Goal: Information Seeking & Learning: Check status

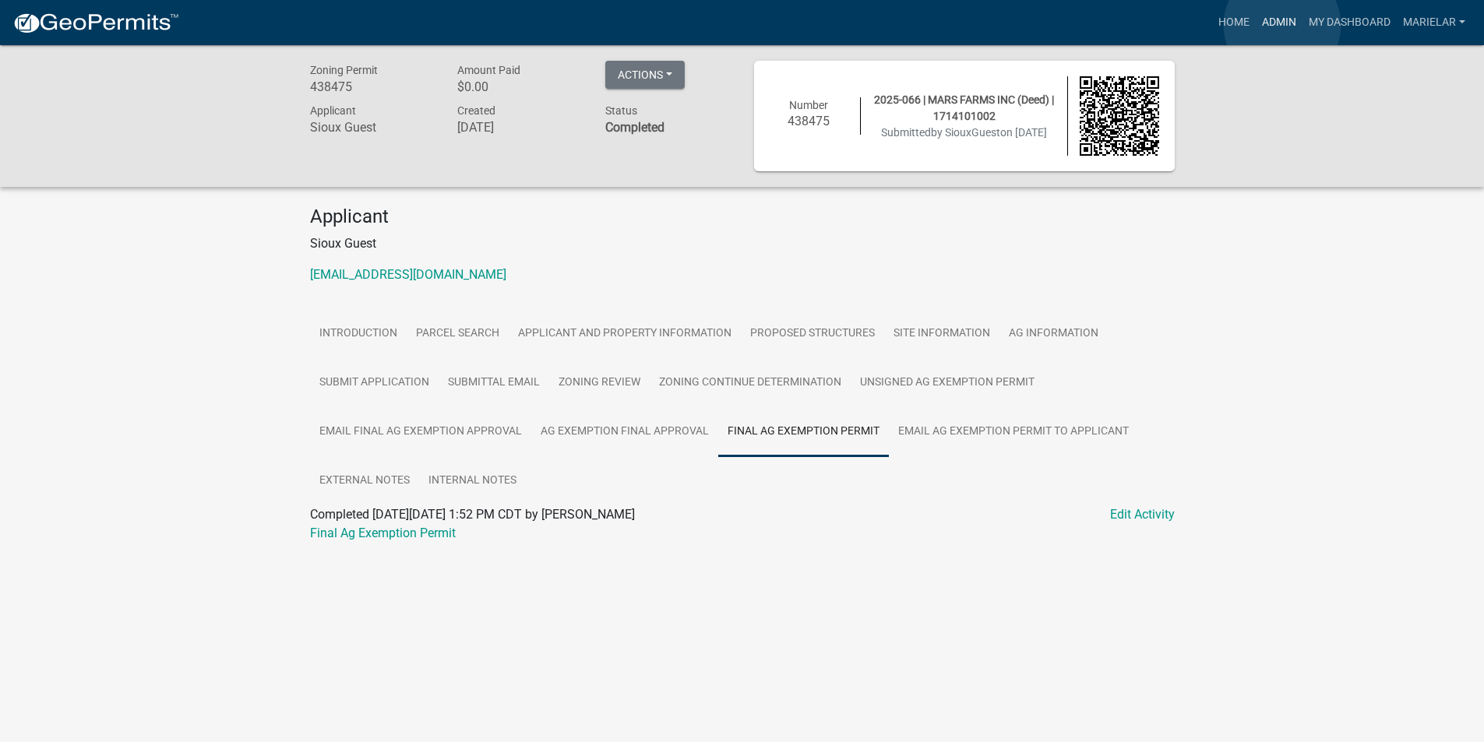
click at [1282, 25] on link "Admin" at bounding box center [1278, 23] width 47 height 30
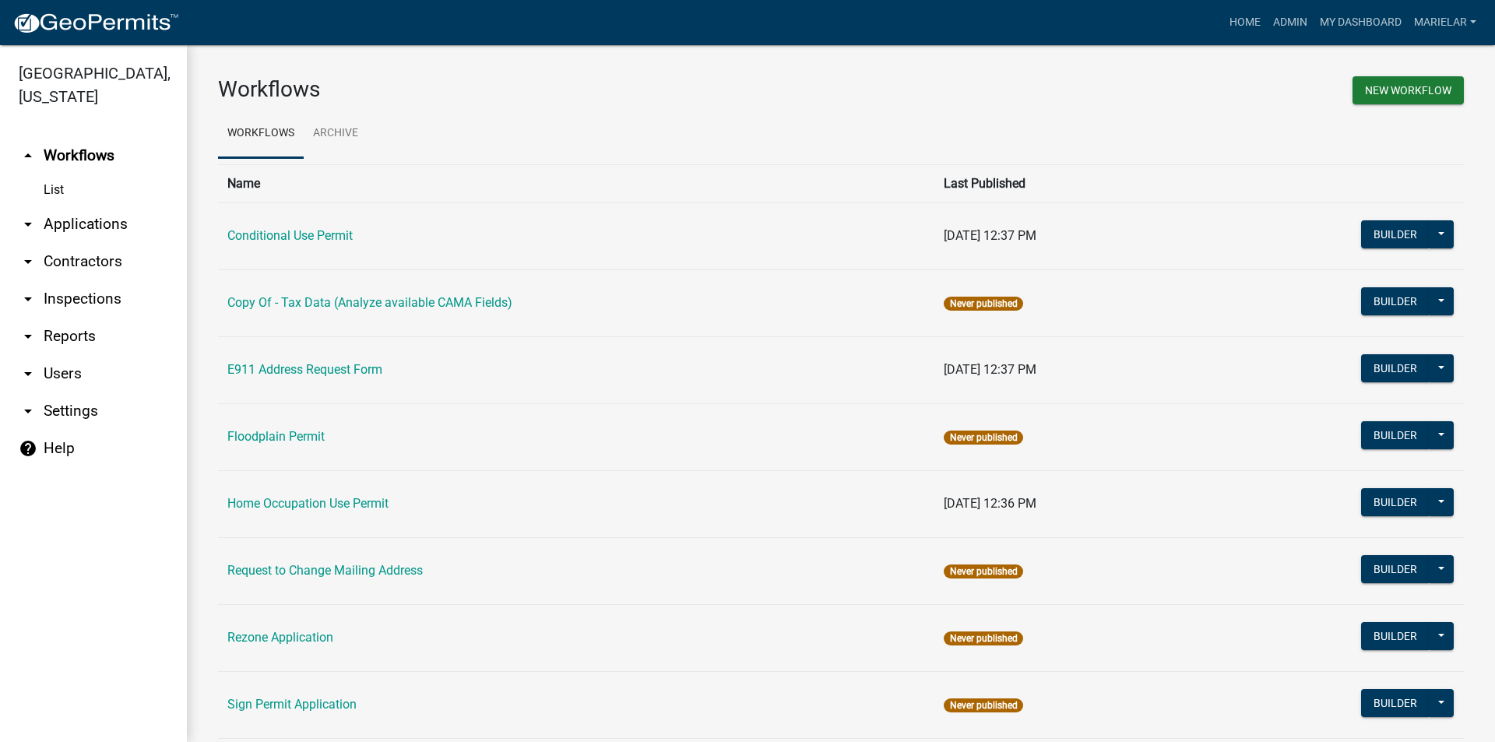
click at [26, 215] on icon "arrow_drop_down" at bounding box center [28, 224] width 19 height 19
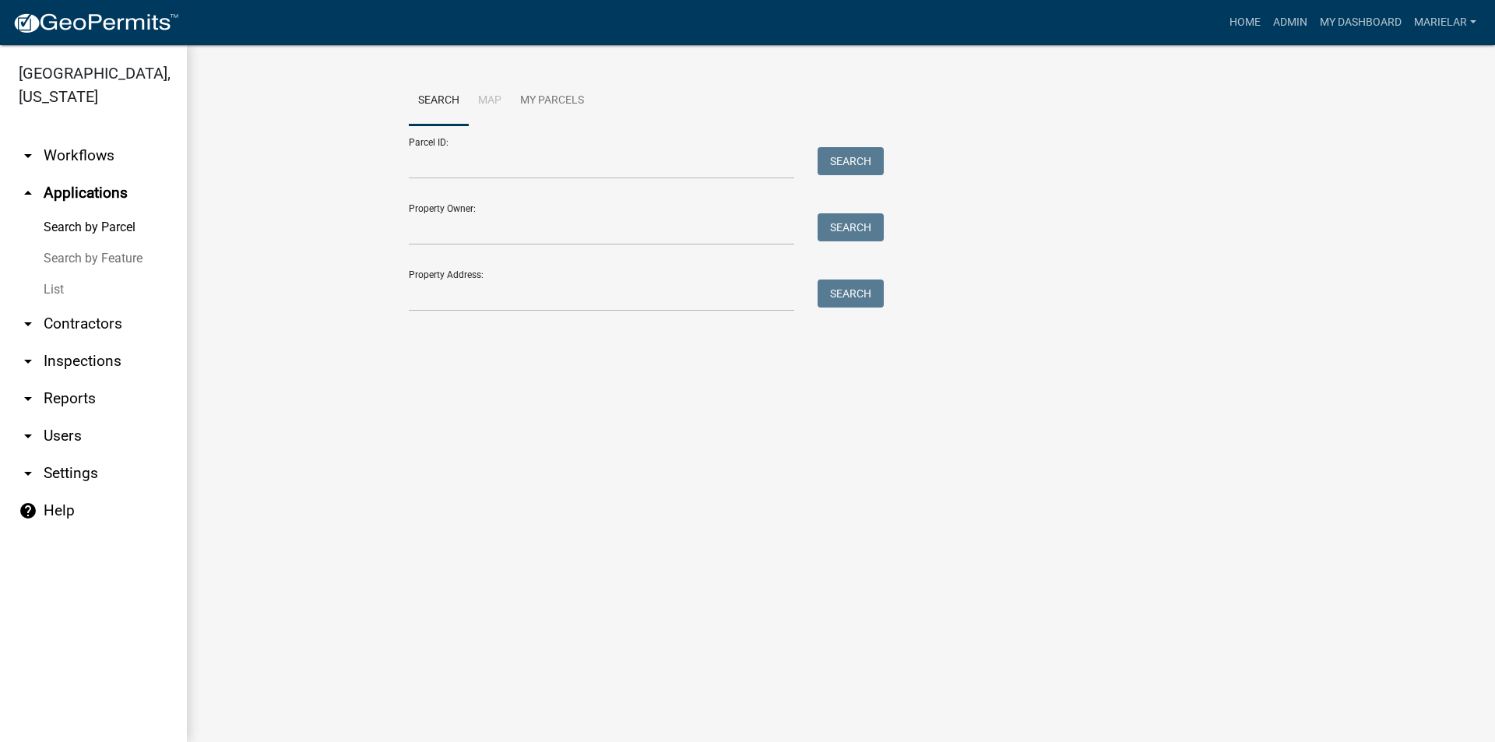
click at [55, 274] on link "List" at bounding box center [93, 289] width 187 height 31
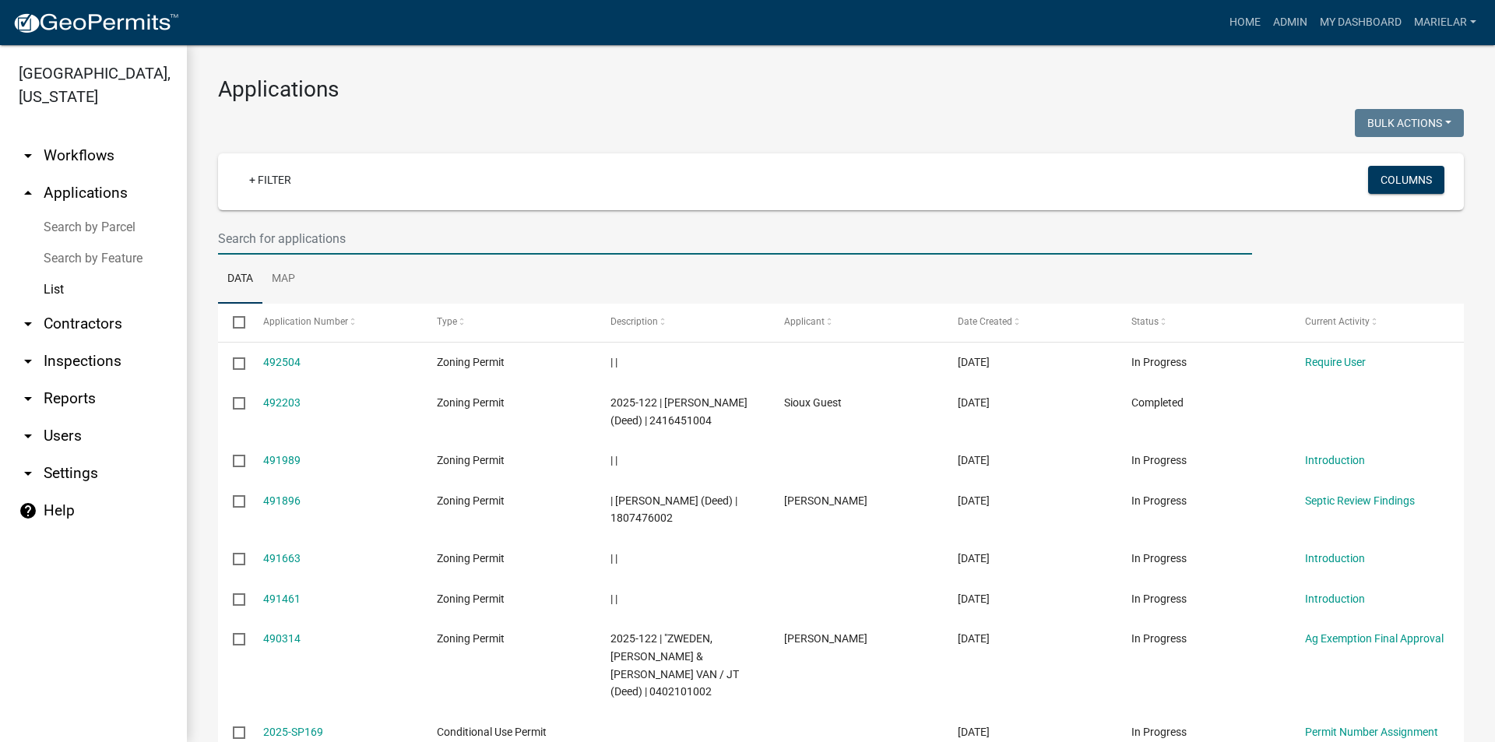
click at [322, 241] on input "text" at bounding box center [735, 239] width 1034 height 32
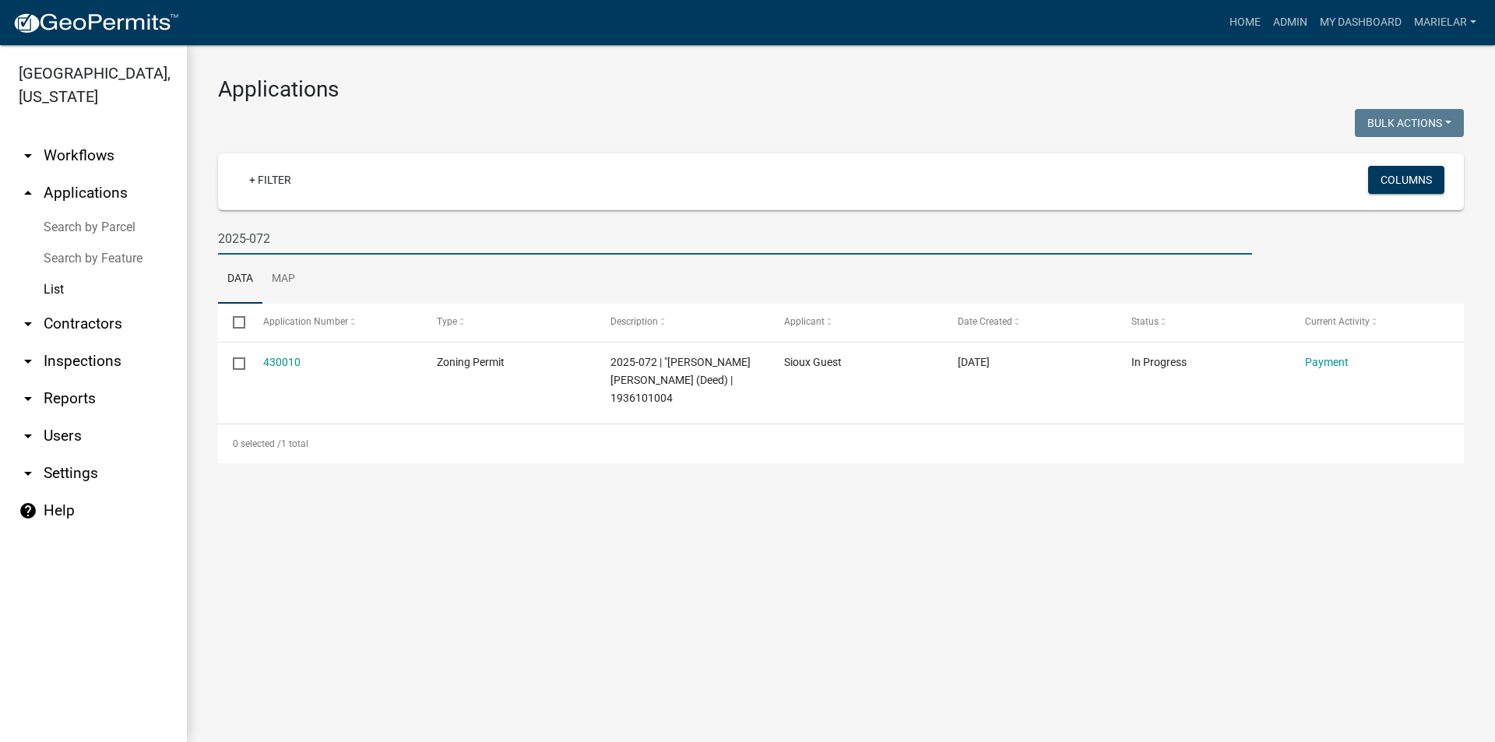
type input "2025-072"
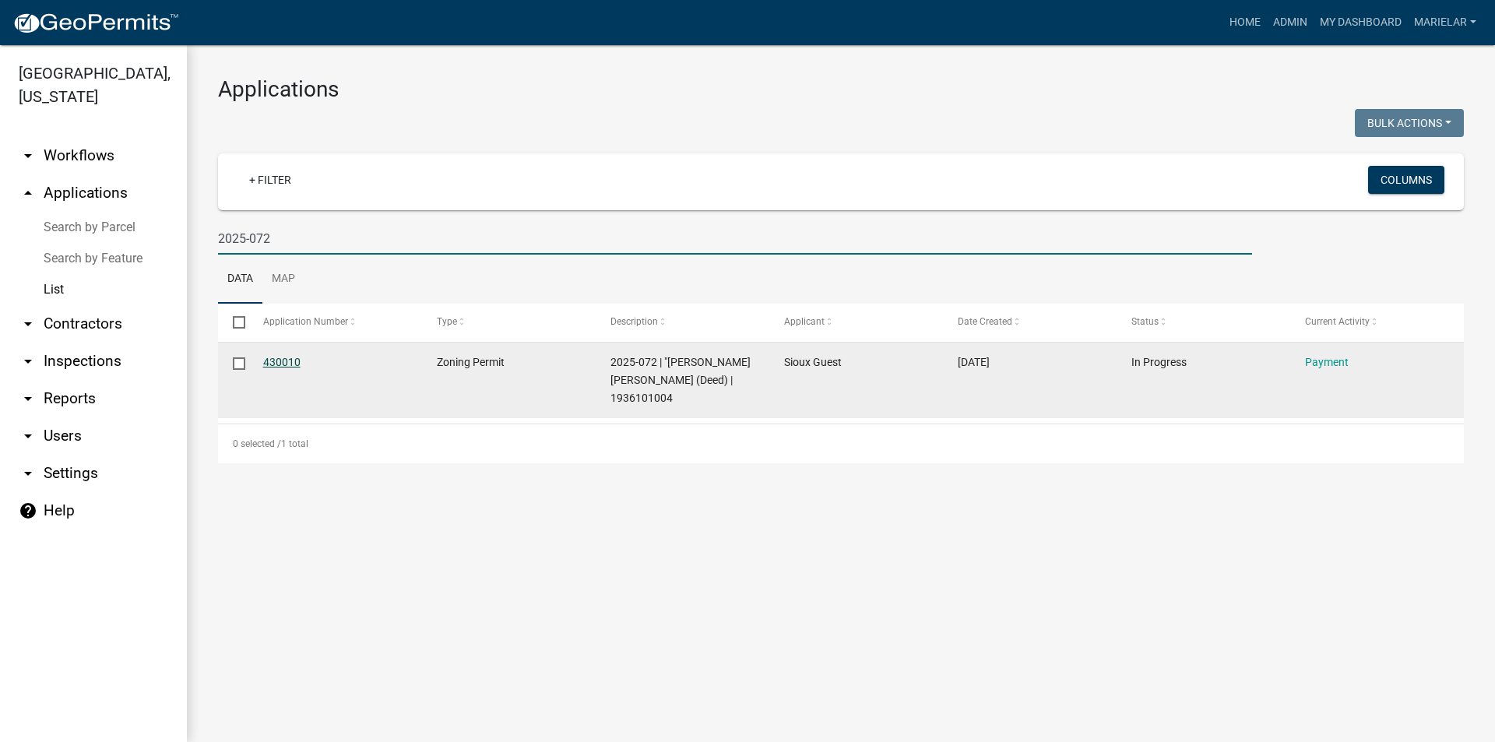
click at [294, 364] on link "430010" at bounding box center [281, 362] width 37 height 12
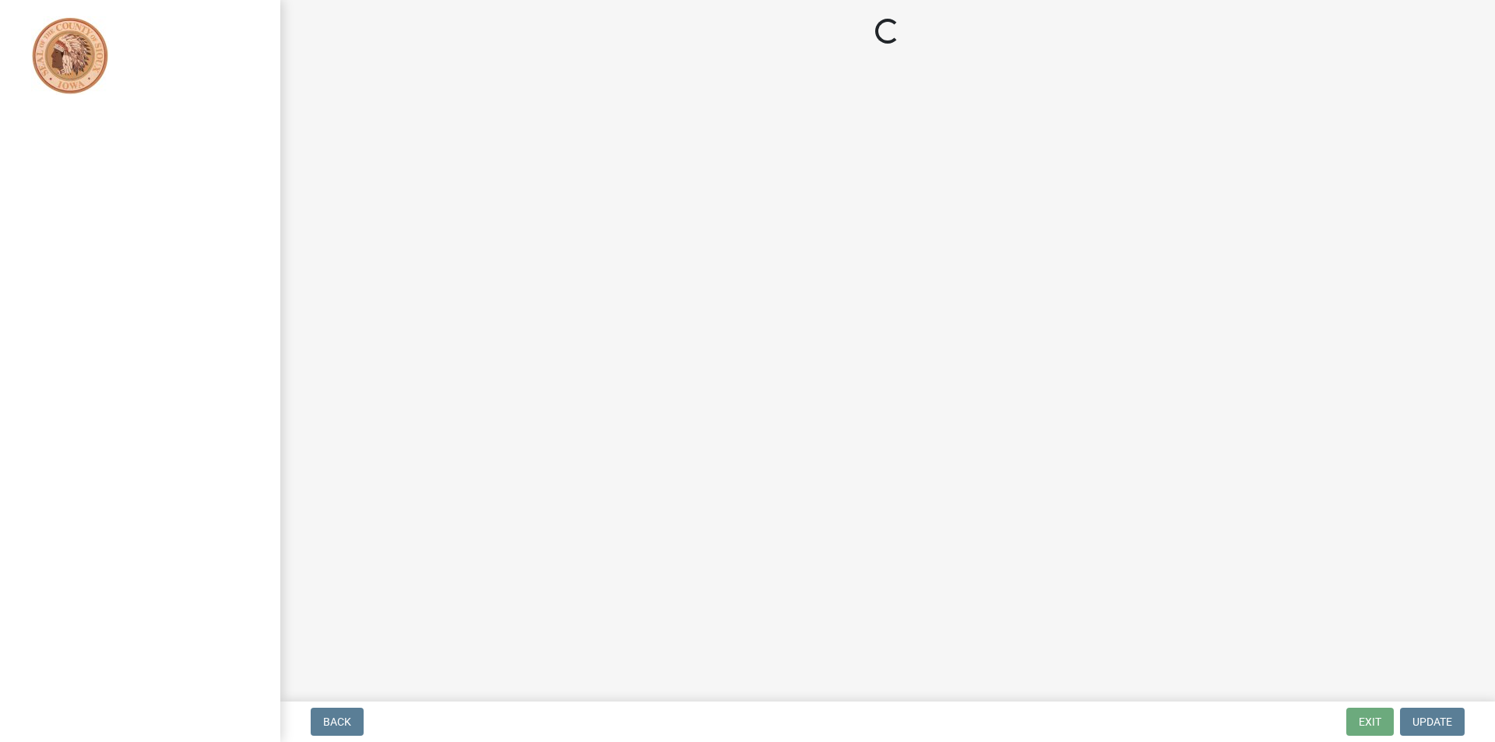
select select "3: 3"
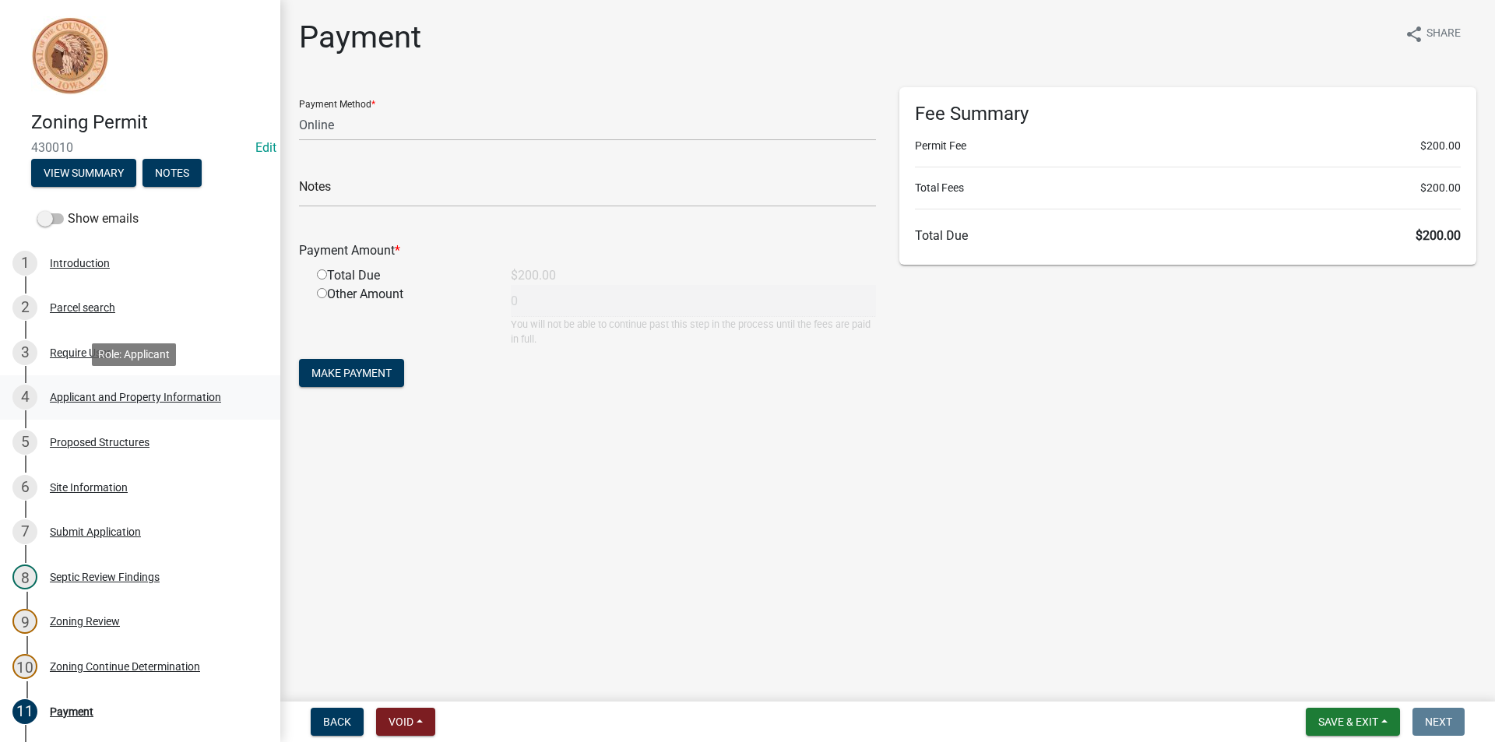
click at [143, 394] on div "Applicant and Property Information" at bounding box center [135, 397] width 171 height 11
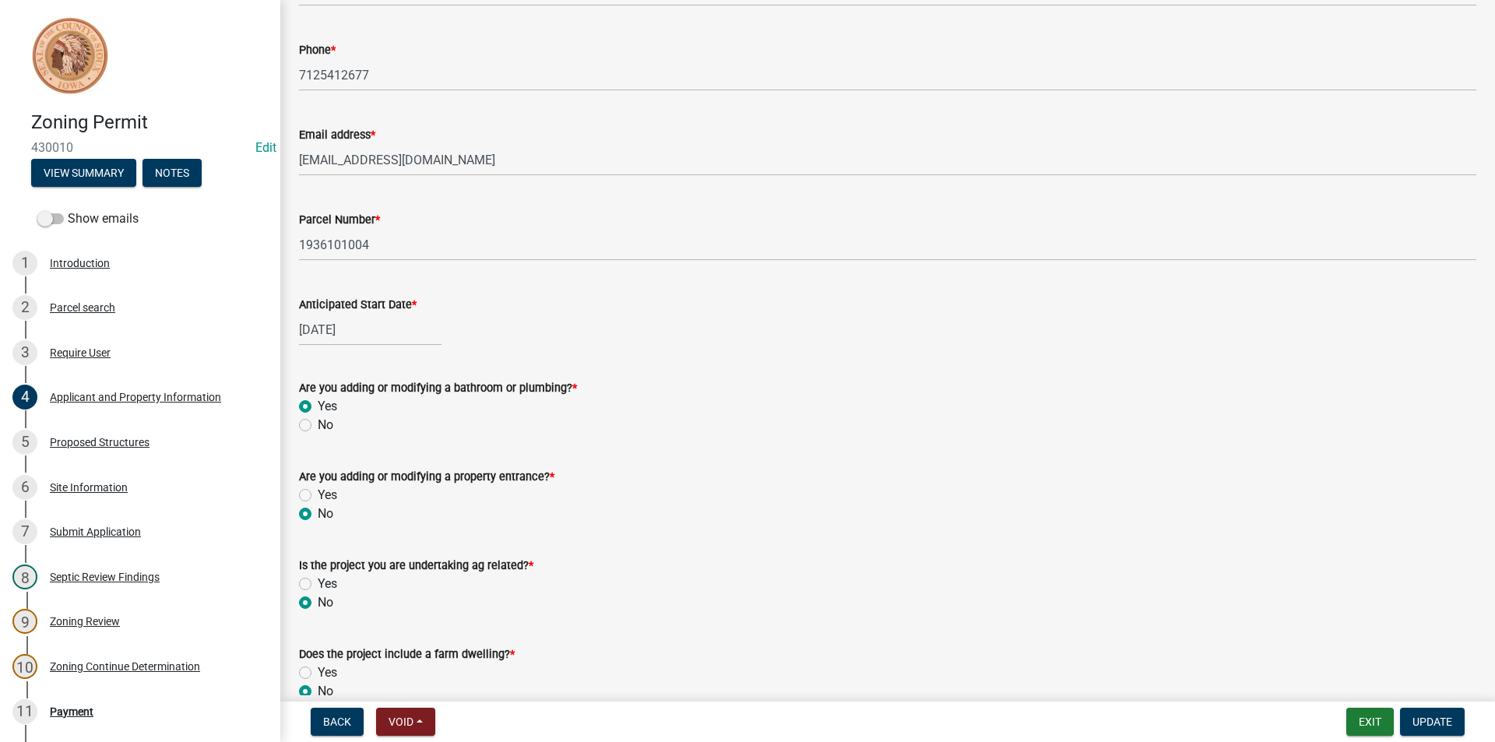
scroll to position [545, 0]
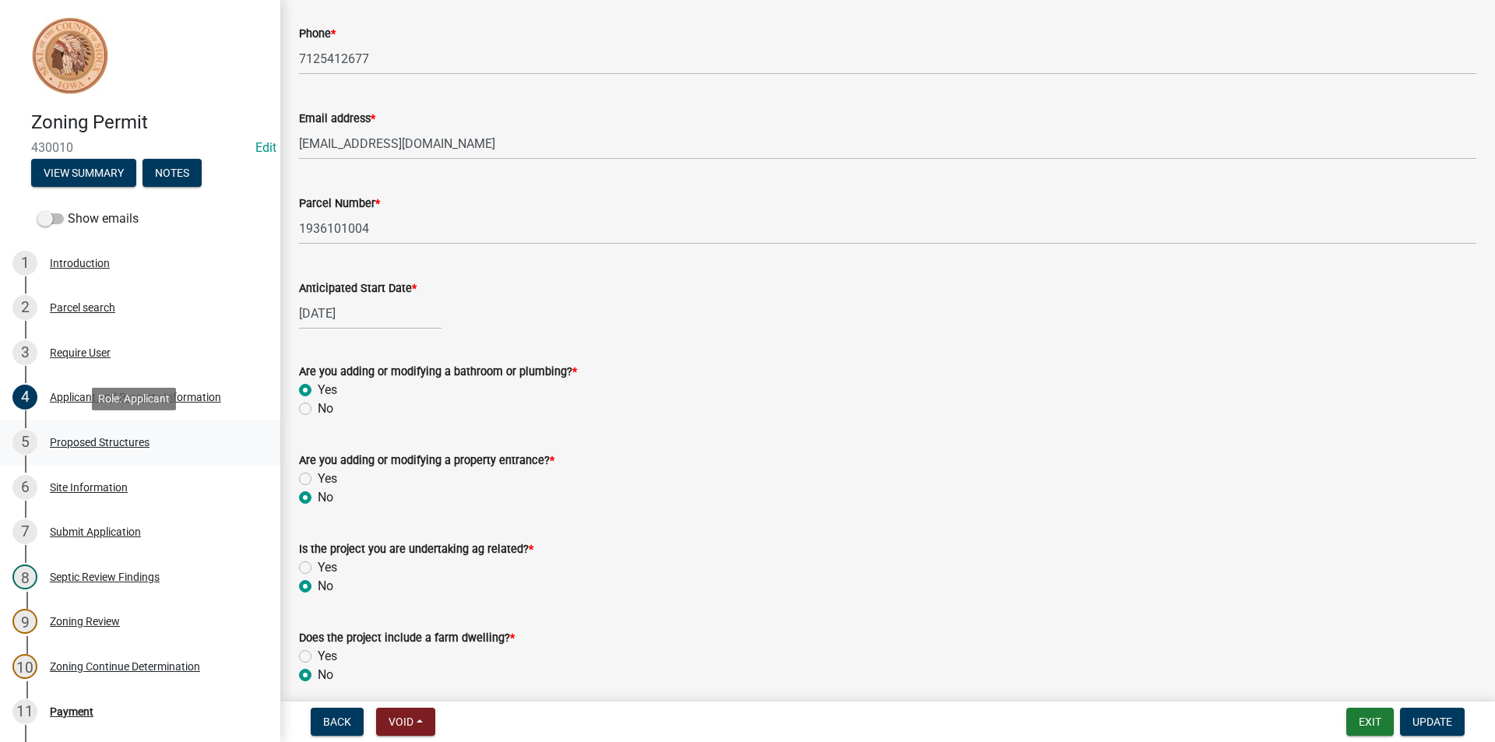
click at [130, 448] on div "Proposed Structures" at bounding box center [100, 442] width 100 height 11
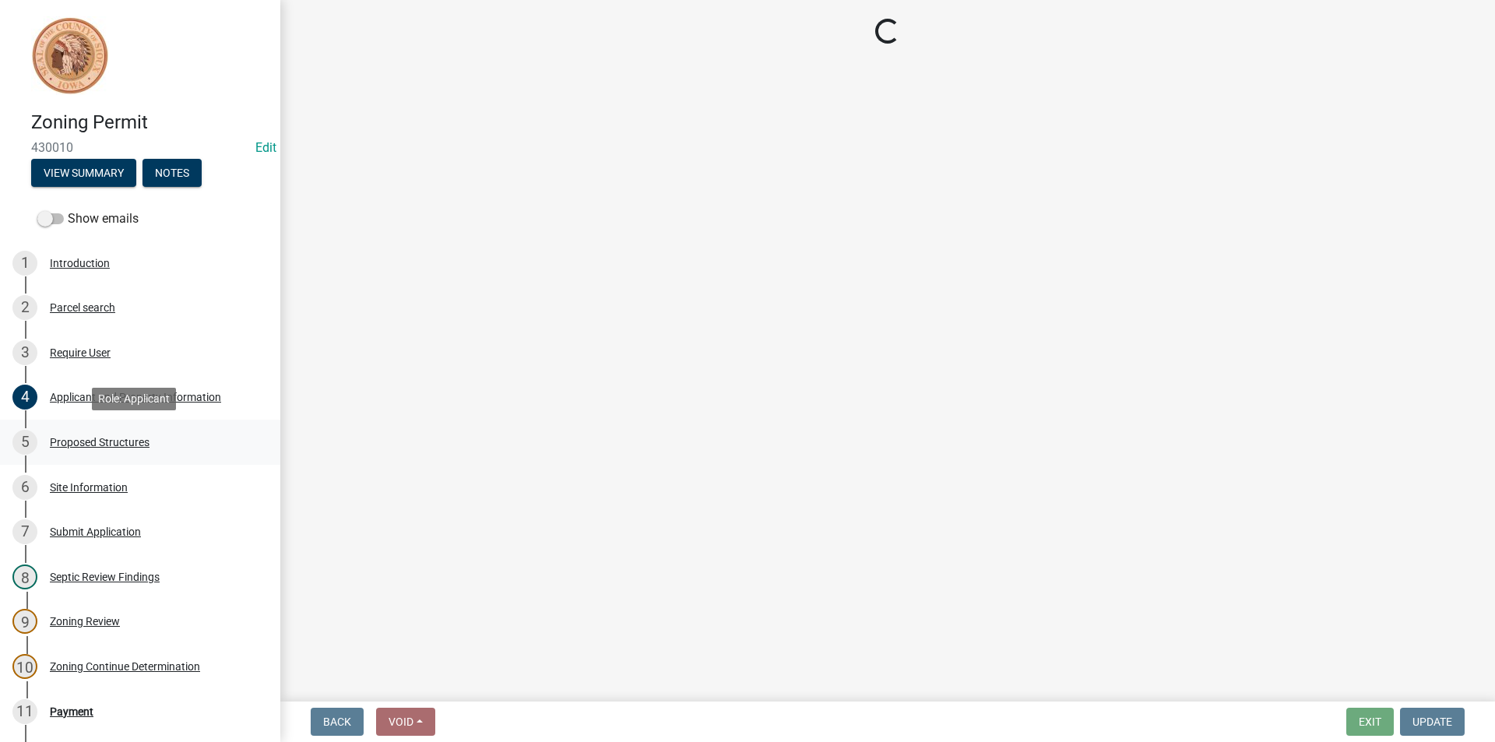
scroll to position [0, 0]
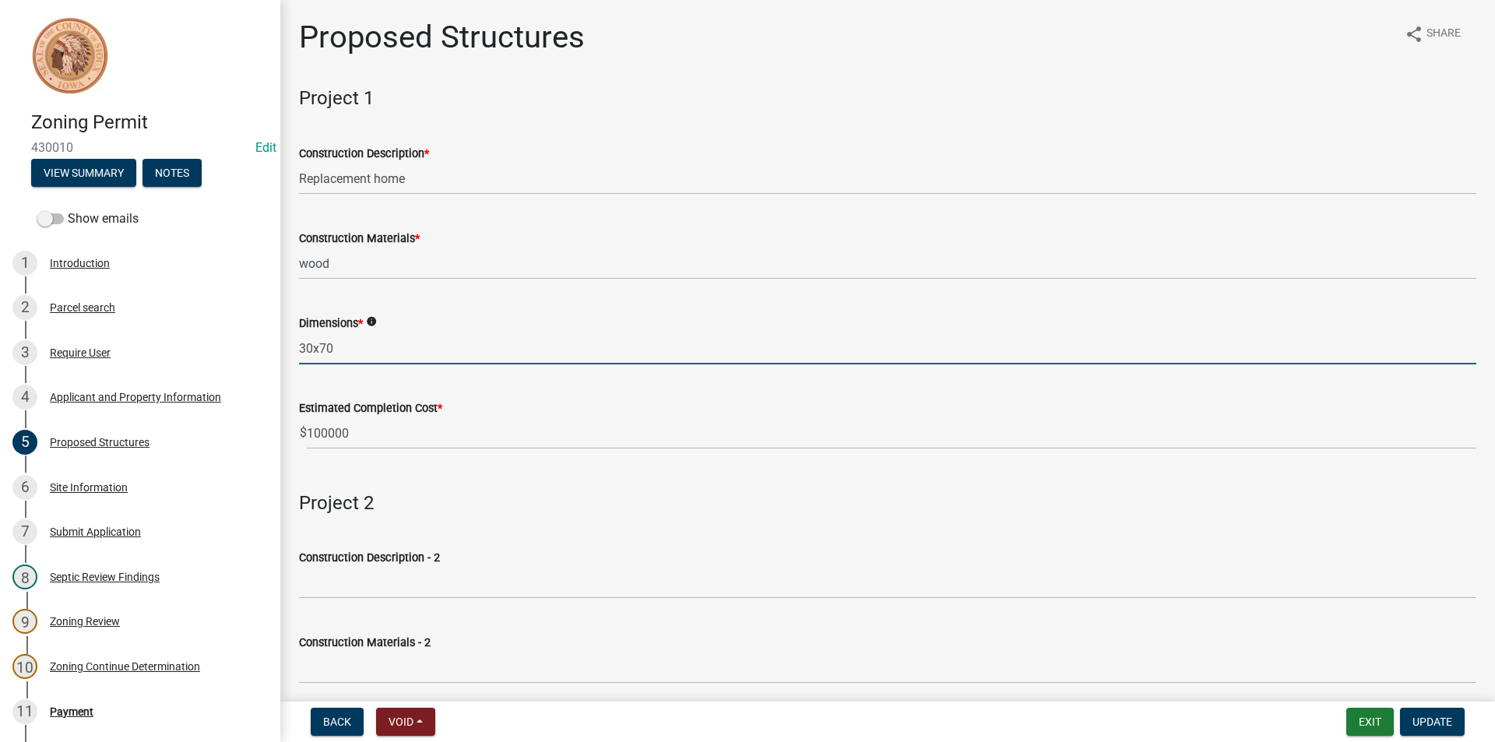
click at [345, 352] on input "30x70" at bounding box center [888, 349] width 1178 height 32
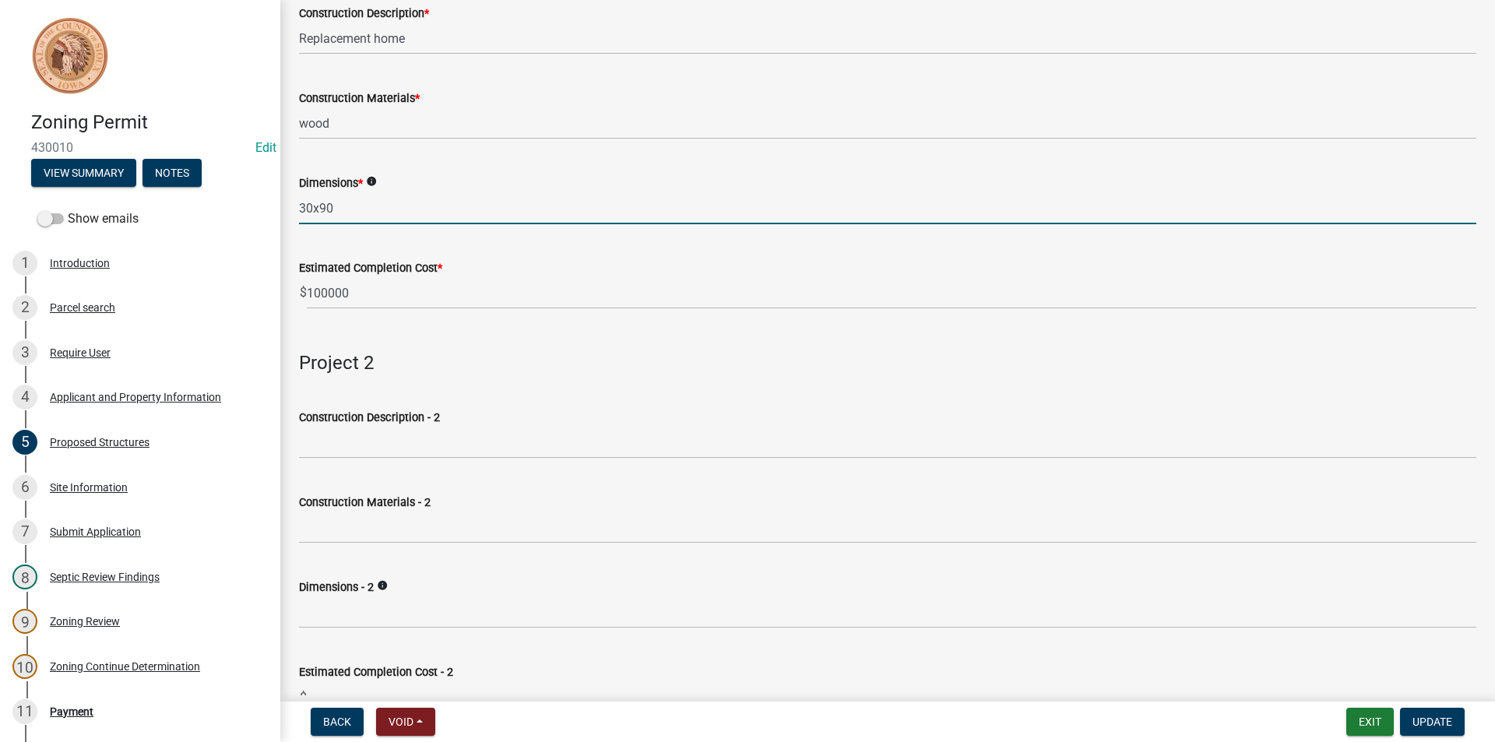
scroll to position [156, 0]
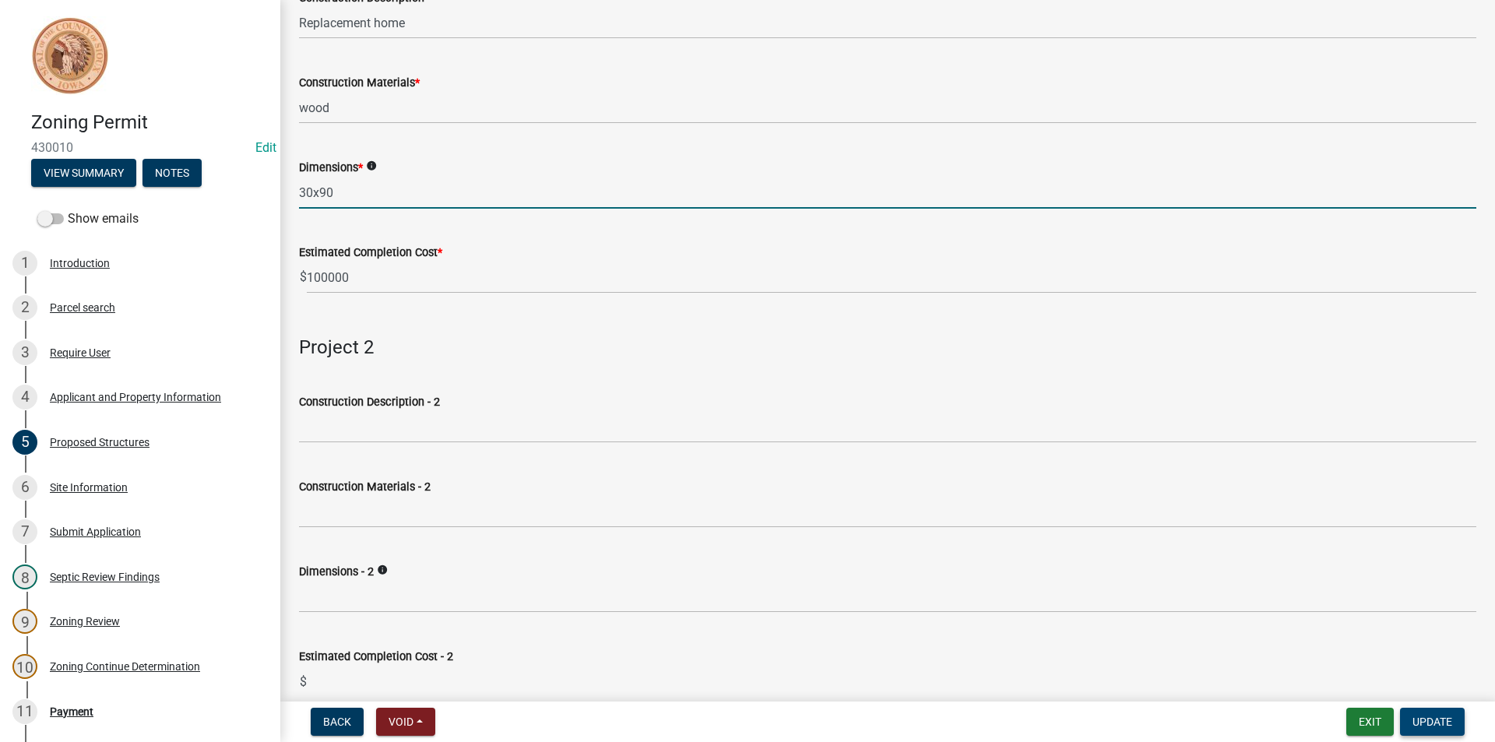
type input "30x90"
click at [1443, 720] on span "Update" at bounding box center [1433, 722] width 40 height 12
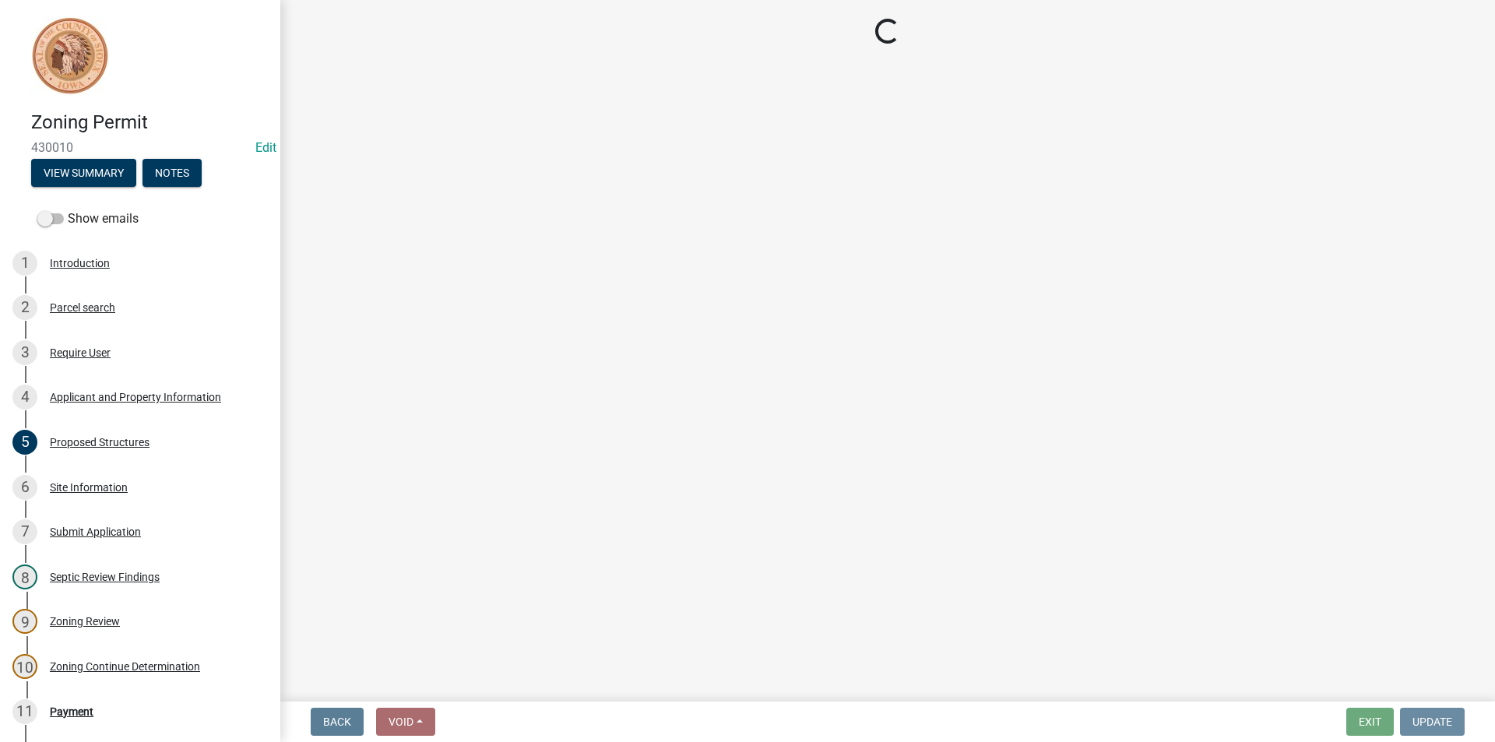
scroll to position [0, 0]
select select "3: 3"
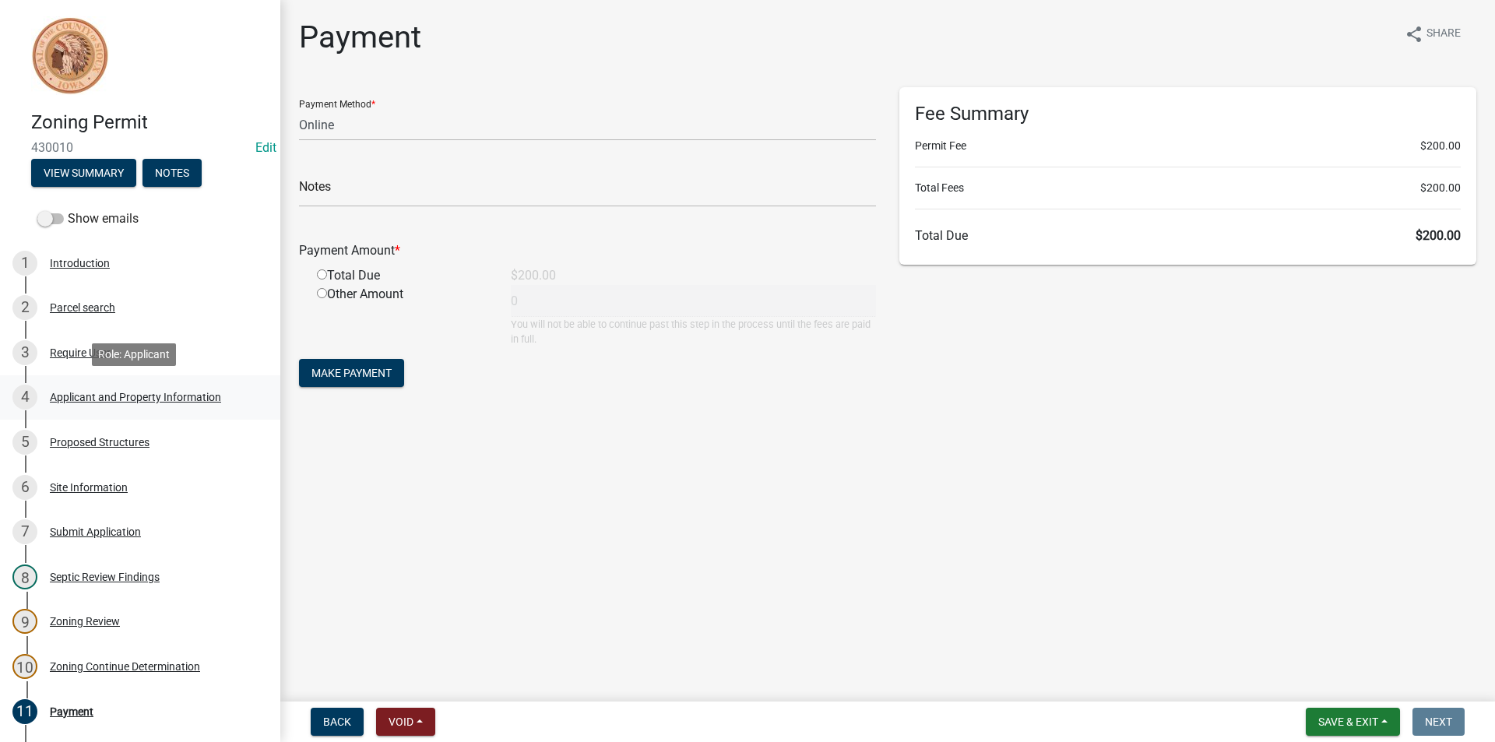
click at [100, 405] on div "4 Applicant and Property Information" at bounding box center [133, 397] width 243 height 25
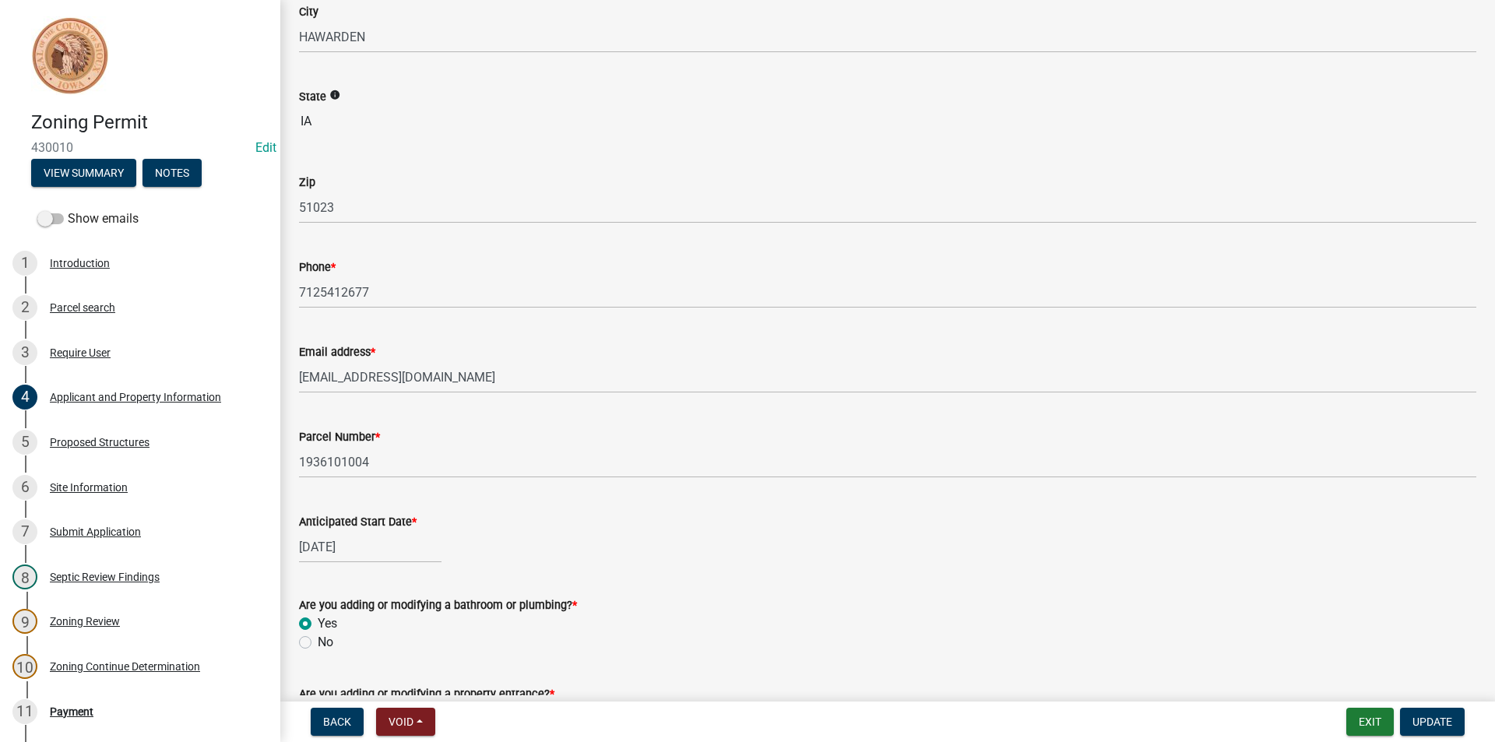
scroll to position [545, 0]
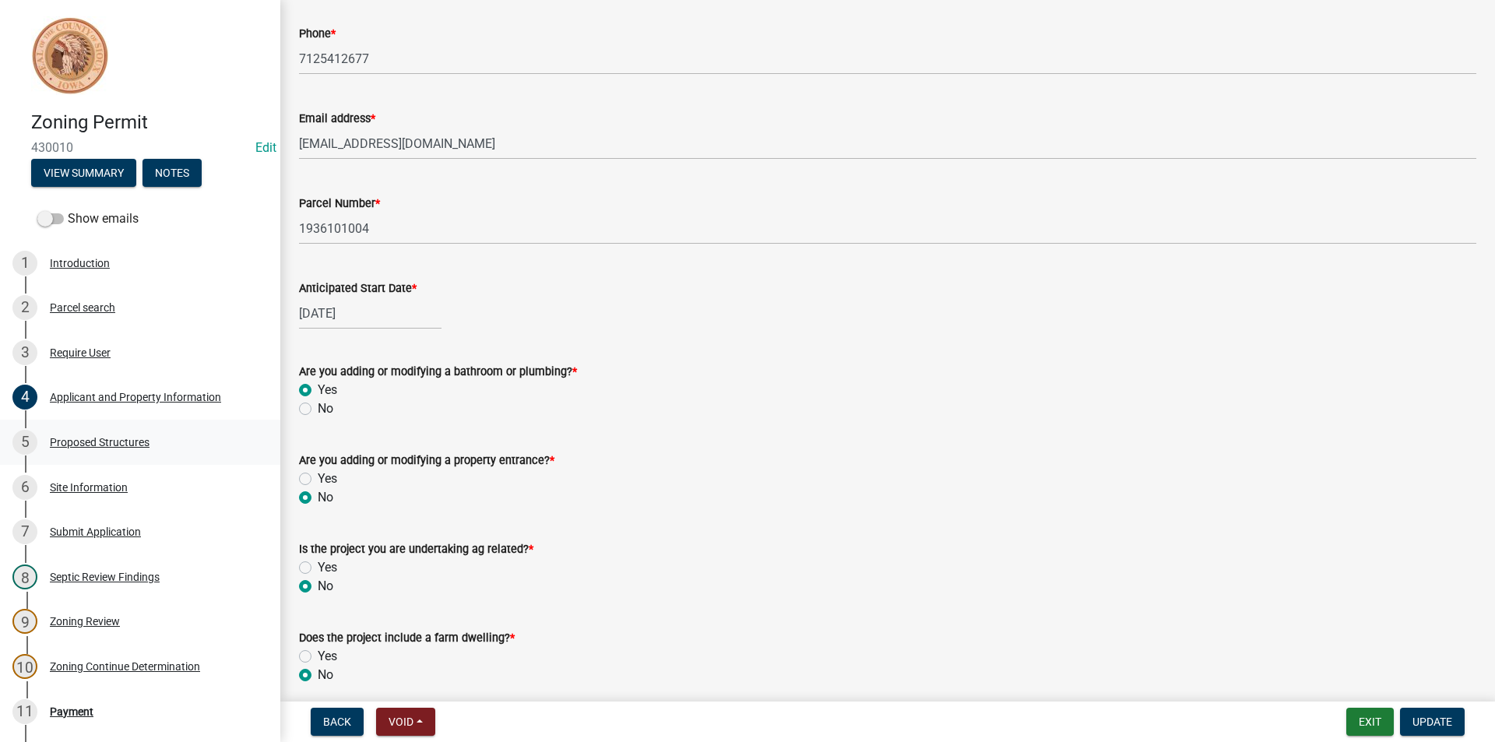
click at [100, 442] on div "Proposed Structures" at bounding box center [100, 442] width 100 height 11
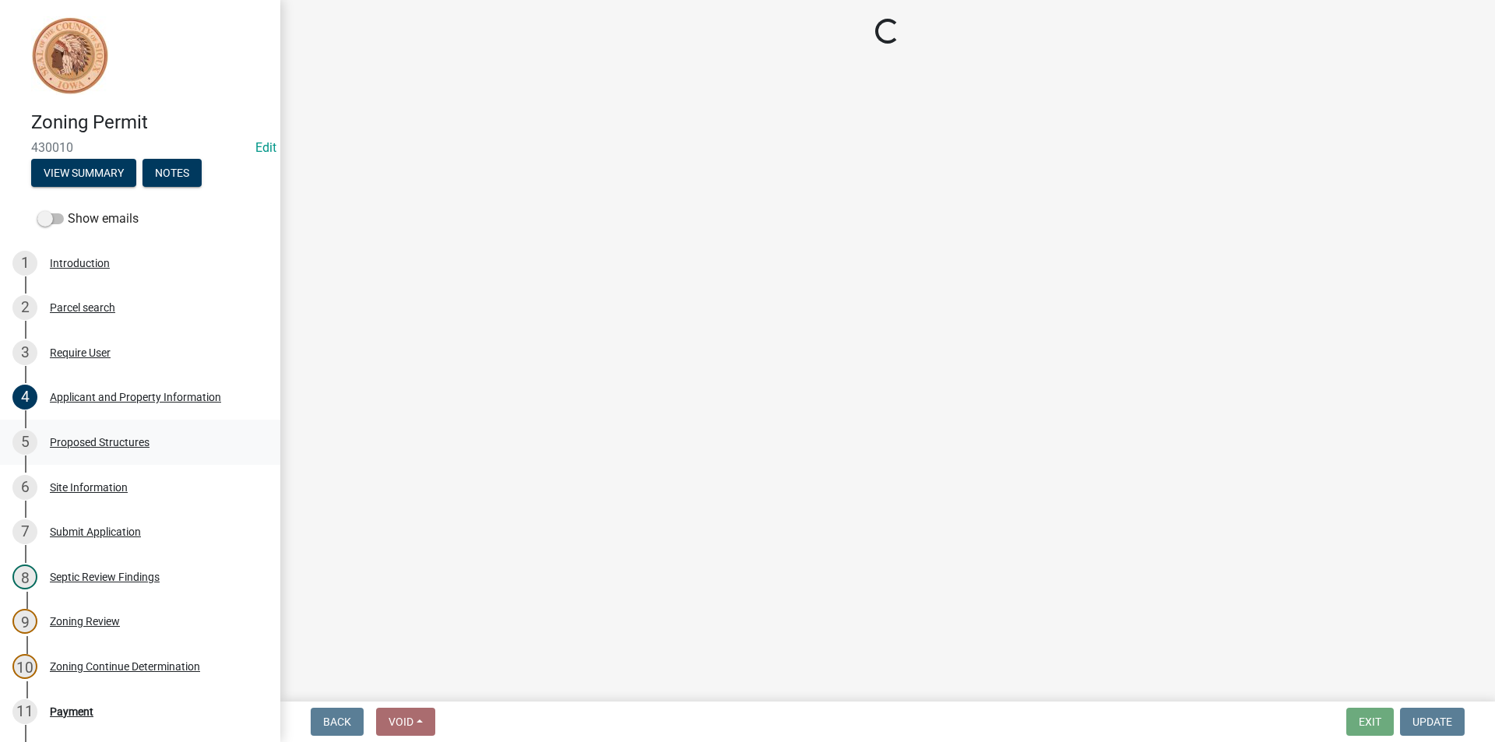
scroll to position [0, 0]
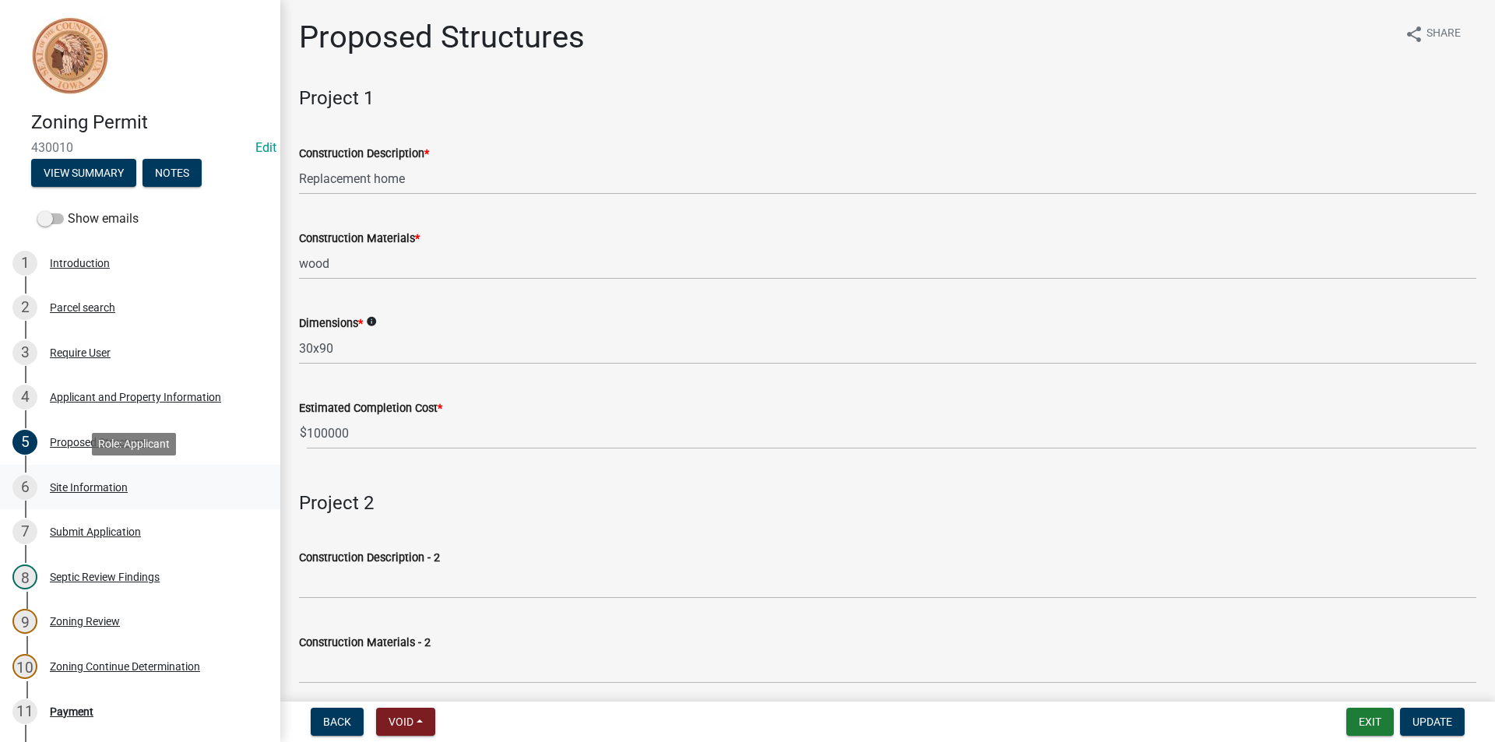
click at [106, 492] on div "Site Information" at bounding box center [89, 487] width 78 height 11
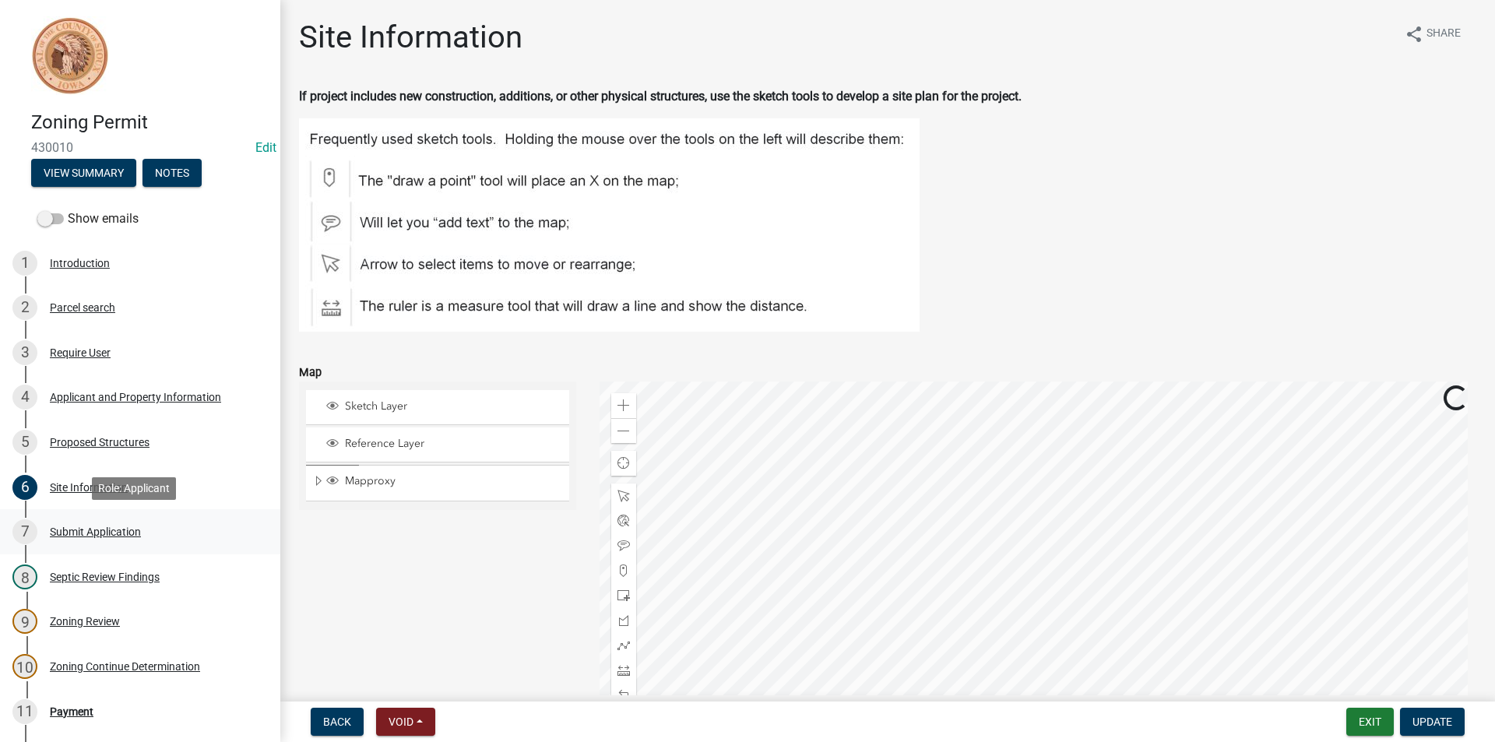
click at [109, 530] on div "Submit Application" at bounding box center [95, 531] width 91 height 11
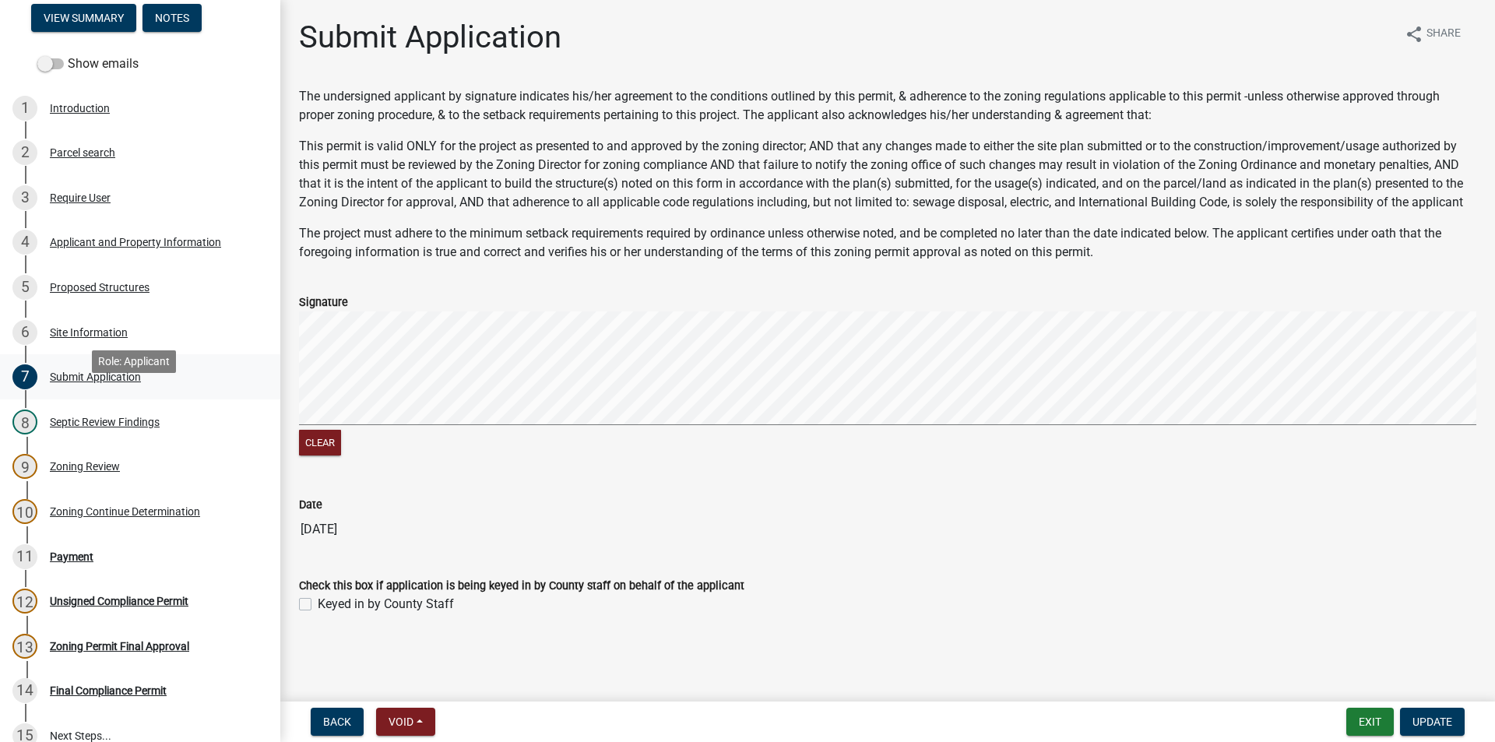
scroll to position [156, 0]
click at [104, 474] on div "9 Zoning Review" at bounding box center [133, 465] width 243 height 25
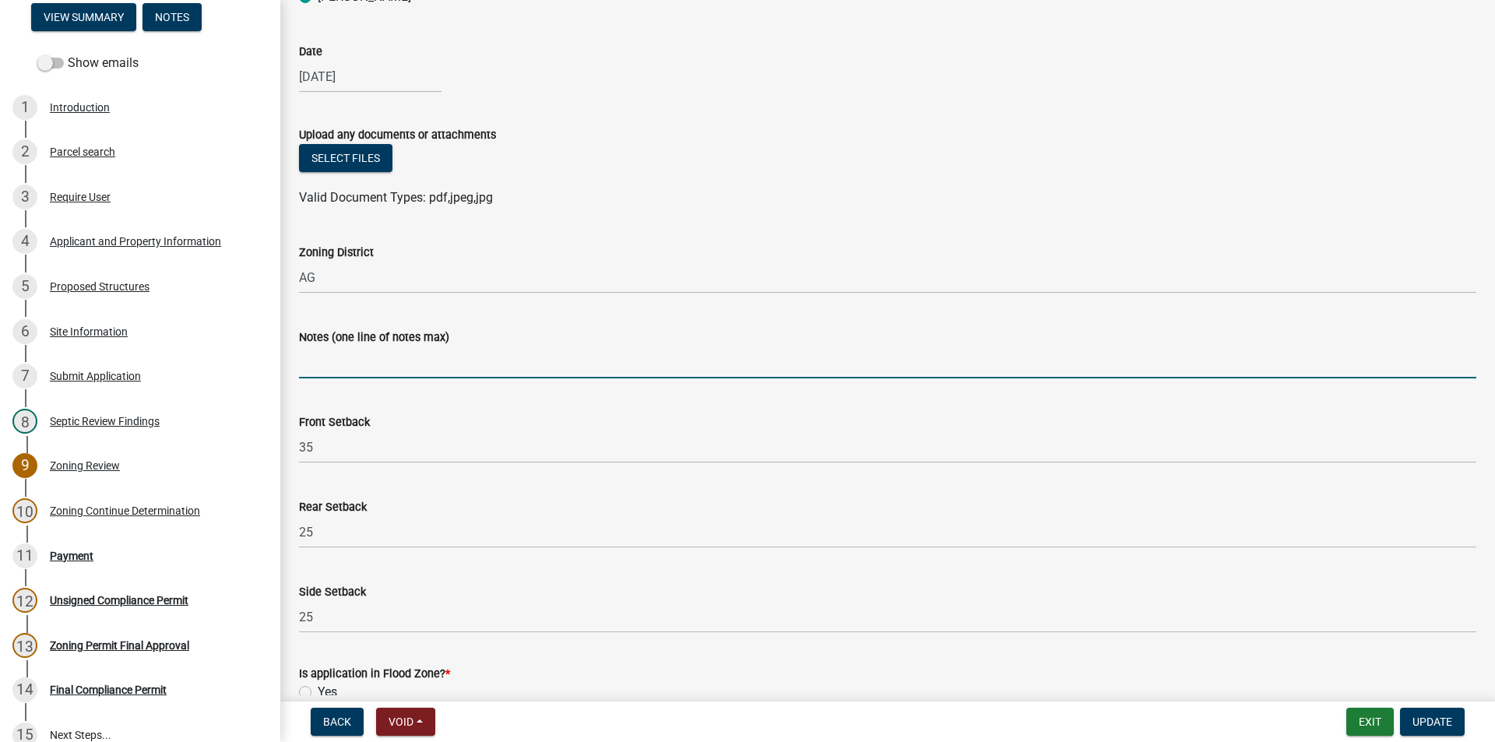
click at [348, 360] on input "Notes (one line of notes max)" at bounding box center [888, 363] width 1178 height 32
type input "Variance approved"
click at [1427, 714] on button "Update" at bounding box center [1432, 722] width 65 height 28
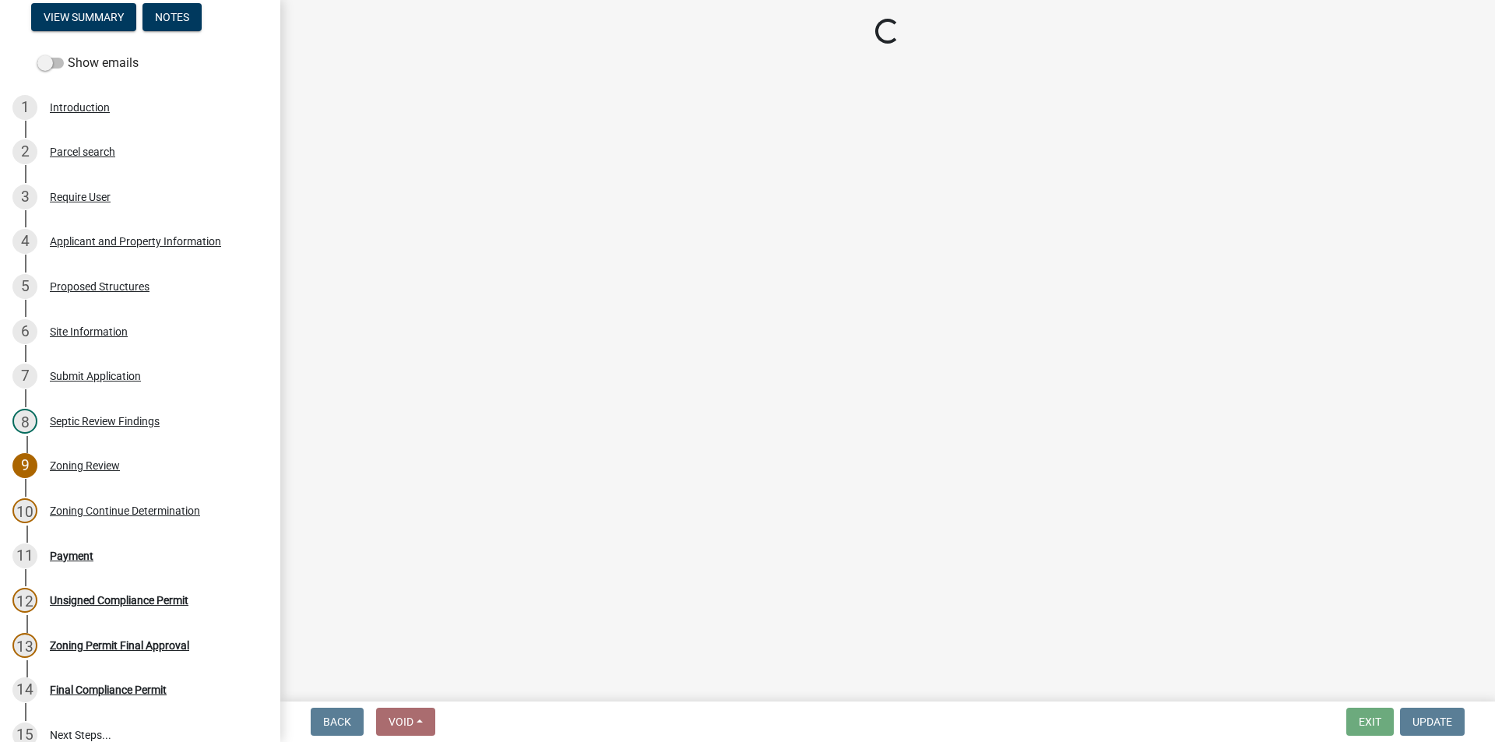
select select "3: 3"
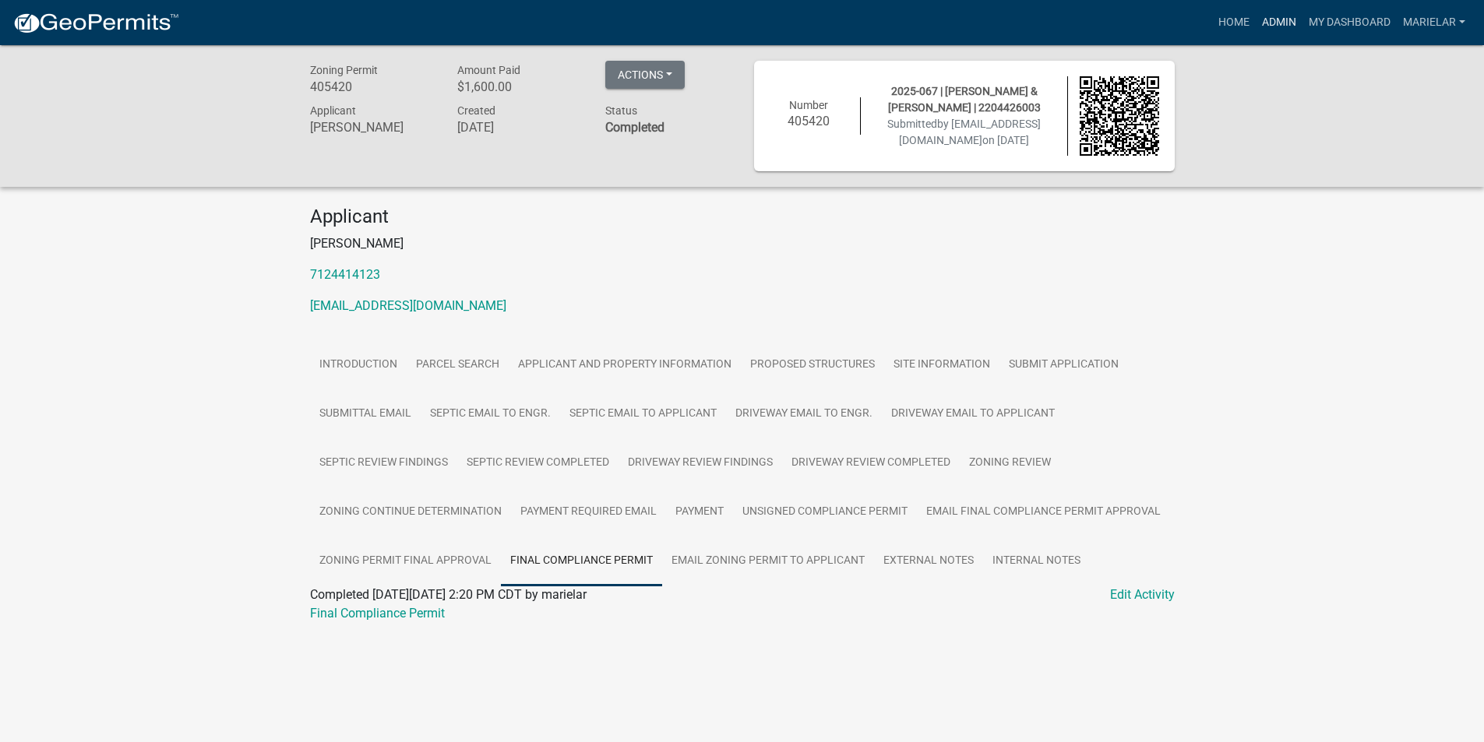
click at [1273, 13] on link "Admin" at bounding box center [1278, 23] width 47 height 30
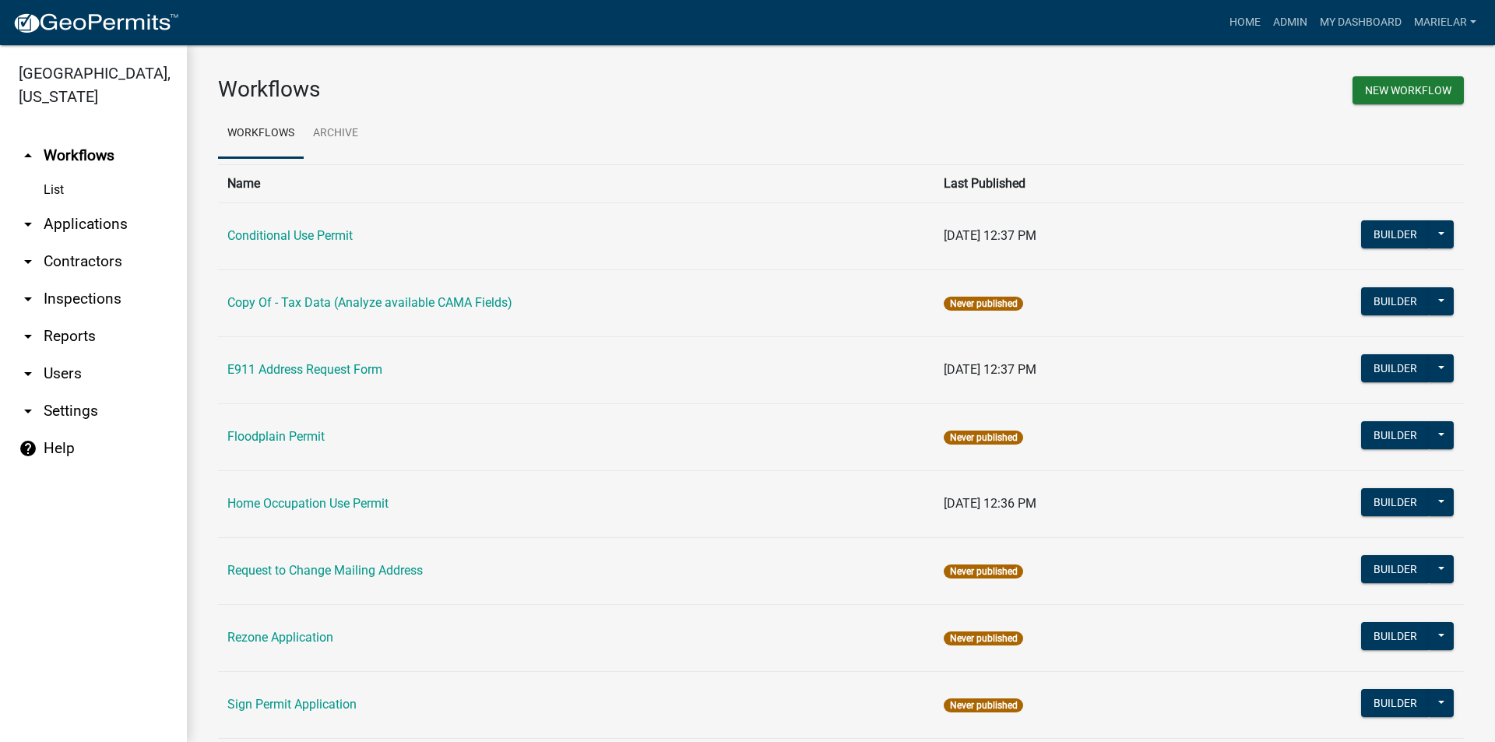
click at [23, 215] on icon "arrow_drop_down" at bounding box center [28, 224] width 19 height 19
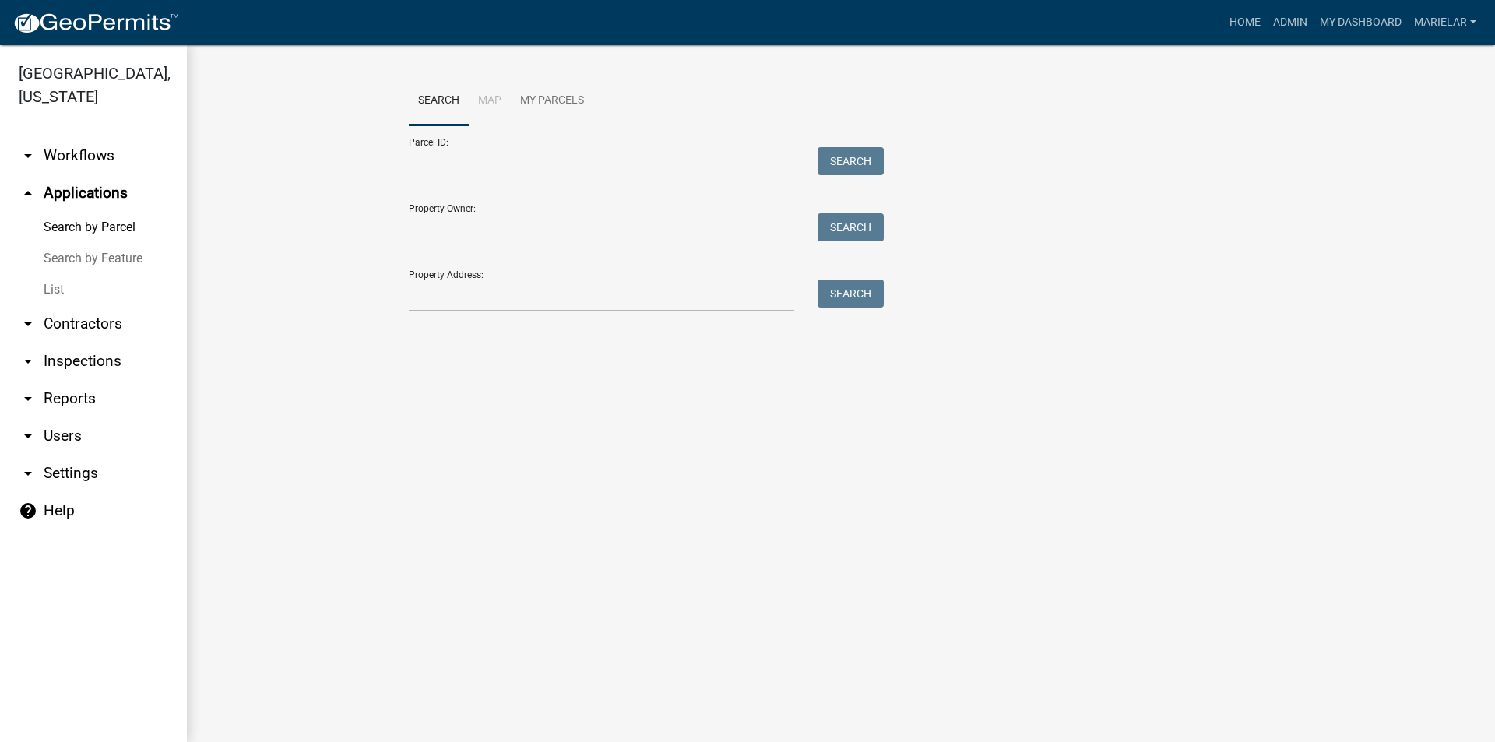
click at [62, 274] on link "List" at bounding box center [93, 289] width 187 height 31
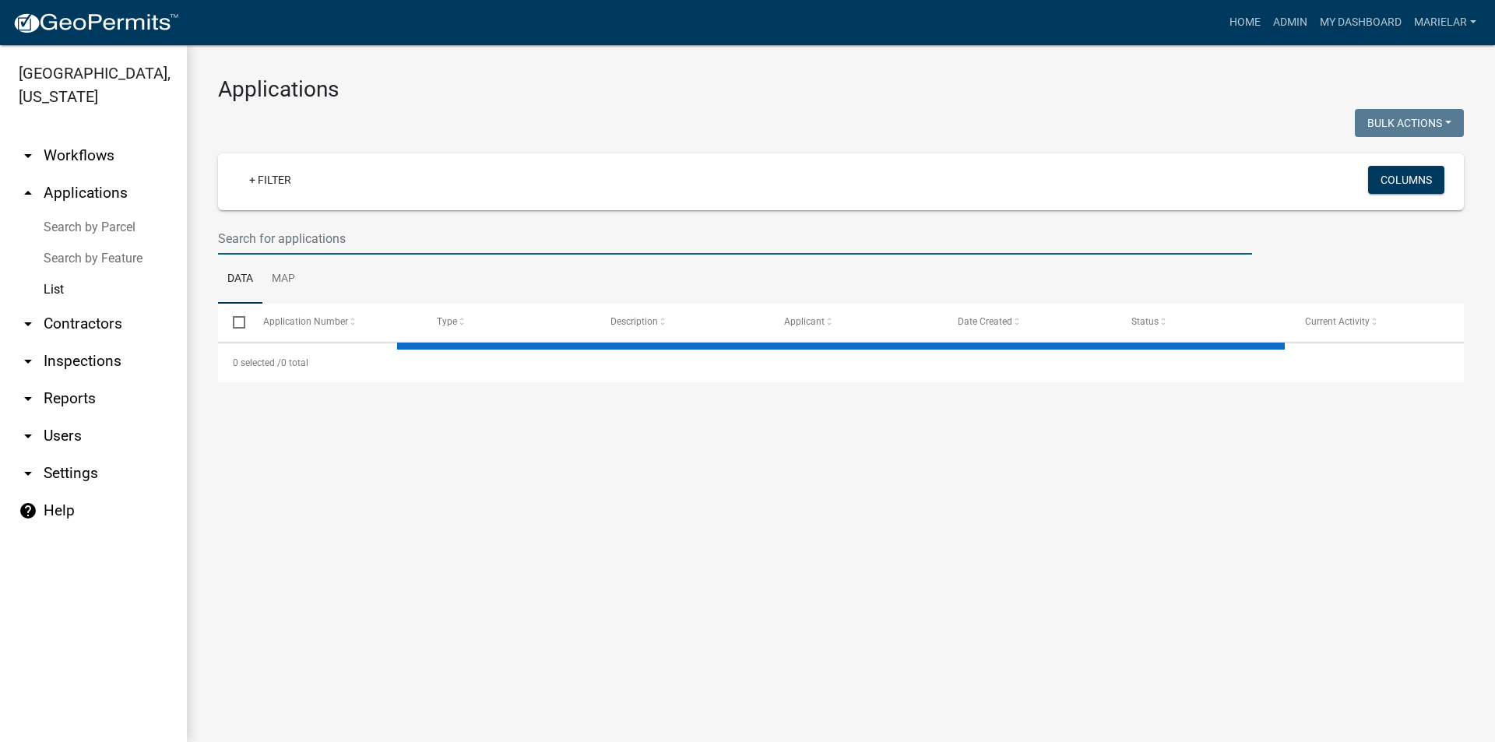
click at [375, 241] on input "text" at bounding box center [735, 239] width 1034 height 32
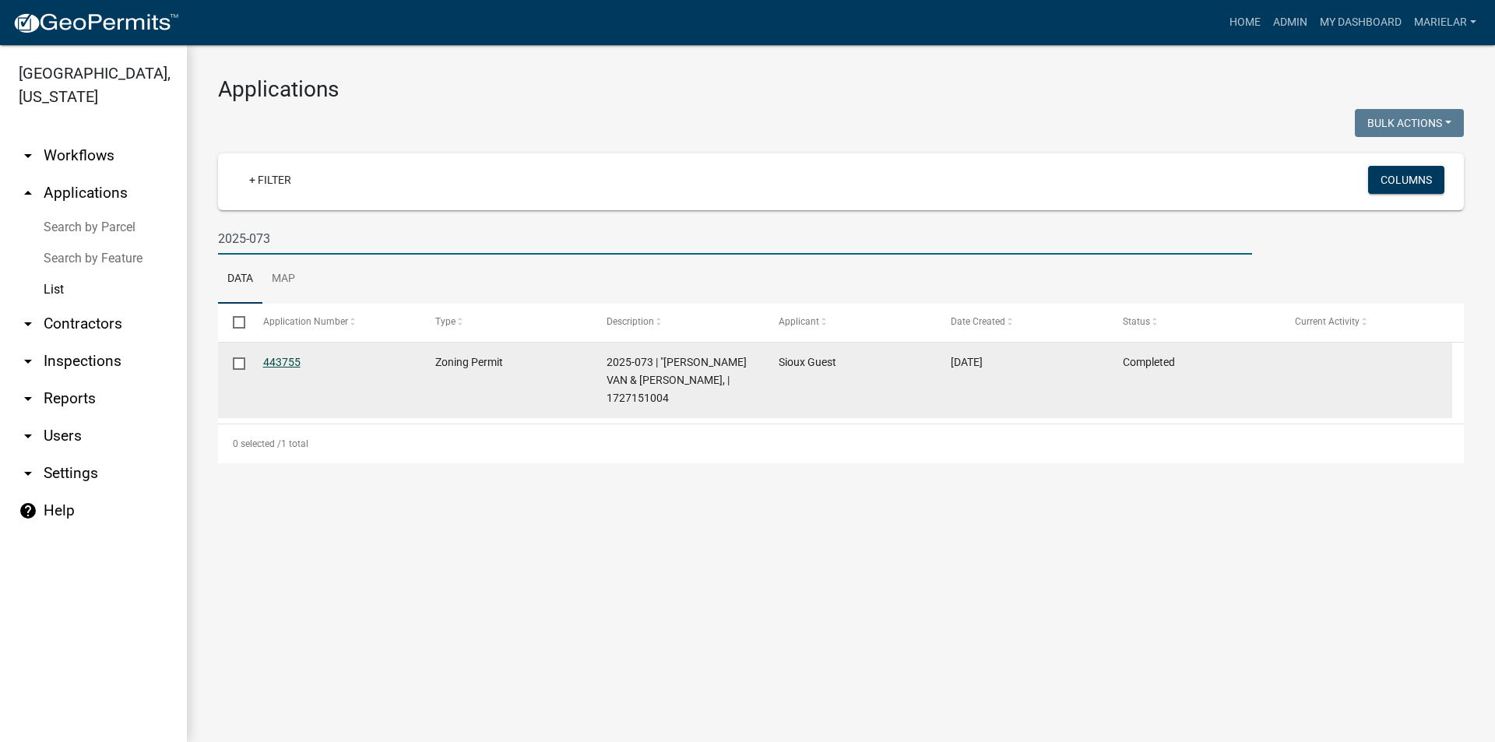
type input "2025-073"
click at [281, 361] on link "443755" at bounding box center [281, 362] width 37 height 12
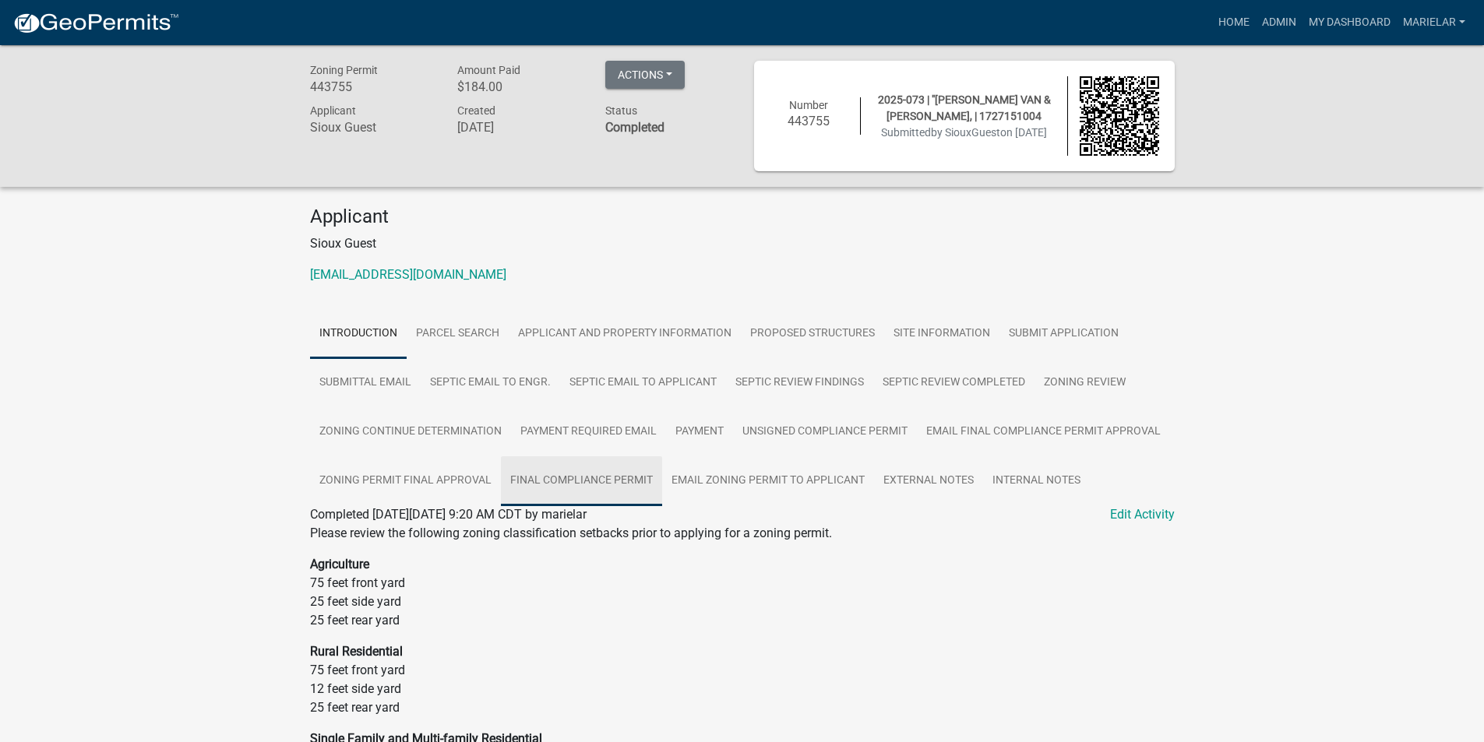
click at [576, 491] on link "Final Compliance Permit" at bounding box center [581, 481] width 161 height 50
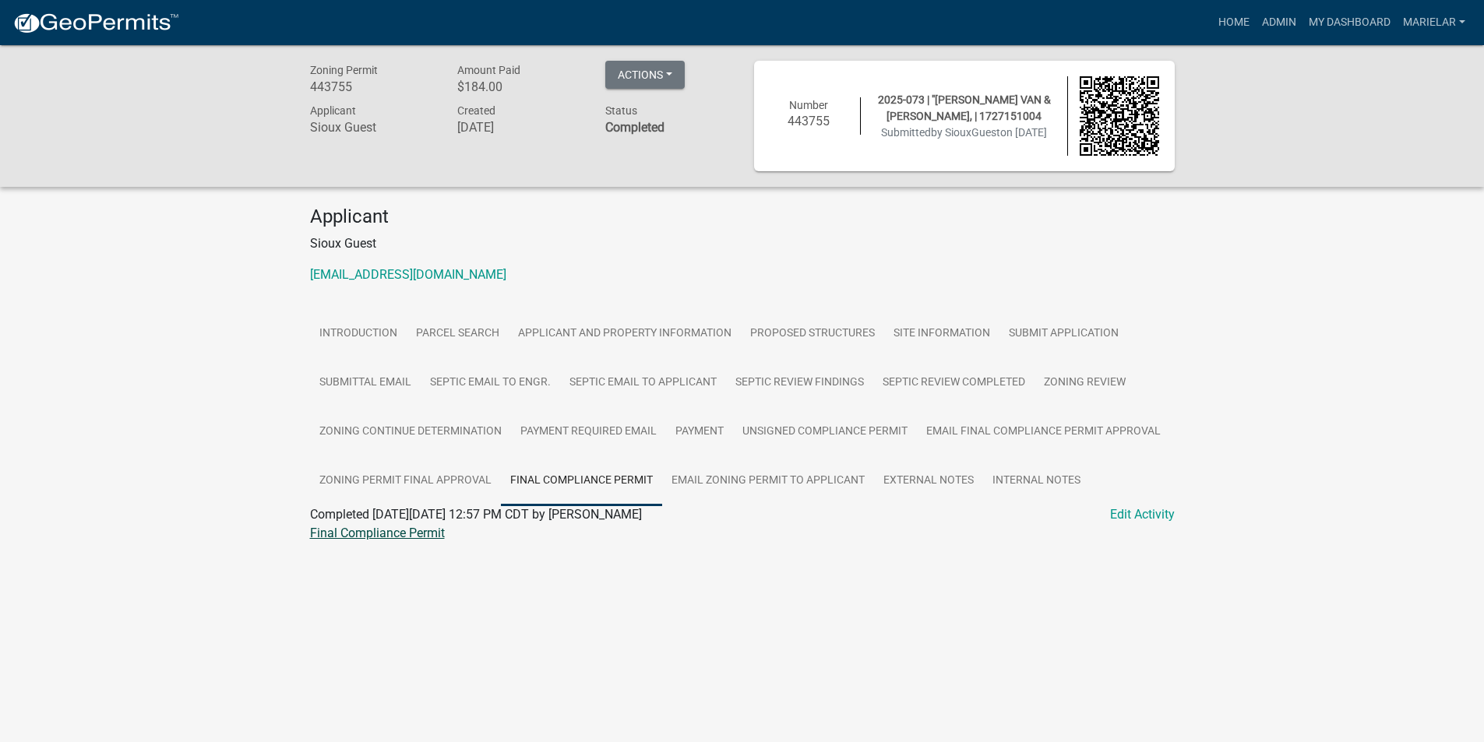
click at [395, 536] on link "Final Compliance Permit" at bounding box center [377, 533] width 135 height 15
click at [1264, 19] on link "Admin" at bounding box center [1278, 23] width 47 height 30
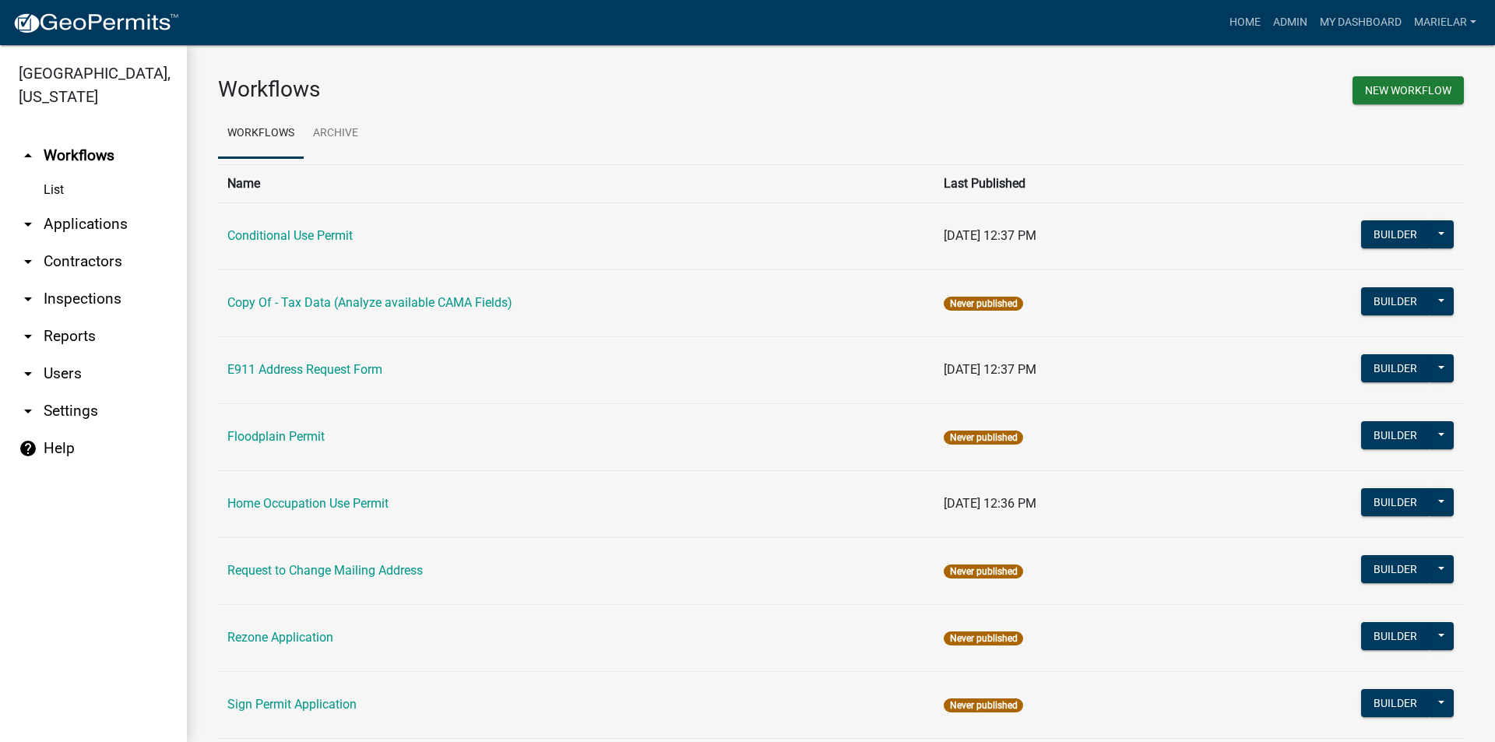
click at [26, 215] on icon "arrow_drop_down" at bounding box center [28, 224] width 19 height 19
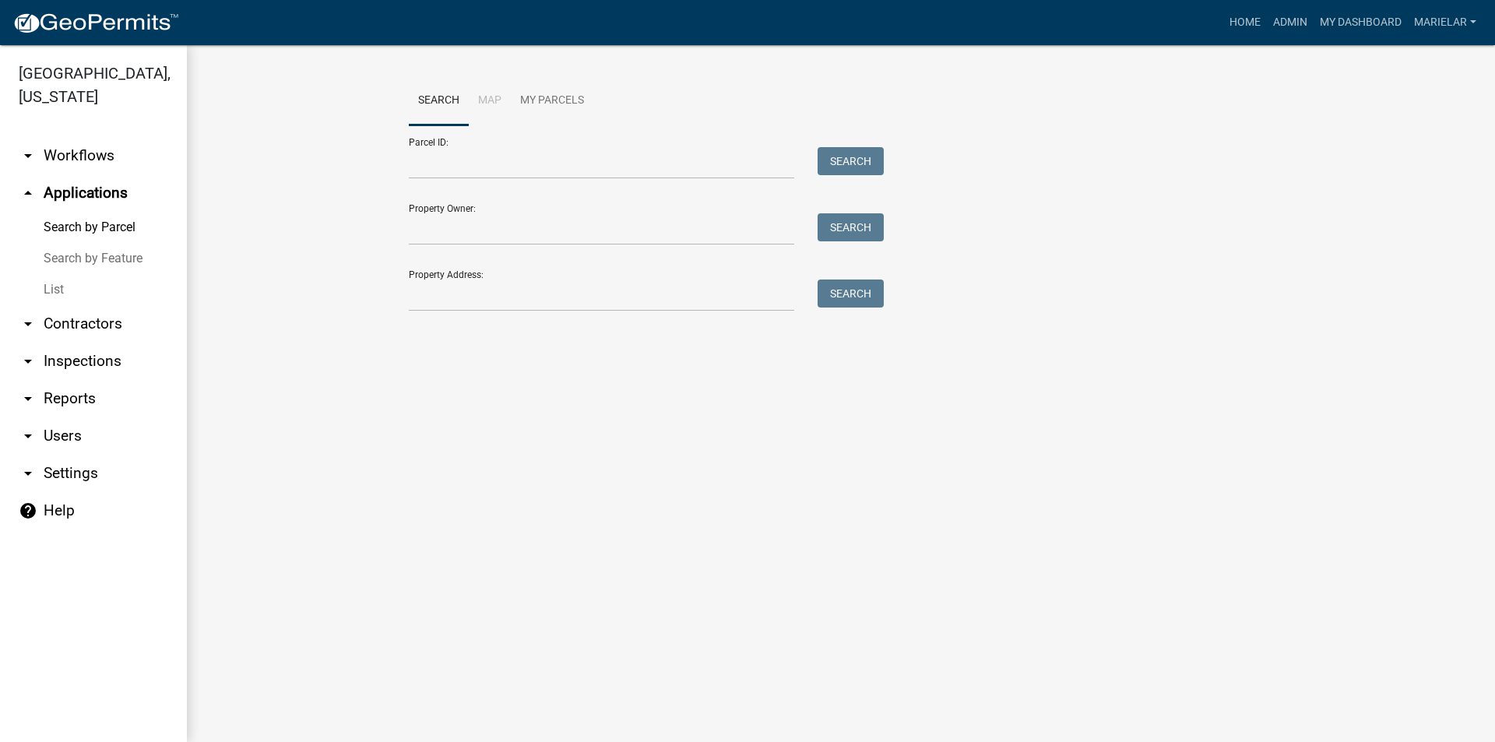
click at [45, 274] on link "List" at bounding box center [93, 289] width 187 height 31
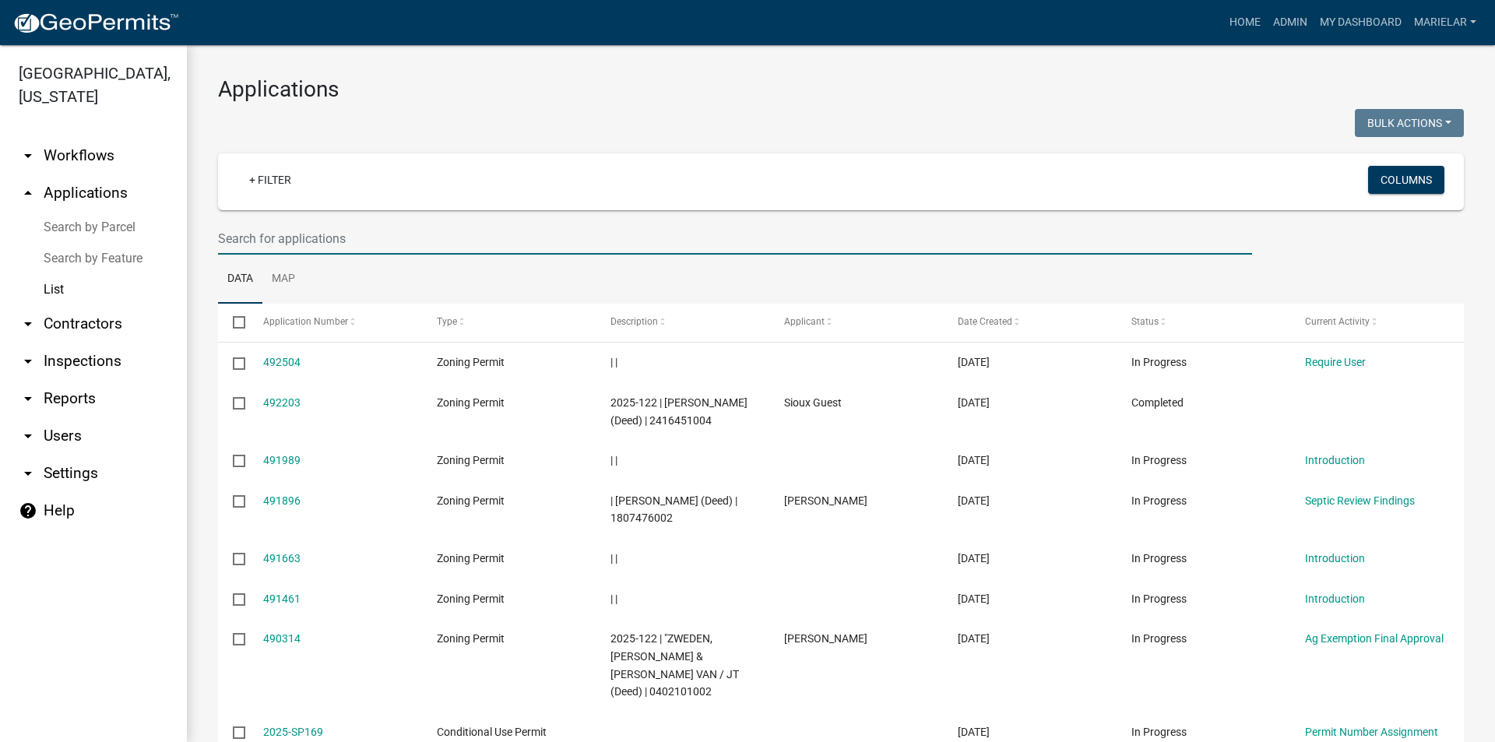
click at [317, 238] on input "text" at bounding box center [735, 239] width 1034 height 32
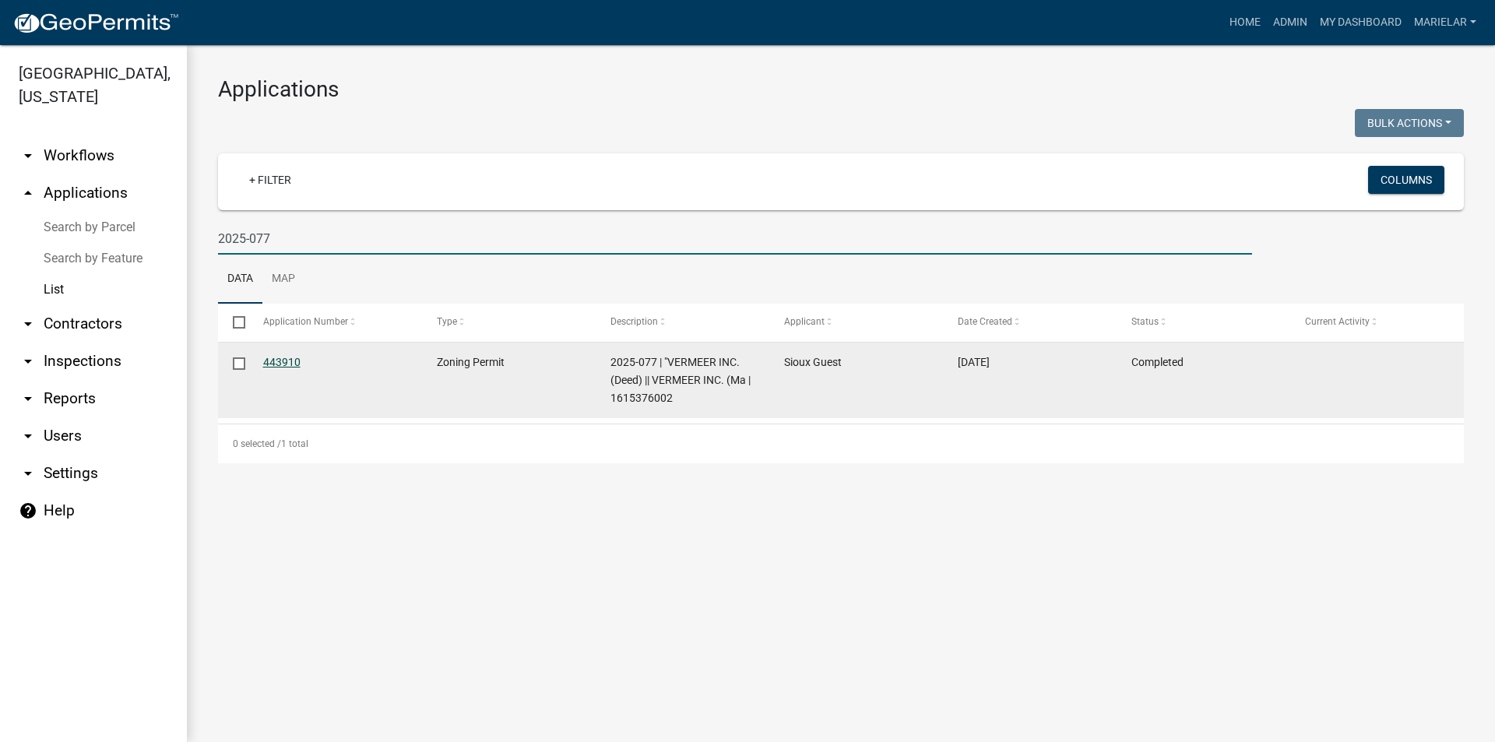
type input "2025-077"
click at [283, 364] on link "443910" at bounding box center [281, 362] width 37 height 12
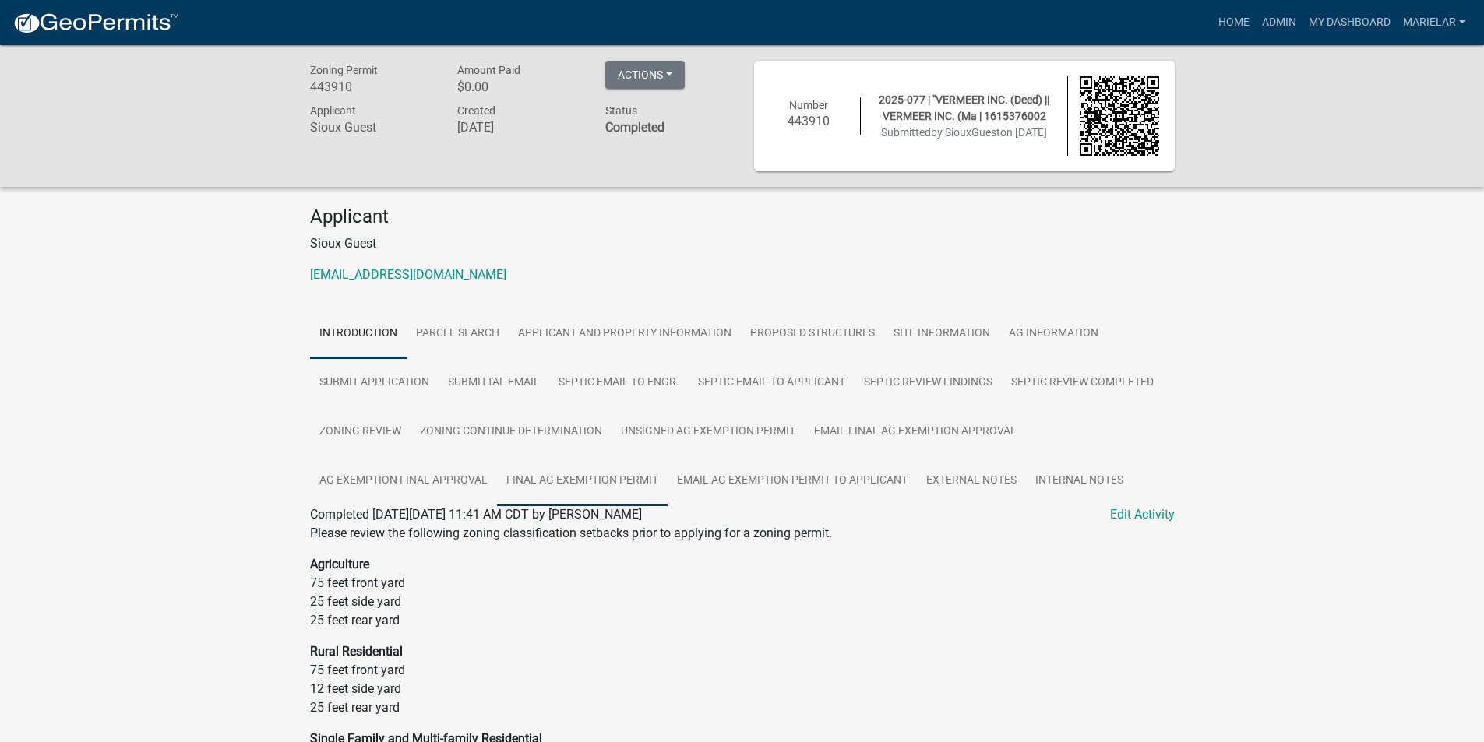
click at [629, 486] on link "Final Ag Exemption Permit" at bounding box center [582, 481] width 171 height 50
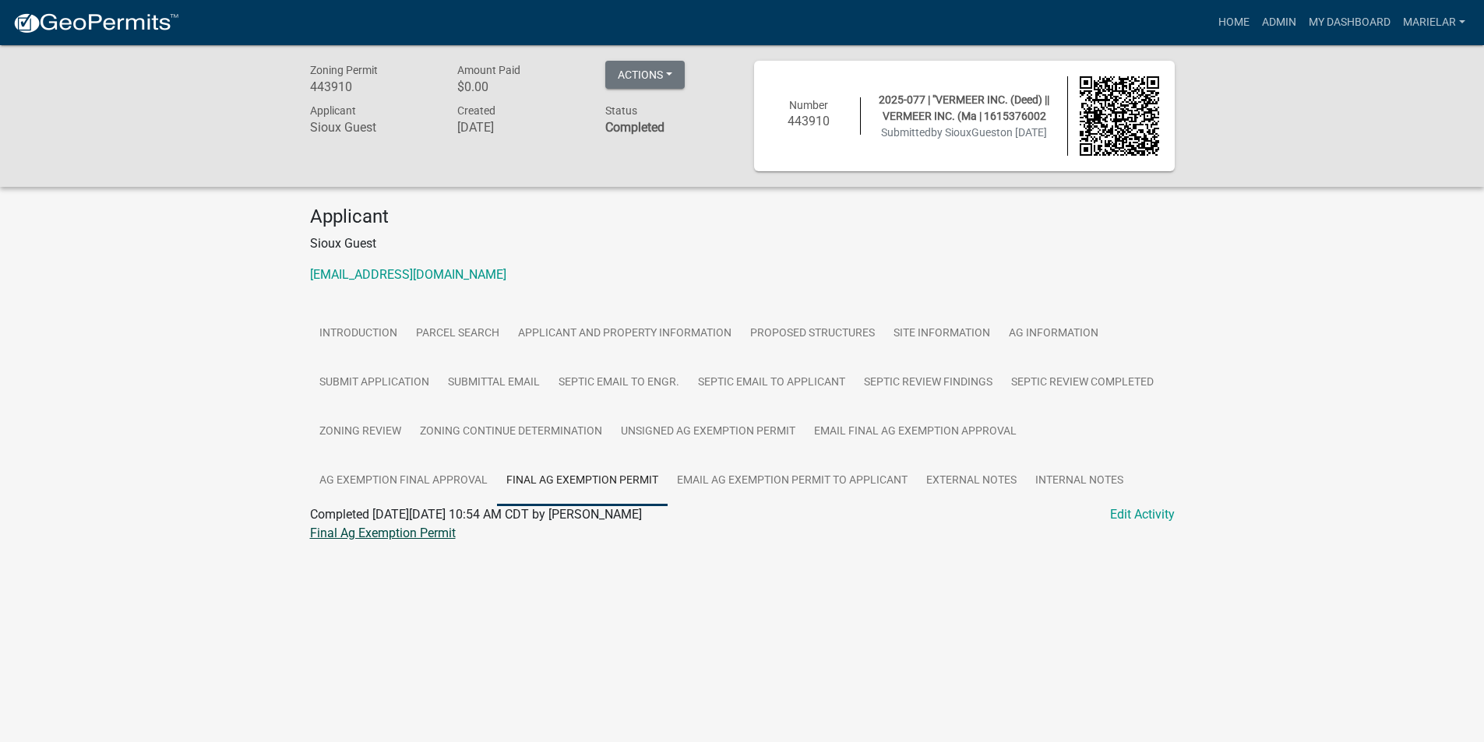
click at [417, 537] on link "Final Ag Exemption Permit" at bounding box center [383, 533] width 146 height 15
click at [1280, 26] on link "Admin" at bounding box center [1278, 23] width 47 height 30
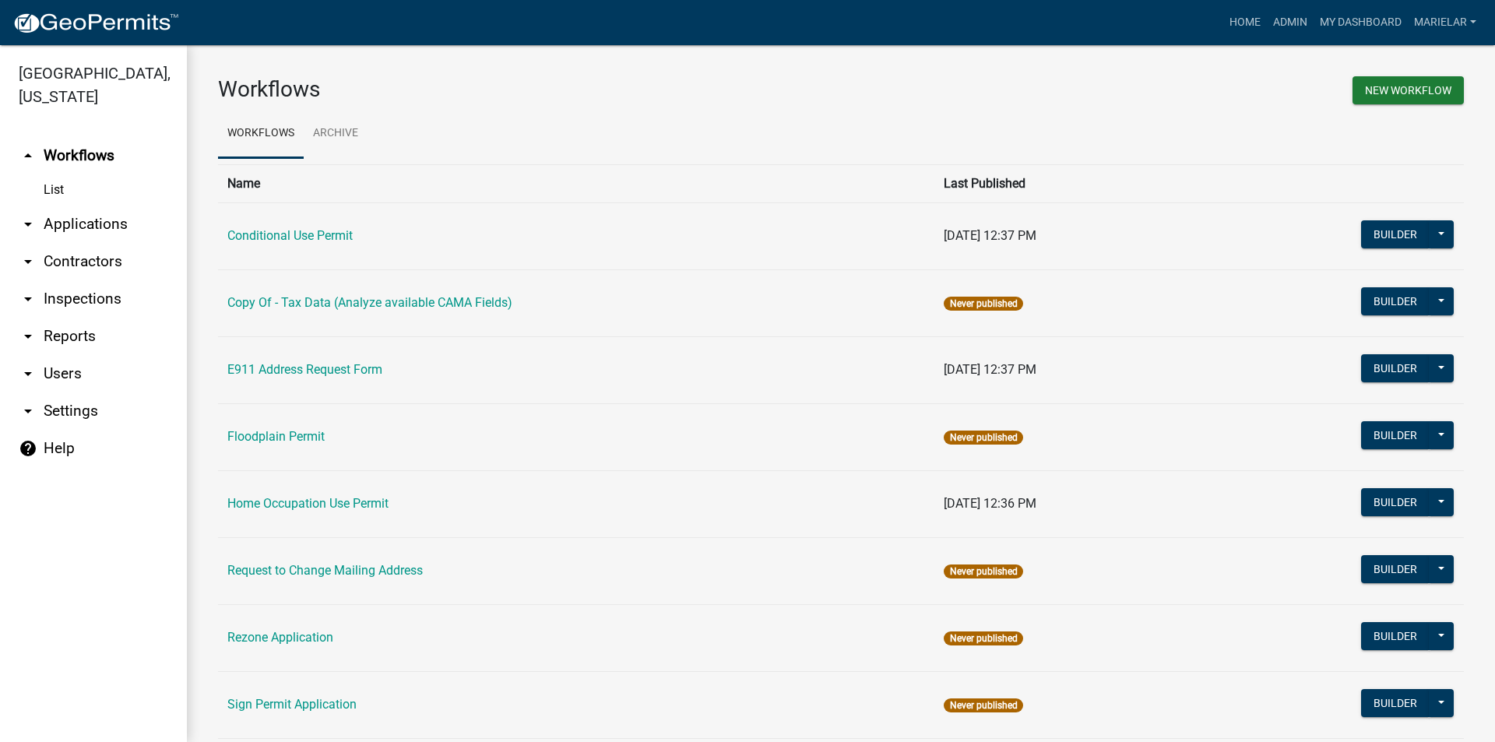
click at [30, 215] on icon "arrow_drop_down" at bounding box center [28, 224] width 19 height 19
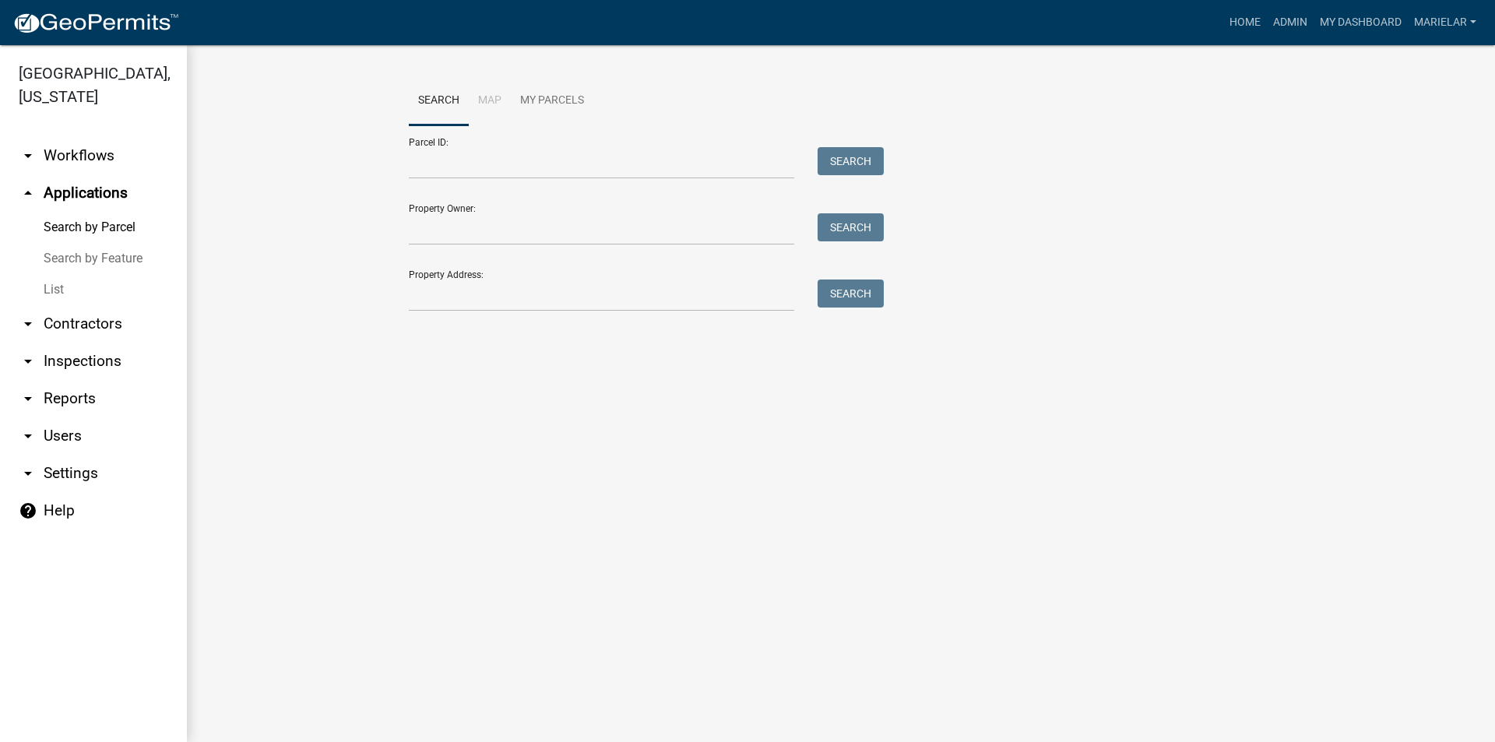
click at [56, 274] on link "List" at bounding box center [93, 289] width 187 height 31
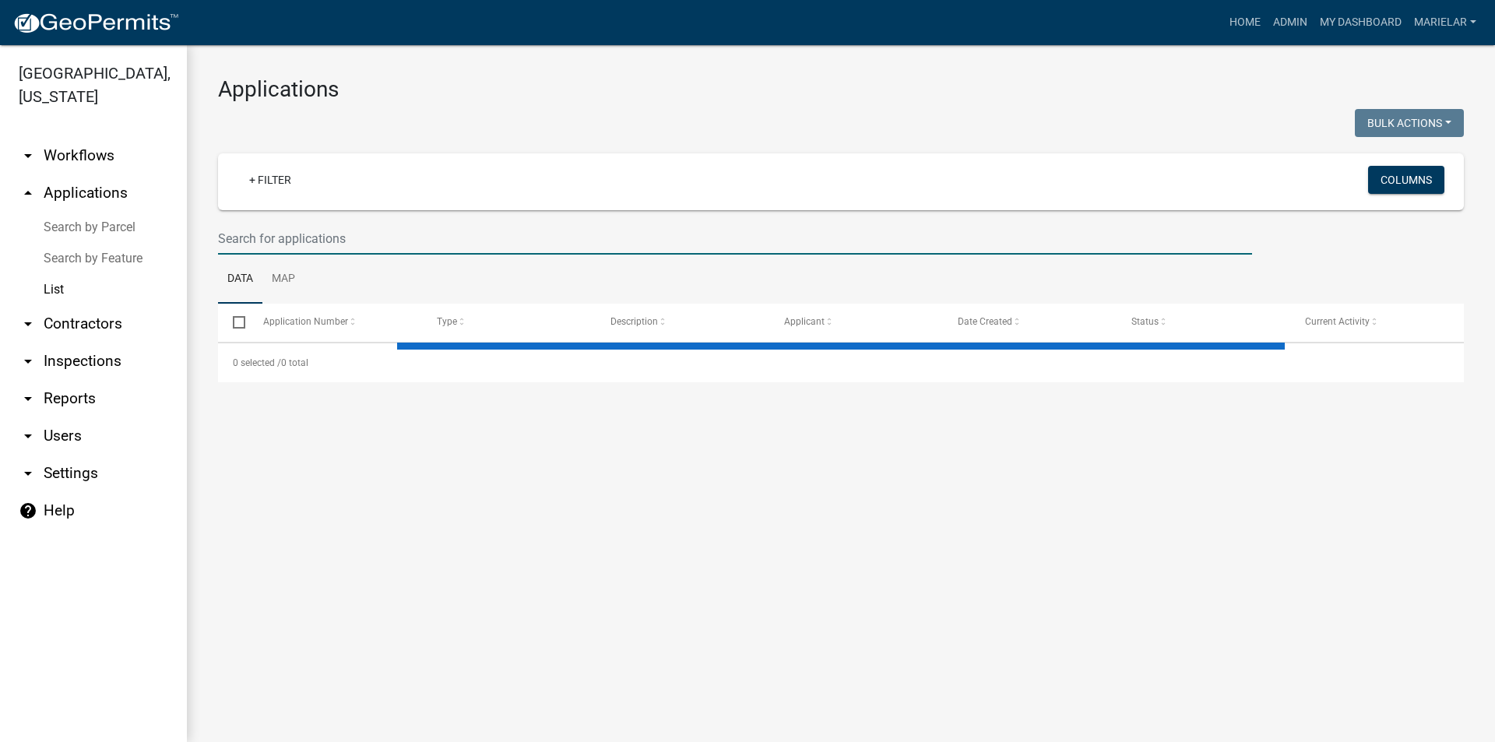
click at [357, 239] on input "text" at bounding box center [735, 239] width 1034 height 32
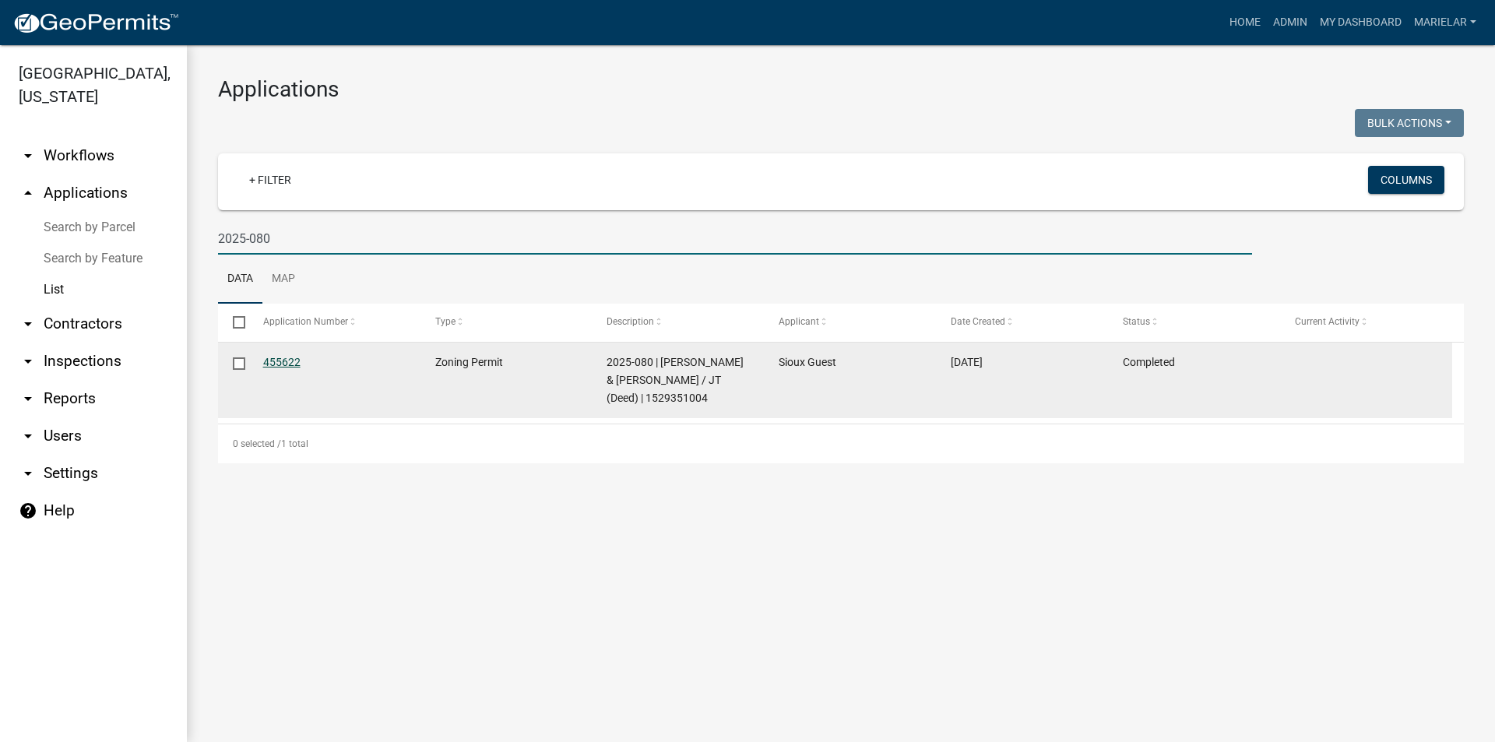
type input "2025-080"
click at [276, 356] on link "455622" at bounding box center [281, 362] width 37 height 12
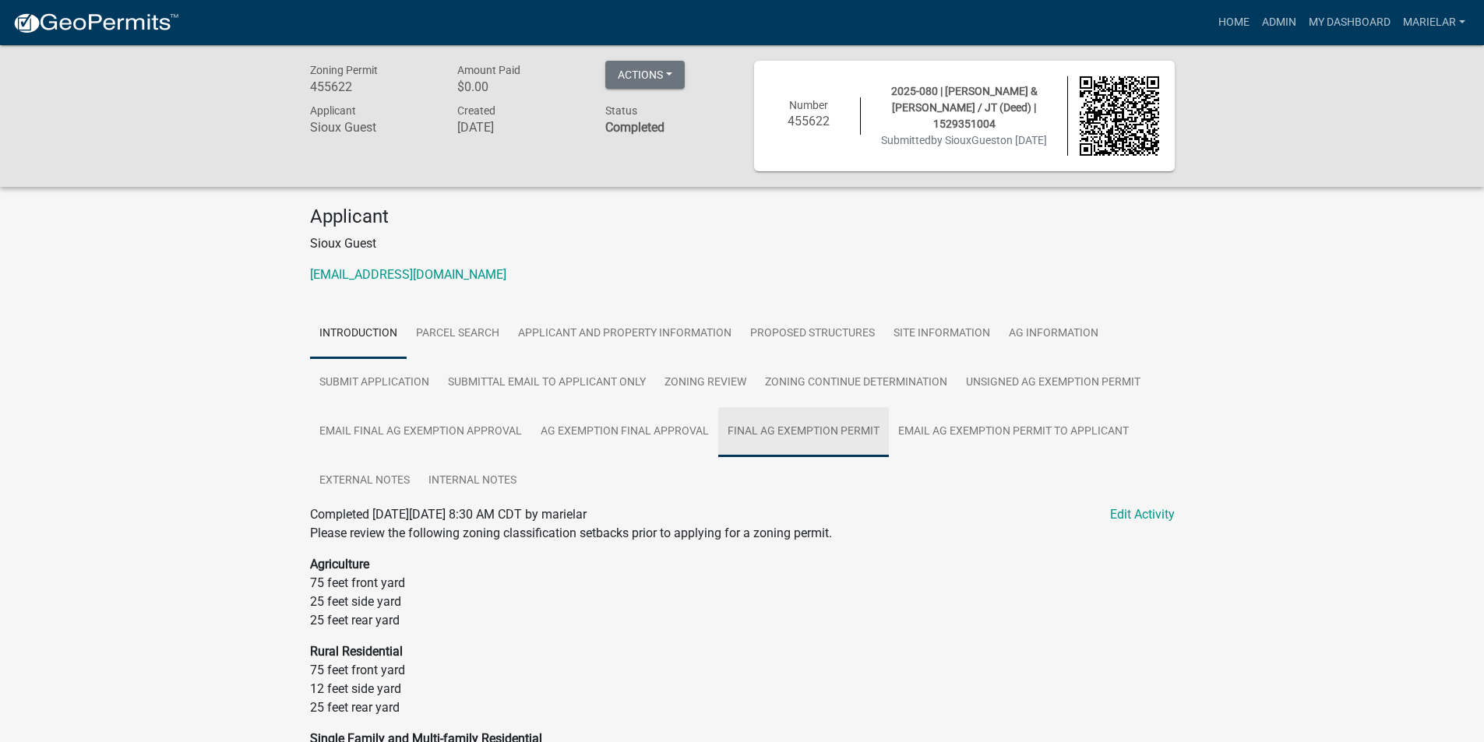
click at [798, 442] on link "Final Ag Exemption Permit" at bounding box center [803, 432] width 171 height 50
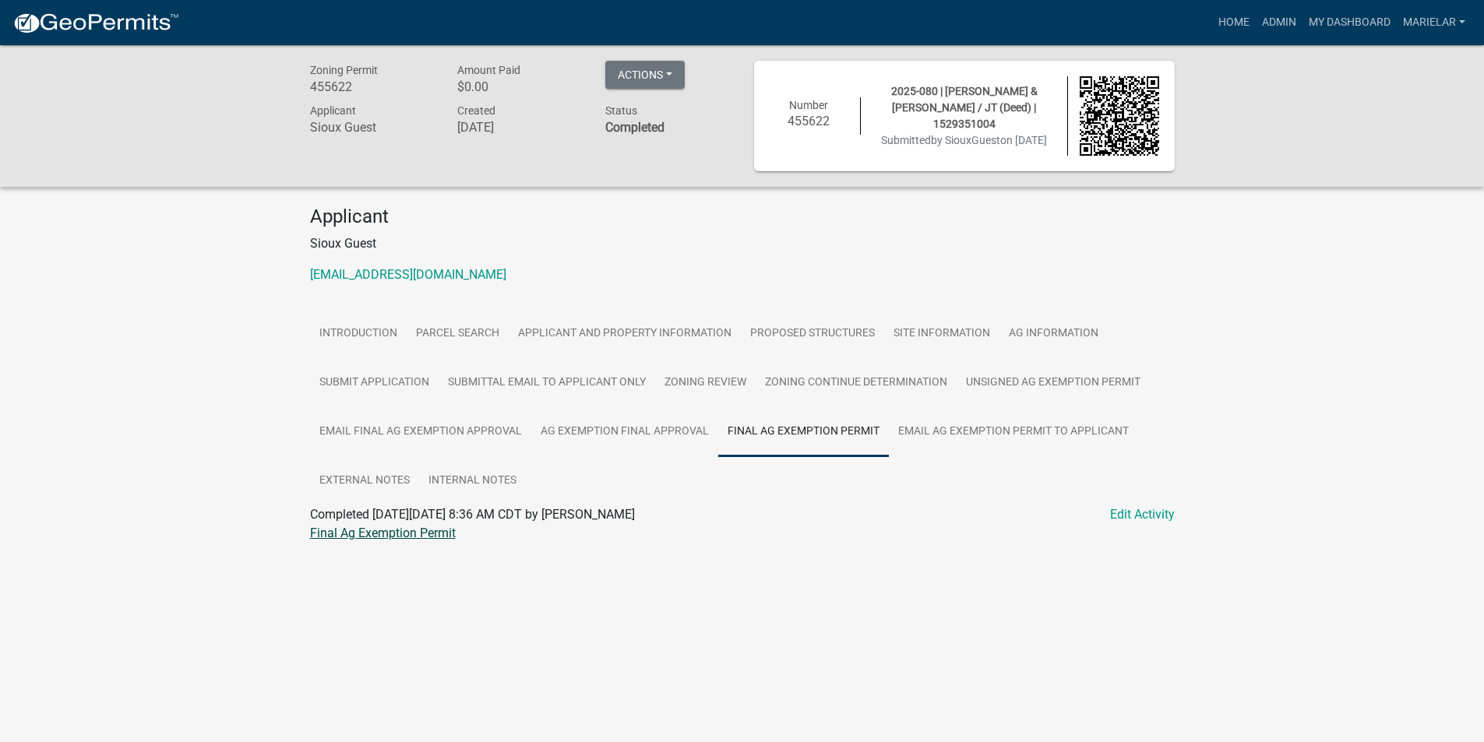
click at [403, 534] on link "Final Ag Exemption Permit" at bounding box center [383, 533] width 146 height 15
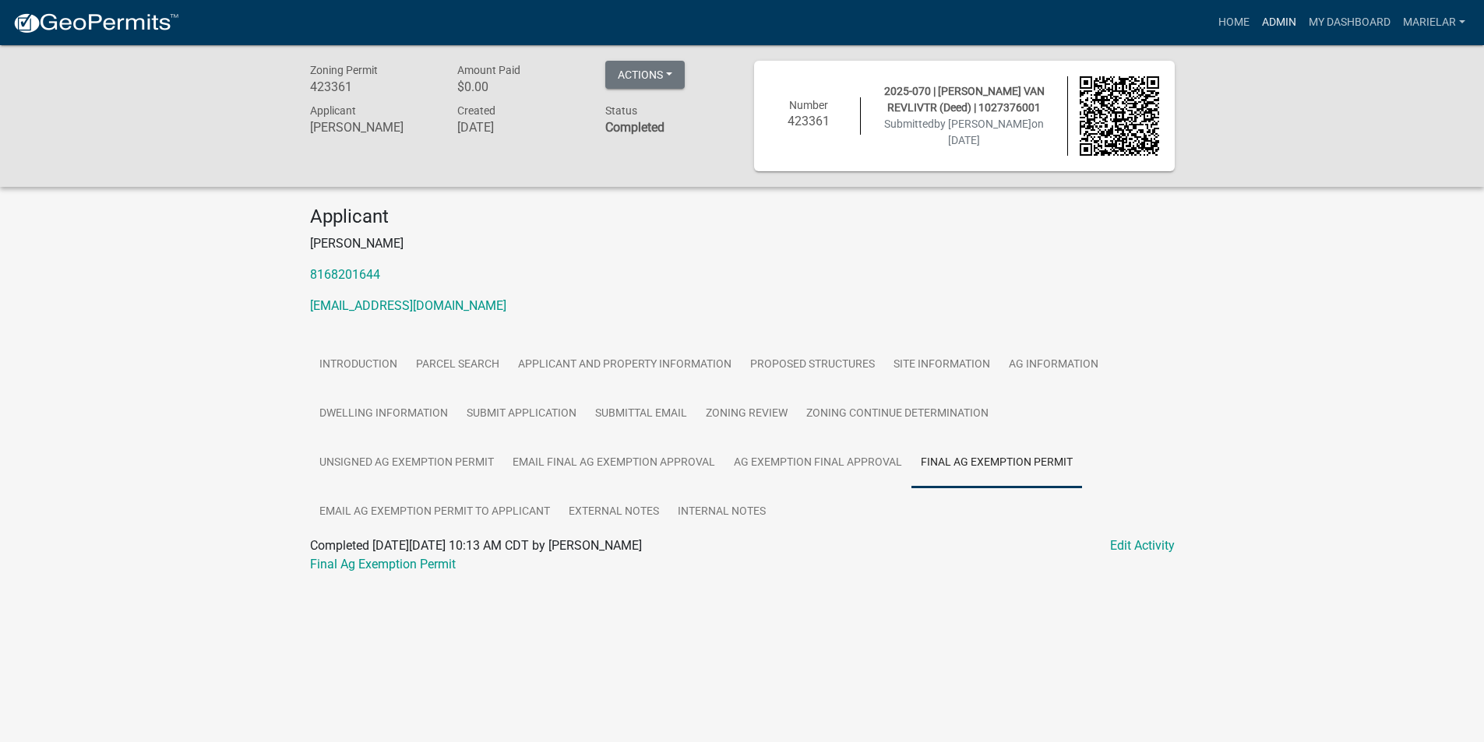
click at [1276, 23] on link "Admin" at bounding box center [1278, 23] width 47 height 30
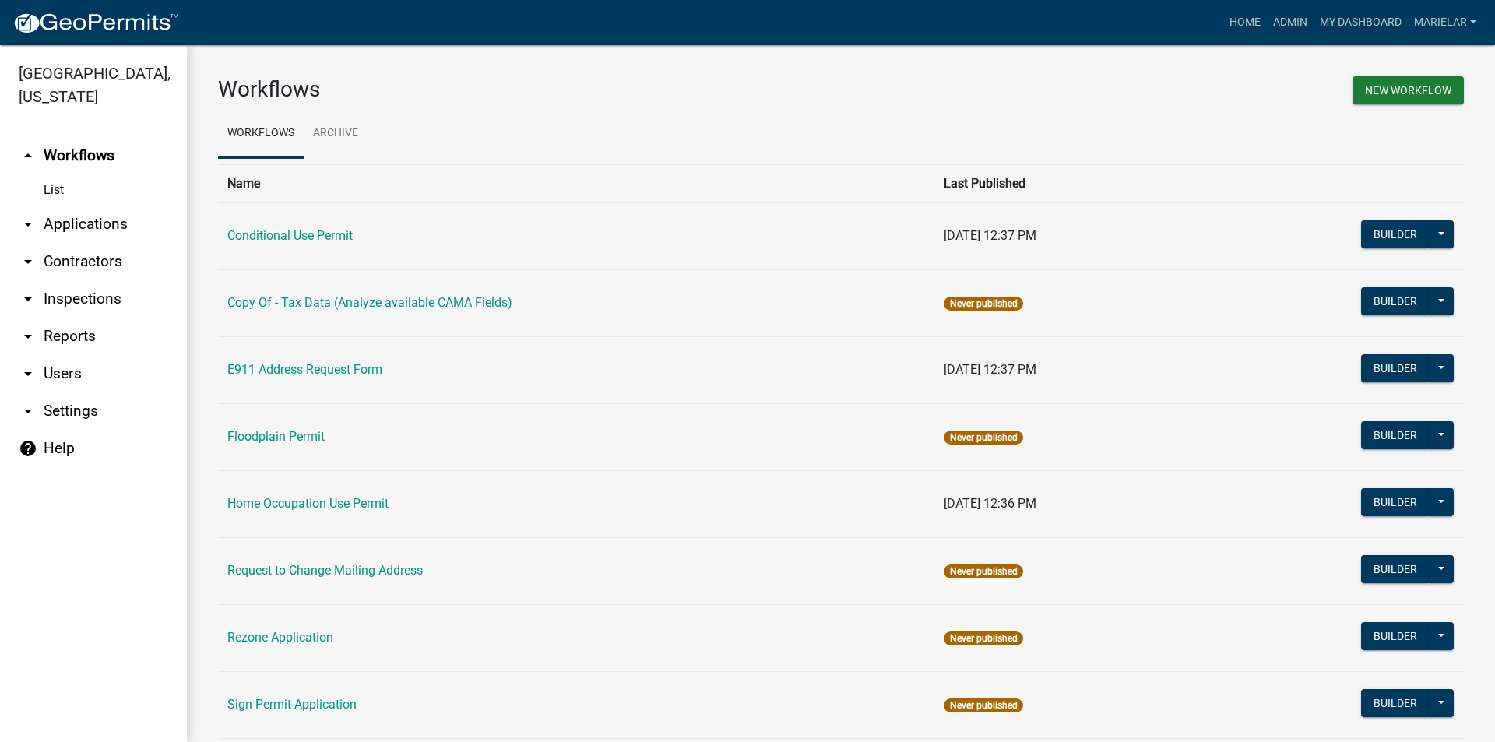
click at [28, 215] on icon "arrow_drop_down" at bounding box center [28, 224] width 19 height 19
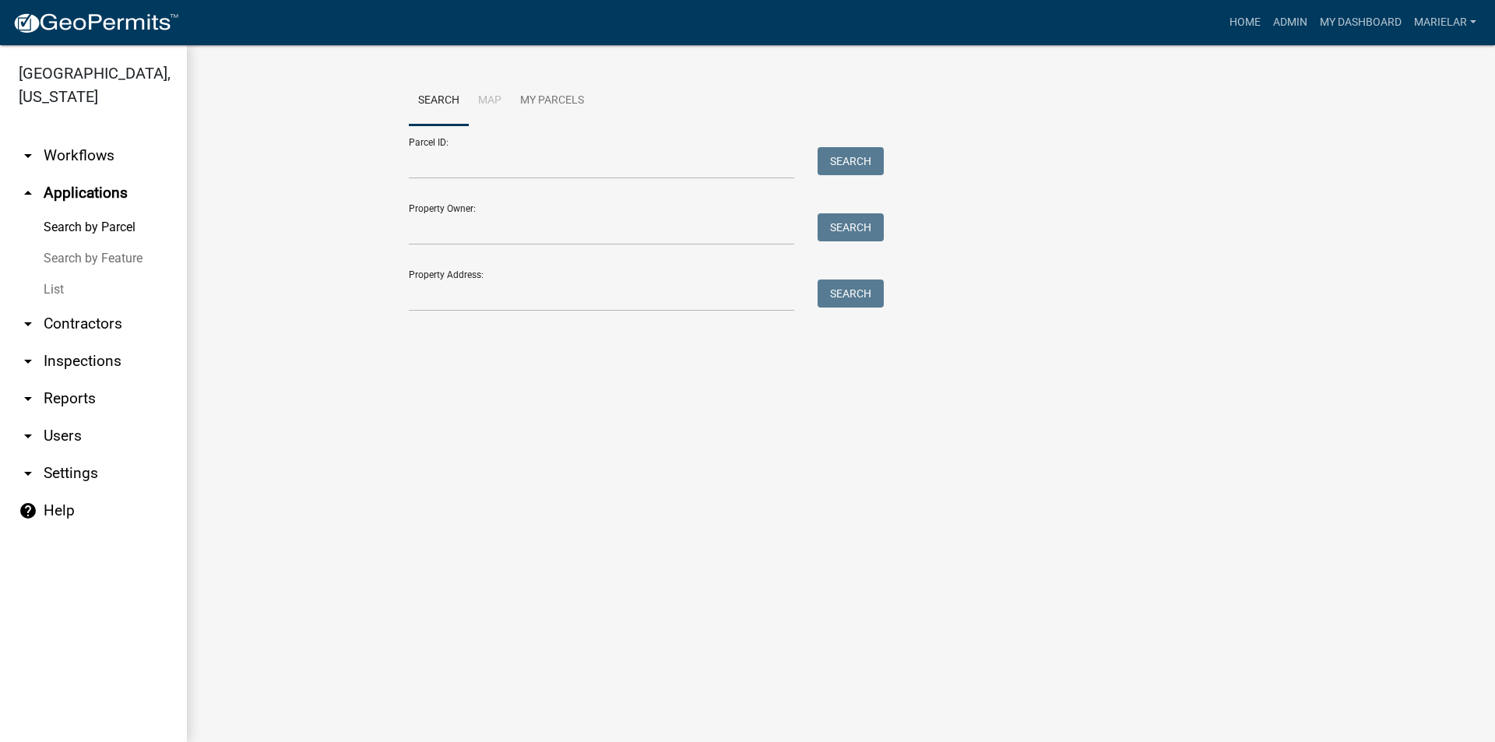
click at [58, 274] on link "List" at bounding box center [93, 289] width 187 height 31
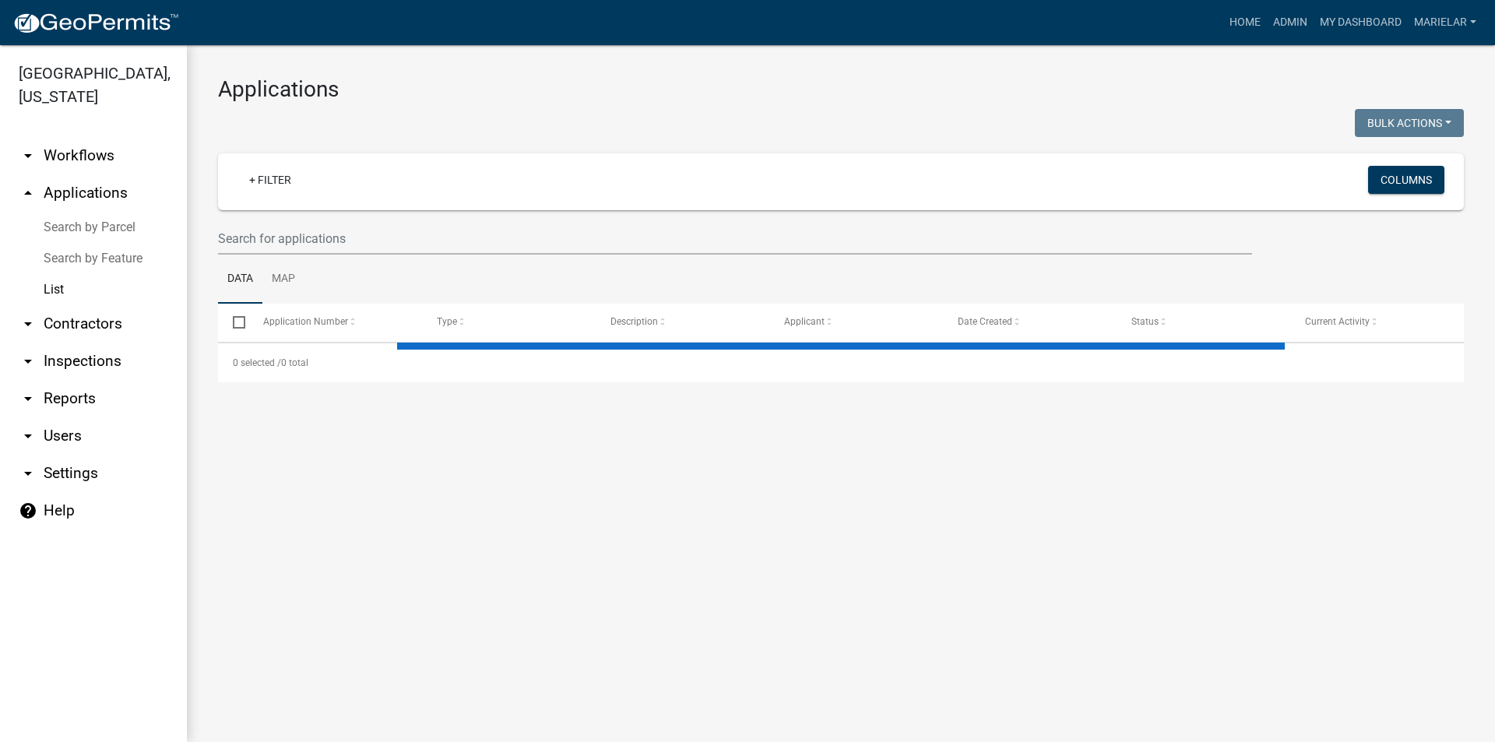
click at [58, 274] on link "List" at bounding box center [93, 289] width 187 height 31
click at [361, 241] on input "text" at bounding box center [735, 239] width 1034 height 32
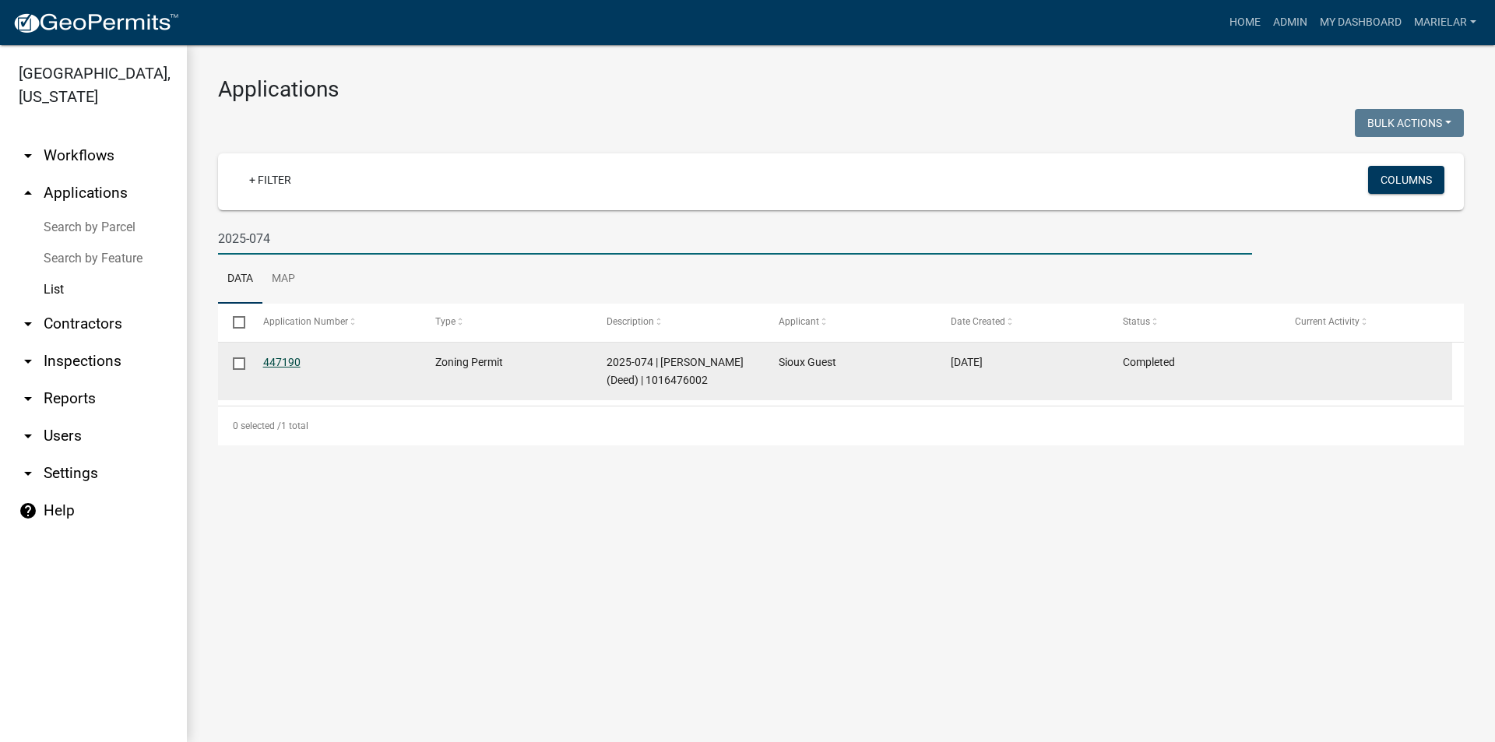
type input "2025-074"
click at [283, 361] on link "447190" at bounding box center [281, 362] width 37 height 12
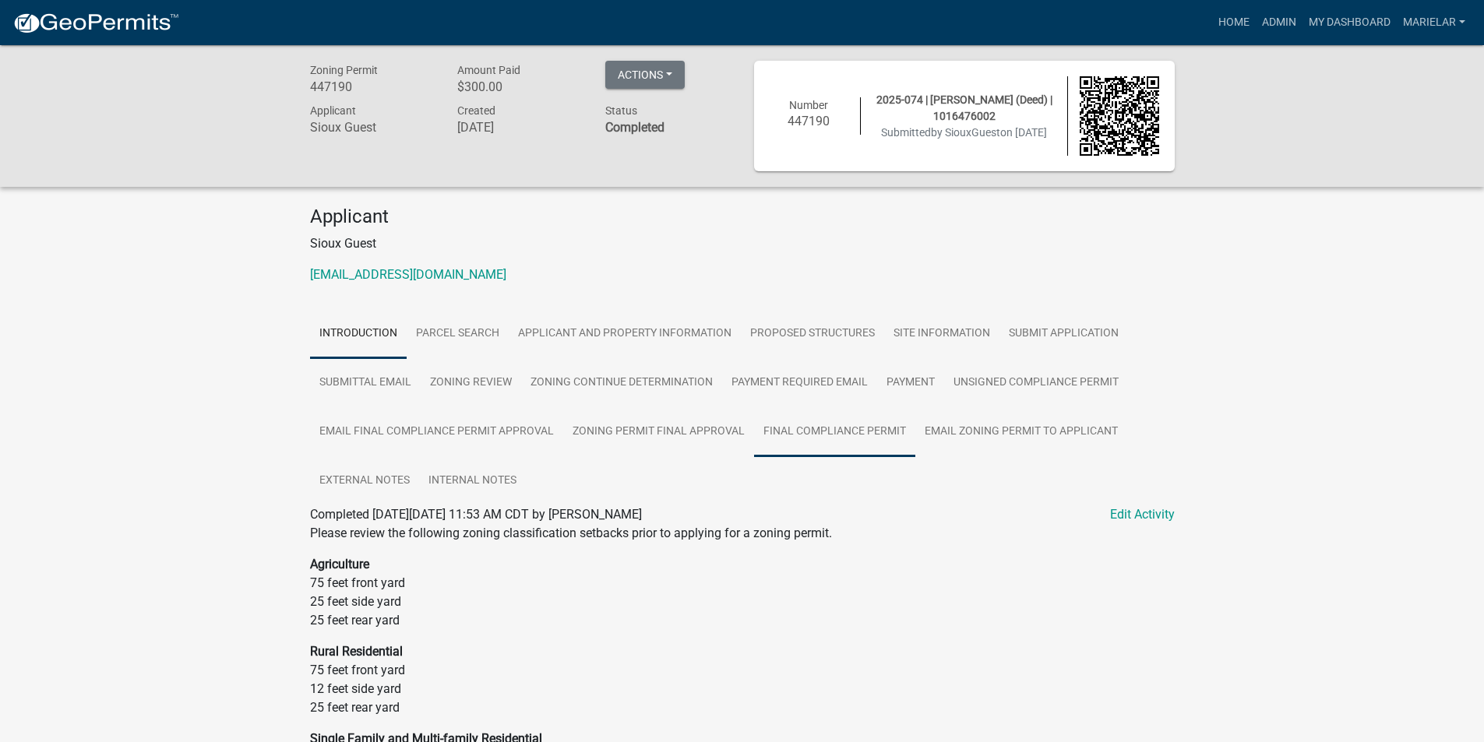
click at [857, 439] on link "Final Compliance Permit" at bounding box center [834, 432] width 161 height 50
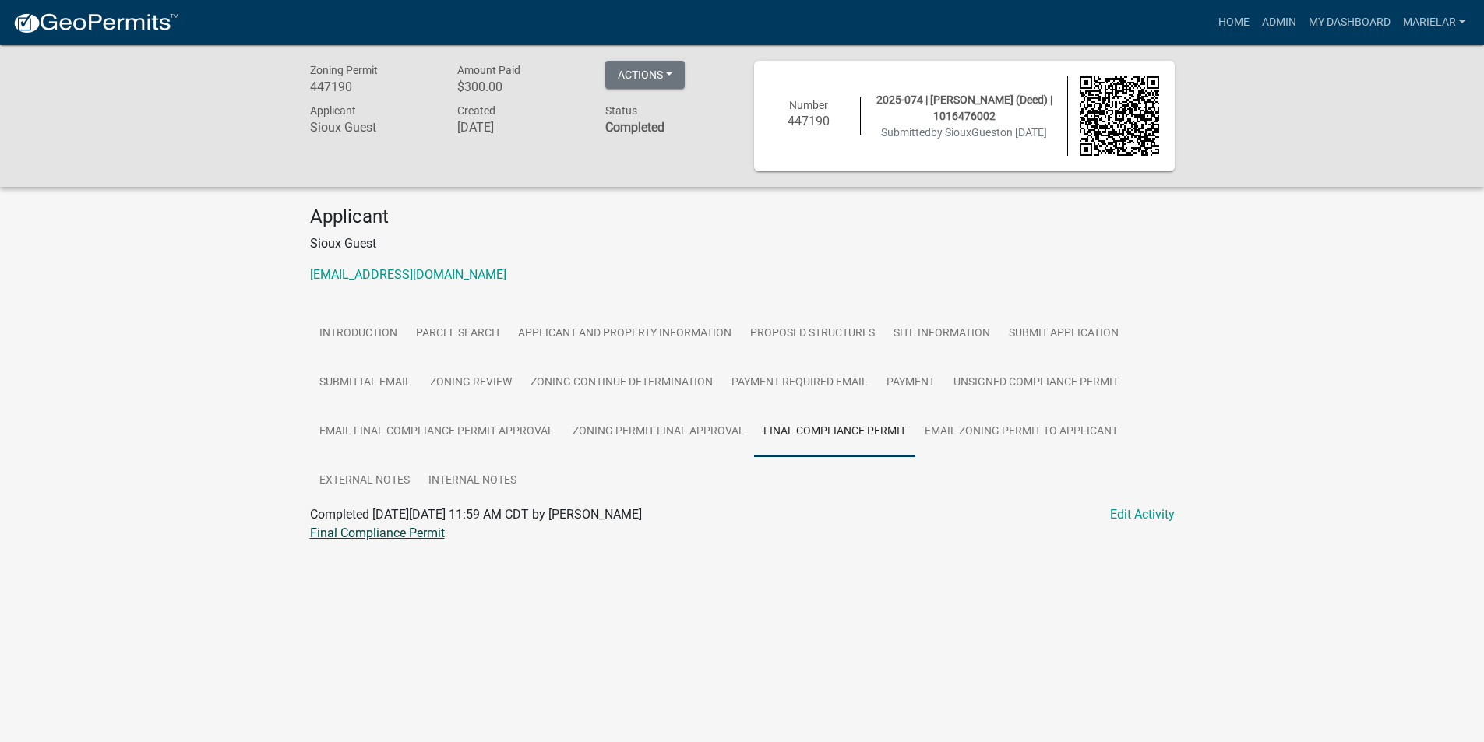
click at [400, 526] on link "Final Compliance Permit" at bounding box center [377, 533] width 135 height 15
click at [1288, 21] on link "Admin" at bounding box center [1278, 23] width 47 height 30
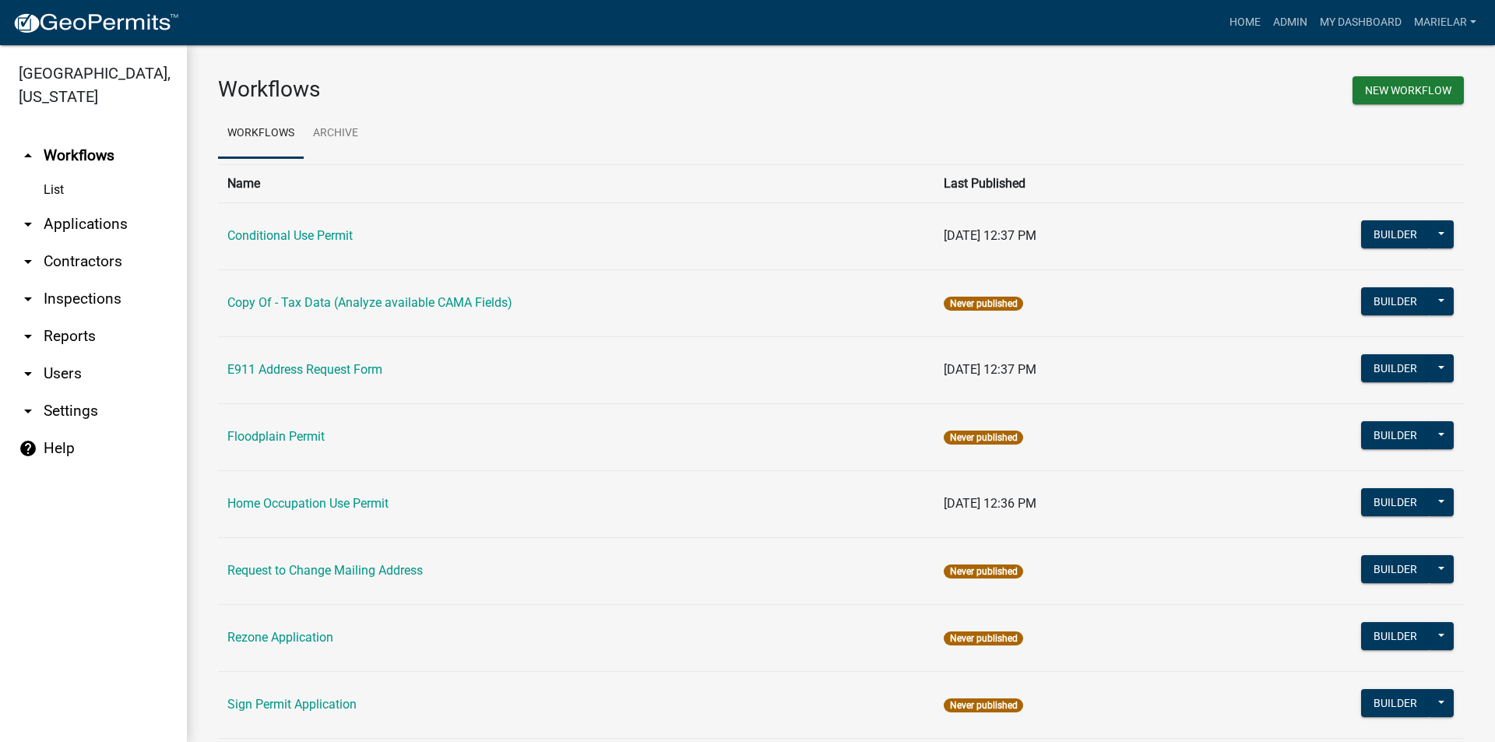
click at [31, 215] on icon "arrow_drop_down" at bounding box center [28, 224] width 19 height 19
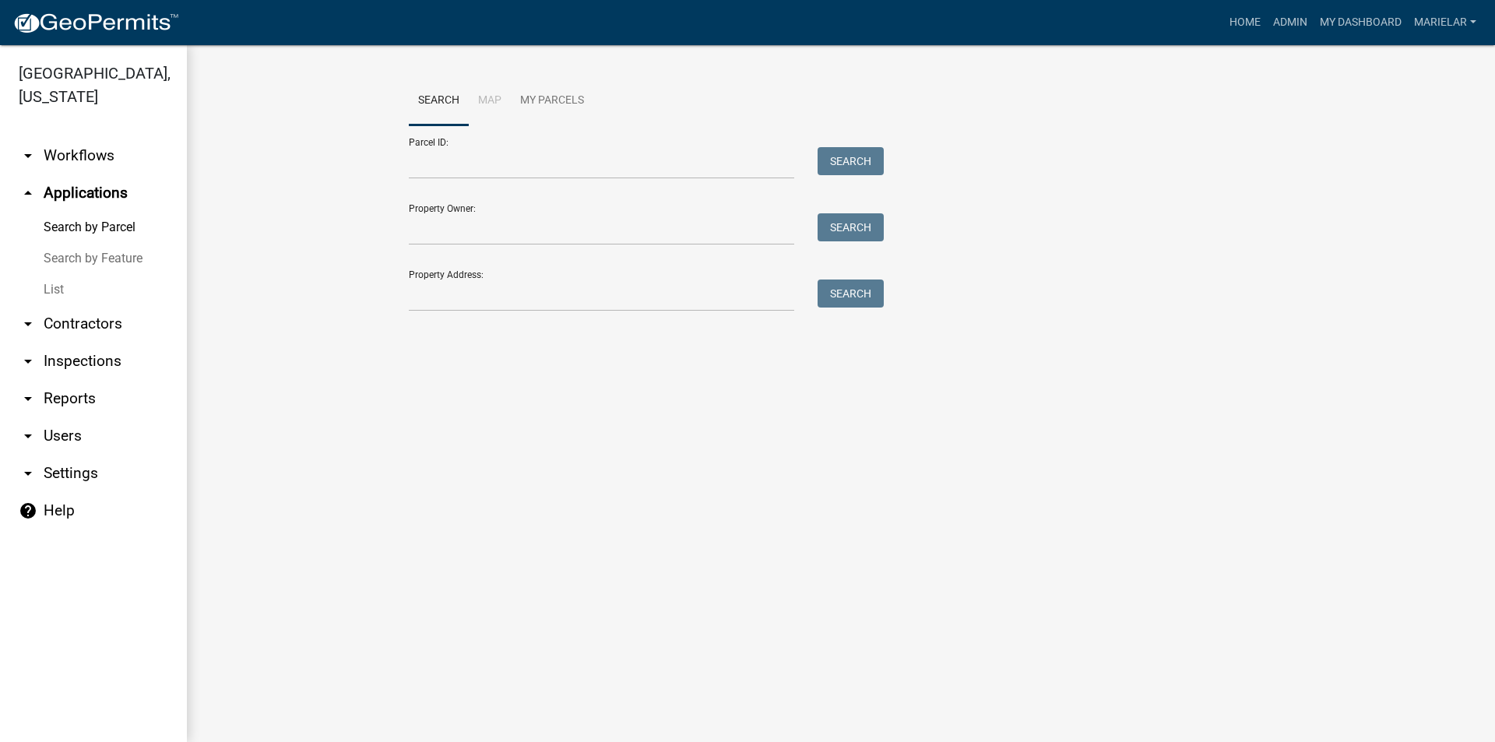
click at [40, 274] on link "List" at bounding box center [93, 289] width 187 height 31
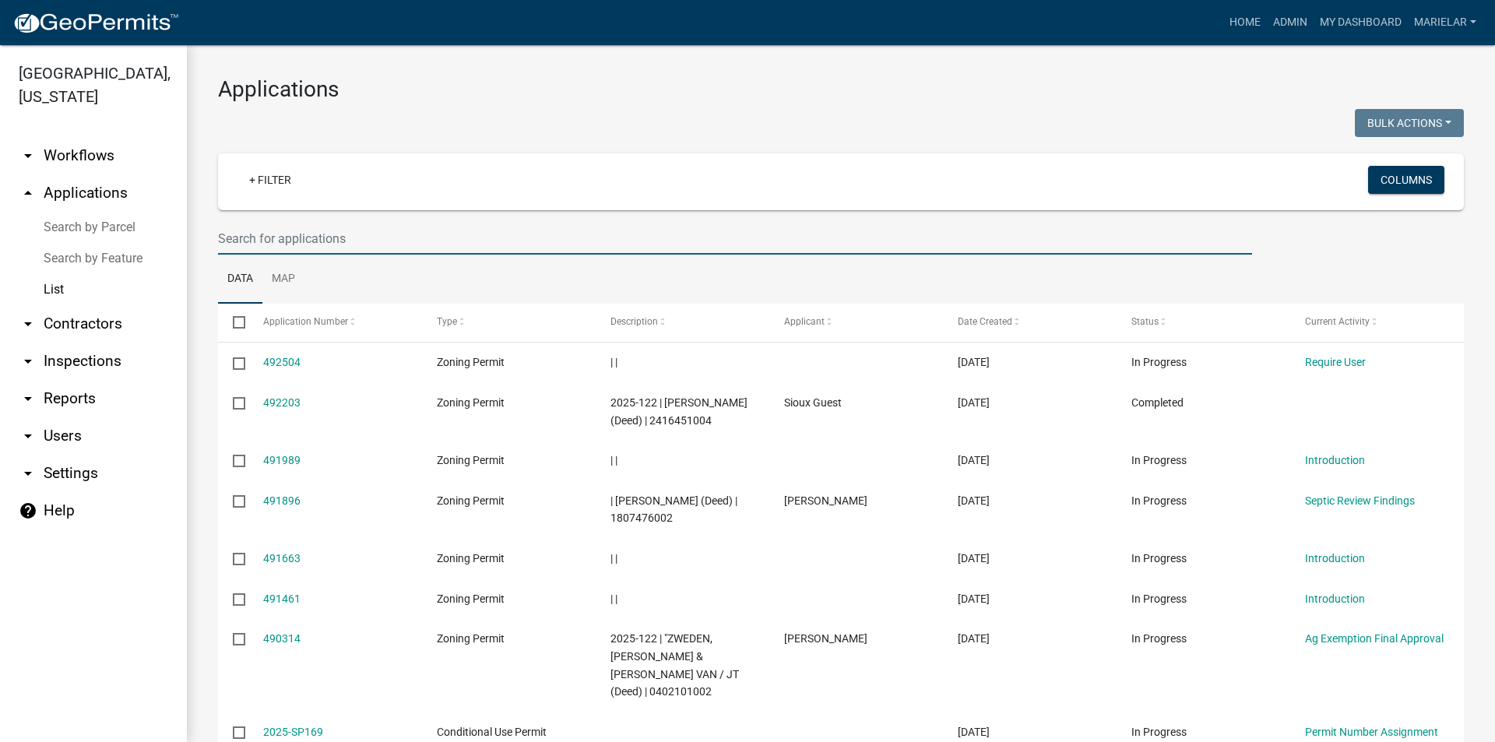
click at [283, 242] on input "text" at bounding box center [735, 239] width 1034 height 32
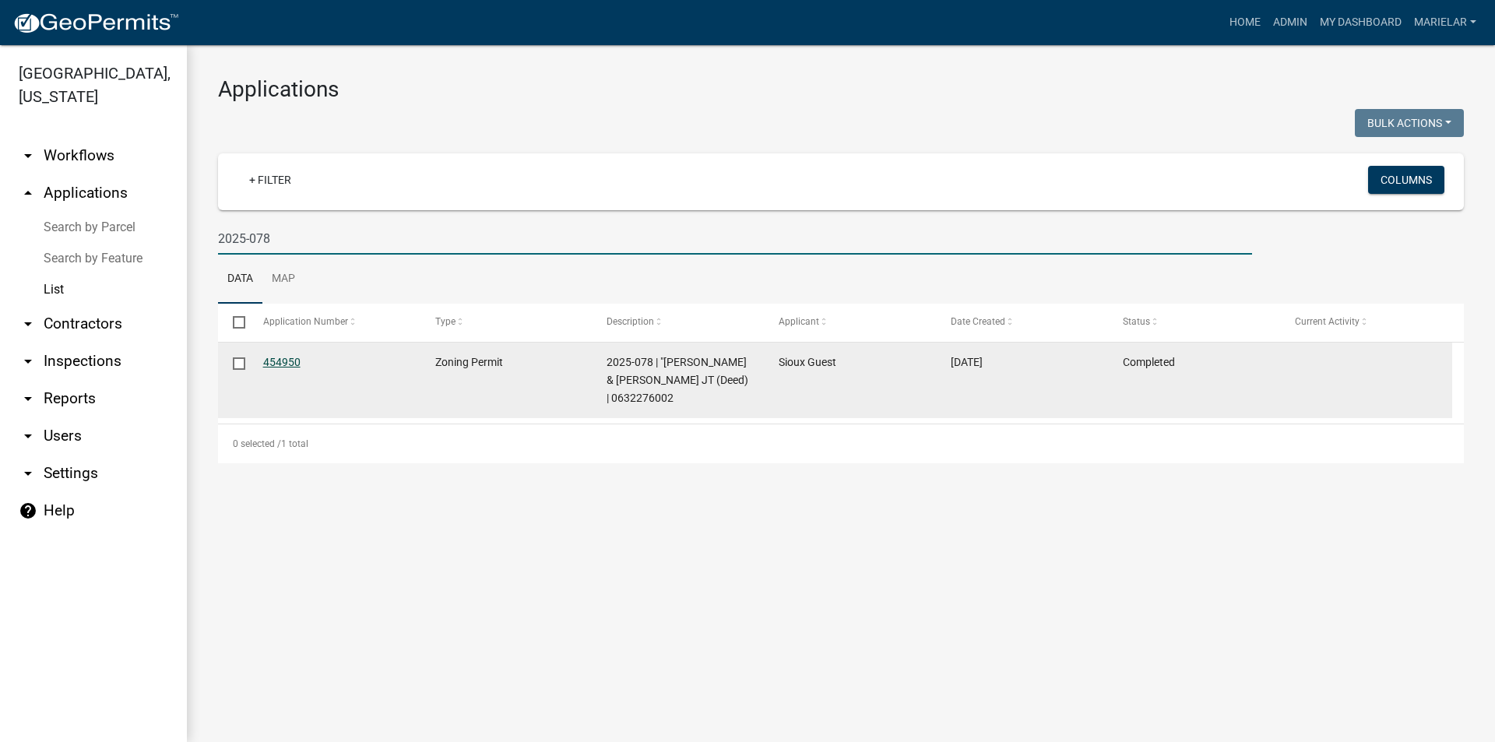
type input "2025-078"
click at [281, 360] on link "454950" at bounding box center [281, 362] width 37 height 12
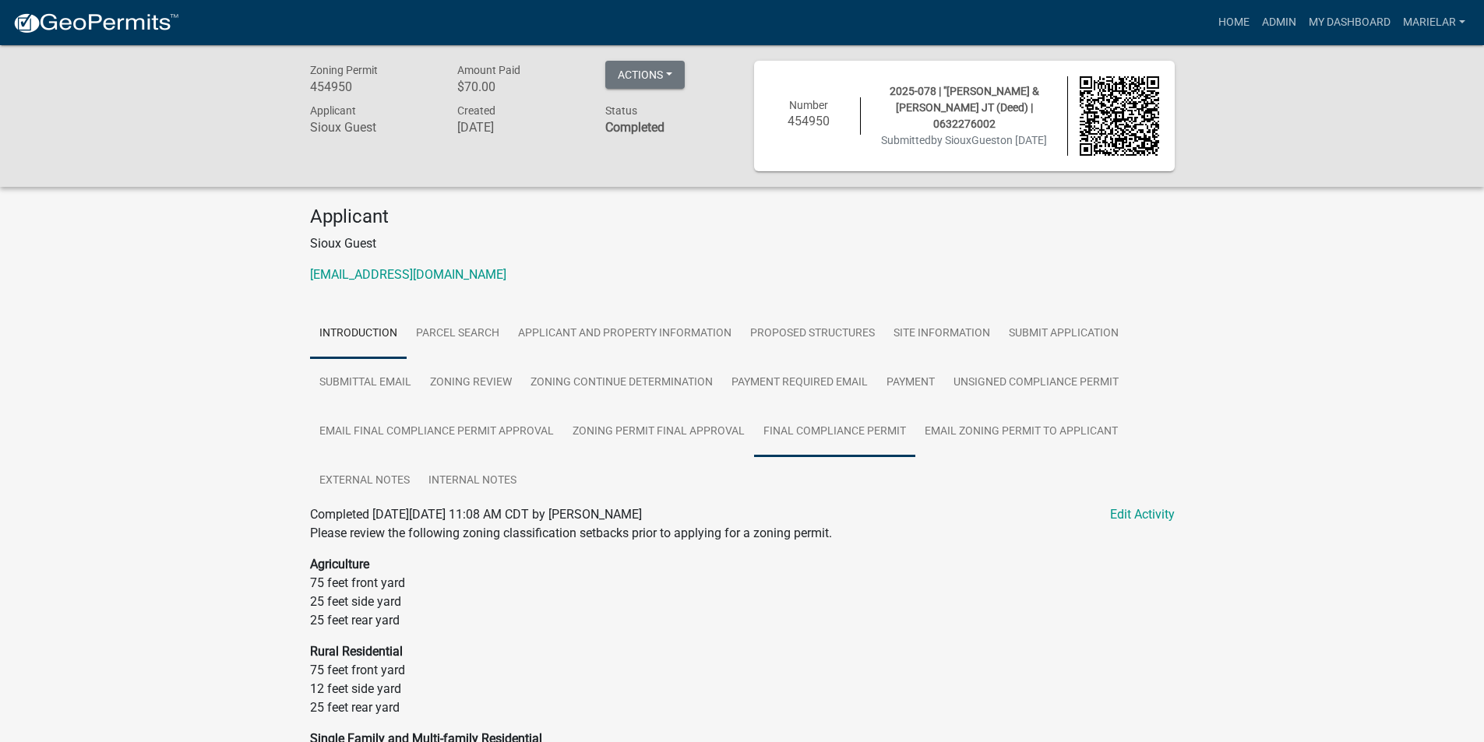
click at [876, 437] on link "Final Compliance Permit" at bounding box center [834, 432] width 161 height 50
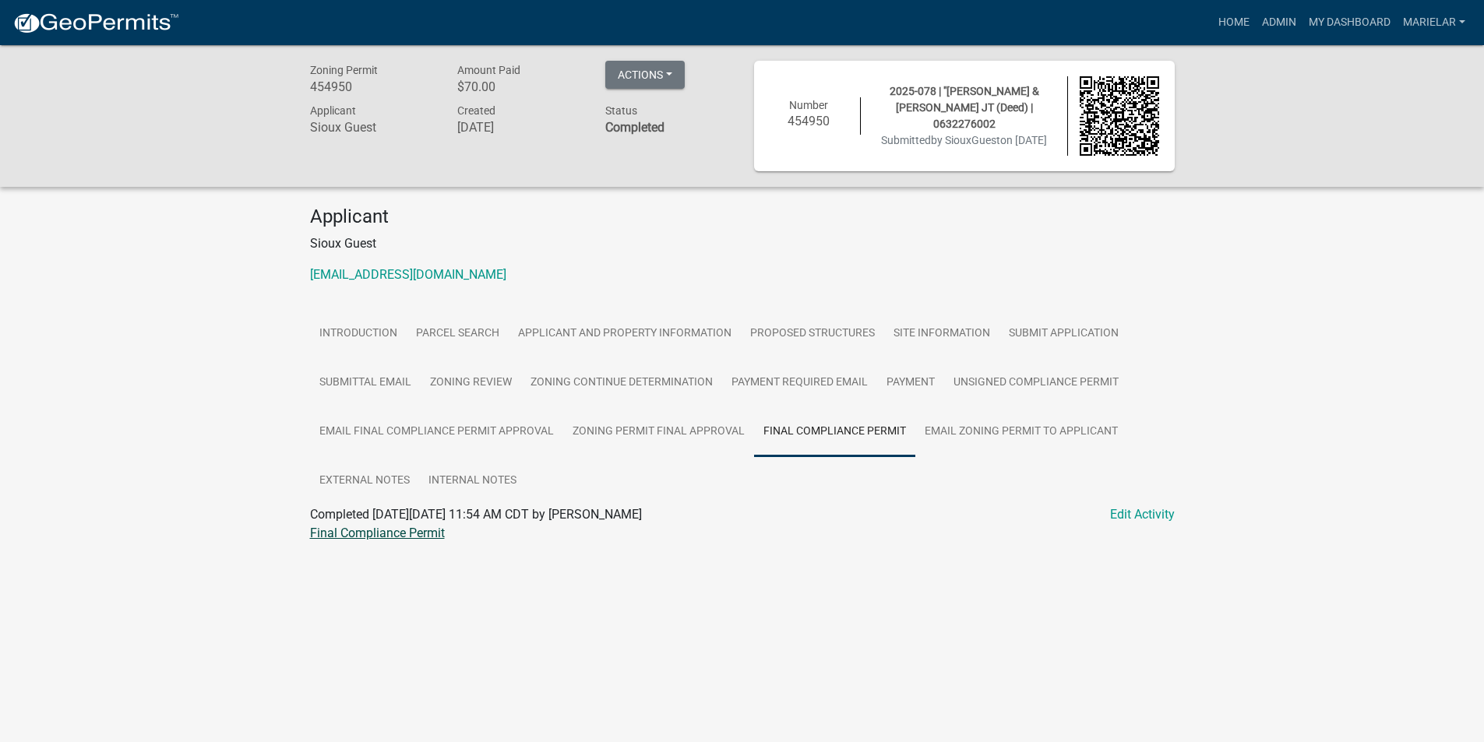
click at [388, 533] on link "Final Compliance Permit" at bounding box center [377, 533] width 135 height 15
click at [1270, 18] on link "Admin" at bounding box center [1278, 23] width 47 height 30
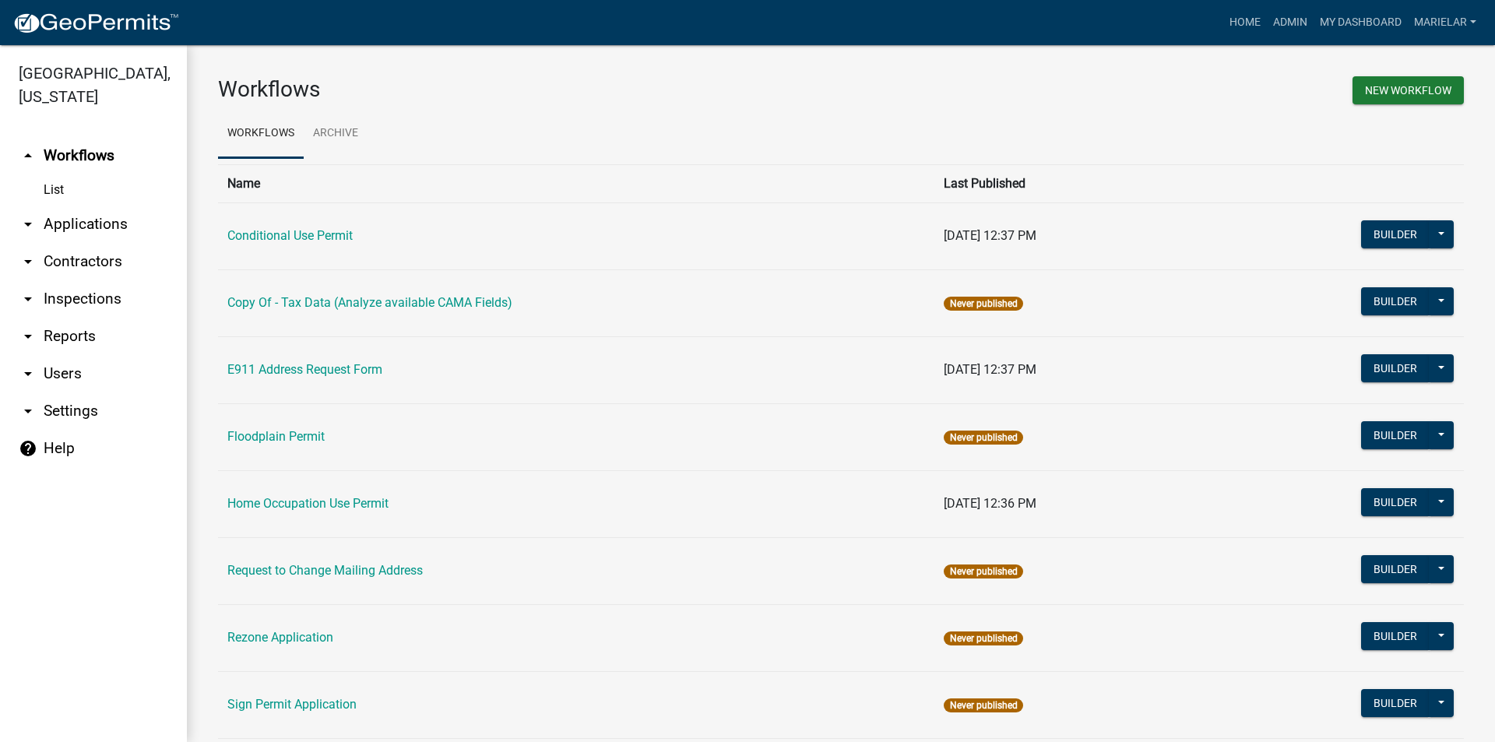
click at [33, 215] on icon "arrow_drop_down" at bounding box center [28, 224] width 19 height 19
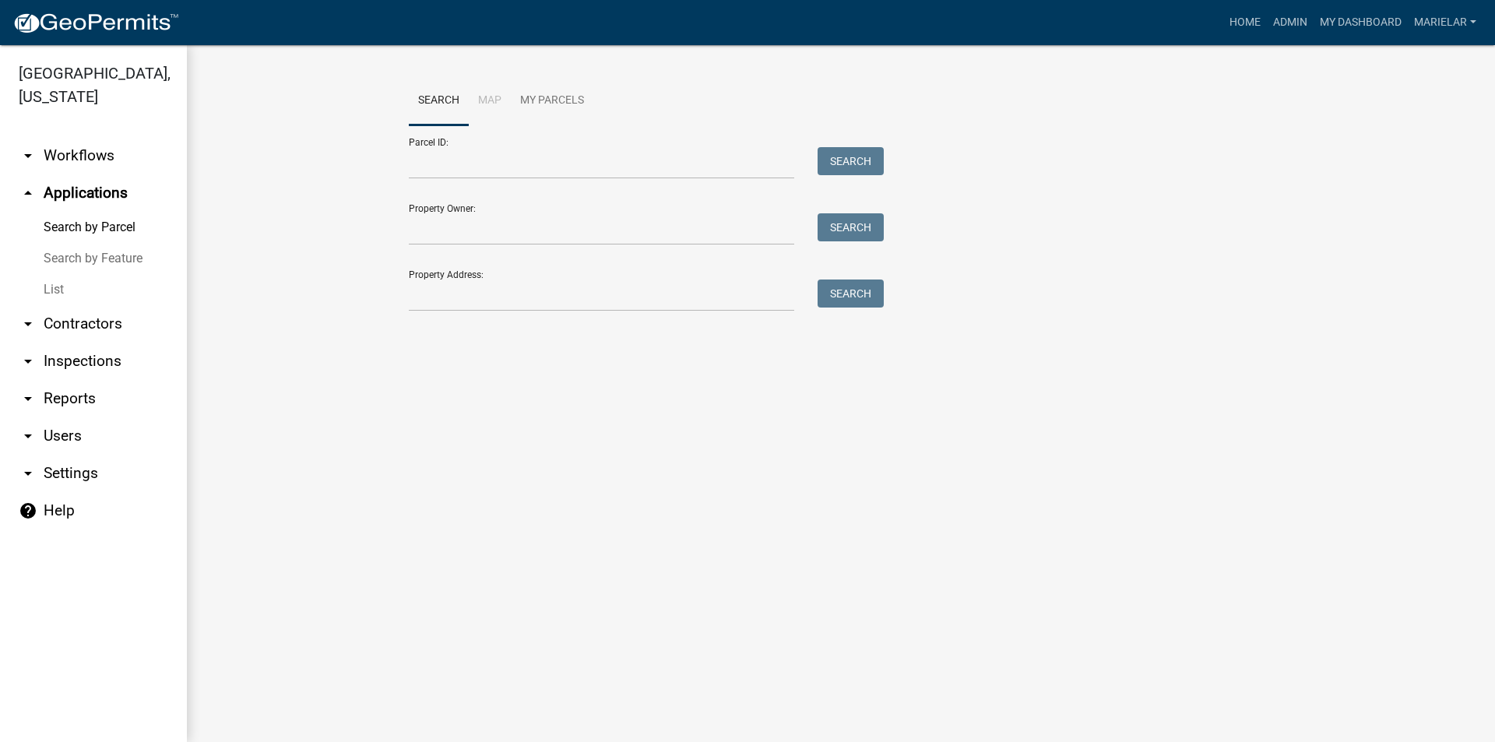
click at [62, 274] on link "List" at bounding box center [93, 289] width 187 height 31
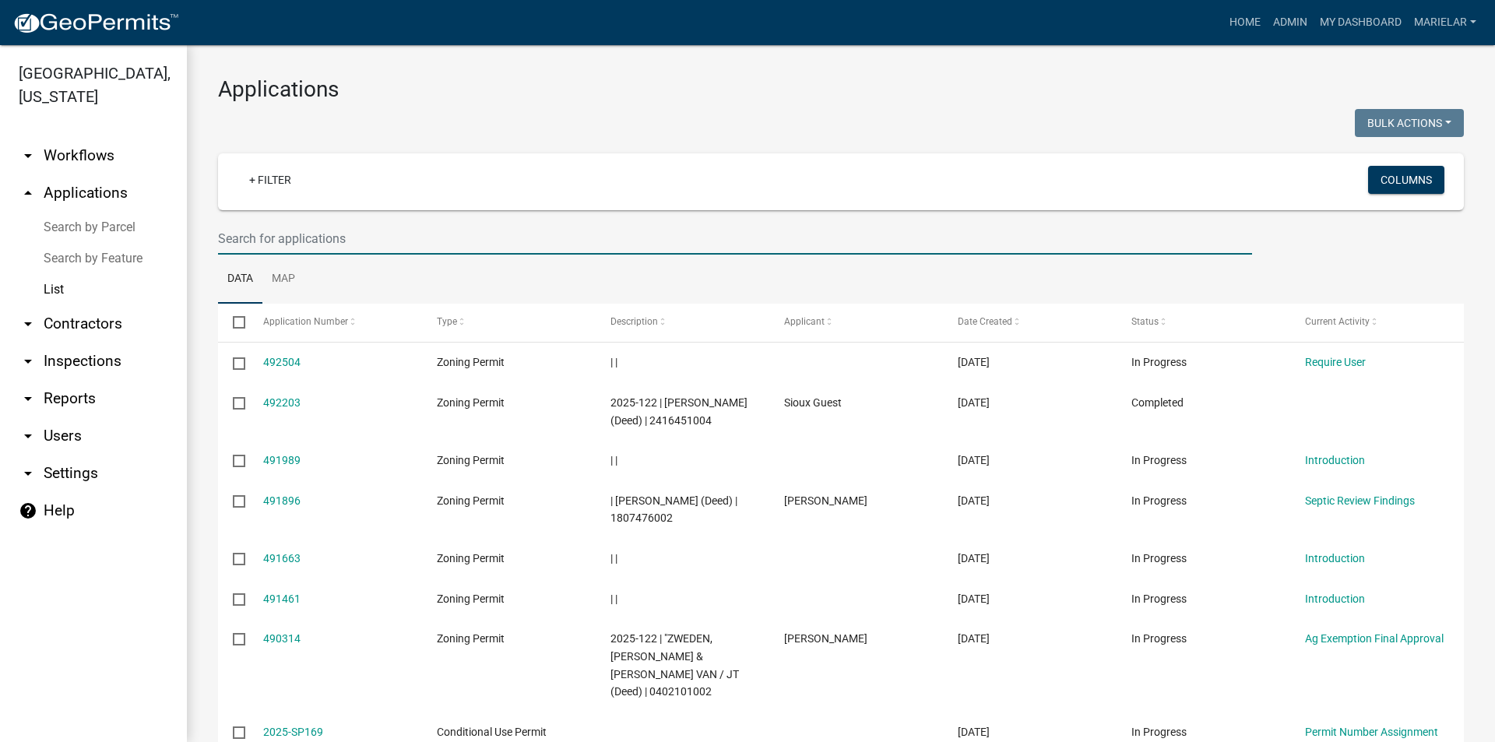
click at [449, 237] on input "text" at bounding box center [735, 239] width 1034 height 32
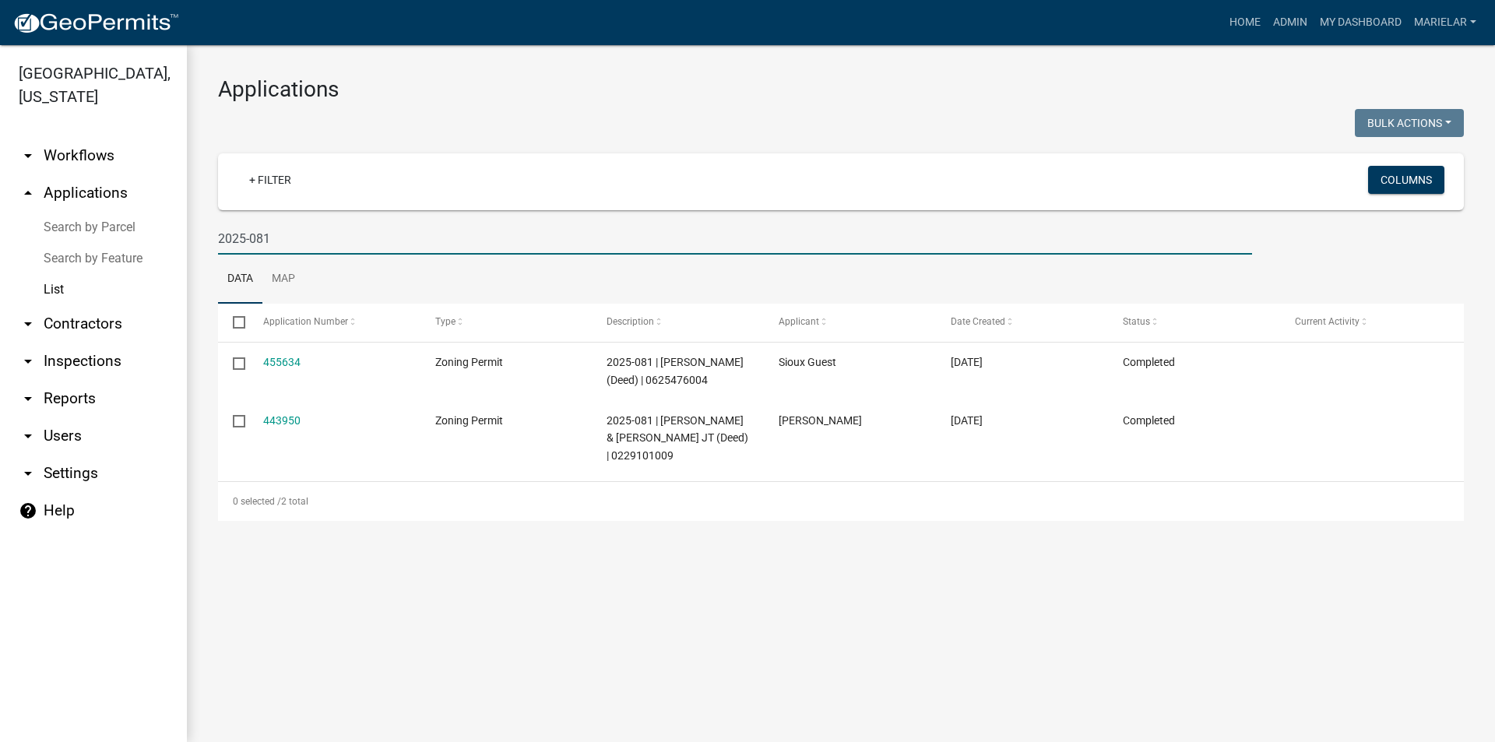
type input "2025-081"
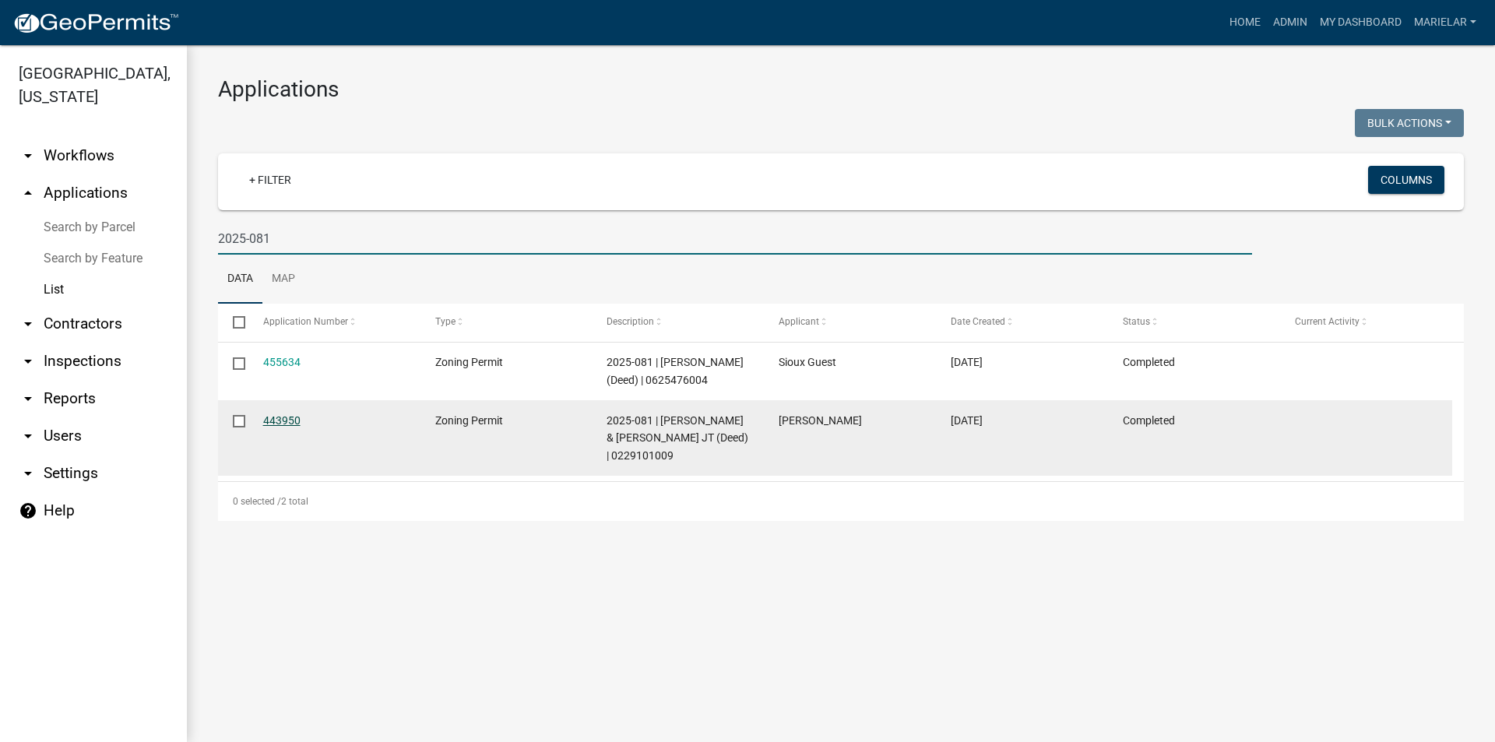
click at [281, 427] on link "443950" at bounding box center [281, 420] width 37 height 12
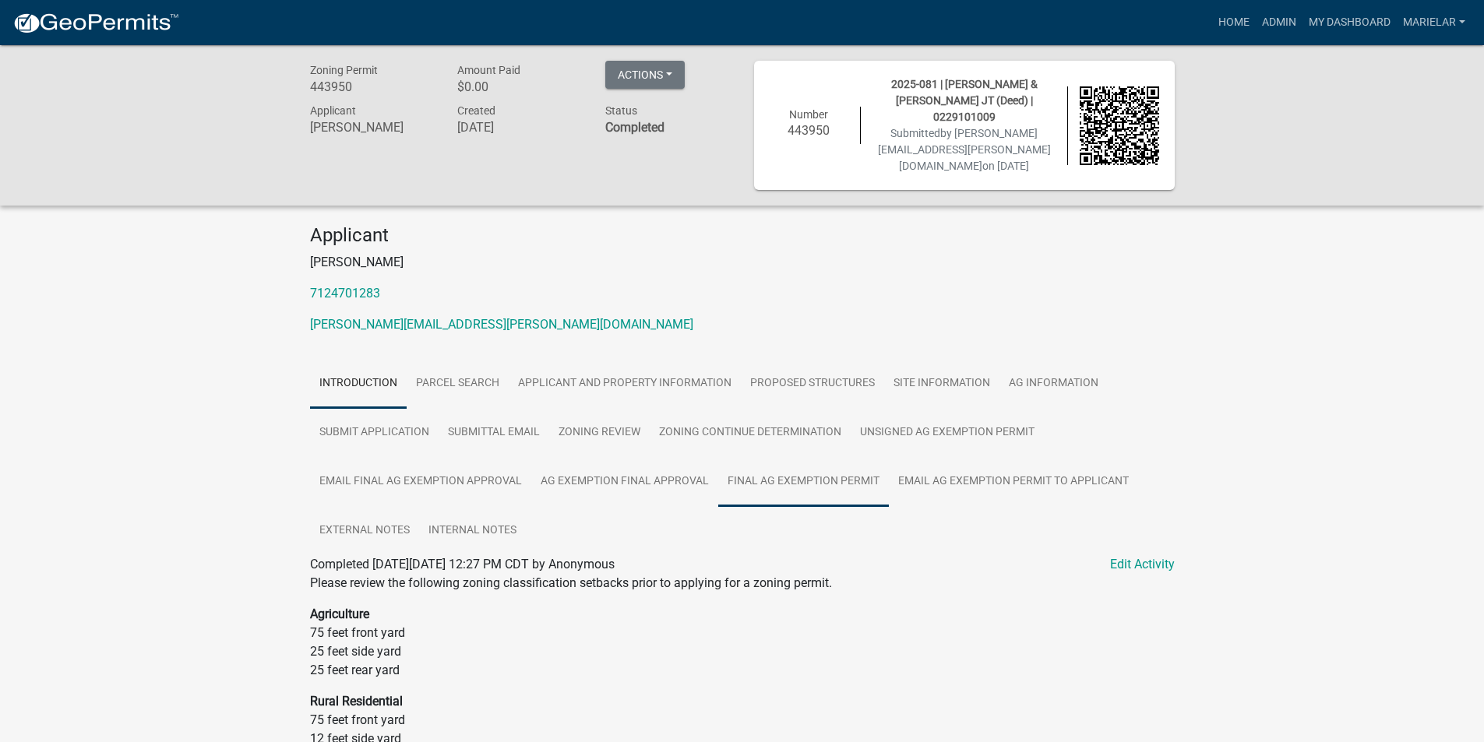
click at [826, 469] on link "Final Ag Exemption Permit" at bounding box center [803, 482] width 171 height 50
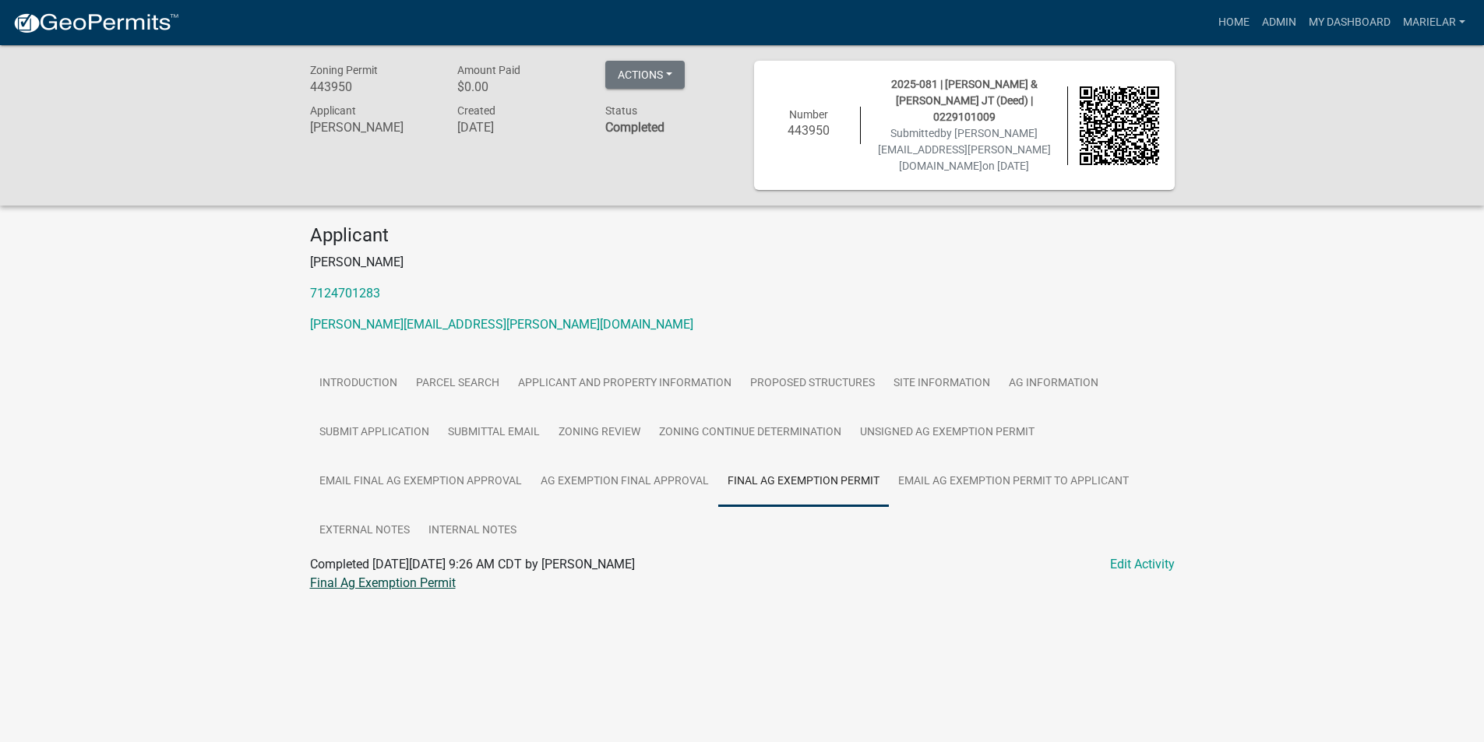
click at [385, 576] on link "Final Ag Exemption Permit" at bounding box center [383, 583] width 146 height 15
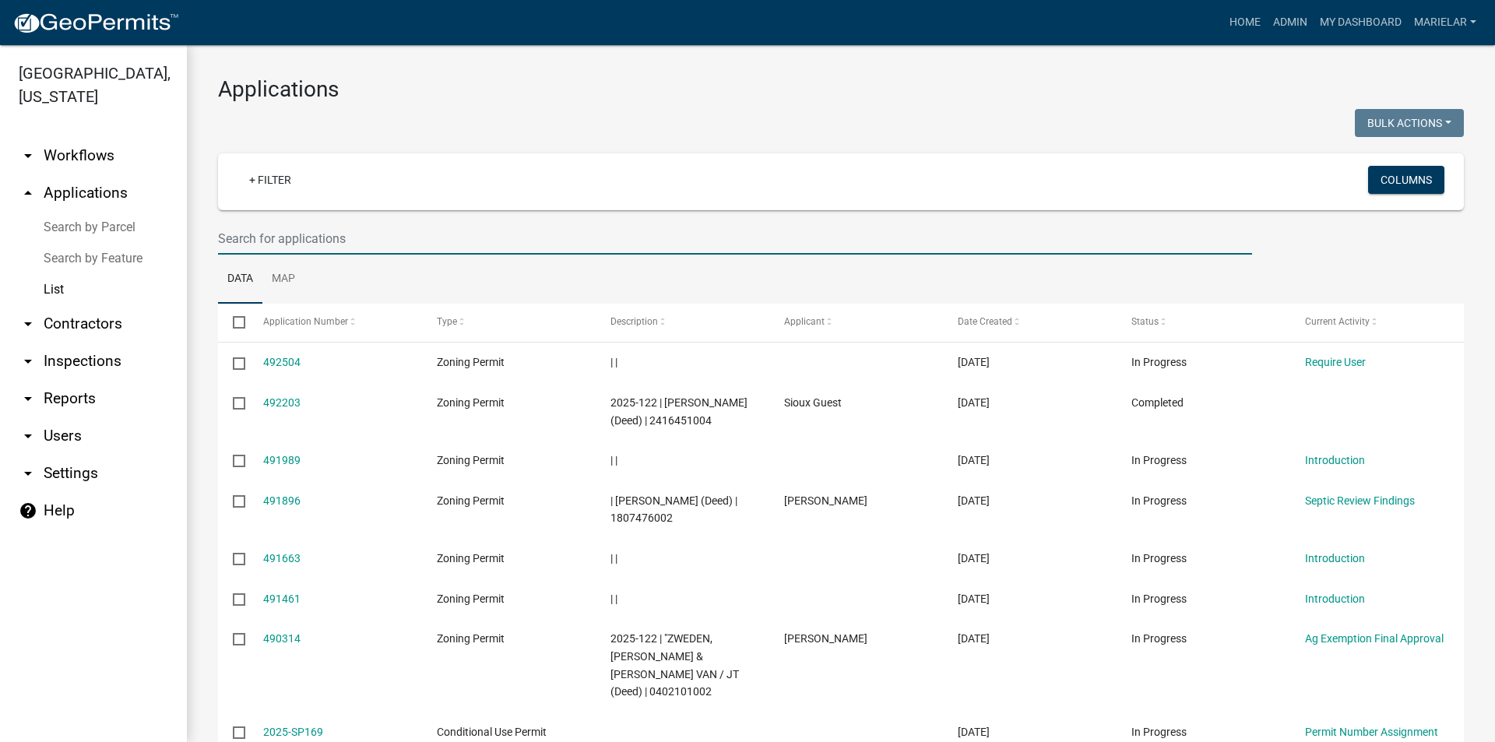
click at [356, 234] on input "text" at bounding box center [735, 239] width 1034 height 32
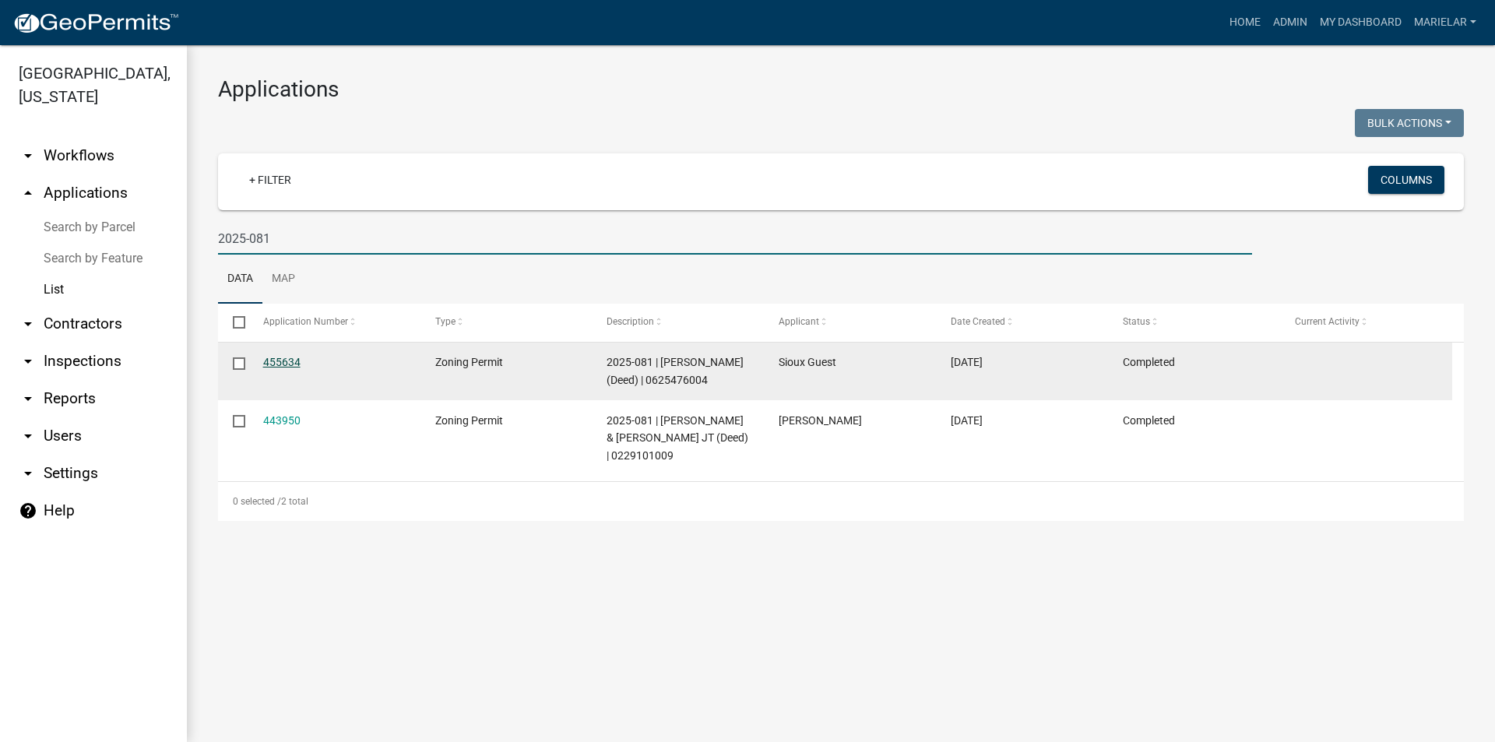
type input "2025-081"
click at [278, 360] on link "455634" at bounding box center [281, 362] width 37 height 12
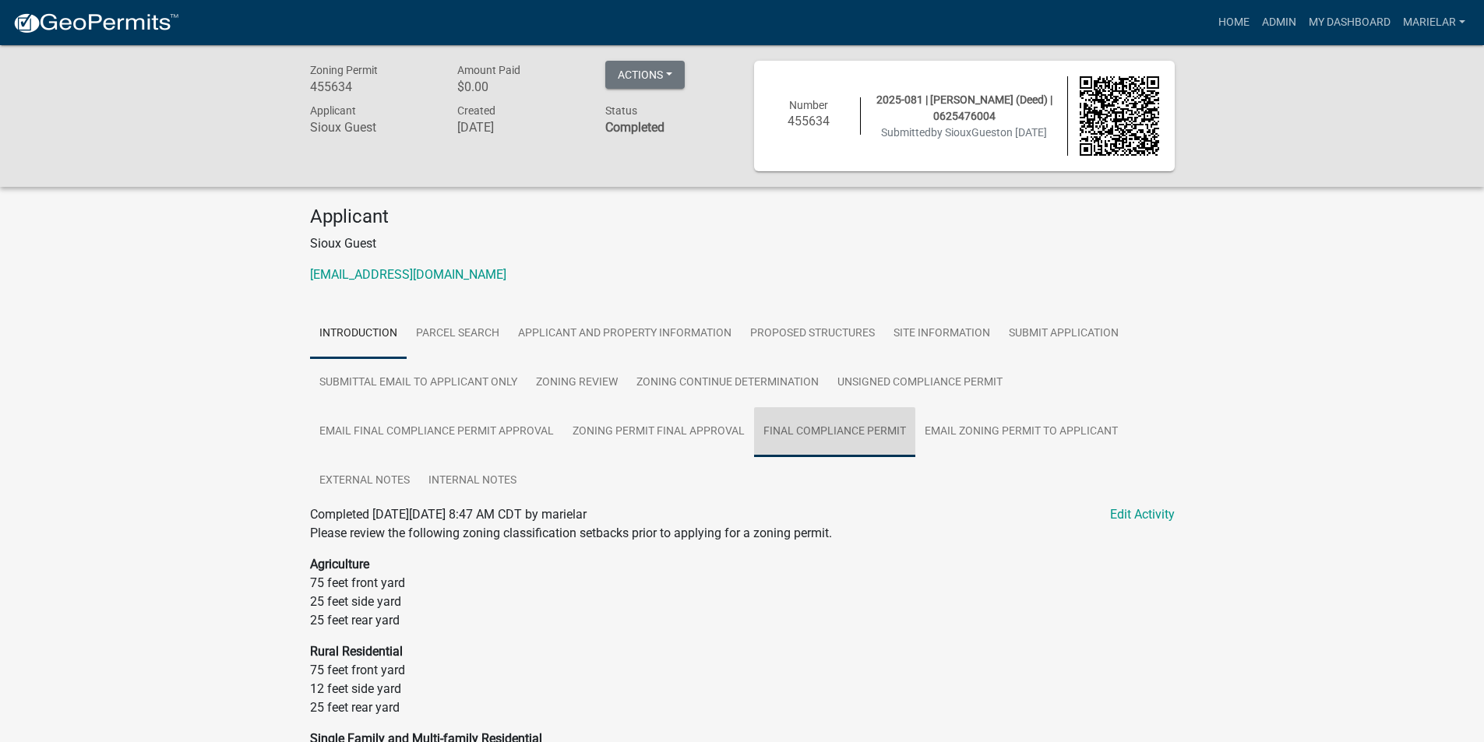
click at [850, 446] on link "Final Compliance Permit" at bounding box center [834, 432] width 161 height 50
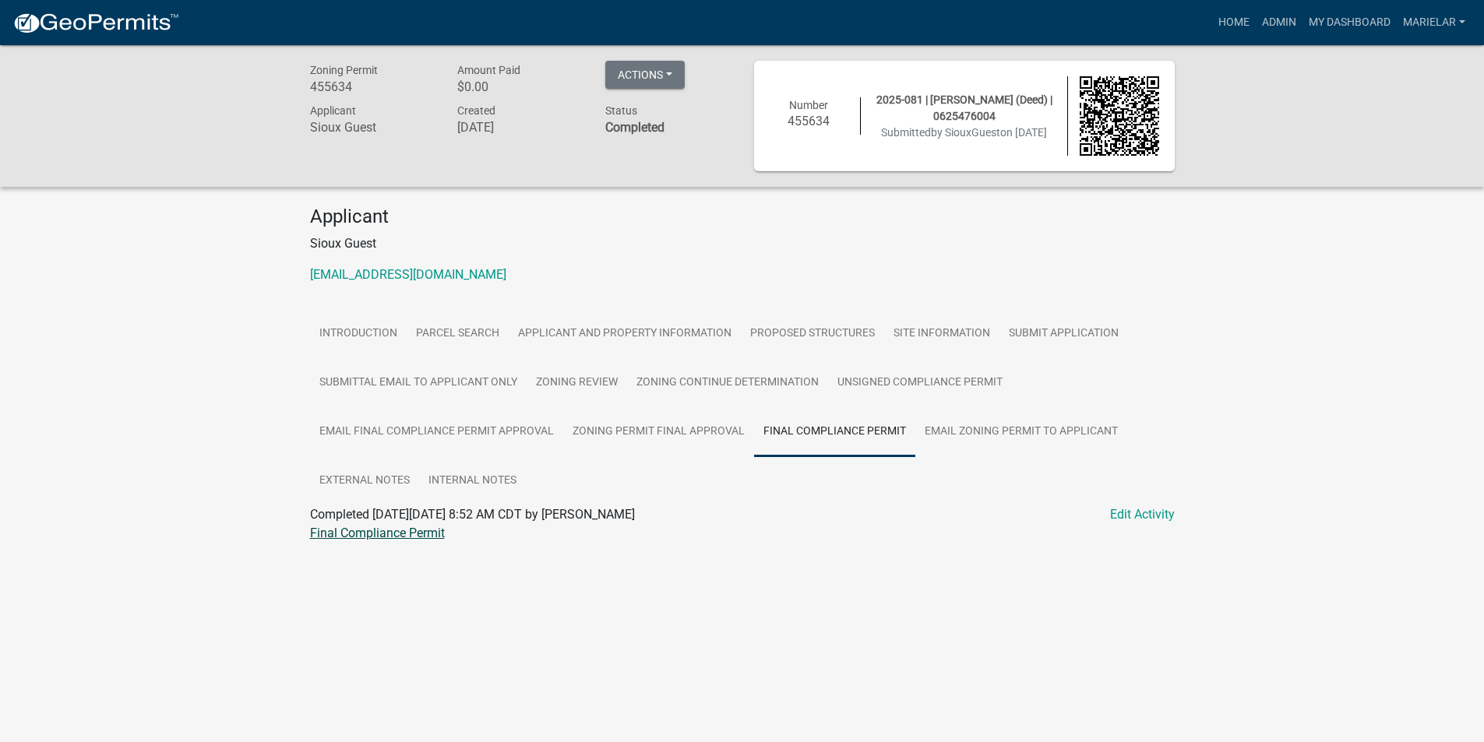
drag, startPoint x: 850, startPoint y: 446, endPoint x: 393, endPoint y: 532, distance: 465.9
click at [393, 532] on link "Final Compliance Permit" at bounding box center [377, 533] width 135 height 15
click at [1287, 19] on link "Admin" at bounding box center [1278, 23] width 47 height 30
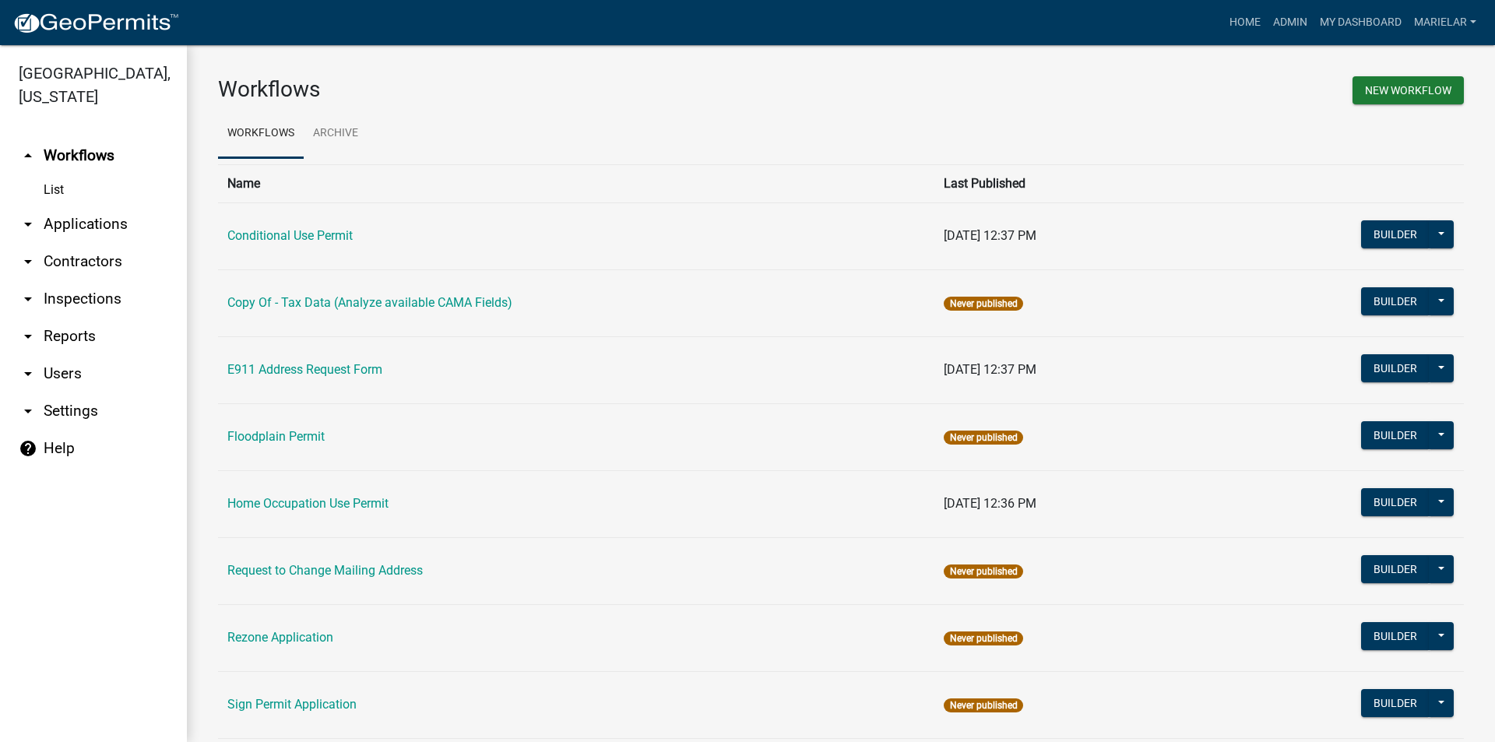
click at [27, 215] on icon "arrow_drop_down" at bounding box center [28, 224] width 19 height 19
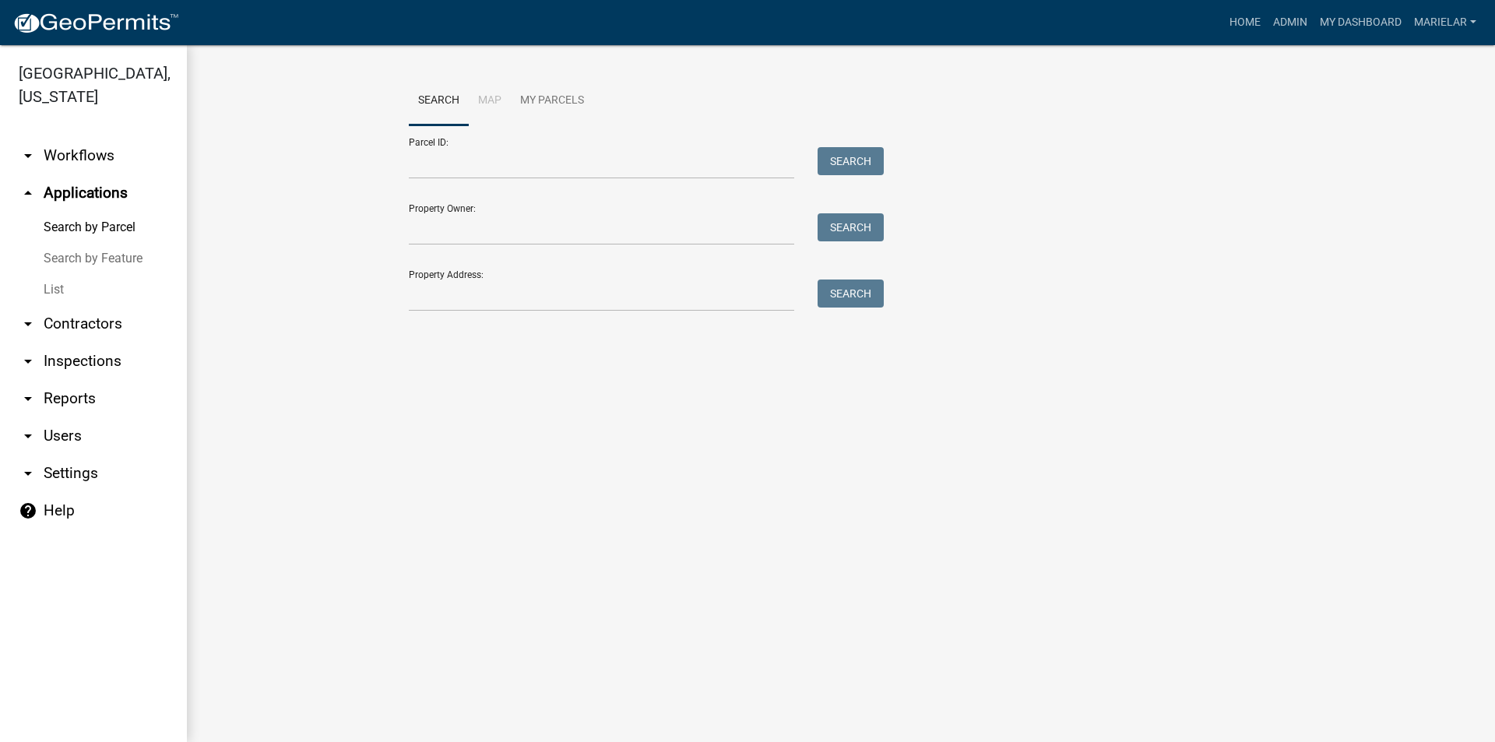
click at [50, 274] on link "List" at bounding box center [93, 289] width 187 height 31
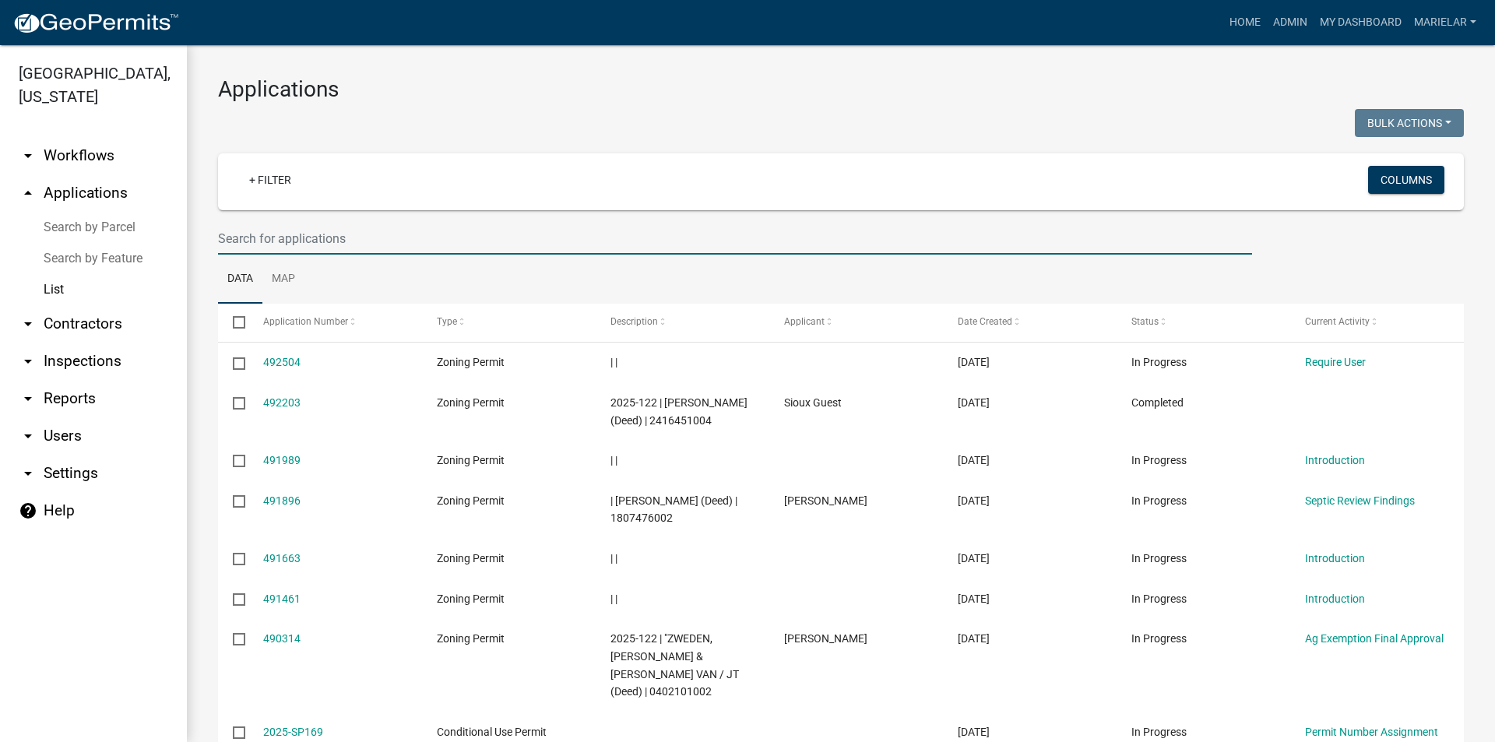
click at [270, 228] on input "text" at bounding box center [735, 239] width 1034 height 32
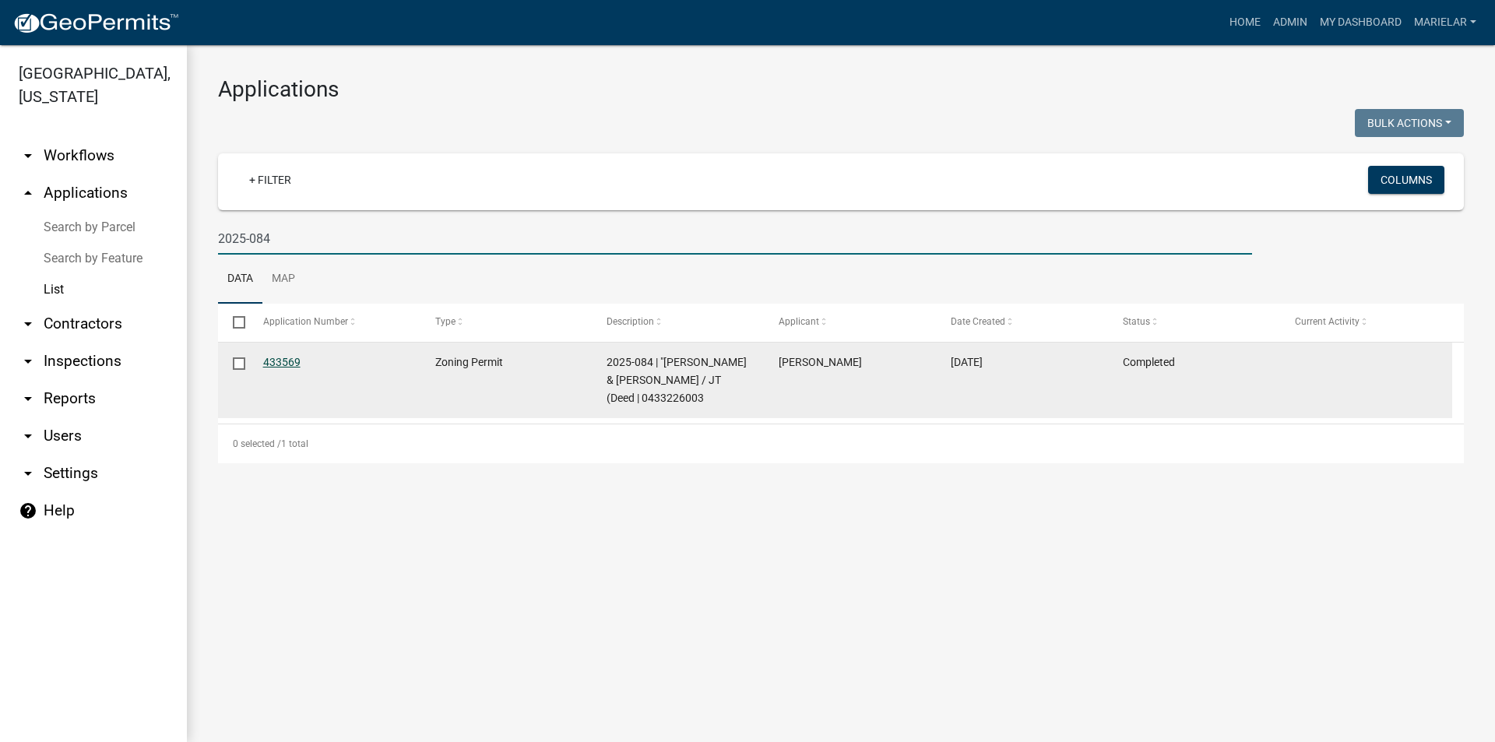
type input "2025-084"
click at [281, 361] on link "433569" at bounding box center [281, 362] width 37 height 12
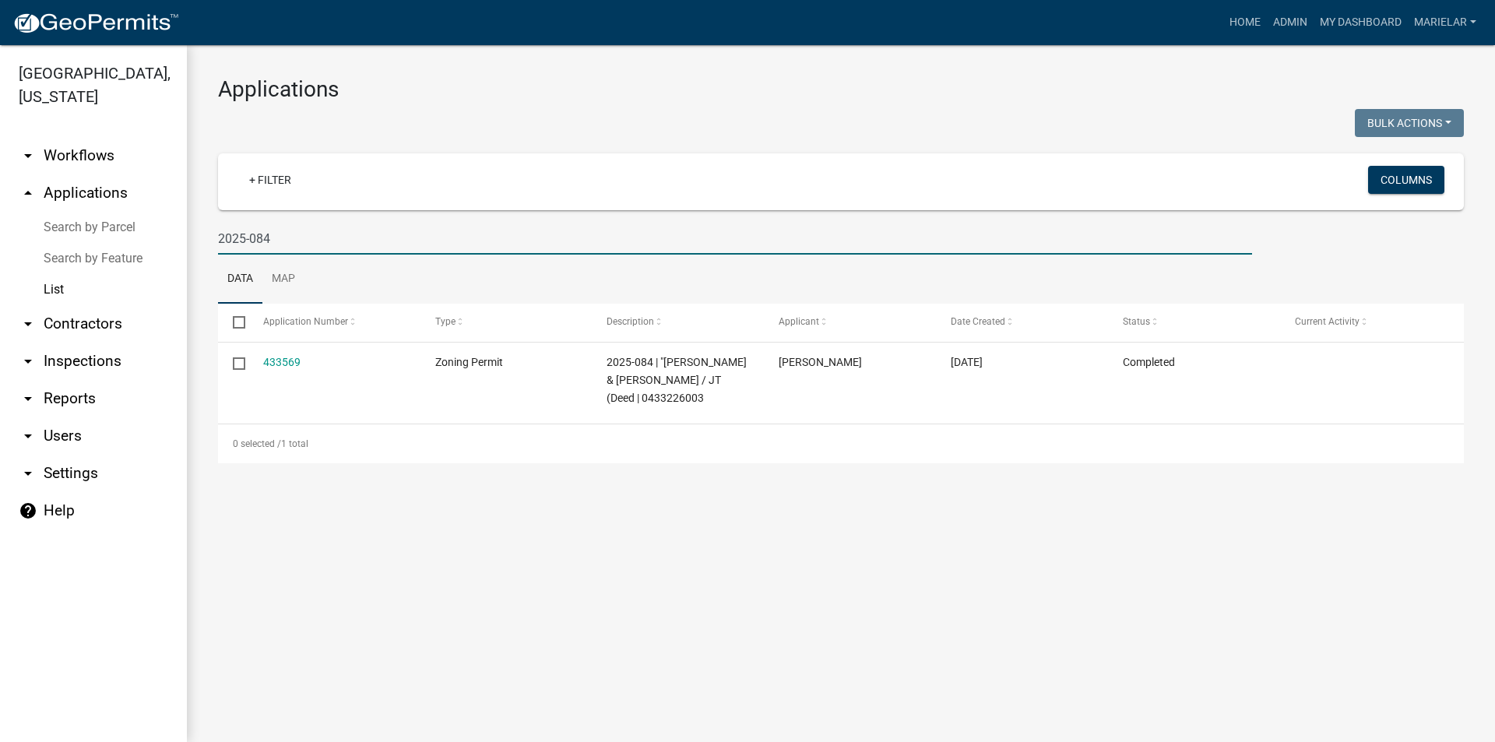
click at [281, 361] on body "Internet Explorer does NOT work with GeoPermits. Get a new browser for more sec…" at bounding box center [747, 371] width 1495 height 742
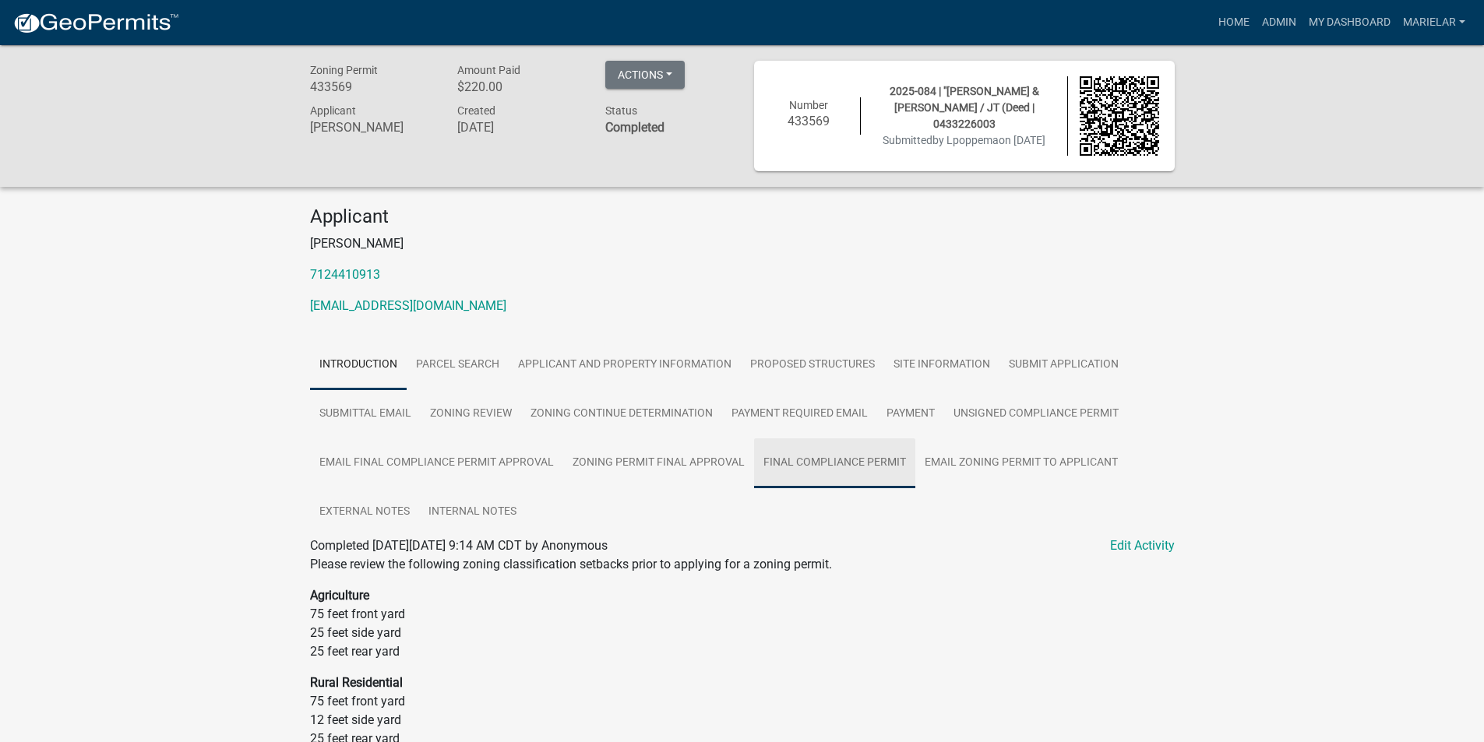
click at [829, 477] on link "Final Compliance Permit" at bounding box center [834, 463] width 161 height 50
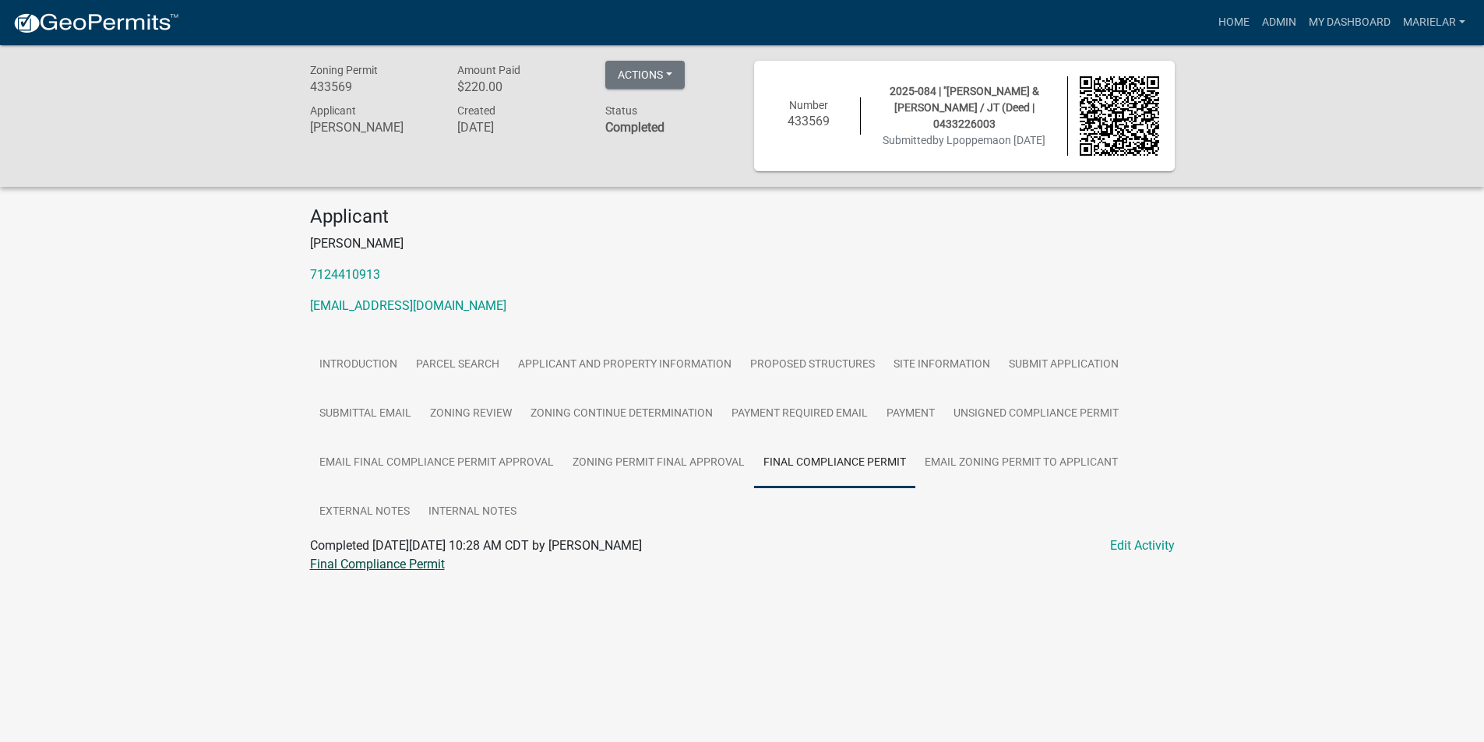
click at [400, 563] on link "Final Compliance Permit" at bounding box center [377, 564] width 135 height 15
click at [1284, 16] on link "Admin" at bounding box center [1278, 23] width 47 height 30
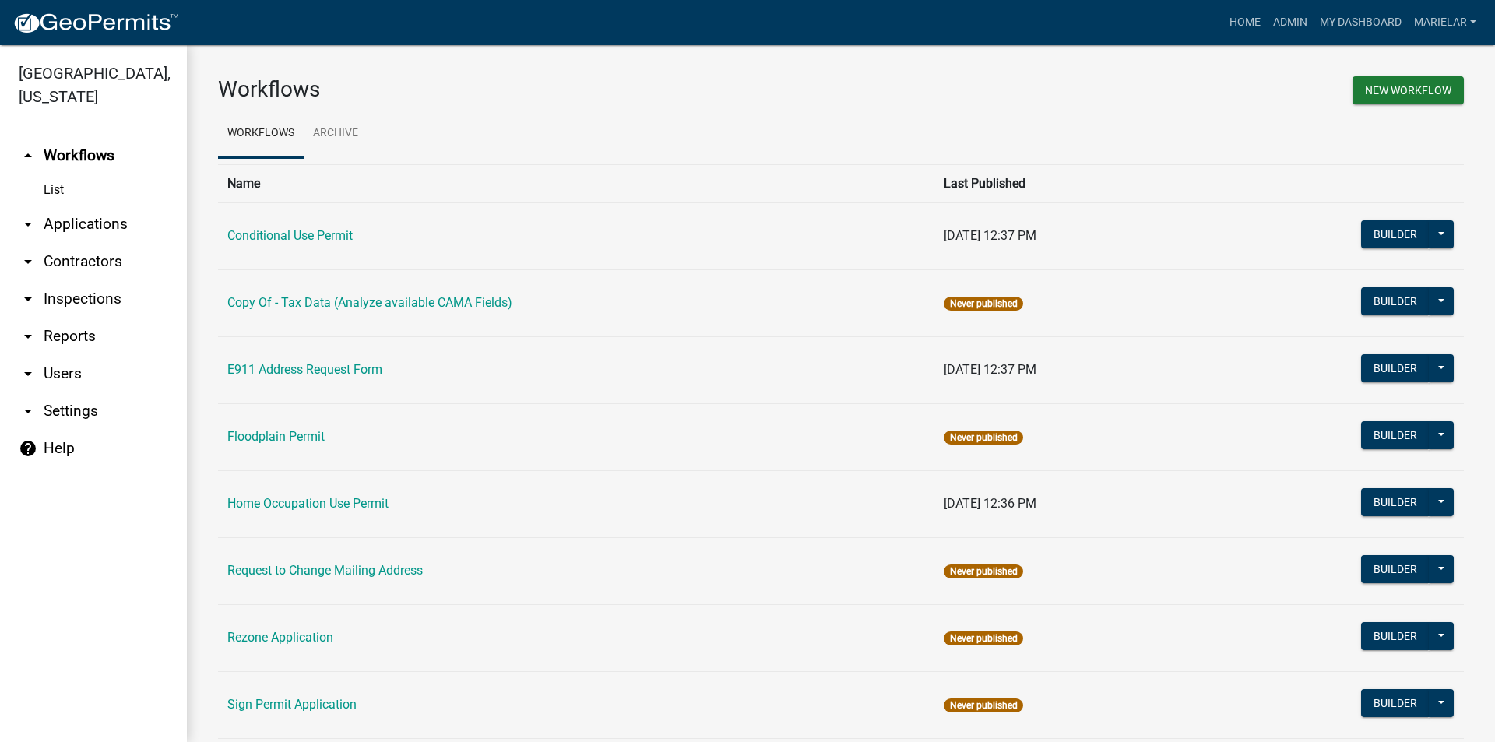
click at [32, 215] on icon "arrow_drop_down" at bounding box center [28, 224] width 19 height 19
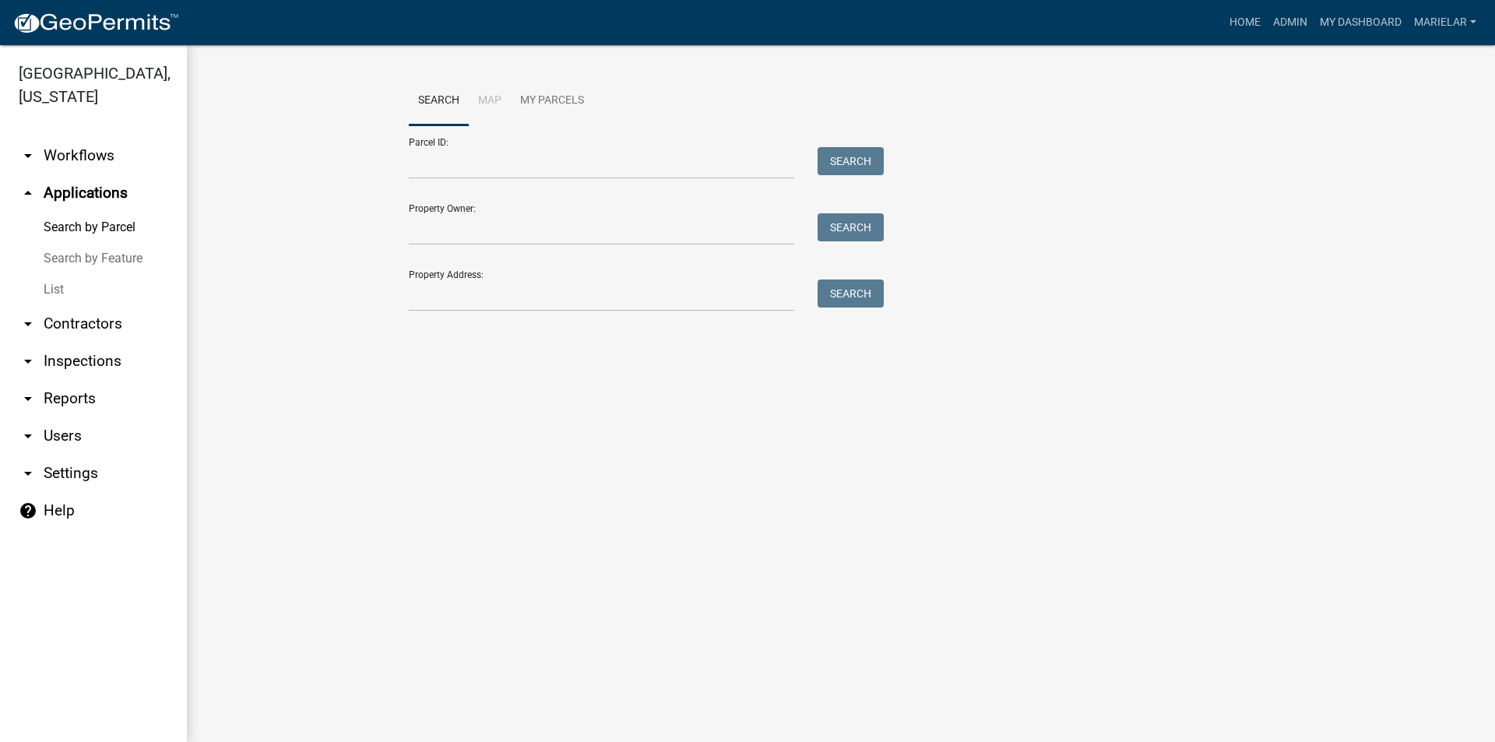
click at [58, 274] on link "List" at bounding box center [93, 289] width 187 height 31
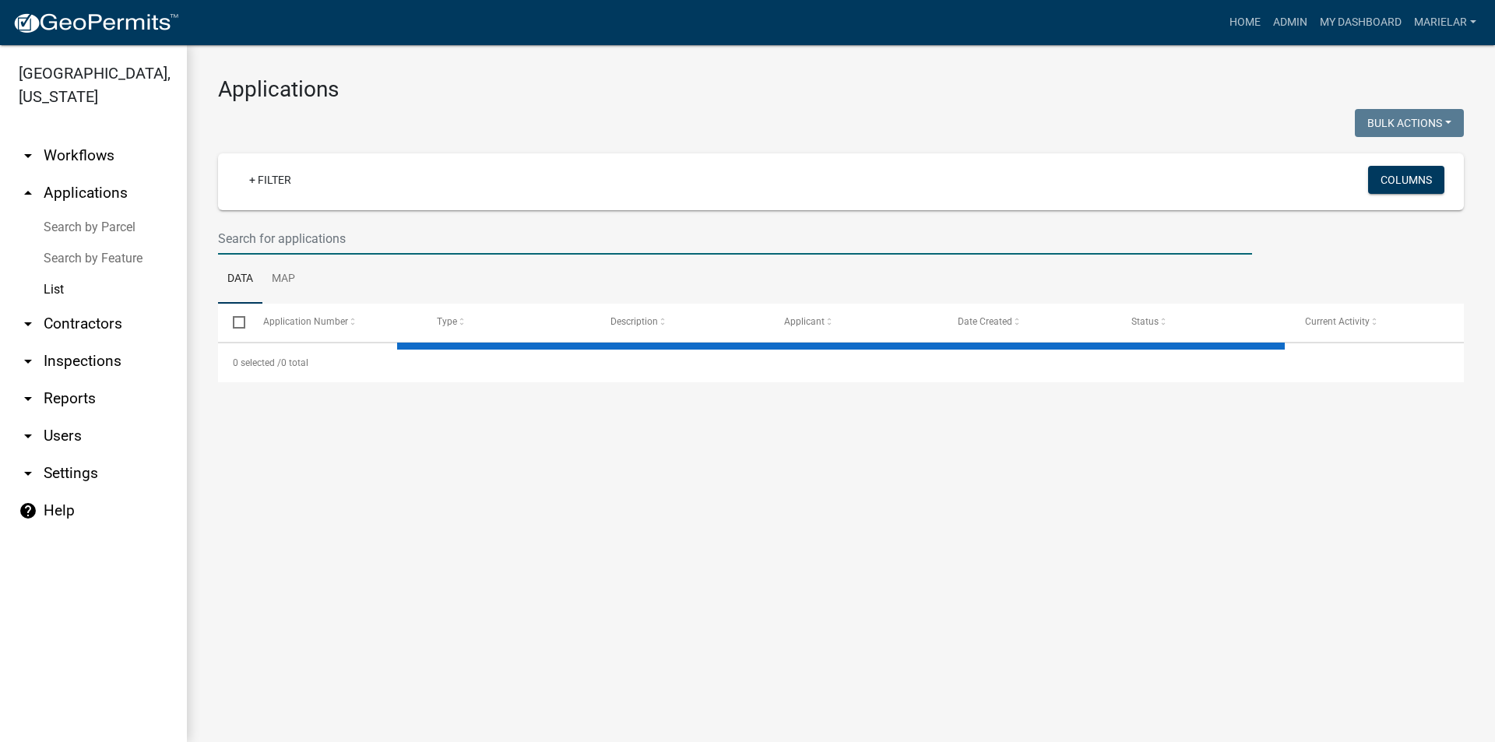
click at [269, 233] on input "text" at bounding box center [735, 239] width 1034 height 32
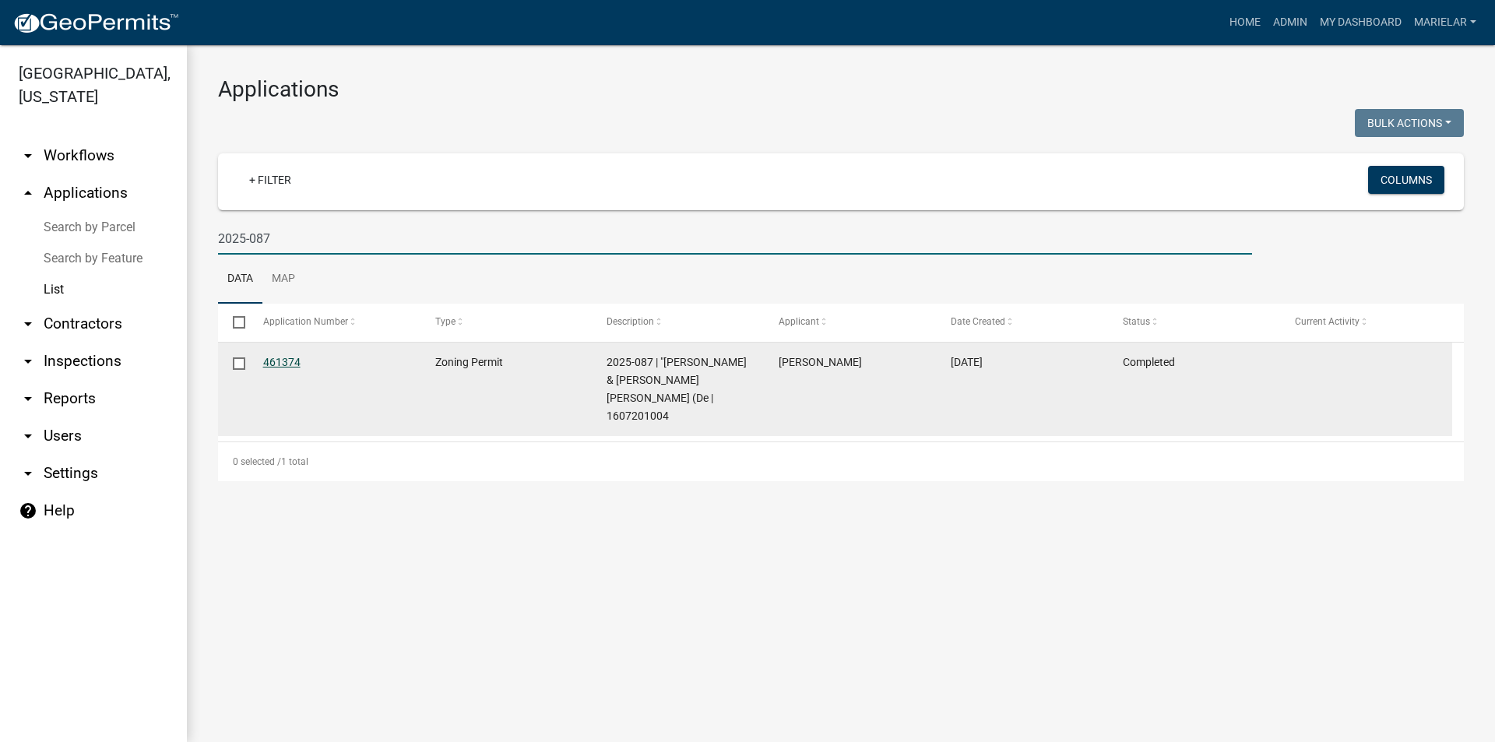
type input "2025-087"
click at [266, 360] on link "461374" at bounding box center [281, 362] width 37 height 12
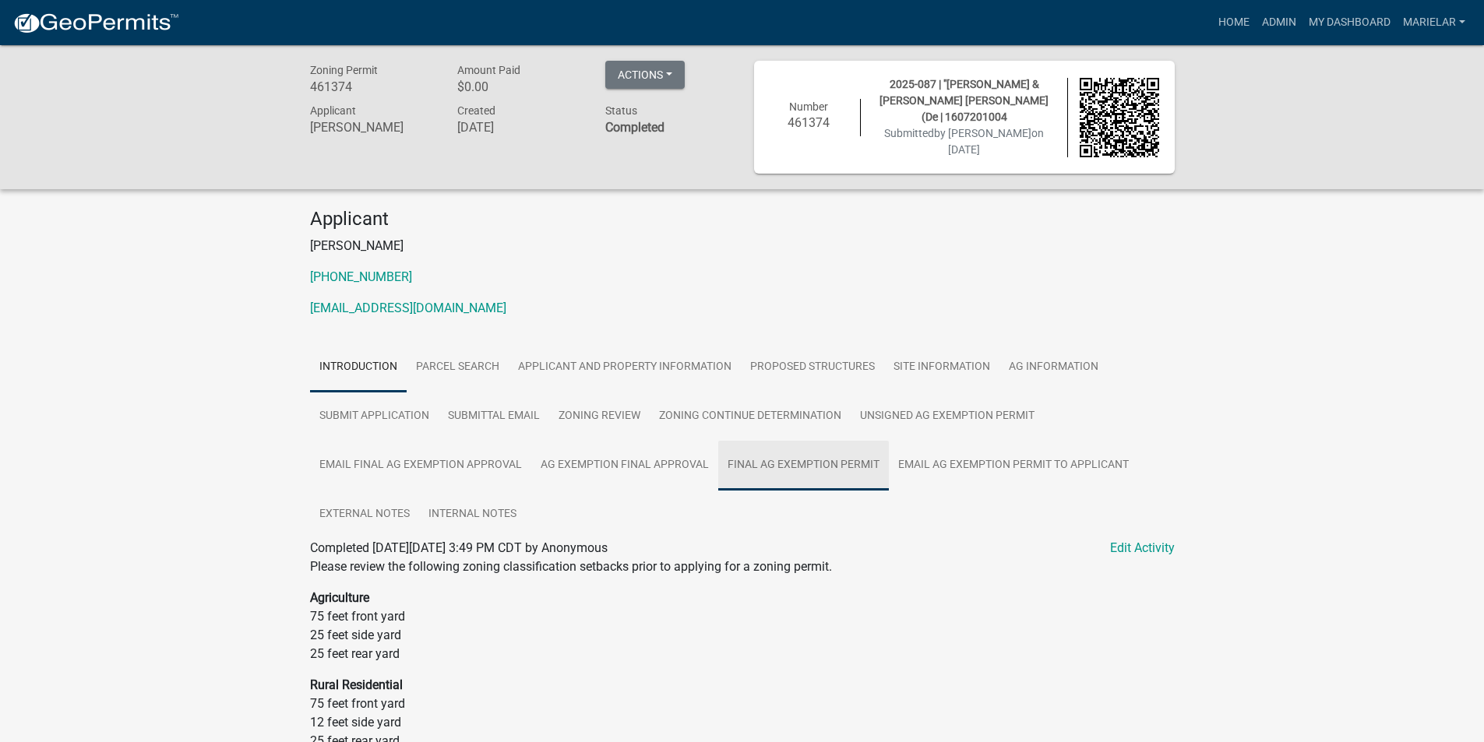
click at [807, 474] on link "Final Ag Exemption Permit" at bounding box center [803, 466] width 171 height 50
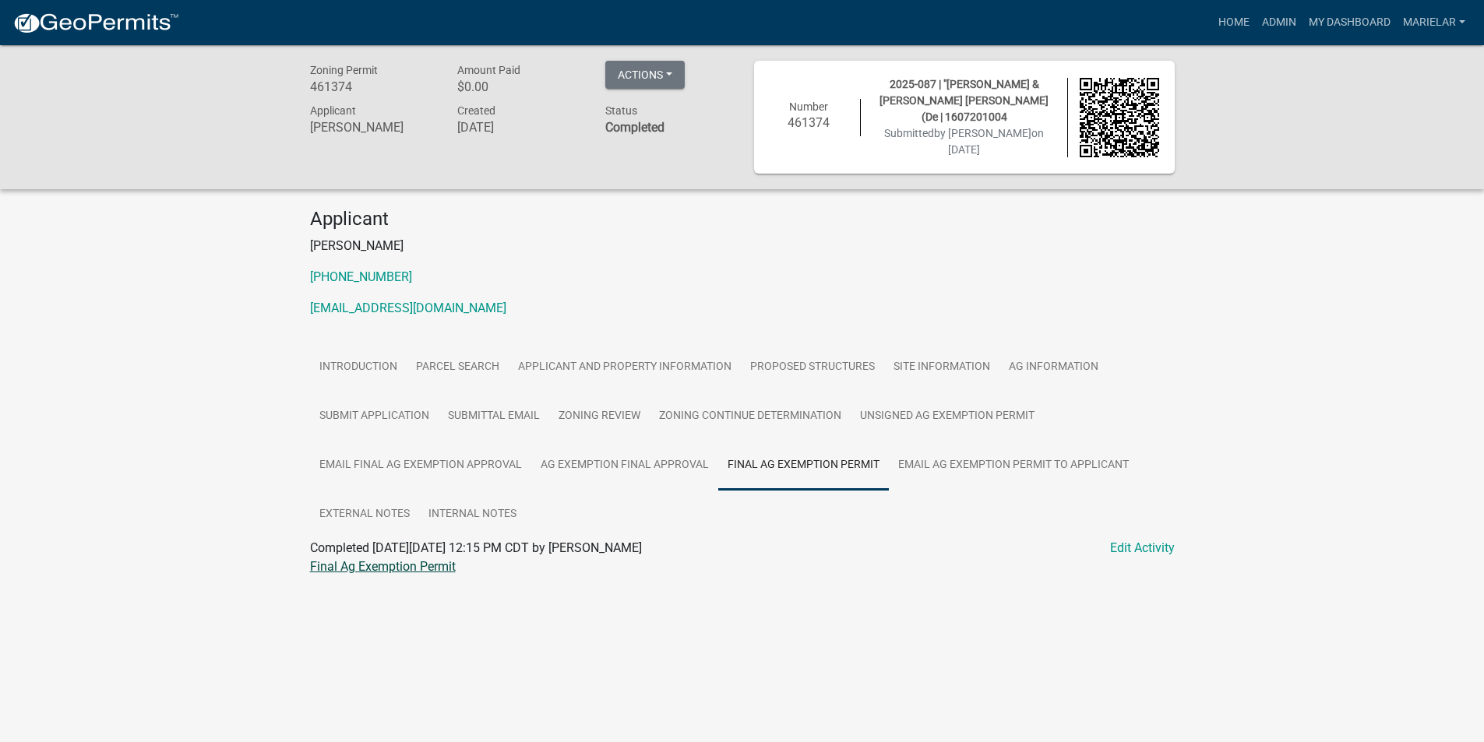
click at [403, 569] on link "Final Ag Exemption Permit" at bounding box center [383, 566] width 146 height 15
click at [1294, 24] on link "Admin" at bounding box center [1278, 23] width 47 height 30
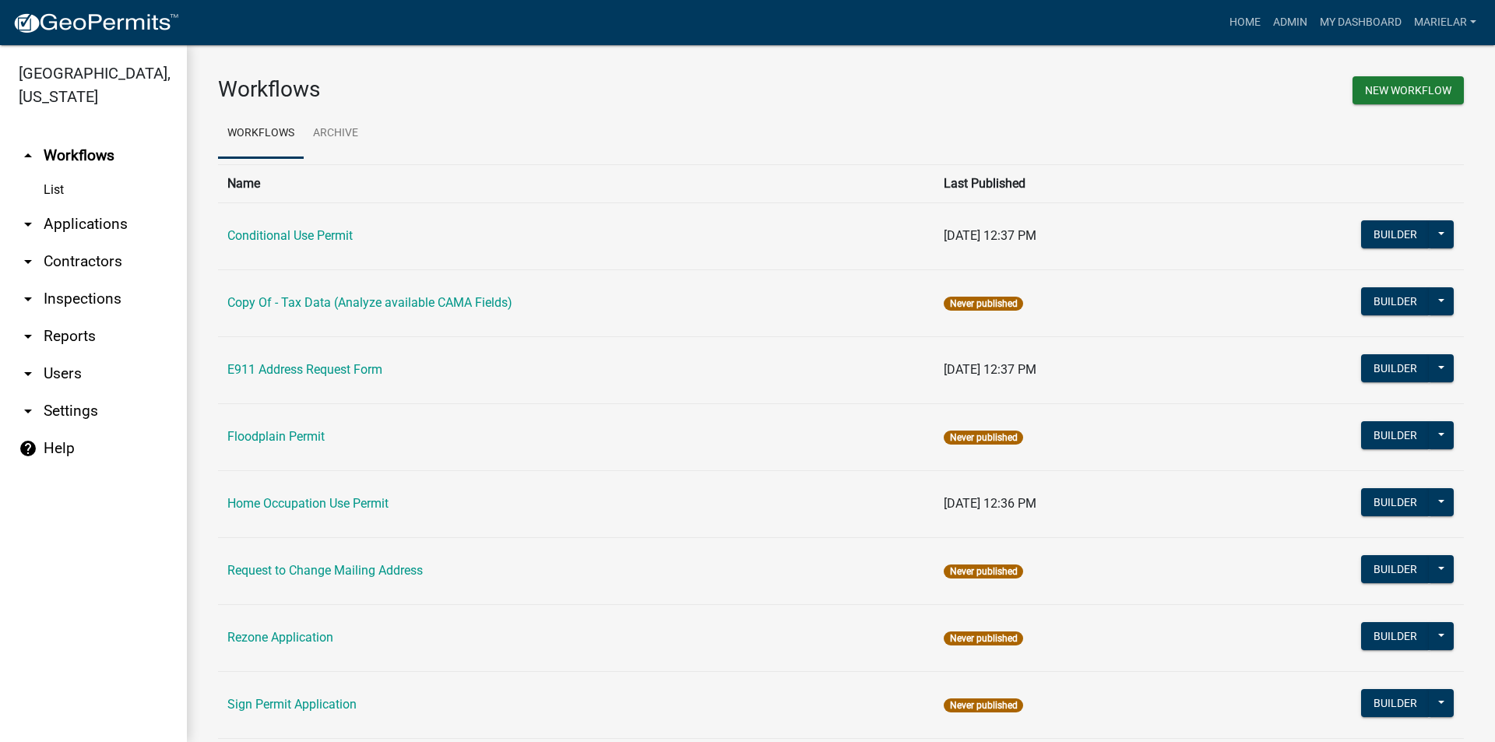
click at [24, 215] on icon "arrow_drop_down" at bounding box center [28, 224] width 19 height 19
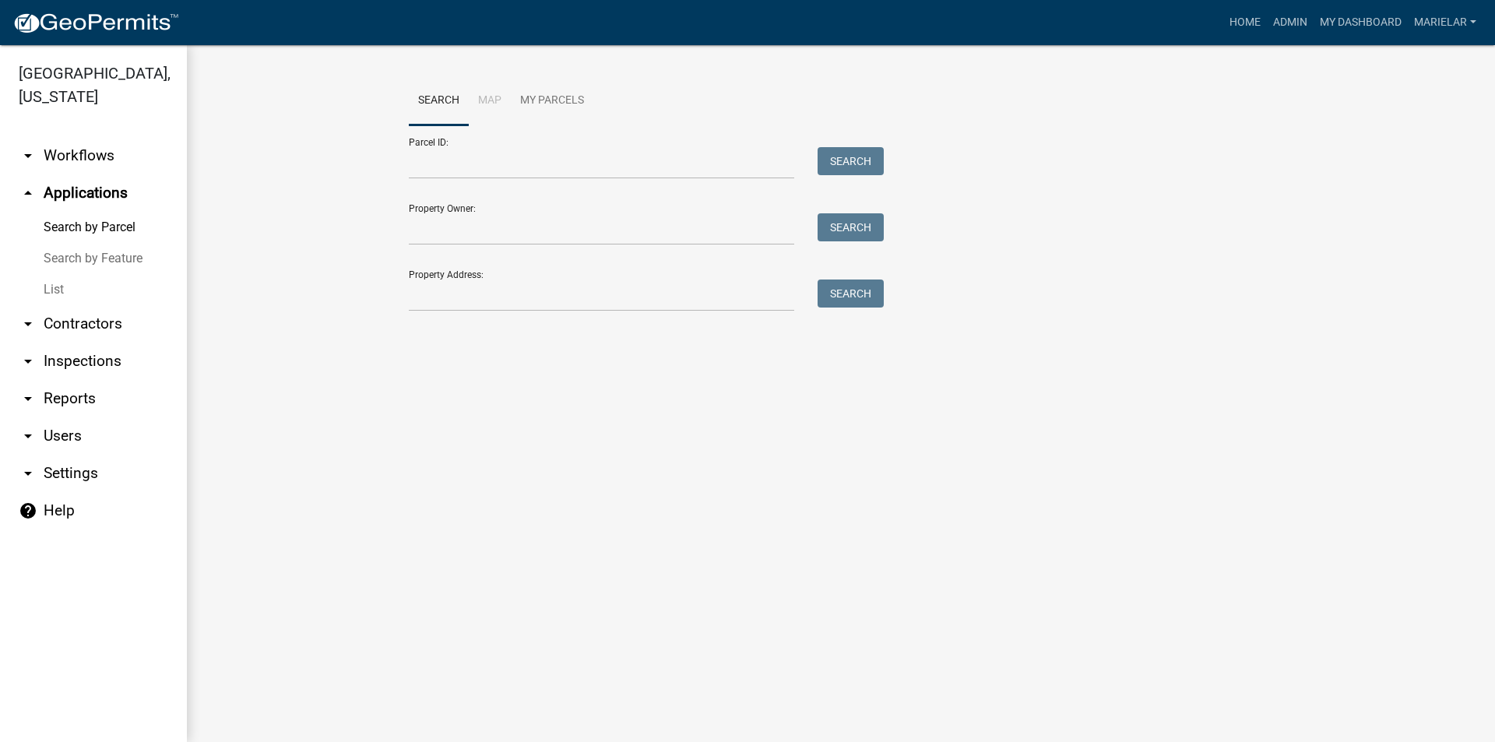
click at [48, 274] on link "List" at bounding box center [93, 289] width 187 height 31
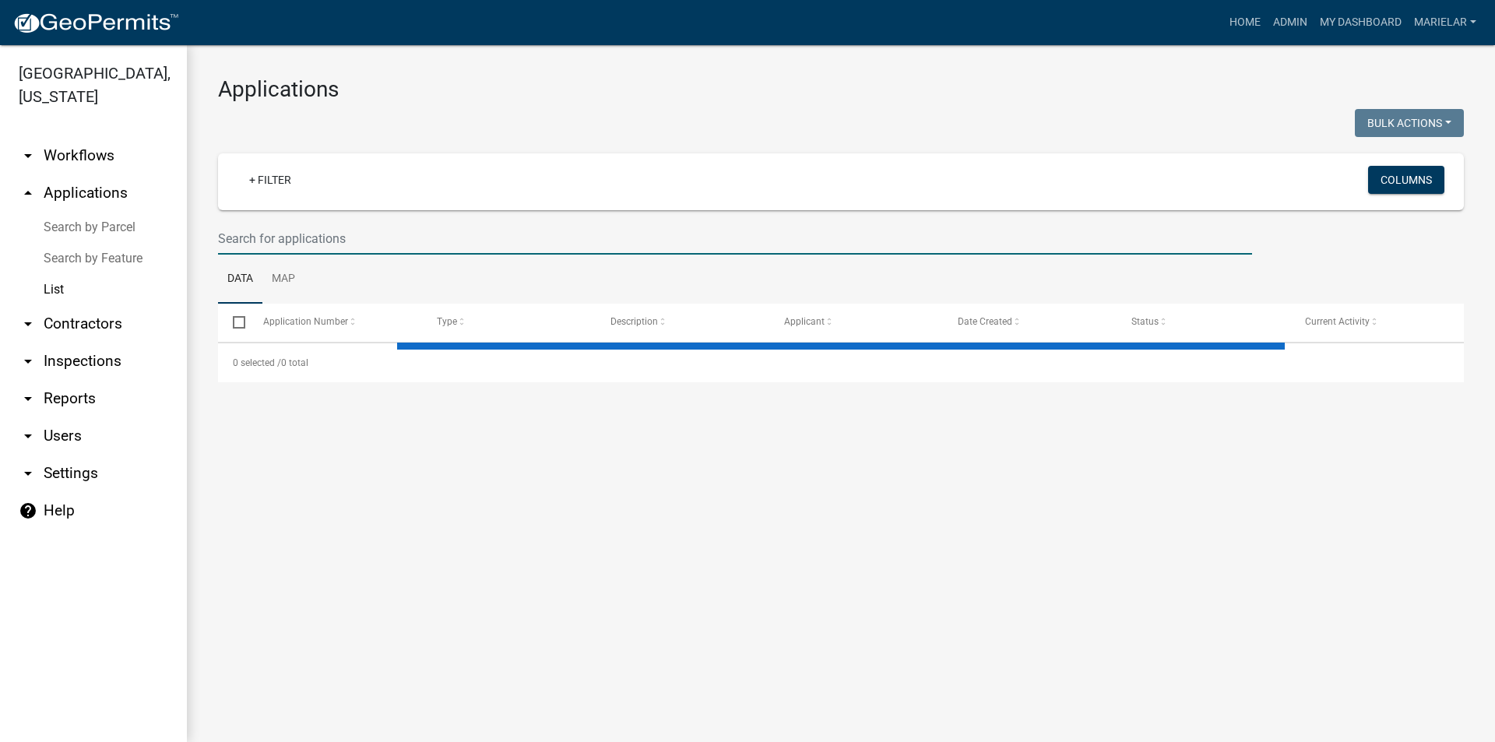
click at [308, 228] on input "text" at bounding box center [735, 239] width 1034 height 32
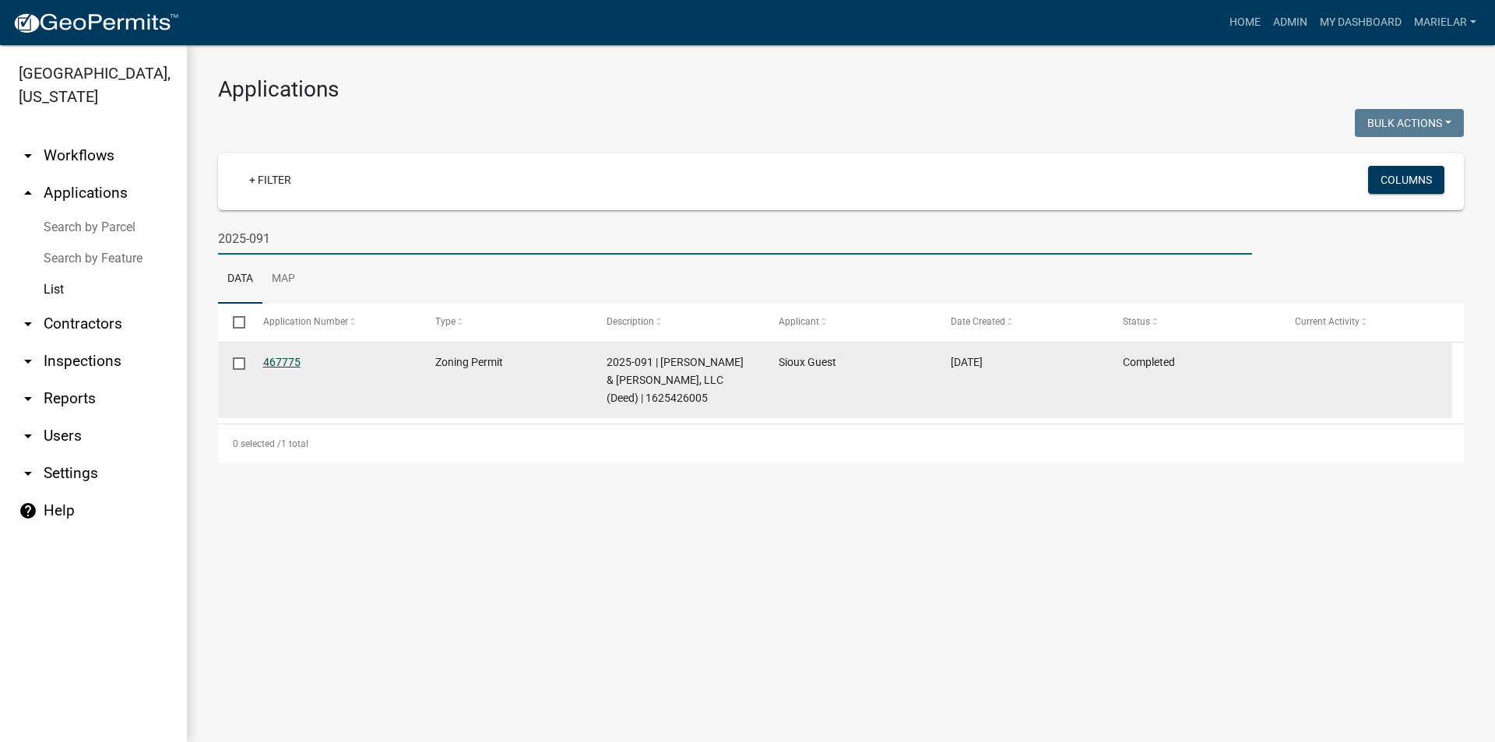
type input "2025-091"
click at [294, 360] on link "467775" at bounding box center [281, 362] width 37 height 12
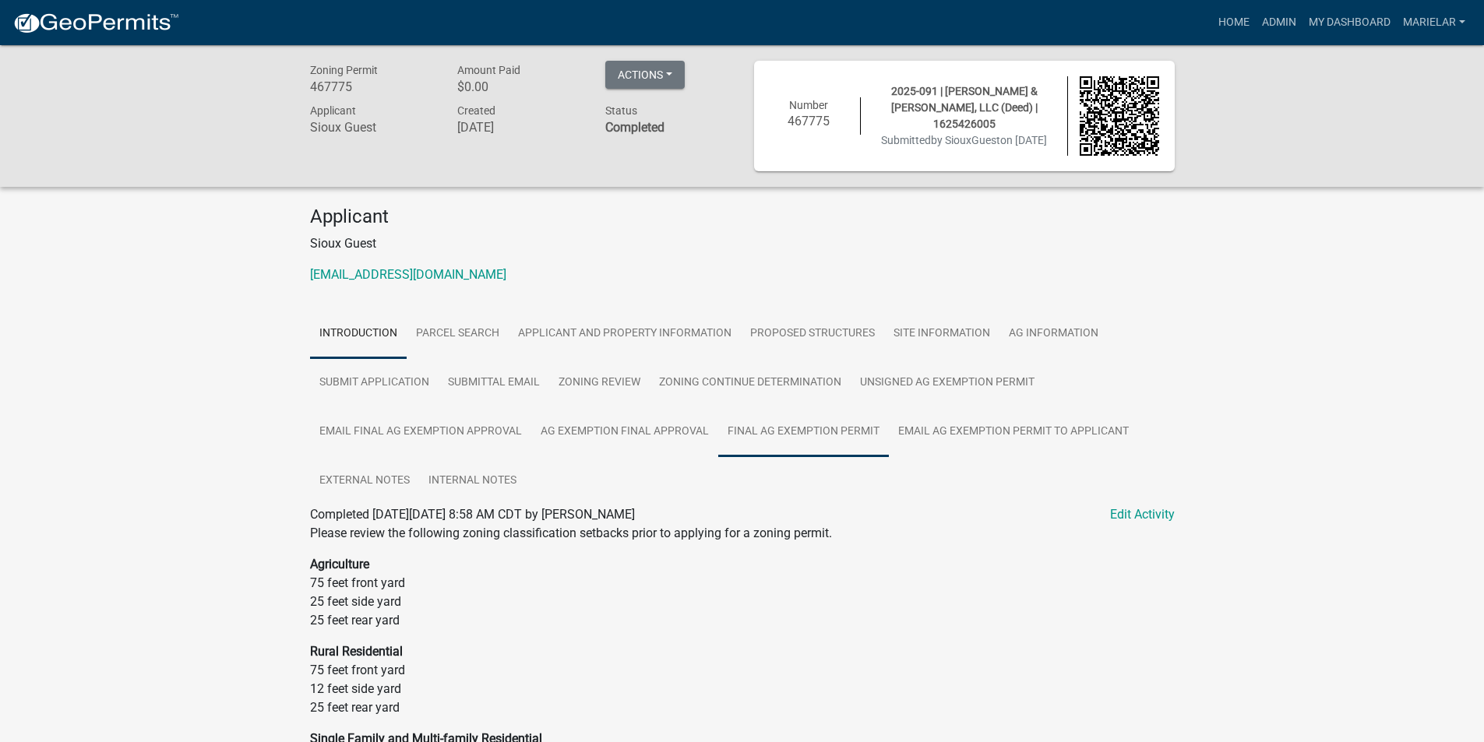
click at [777, 427] on link "Final Ag Exemption Permit" at bounding box center [803, 432] width 171 height 50
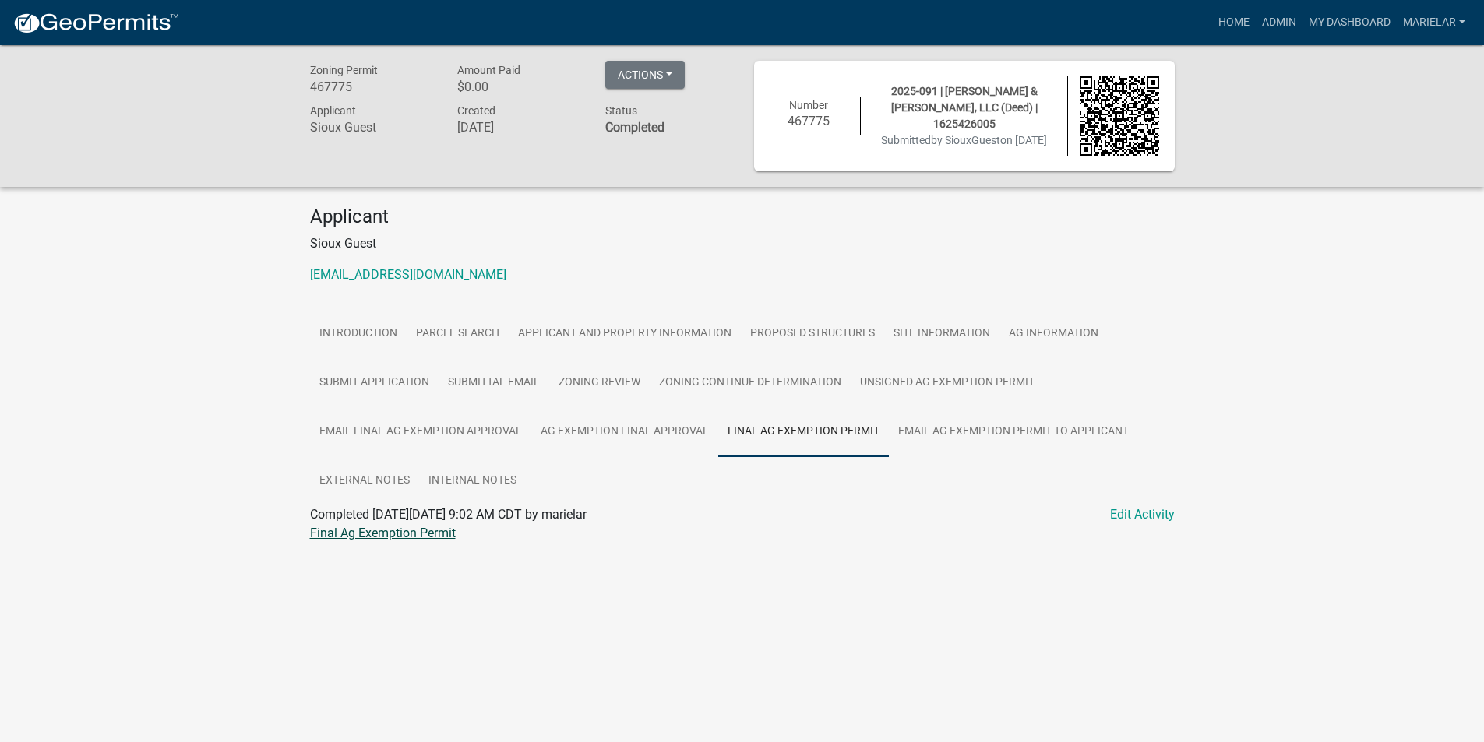
click at [405, 537] on link "Final Ag Exemption Permit" at bounding box center [383, 533] width 146 height 15
click at [1292, 23] on link "Admin" at bounding box center [1278, 23] width 47 height 30
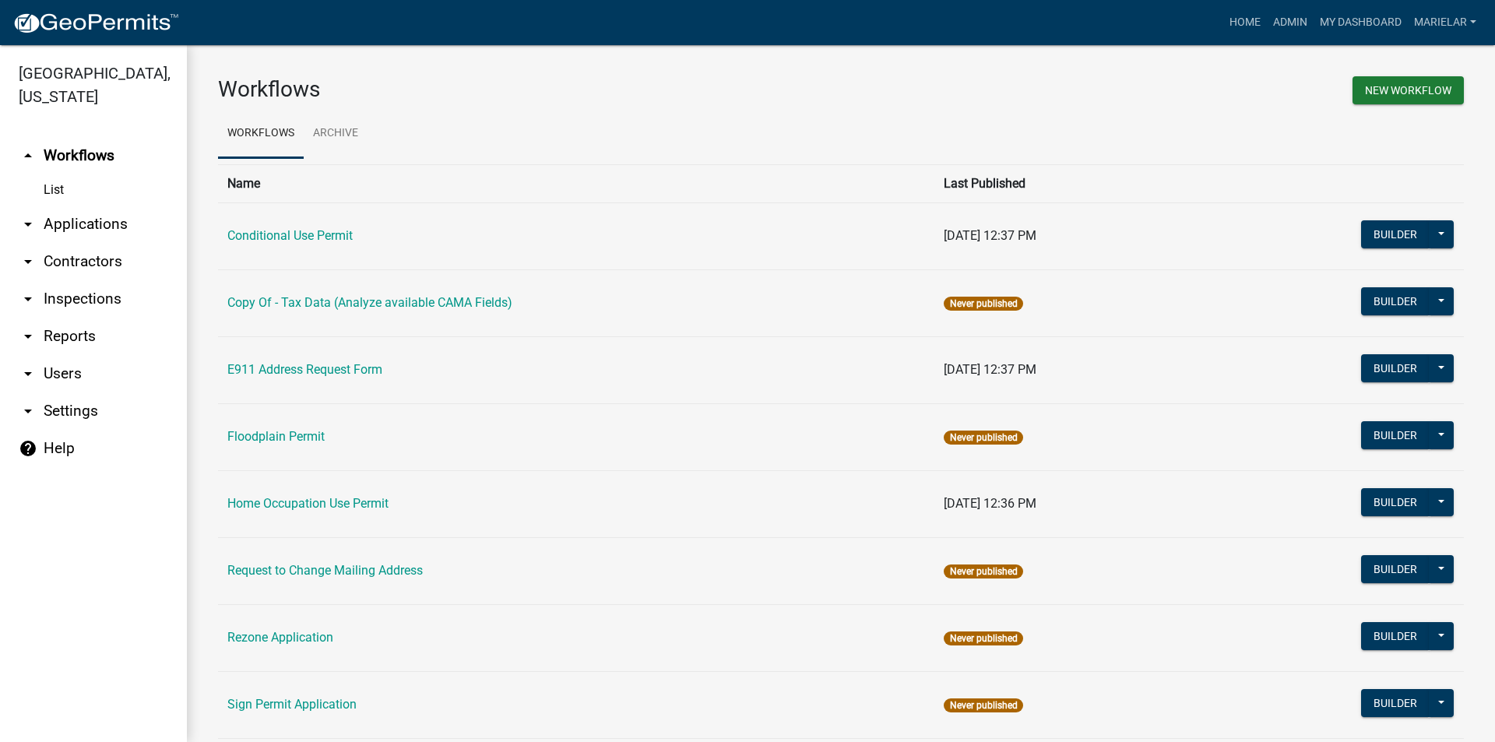
click at [25, 215] on icon "arrow_drop_down" at bounding box center [28, 224] width 19 height 19
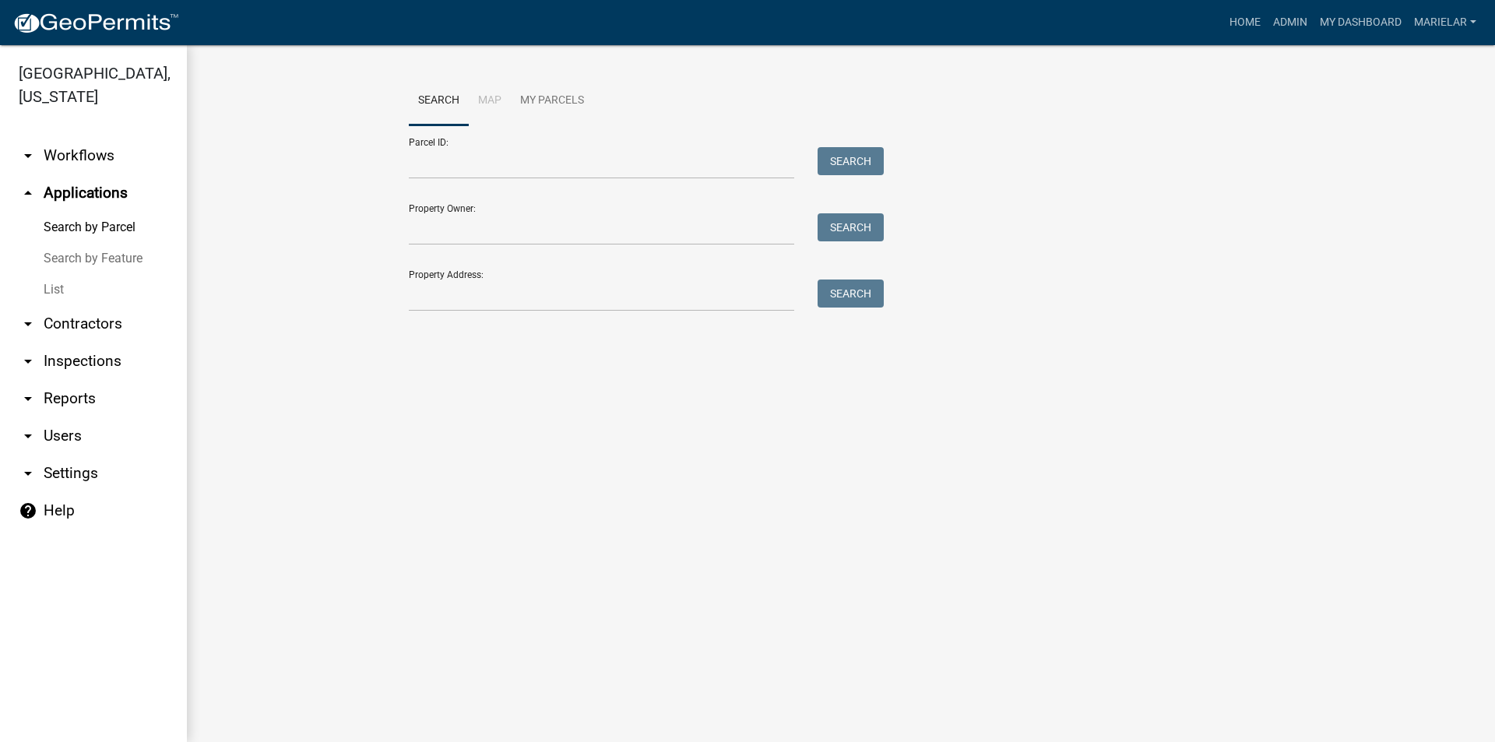
click at [55, 274] on link "List" at bounding box center [93, 289] width 187 height 31
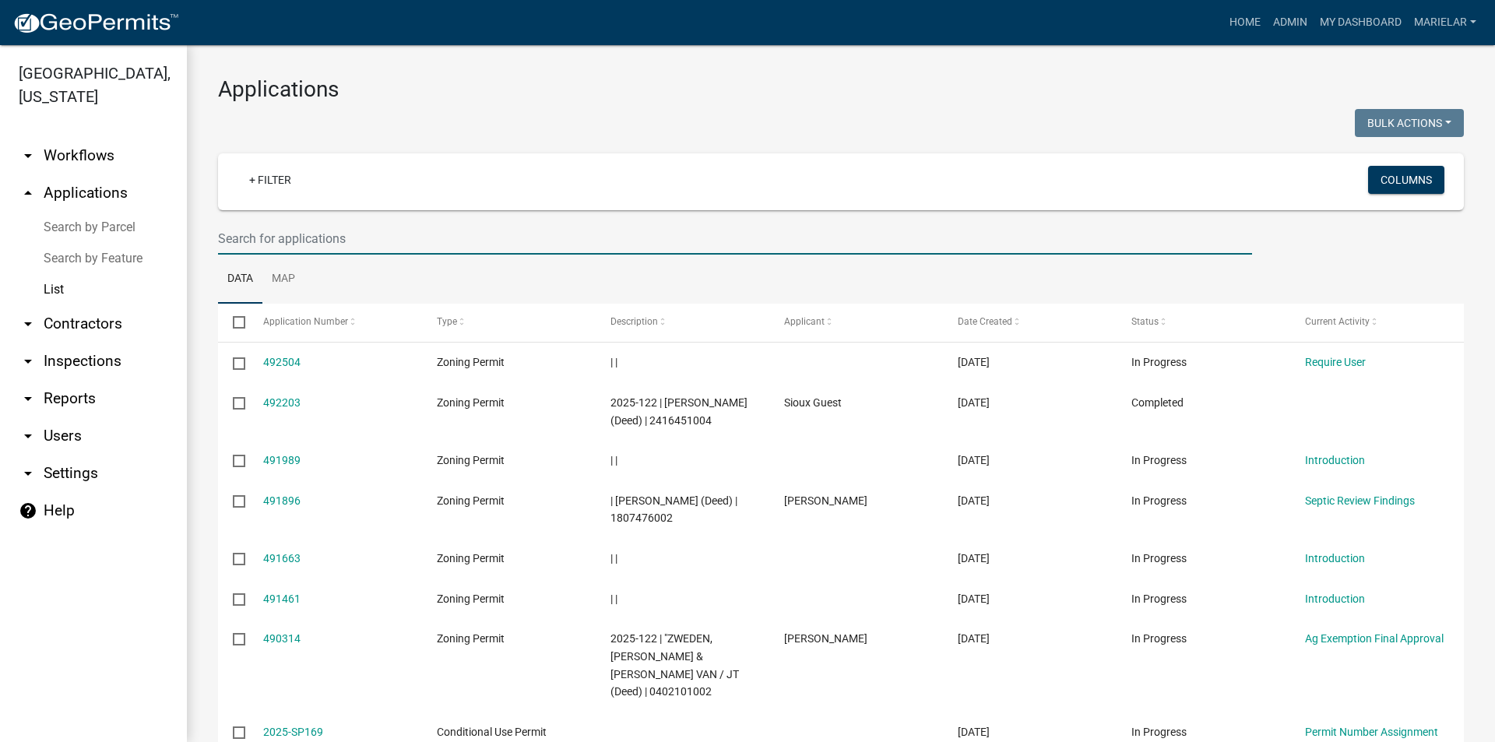
click at [307, 236] on input "text" at bounding box center [735, 239] width 1034 height 32
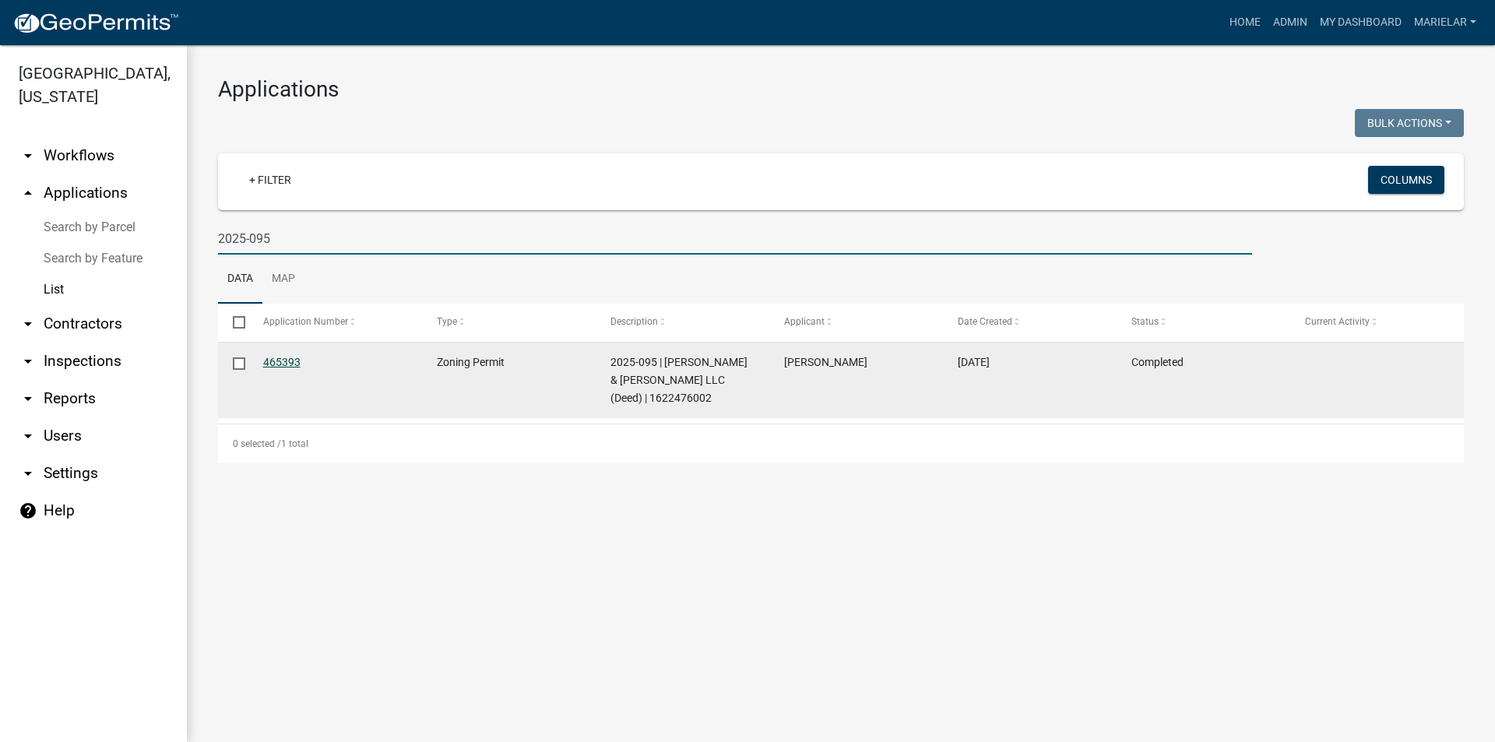
type input "2025-095"
click at [281, 363] on link "465393" at bounding box center [281, 362] width 37 height 12
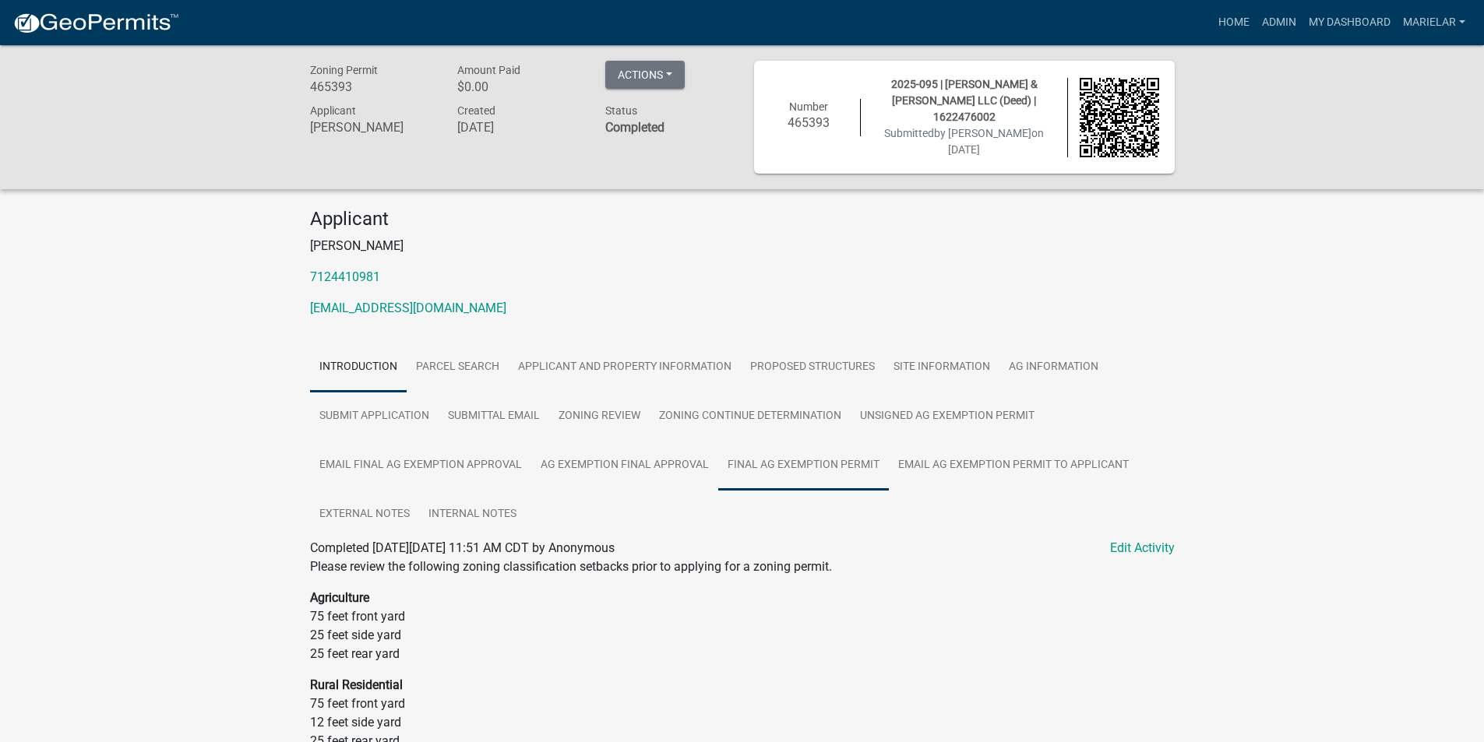
click at [842, 468] on link "Final Ag Exemption Permit" at bounding box center [803, 466] width 171 height 50
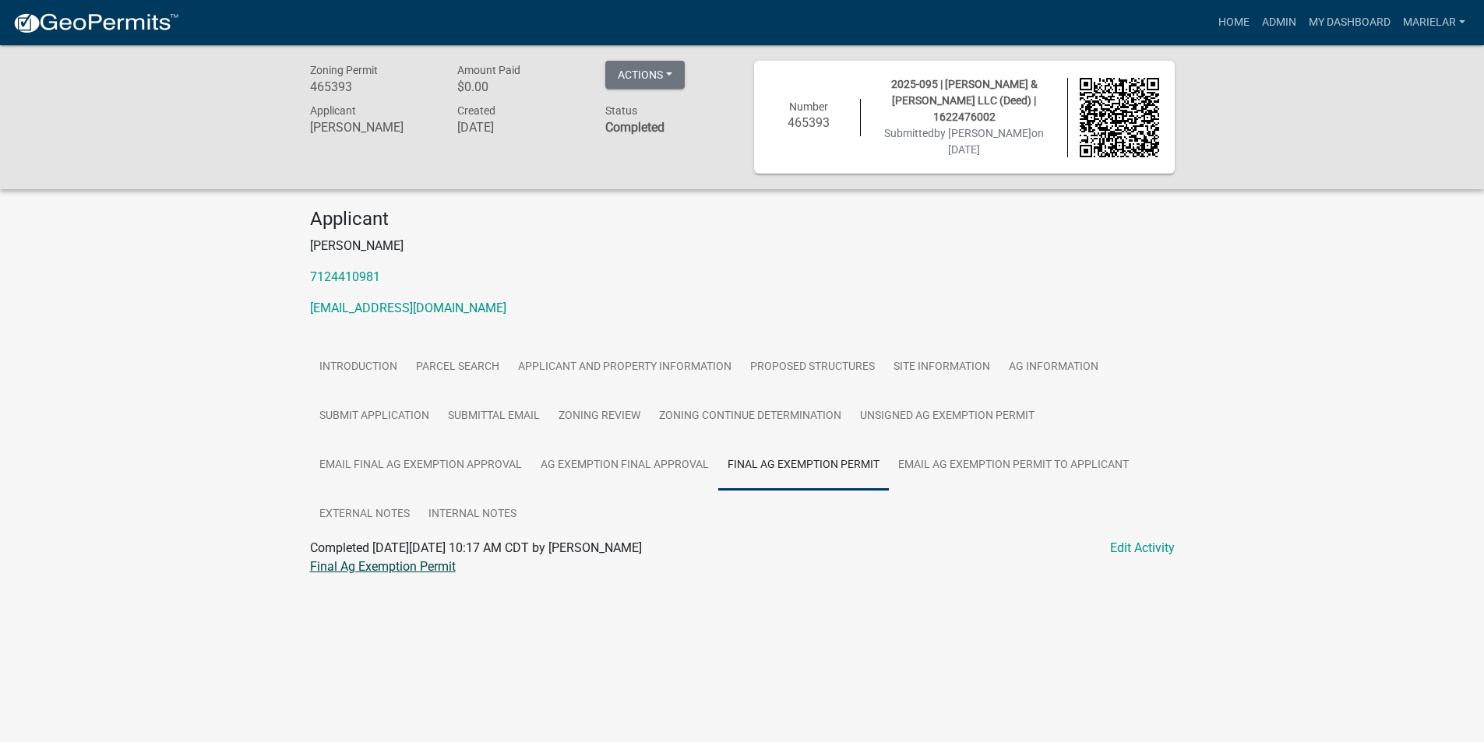
click at [414, 566] on link "Final Ag Exemption Permit" at bounding box center [383, 566] width 146 height 15
click at [1272, 25] on link "Admin" at bounding box center [1278, 23] width 47 height 30
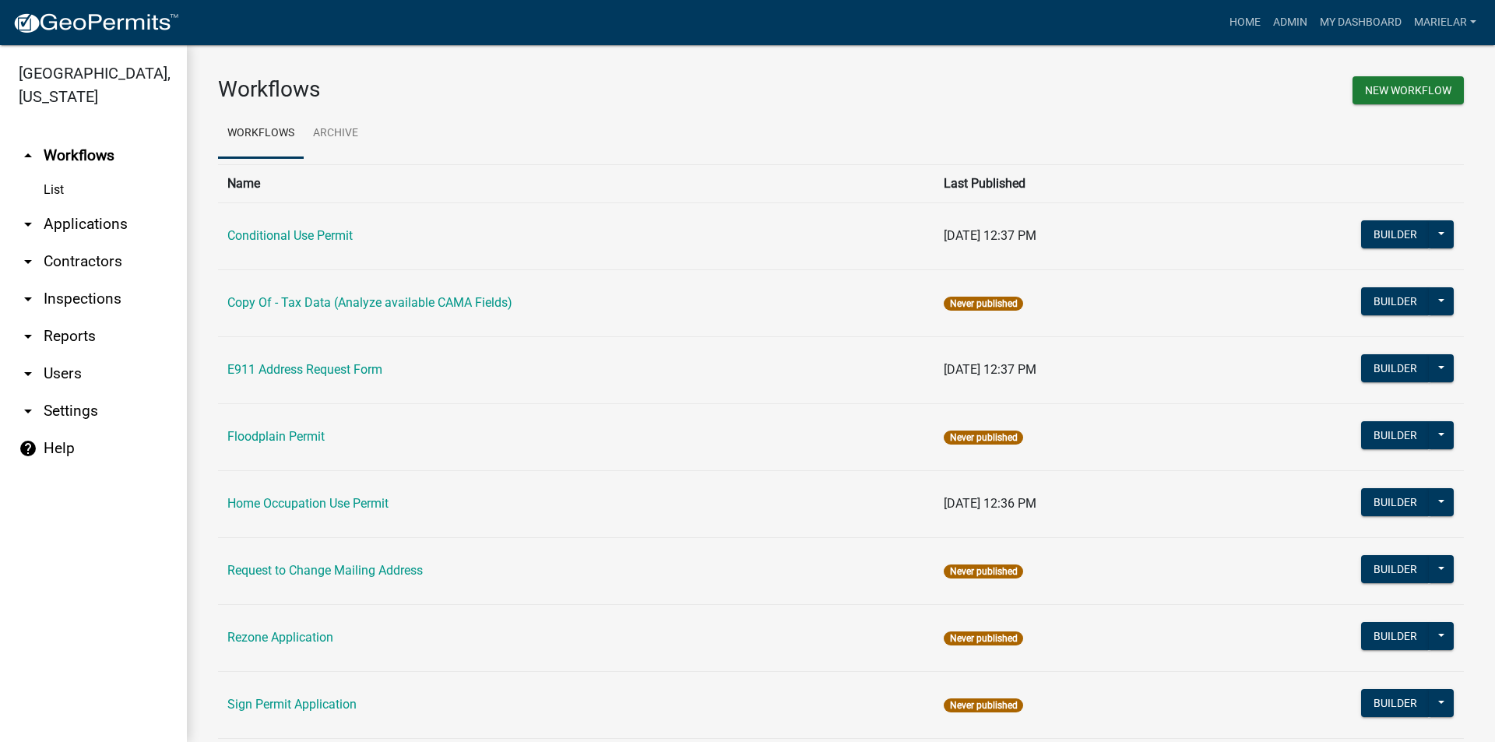
click at [31, 215] on icon "arrow_drop_down" at bounding box center [28, 224] width 19 height 19
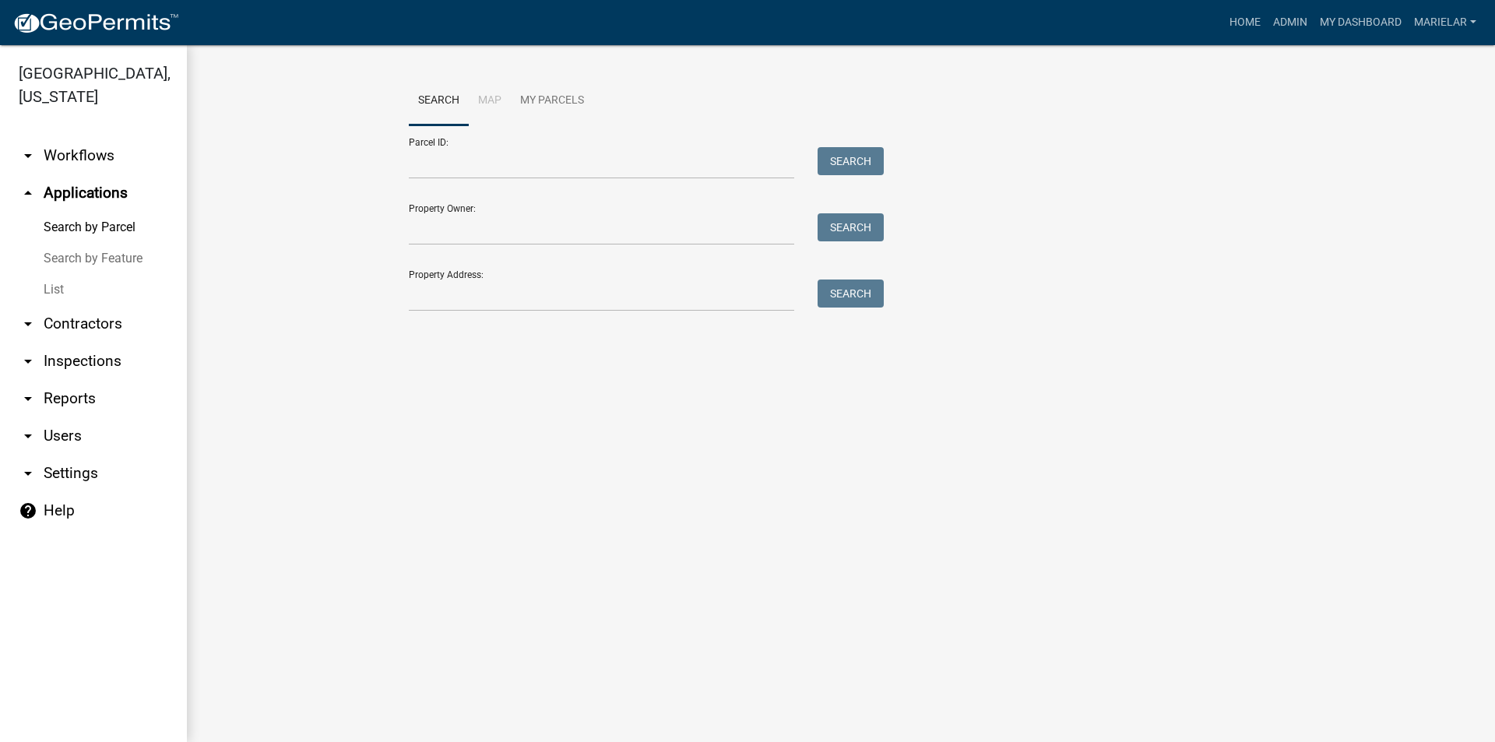
click at [52, 274] on link "List" at bounding box center [93, 289] width 187 height 31
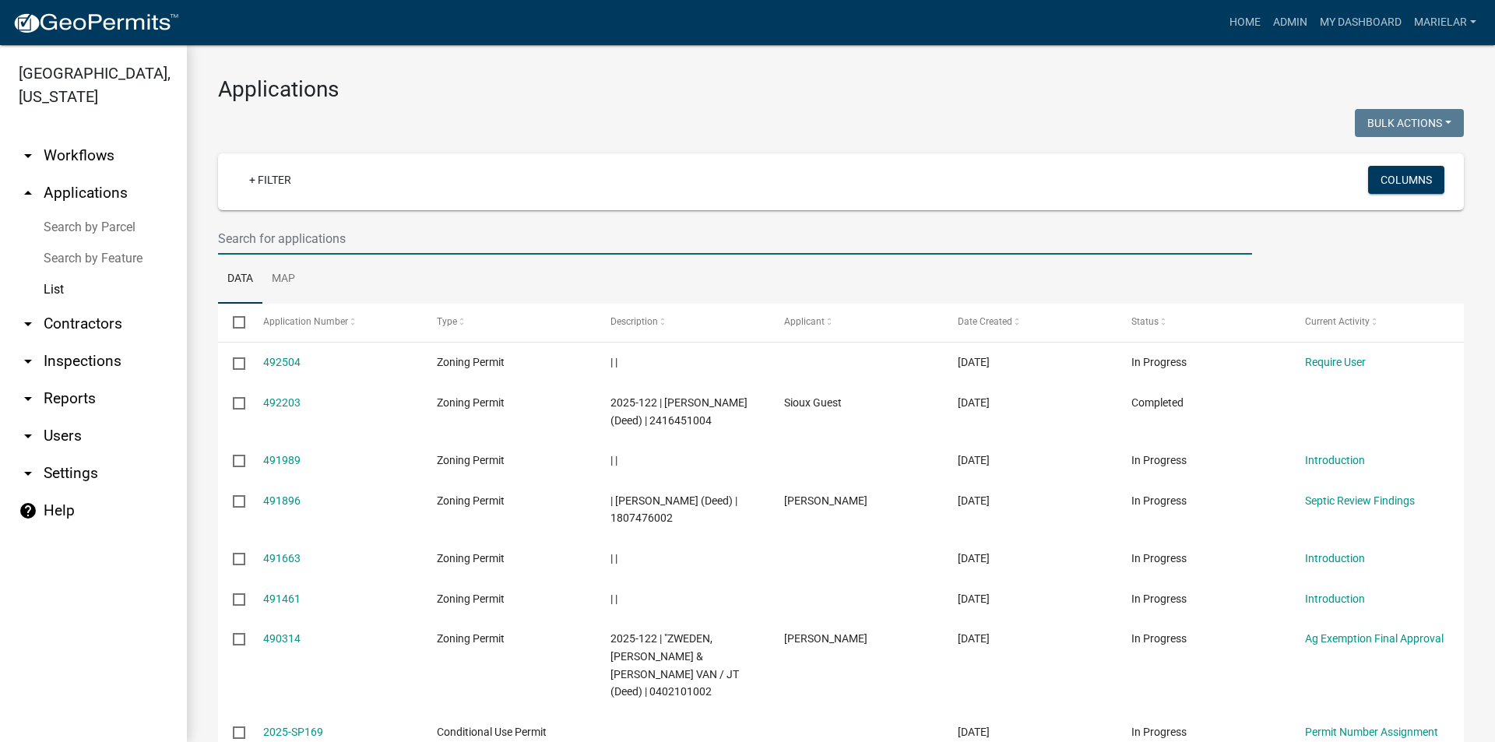
click at [295, 241] on input "text" at bounding box center [735, 239] width 1034 height 32
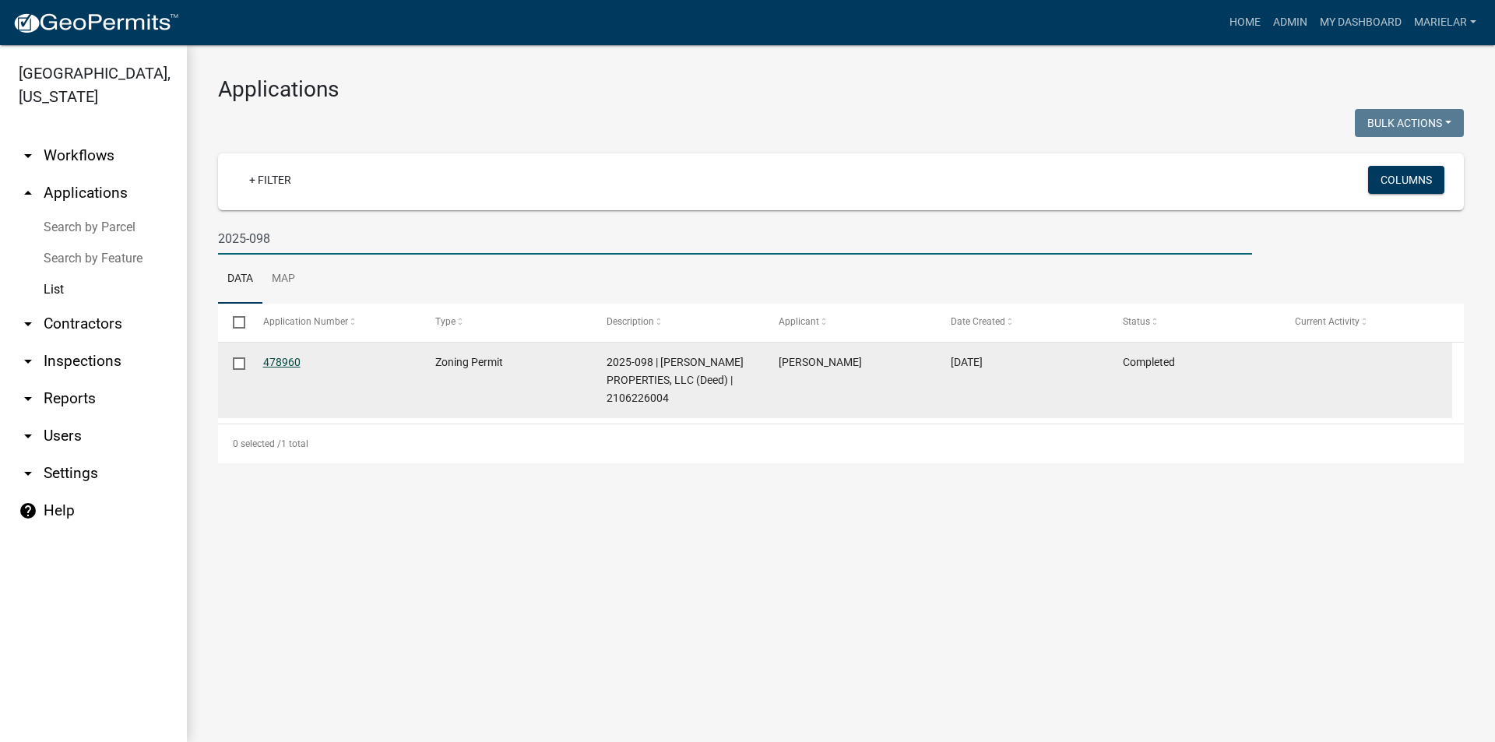
type input "2025-098"
click at [278, 358] on link "478960" at bounding box center [281, 362] width 37 height 12
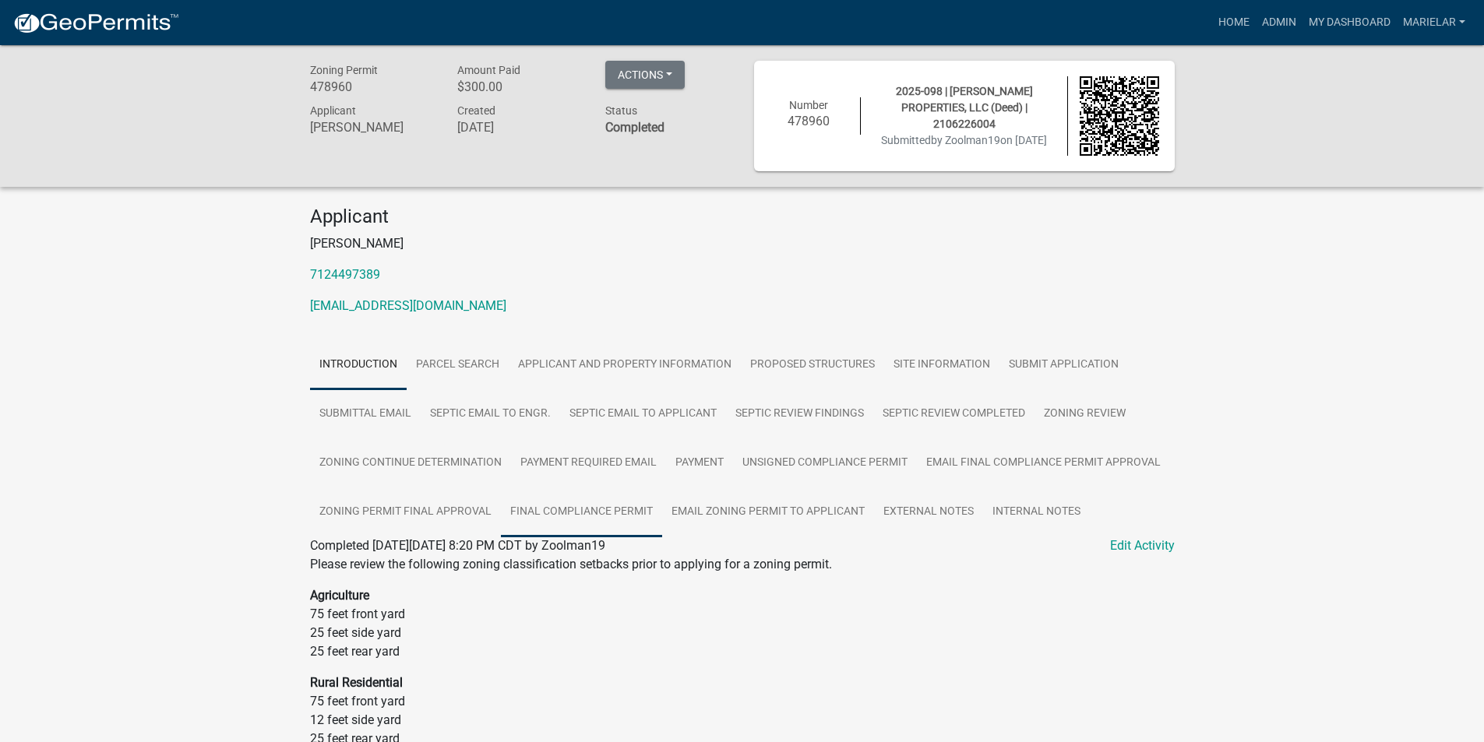
click at [622, 510] on link "Final Compliance Permit" at bounding box center [581, 513] width 161 height 50
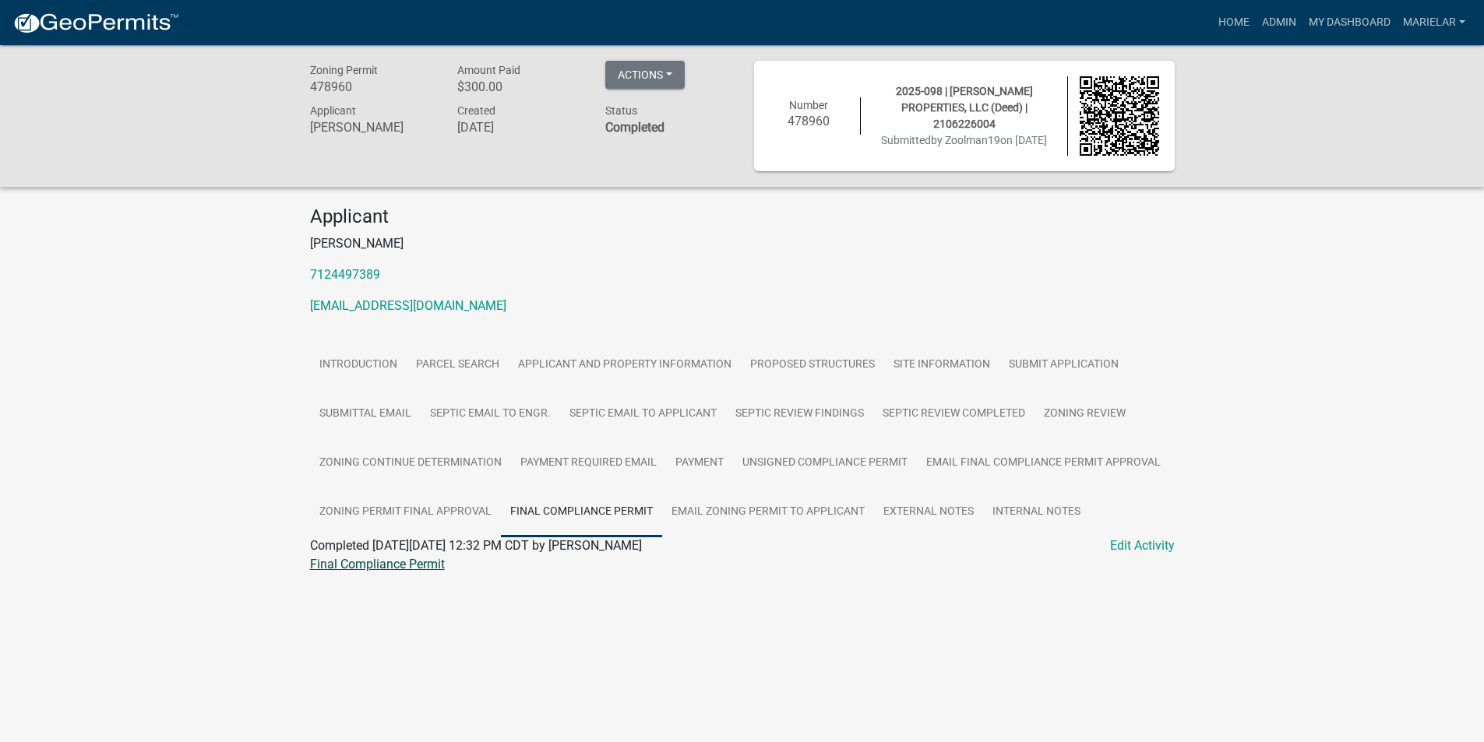
click at [406, 569] on link "Final Compliance Permit" at bounding box center [377, 564] width 135 height 15
click at [1266, 22] on link "Admin" at bounding box center [1278, 23] width 47 height 30
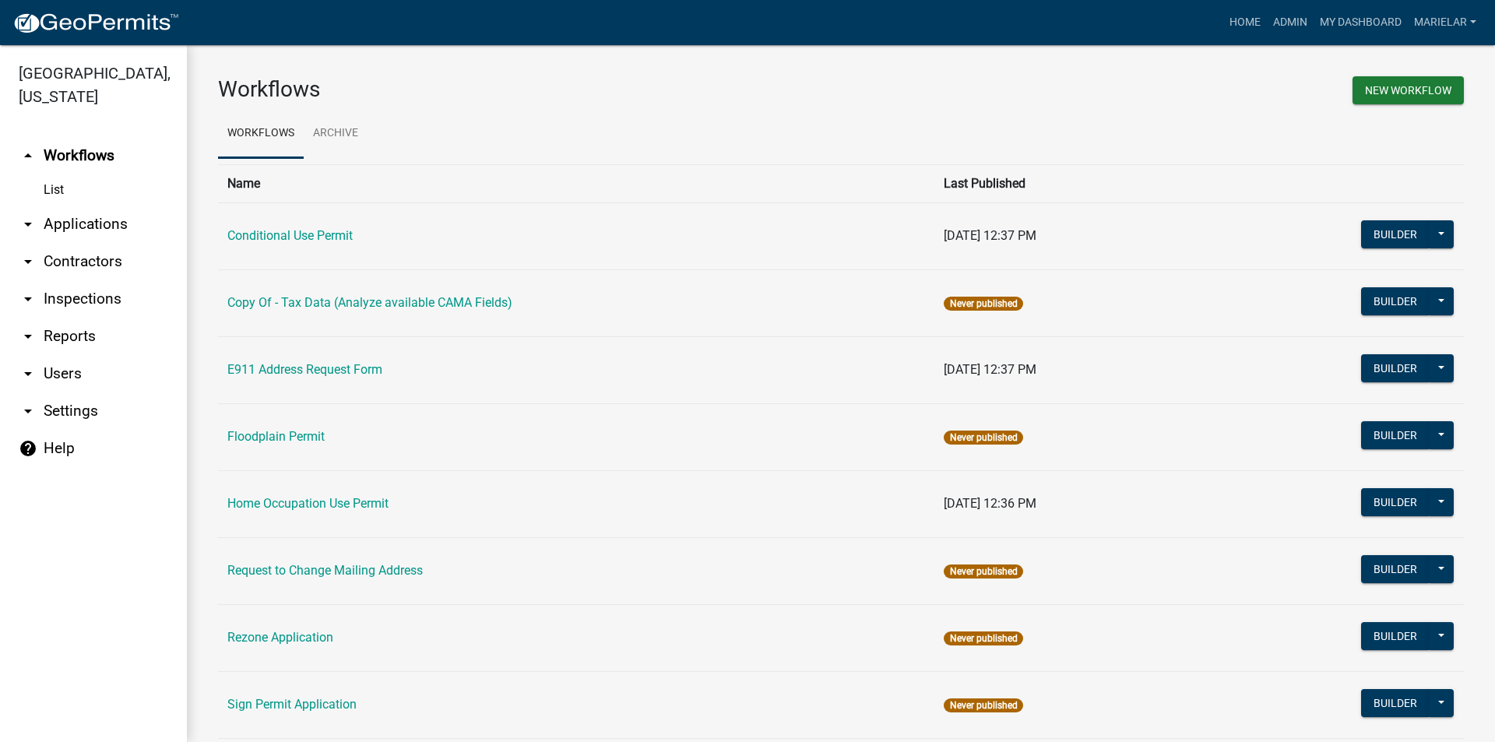
click at [24, 215] on icon "arrow_drop_down" at bounding box center [28, 224] width 19 height 19
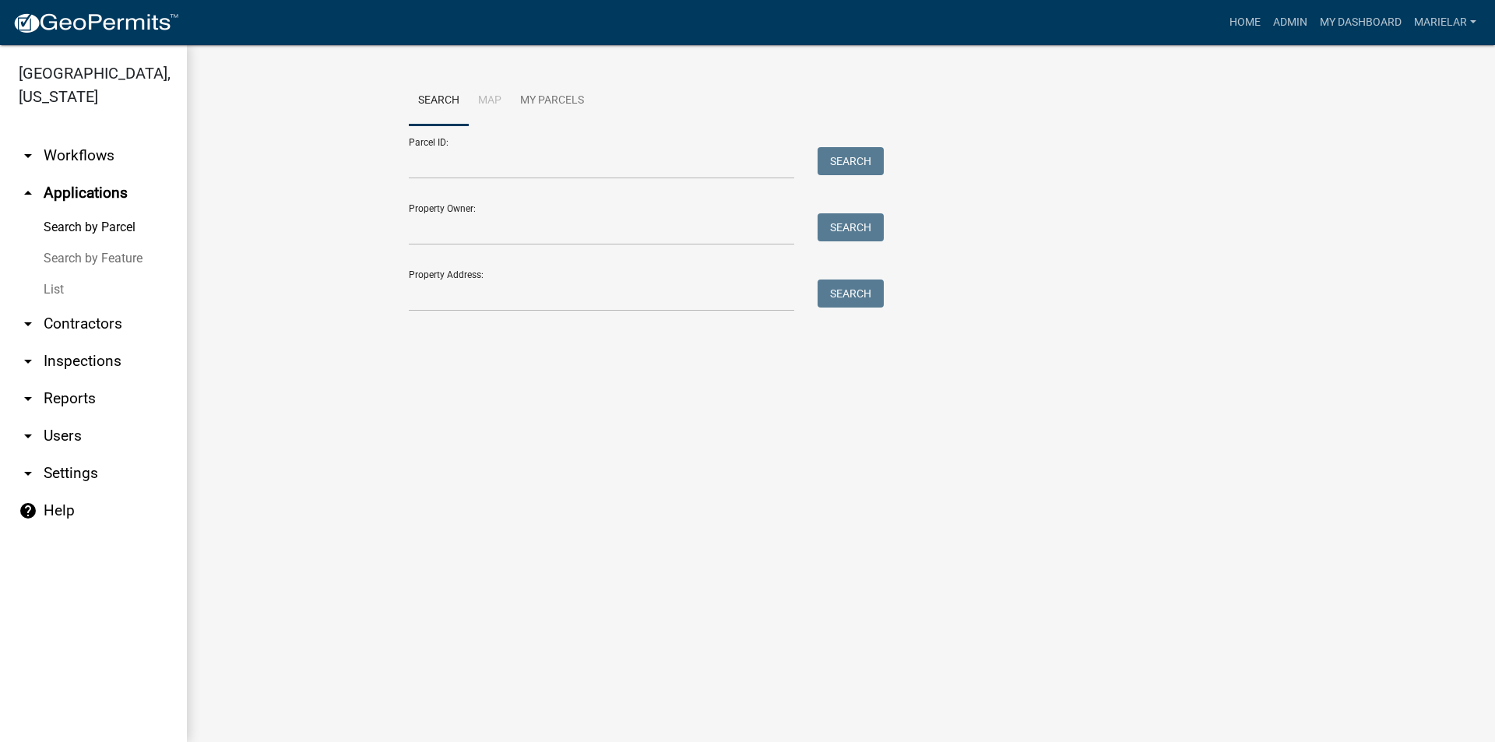
click at [50, 275] on link "List" at bounding box center [93, 289] width 187 height 31
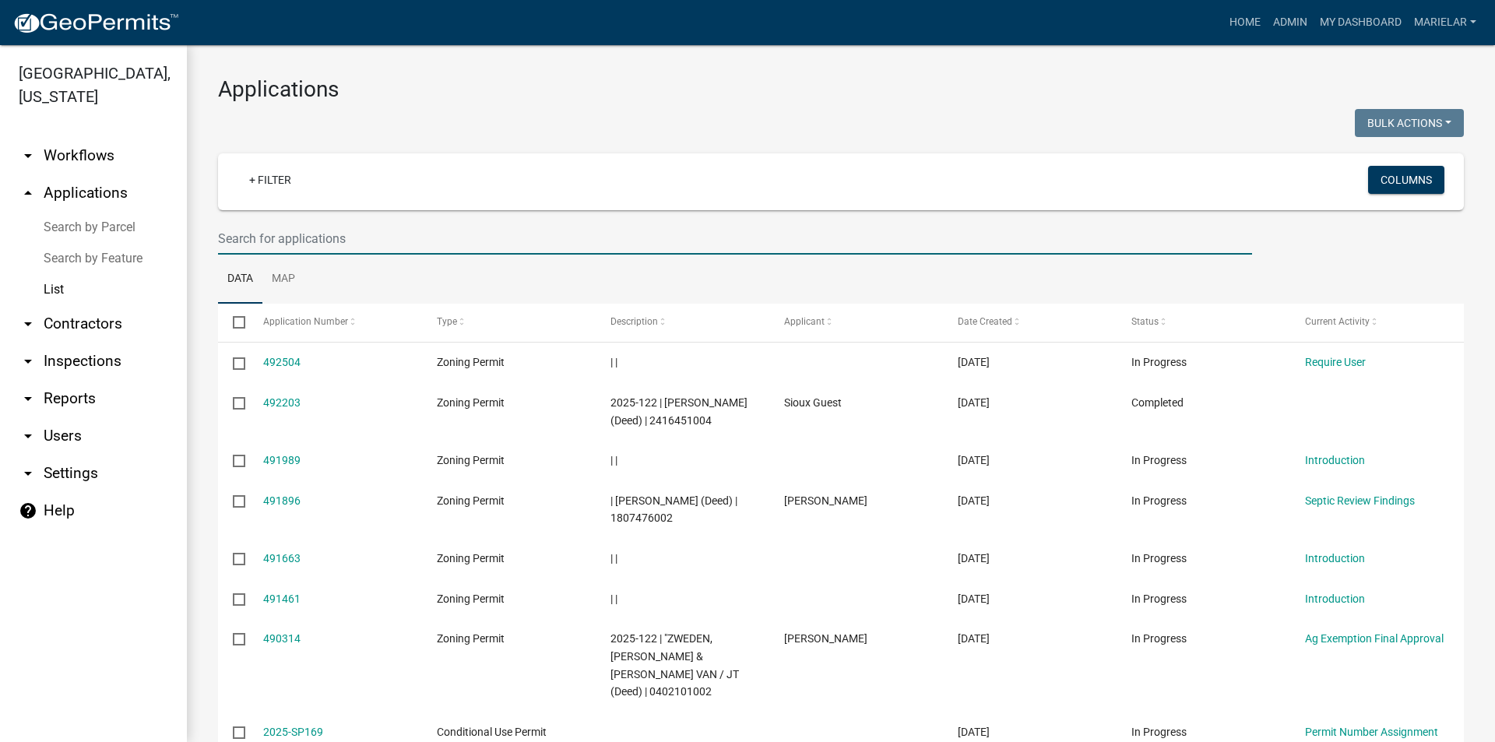
click at [312, 241] on input "text" at bounding box center [735, 239] width 1034 height 32
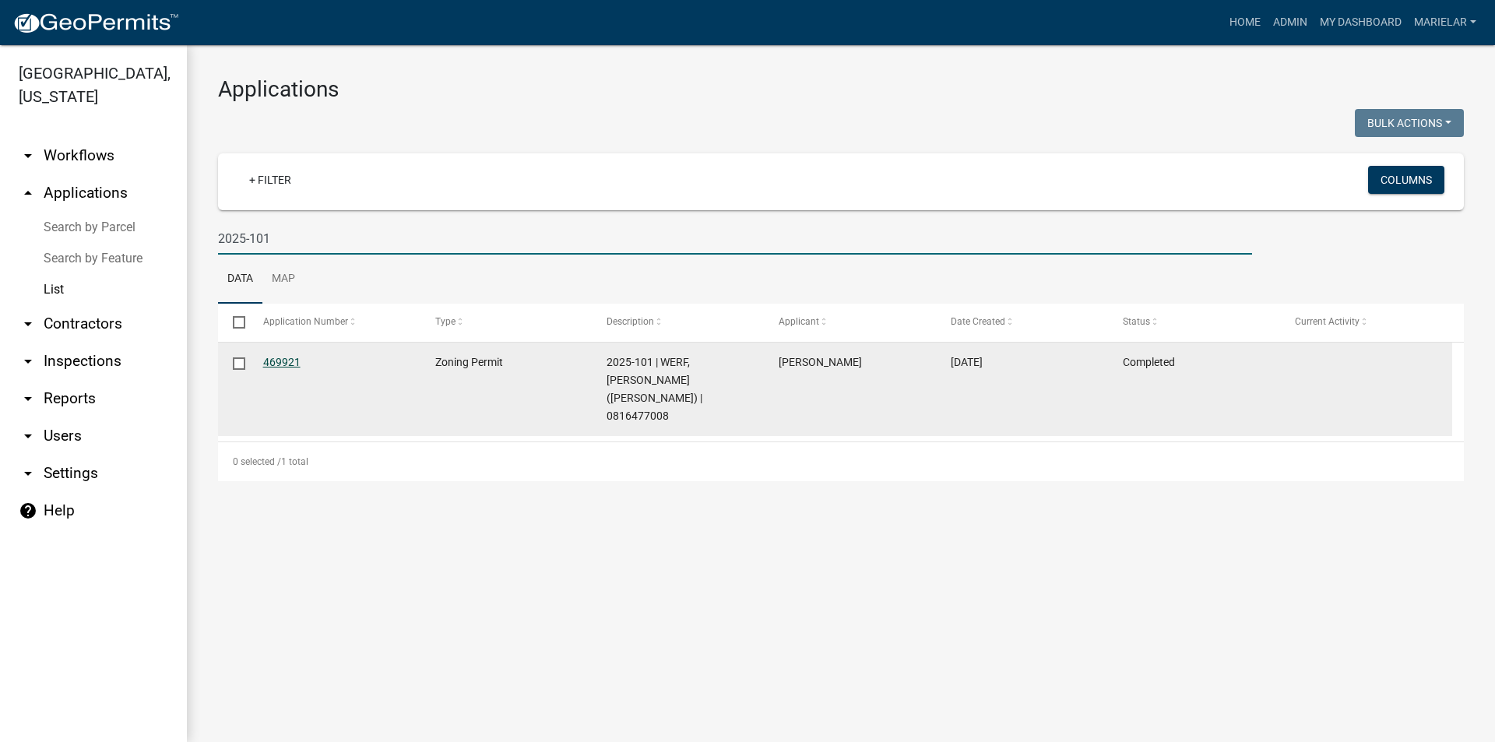
type input "2025-101"
click at [287, 359] on link "469921" at bounding box center [281, 362] width 37 height 12
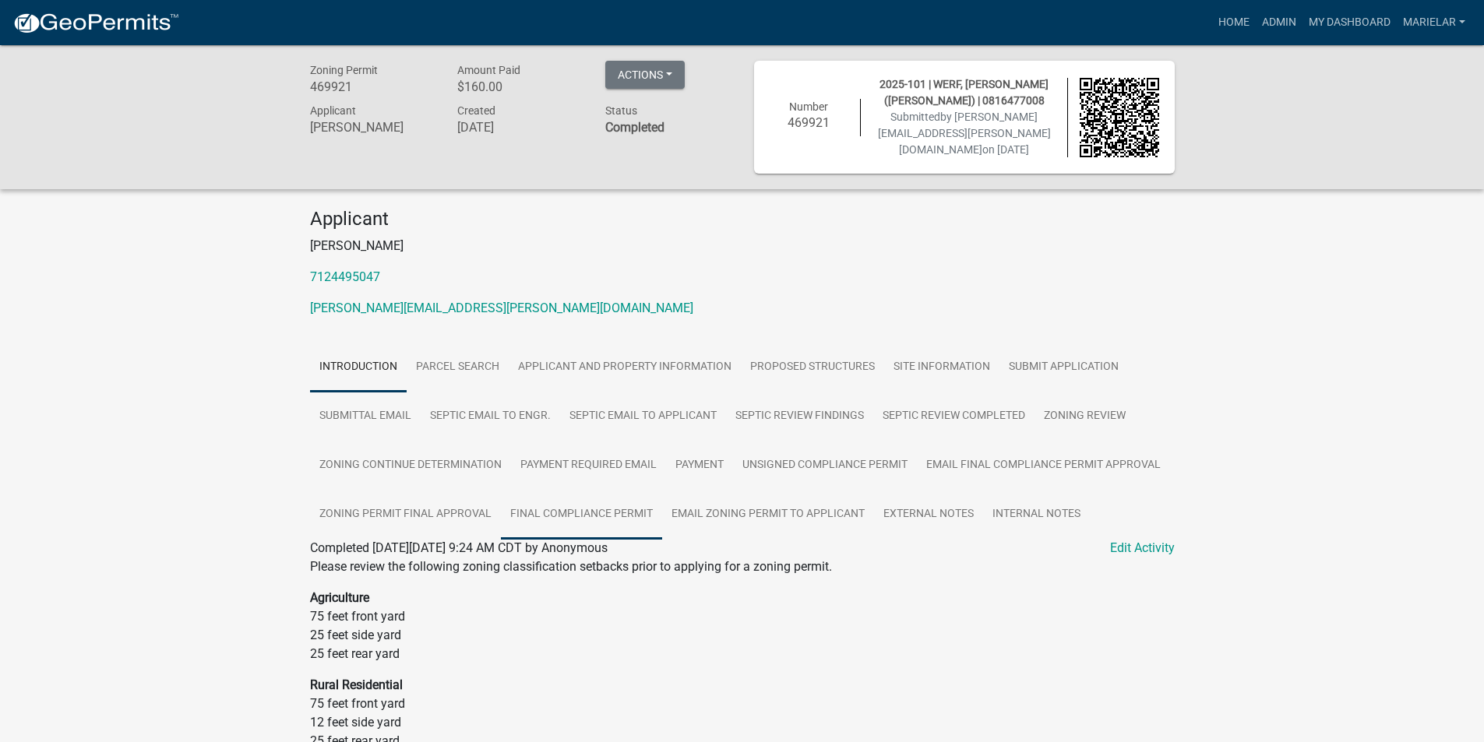
click at [587, 525] on link "Final Compliance Permit" at bounding box center [581, 515] width 161 height 50
click at [587, 524] on link "Final Compliance Permit" at bounding box center [581, 515] width 161 height 50
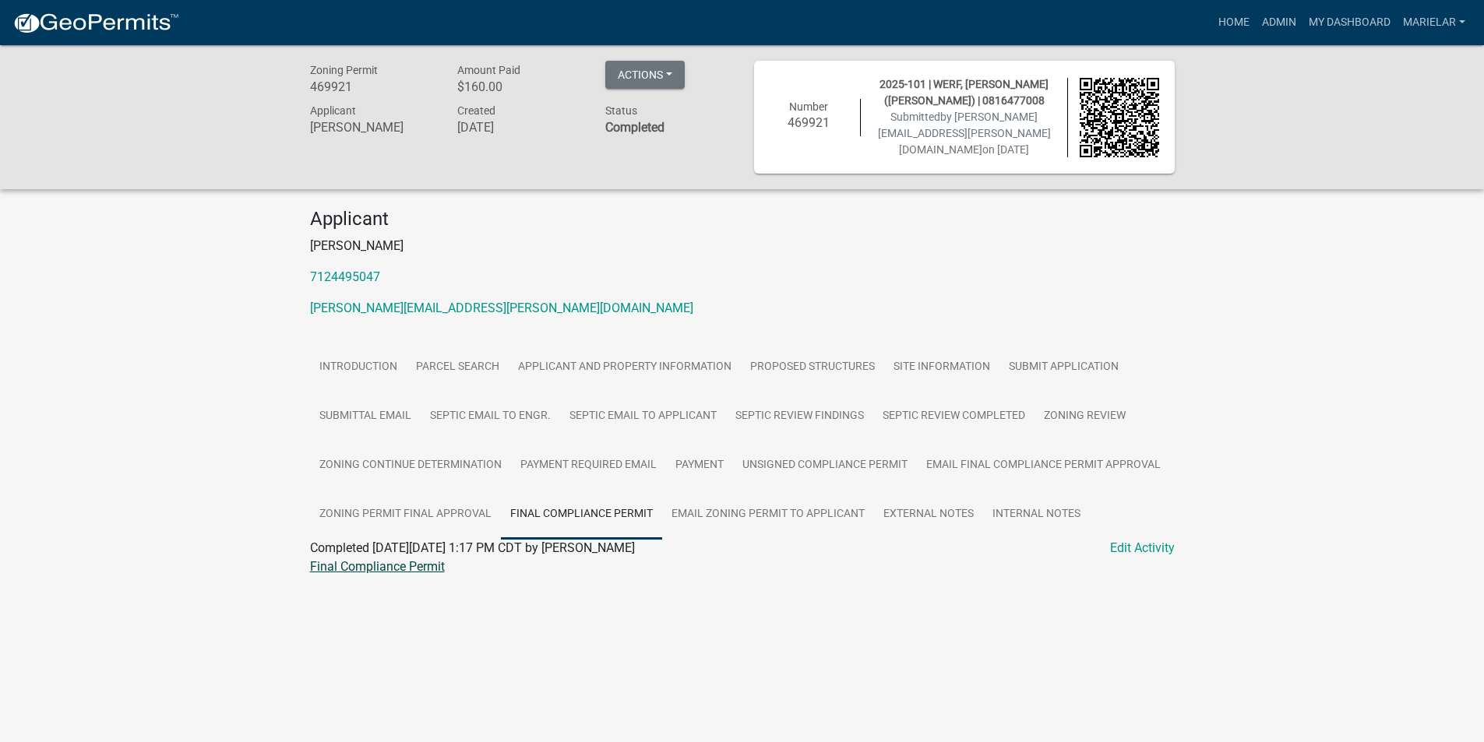
click at [417, 566] on link "Final Compliance Permit" at bounding box center [377, 566] width 135 height 15
click at [1282, 24] on link "Admin" at bounding box center [1278, 23] width 47 height 30
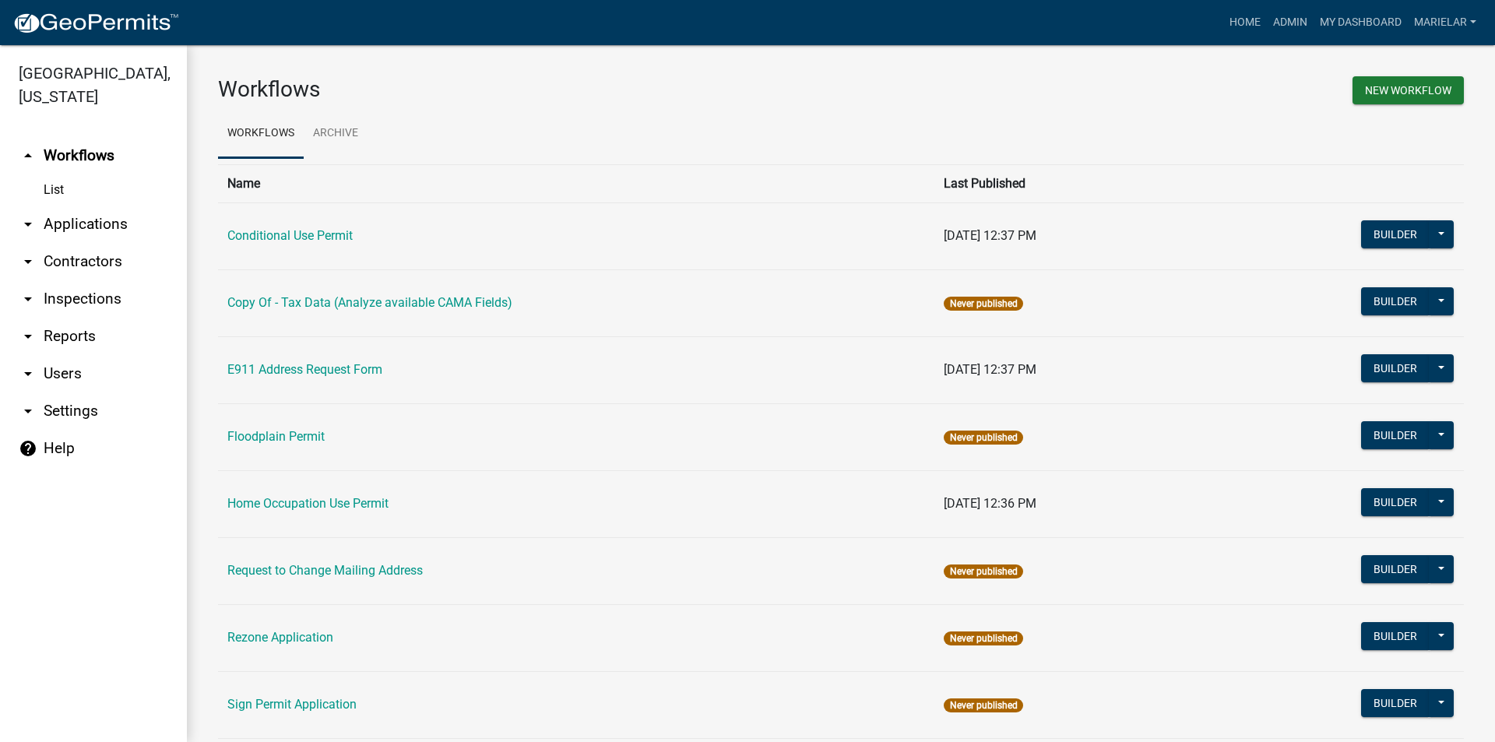
click at [30, 215] on icon "arrow_drop_down" at bounding box center [28, 224] width 19 height 19
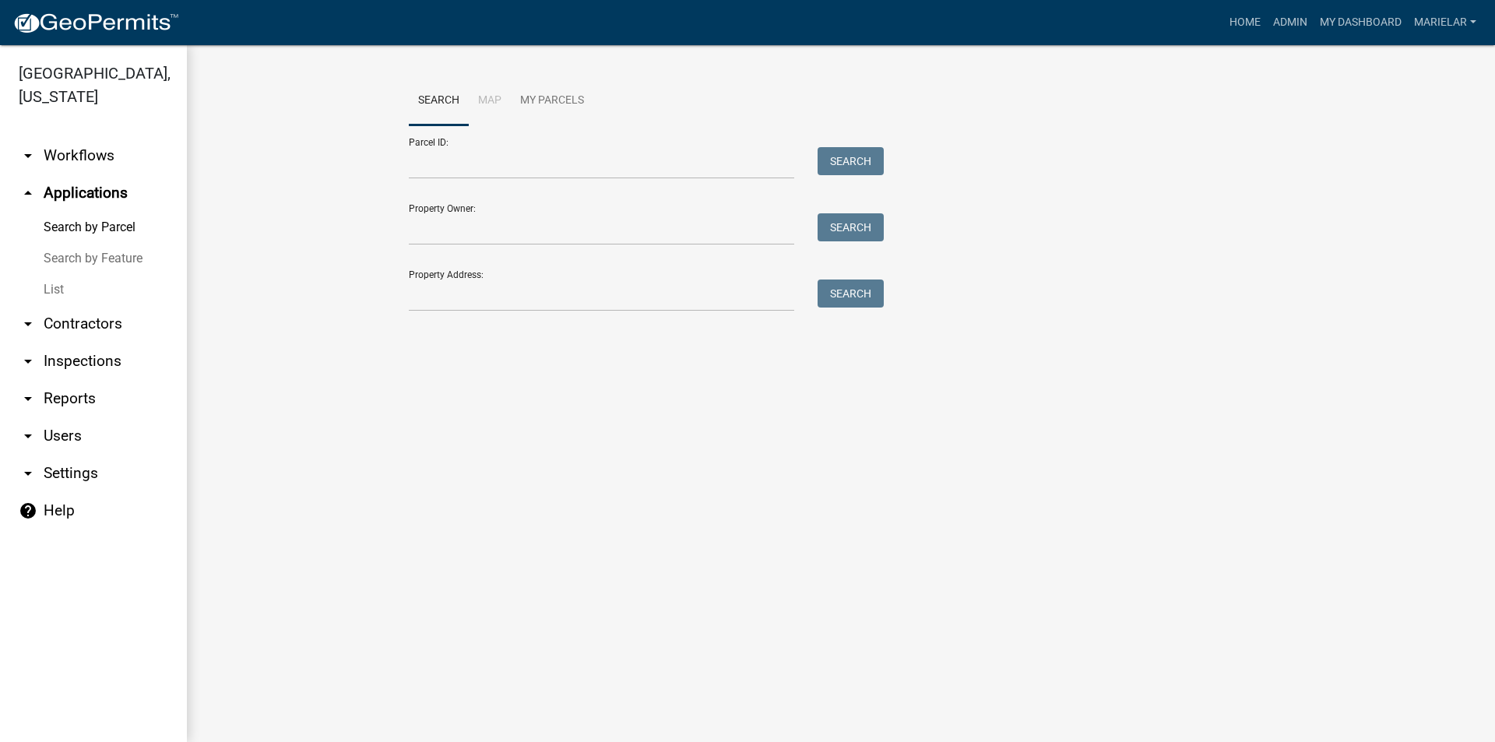
click at [56, 274] on link "List" at bounding box center [93, 289] width 187 height 31
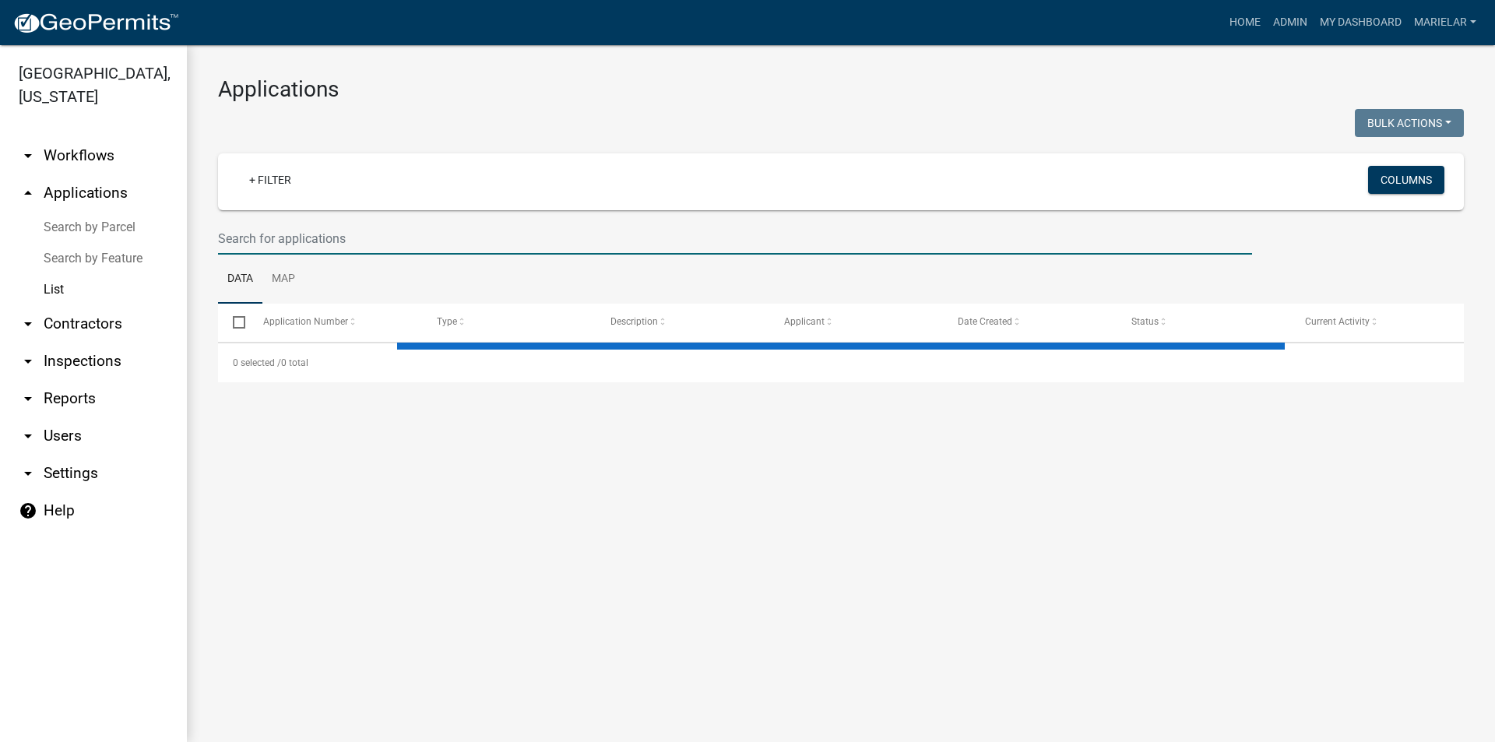
click at [300, 238] on input "text" at bounding box center [735, 239] width 1034 height 32
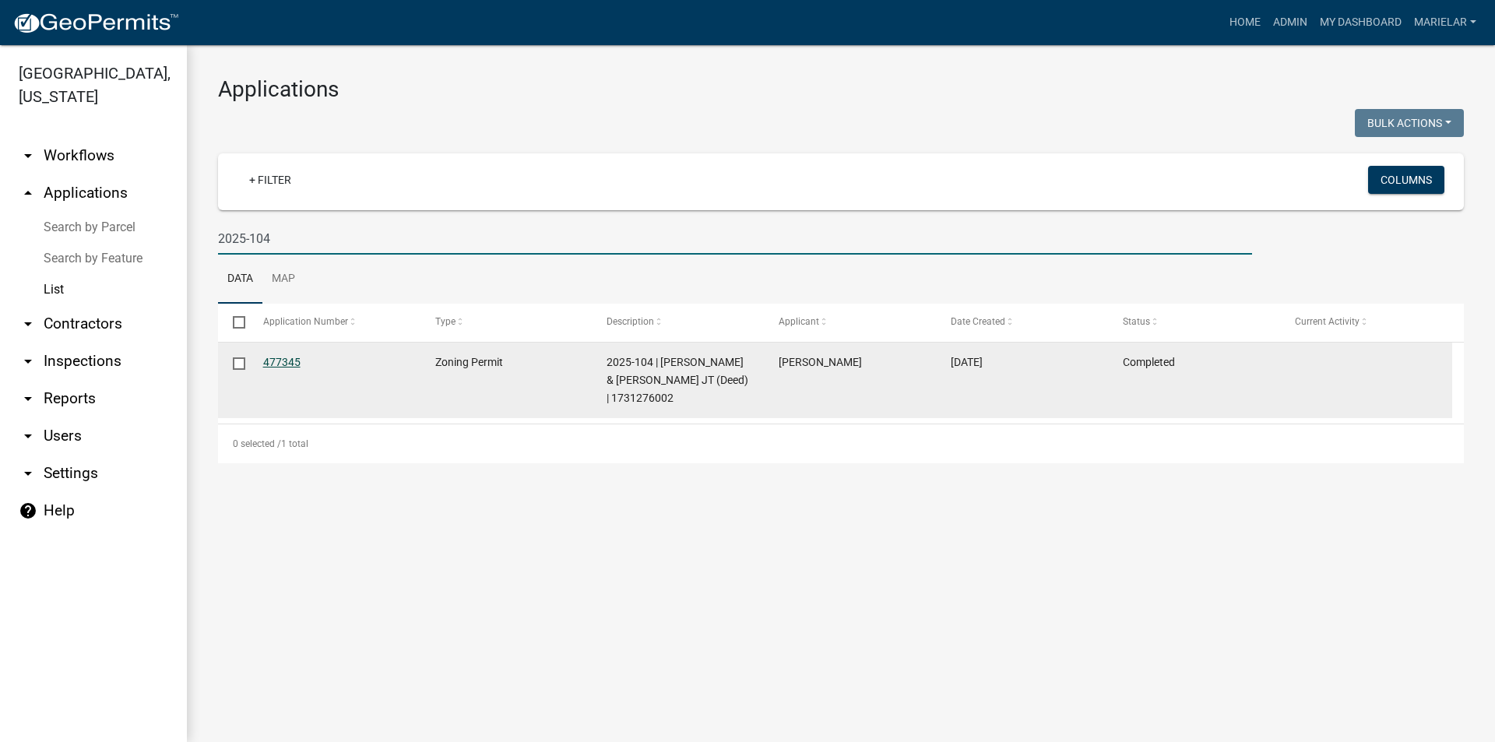
type input "2025-104"
click at [276, 356] on link "477345" at bounding box center [281, 362] width 37 height 12
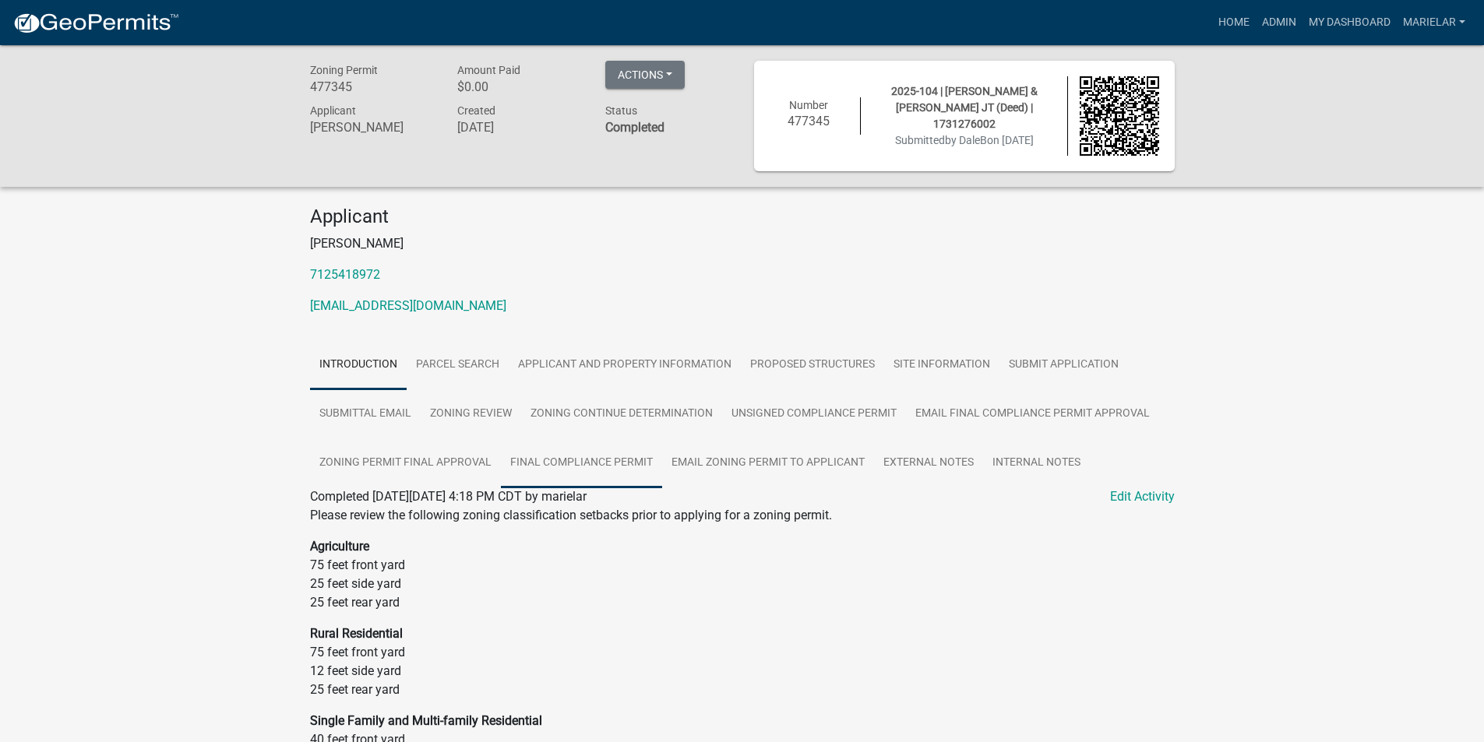
click at [617, 471] on link "Final Compliance Permit" at bounding box center [581, 463] width 161 height 50
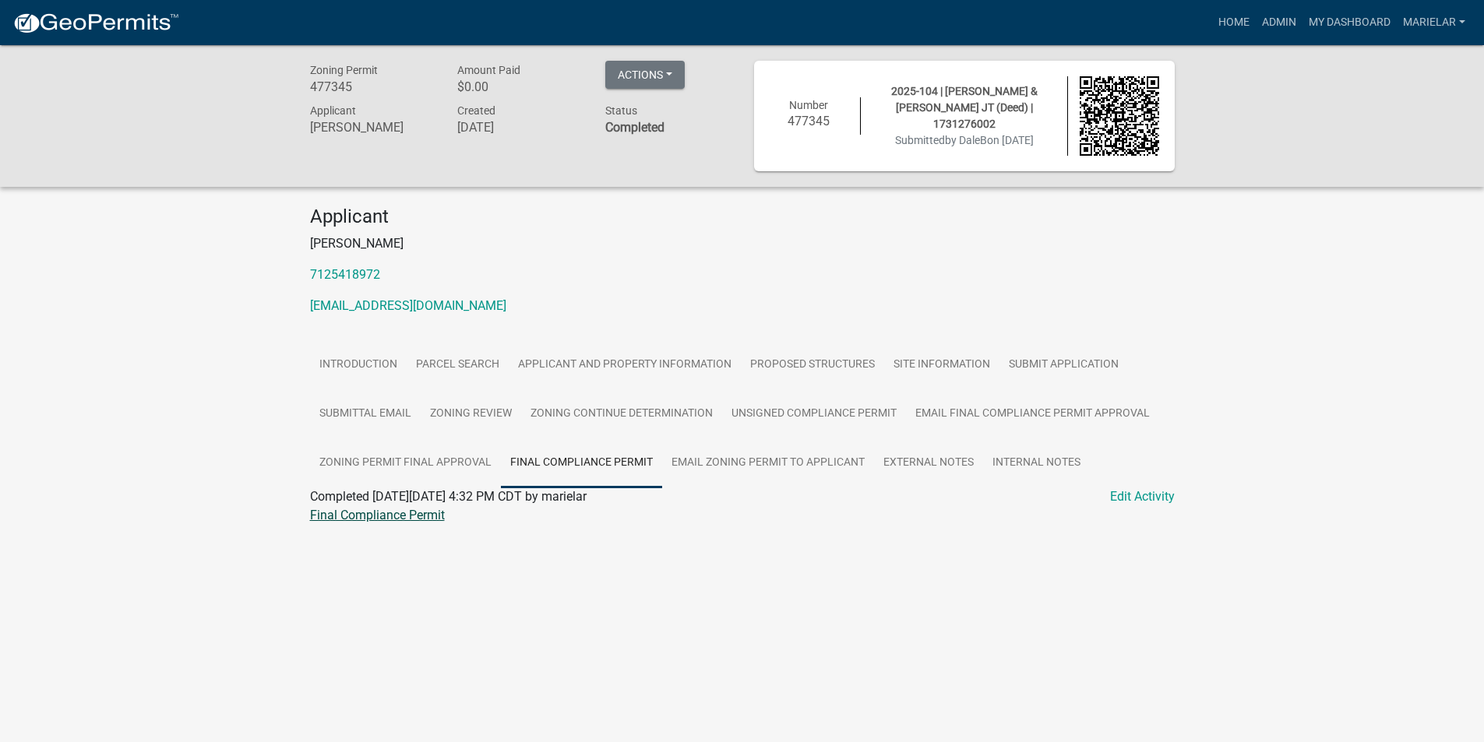
click at [415, 516] on link "Final Compliance Permit" at bounding box center [377, 515] width 135 height 15
click at [1273, 20] on link "Admin" at bounding box center [1278, 23] width 47 height 30
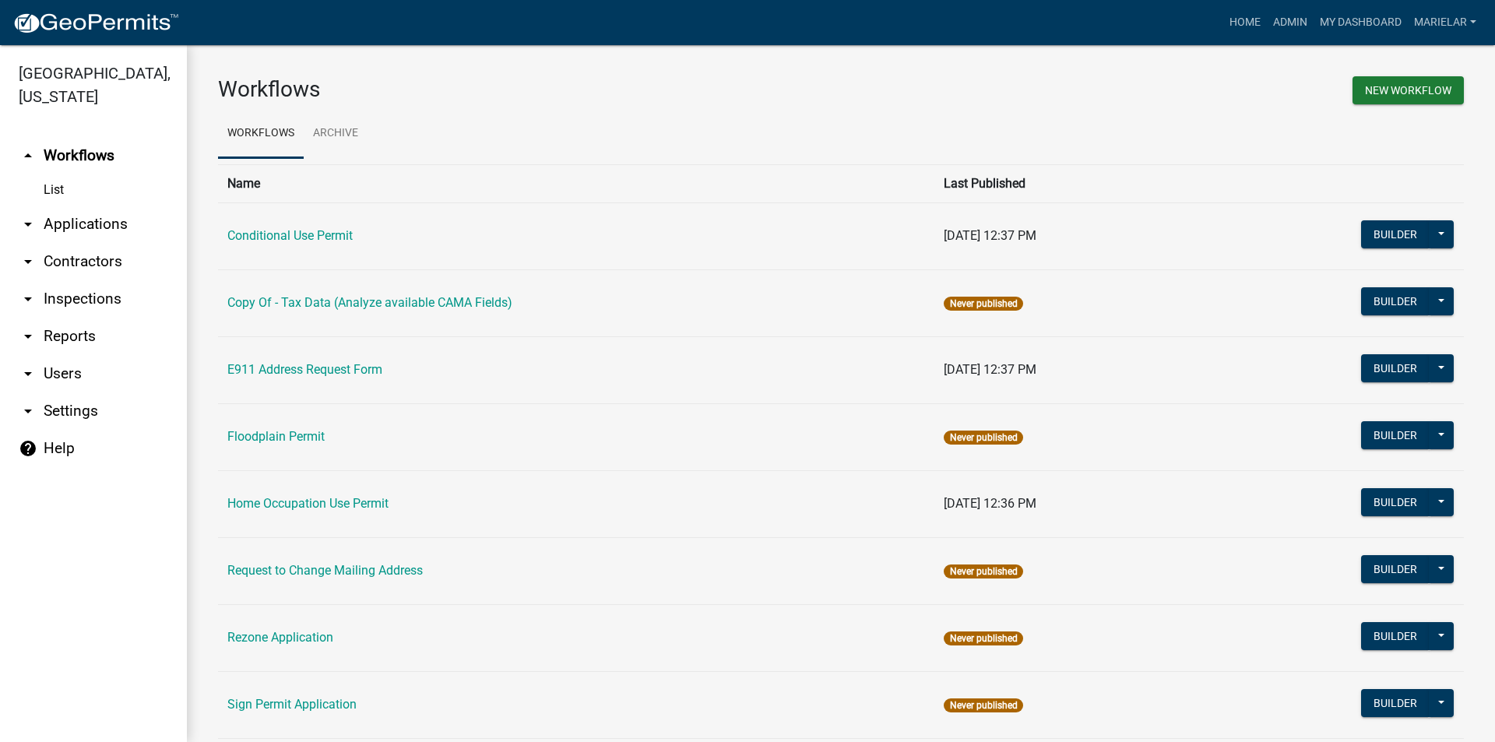
click at [25, 215] on icon "arrow_drop_down" at bounding box center [28, 224] width 19 height 19
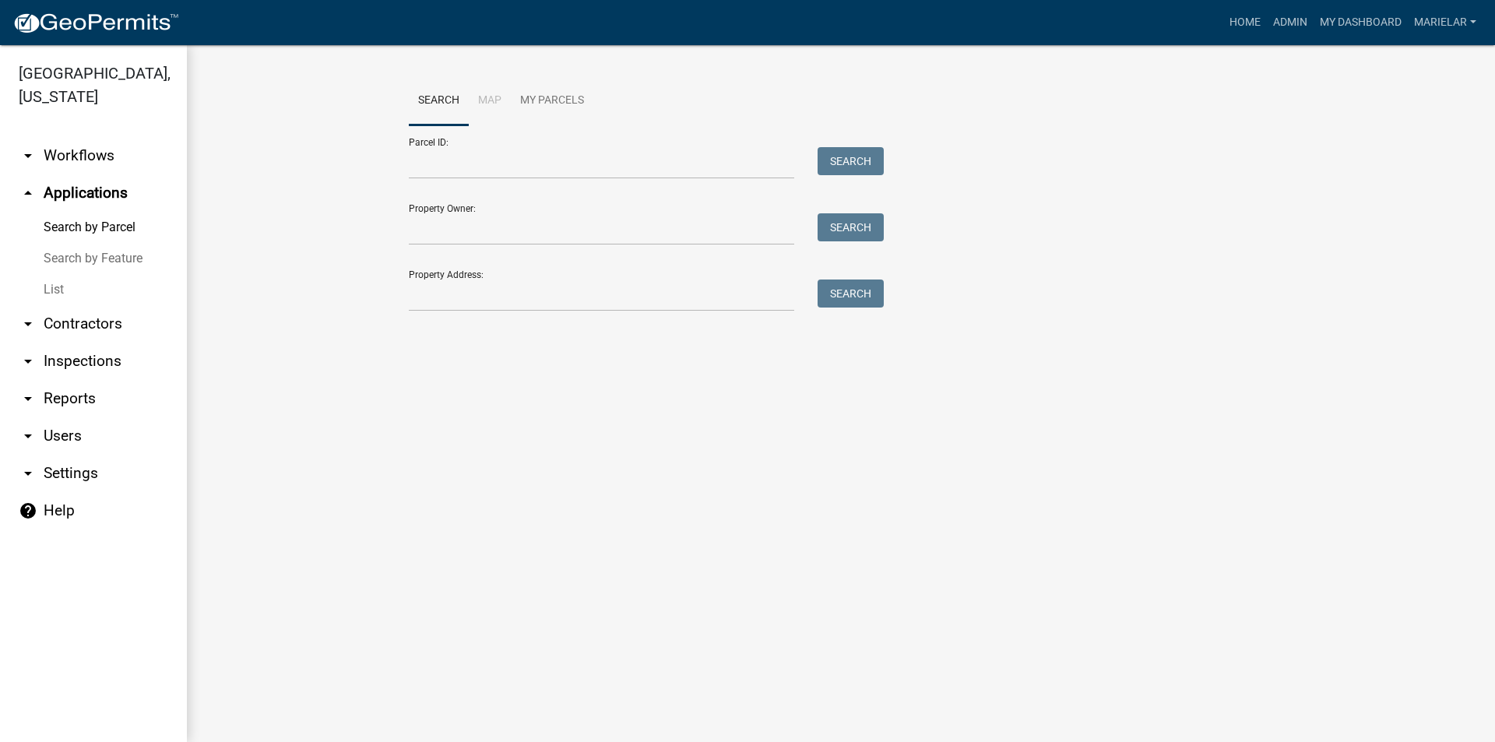
click at [52, 274] on link "List" at bounding box center [93, 289] width 187 height 31
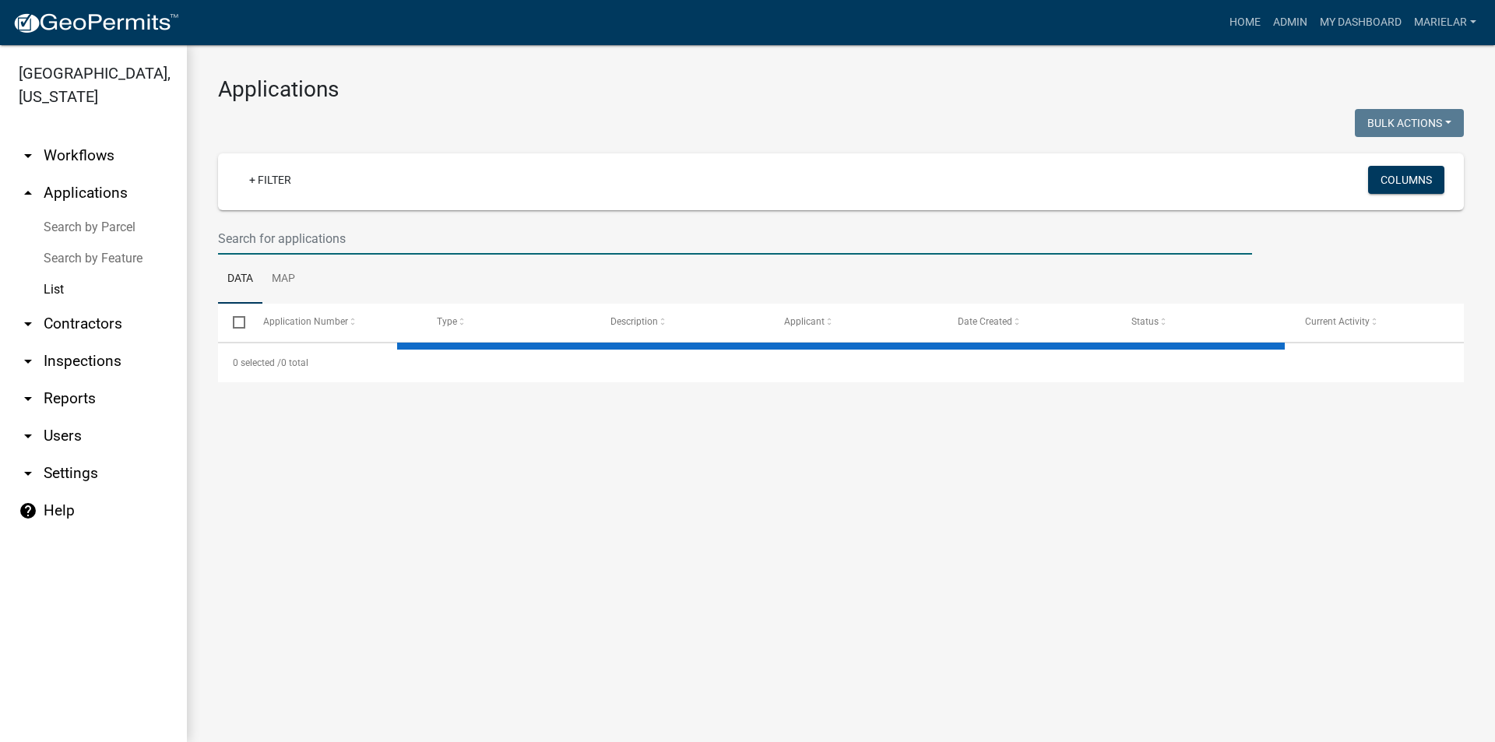
click at [297, 240] on input "text" at bounding box center [735, 239] width 1034 height 32
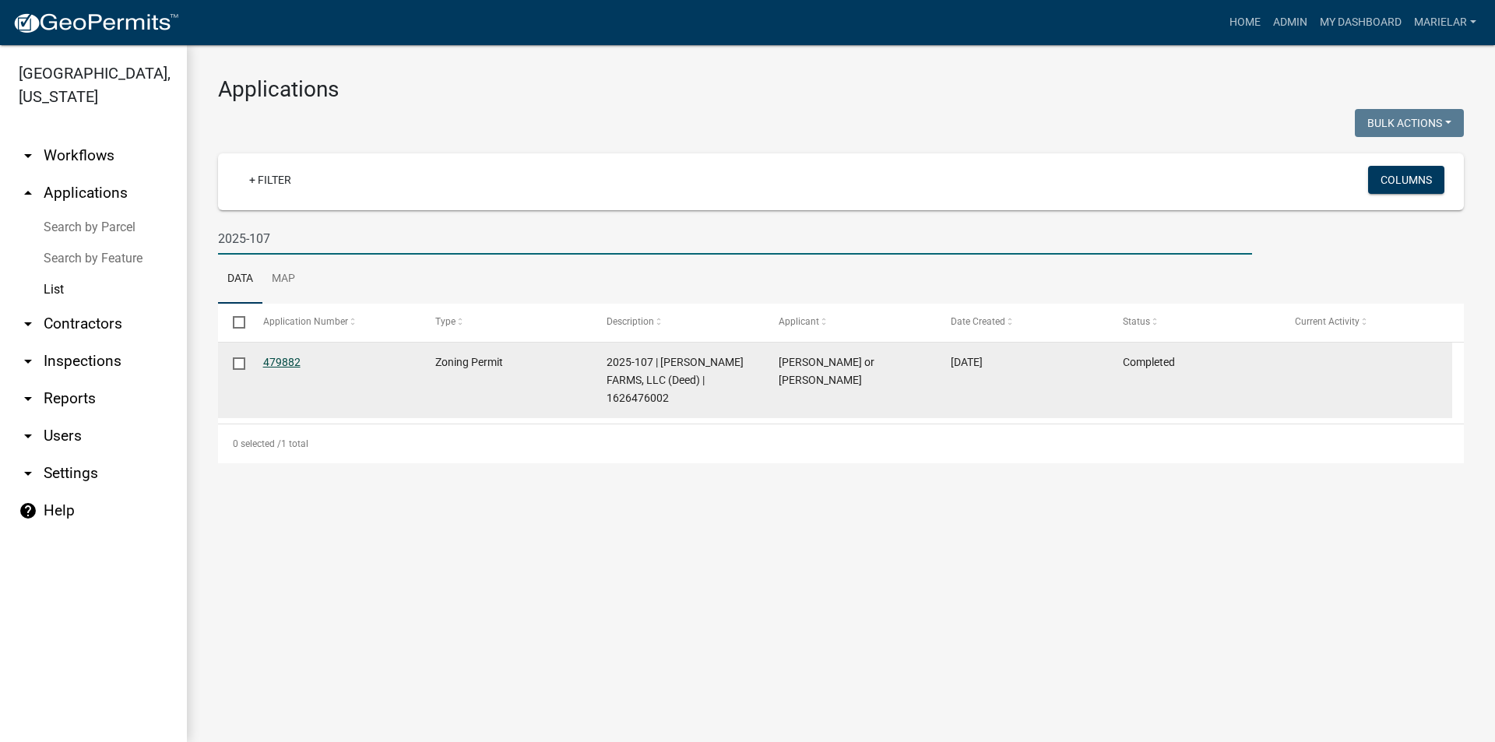
type input "2025-107"
click at [285, 362] on link "479882" at bounding box center [281, 362] width 37 height 12
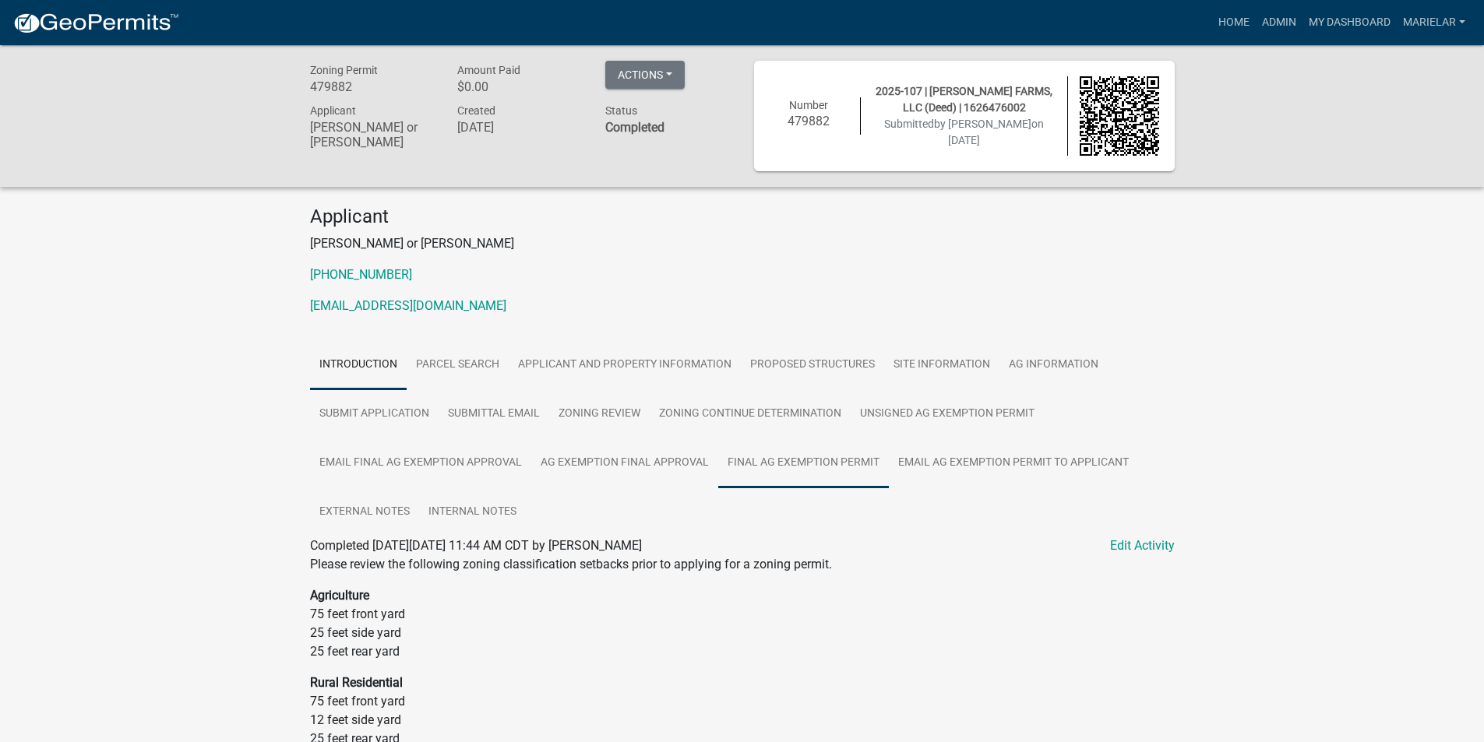
click at [776, 472] on link "Final Ag Exemption Permit" at bounding box center [803, 463] width 171 height 50
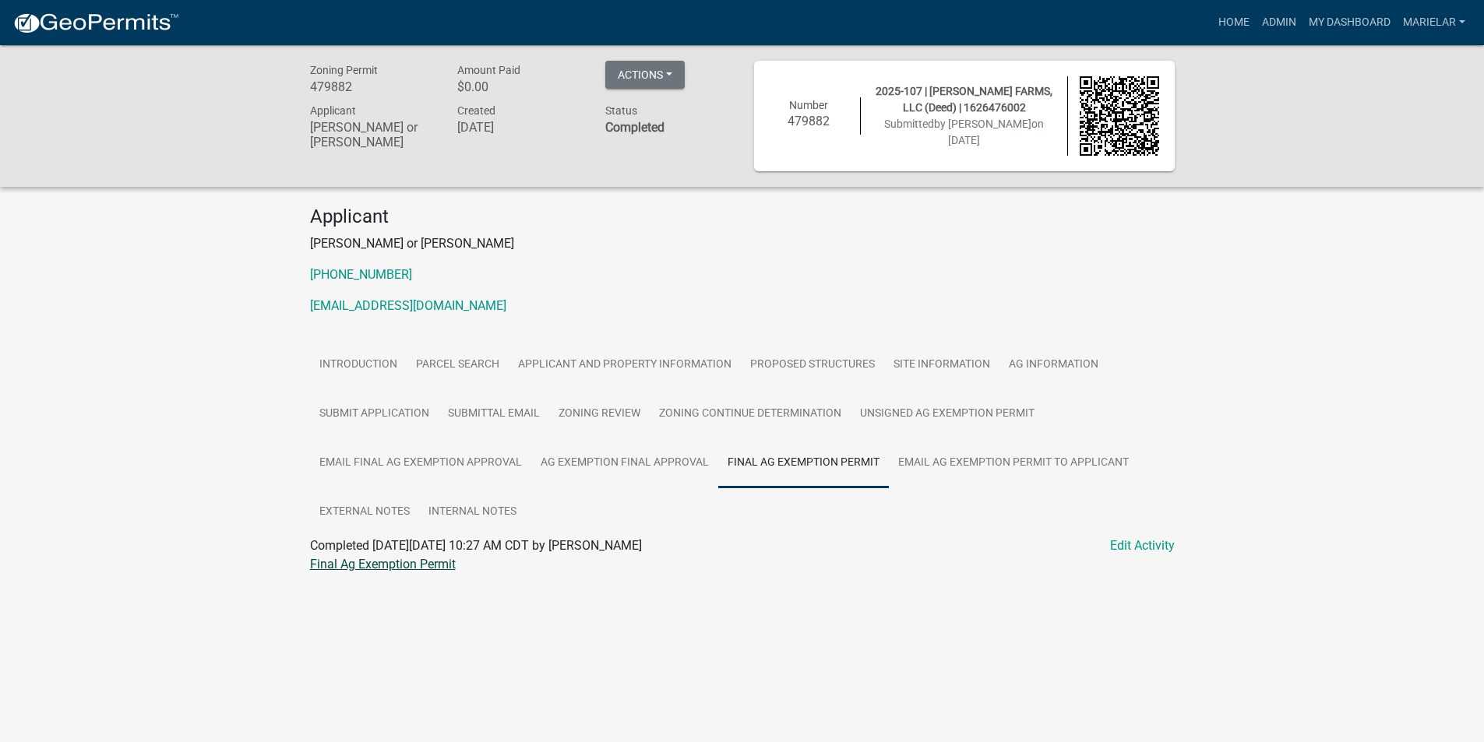
click at [395, 562] on link "Final Ag Exemption Permit" at bounding box center [383, 564] width 146 height 15
click at [1294, 20] on link "Admin" at bounding box center [1278, 23] width 47 height 30
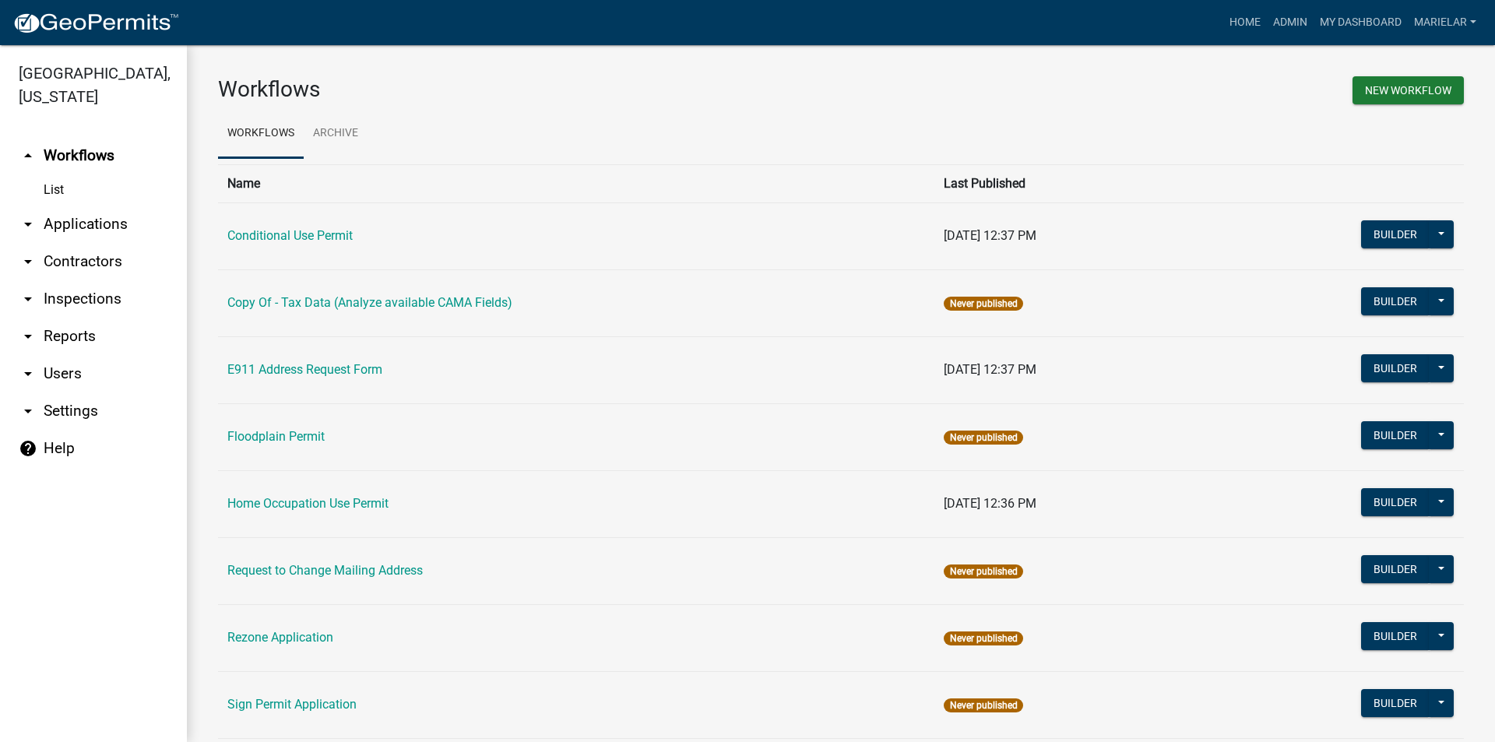
click at [24, 215] on icon "arrow_drop_down" at bounding box center [28, 224] width 19 height 19
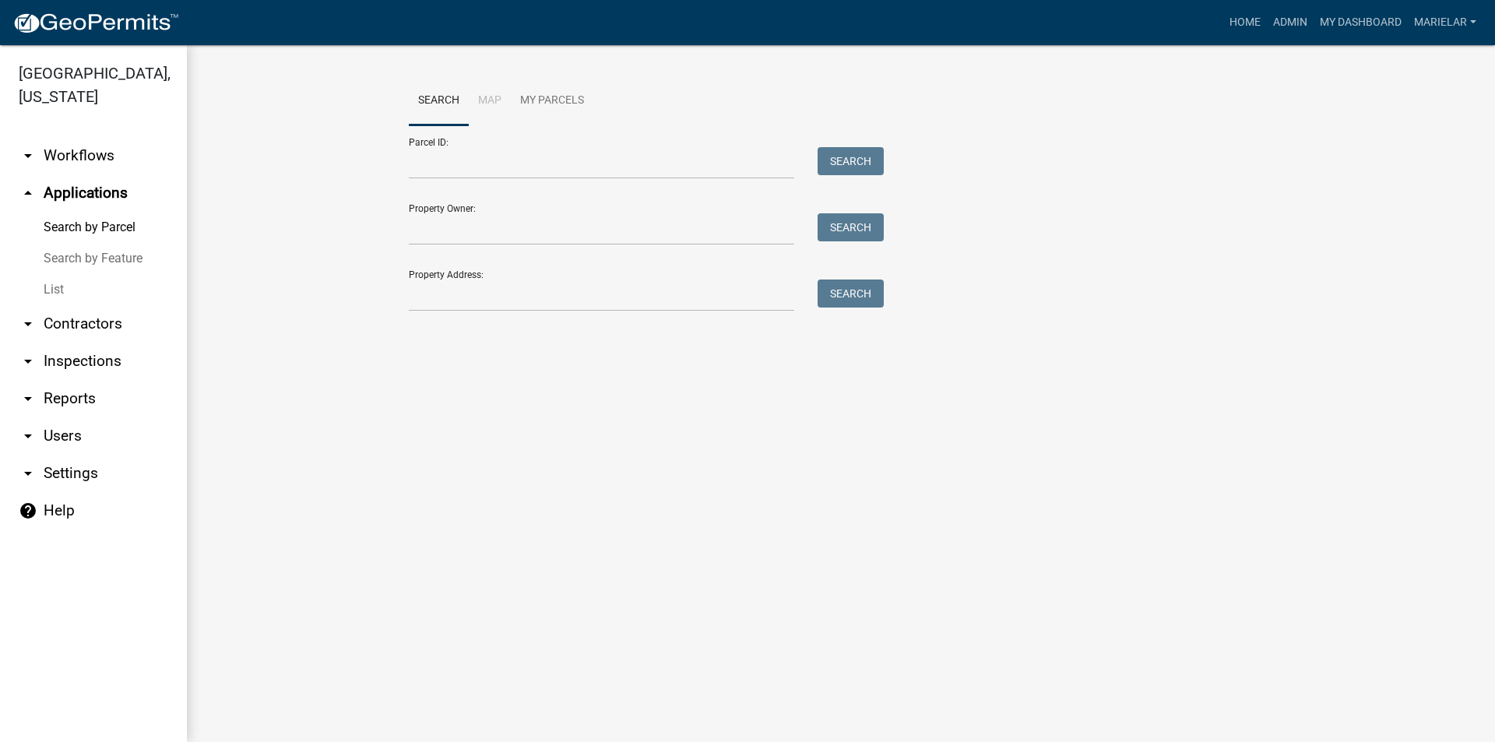
click at [51, 274] on link "List" at bounding box center [93, 289] width 187 height 31
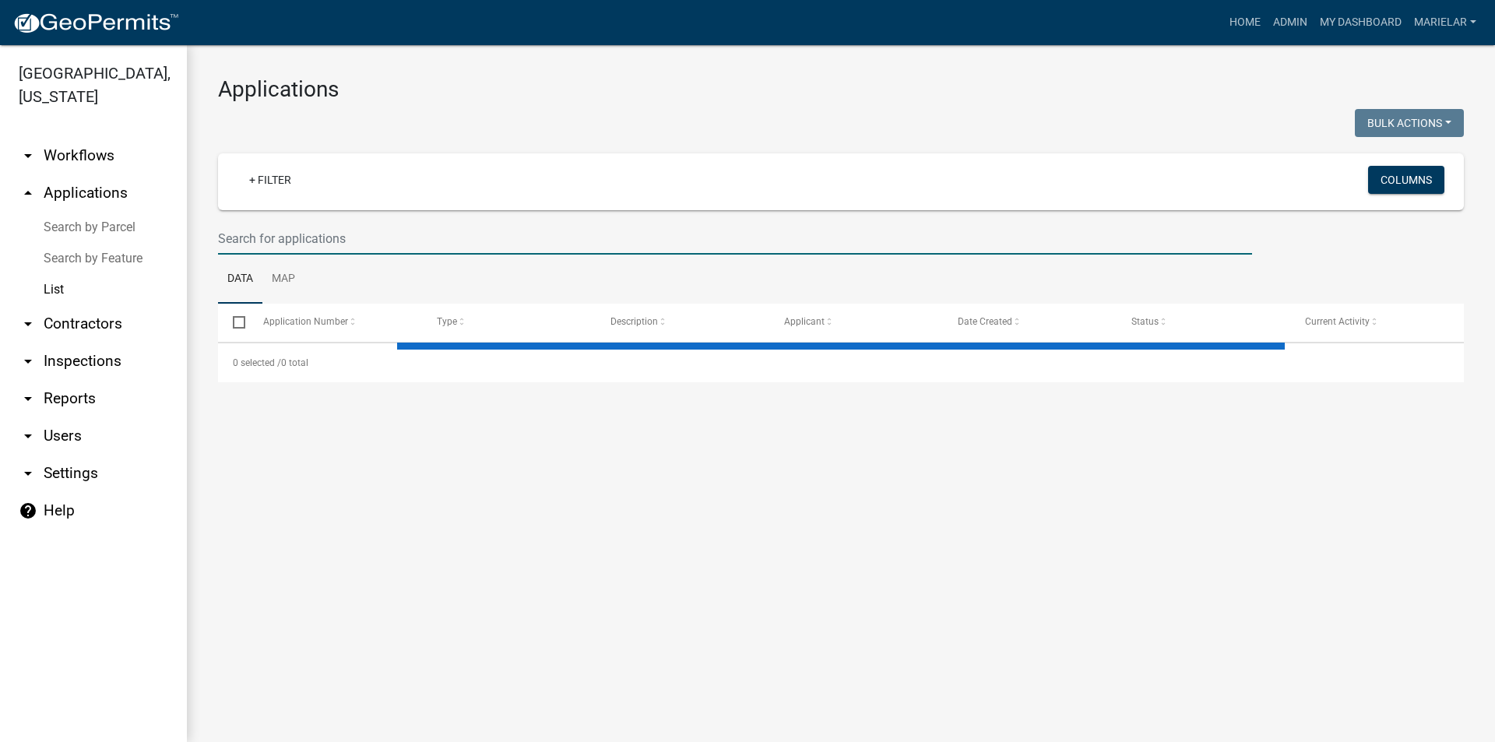
click at [325, 242] on input "text" at bounding box center [735, 239] width 1034 height 32
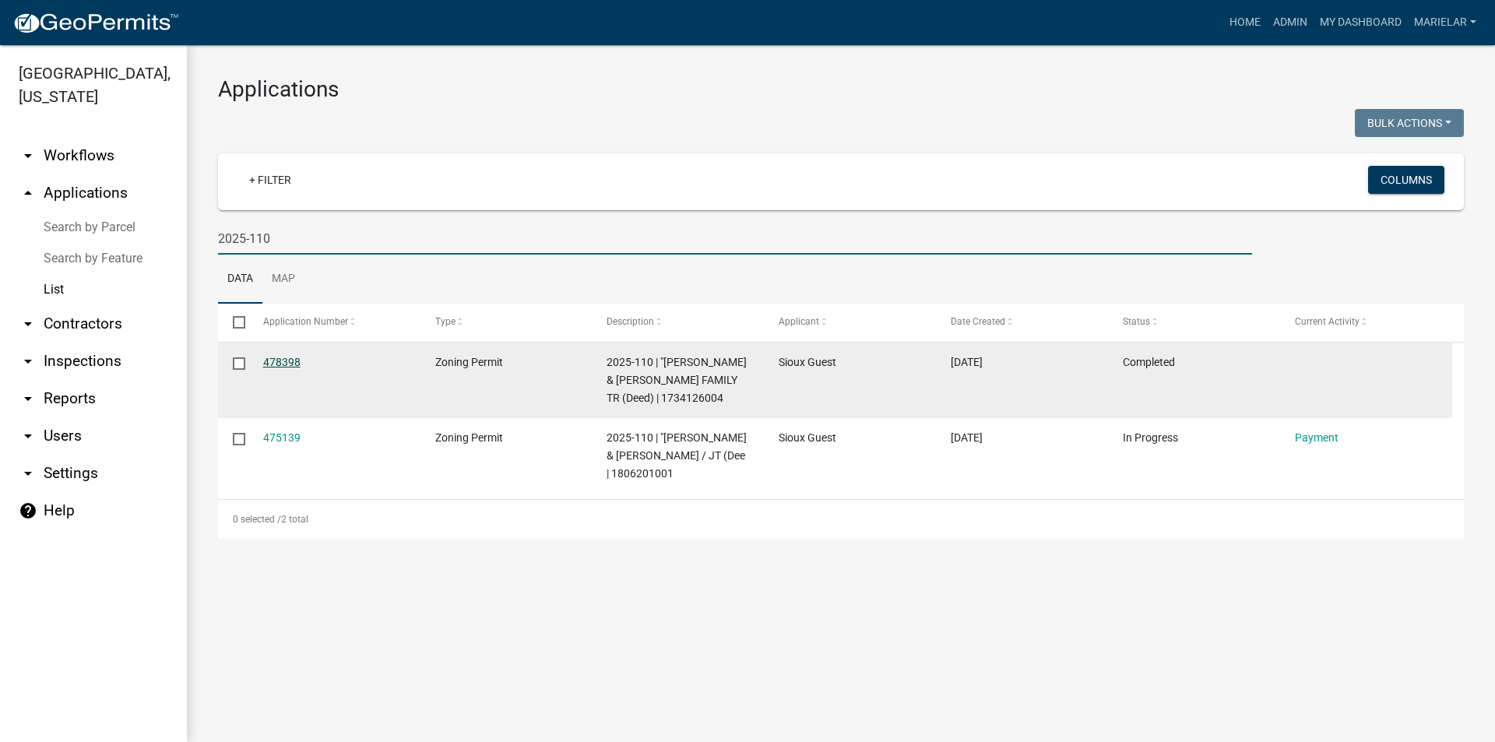
type input "2025-110"
click at [277, 361] on link "478398" at bounding box center [281, 362] width 37 height 12
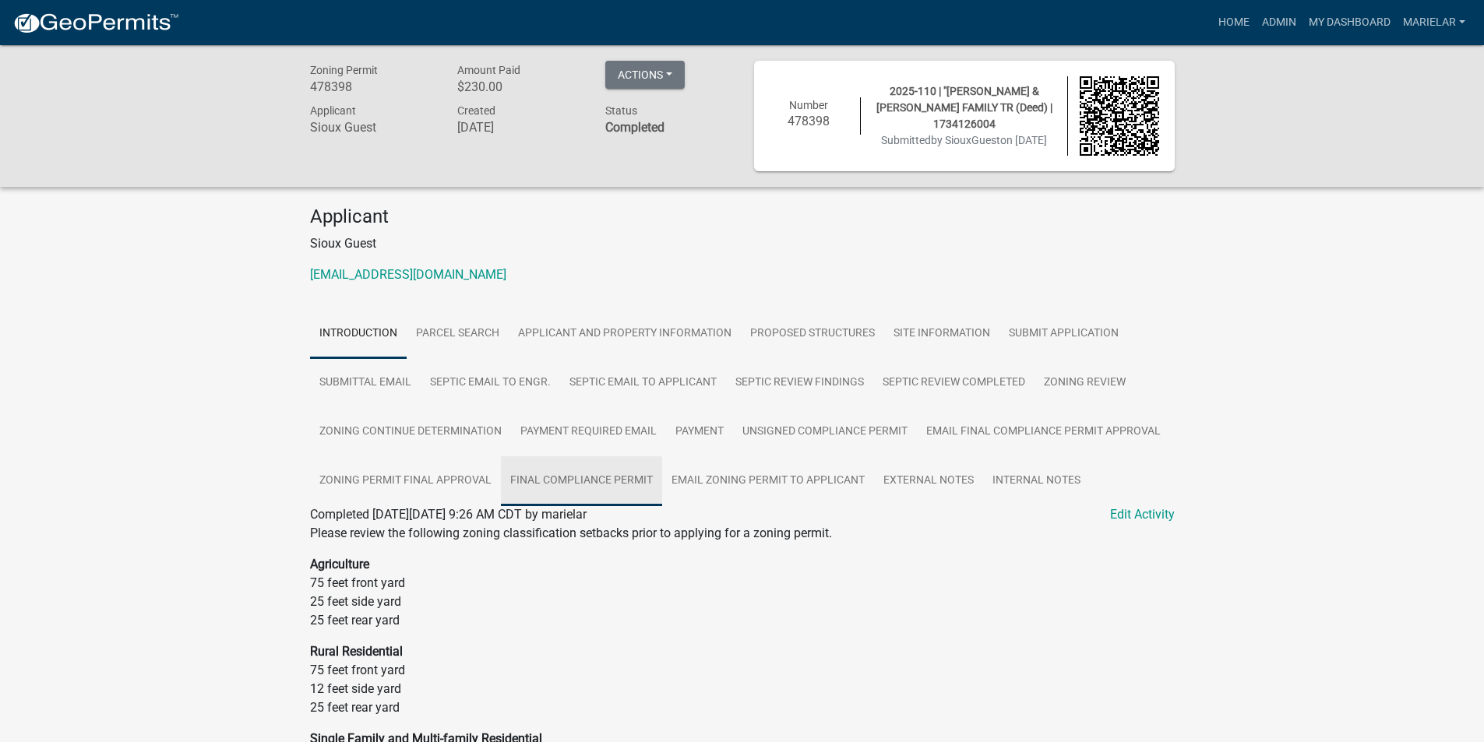
click at [636, 488] on link "Final Compliance Permit" at bounding box center [581, 481] width 161 height 50
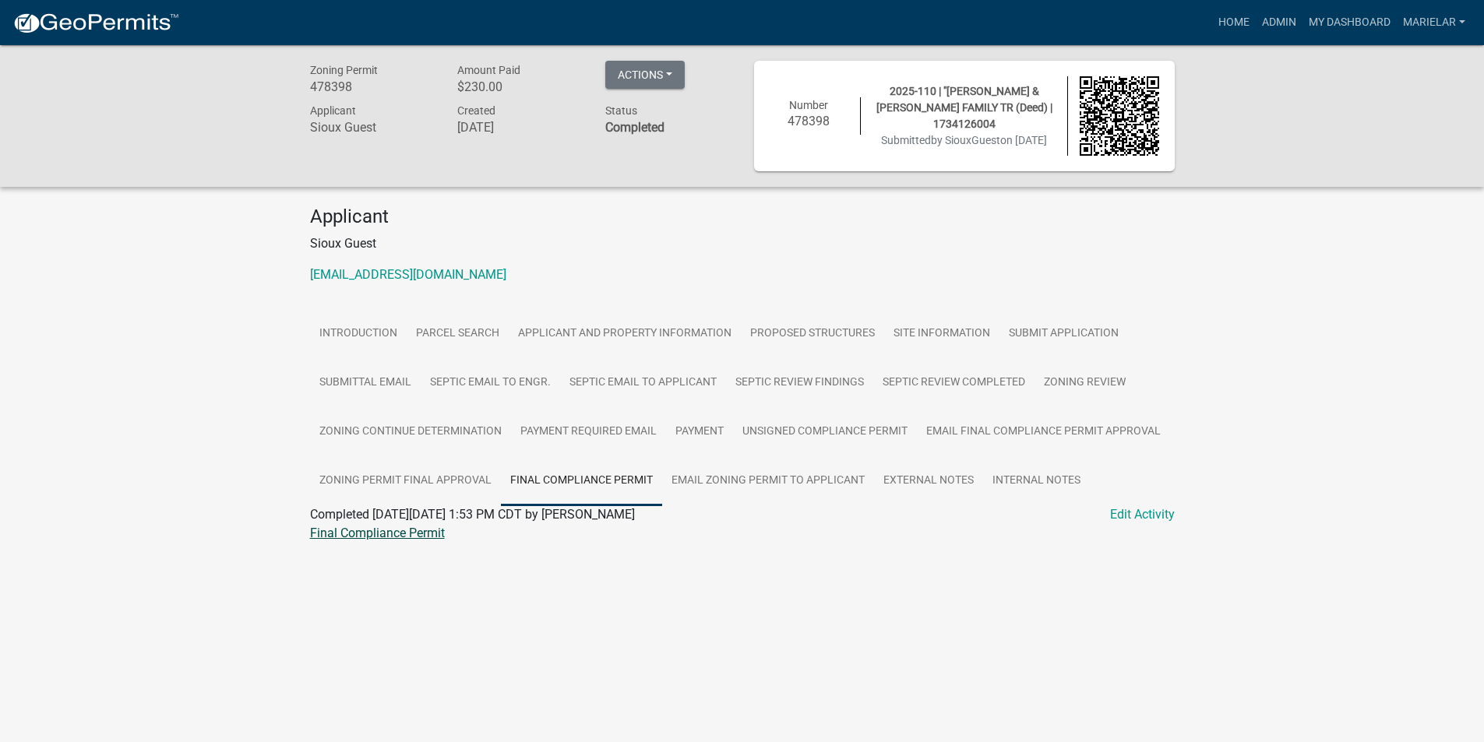
click at [400, 537] on link "Final Compliance Permit" at bounding box center [377, 533] width 135 height 15
click at [1290, 17] on link "Admin" at bounding box center [1278, 23] width 47 height 30
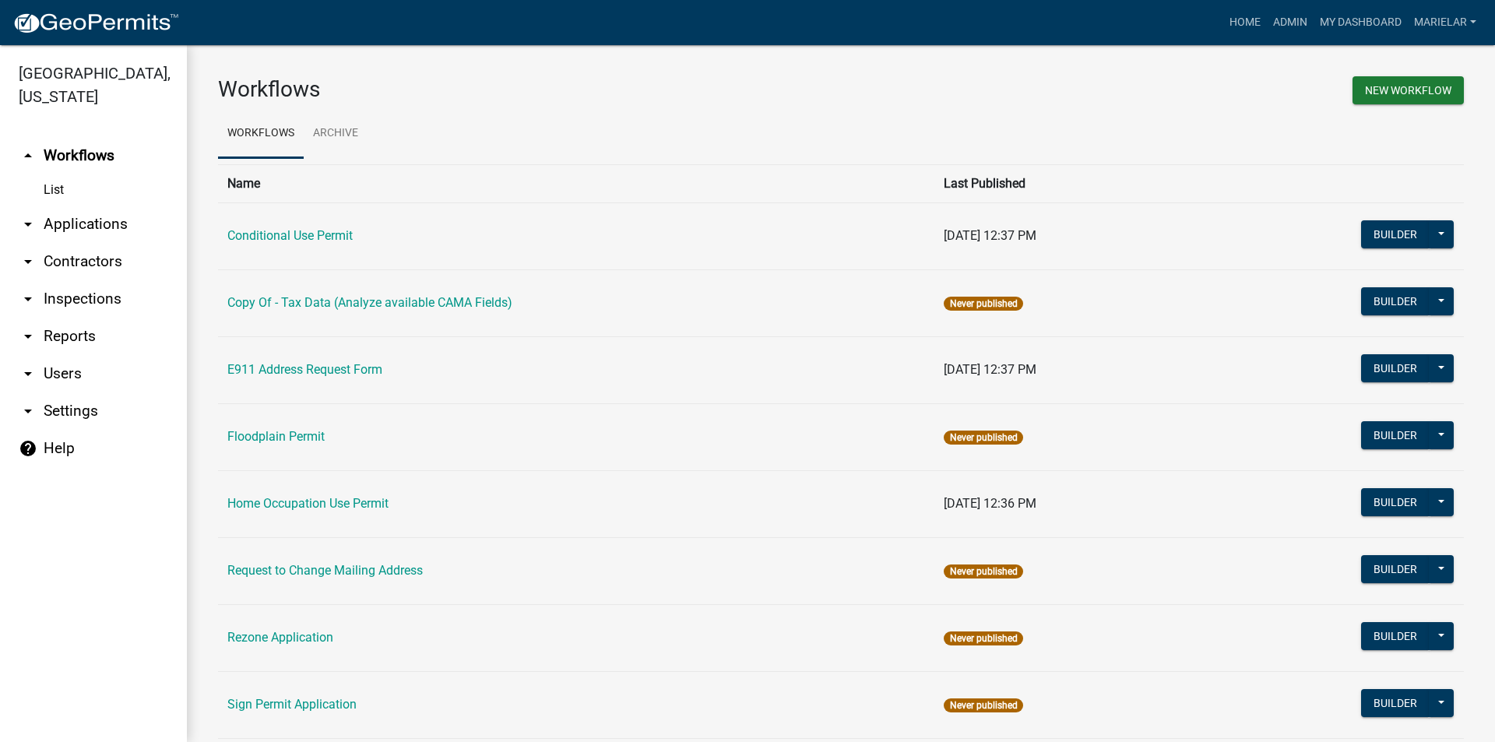
click at [30, 215] on icon "arrow_drop_down" at bounding box center [28, 224] width 19 height 19
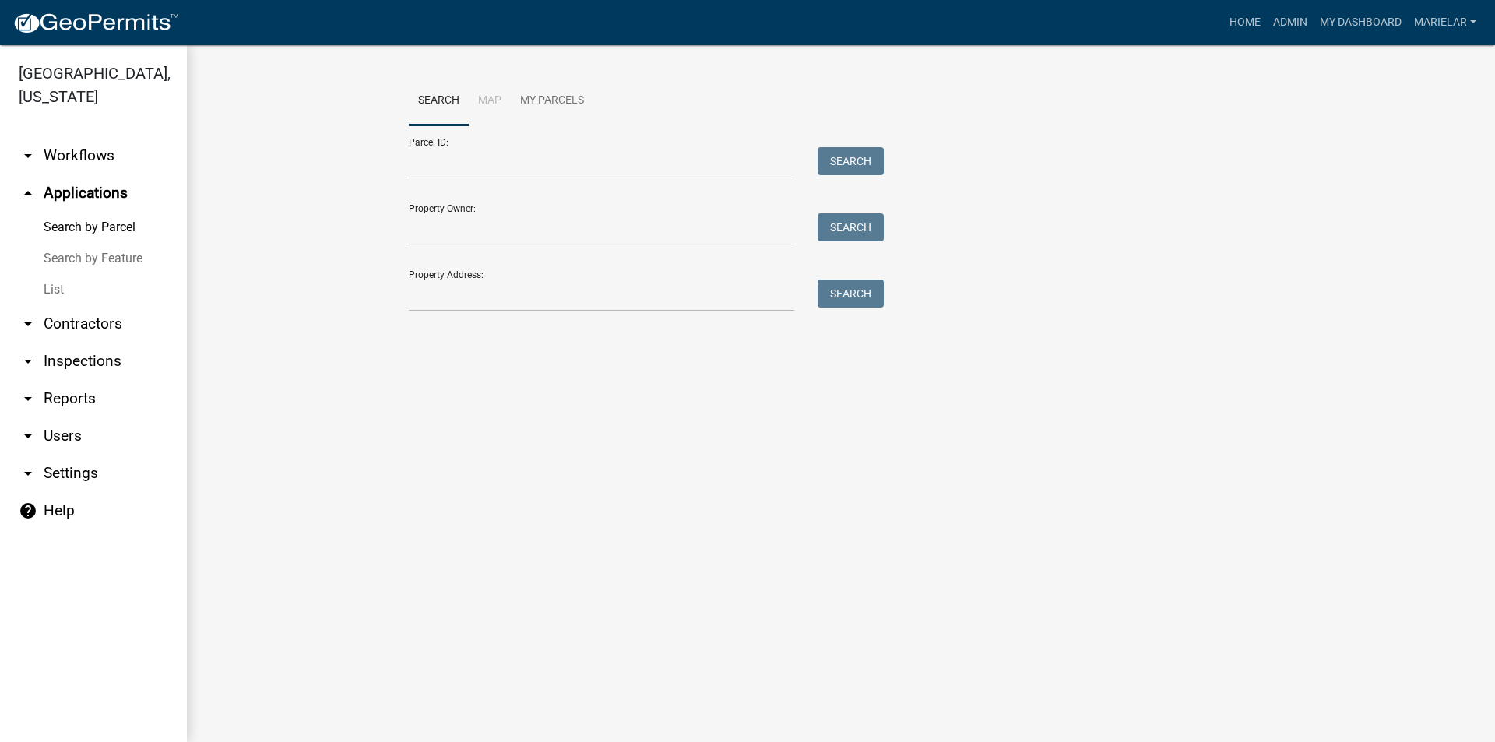
click at [48, 274] on link "List" at bounding box center [93, 289] width 187 height 31
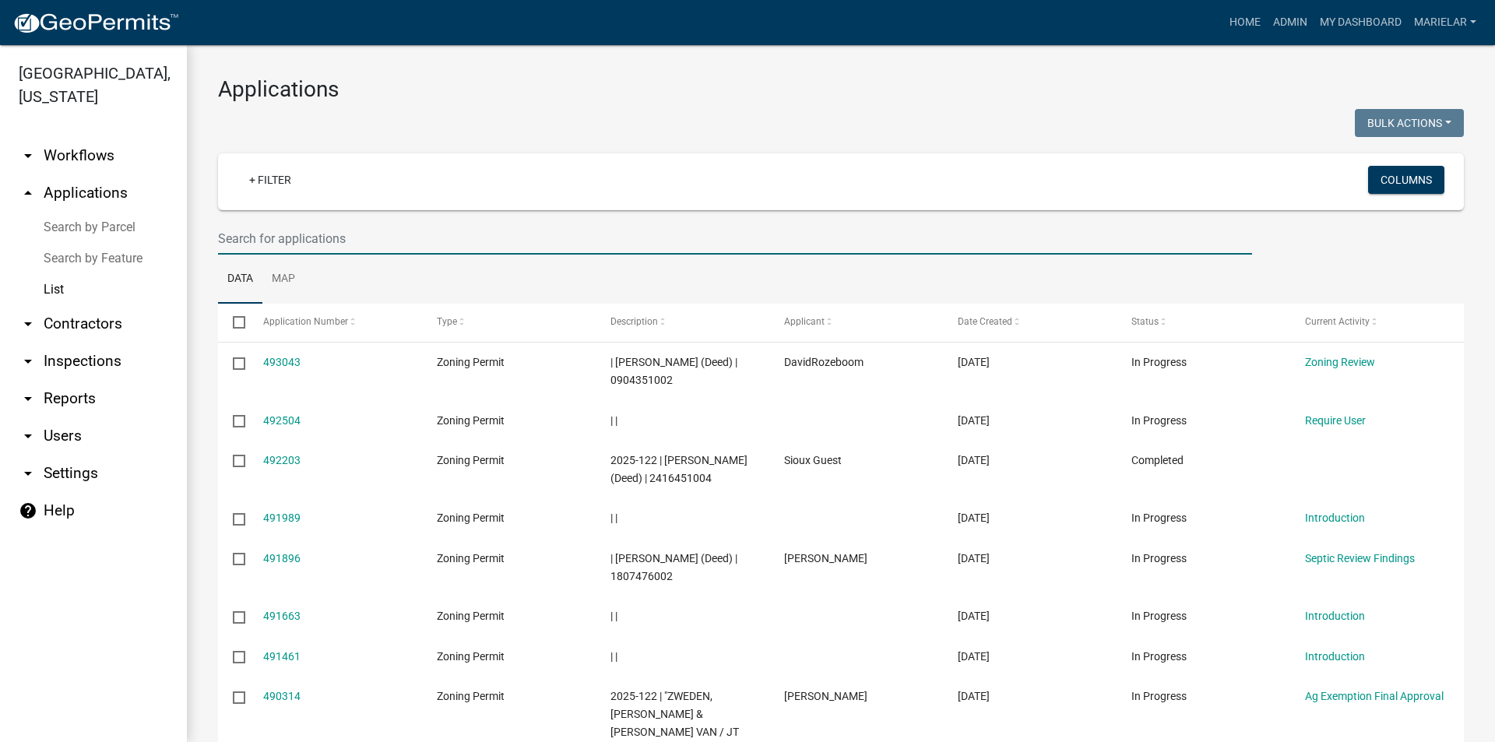
click at [309, 239] on input "text" at bounding box center [735, 239] width 1034 height 32
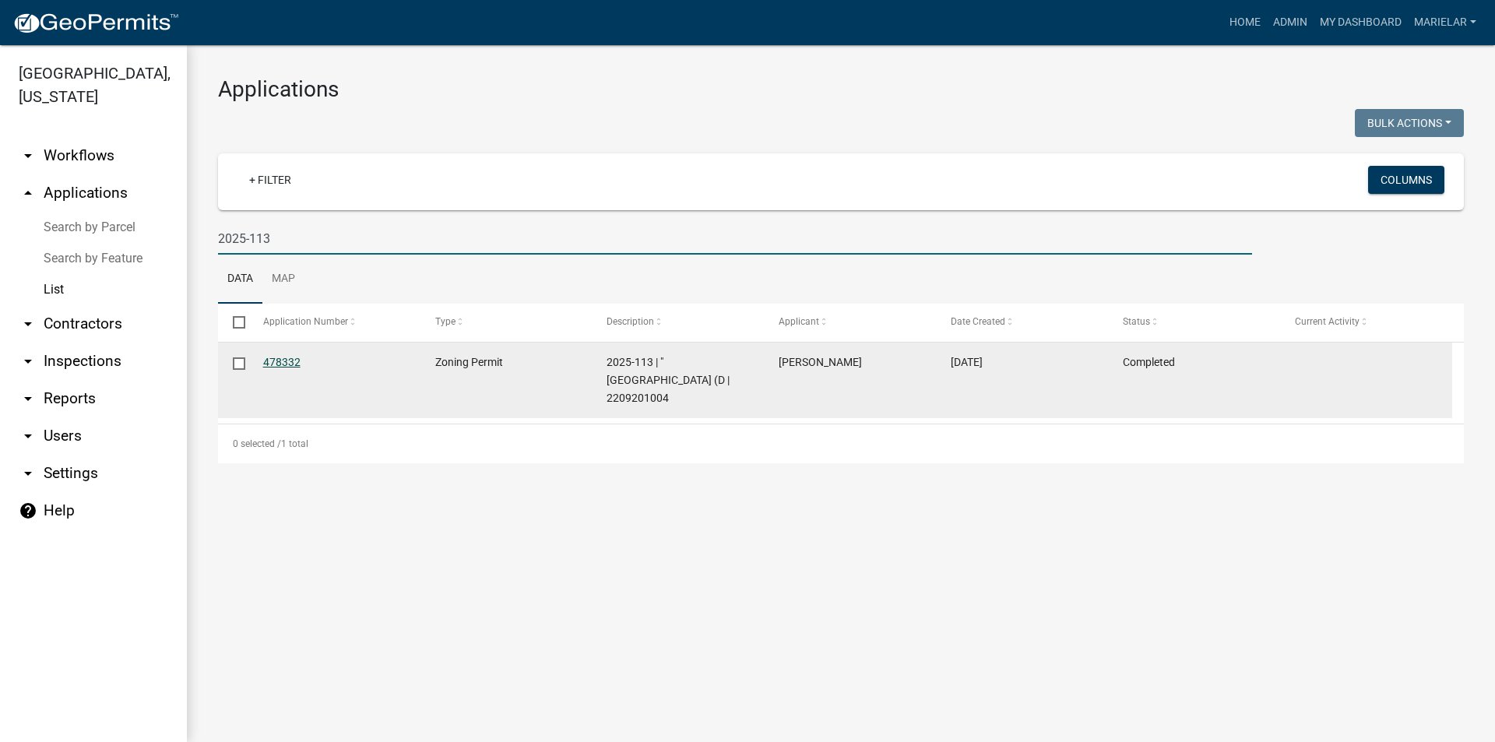
type input "2025-113"
click at [285, 366] on link "478332" at bounding box center [281, 362] width 37 height 12
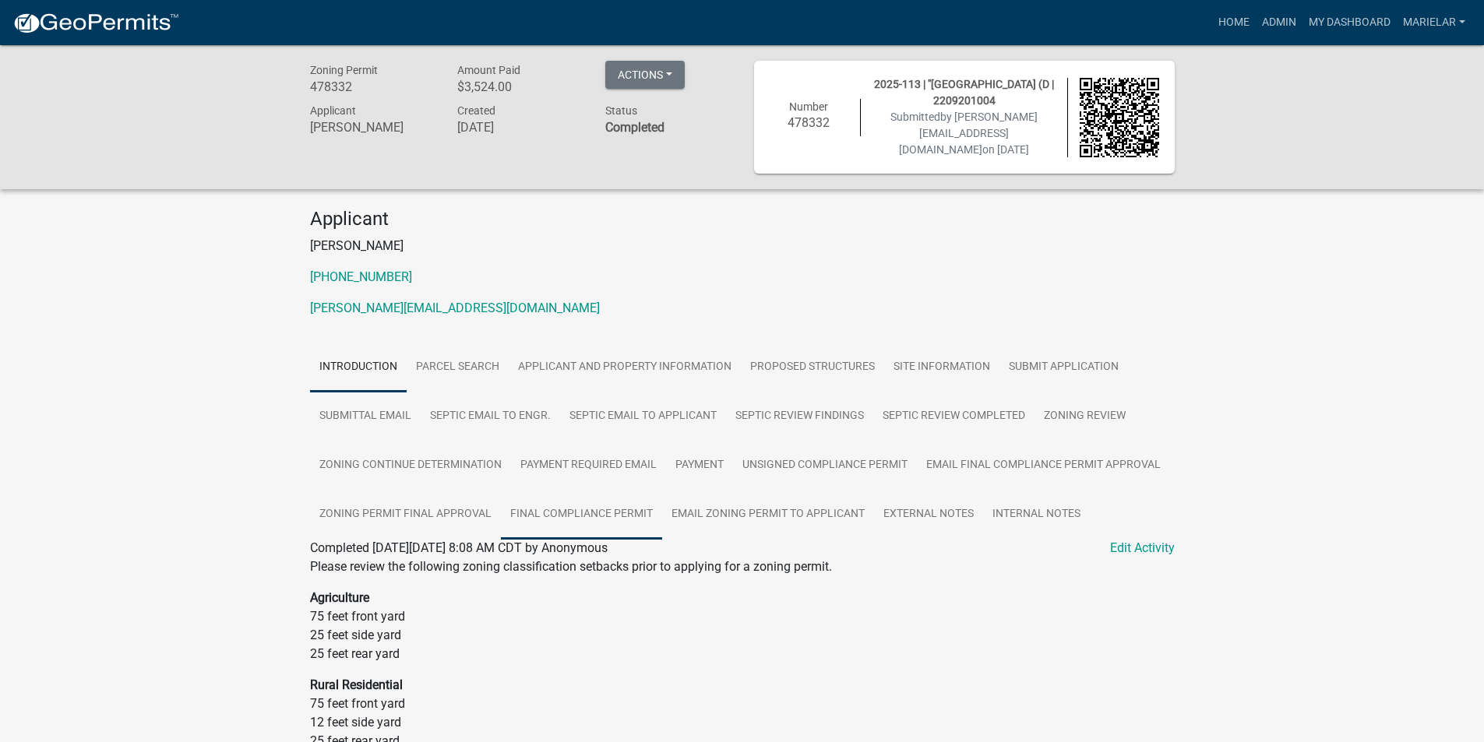
click at [590, 535] on link "Final Compliance Permit" at bounding box center [581, 515] width 161 height 50
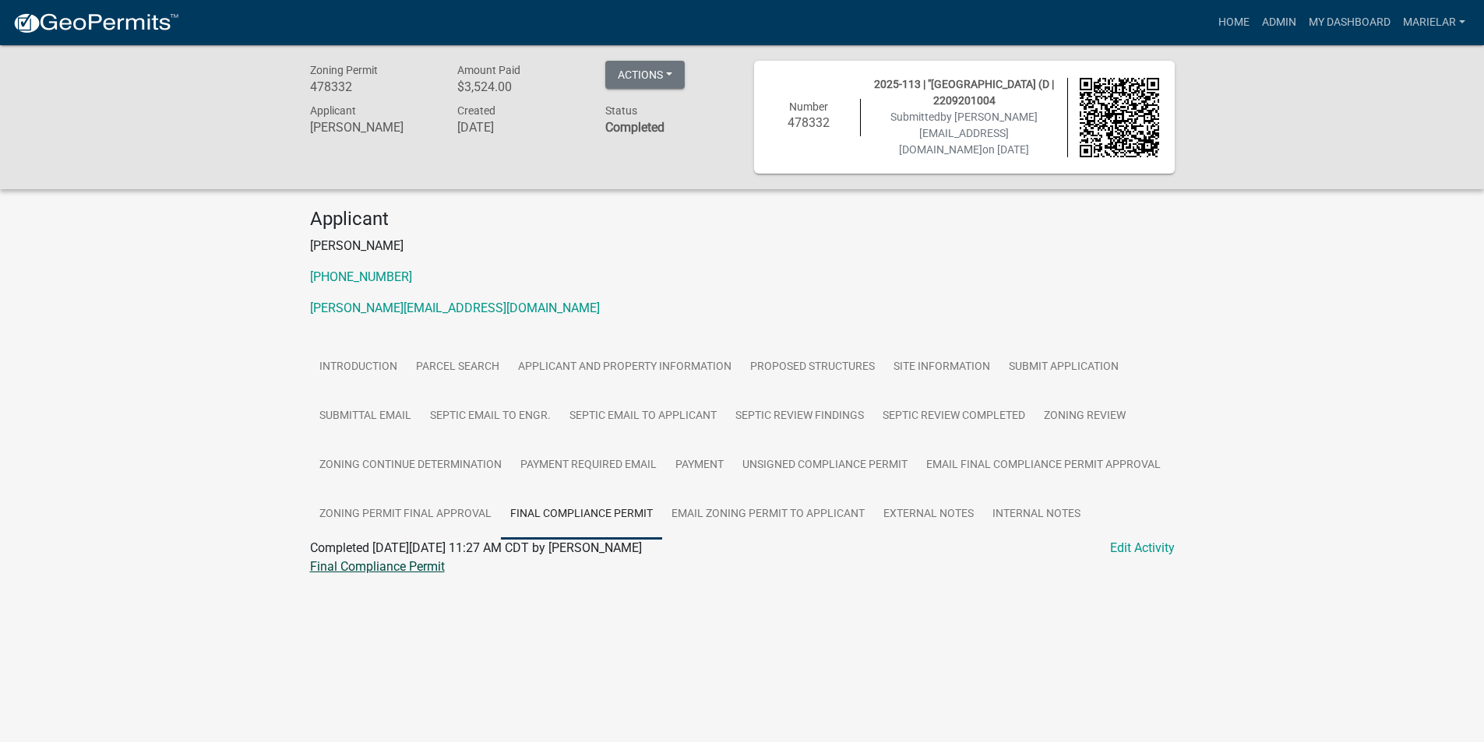
click at [421, 574] on link "Final Compliance Permit" at bounding box center [377, 566] width 135 height 15
click at [1287, 13] on link "Admin" at bounding box center [1278, 23] width 47 height 30
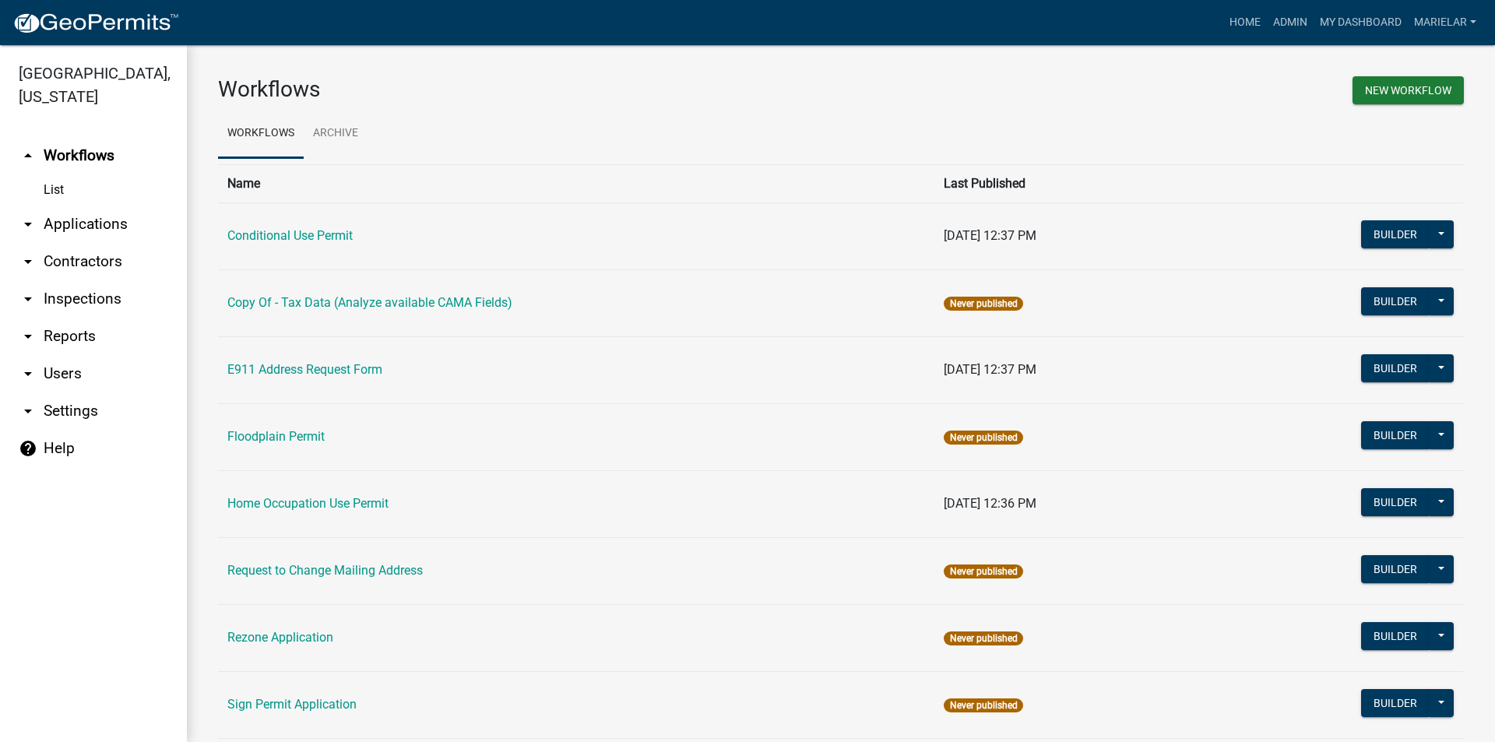
click at [29, 215] on icon "arrow_drop_down" at bounding box center [28, 224] width 19 height 19
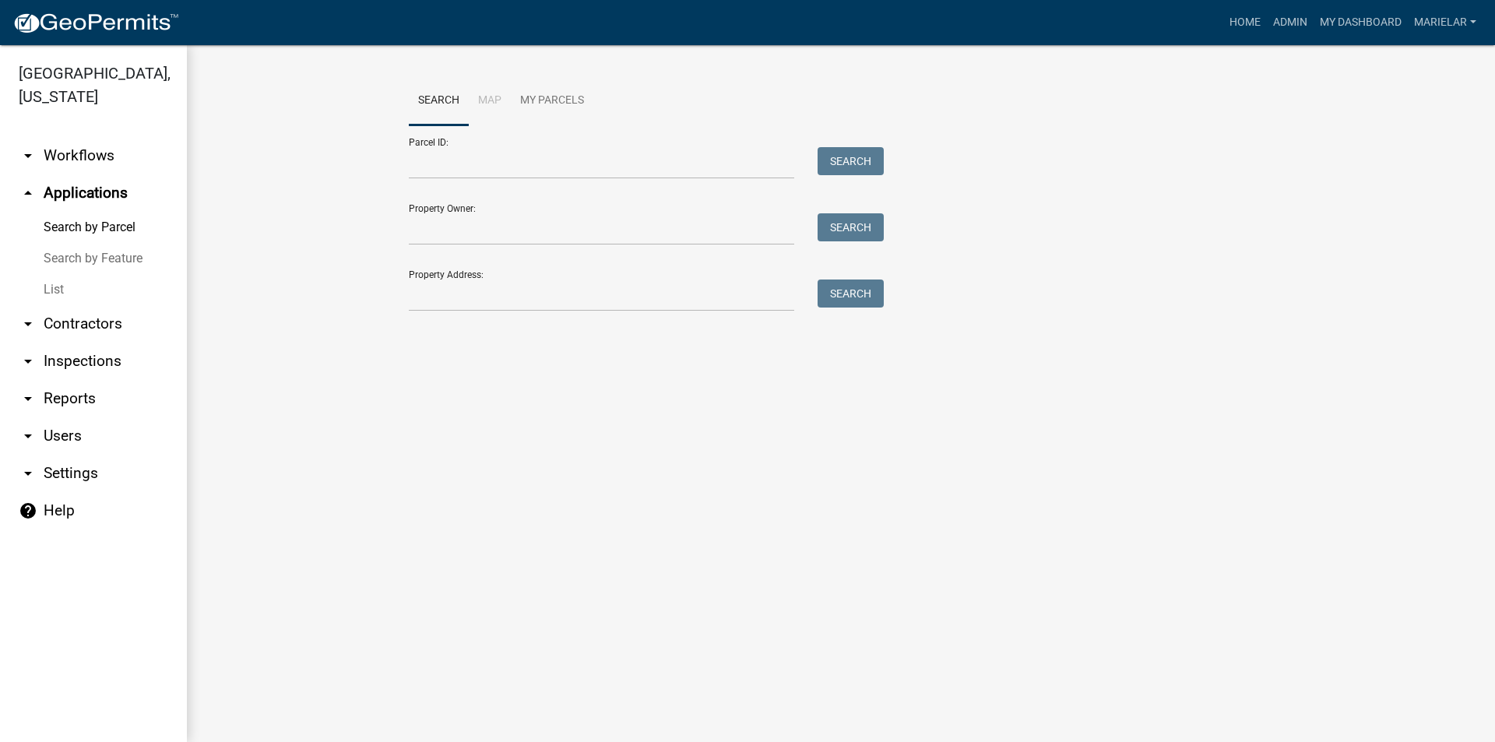
drag, startPoint x: 29, startPoint y: 200, endPoint x: 326, endPoint y: 283, distance: 309.0
click at [326, 283] on wm-workflow-application-search-view "Search Map My Parcels Parcel ID: Search Property Owner: Search Property Address…" at bounding box center [841, 200] width 1246 height 249
click at [48, 274] on link "List" at bounding box center [93, 289] width 187 height 31
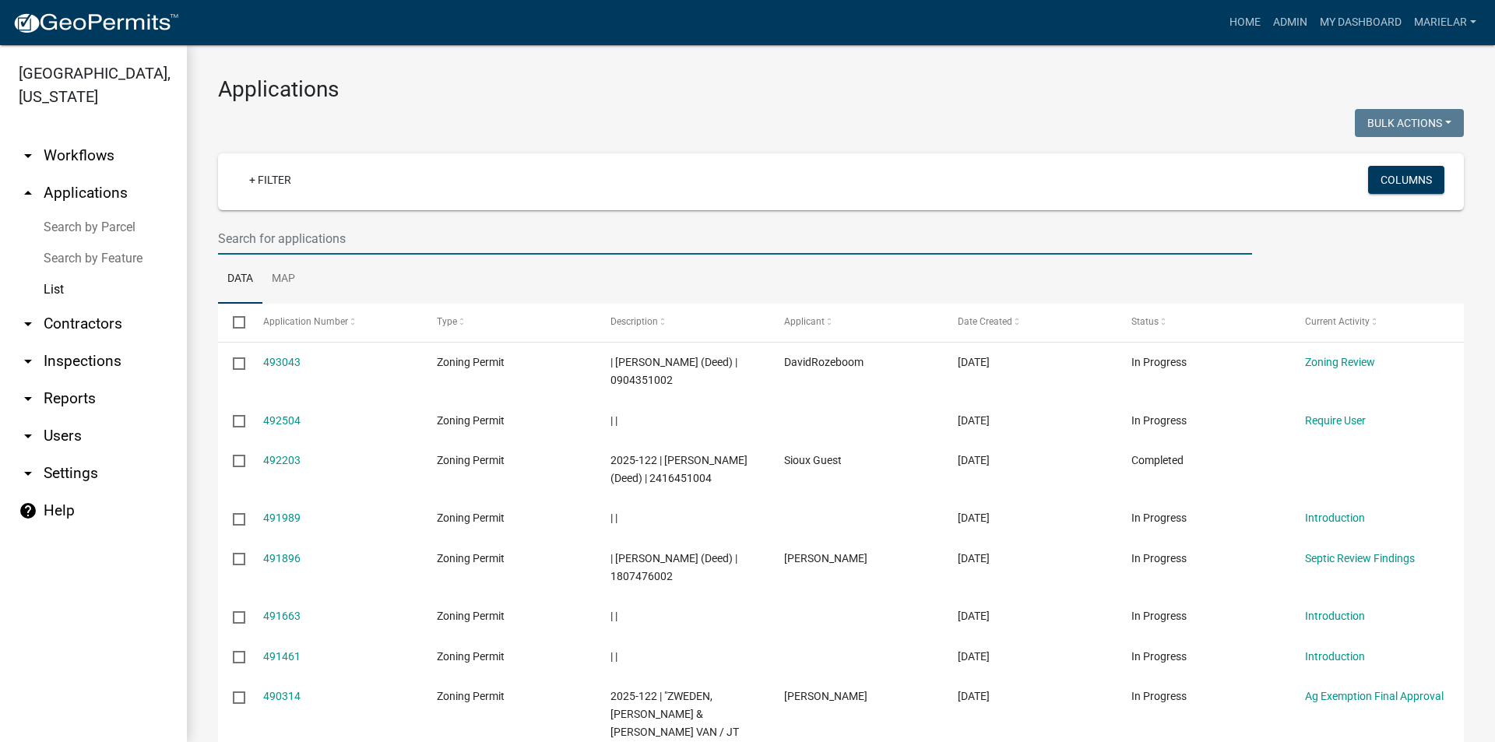
click at [276, 234] on input "text" at bounding box center [735, 239] width 1034 height 32
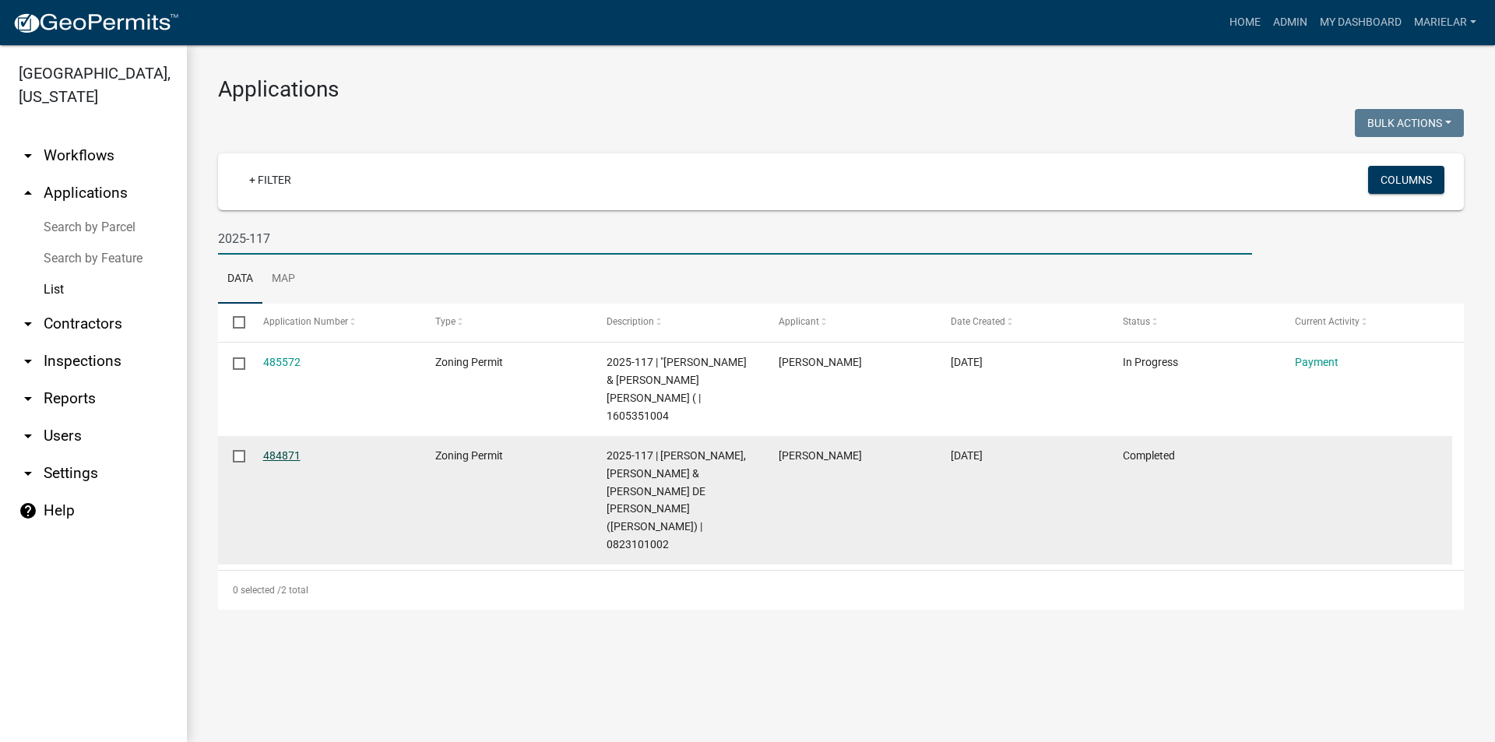
type input "2025-117"
click at [280, 449] on link "484871" at bounding box center [281, 455] width 37 height 12
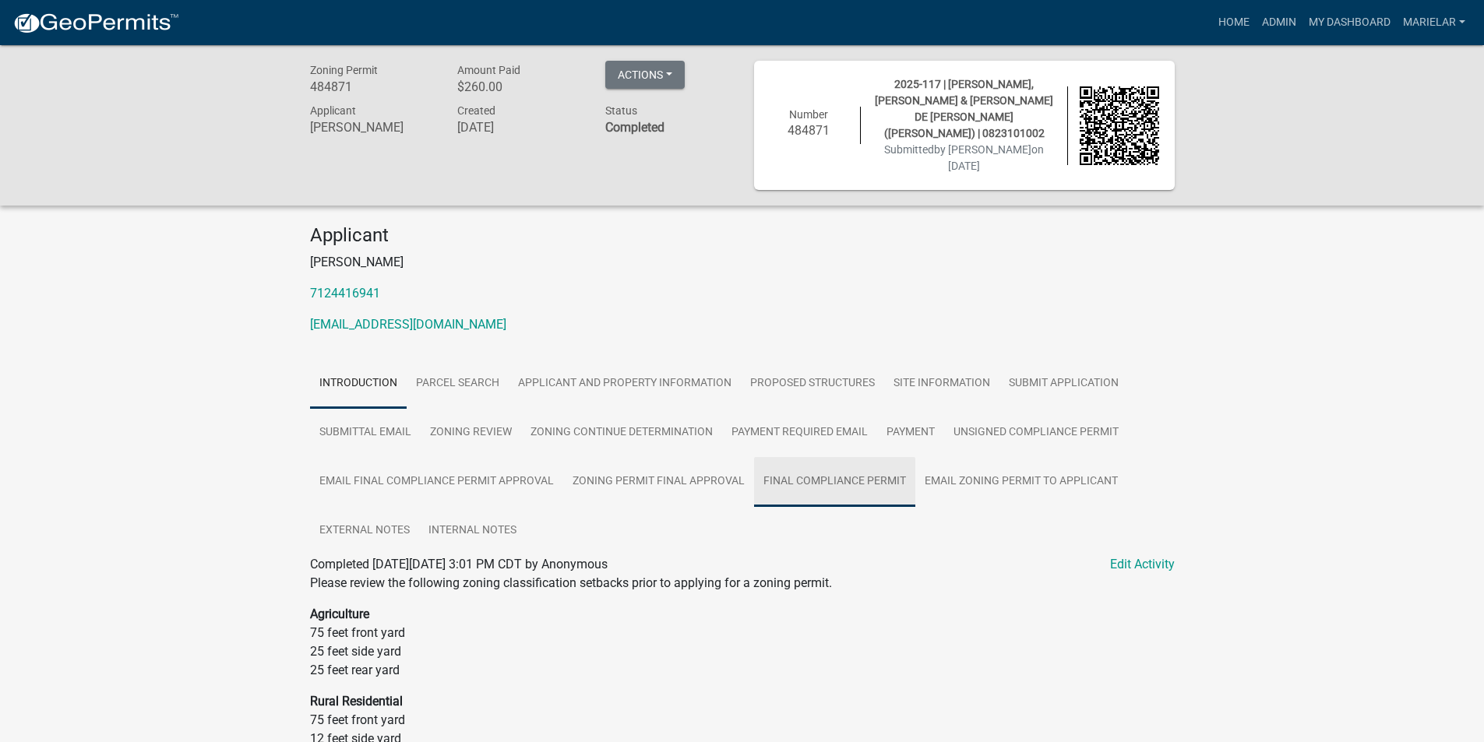
click at [811, 472] on link "Final Compliance Permit" at bounding box center [834, 482] width 161 height 50
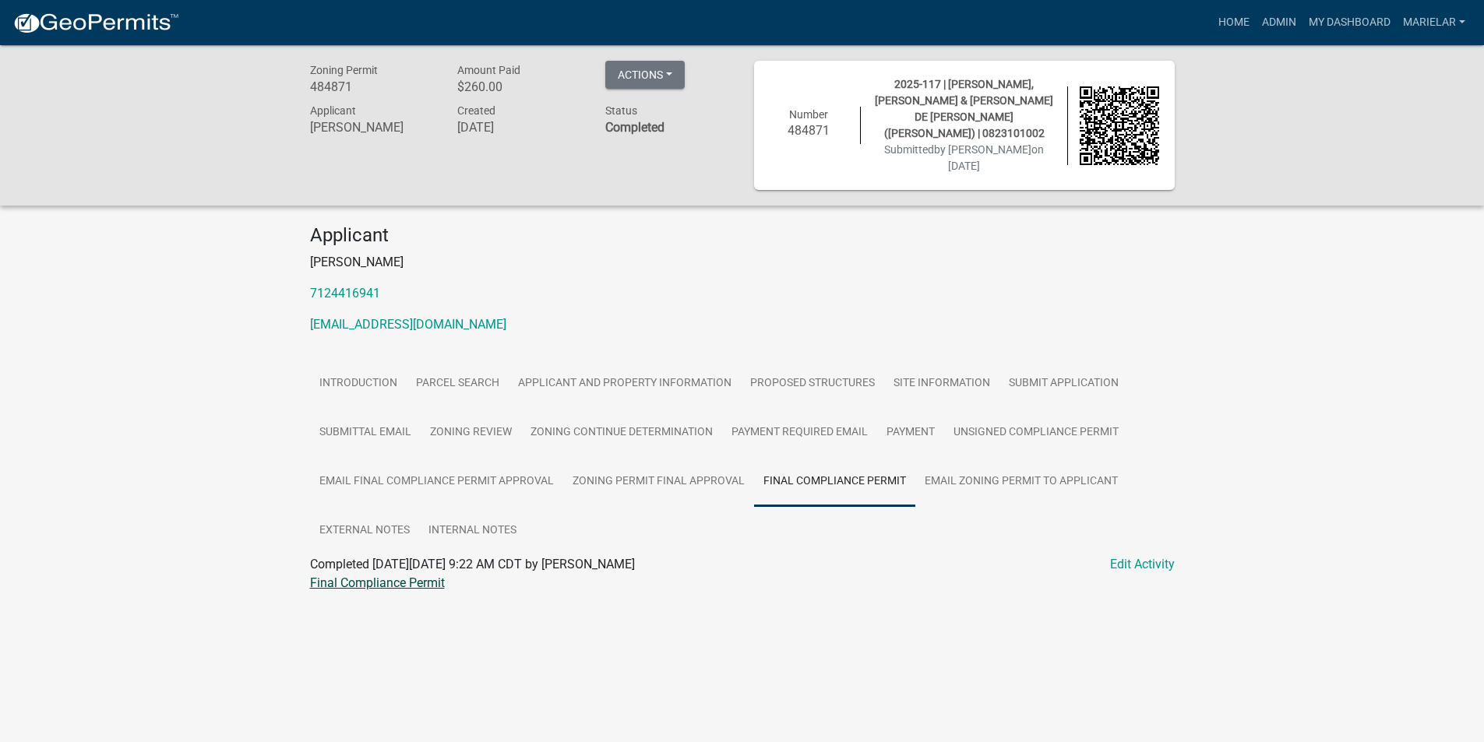
click at [375, 576] on link "Final Compliance Permit" at bounding box center [377, 583] width 135 height 15
click at [1284, 21] on link "Admin" at bounding box center [1278, 23] width 47 height 30
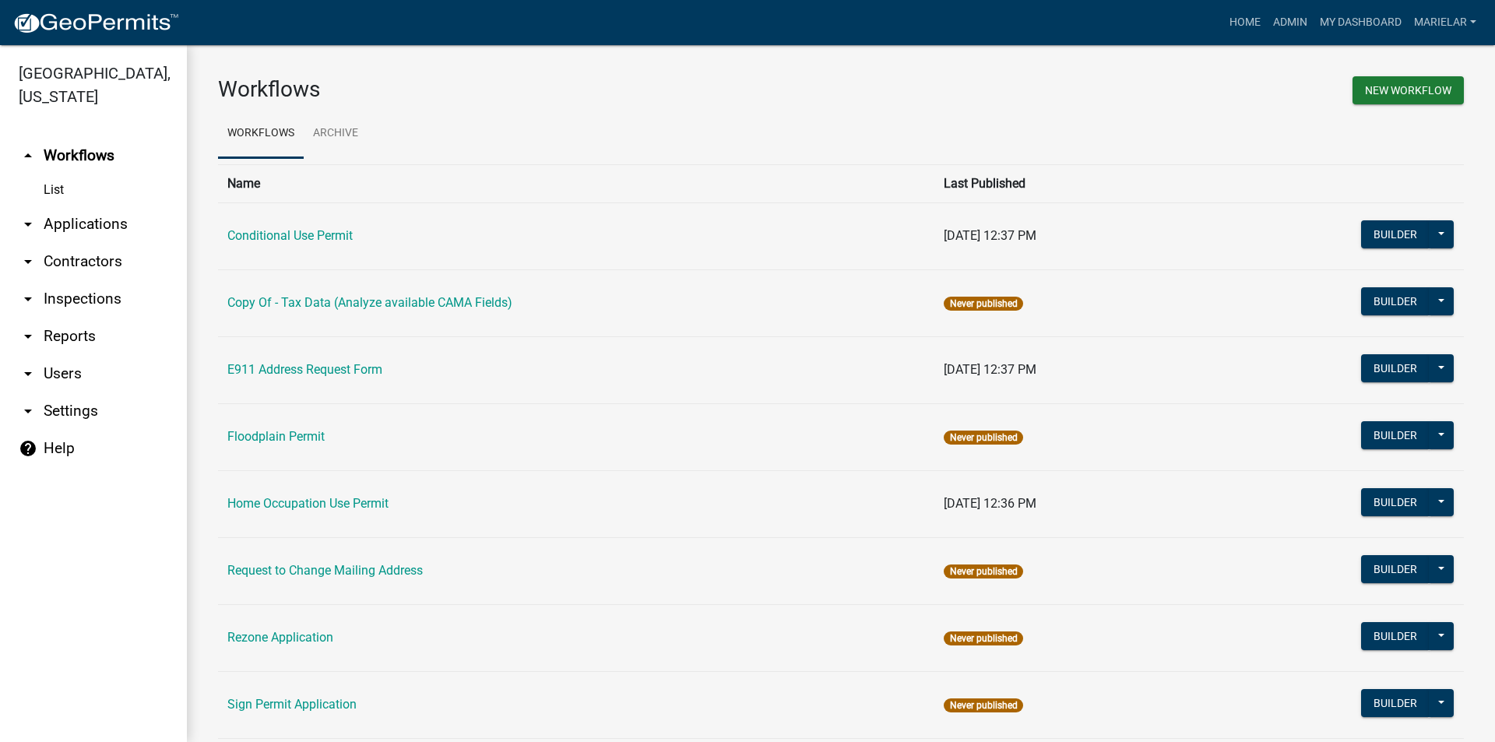
click at [30, 215] on icon "arrow_drop_down" at bounding box center [28, 224] width 19 height 19
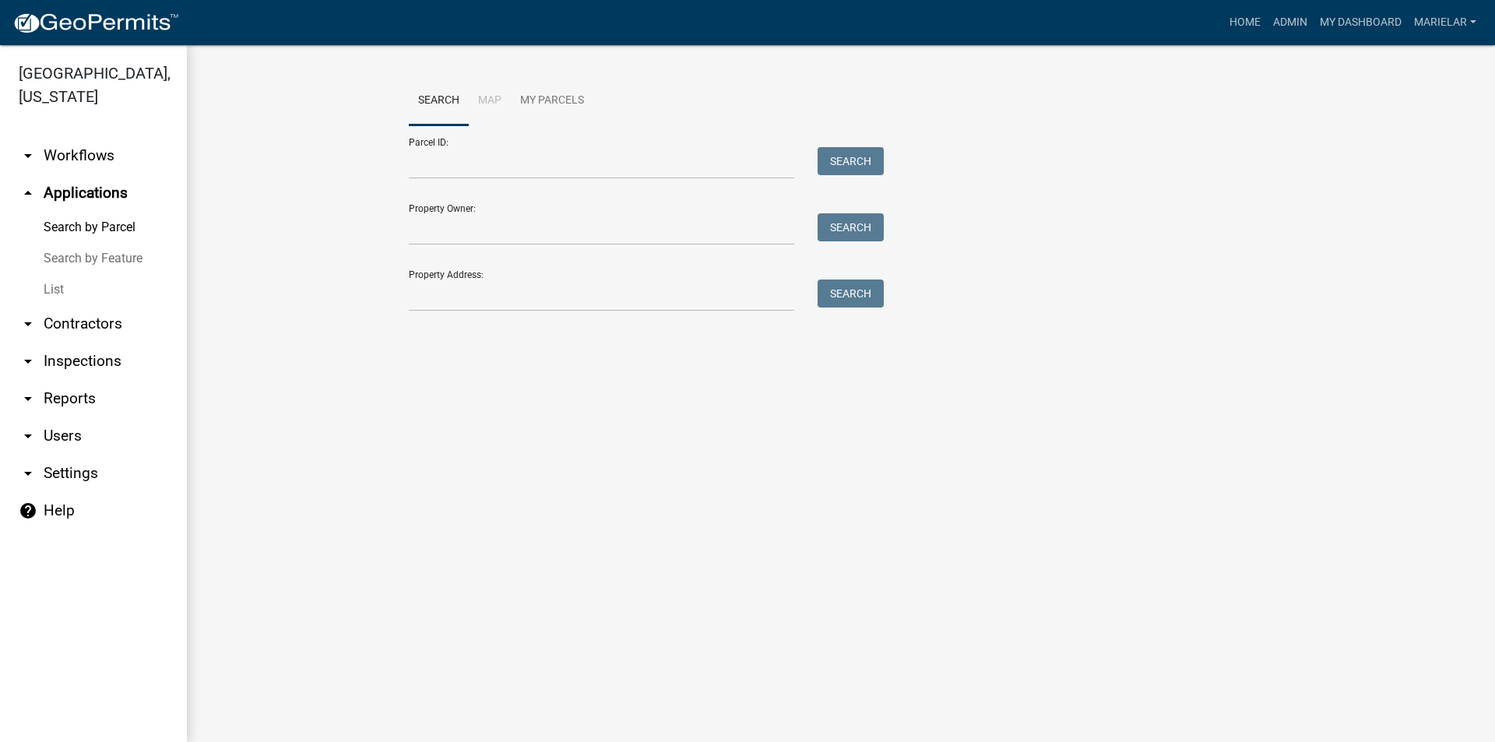
click at [51, 274] on link "List" at bounding box center [93, 289] width 187 height 31
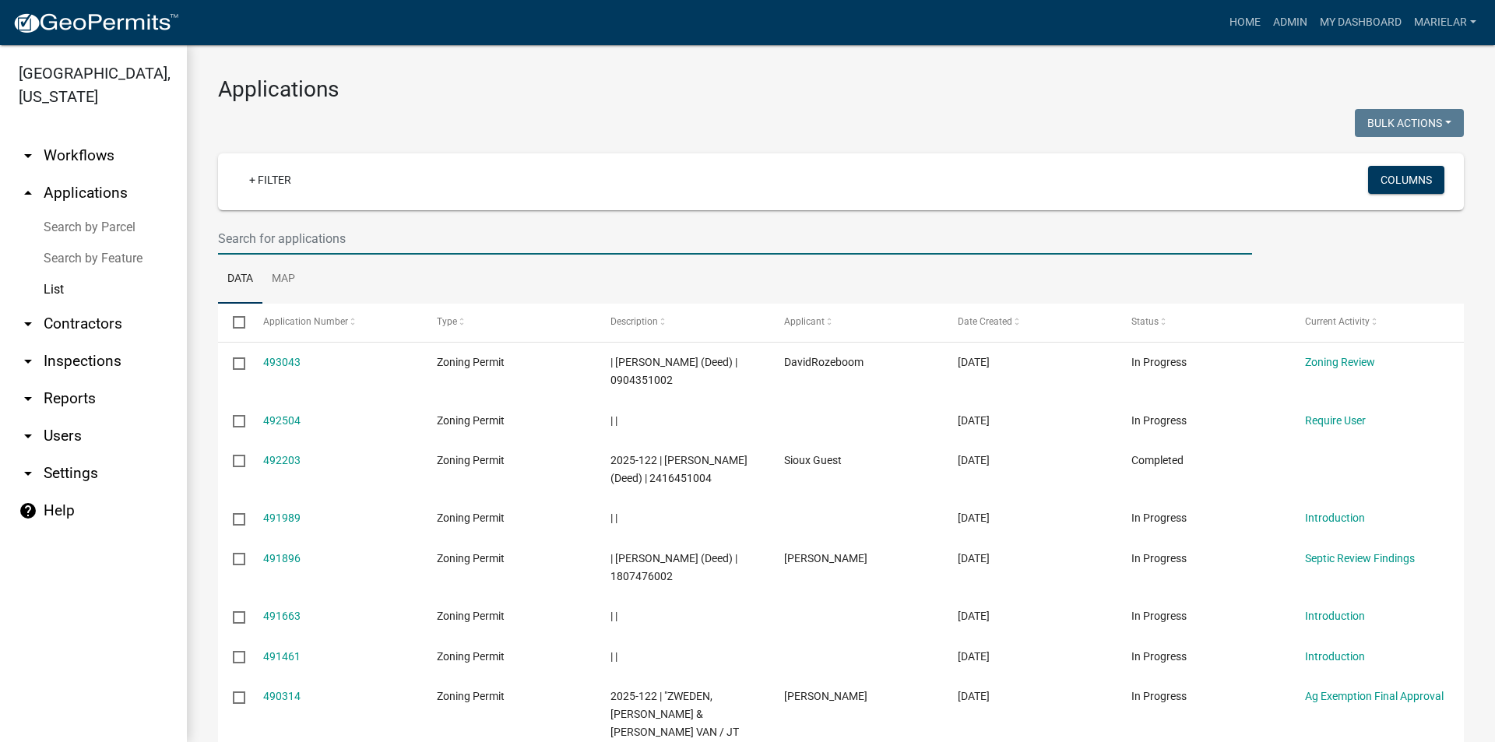
click at [375, 236] on input "text" at bounding box center [735, 239] width 1034 height 32
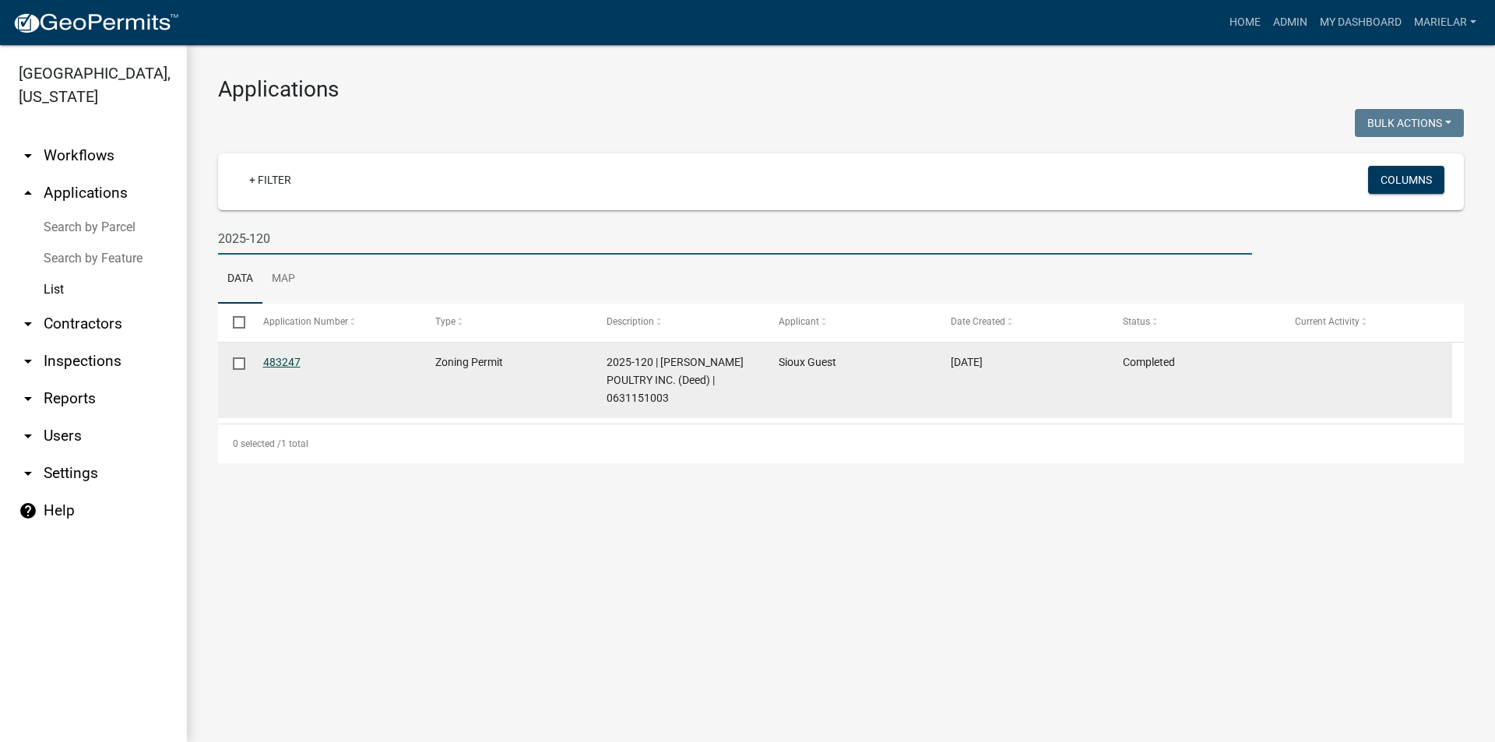
type input "2025-120"
click at [283, 357] on link "483247" at bounding box center [281, 362] width 37 height 12
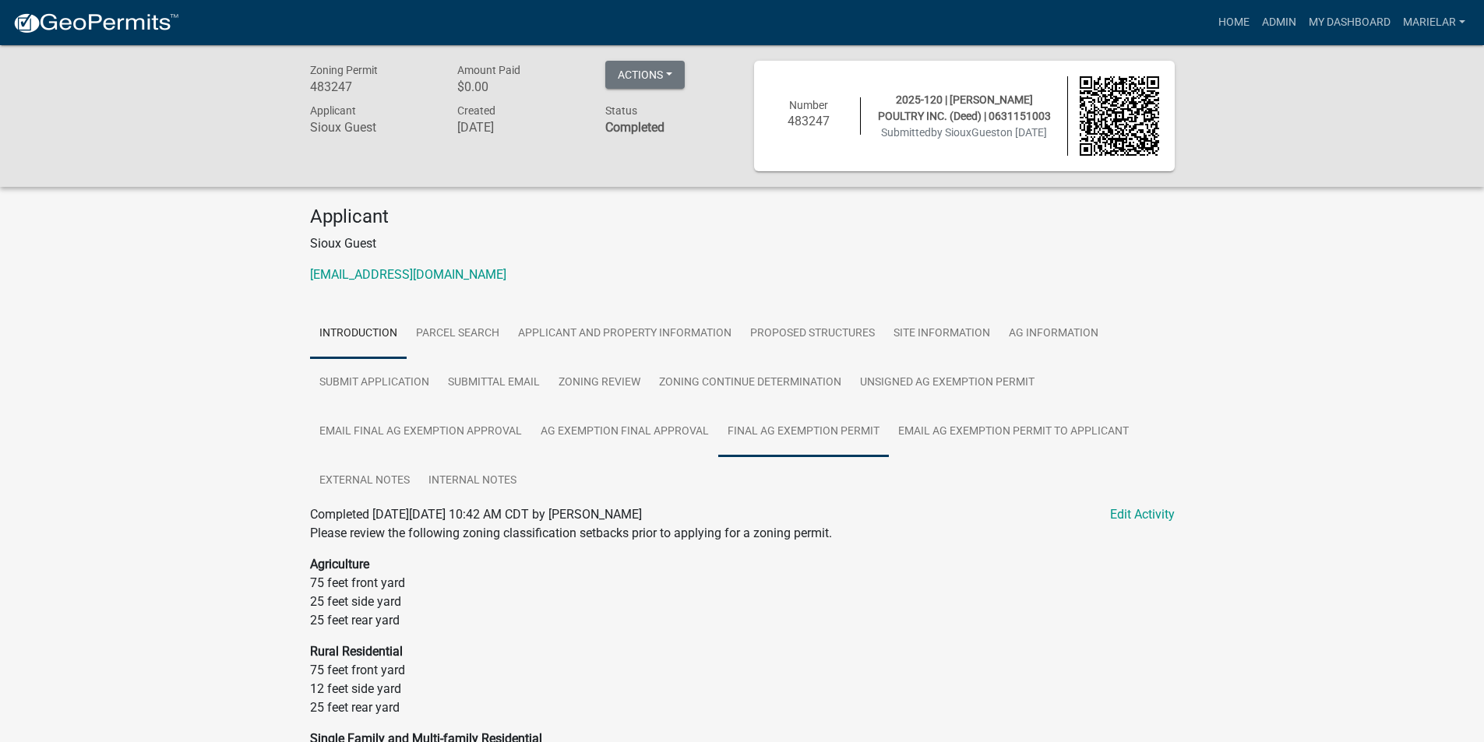
click at [847, 440] on link "Final Ag Exemption Permit" at bounding box center [803, 432] width 171 height 50
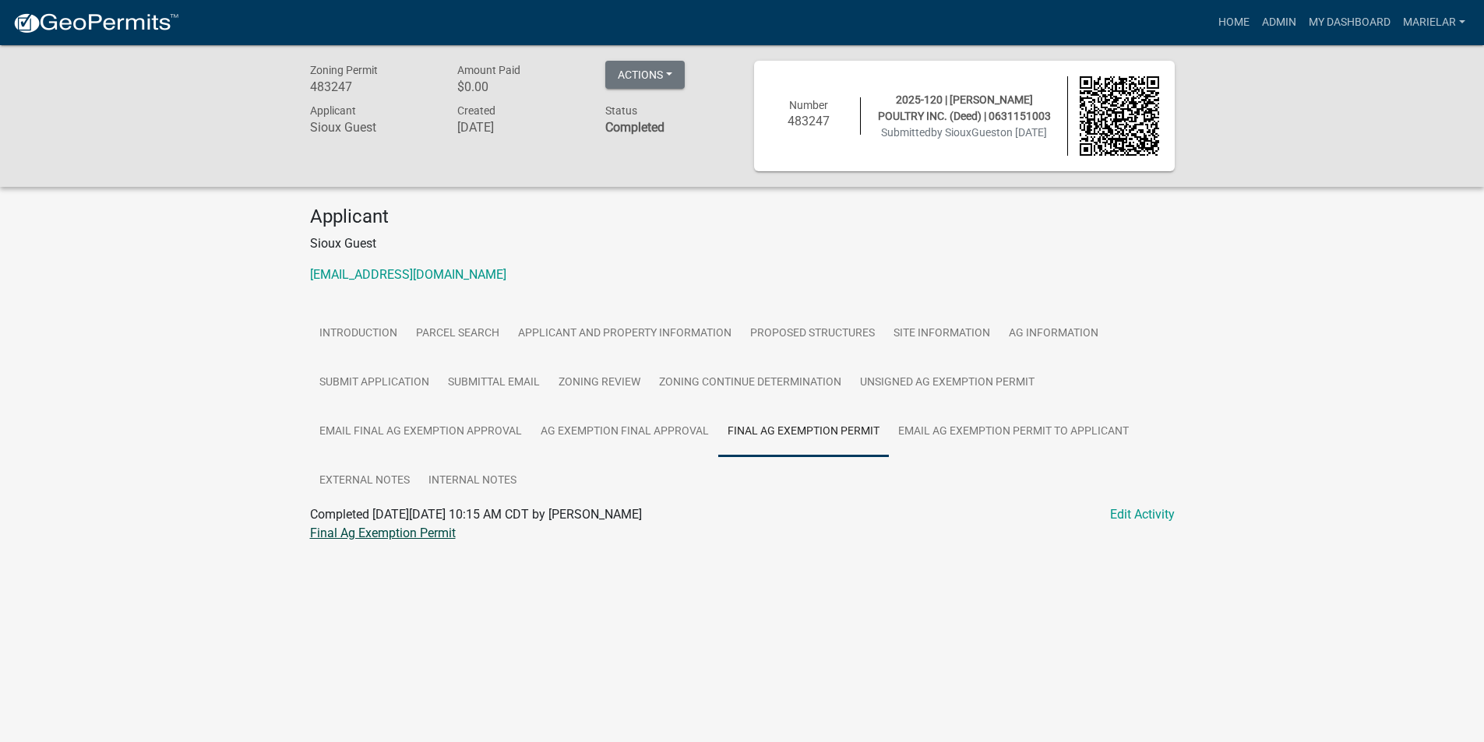
click at [392, 531] on link "Final Ag Exemption Permit" at bounding box center [383, 533] width 146 height 15
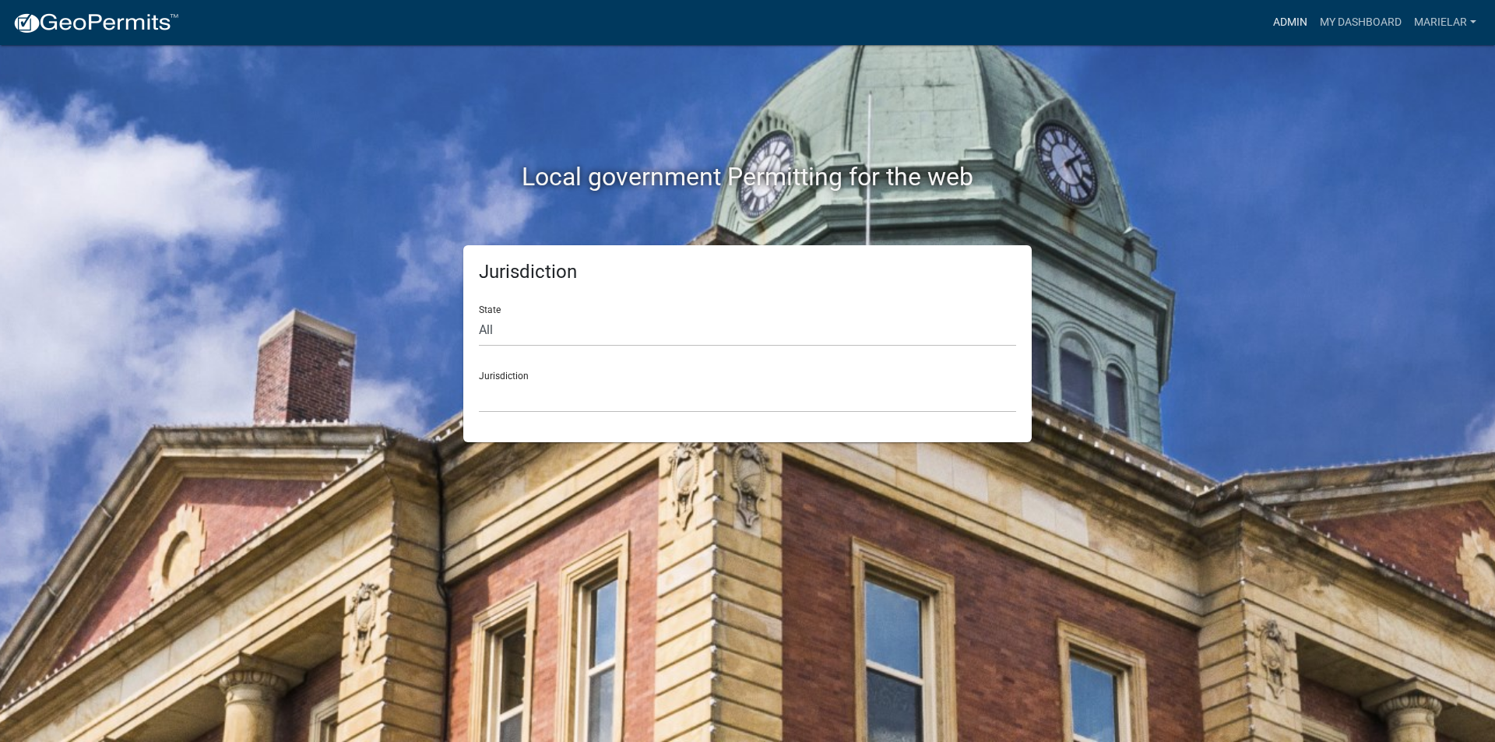
click at [1294, 23] on link "Admin" at bounding box center [1290, 23] width 47 height 30
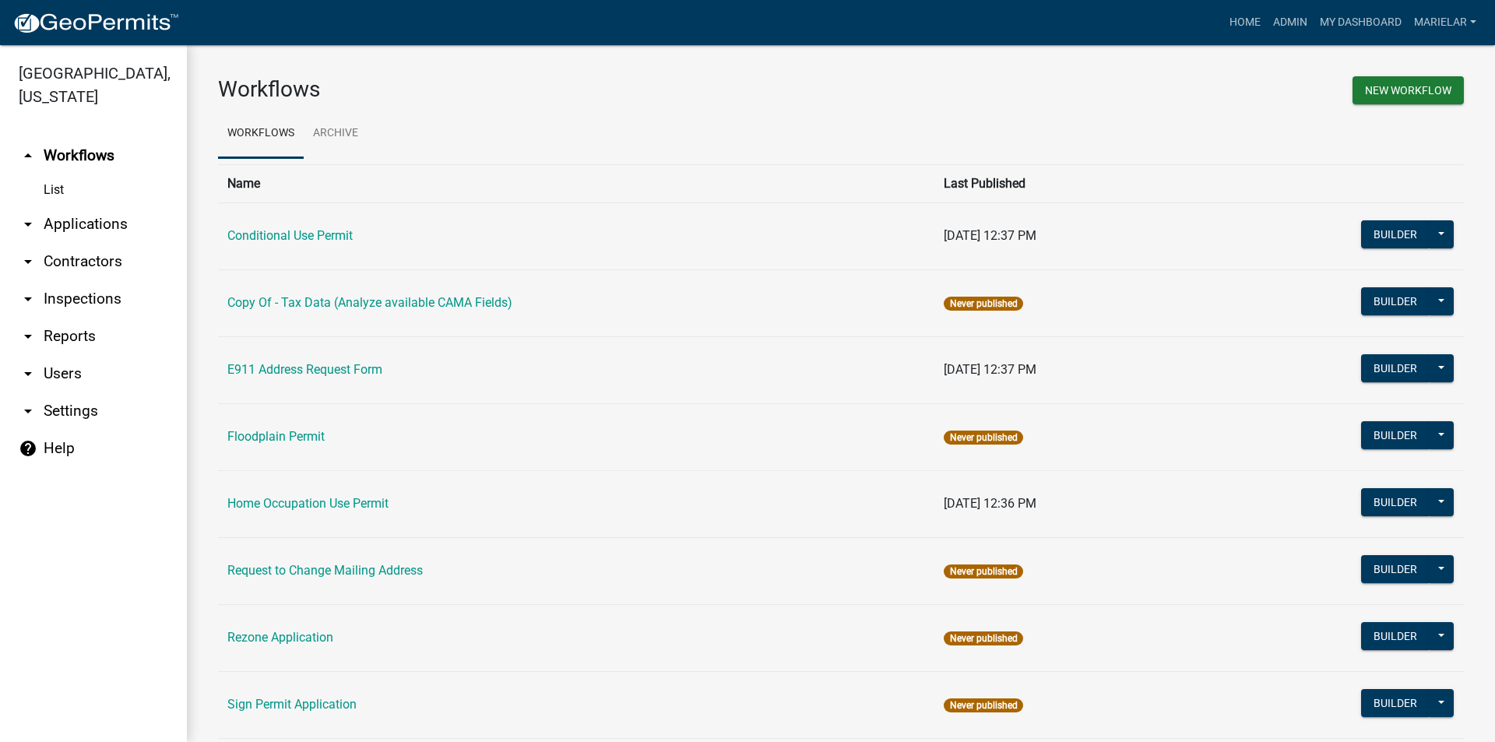
click at [26, 215] on icon "arrow_drop_down" at bounding box center [28, 224] width 19 height 19
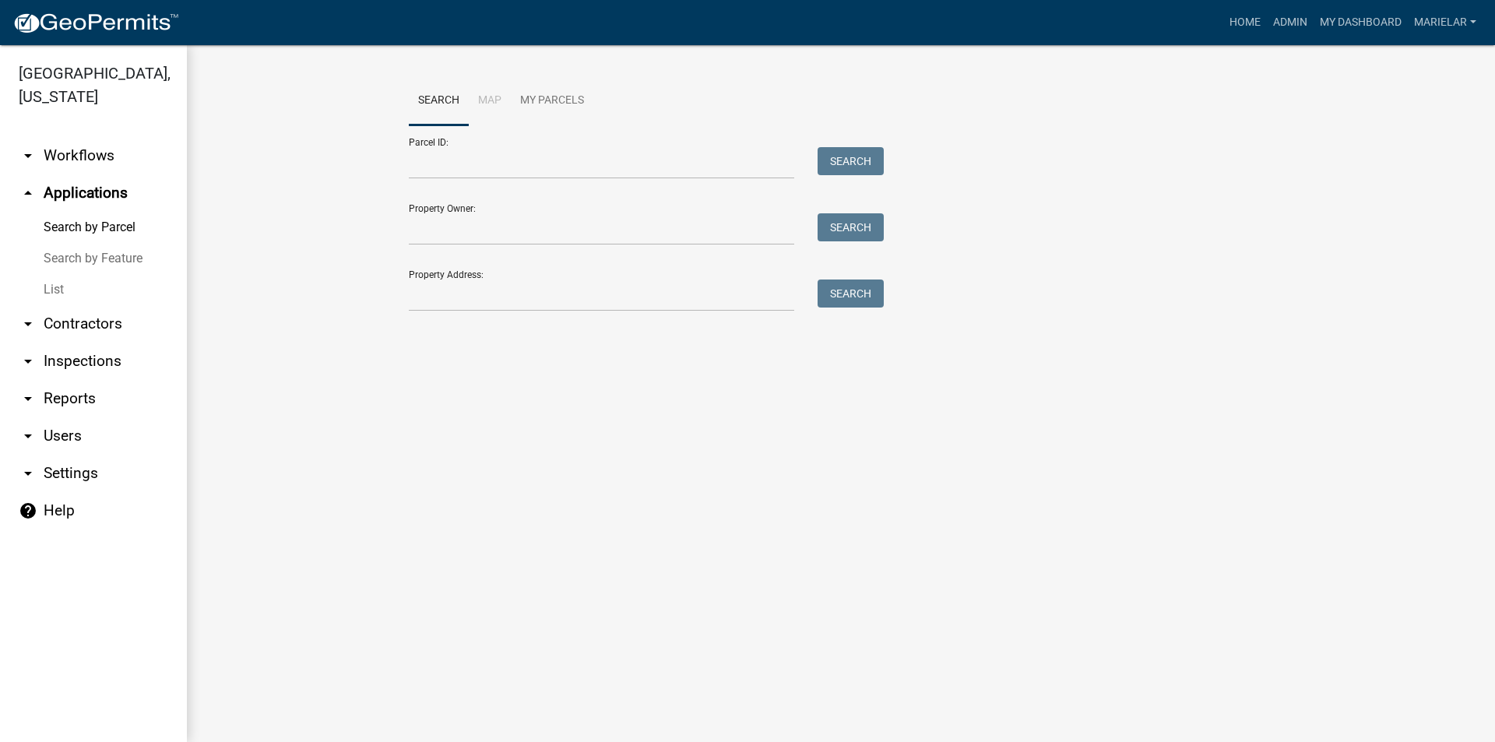
click at [63, 274] on link "List" at bounding box center [93, 289] width 187 height 31
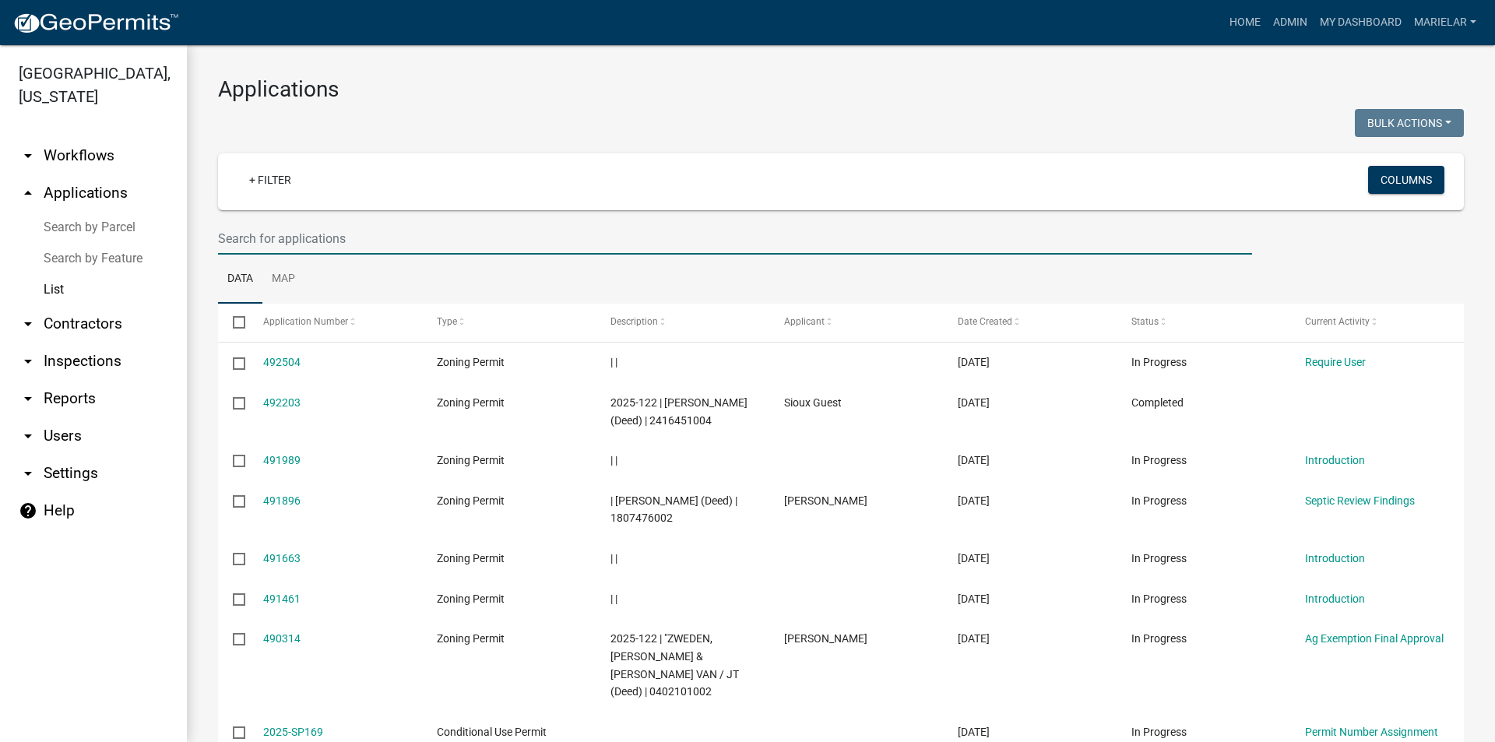
click at [374, 239] on input "text" at bounding box center [735, 239] width 1034 height 32
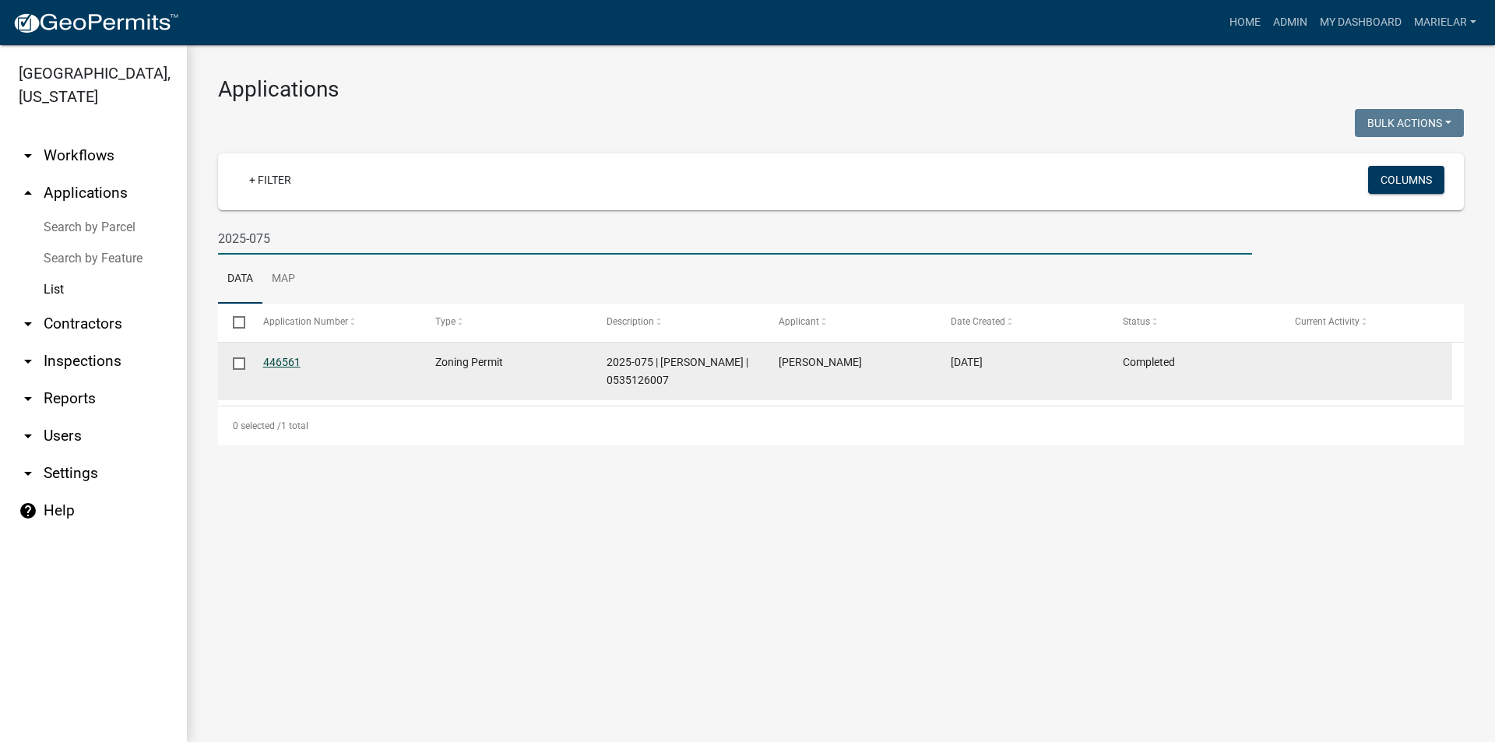
type input "2025-075"
click at [287, 363] on link "446561" at bounding box center [281, 362] width 37 height 12
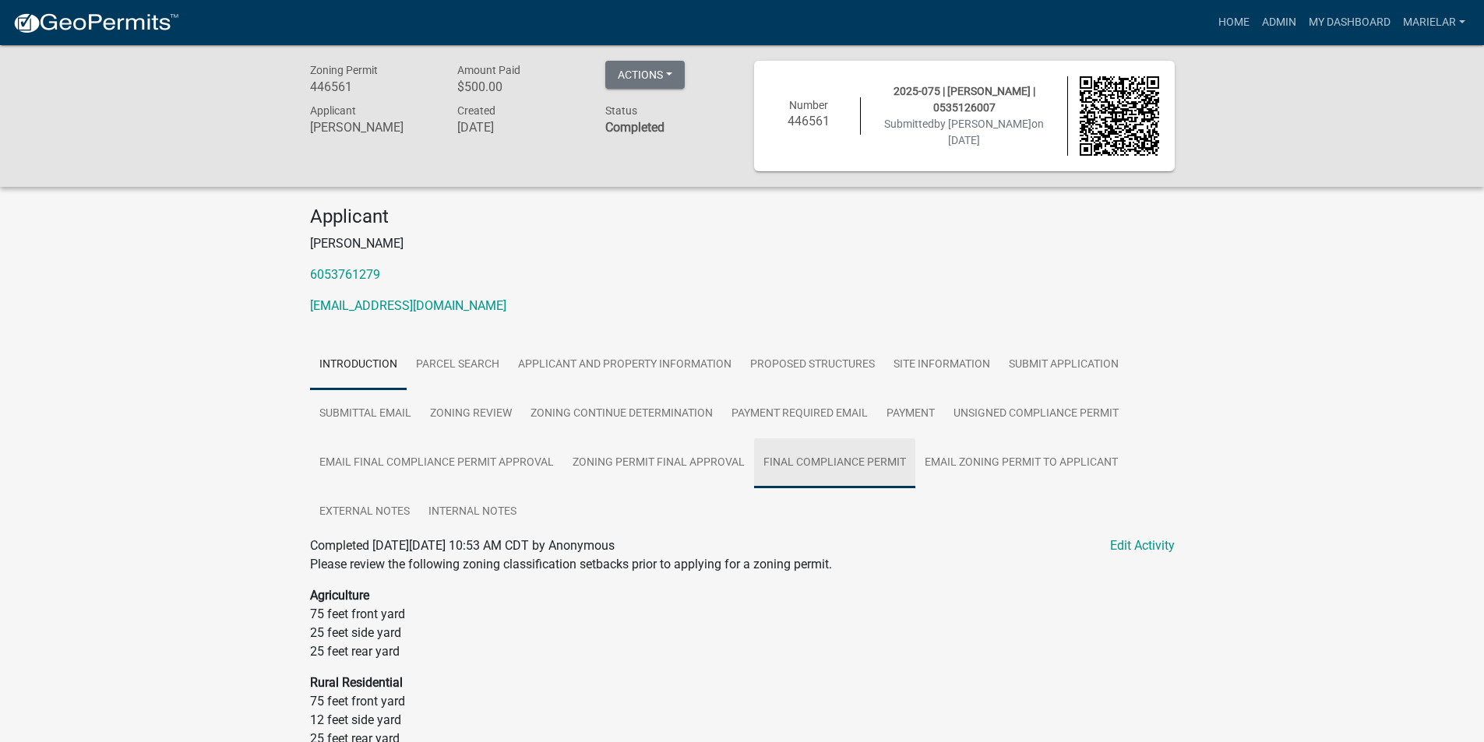
drag, startPoint x: 819, startPoint y: 460, endPoint x: 780, endPoint y: 464, distance: 40.0
click at [780, 464] on link "Final Compliance Permit" at bounding box center [834, 463] width 161 height 50
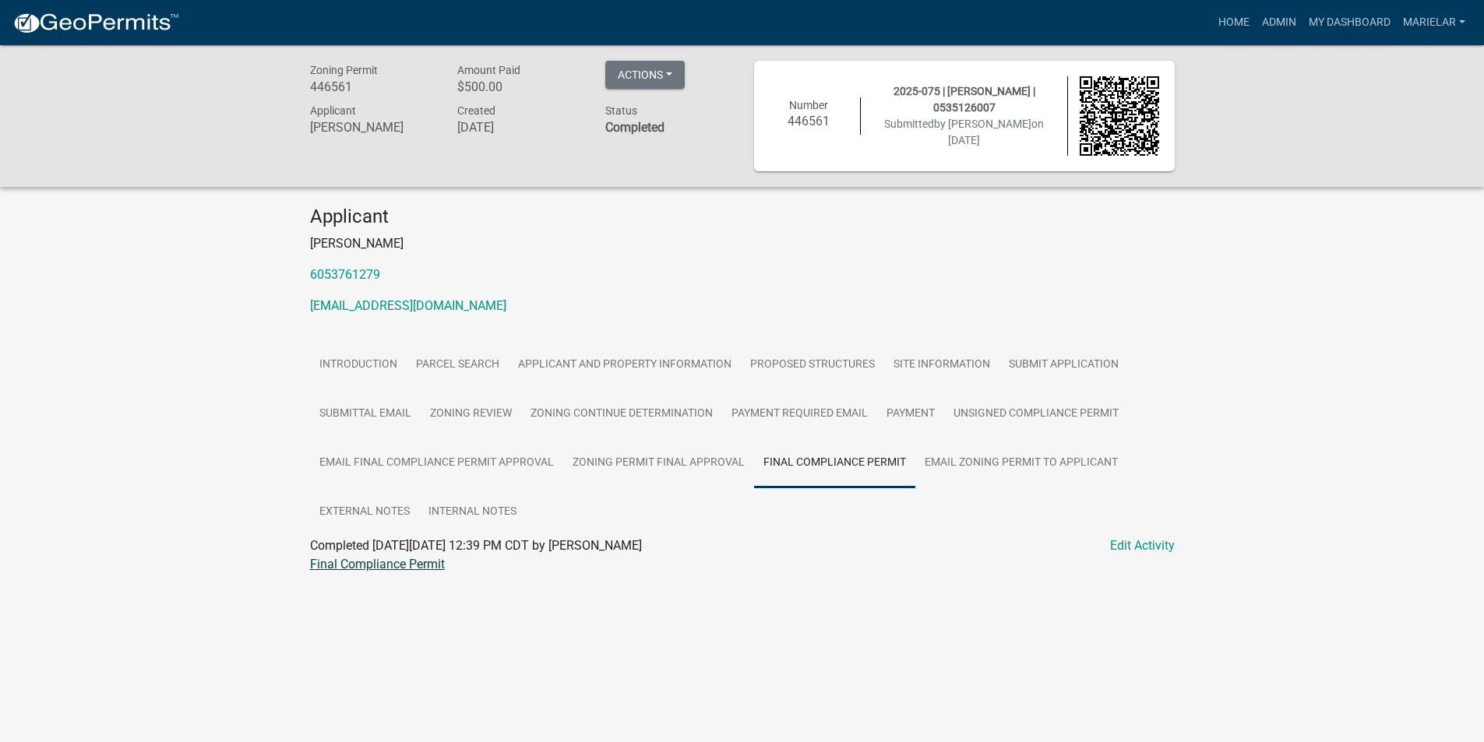
click at [411, 564] on link "Final Compliance Permit" at bounding box center [377, 564] width 135 height 15
click at [1286, 20] on link "Admin" at bounding box center [1278, 23] width 47 height 30
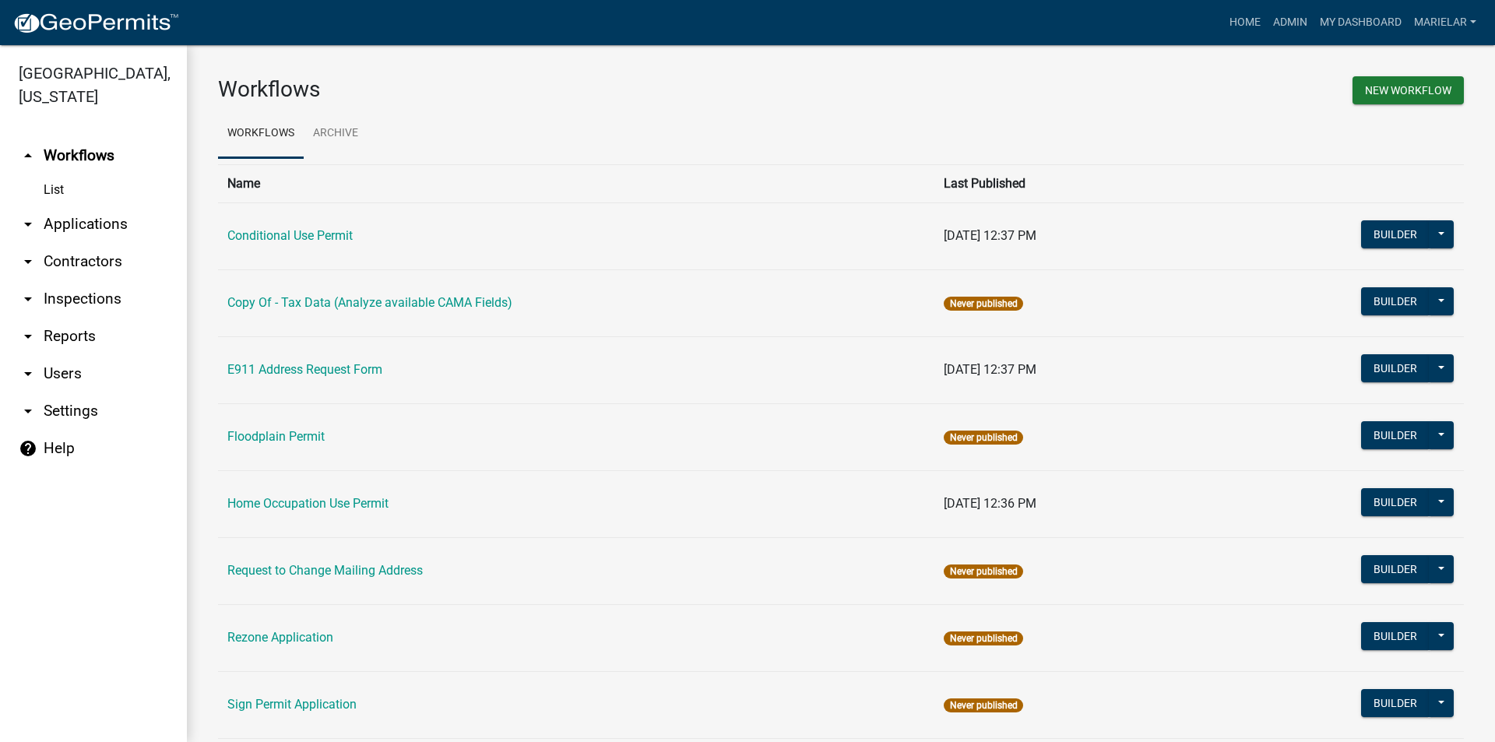
click at [30, 215] on icon "arrow_drop_down" at bounding box center [28, 224] width 19 height 19
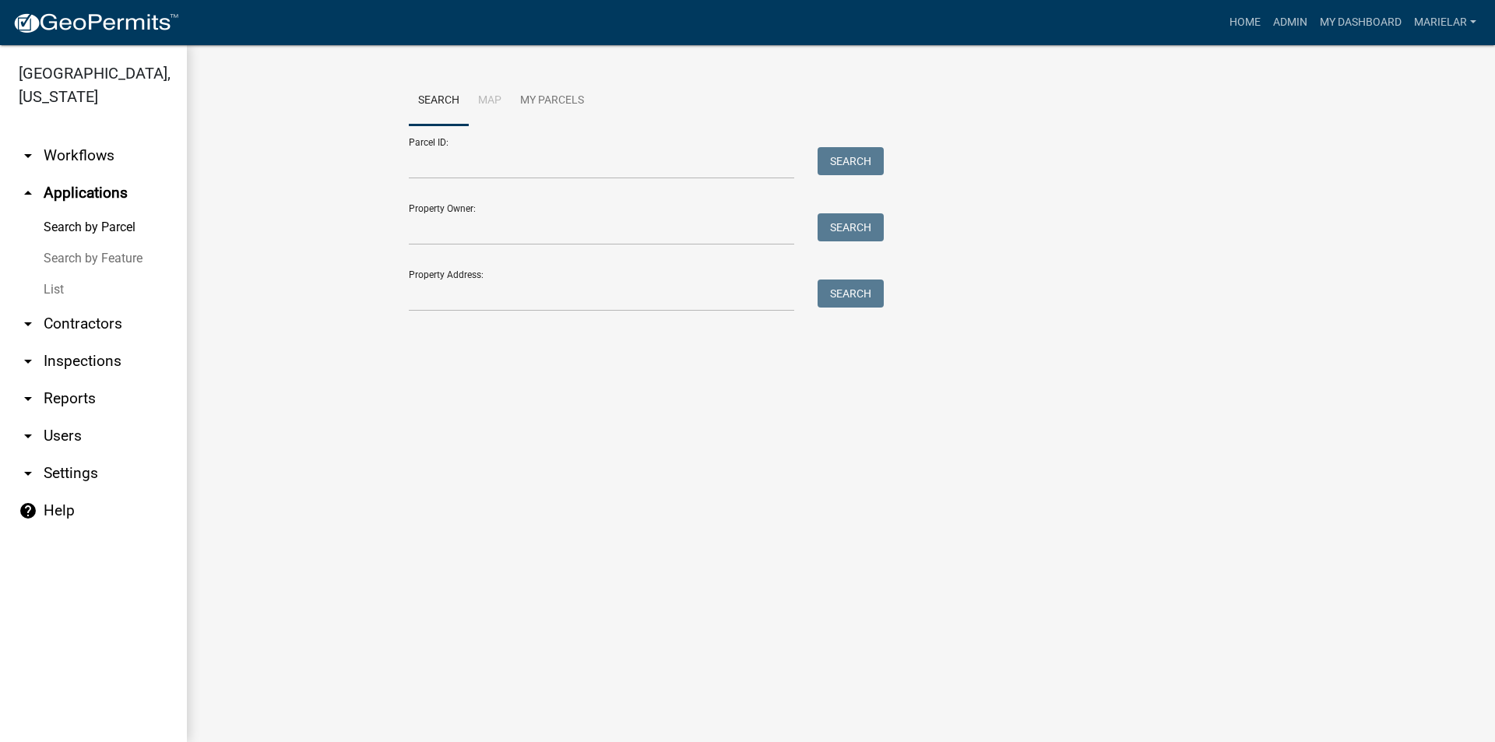
click at [56, 274] on link "List" at bounding box center [93, 289] width 187 height 31
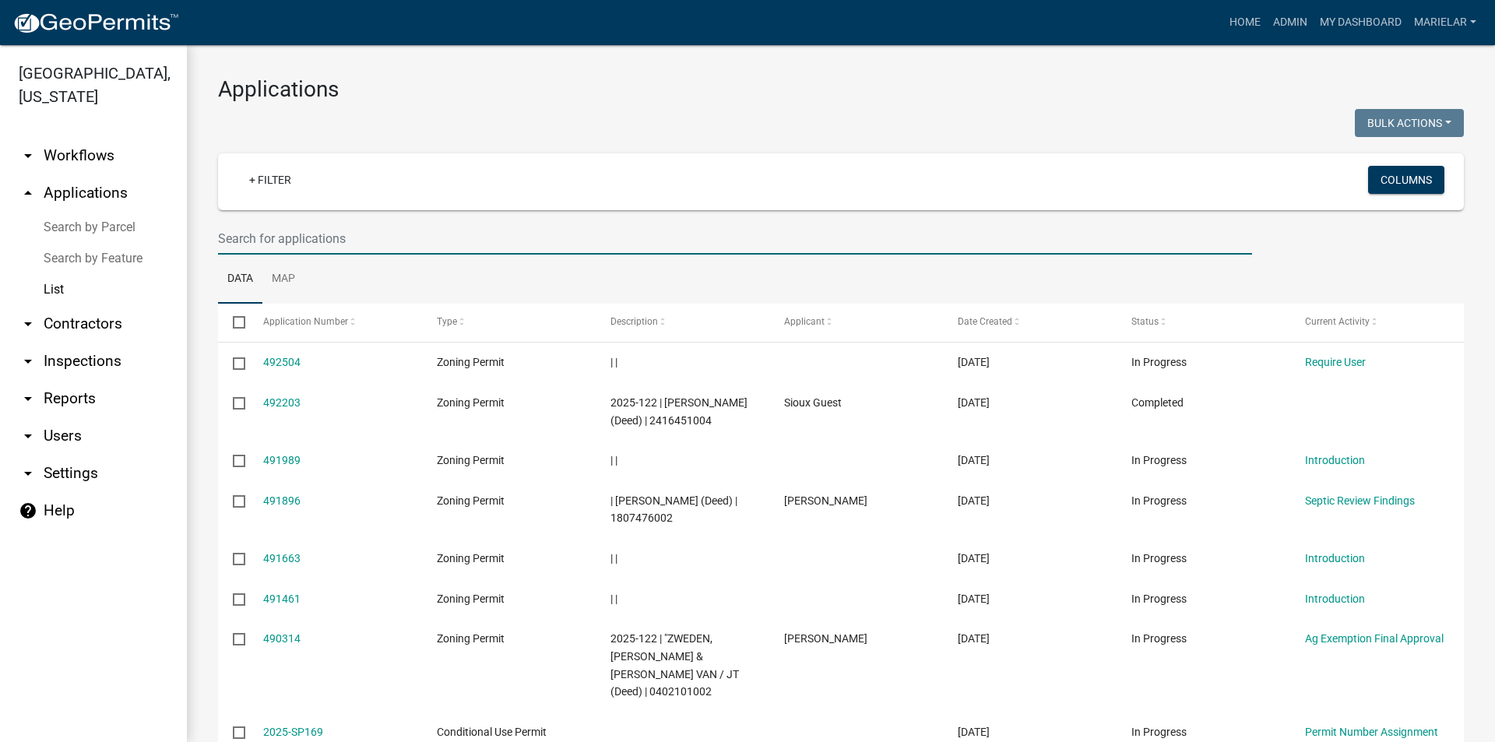
click at [406, 248] on input "text" at bounding box center [735, 239] width 1034 height 32
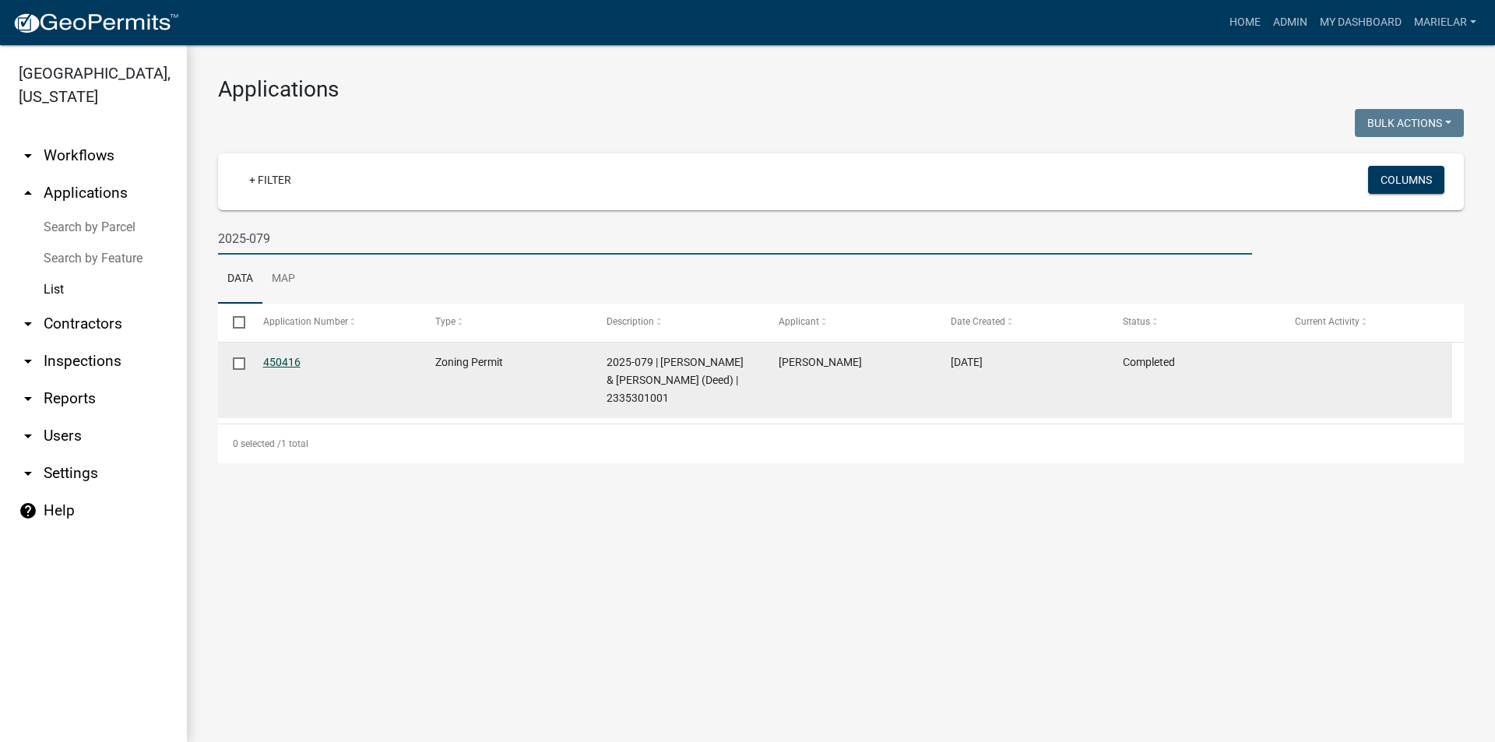
type input "2025-079"
click at [291, 362] on link "450416" at bounding box center [281, 362] width 37 height 12
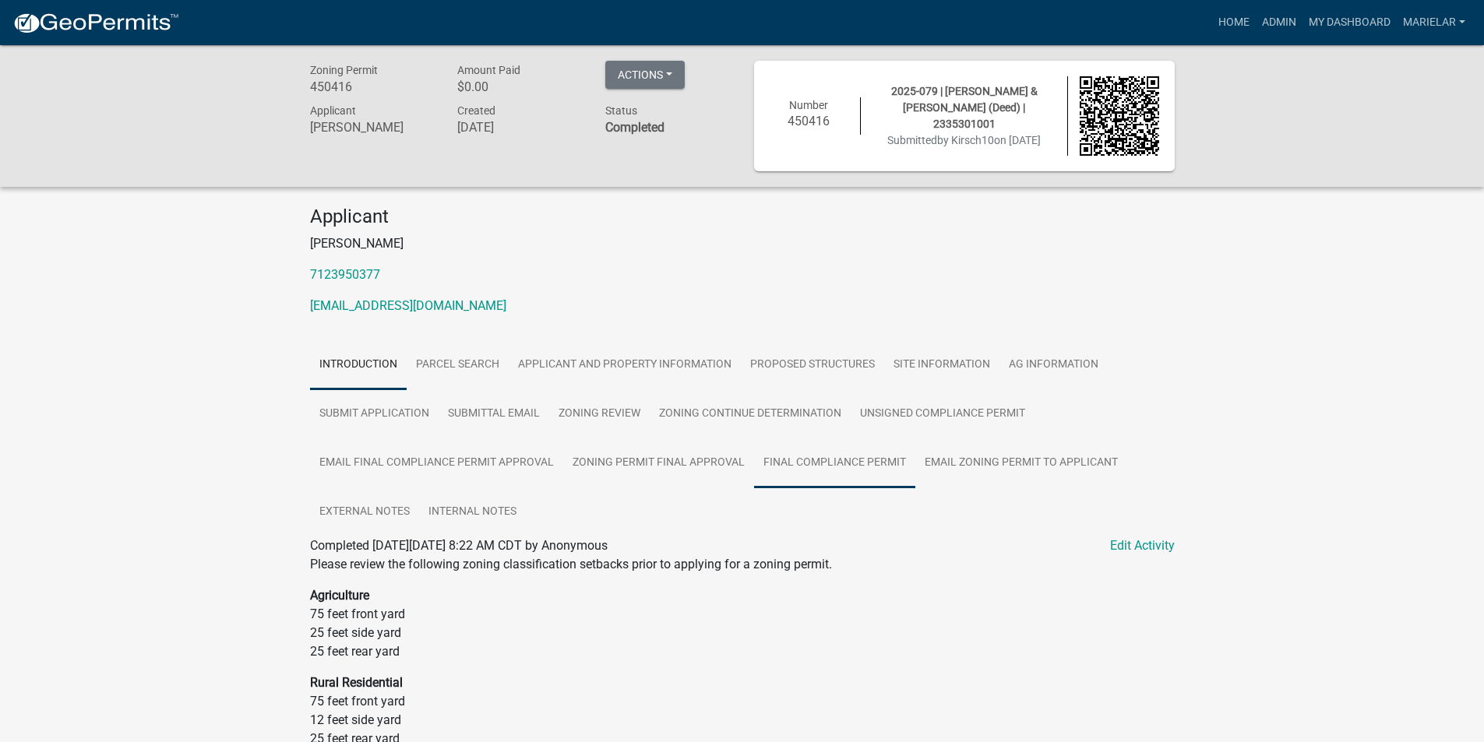
click at [858, 468] on link "Final Compliance Permit" at bounding box center [834, 463] width 161 height 50
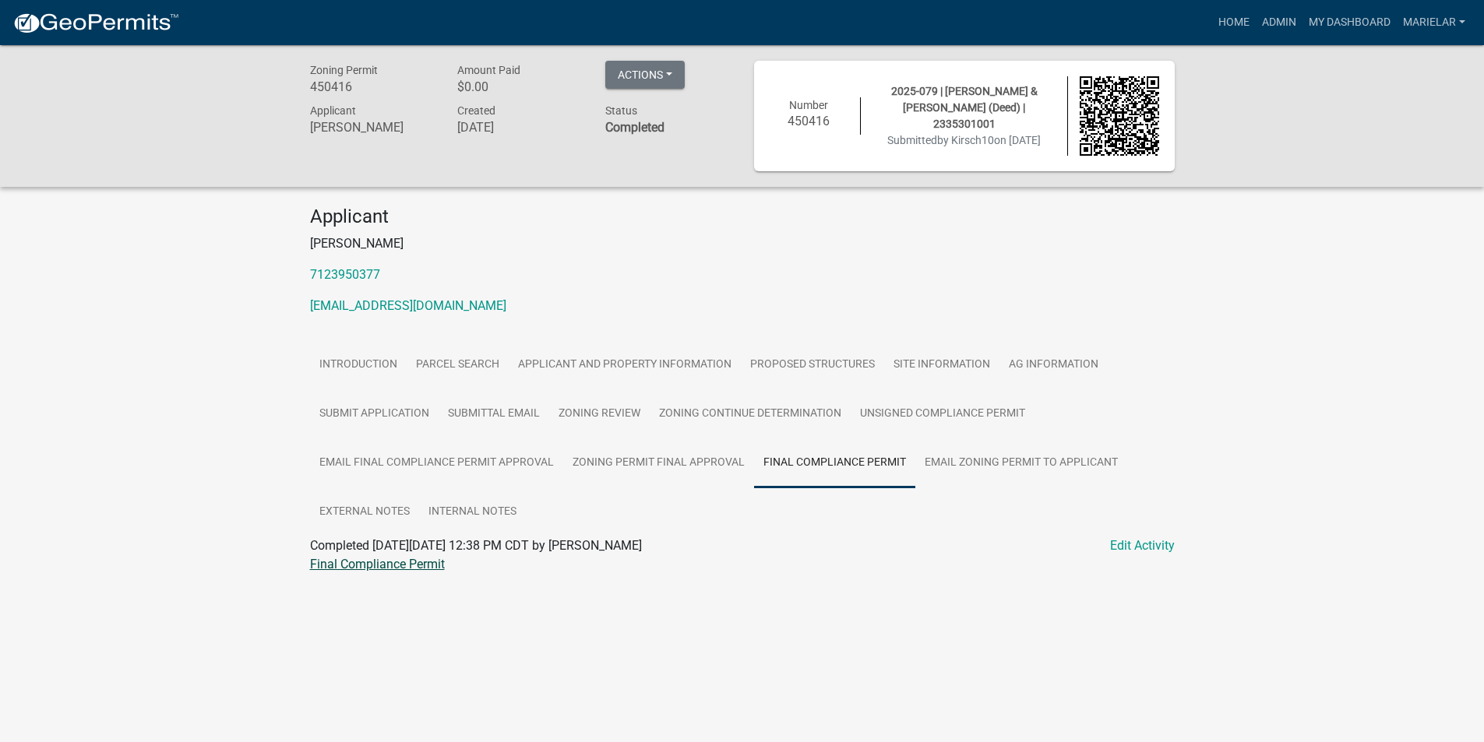
click at [415, 561] on link "Final Compliance Permit" at bounding box center [377, 564] width 135 height 15
click at [1261, 20] on link "Admin" at bounding box center [1278, 23] width 47 height 30
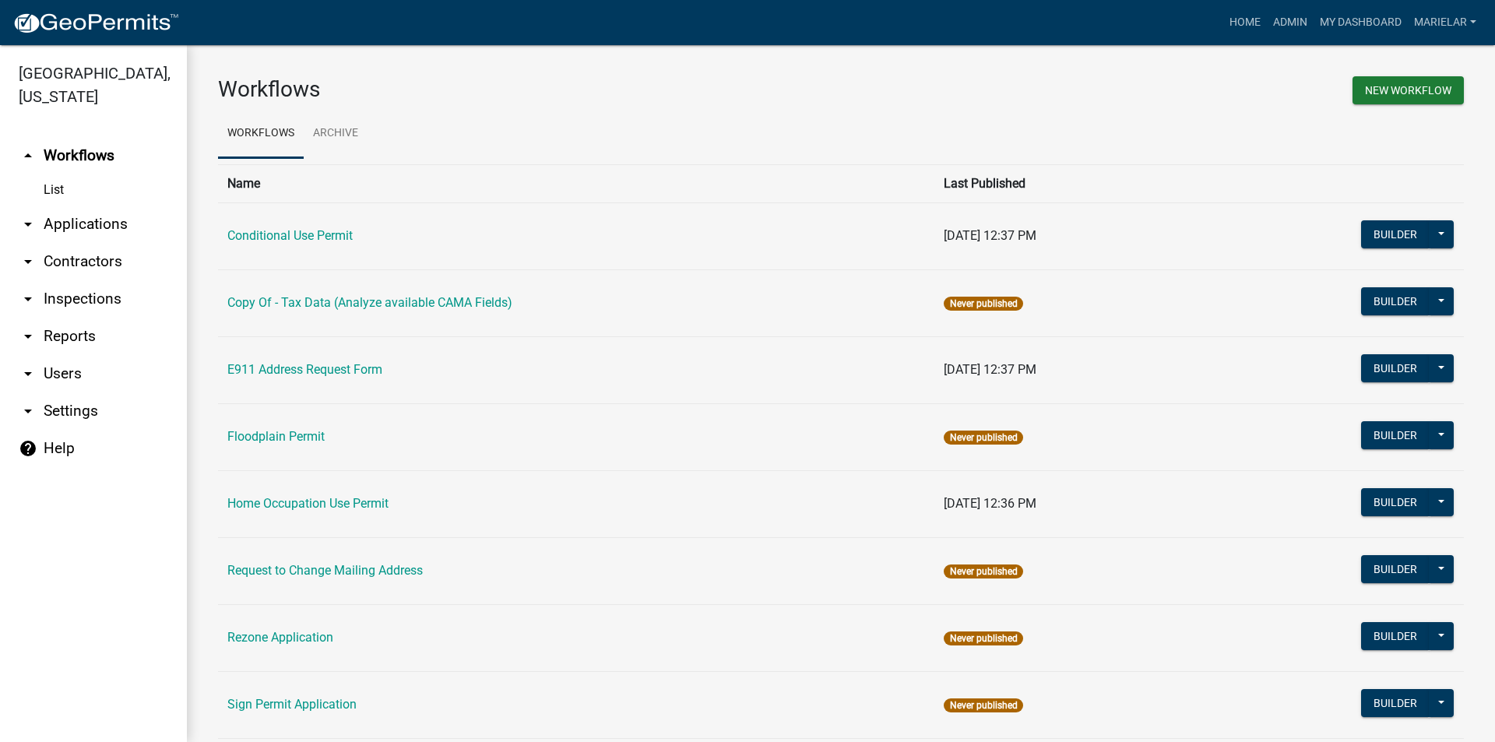
click at [32, 215] on icon "arrow_drop_down" at bounding box center [28, 224] width 19 height 19
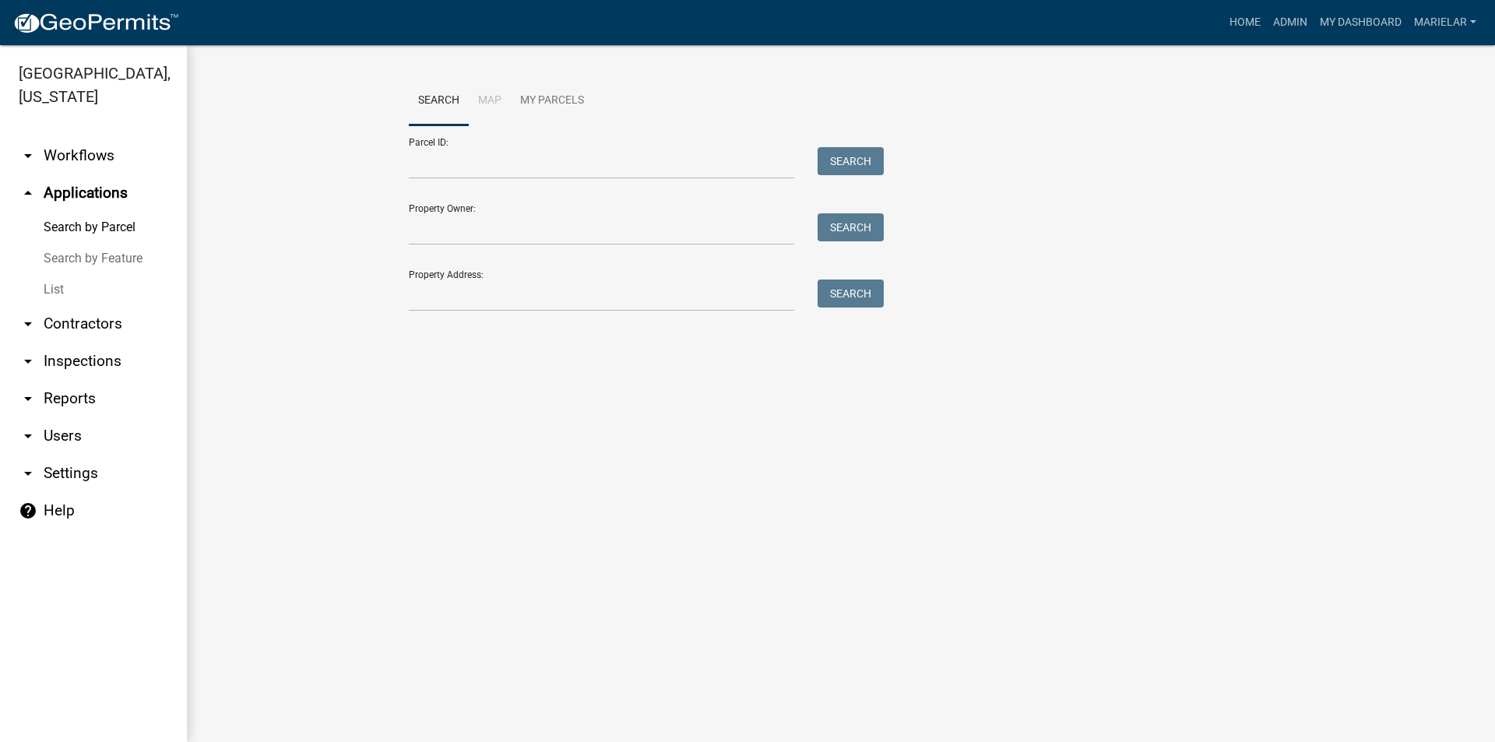
click at [53, 274] on link "List" at bounding box center [93, 289] width 187 height 31
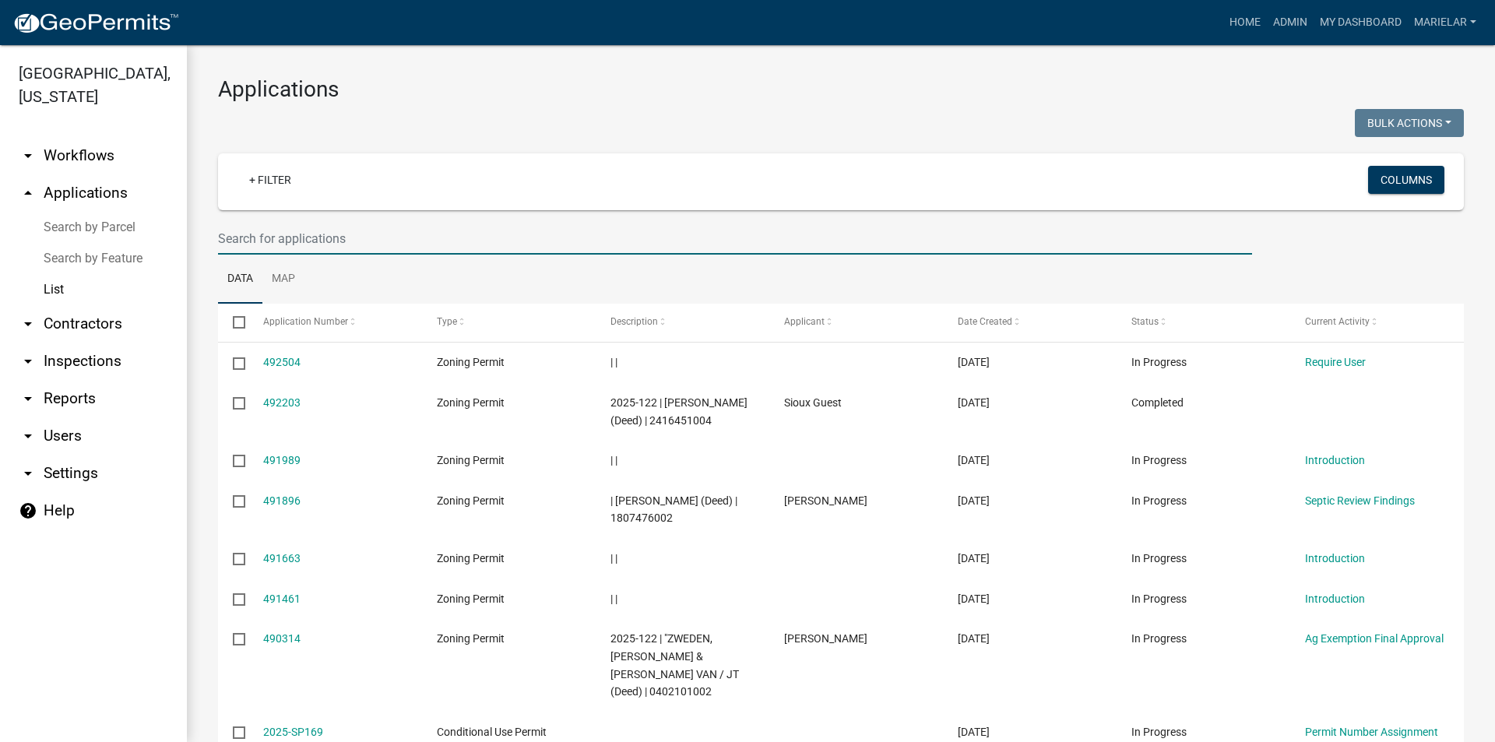
click at [266, 237] on input "text" at bounding box center [735, 239] width 1034 height 32
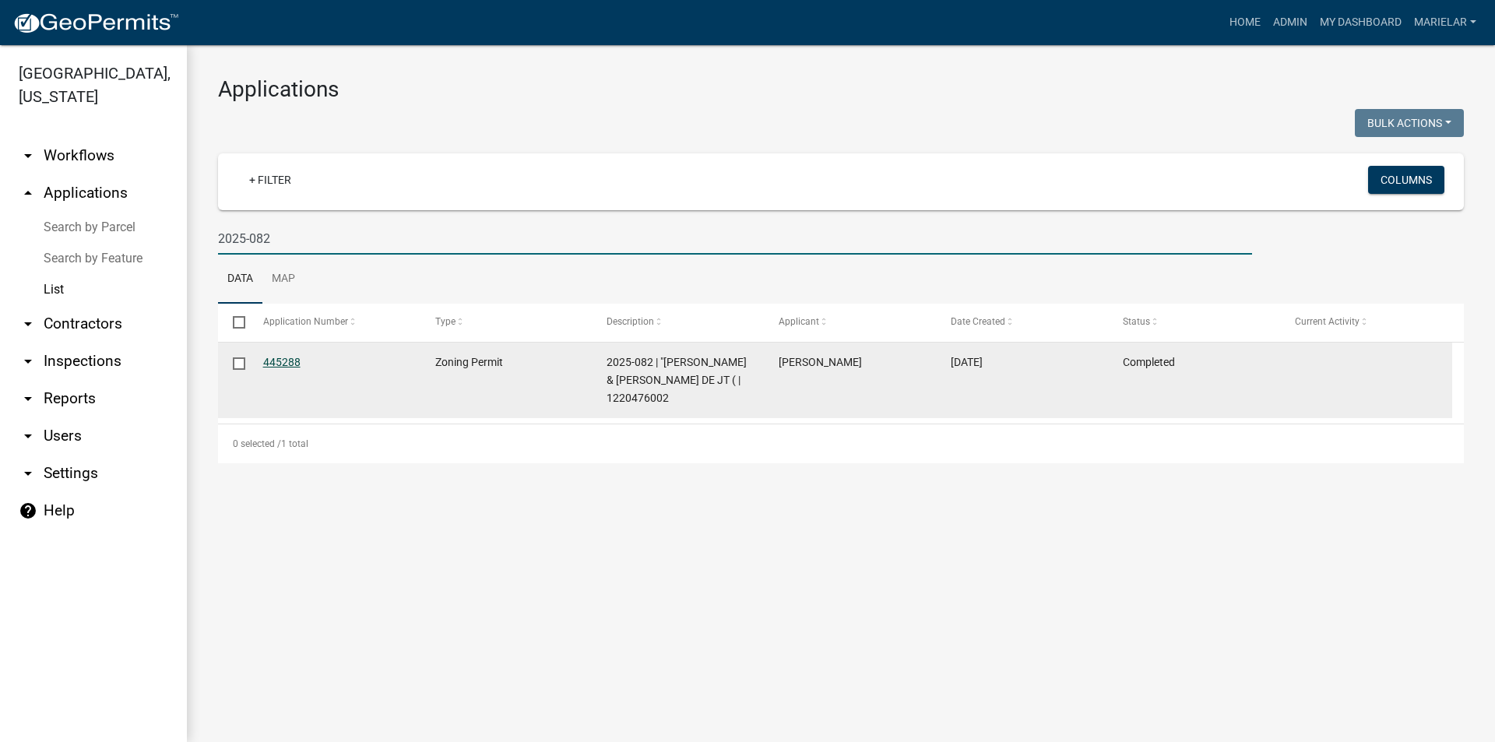
type input "2025-082"
click at [284, 364] on link "445288" at bounding box center [281, 362] width 37 height 12
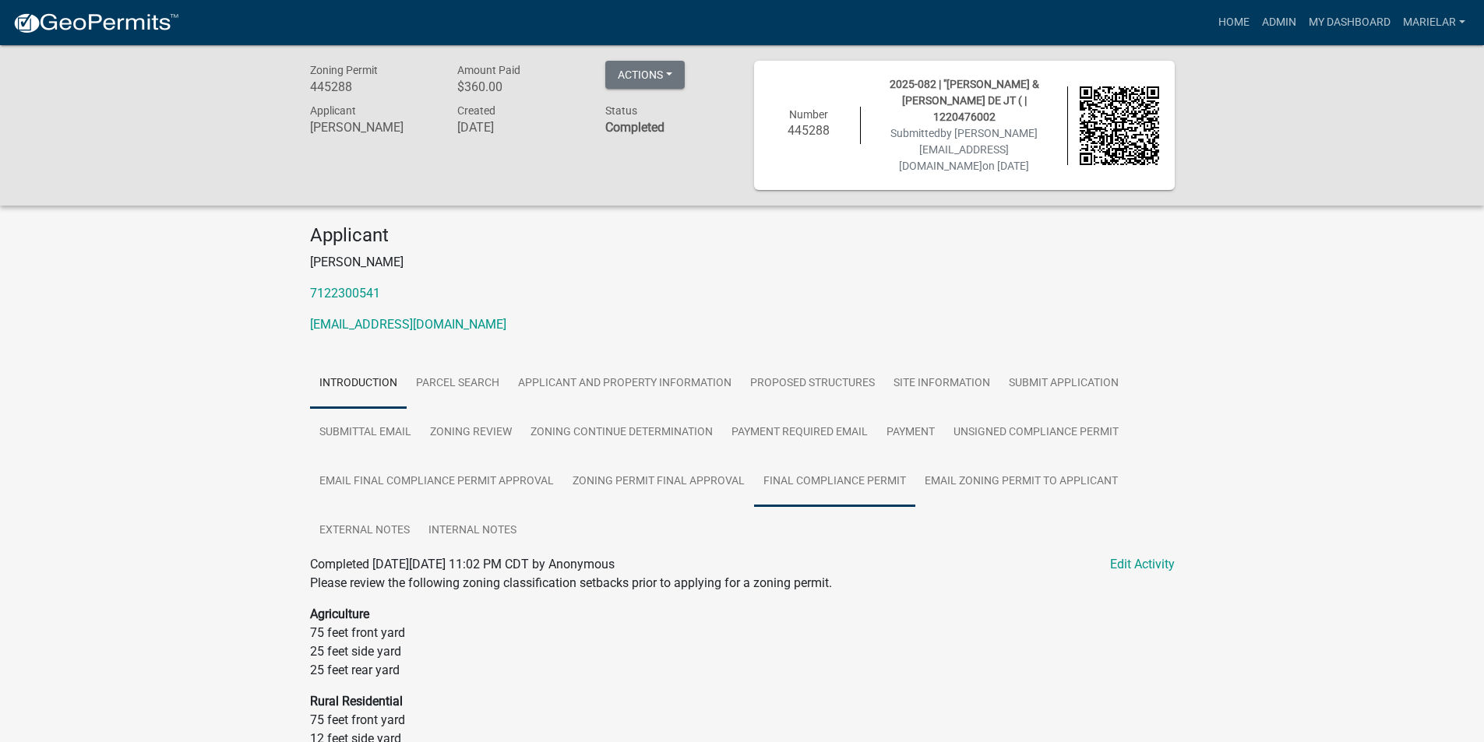
click at [830, 460] on link "Final Compliance Permit" at bounding box center [834, 482] width 161 height 50
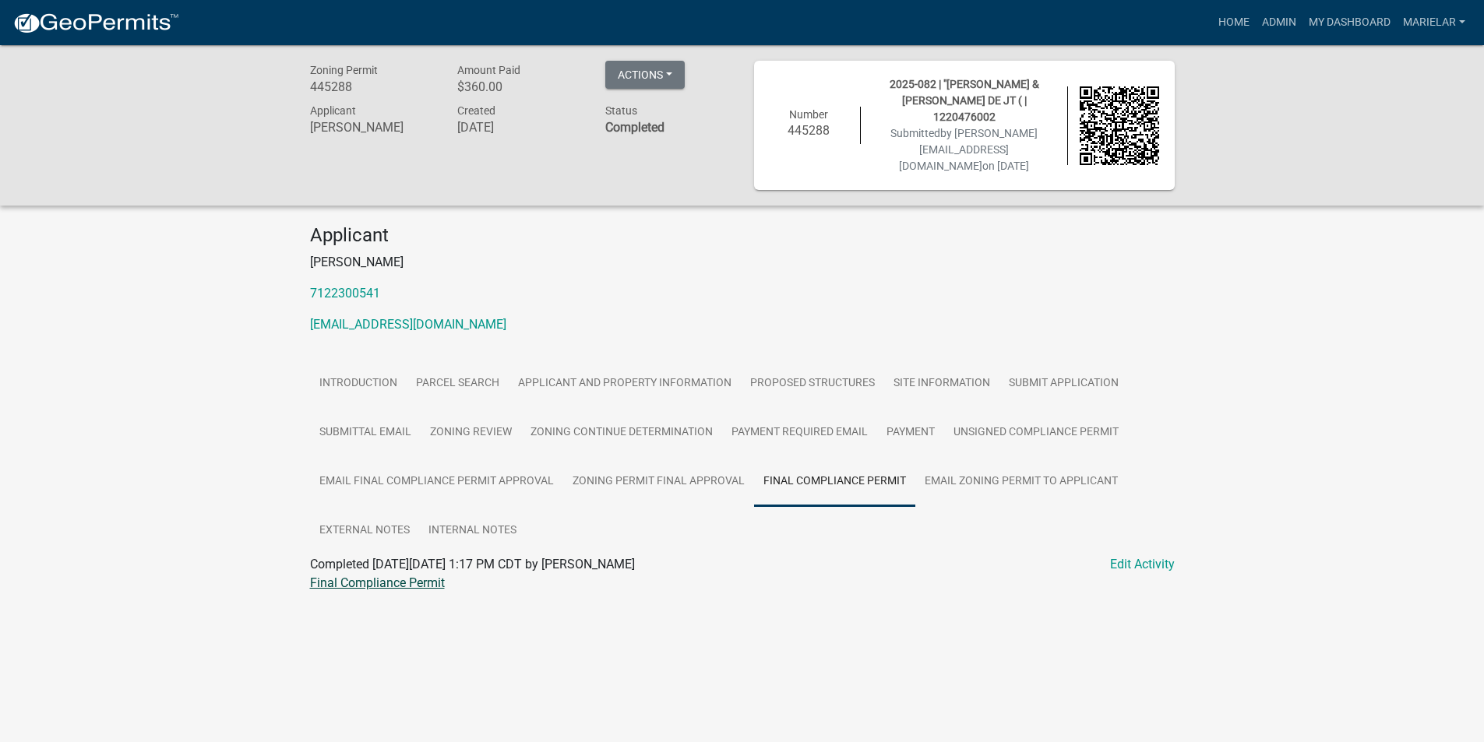
click at [379, 576] on link "Final Compliance Permit" at bounding box center [377, 583] width 135 height 15
click at [1275, 18] on link "Admin" at bounding box center [1278, 23] width 47 height 30
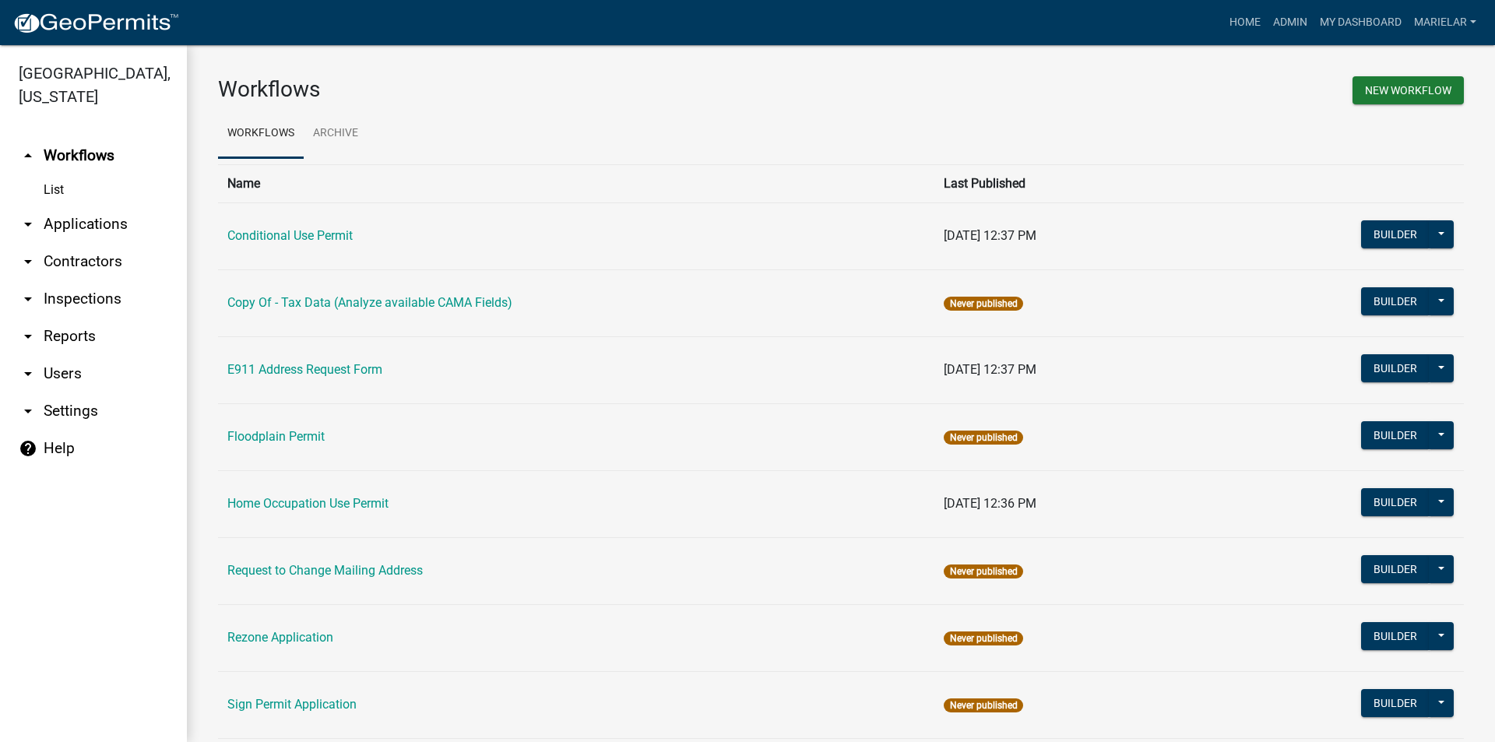
click at [30, 215] on icon "arrow_drop_down" at bounding box center [28, 224] width 19 height 19
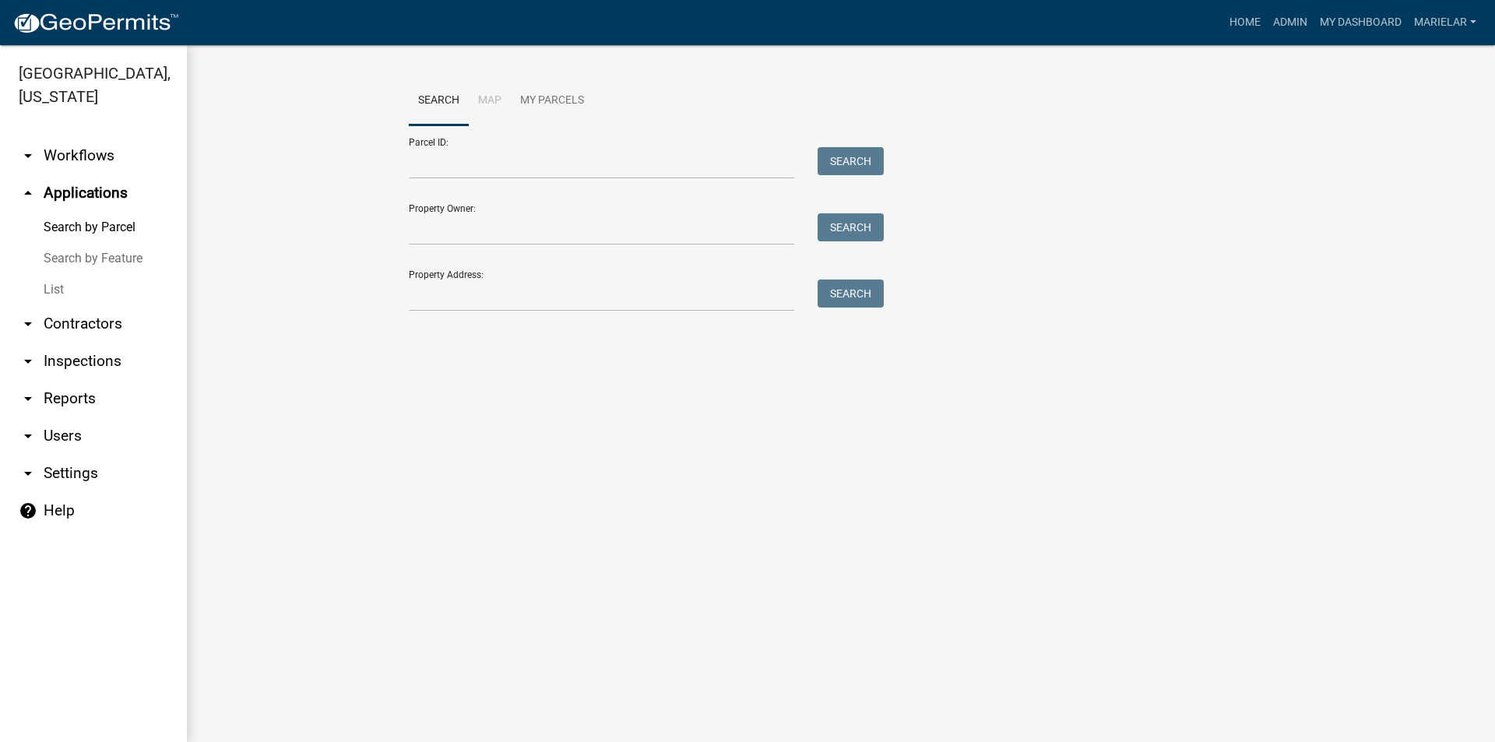
click at [52, 274] on link "List" at bounding box center [93, 289] width 187 height 31
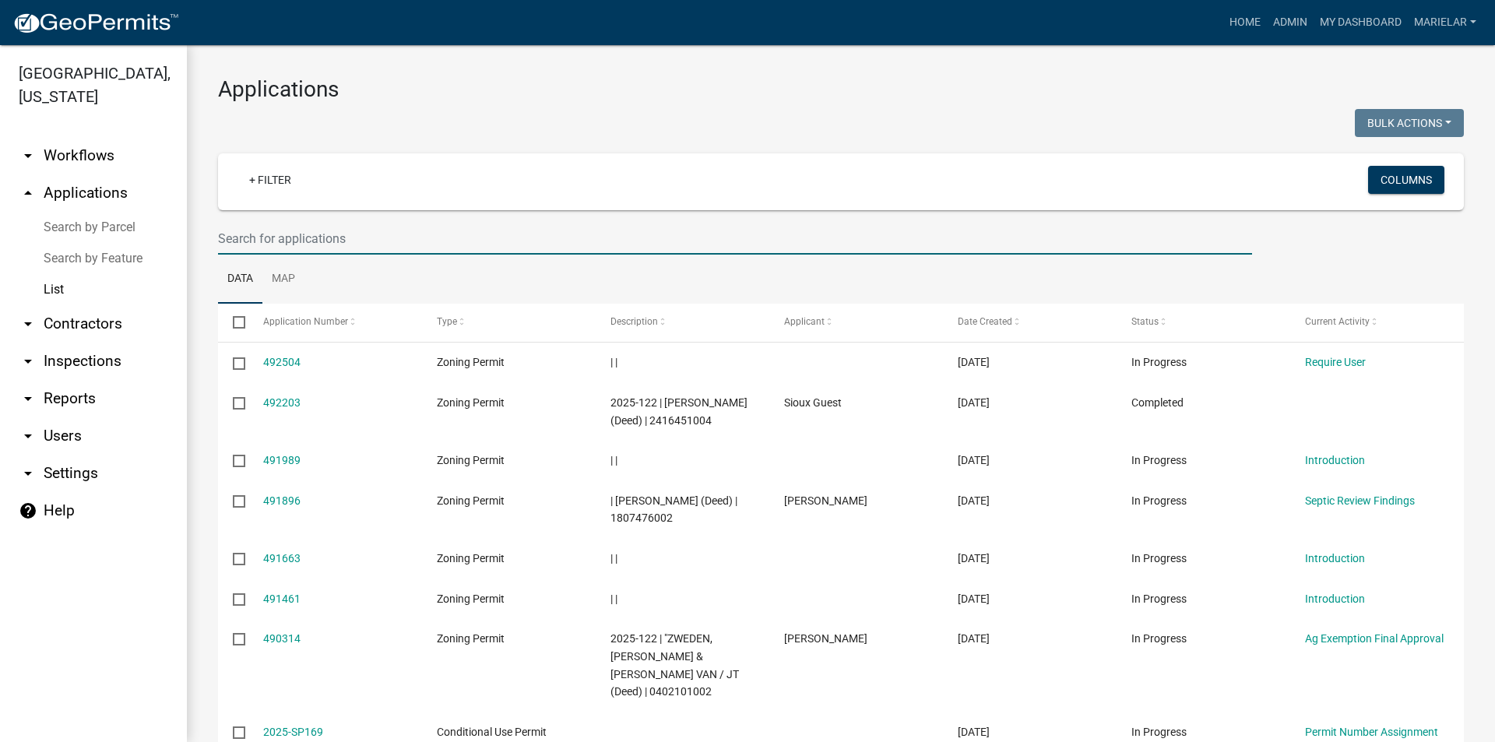
click at [320, 232] on input "text" at bounding box center [735, 239] width 1034 height 32
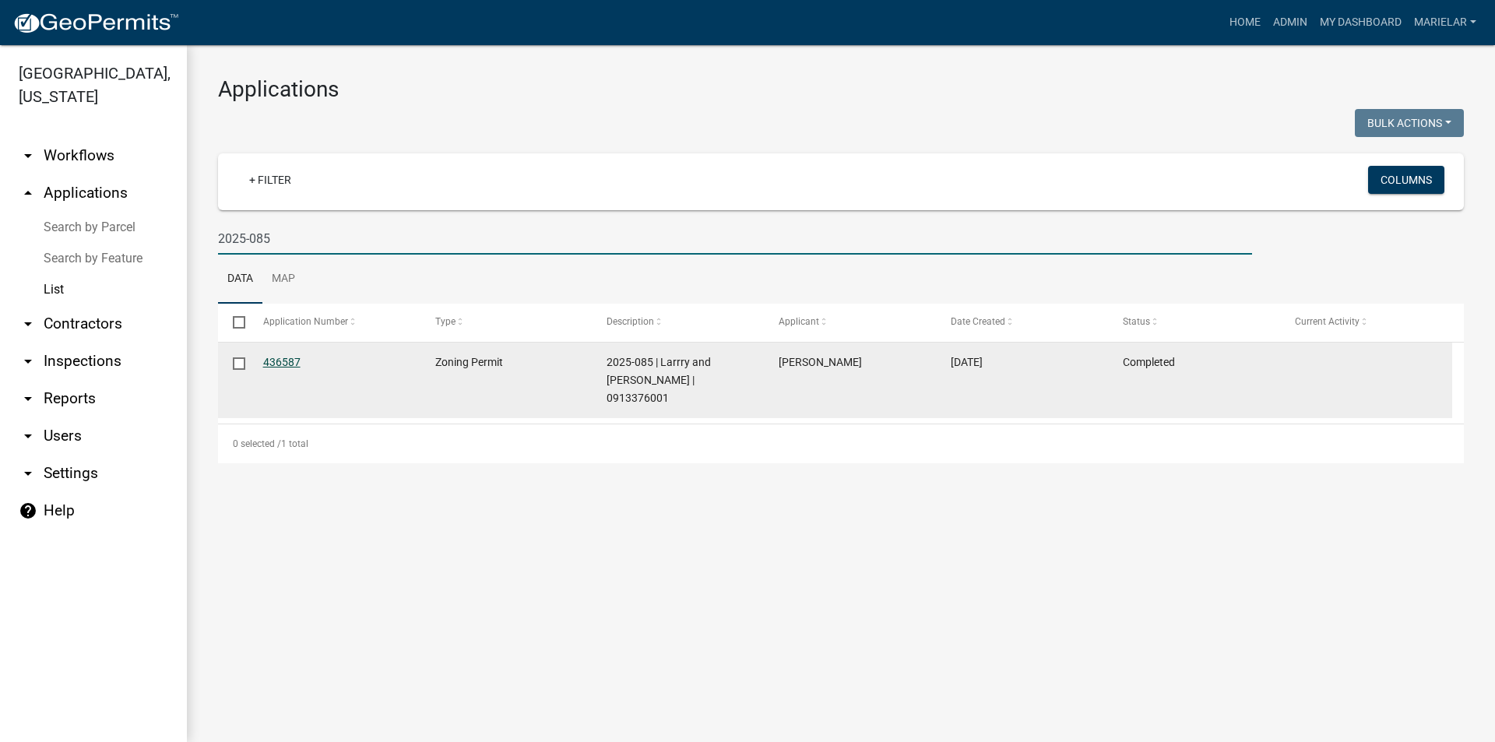
type input "2025-085"
click at [288, 364] on link "436587" at bounding box center [281, 362] width 37 height 12
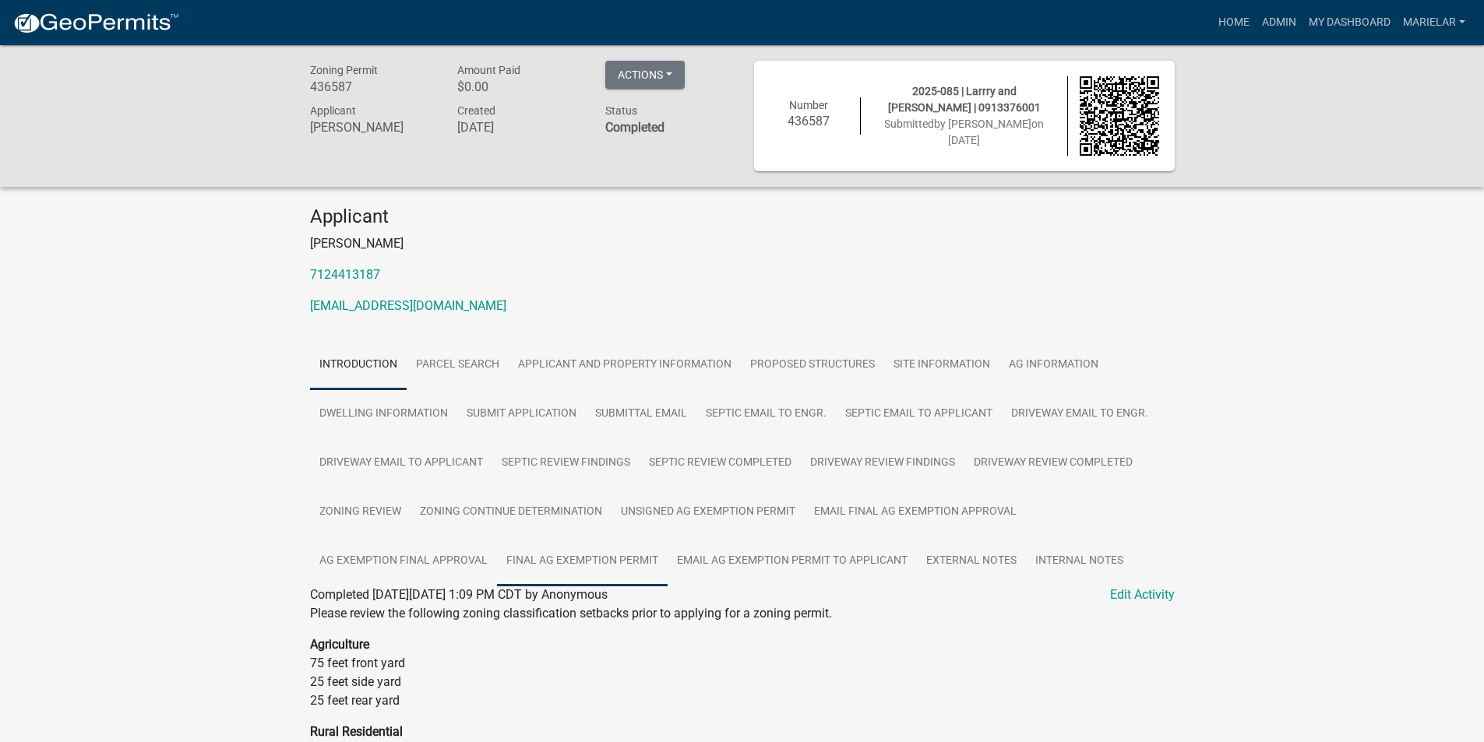
click at [591, 564] on link "Final Ag Exemption Permit" at bounding box center [582, 562] width 171 height 50
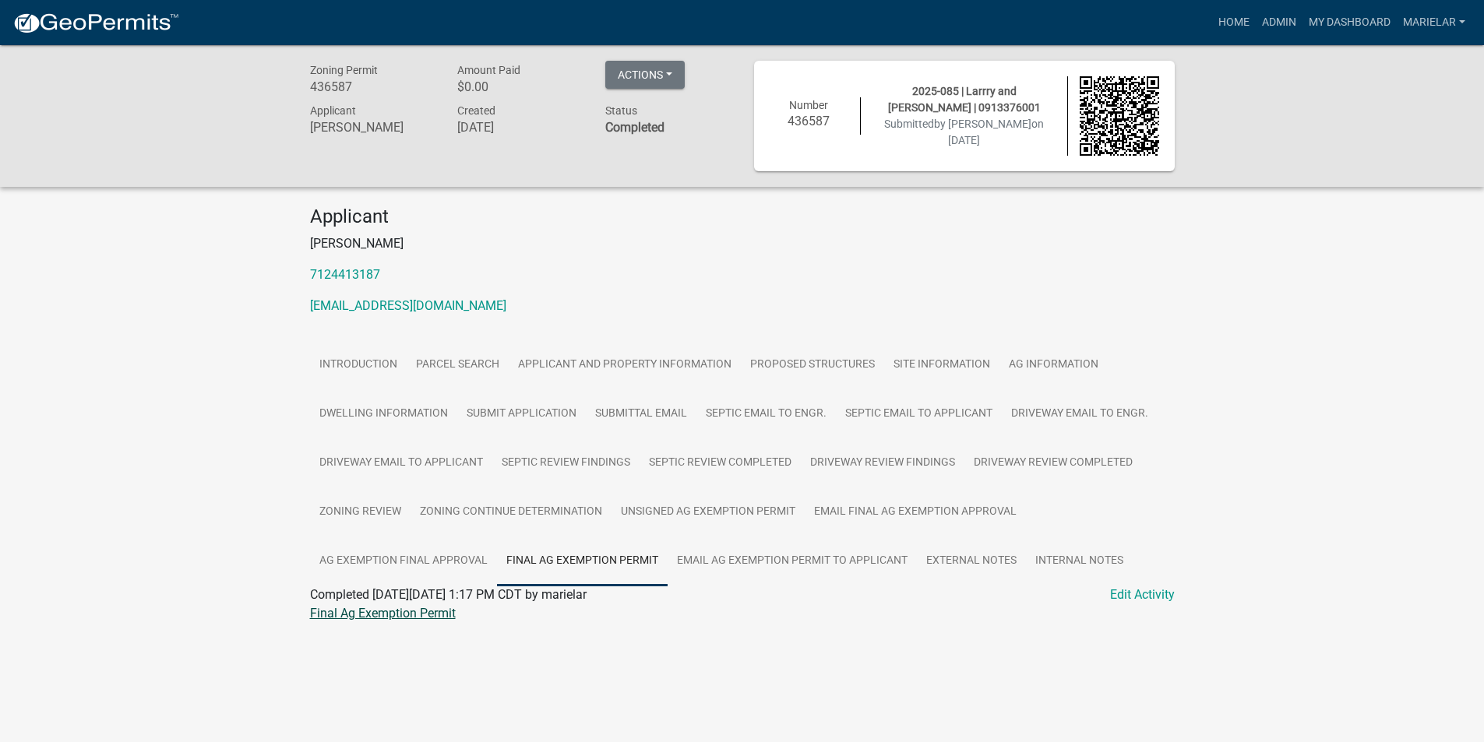
click at [366, 613] on link "Final Ag Exemption Permit" at bounding box center [383, 613] width 146 height 15
click at [1274, 23] on link "Admin" at bounding box center [1278, 23] width 47 height 30
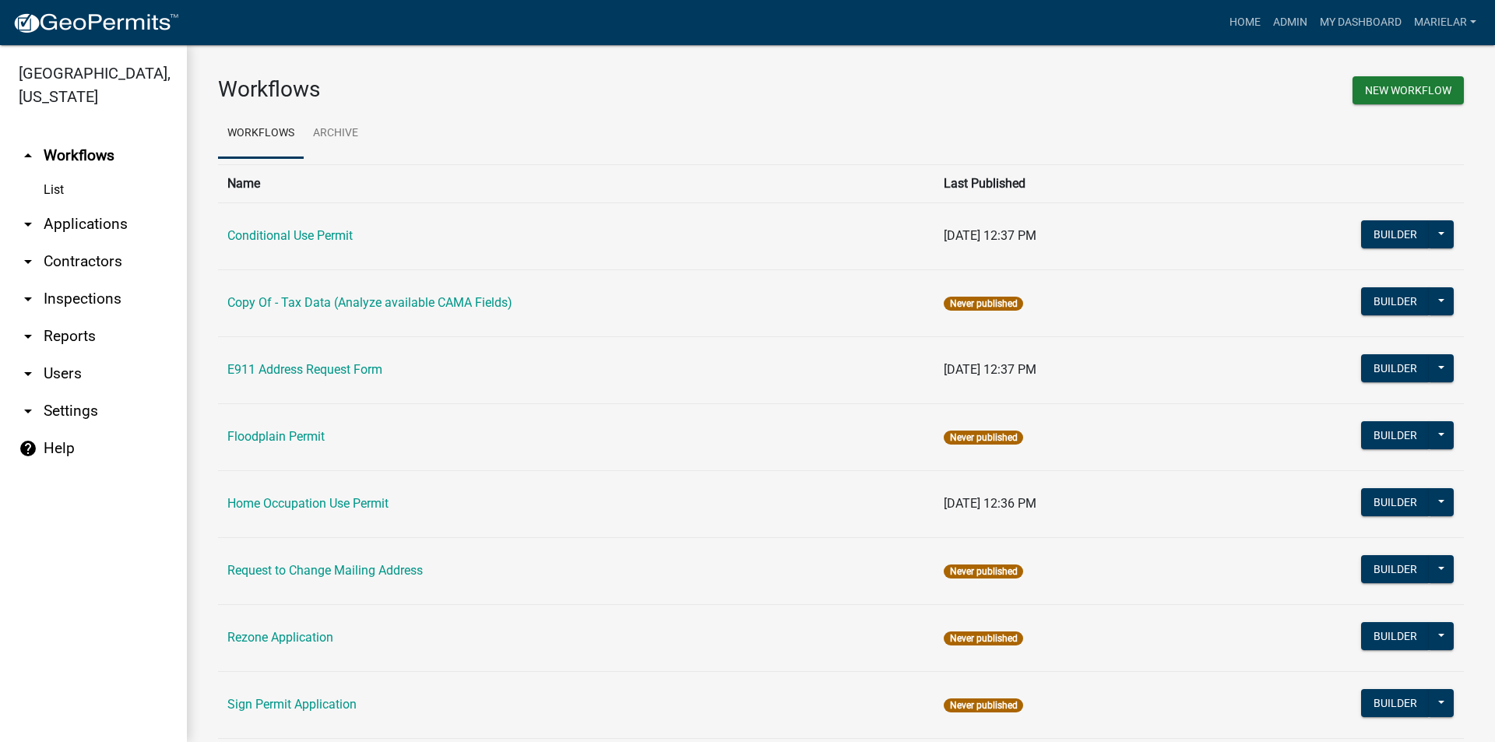
click at [23, 215] on icon "arrow_drop_down" at bounding box center [28, 224] width 19 height 19
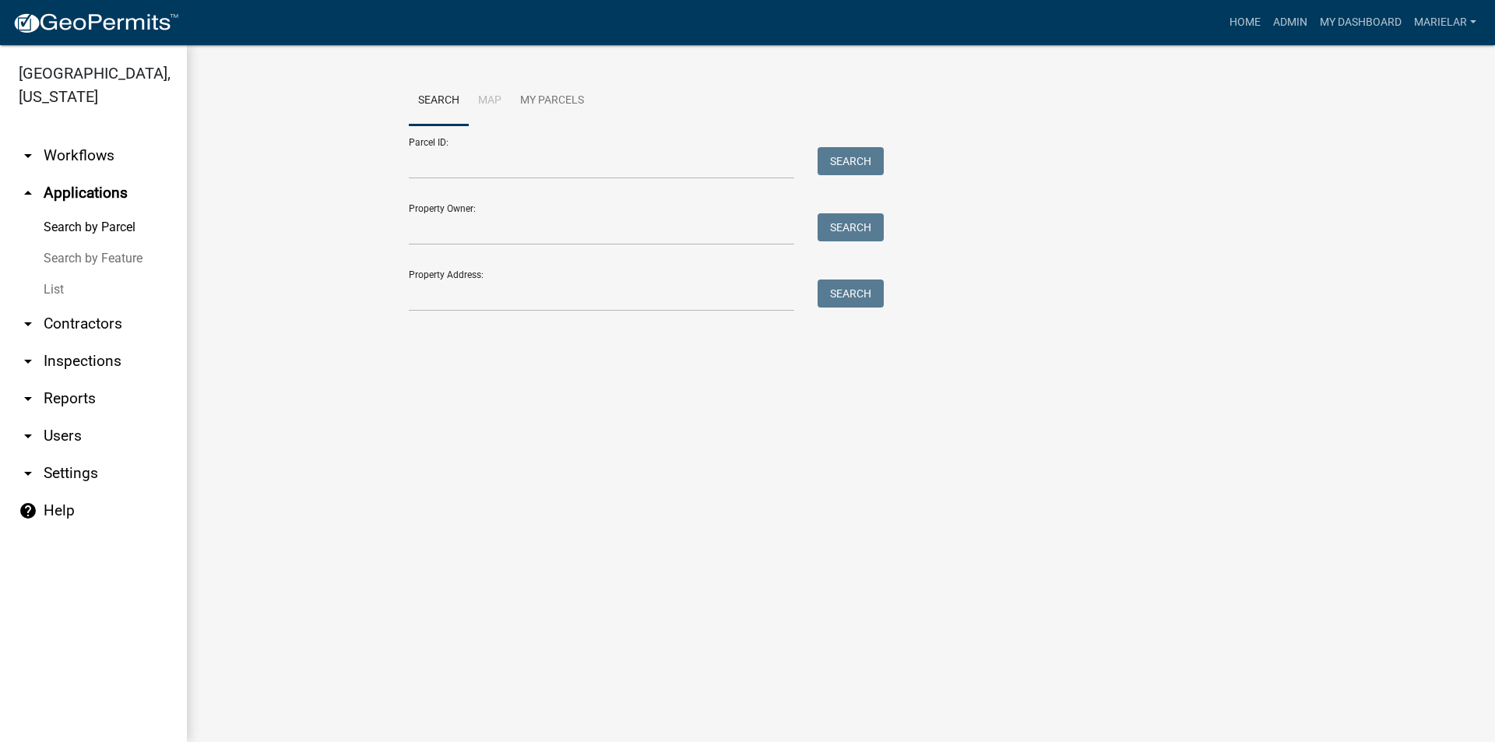
click at [56, 274] on link "List" at bounding box center [93, 289] width 187 height 31
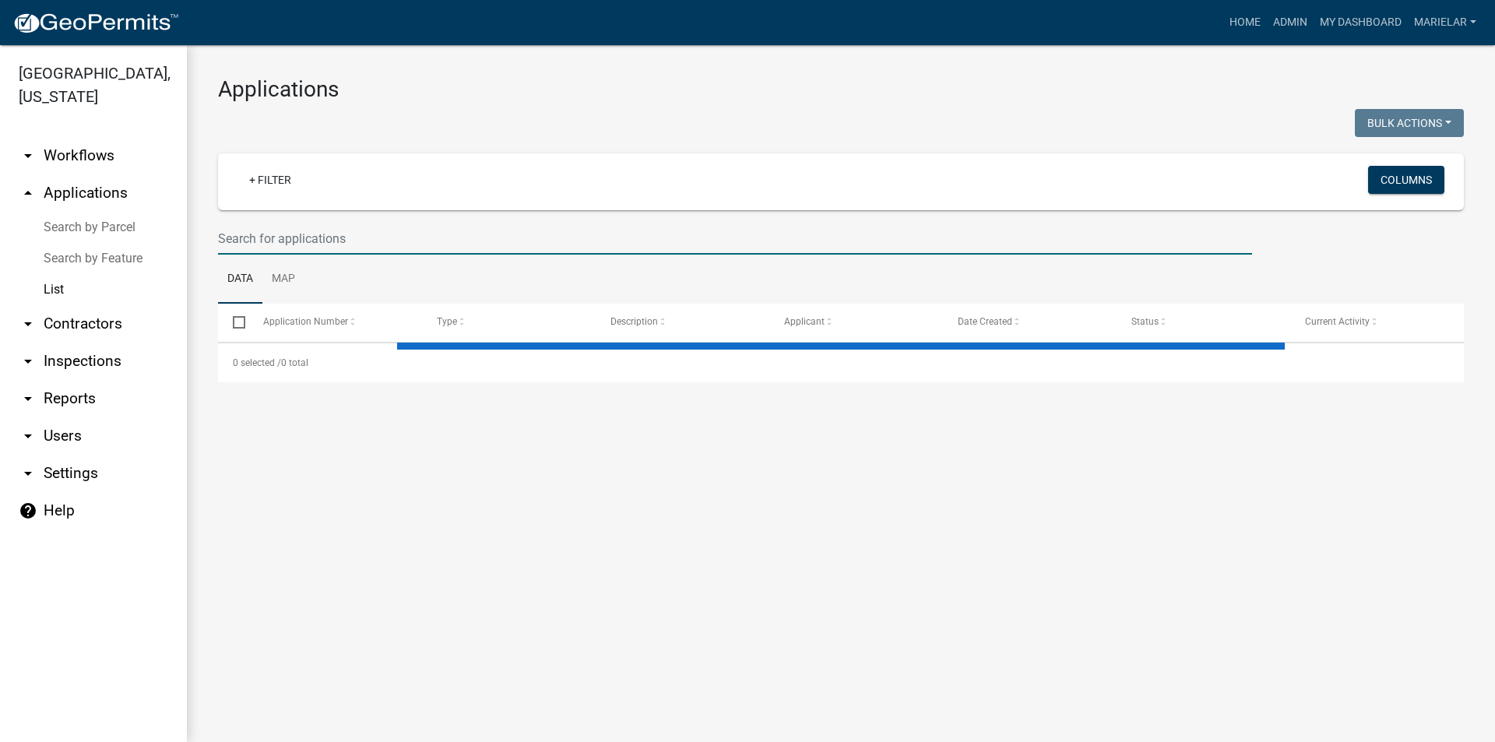
click at [340, 236] on input "text" at bounding box center [735, 239] width 1034 height 32
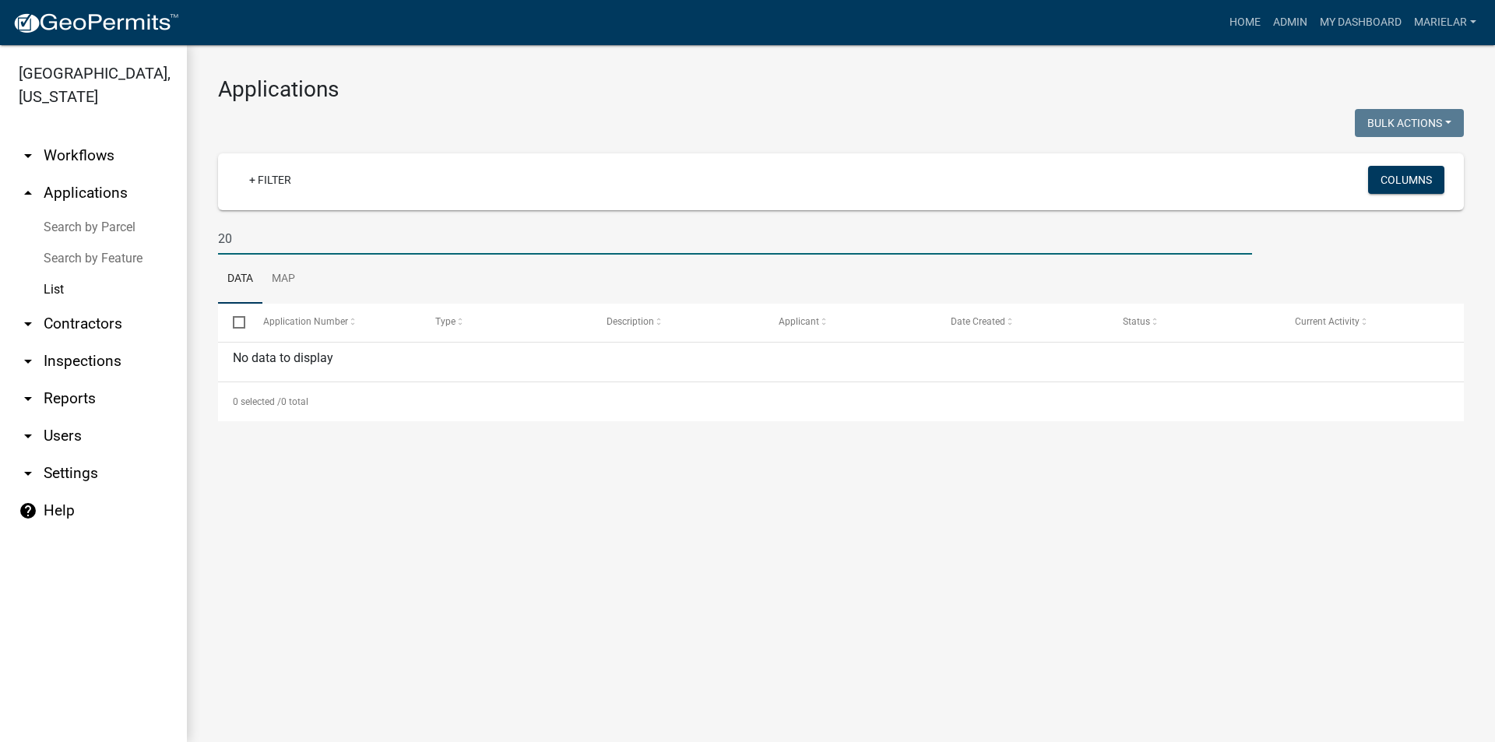
type input "2"
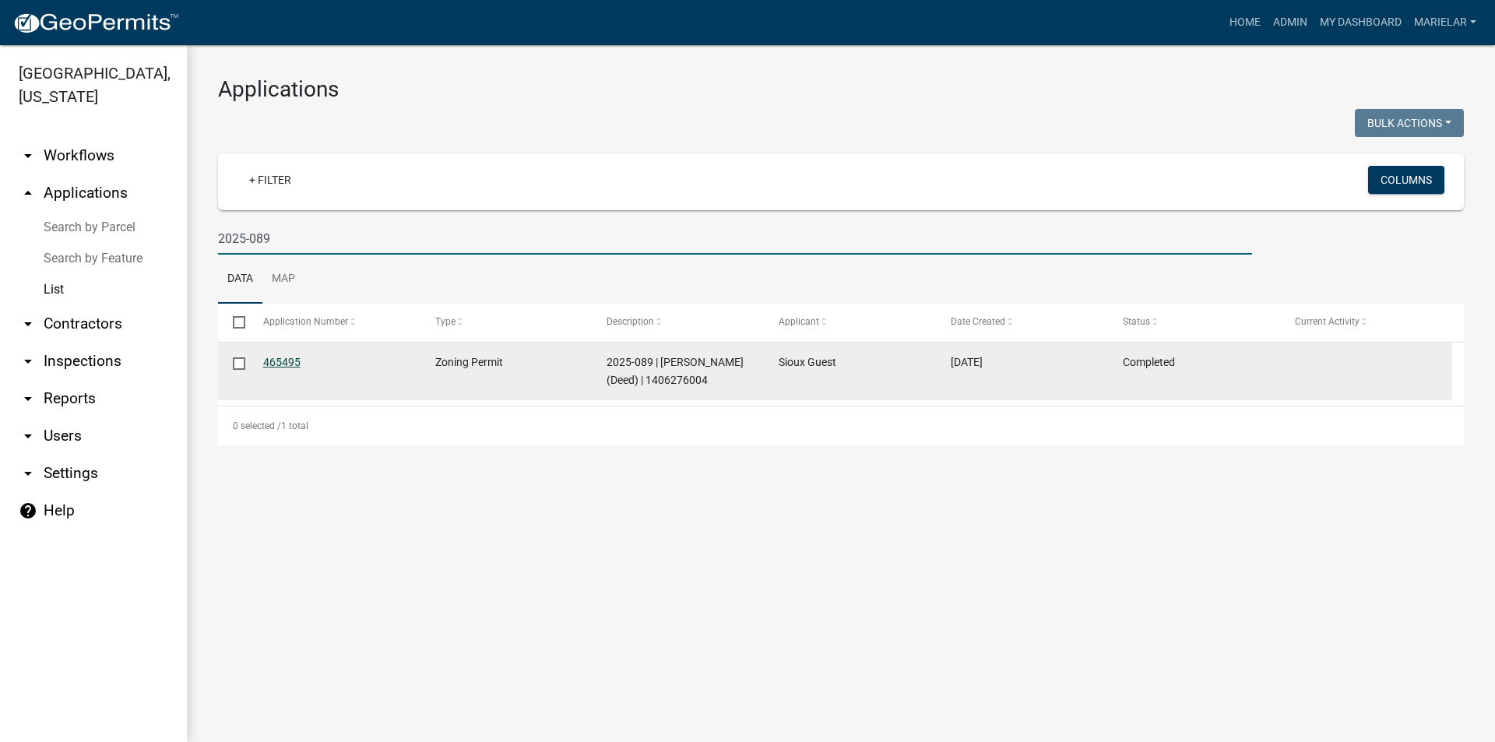
type input "2025-089"
click at [291, 363] on link "465495" at bounding box center [281, 362] width 37 height 12
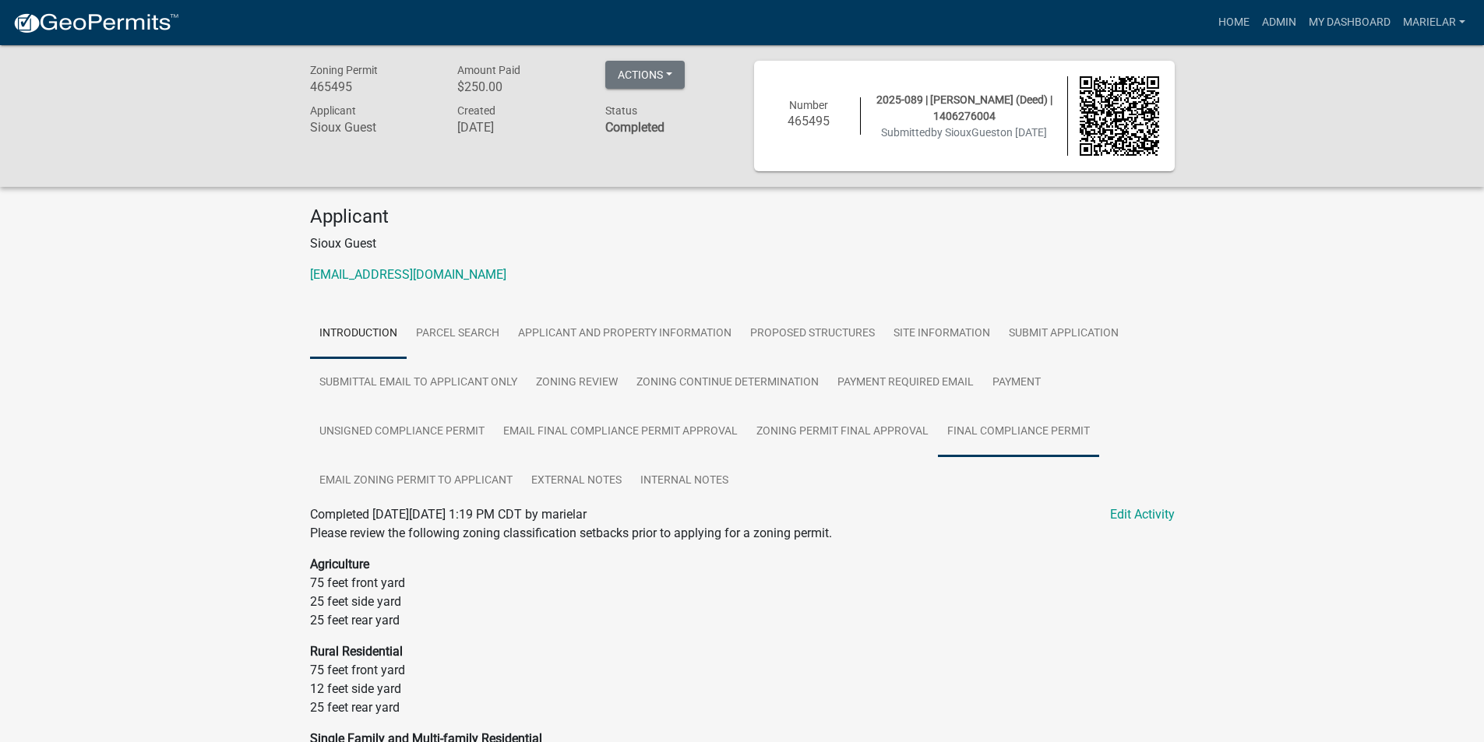
click at [1026, 433] on link "Final Compliance Permit" at bounding box center [1018, 432] width 161 height 50
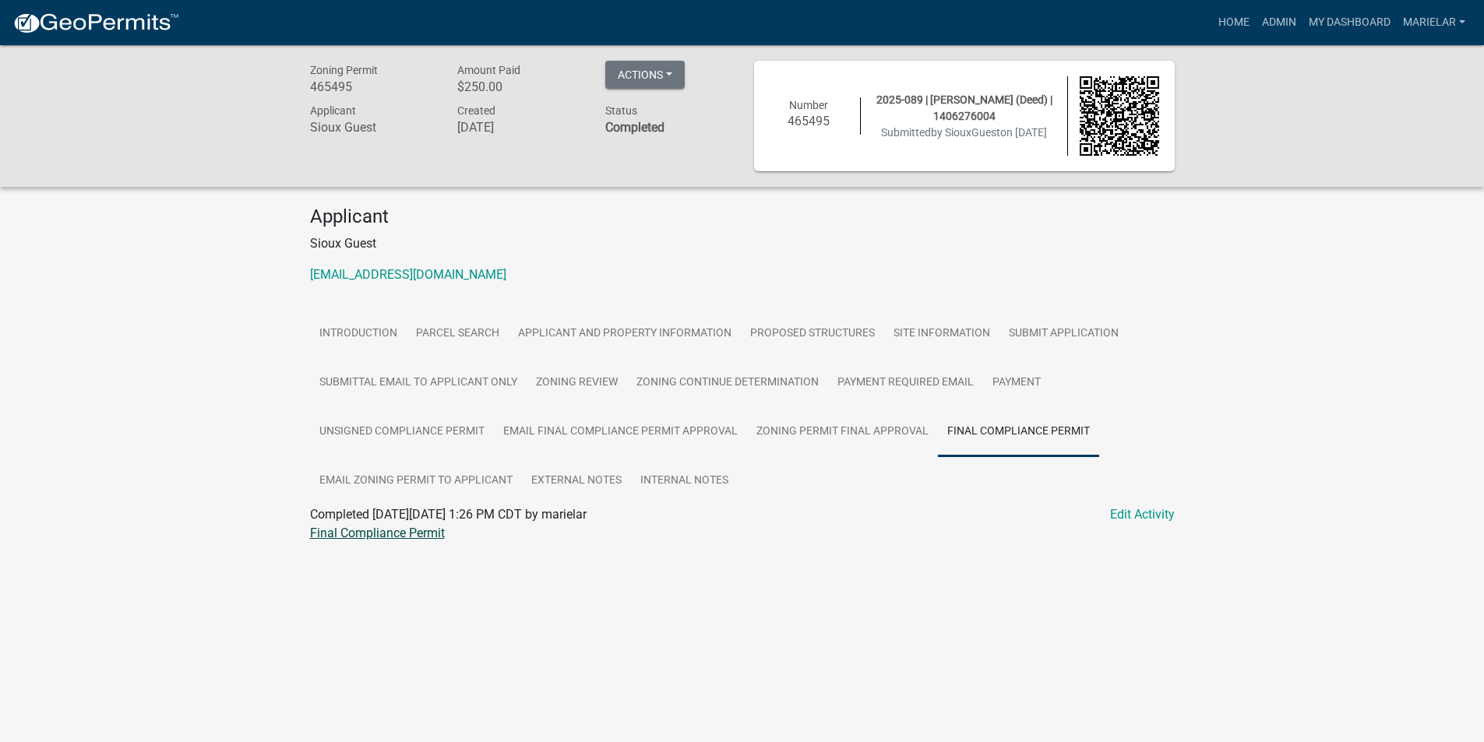
click at [416, 527] on link "Final Compliance Permit" at bounding box center [377, 533] width 135 height 15
click at [1270, 23] on link "Admin" at bounding box center [1278, 23] width 47 height 30
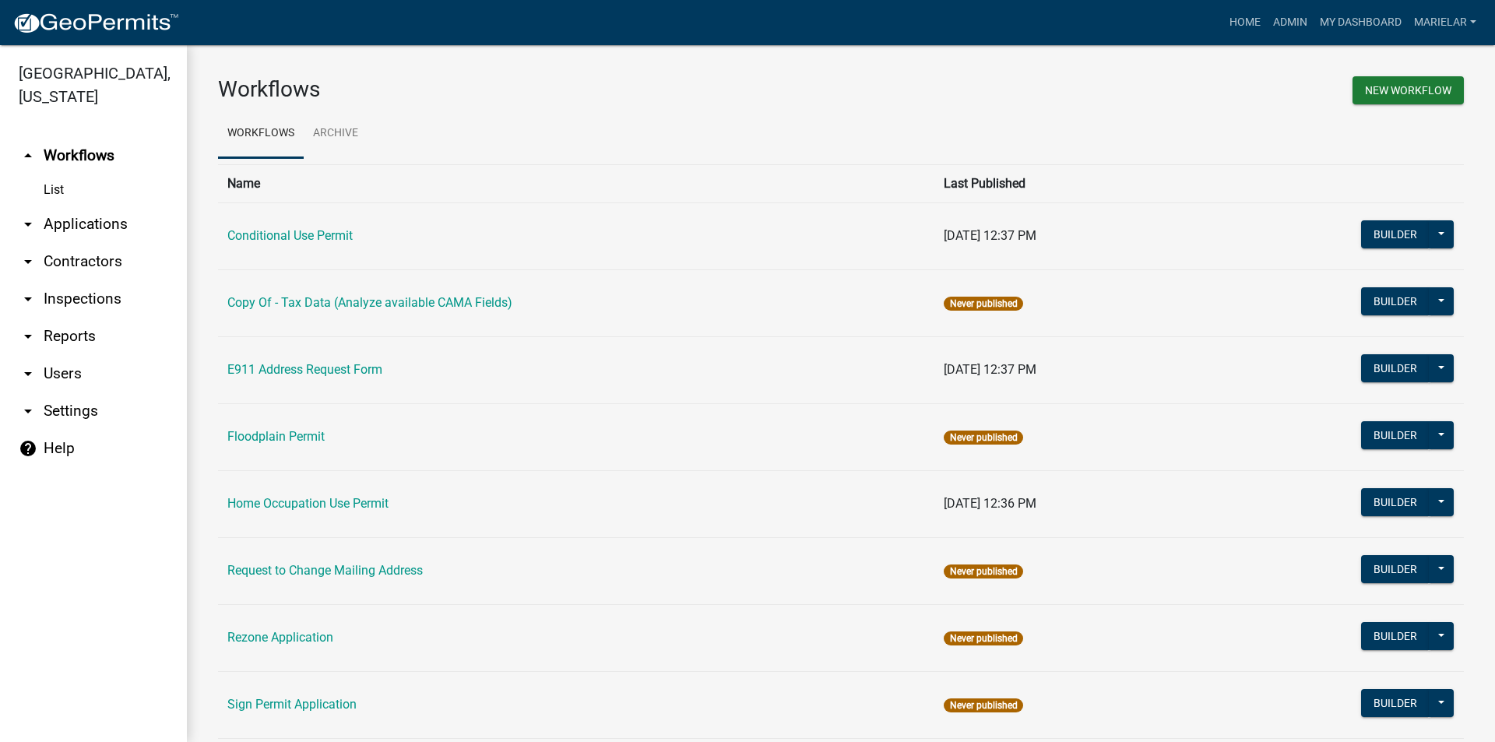
click at [31, 215] on icon "arrow_drop_down" at bounding box center [28, 224] width 19 height 19
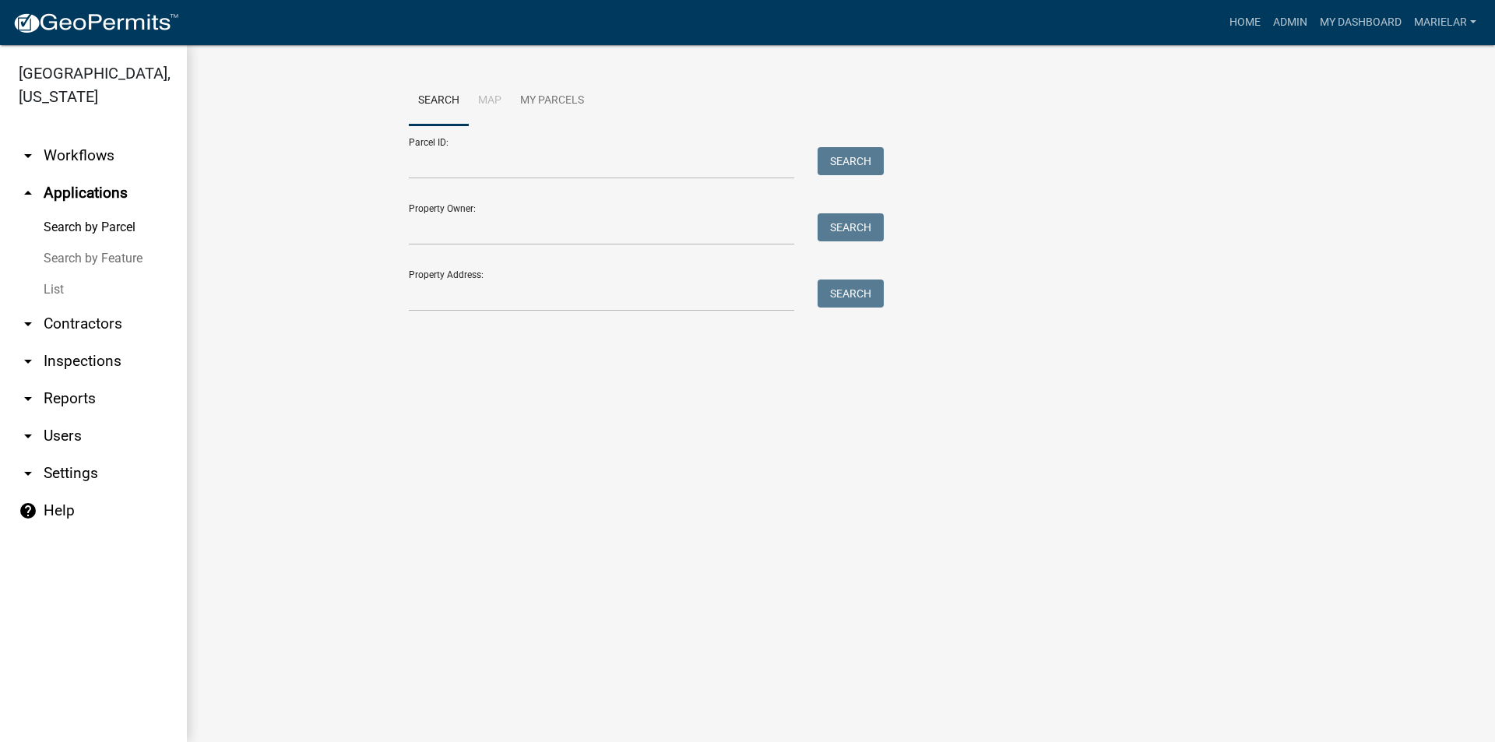
click at [49, 274] on link "List" at bounding box center [93, 289] width 187 height 31
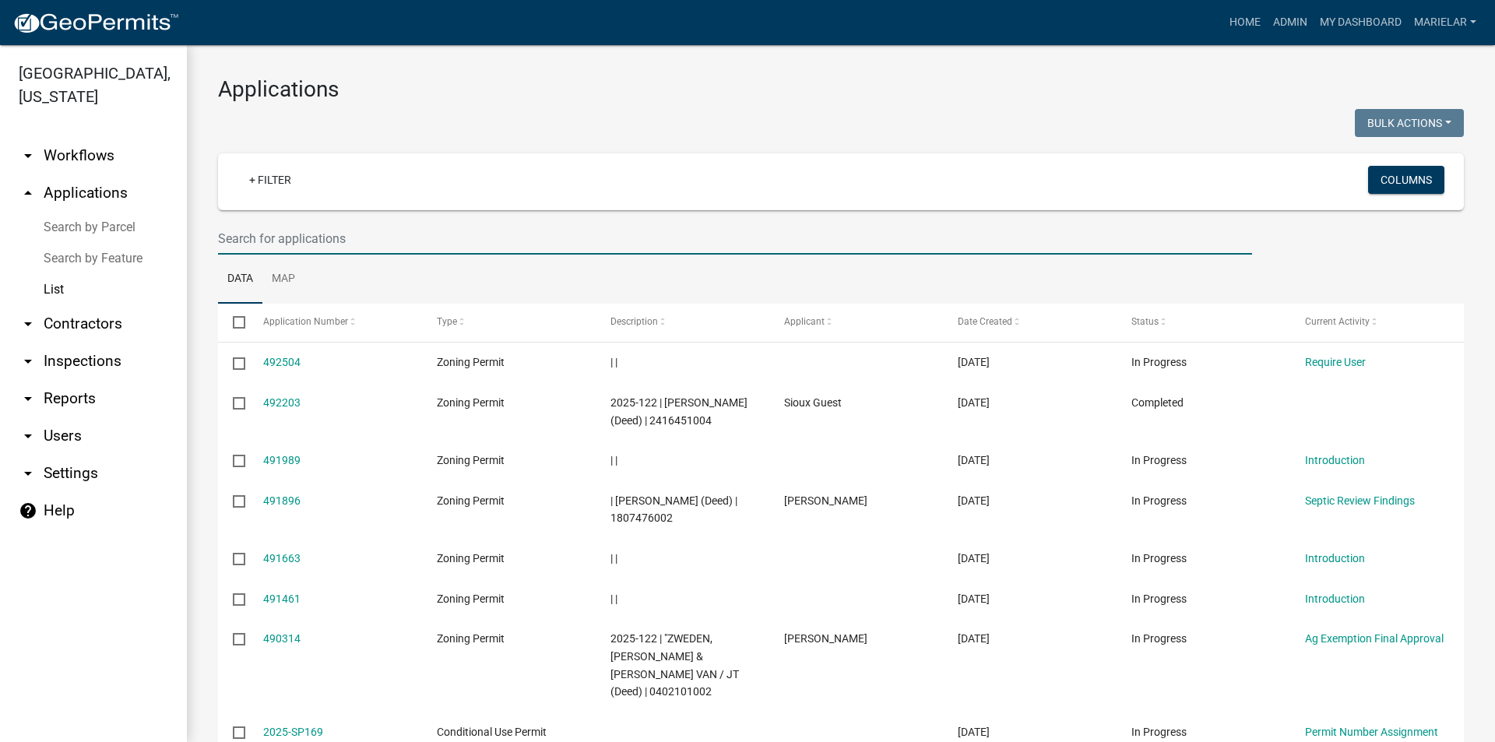
click at [347, 242] on input "text" at bounding box center [735, 239] width 1034 height 32
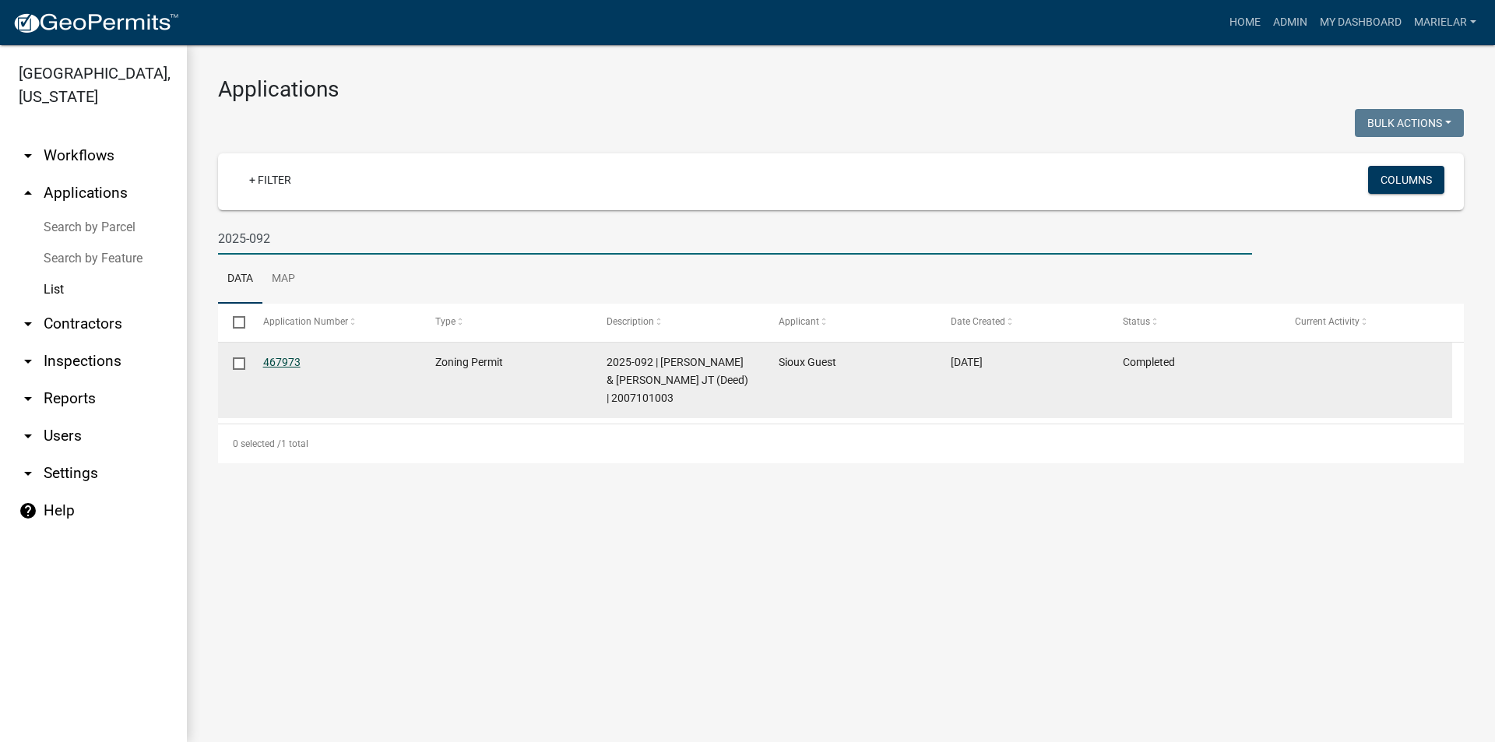
type input "2025-092"
click at [287, 366] on link "467973" at bounding box center [281, 362] width 37 height 12
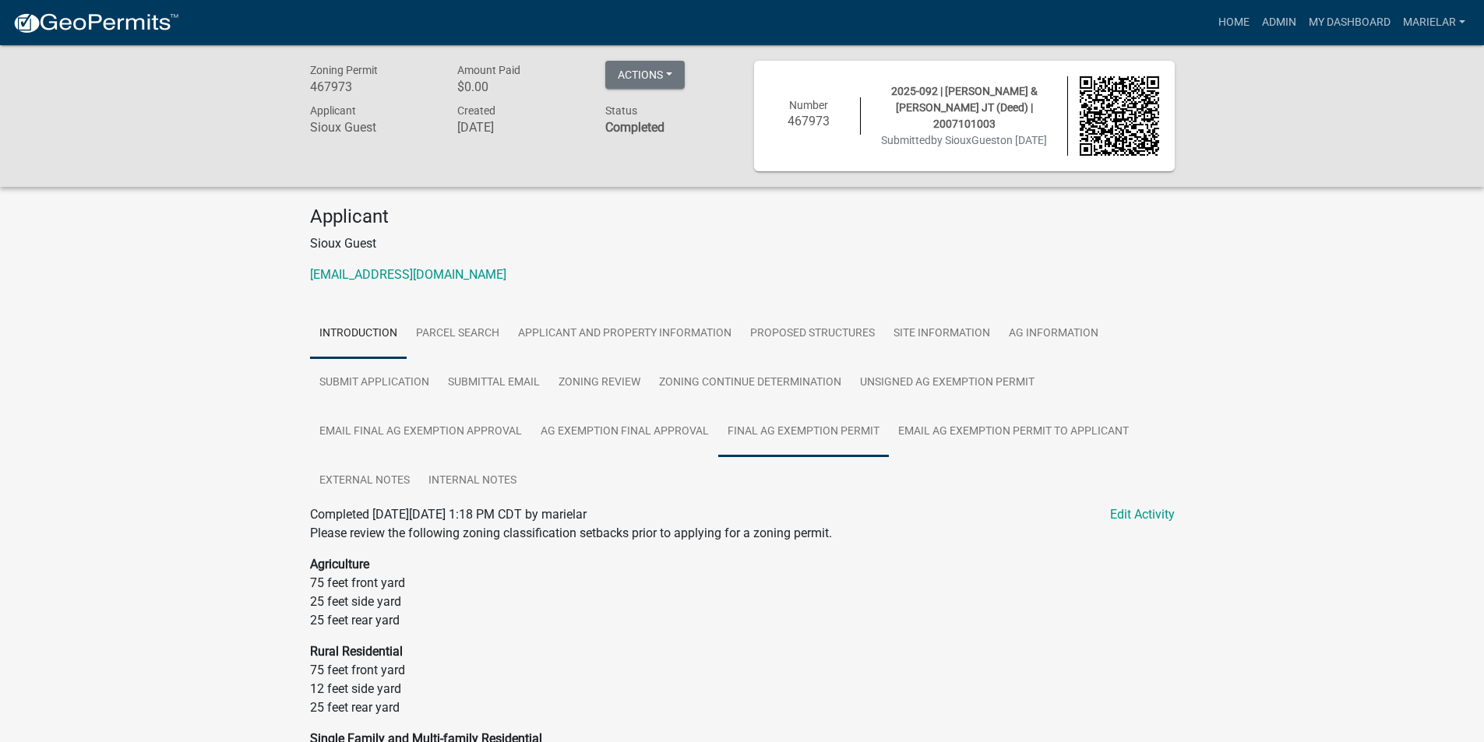
click at [781, 435] on link "Final Ag Exemption Permit" at bounding box center [803, 432] width 171 height 50
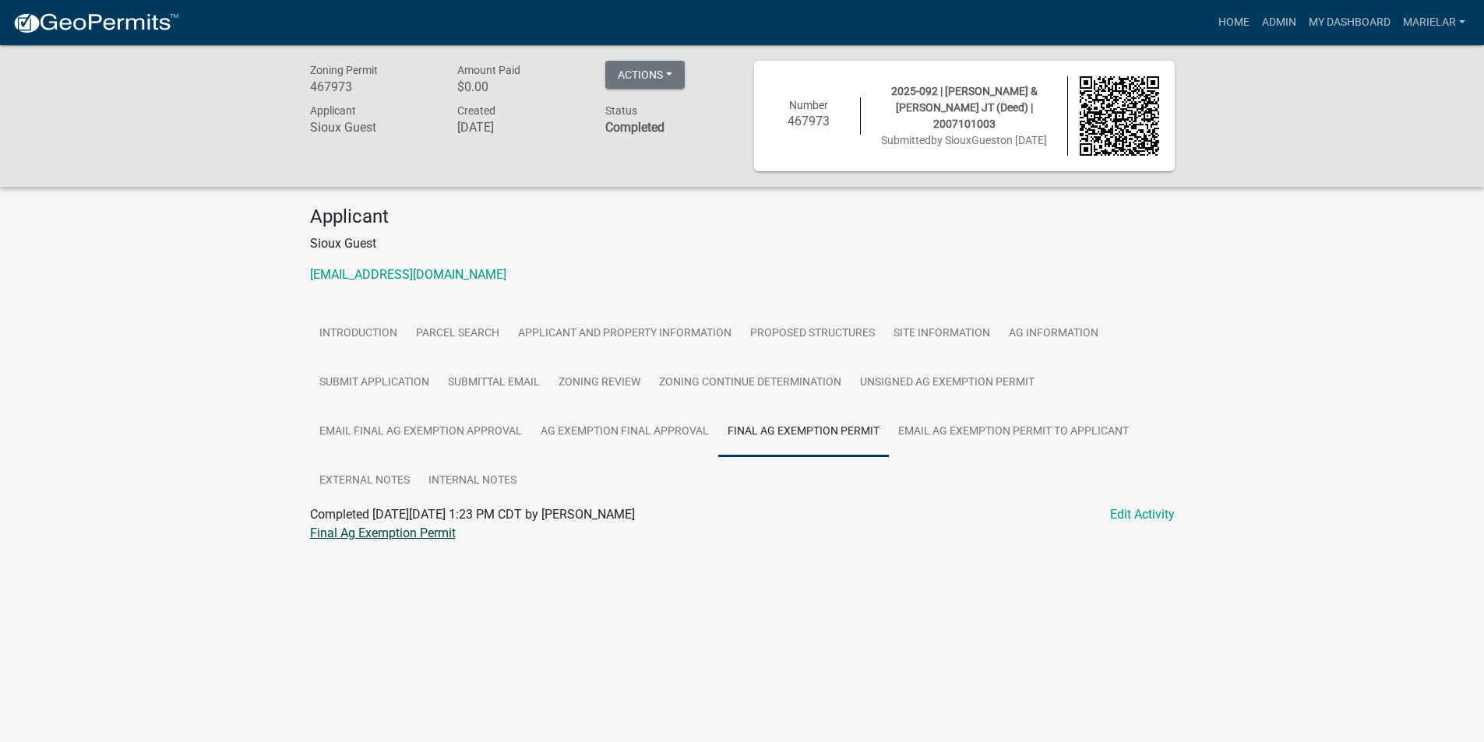
click at [378, 530] on link "Final Ag Exemption Permit" at bounding box center [383, 533] width 146 height 15
click at [1285, 26] on link "Admin" at bounding box center [1278, 23] width 47 height 30
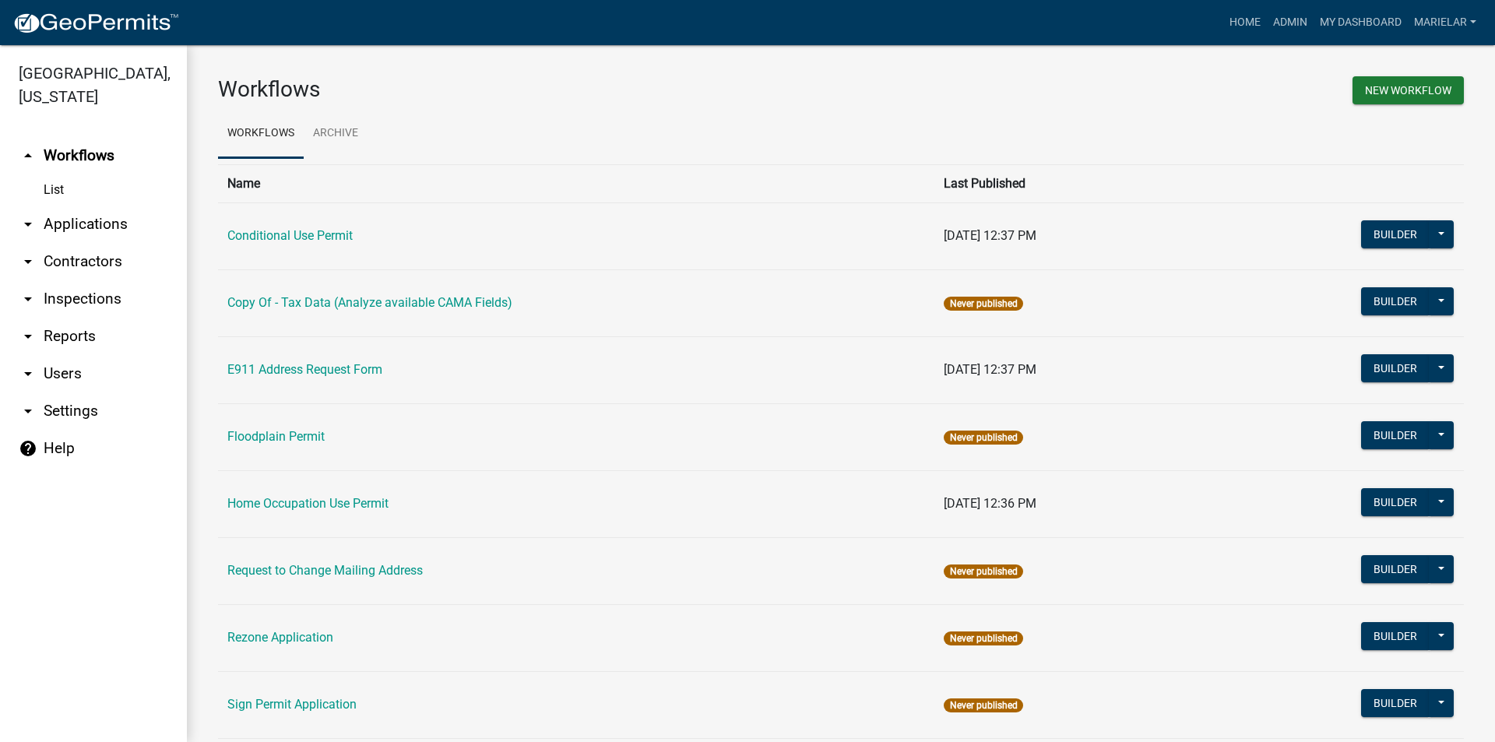
click at [26, 215] on icon "arrow_drop_down" at bounding box center [28, 224] width 19 height 19
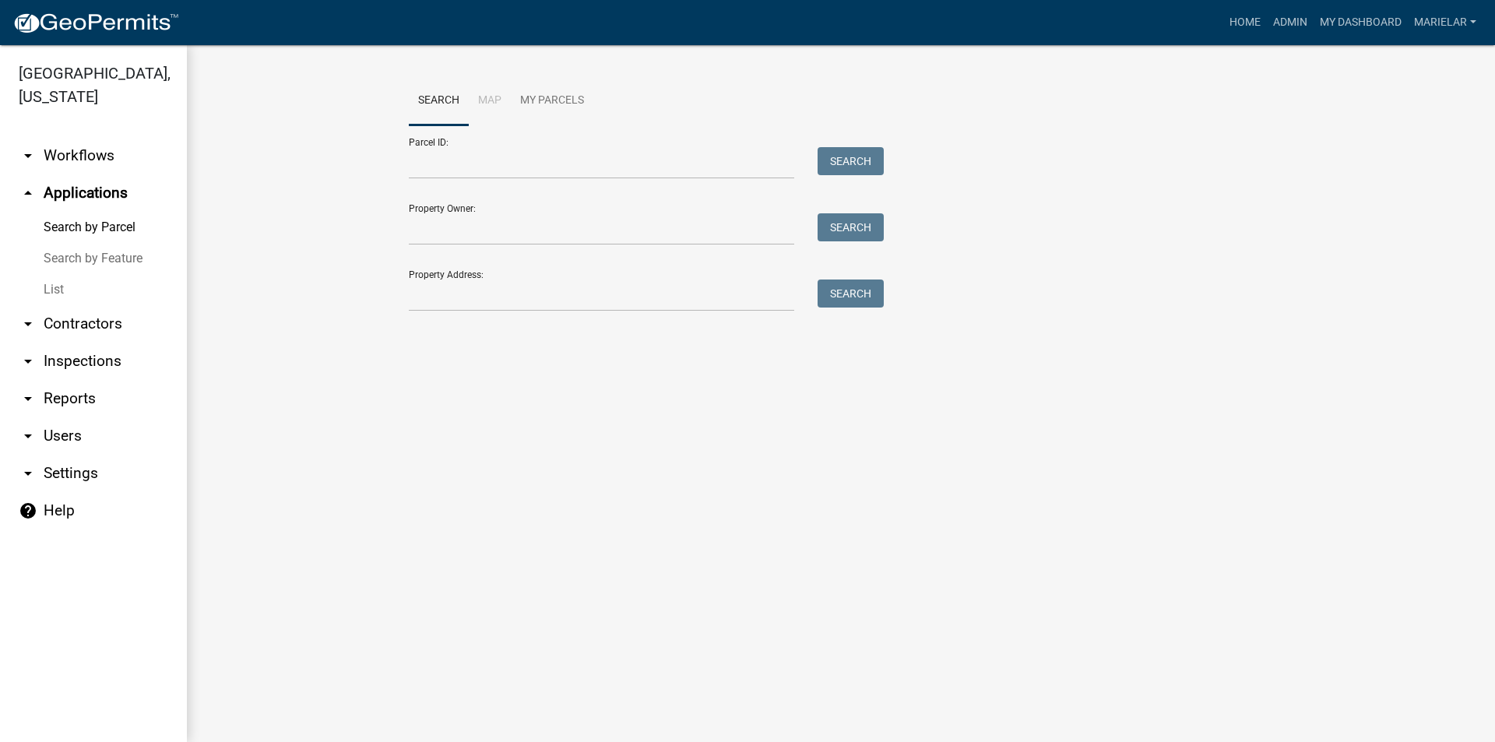
click at [44, 274] on link "List" at bounding box center [93, 289] width 187 height 31
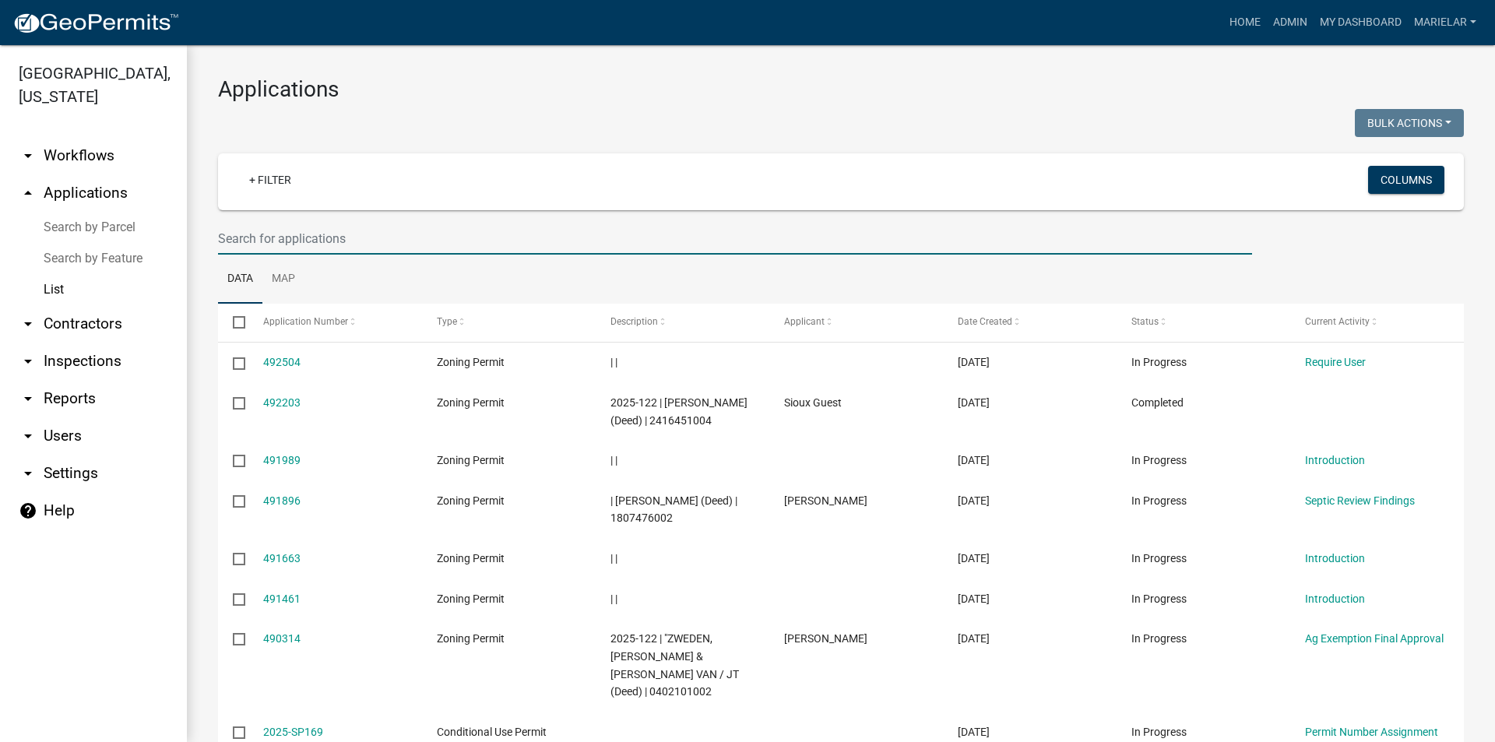
click at [290, 236] on input "text" at bounding box center [735, 239] width 1034 height 32
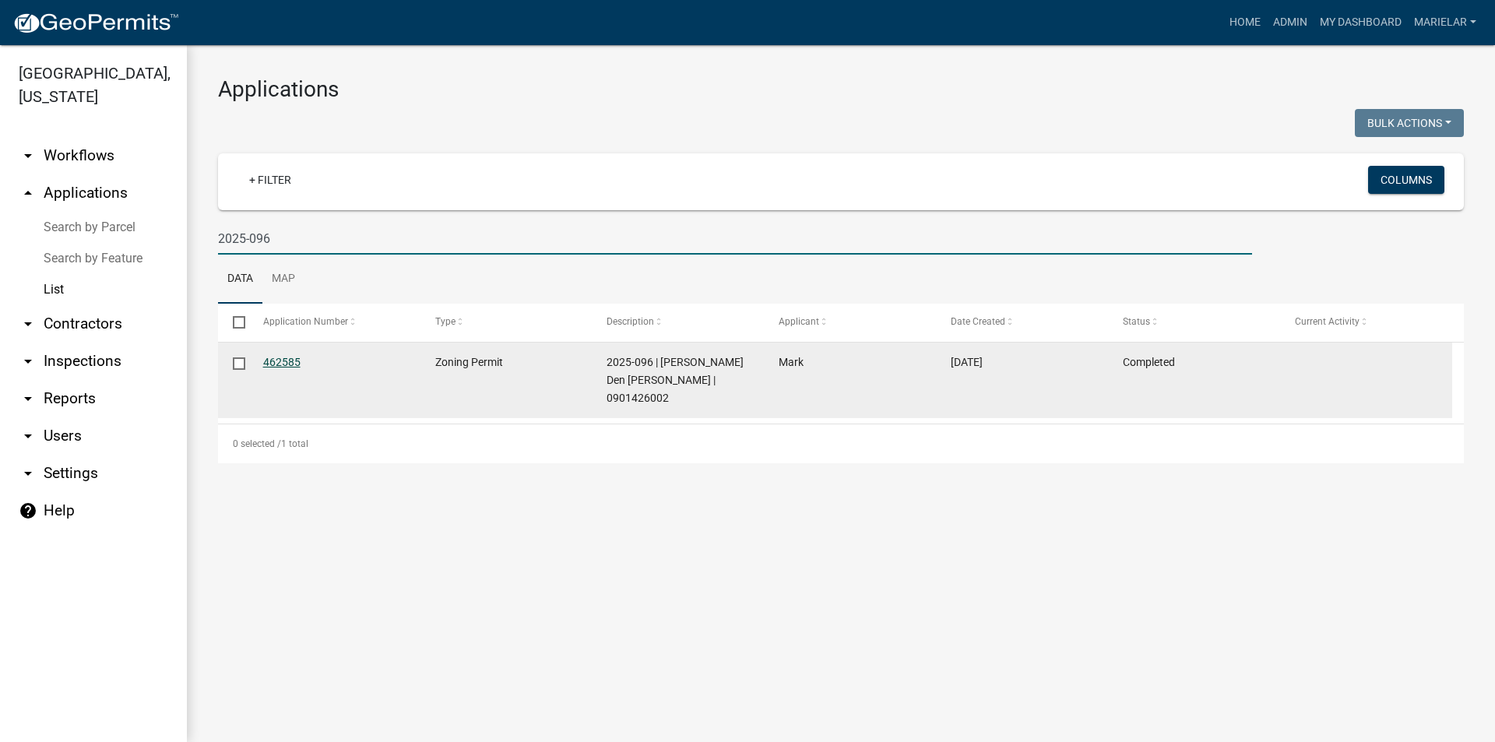
type input "2025-096"
click at [282, 361] on link "462585" at bounding box center [281, 362] width 37 height 12
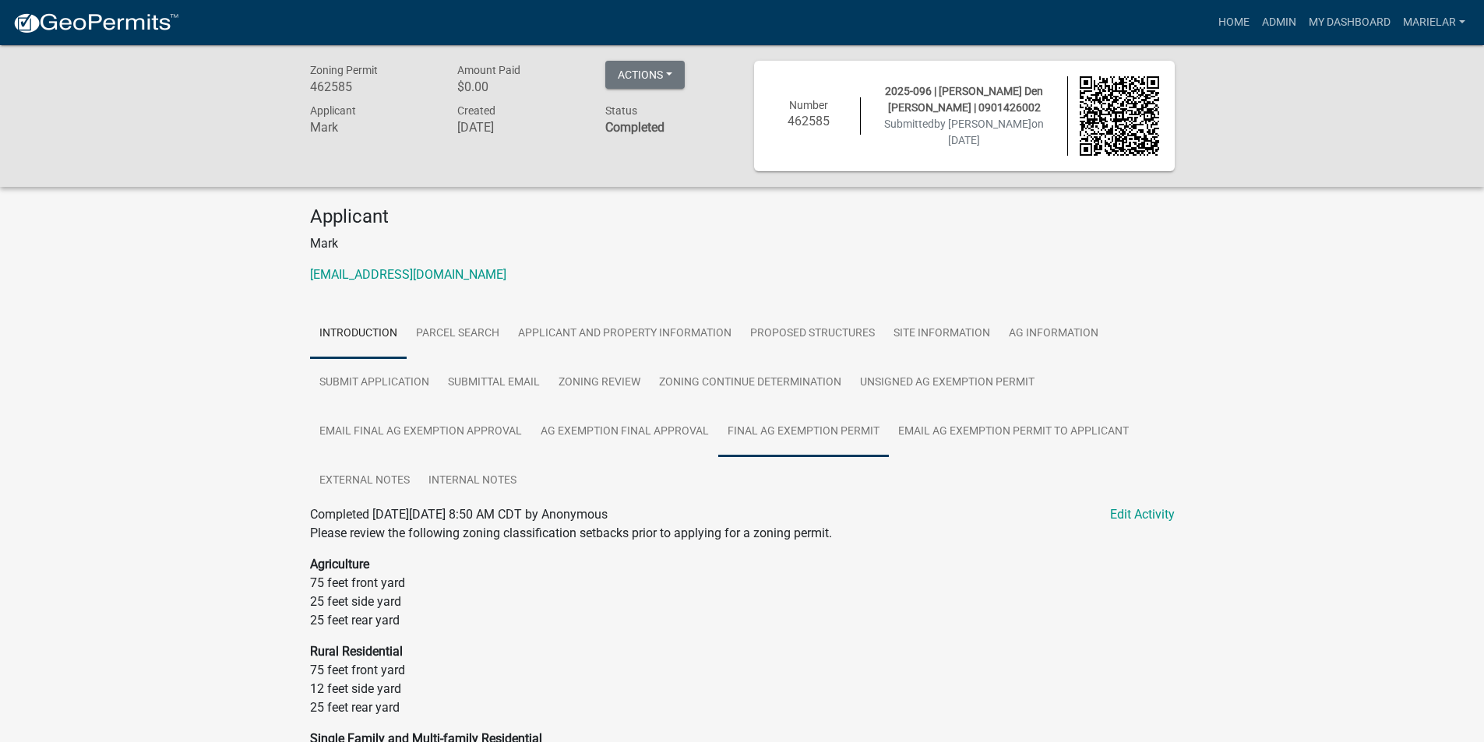
click at [816, 431] on link "Final Ag Exemption Permit" at bounding box center [803, 432] width 171 height 50
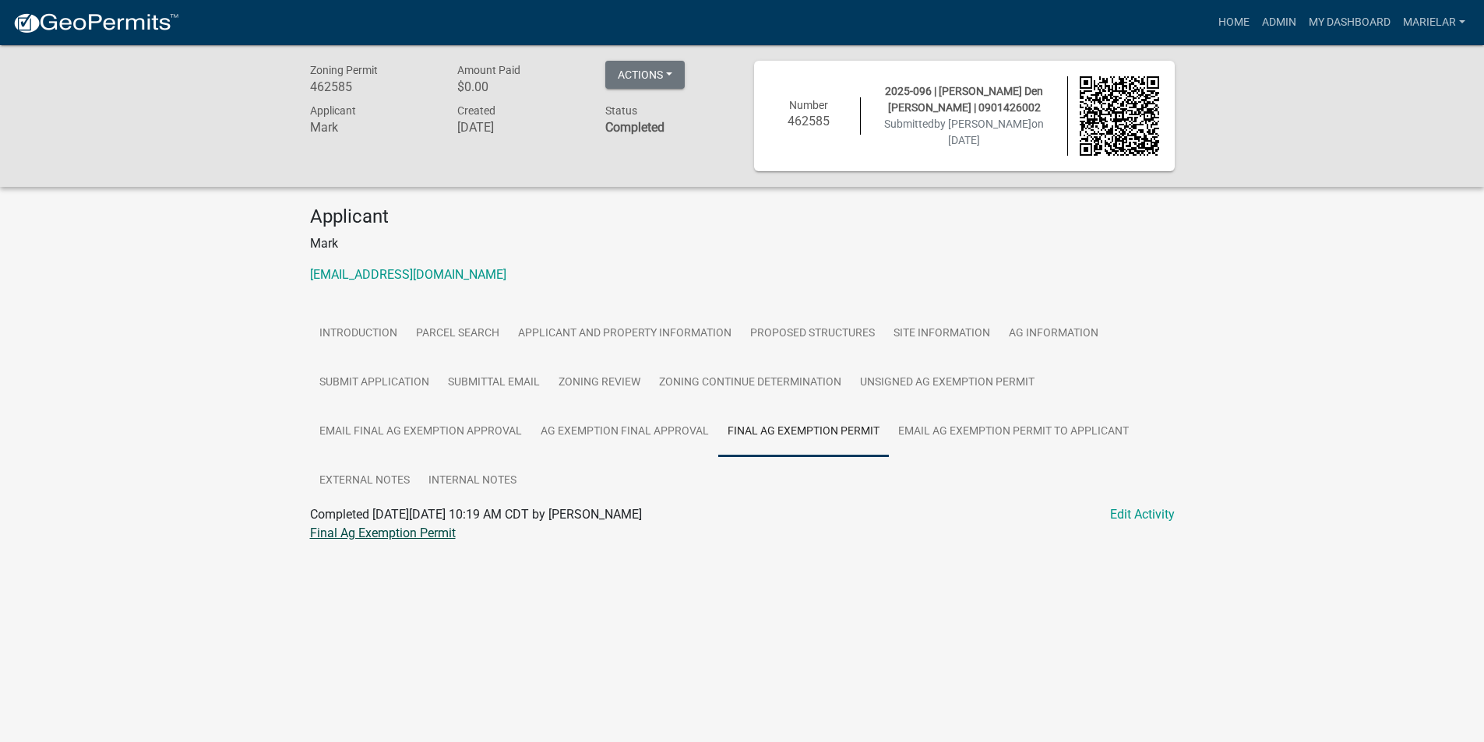
click at [375, 537] on link "Final Ag Exemption Permit" at bounding box center [383, 533] width 146 height 15
click at [1276, 19] on link "Admin" at bounding box center [1278, 23] width 47 height 30
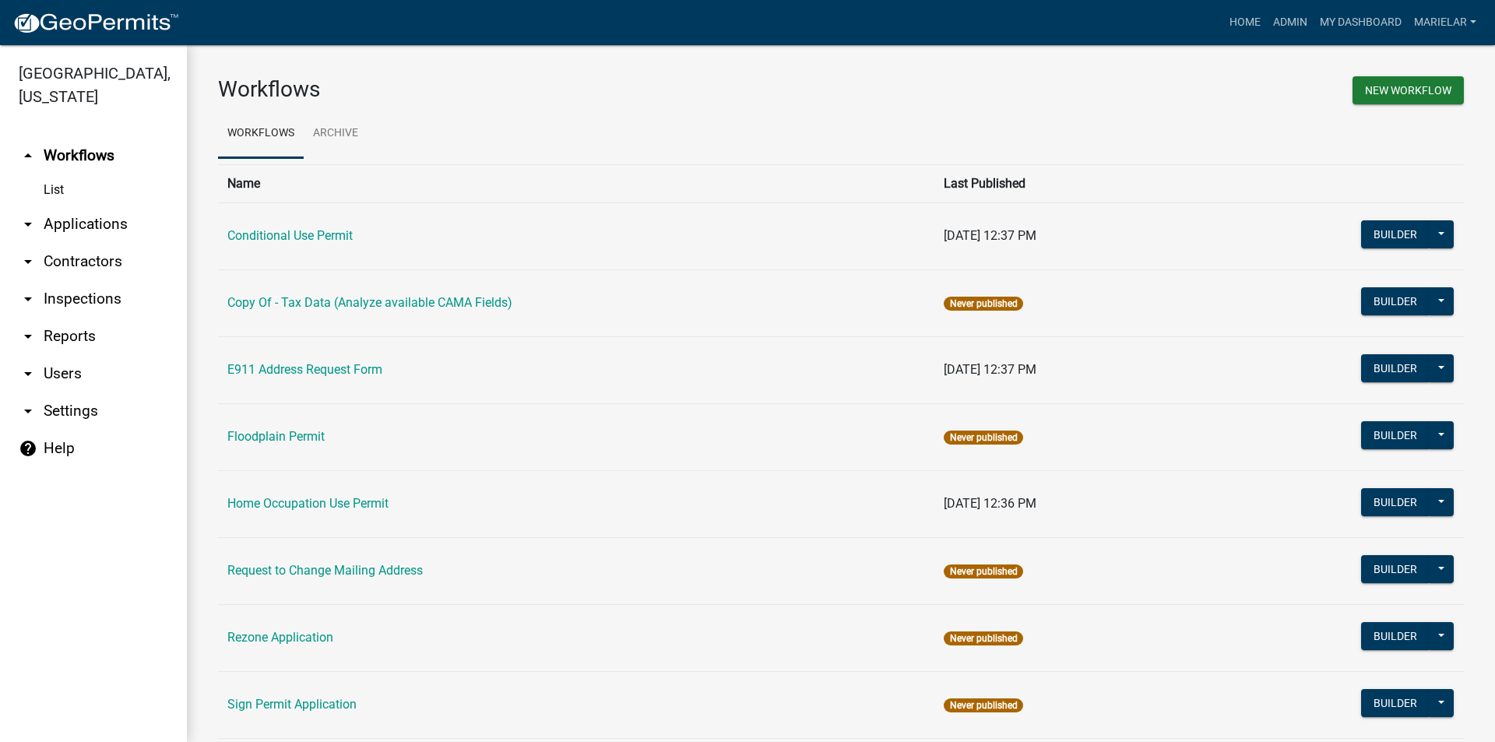
click at [19, 215] on icon "arrow_drop_down" at bounding box center [28, 224] width 19 height 19
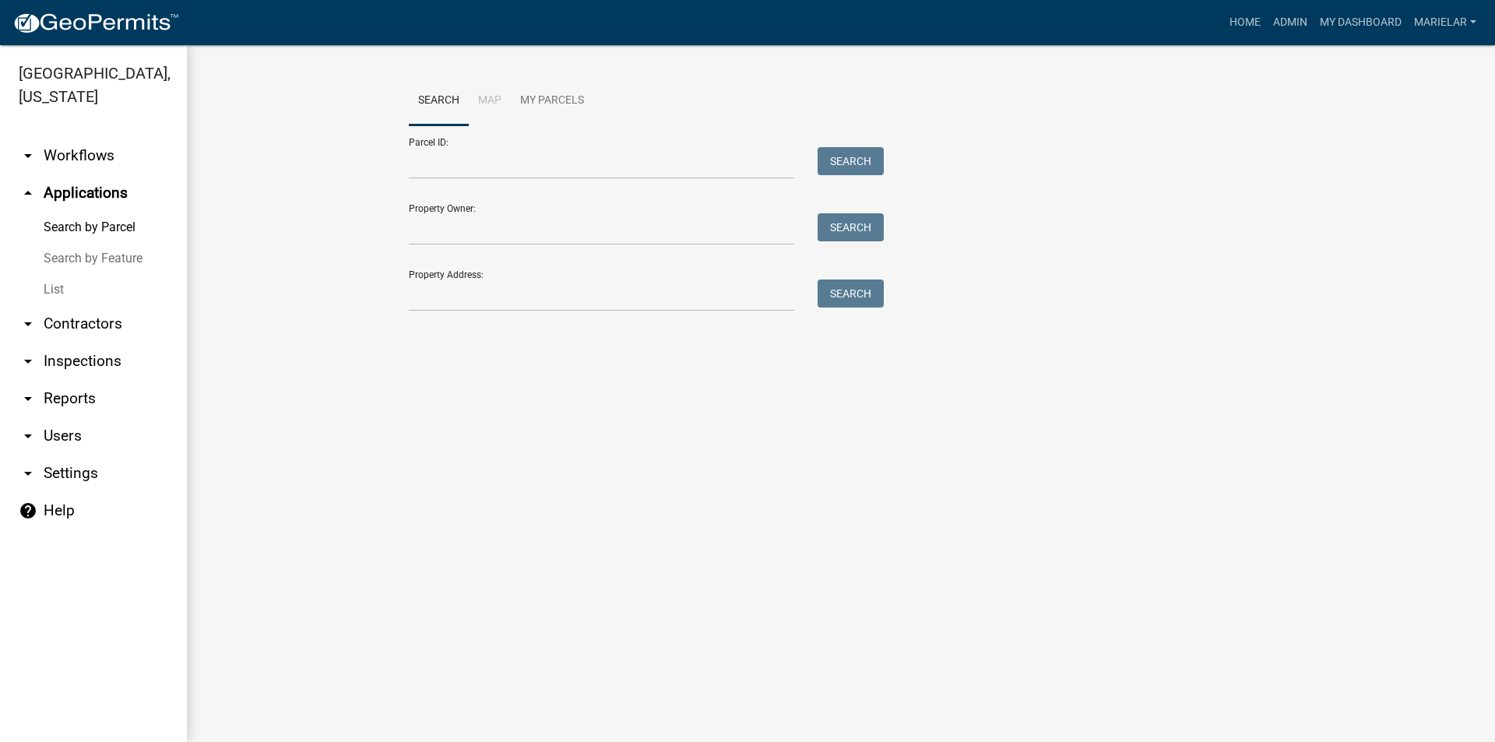
click at [61, 274] on link "List" at bounding box center [93, 289] width 187 height 31
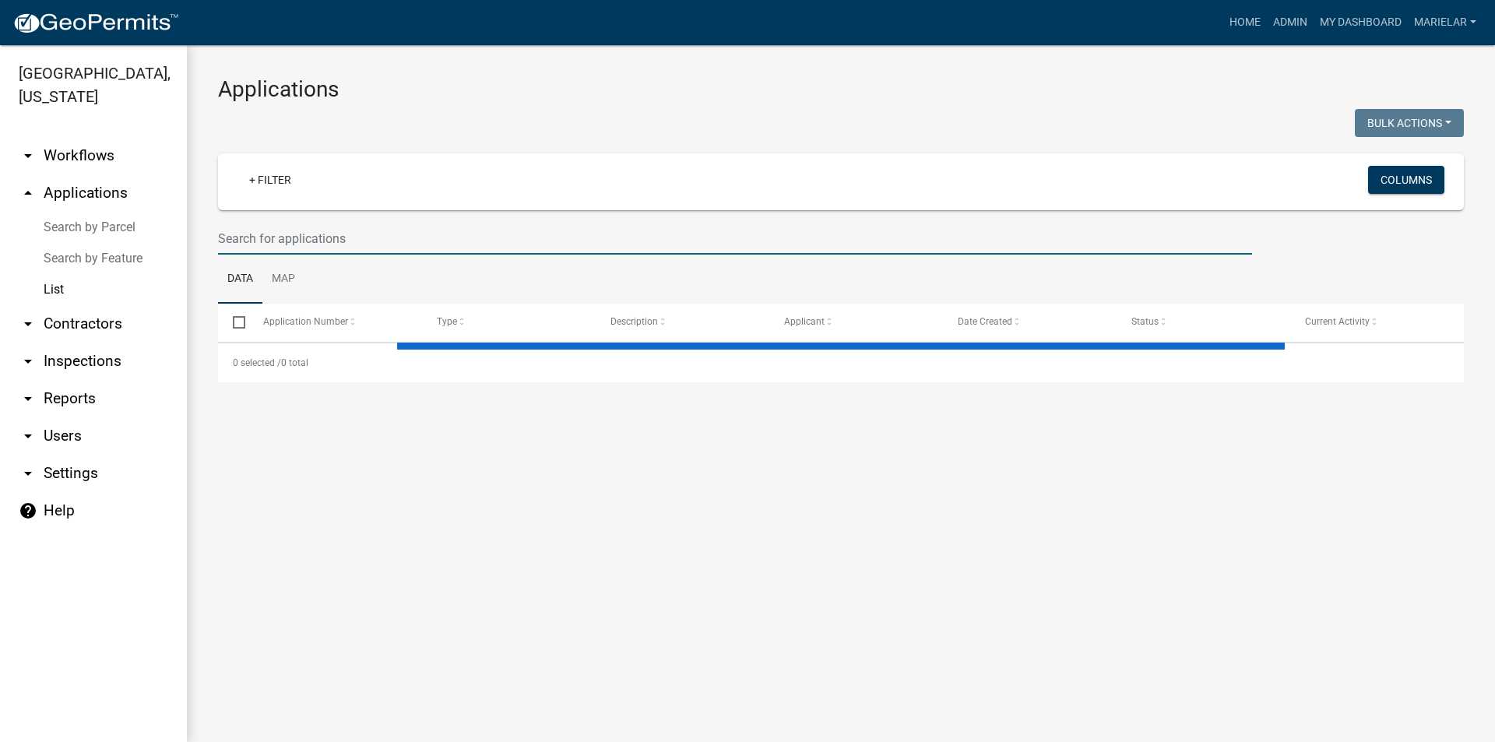
click at [315, 241] on input "text" at bounding box center [735, 239] width 1034 height 32
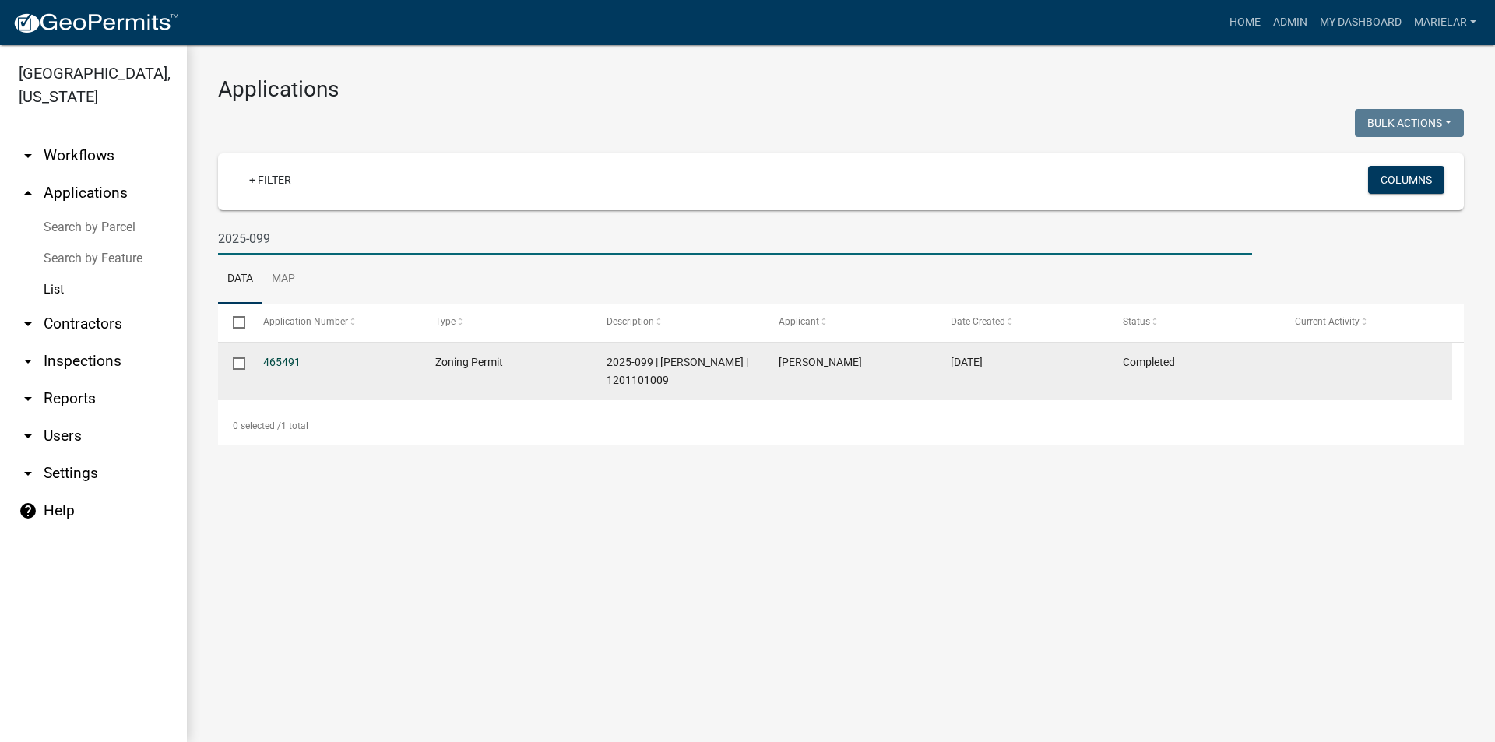
type input "2025-099"
click at [291, 361] on link "465491" at bounding box center [281, 362] width 37 height 12
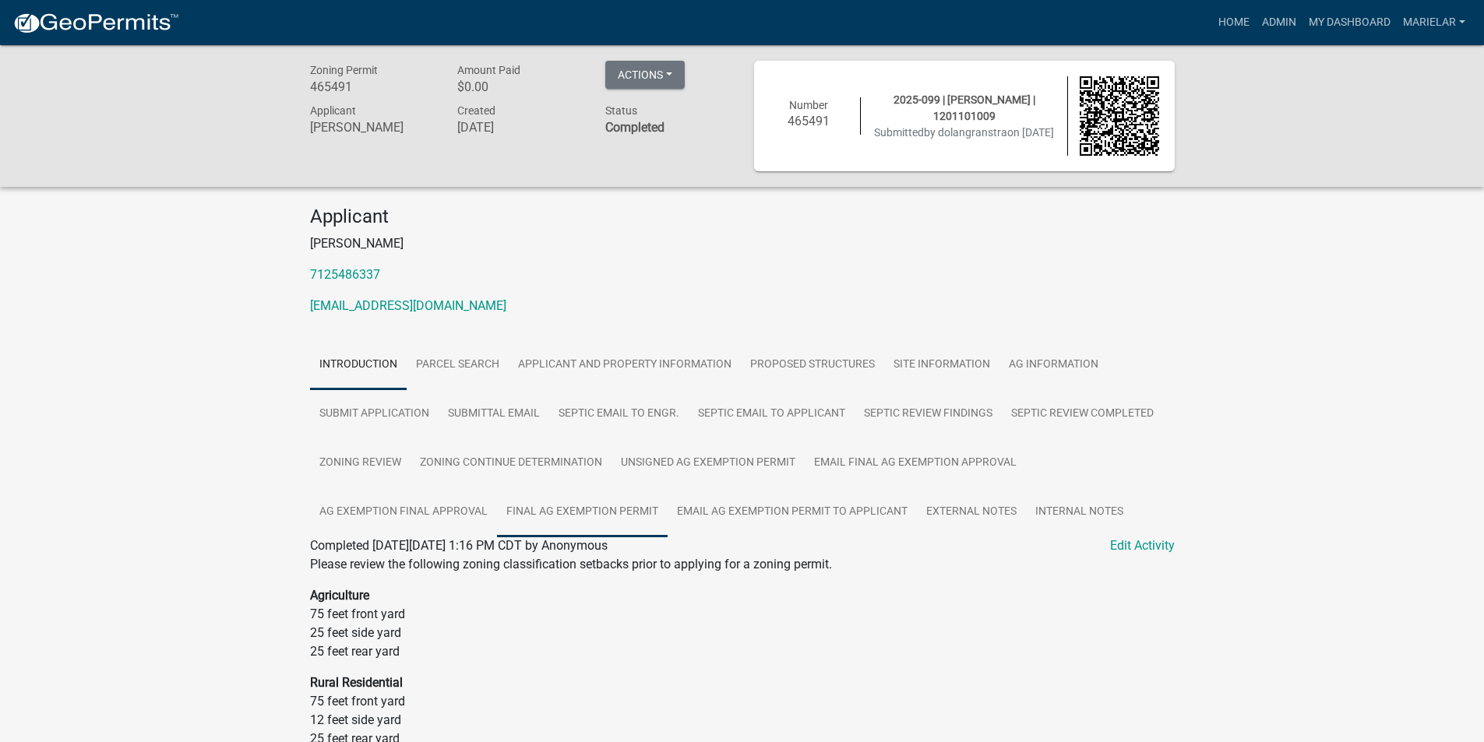
click at [585, 519] on link "Final Ag Exemption Permit" at bounding box center [582, 513] width 171 height 50
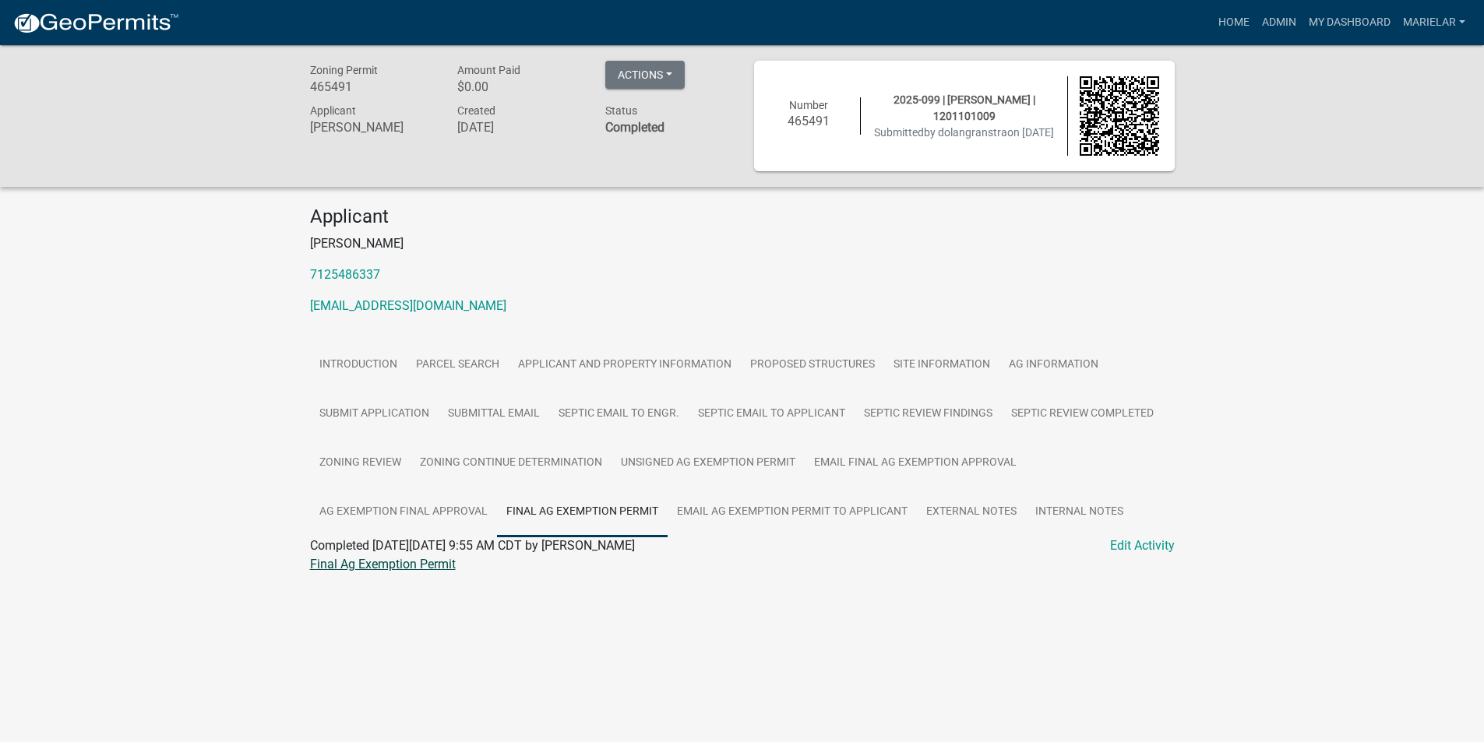
click at [413, 569] on link "Final Ag Exemption Permit" at bounding box center [383, 564] width 146 height 15
click at [1275, 20] on link "Admin" at bounding box center [1278, 23] width 47 height 30
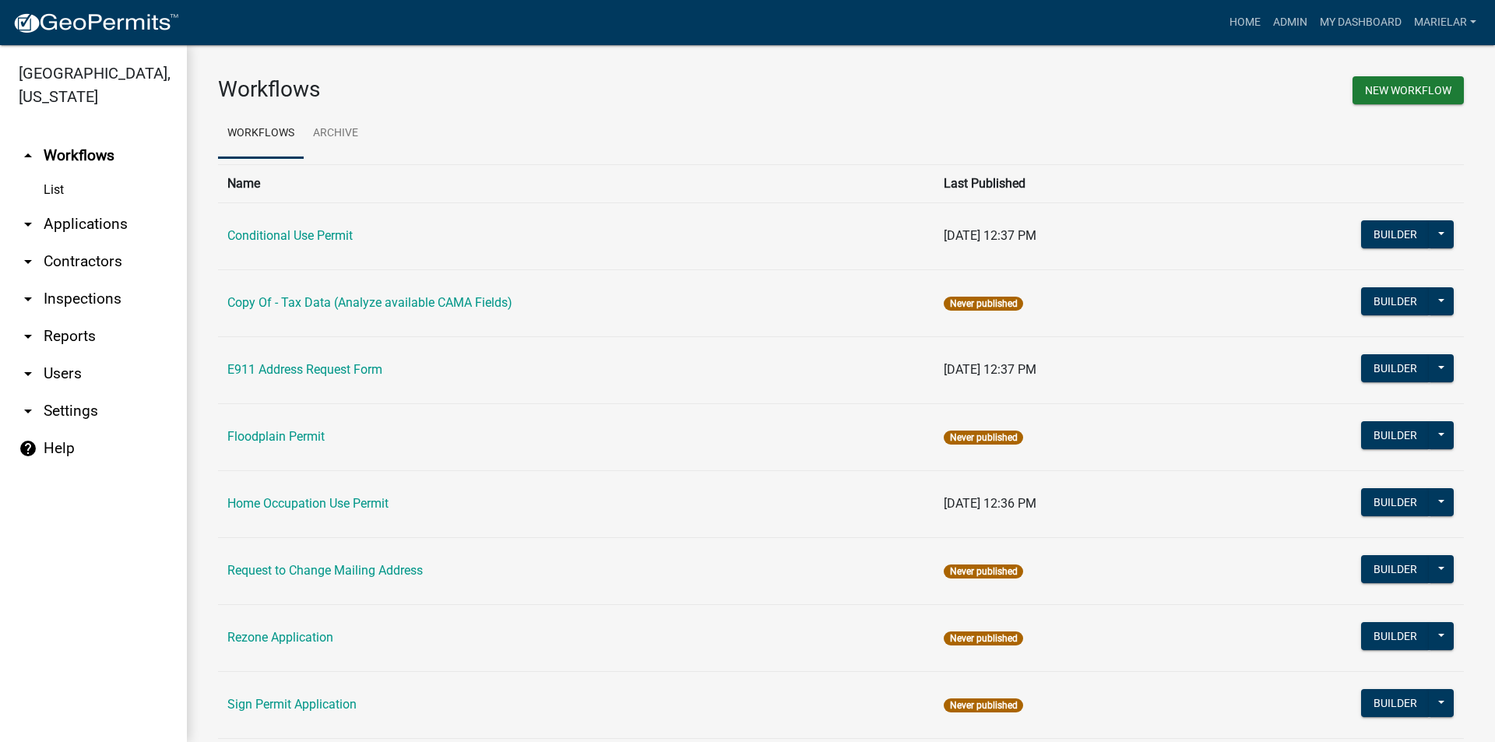
click at [30, 215] on icon "arrow_drop_down" at bounding box center [28, 224] width 19 height 19
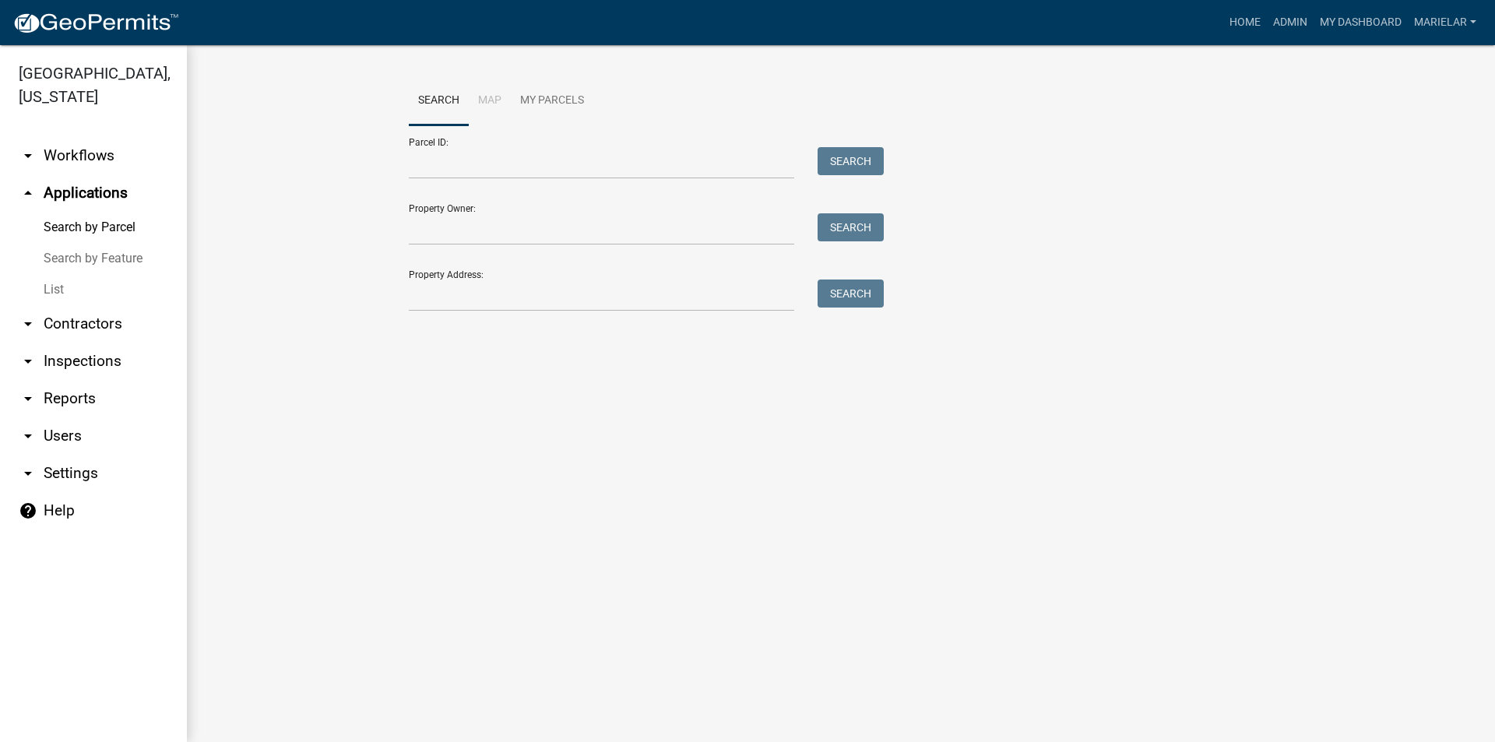
click at [64, 274] on link "List" at bounding box center [93, 289] width 187 height 31
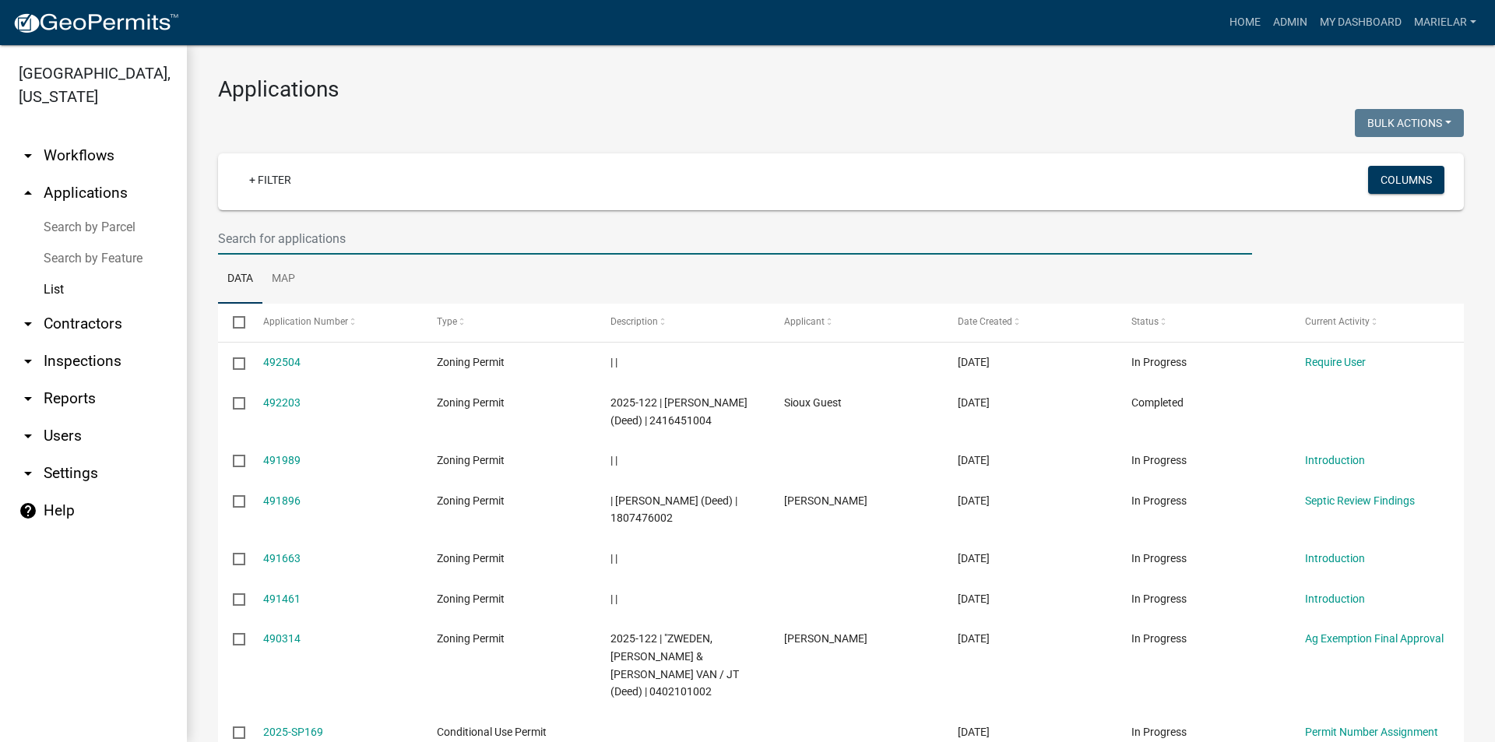
click at [340, 240] on input "text" at bounding box center [735, 239] width 1034 height 32
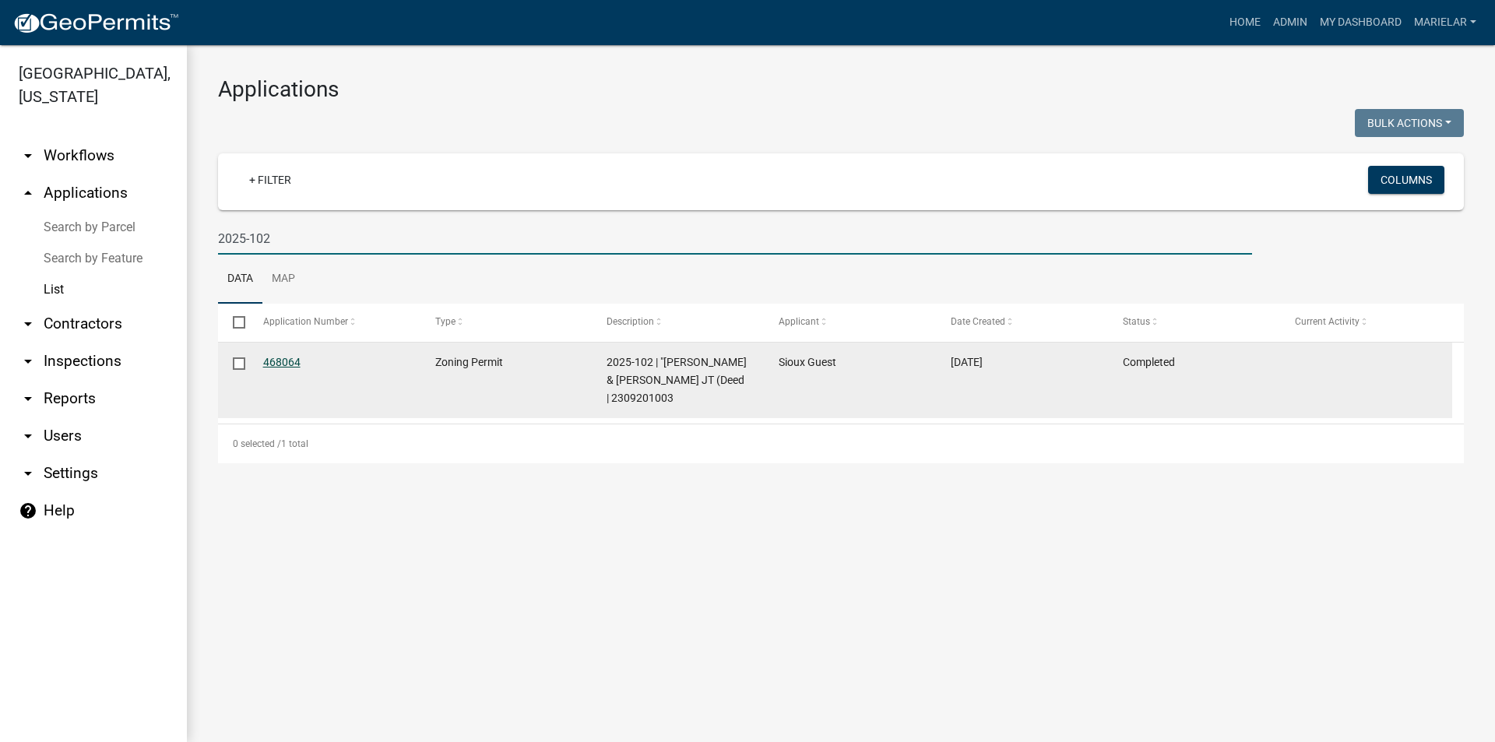
type input "2025-102"
click at [280, 363] on link "468064" at bounding box center [281, 362] width 37 height 12
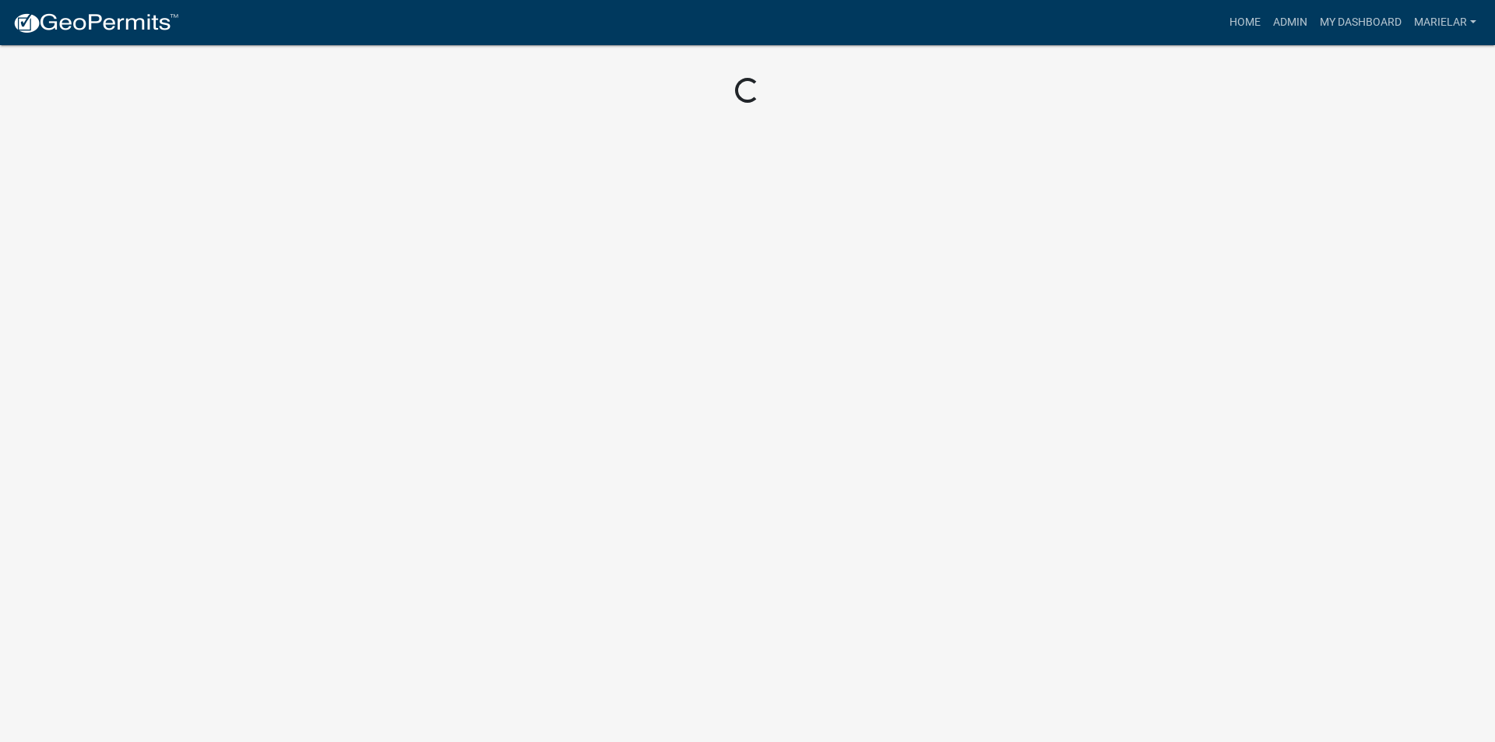
click at [280, 363] on body "Internet Explorer does NOT work with GeoPermits. Get a new browser for more sec…" at bounding box center [747, 371] width 1495 height 742
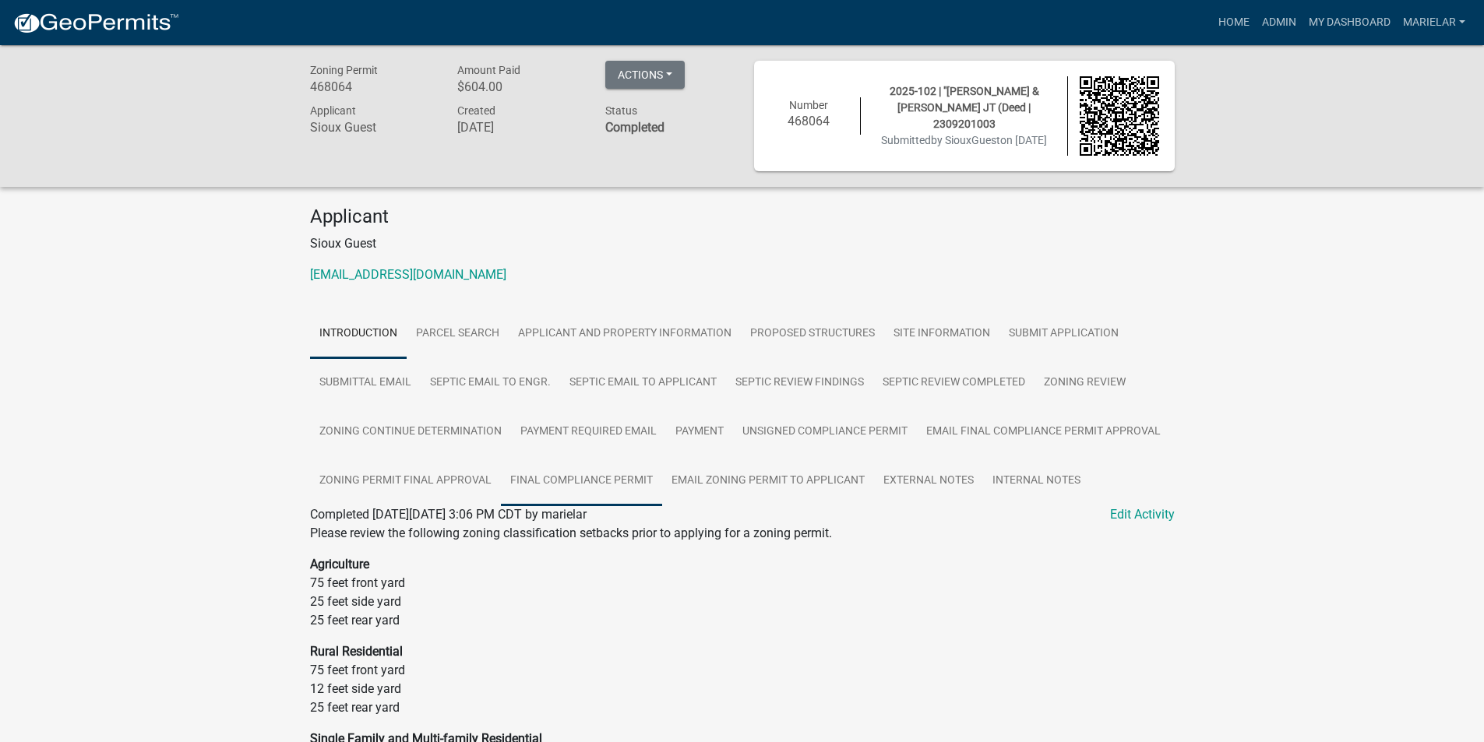
click at [565, 475] on link "Final Compliance Permit" at bounding box center [581, 481] width 161 height 50
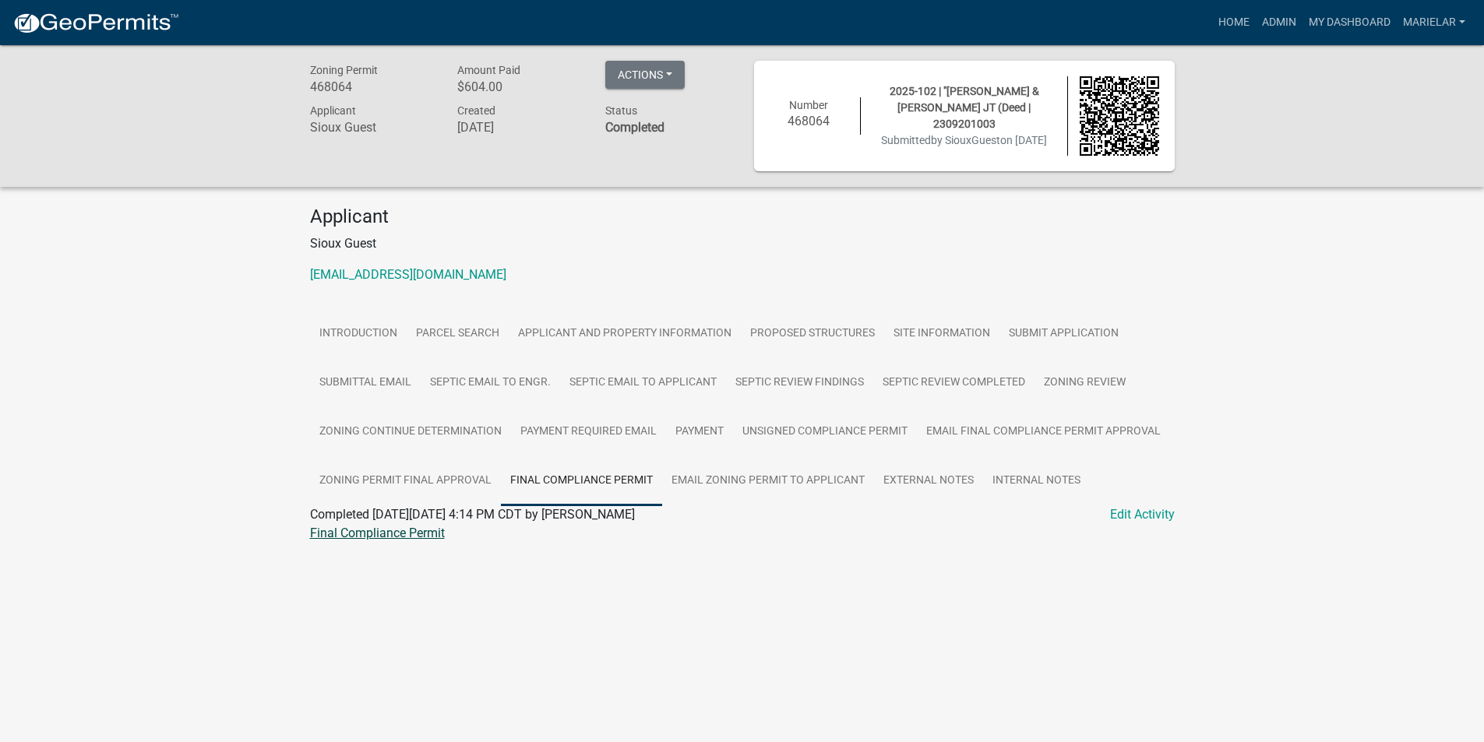
click at [414, 537] on link "Final Compliance Permit" at bounding box center [377, 533] width 135 height 15
click at [1290, 17] on link "Admin" at bounding box center [1278, 23] width 47 height 30
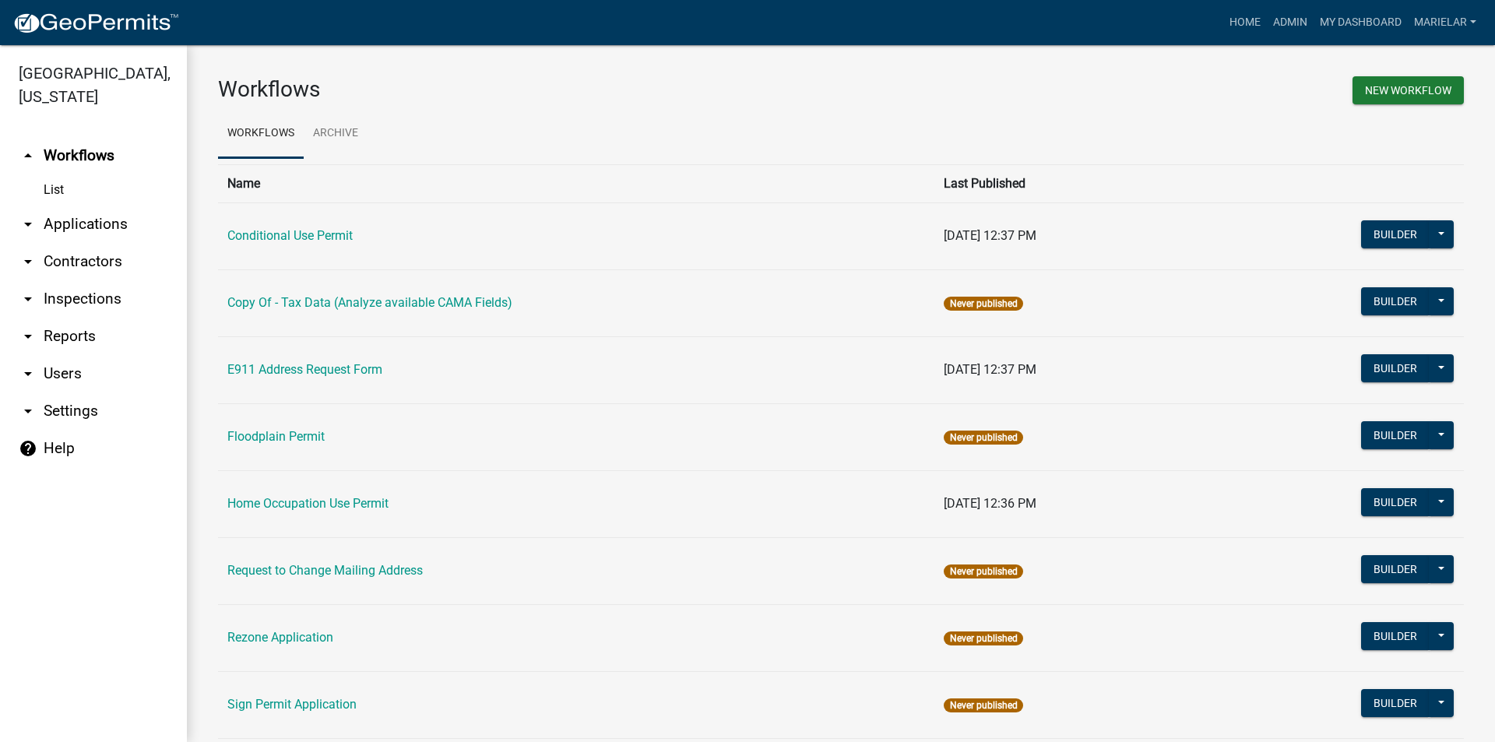
click at [29, 215] on icon "arrow_drop_down" at bounding box center [28, 224] width 19 height 19
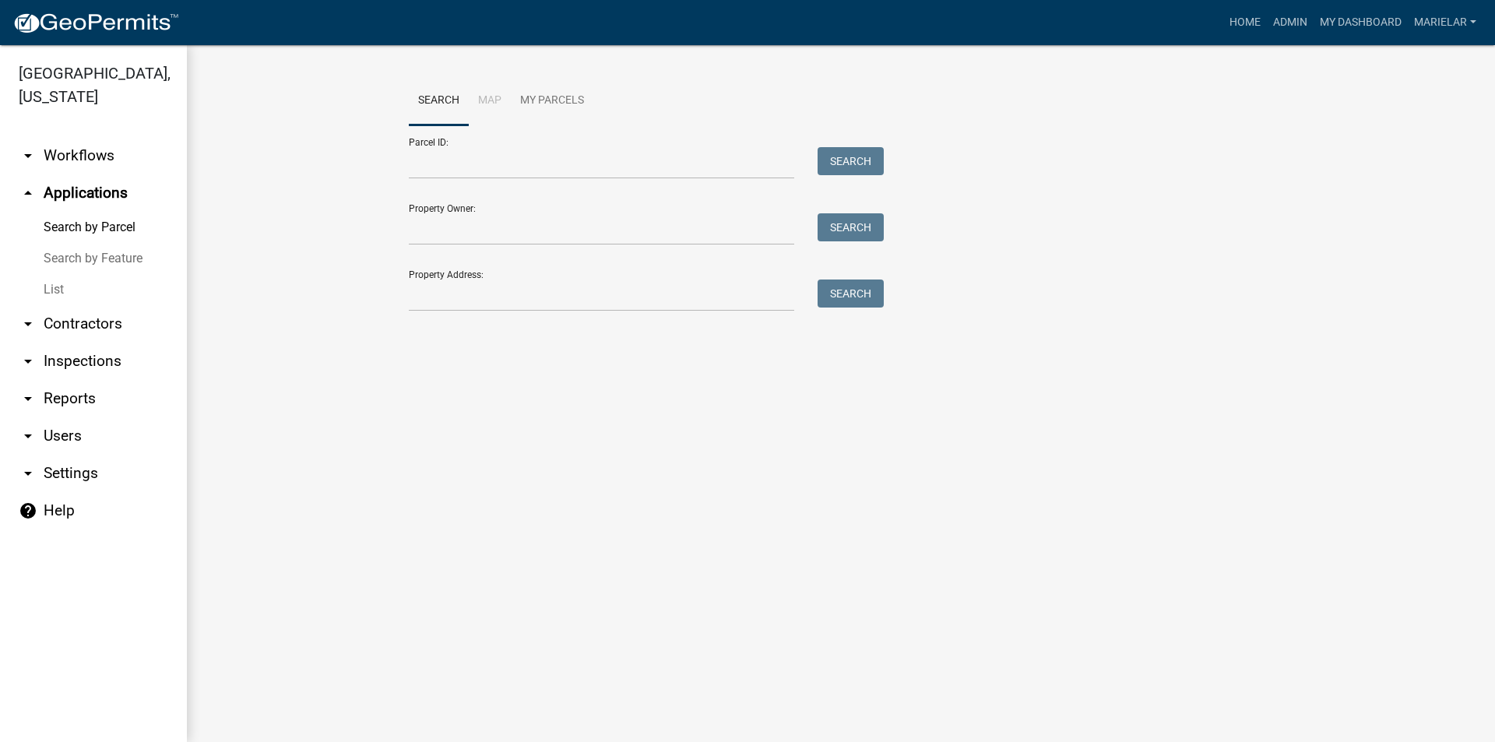
click at [51, 274] on link "List" at bounding box center [93, 289] width 187 height 31
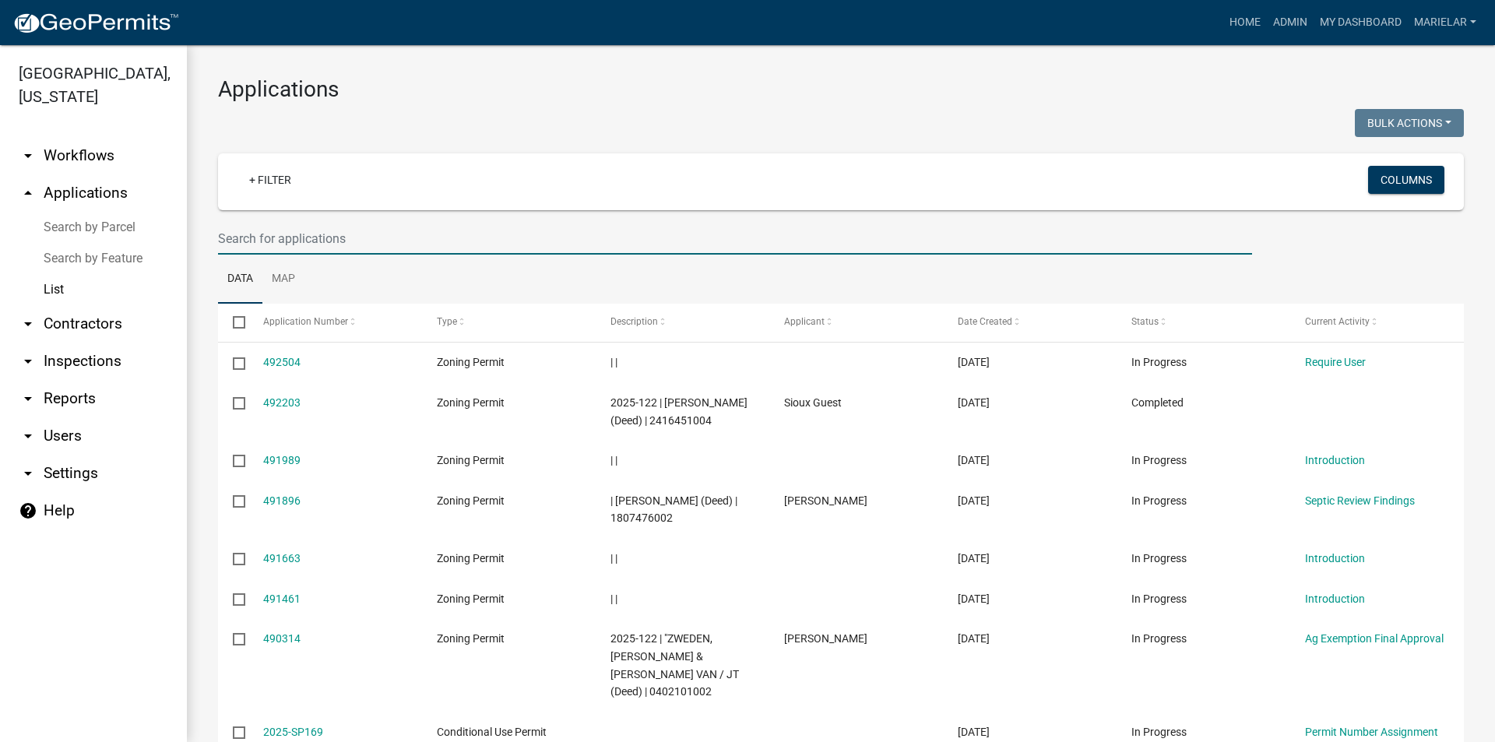
click at [287, 245] on input "text" at bounding box center [735, 239] width 1034 height 32
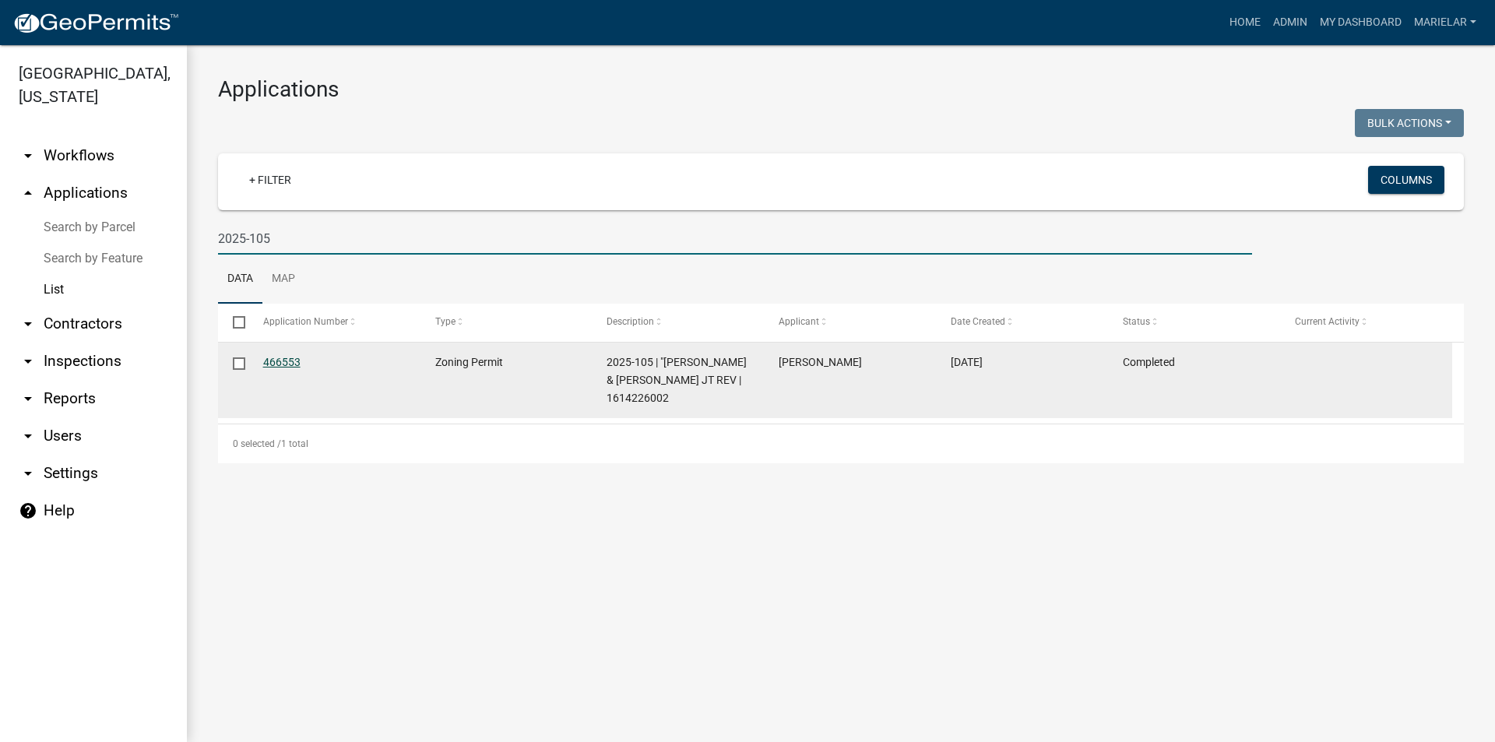
type input "2025-105"
click at [277, 365] on link "466553" at bounding box center [281, 362] width 37 height 12
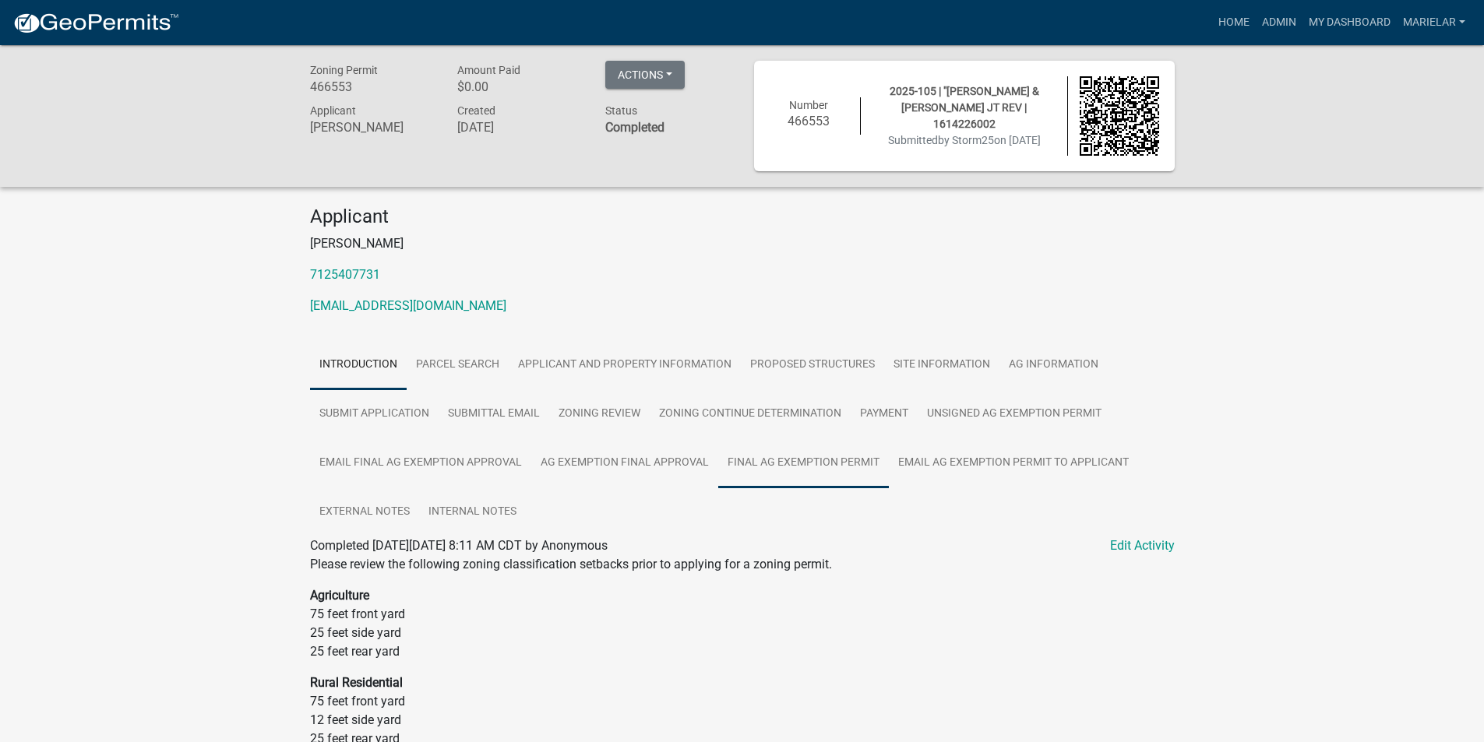
click at [829, 467] on link "Final Ag Exemption Permit" at bounding box center [803, 463] width 171 height 50
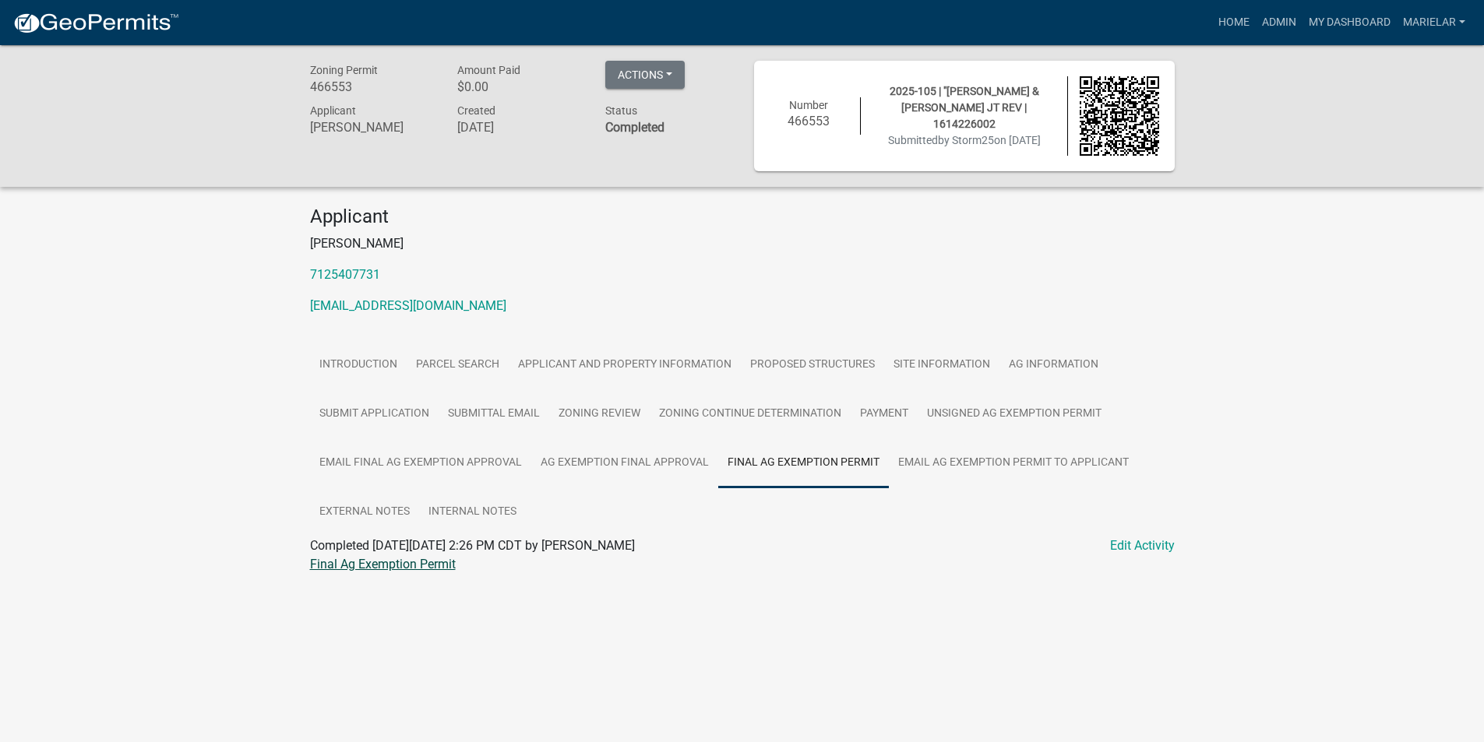
click at [408, 568] on link "Final Ag Exemption Permit" at bounding box center [383, 564] width 146 height 15
click at [1280, 21] on link "Admin" at bounding box center [1278, 23] width 47 height 30
drag, startPoint x: 1280, startPoint y: 21, endPoint x: 1249, endPoint y: 25, distance: 30.6
click at [1280, 22] on link "Admin" at bounding box center [1278, 23] width 47 height 30
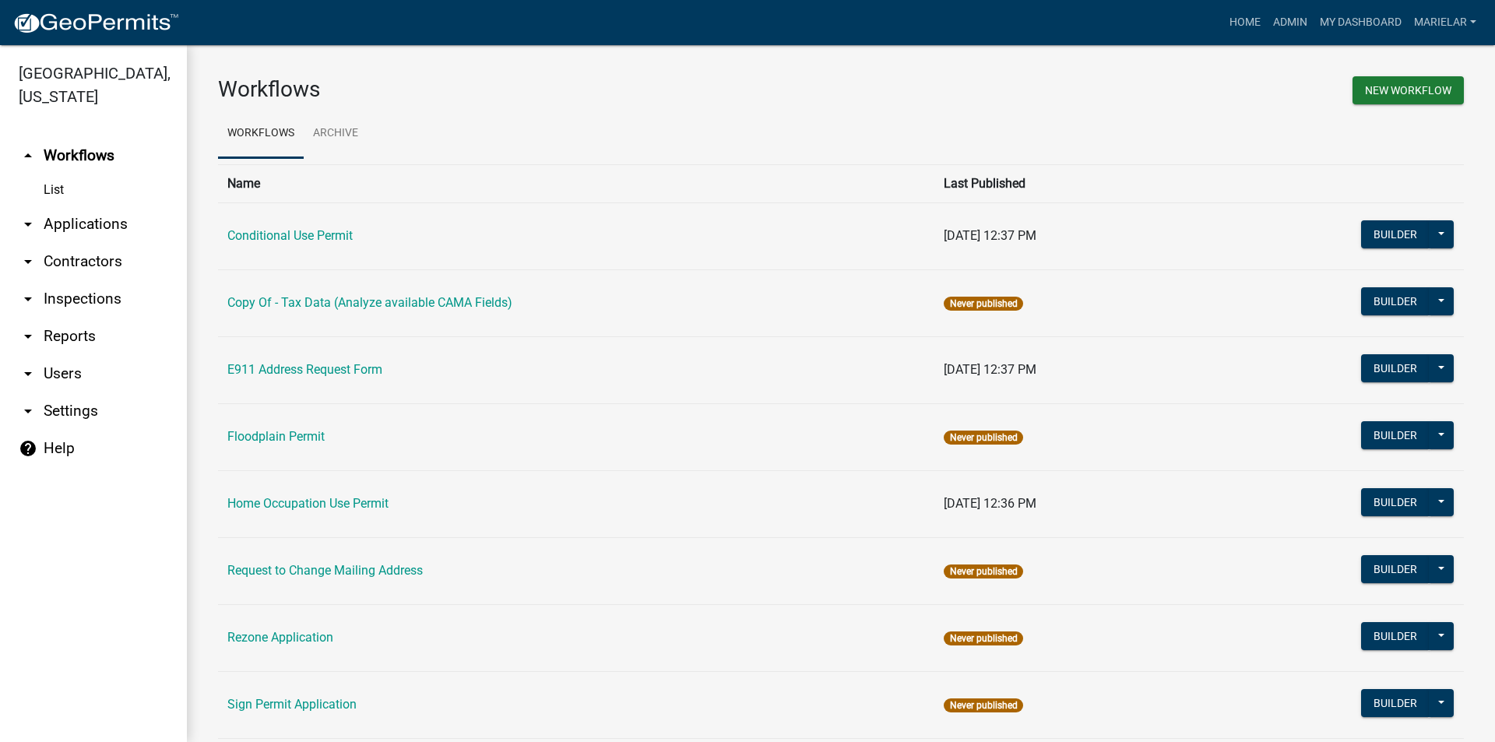
click at [31, 215] on icon "arrow_drop_down" at bounding box center [28, 224] width 19 height 19
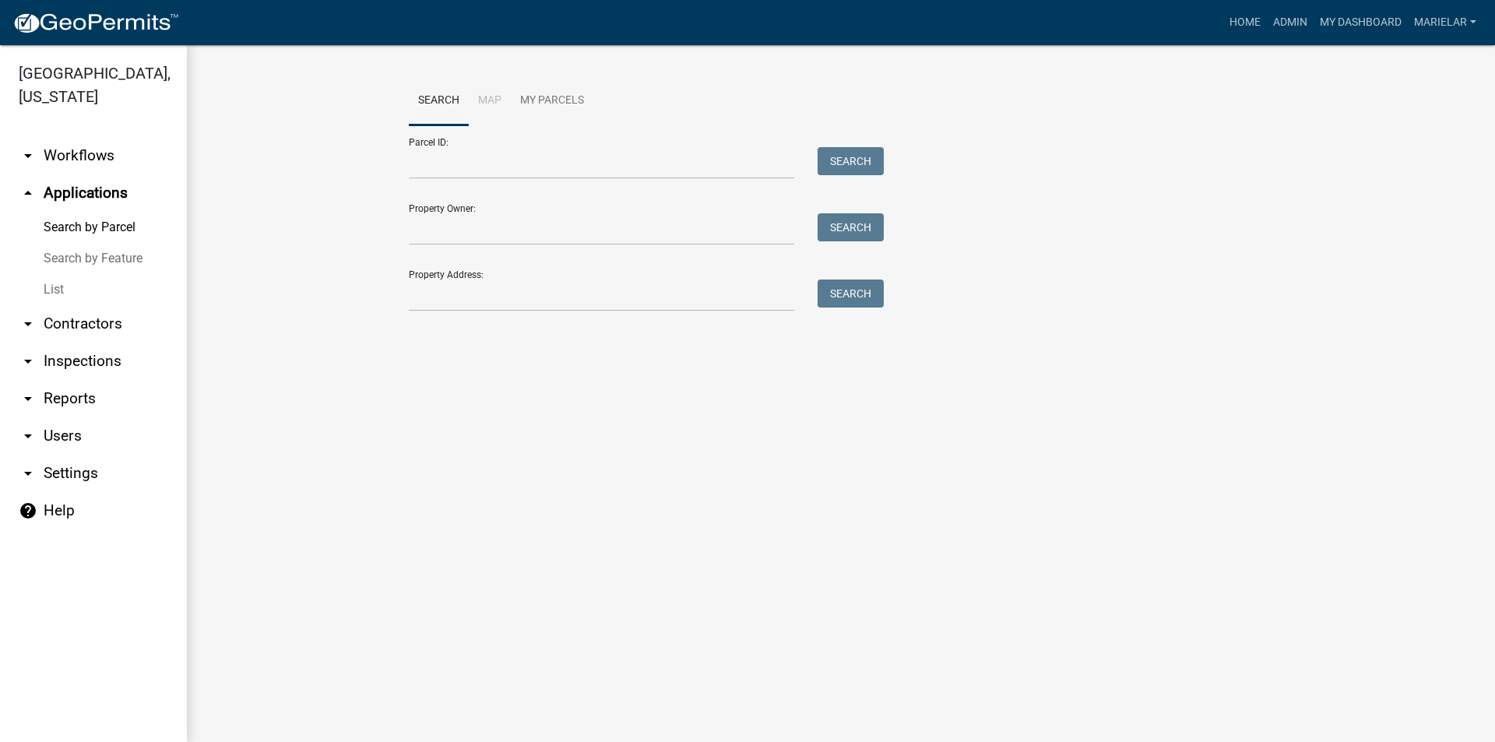
click at [56, 274] on link "List" at bounding box center [93, 289] width 187 height 31
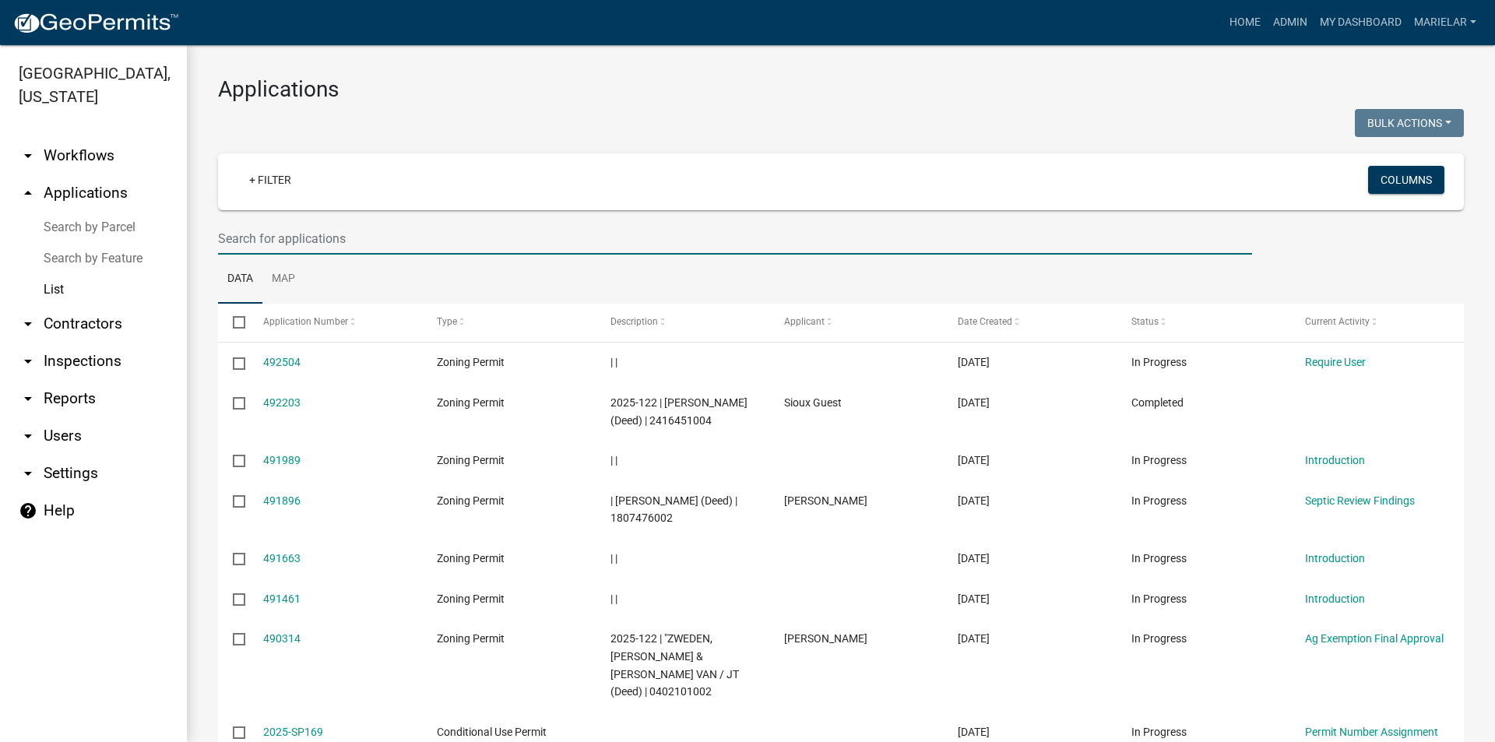
click at [312, 239] on input "text" at bounding box center [735, 239] width 1034 height 32
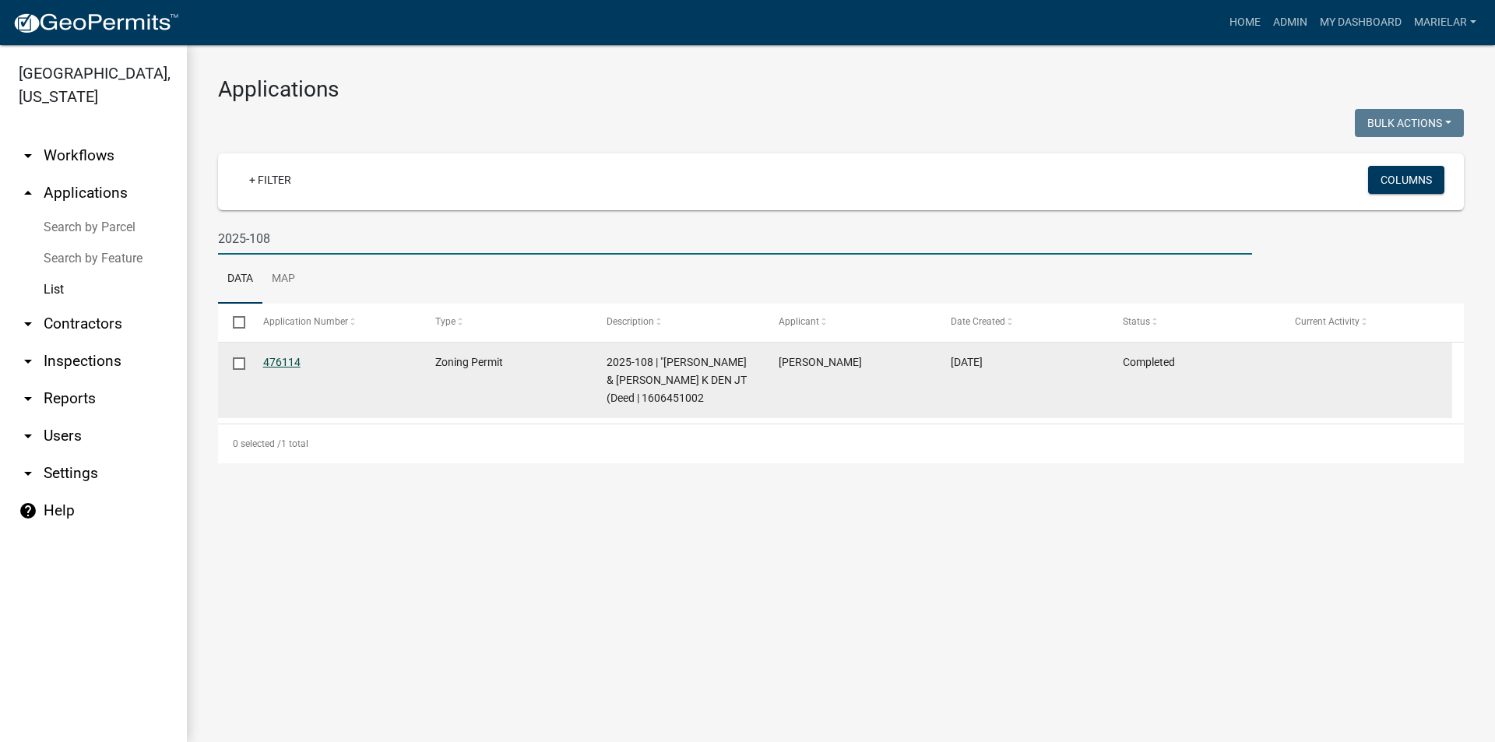
type input "2025-108"
click at [286, 360] on link "476114" at bounding box center [281, 362] width 37 height 12
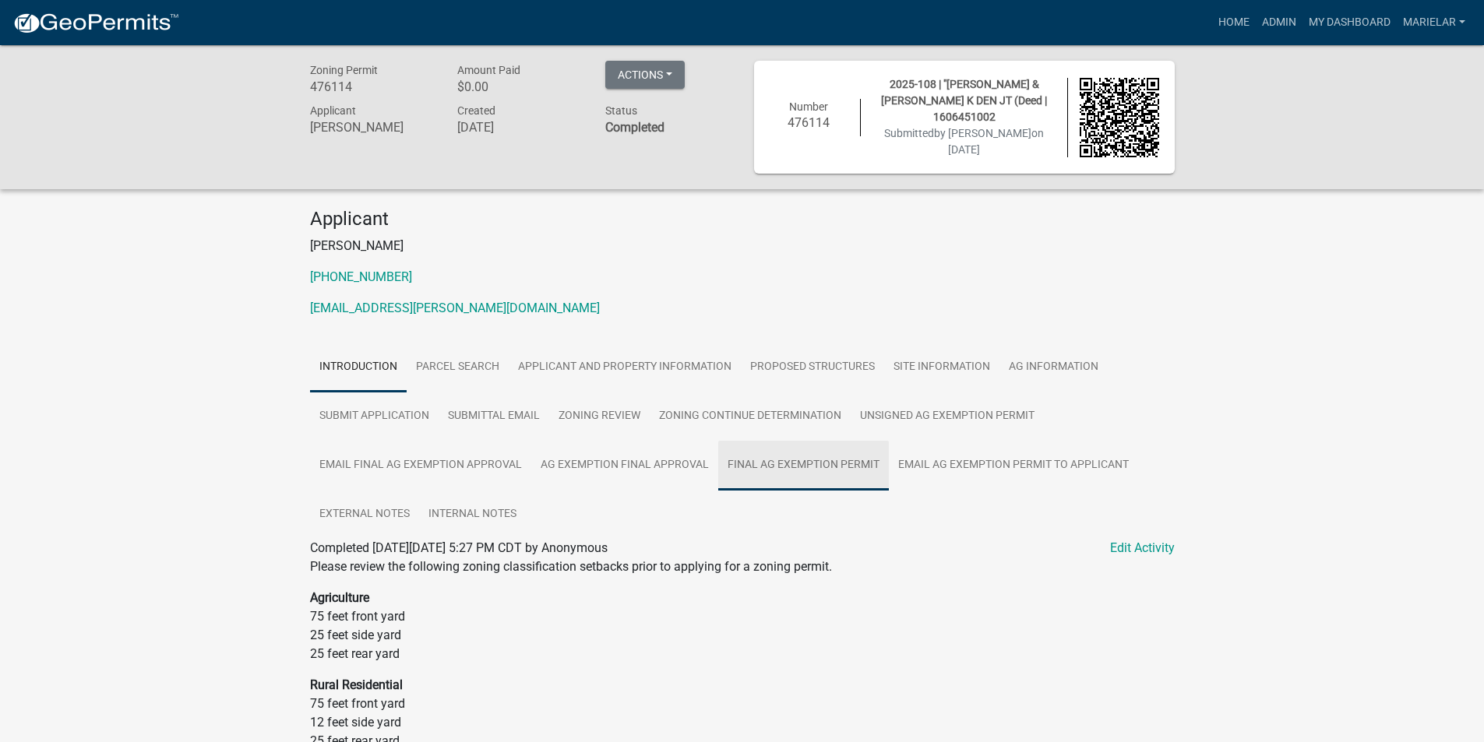
click at [832, 457] on link "Final Ag Exemption Permit" at bounding box center [803, 466] width 171 height 50
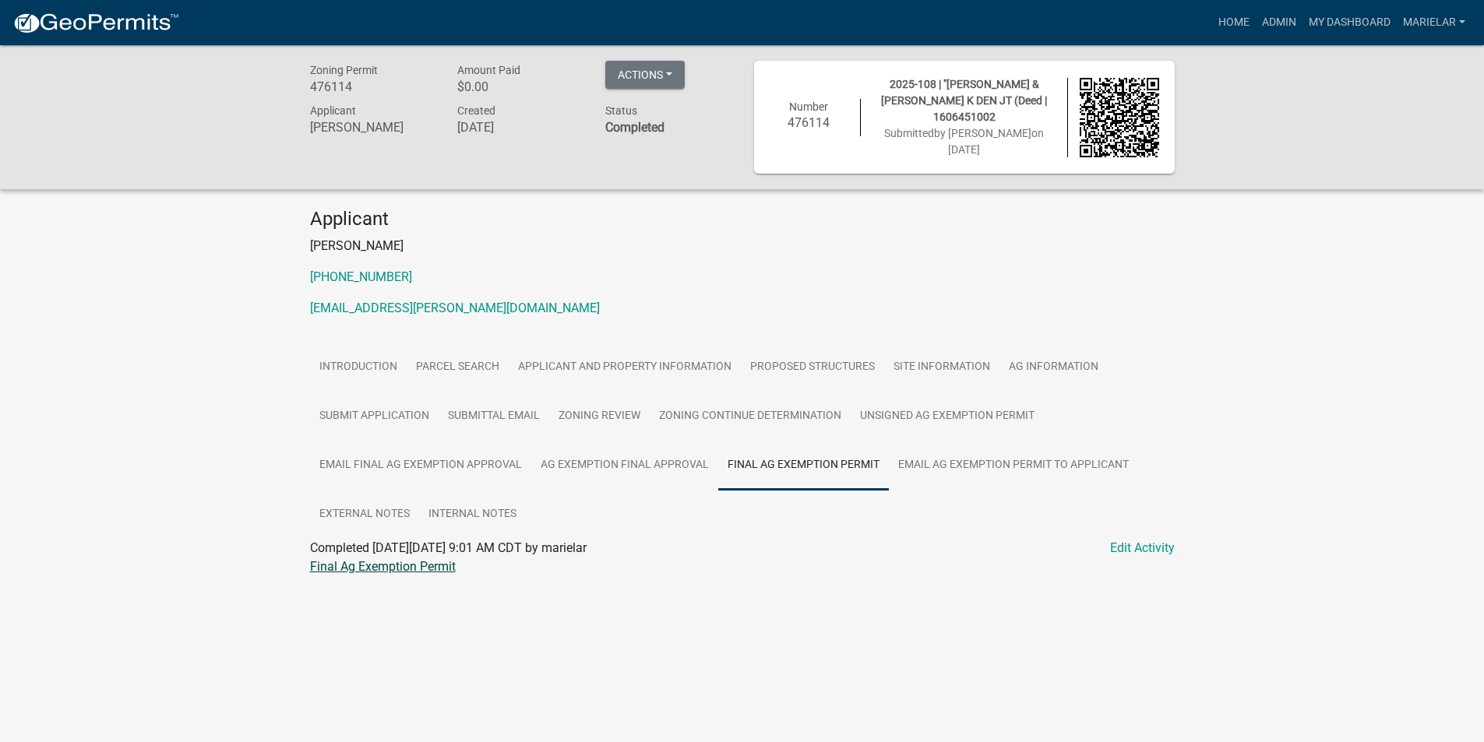
click at [401, 565] on link "Final Ag Exemption Permit" at bounding box center [383, 566] width 146 height 15
click at [1292, 18] on link "Admin" at bounding box center [1278, 23] width 47 height 30
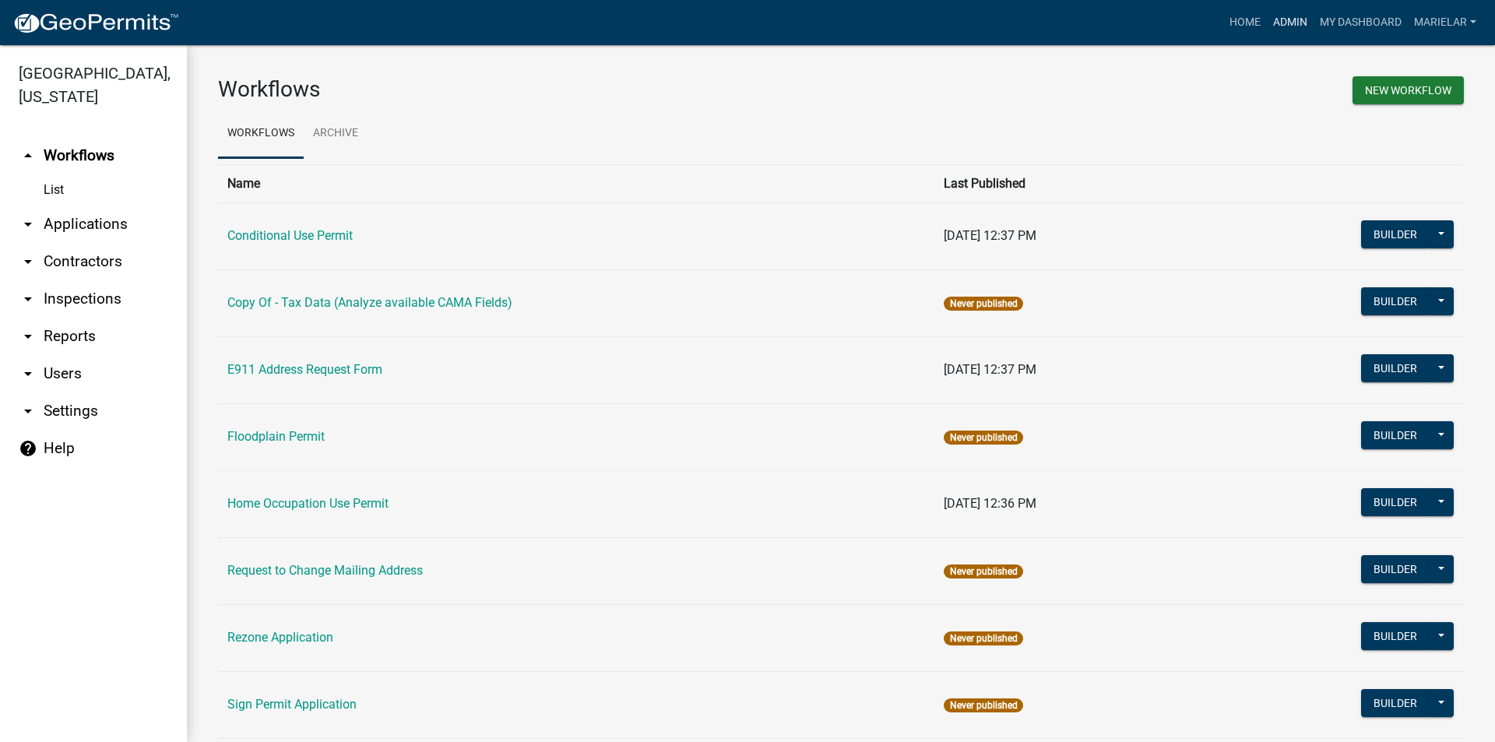
click at [1292, 18] on link "Admin" at bounding box center [1290, 23] width 47 height 30
click at [20, 215] on icon "arrow_drop_down" at bounding box center [28, 224] width 19 height 19
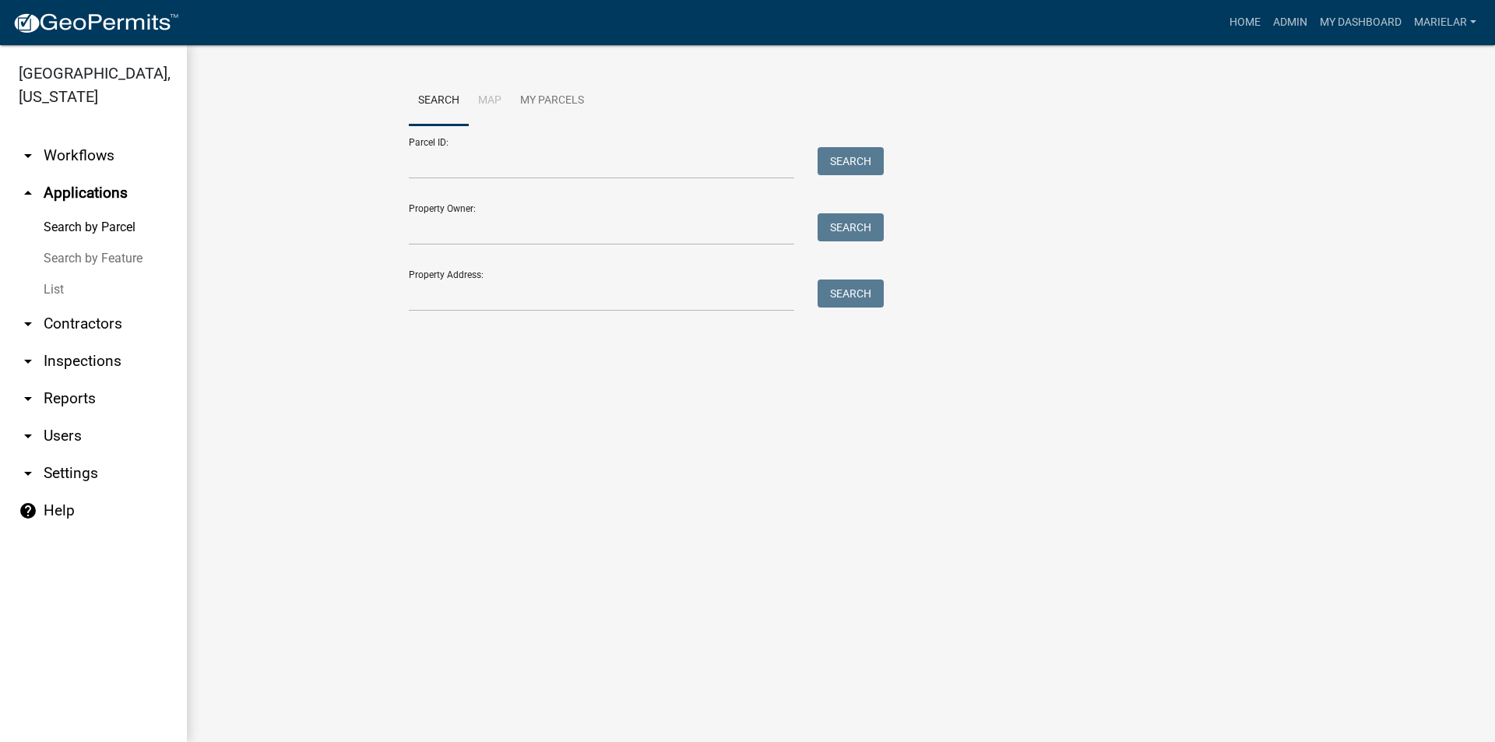
click at [58, 274] on link "List" at bounding box center [93, 289] width 187 height 31
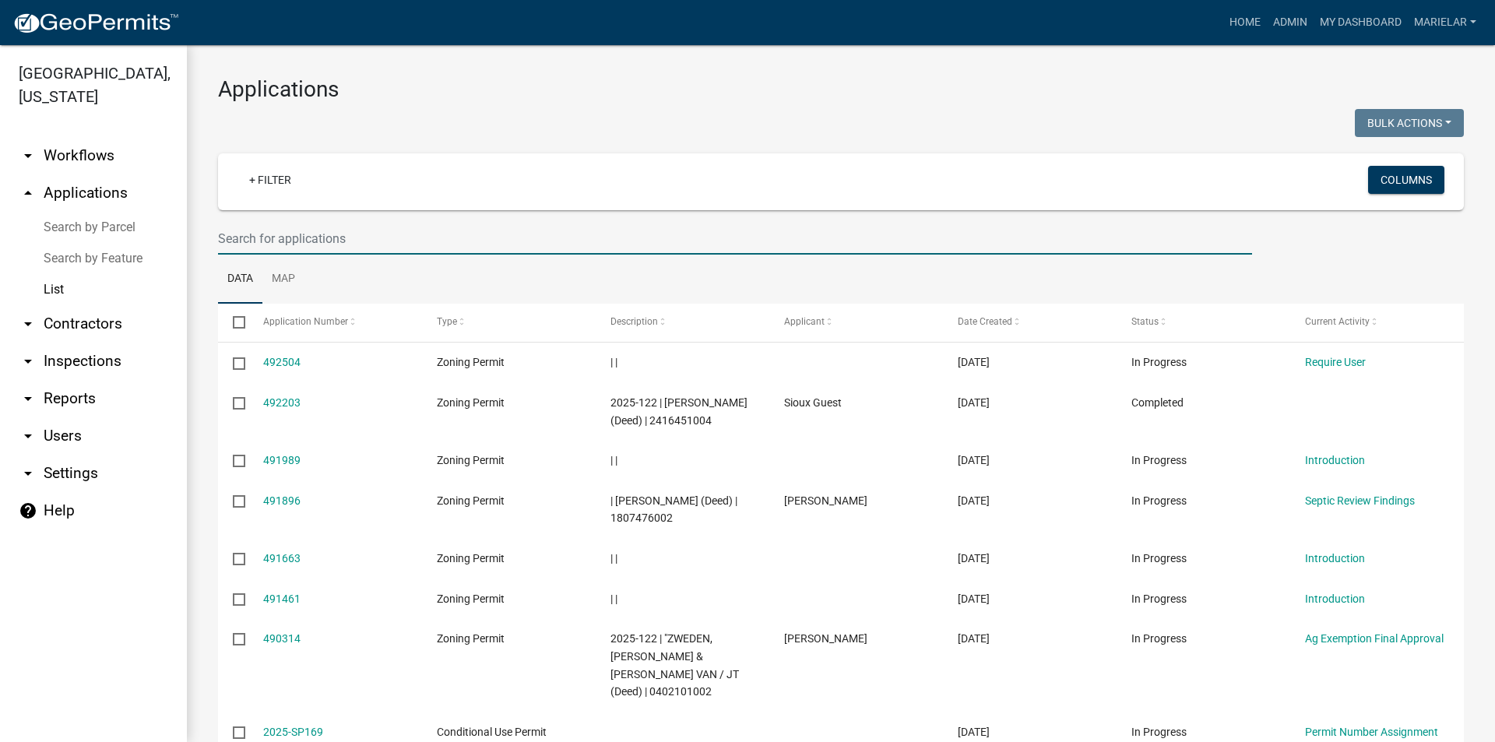
click at [356, 233] on input "text" at bounding box center [735, 239] width 1034 height 32
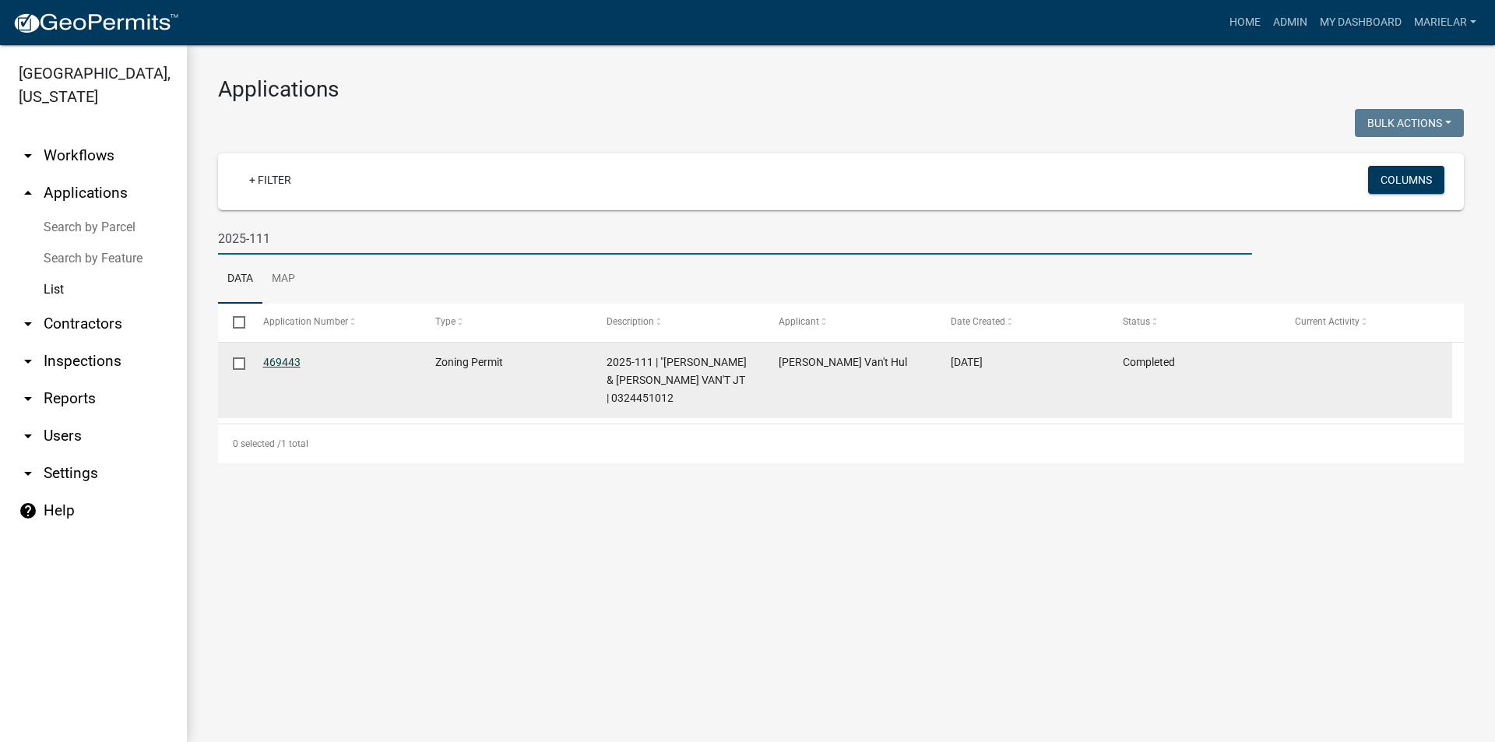
type input "2025-111"
click at [287, 360] on link "469443" at bounding box center [281, 362] width 37 height 12
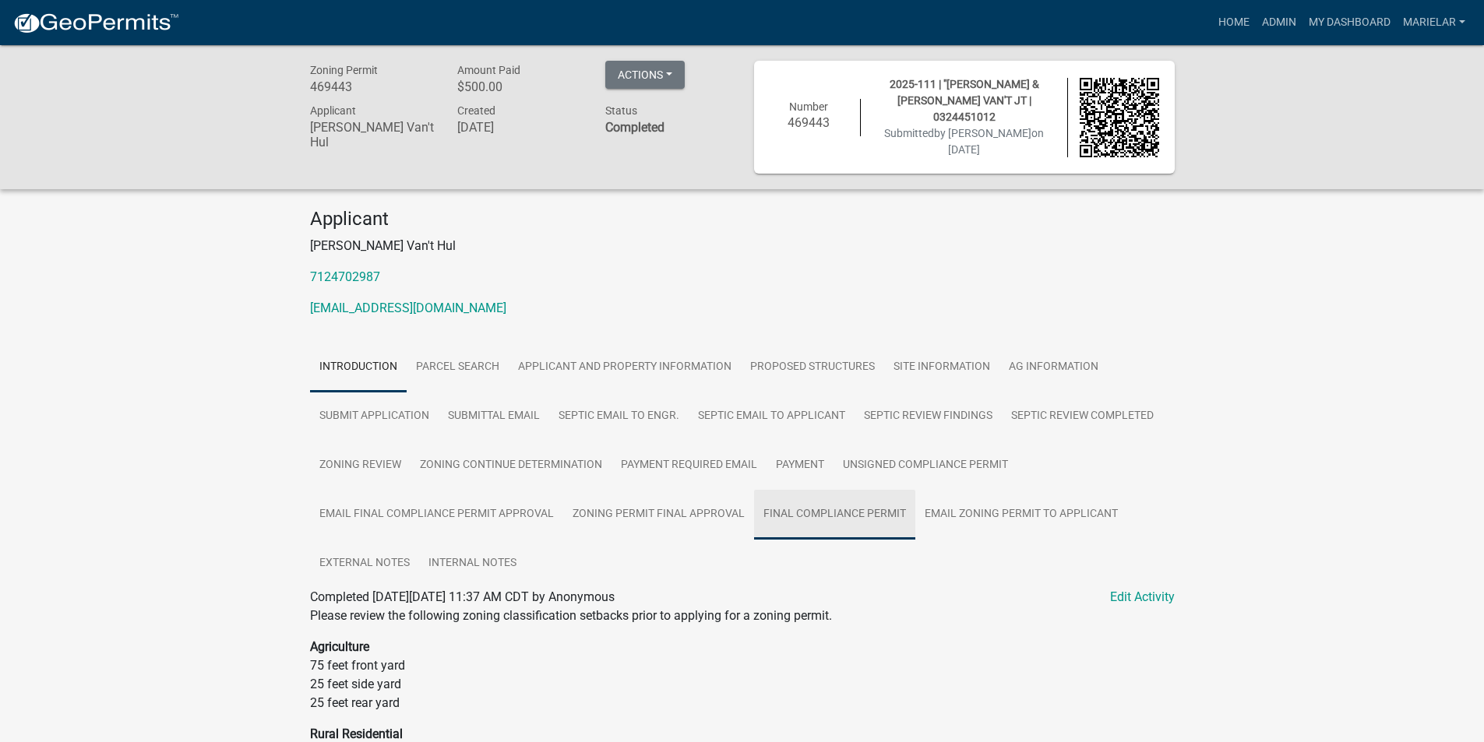
click at [866, 507] on link "Final Compliance Permit" at bounding box center [834, 515] width 161 height 50
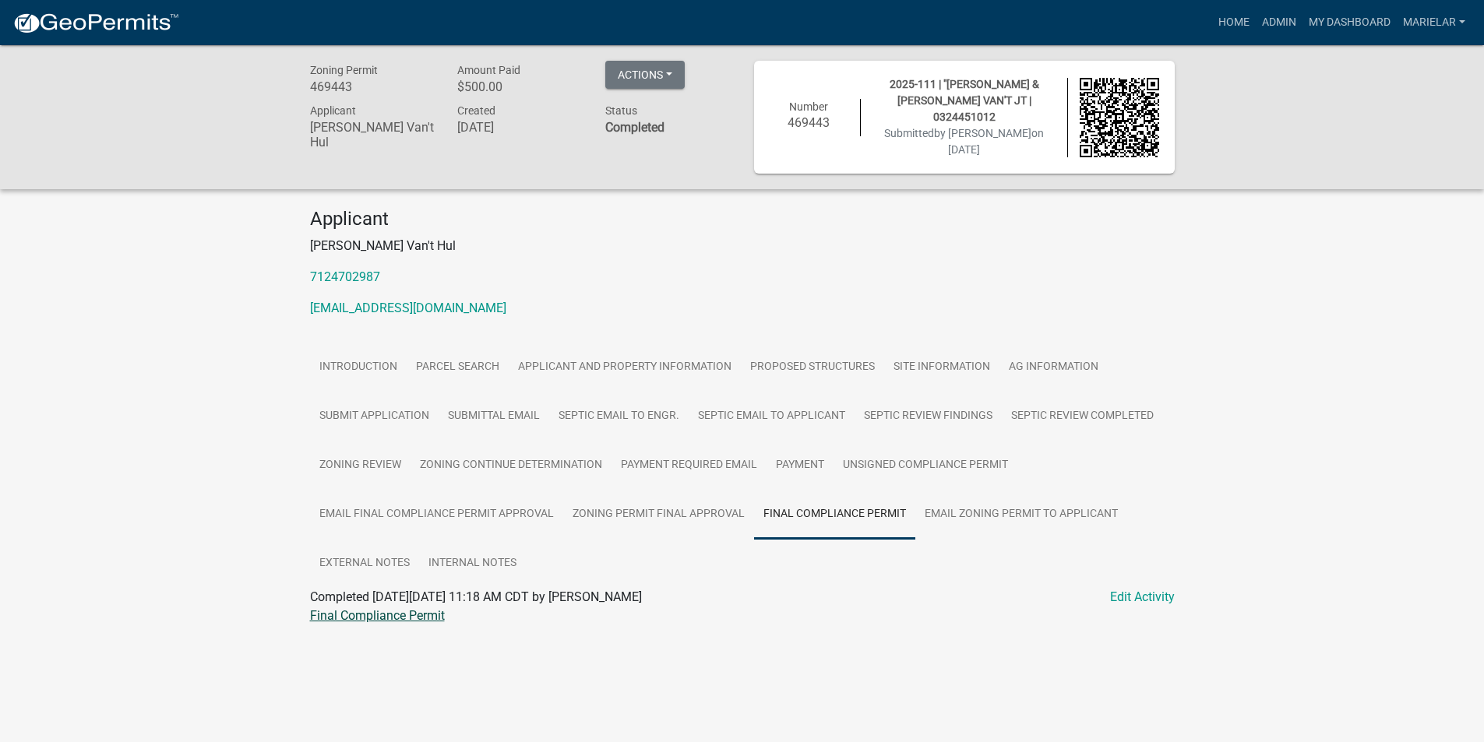
click at [390, 612] on link "Final Compliance Permit" at bounding box center [377, 615] width 135 height 15
click at [1286, 26] on link "Admin" at bounding box center [1278, 23] width 47 height 30
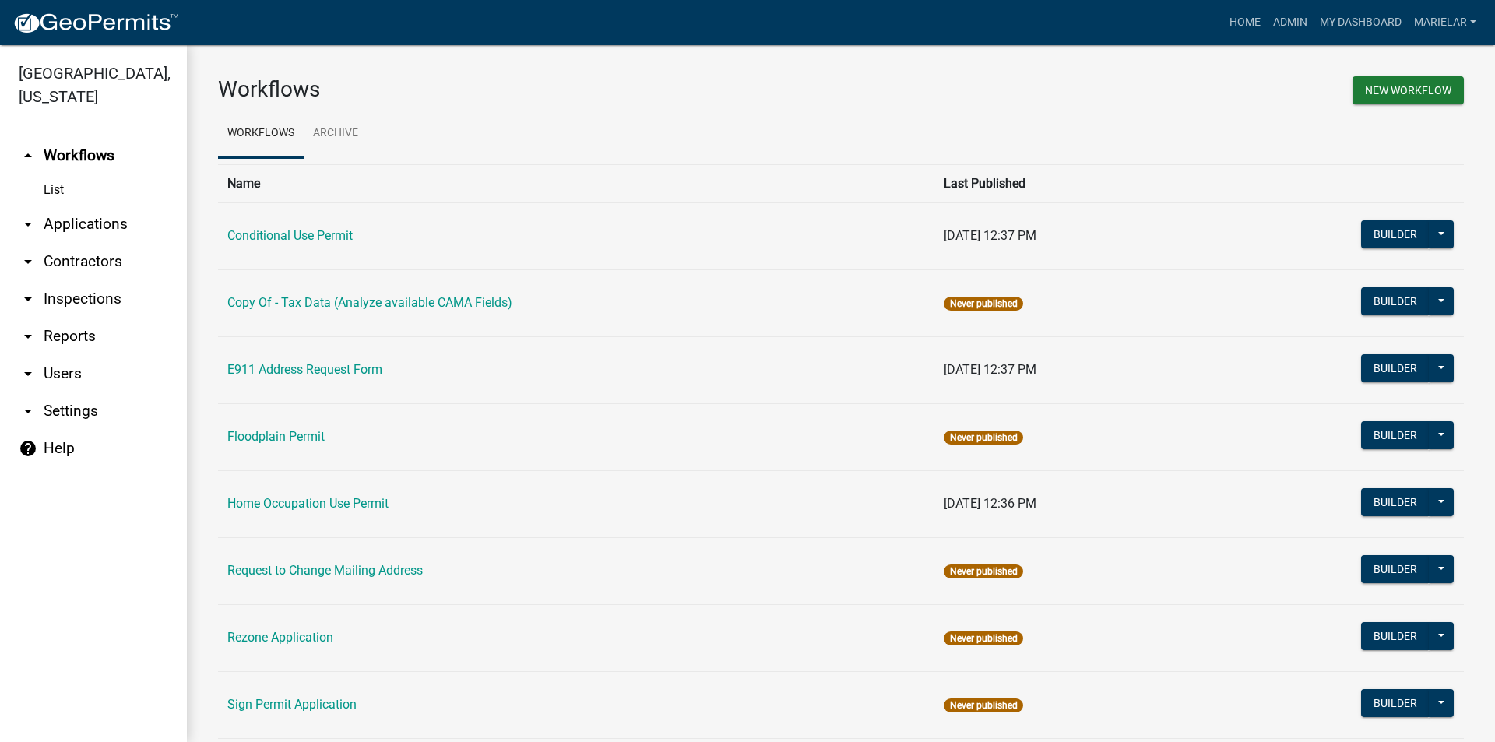
click at [24, 215] on icon "arrow_drop_down" at bounding box center [28, 224] width 19 height 19
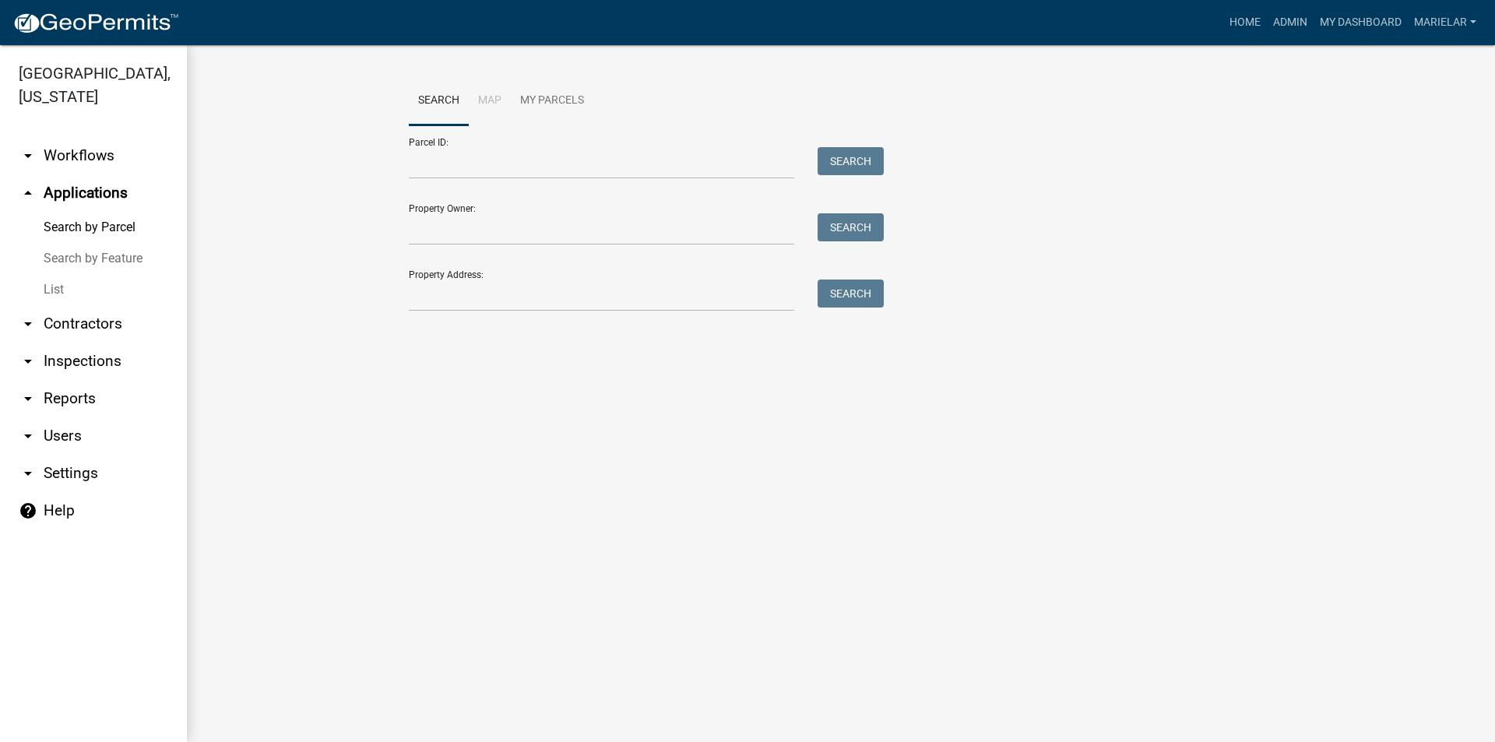
click at [57, 274] on link "List" at bounding box center [93, 289] width 187 height 31
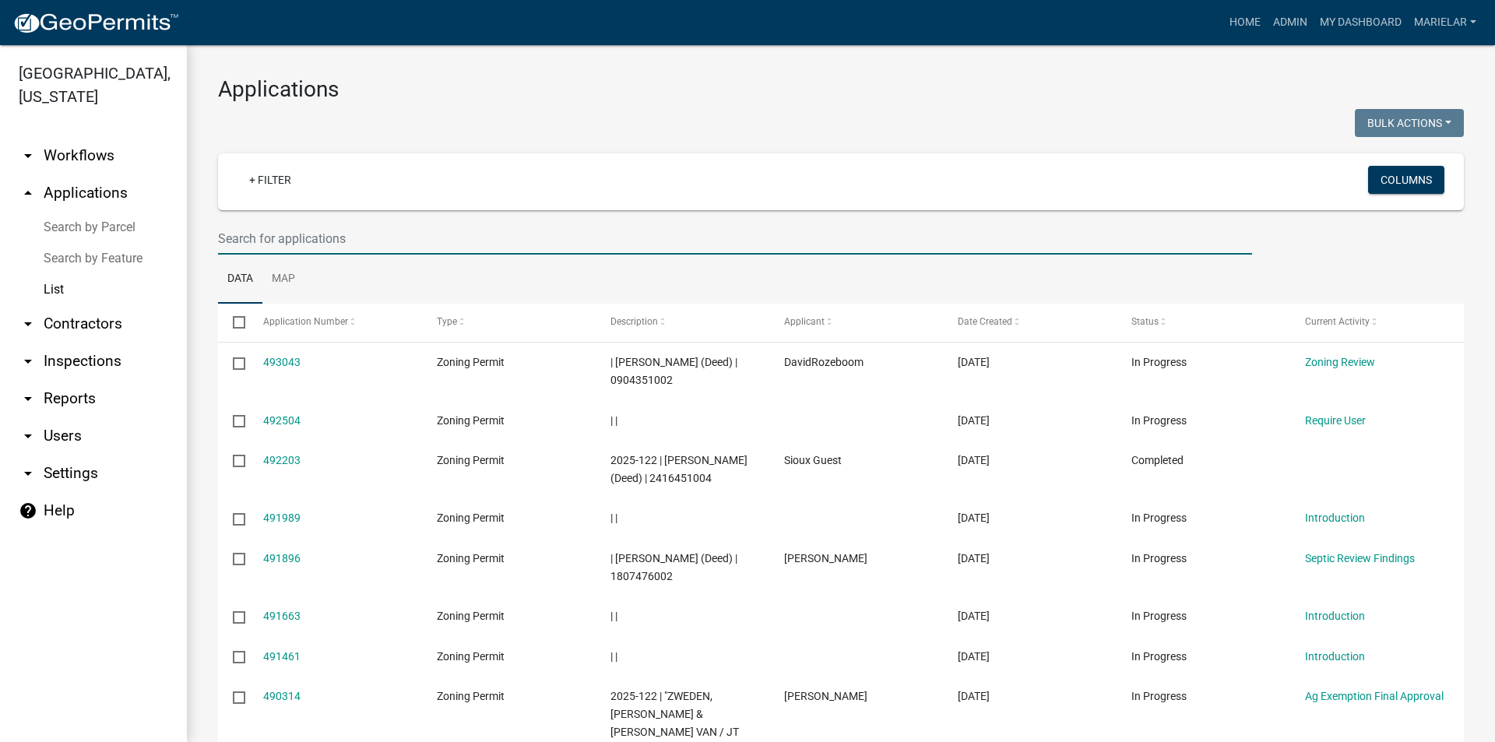
click at [310, 244] on input "text" at bounding box center [735, 239] width 1034 height 32
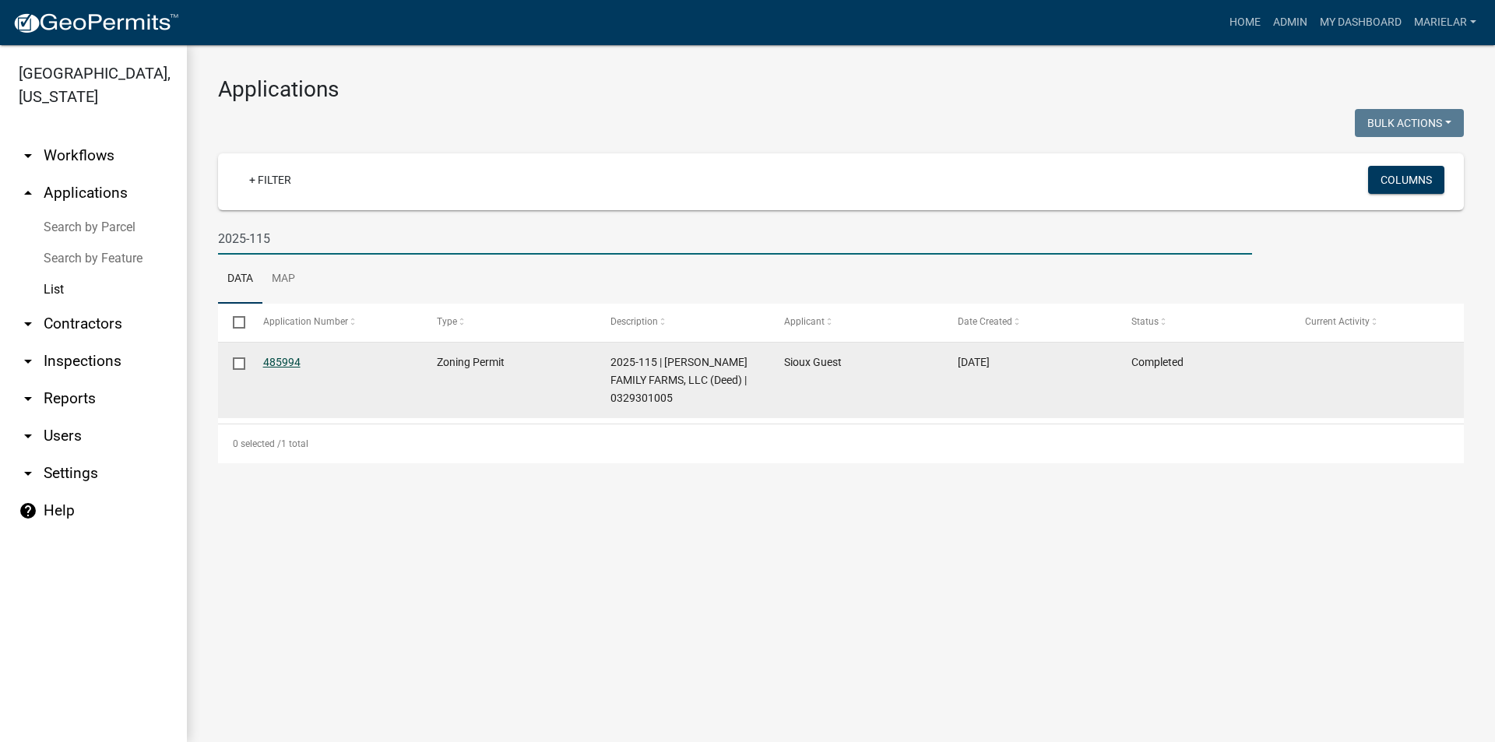
type input "2025-115"
click at [294, 362] on link "485994" at bounding box center [281, 362] width 37 height 12
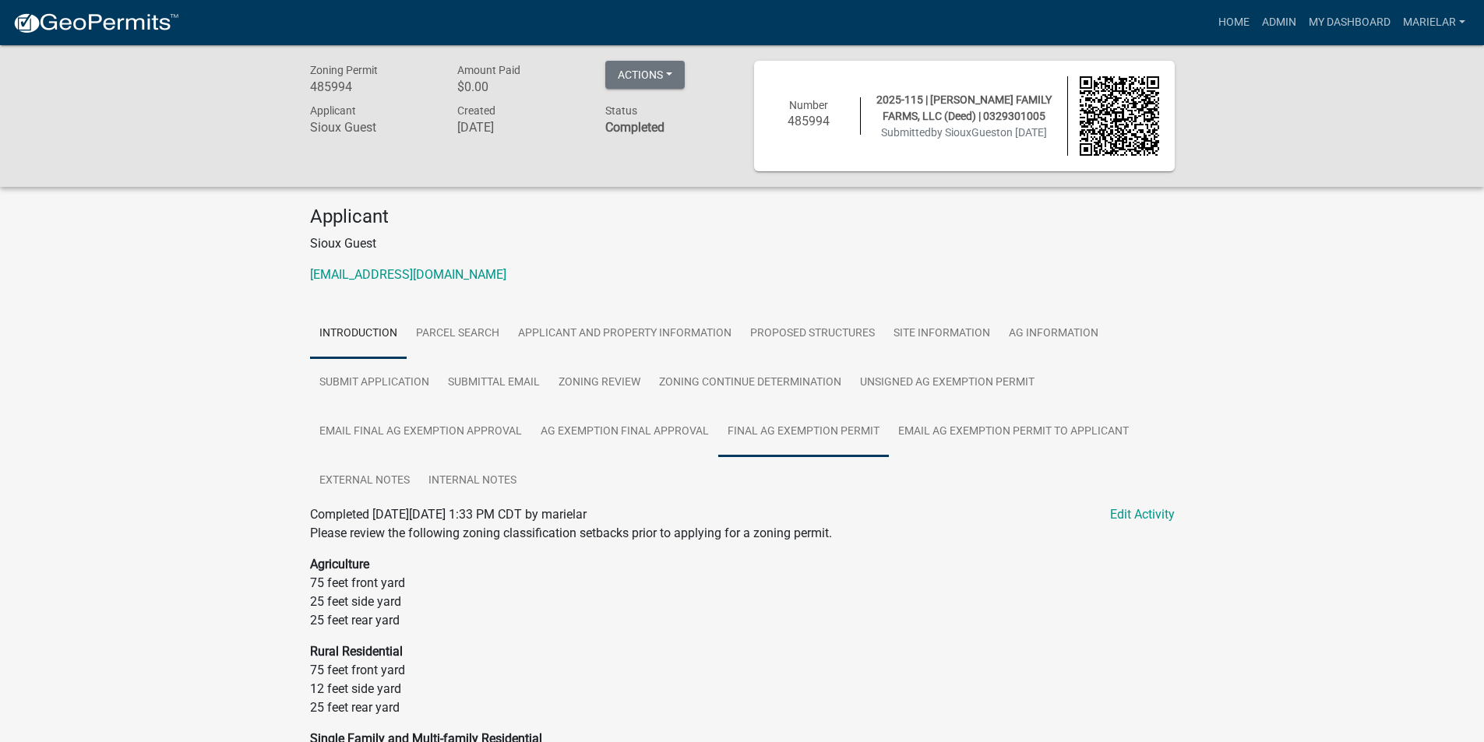
click at [806, 424] on link "Final Ag Exemption Permit" at bounding box center [803, 432] width 171 height 50
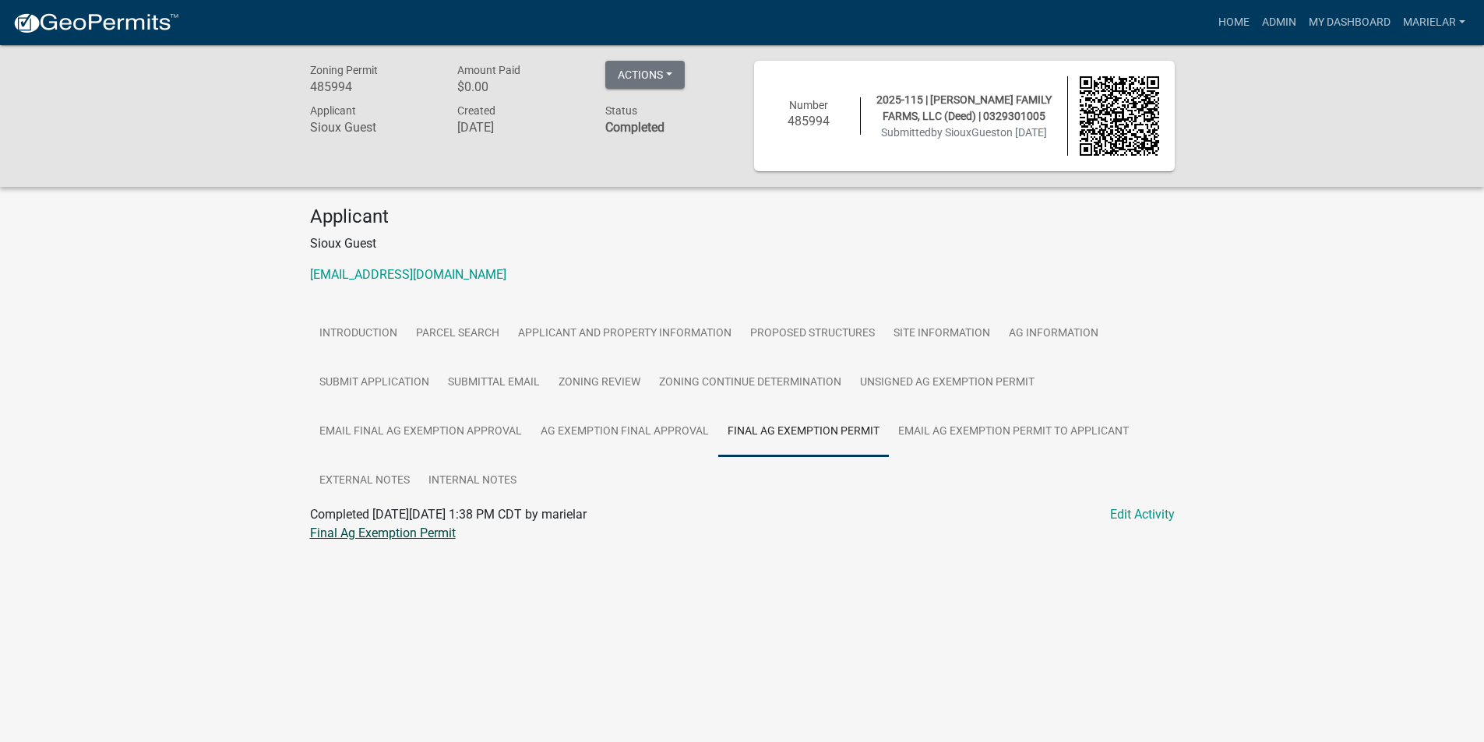
click at [422, 526] on link "Final Ag Exemption Permit" at bounding box center [383, 533] width 146 height 15
click at [1280, 17] on link "Admin" at bounding box center [1278, 23] width 47 height 30
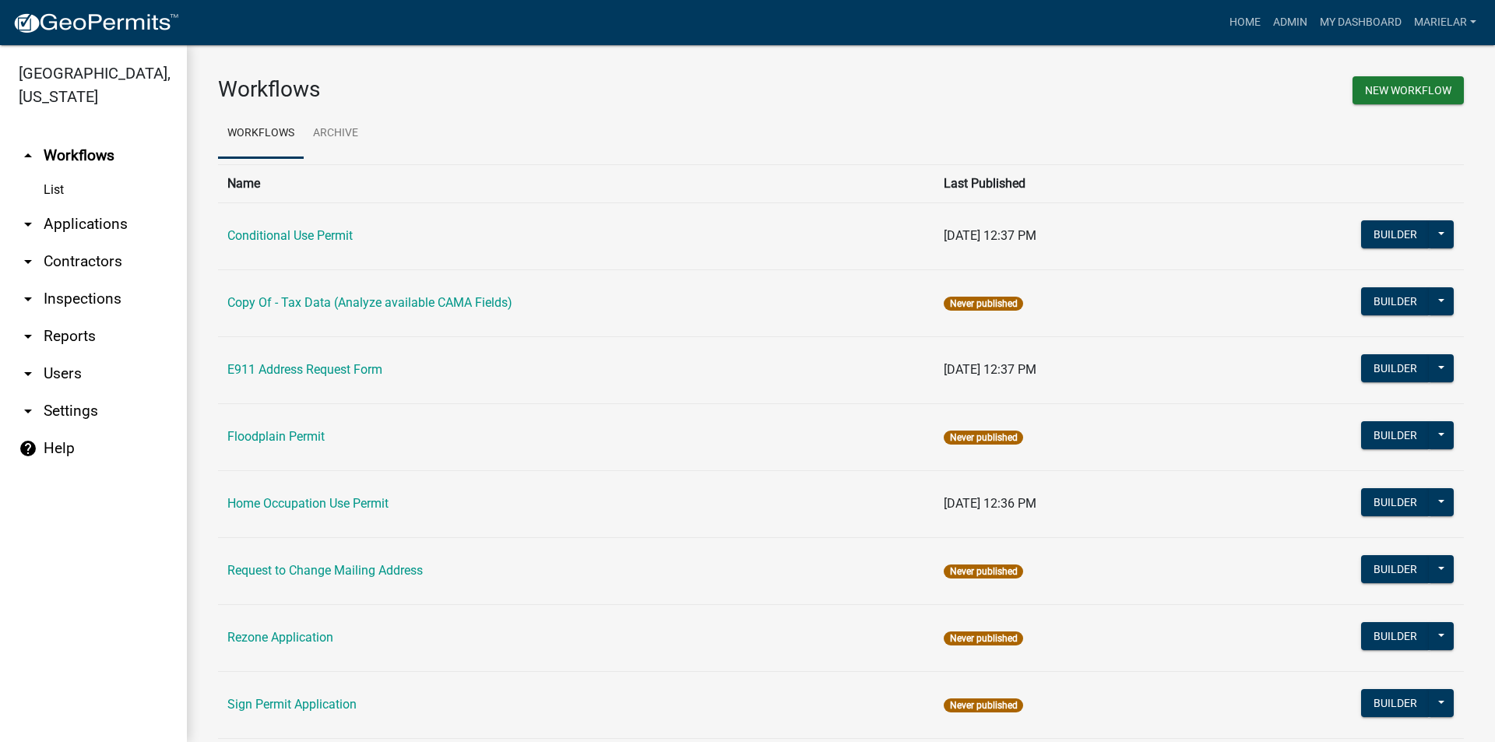
click at [33, 215] on icon "arrow_drop_down" at bounding box center [28, 224] width 19 height 19
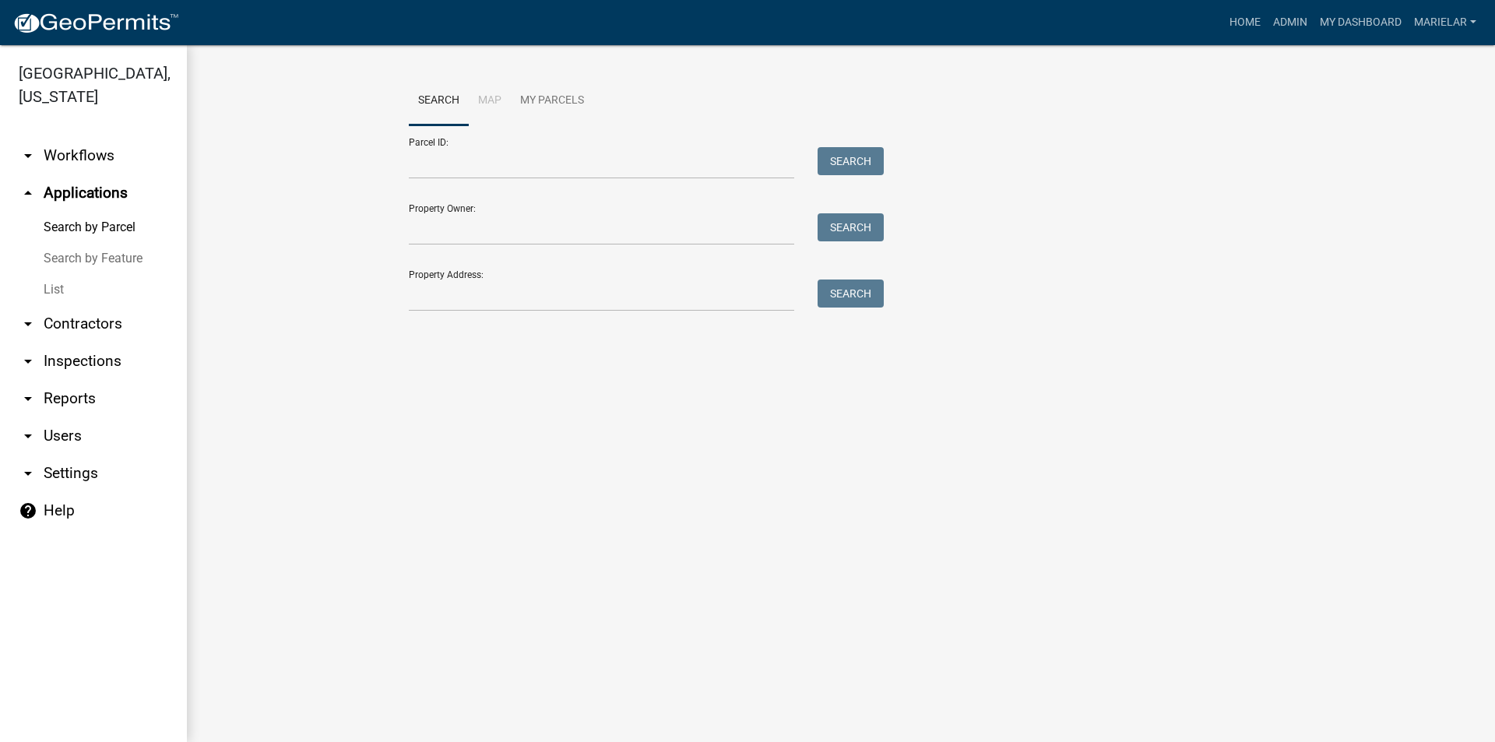
click at [55, 274] on link "List" at bounding box center [93, 289] width 187 height 31
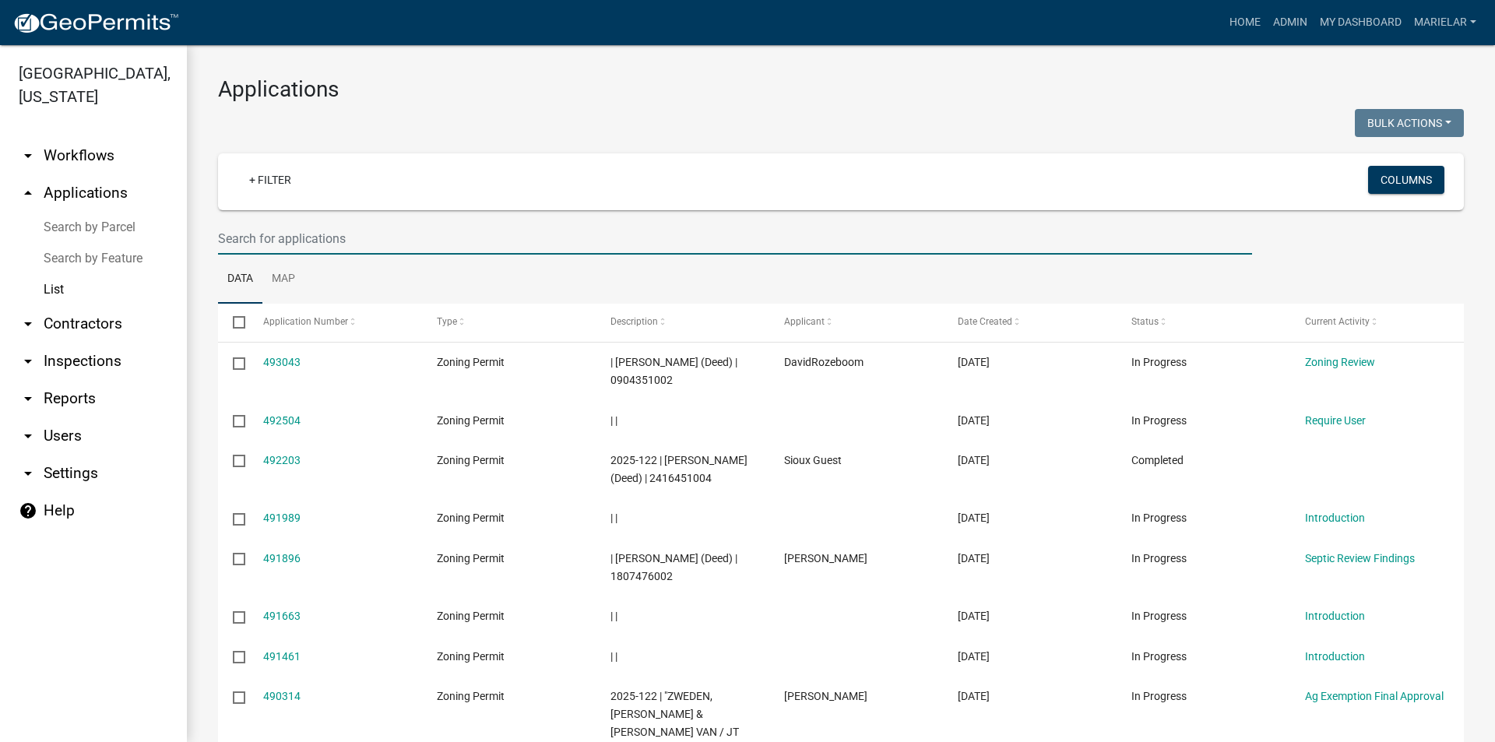
click at [297, 229] on input "text" at bounding box center [735, 239] width 1034 height 32
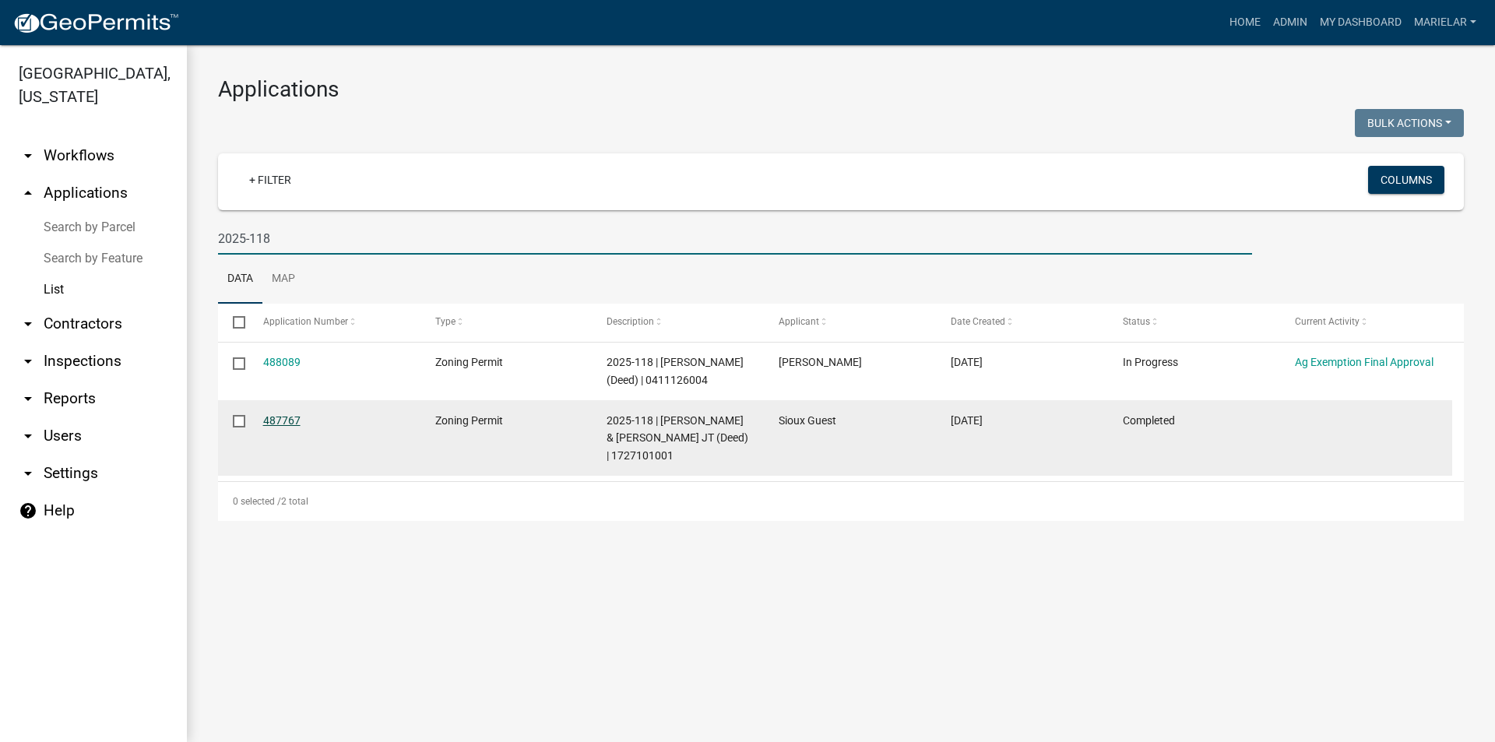
type input "2025-118"
click at [270, 427] on link "487767" at bounding box center [281, 420] width 37 height 12
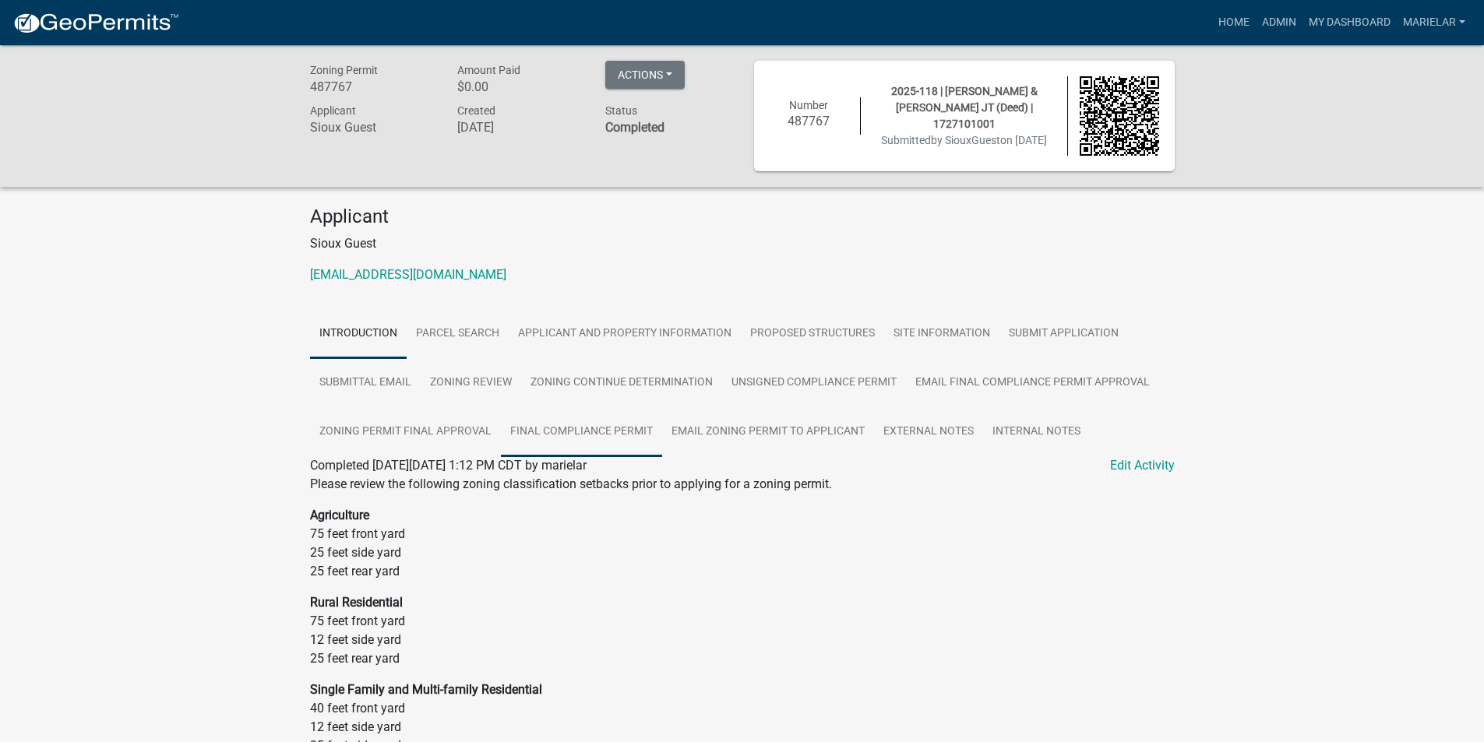
click at [622, 442] on link "Final Compliance Permit" at bounding box center [581, 432] width 161 height 50
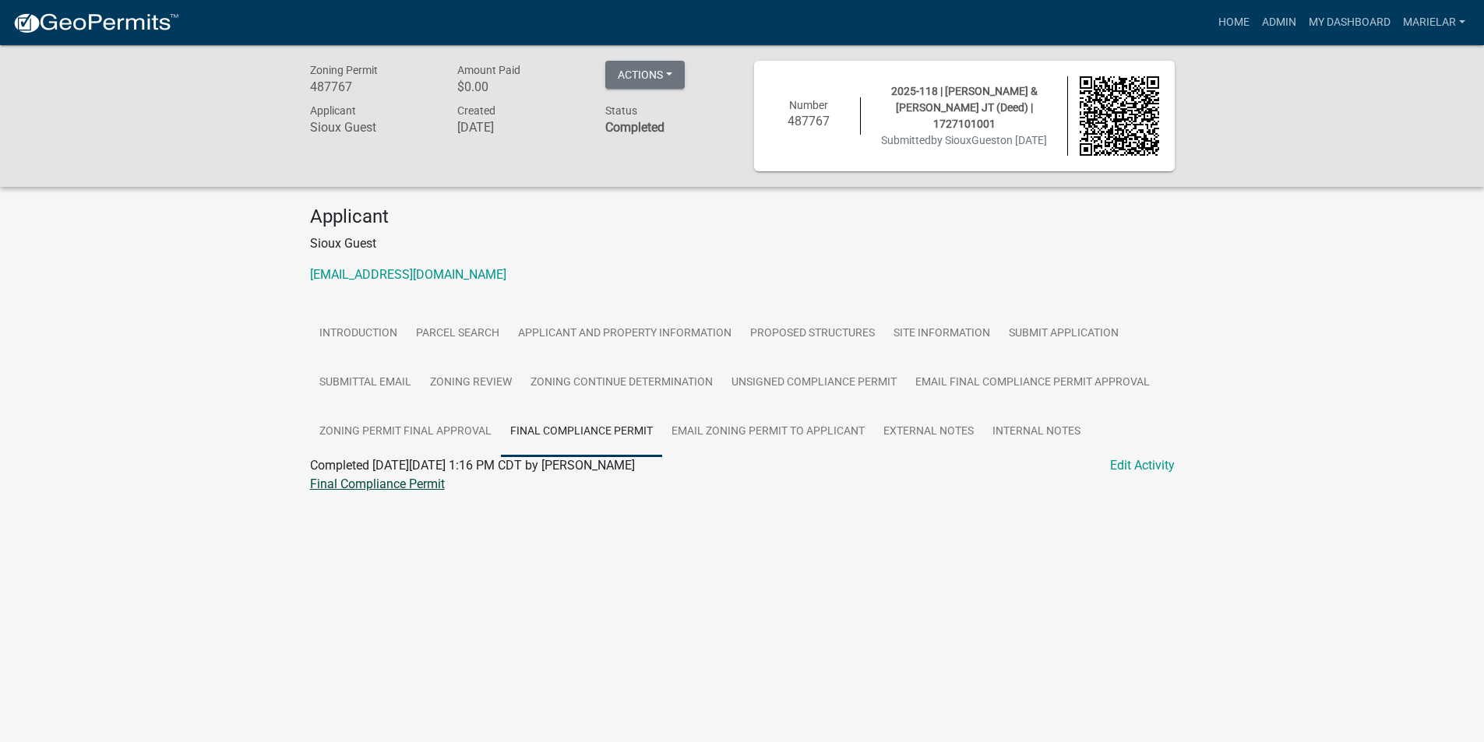
click at [409, 488] on link "Final Compliance Permit" at bounding box center [377, 484] width 135 height 15
click at [1256, 18] on link "Admin" at bounding box center [1278, 23] width 47 height 30
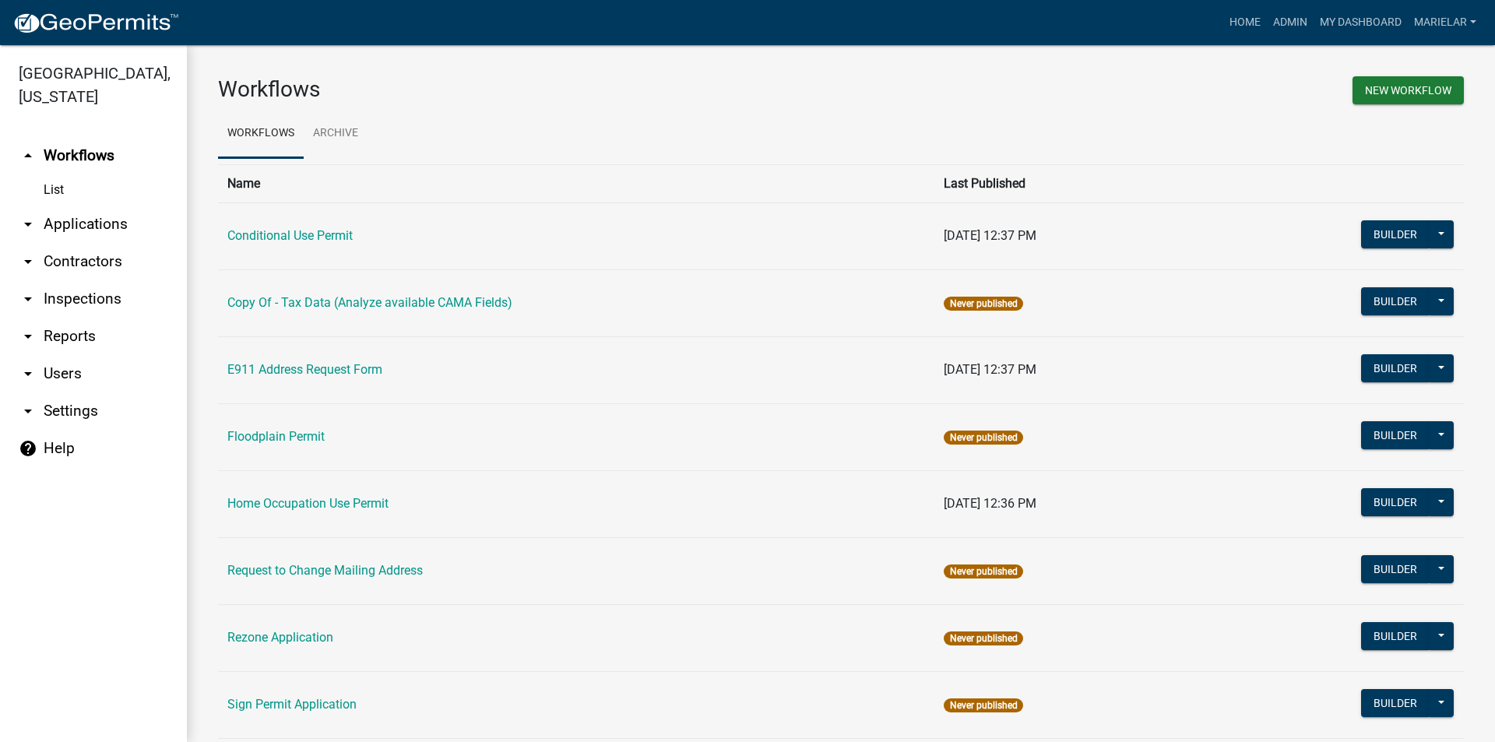
click at [23, 215] on icon "arrow_drop_down" at bounding box center [28, 224] width 19 height 19
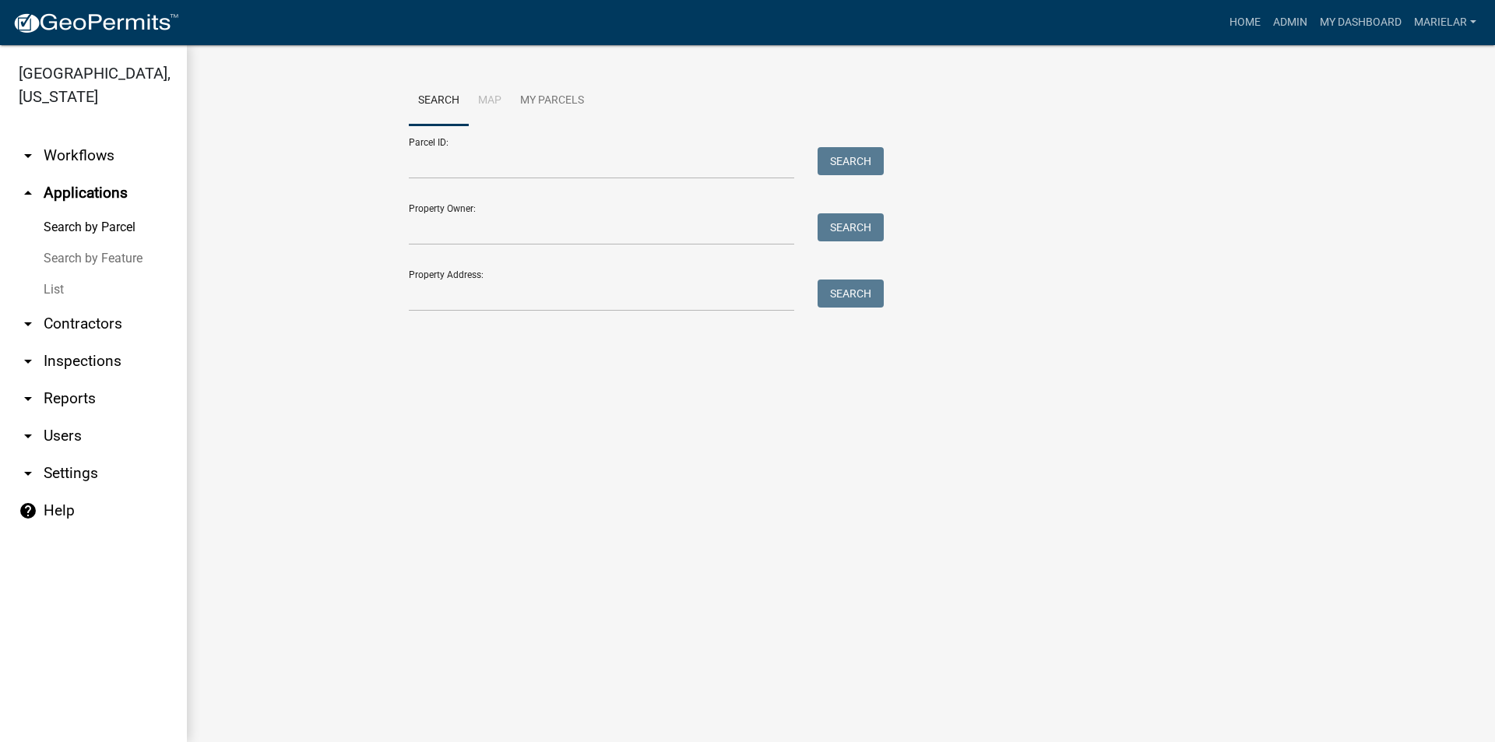
click at [60, 274] on link "List" at bounding box center [93, 289] width 187 height 31
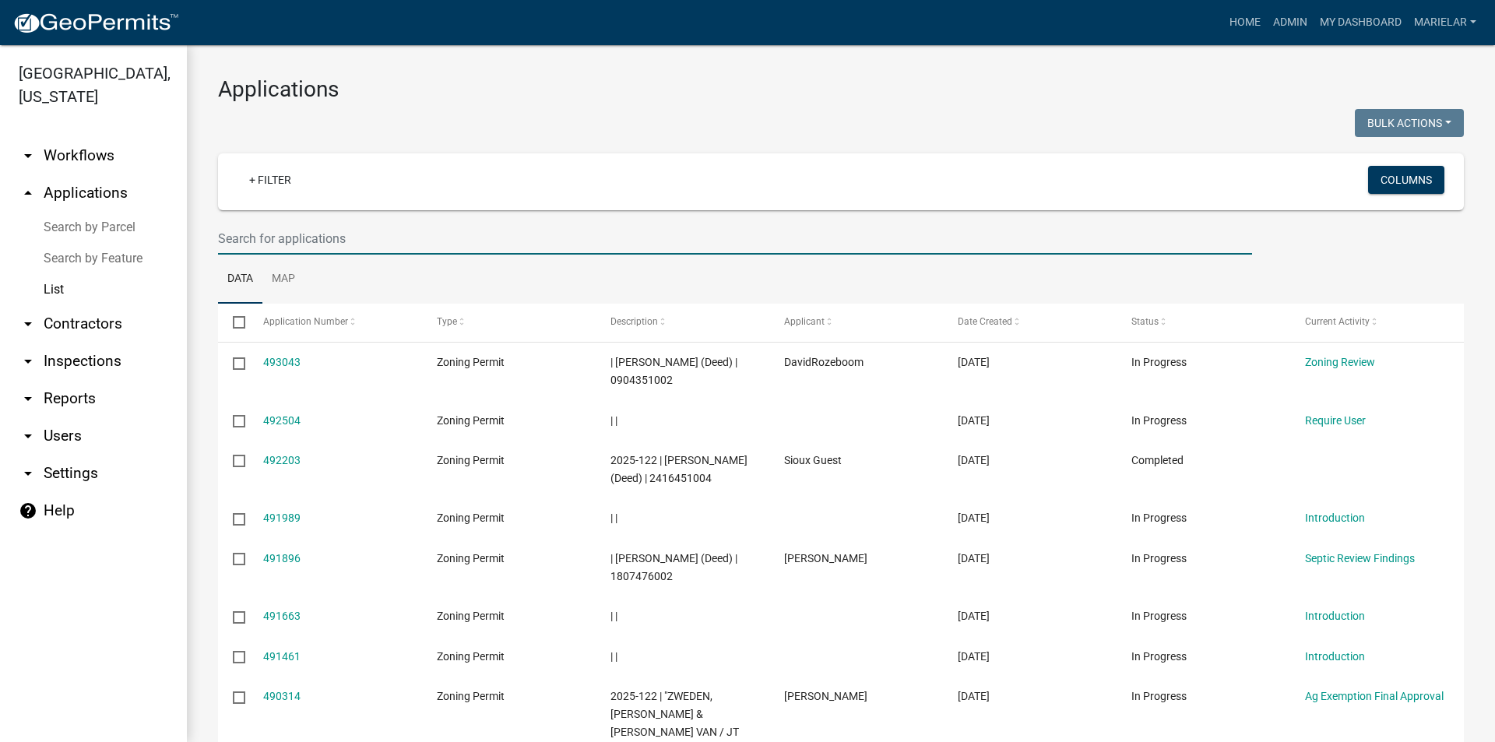
click at [286, 239] on input "text" at bounding box center [735, 239] width 1034 height 32
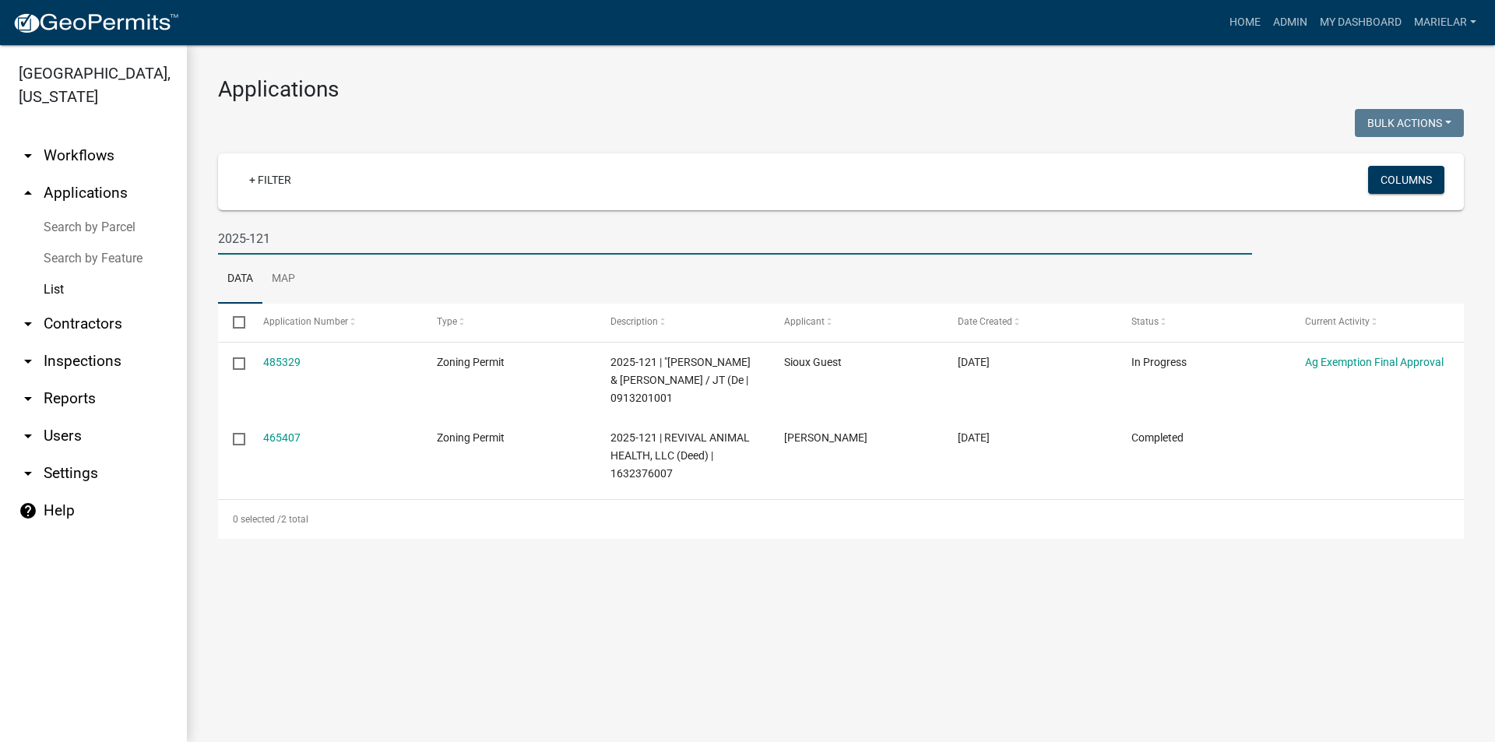
type input "2025-121"
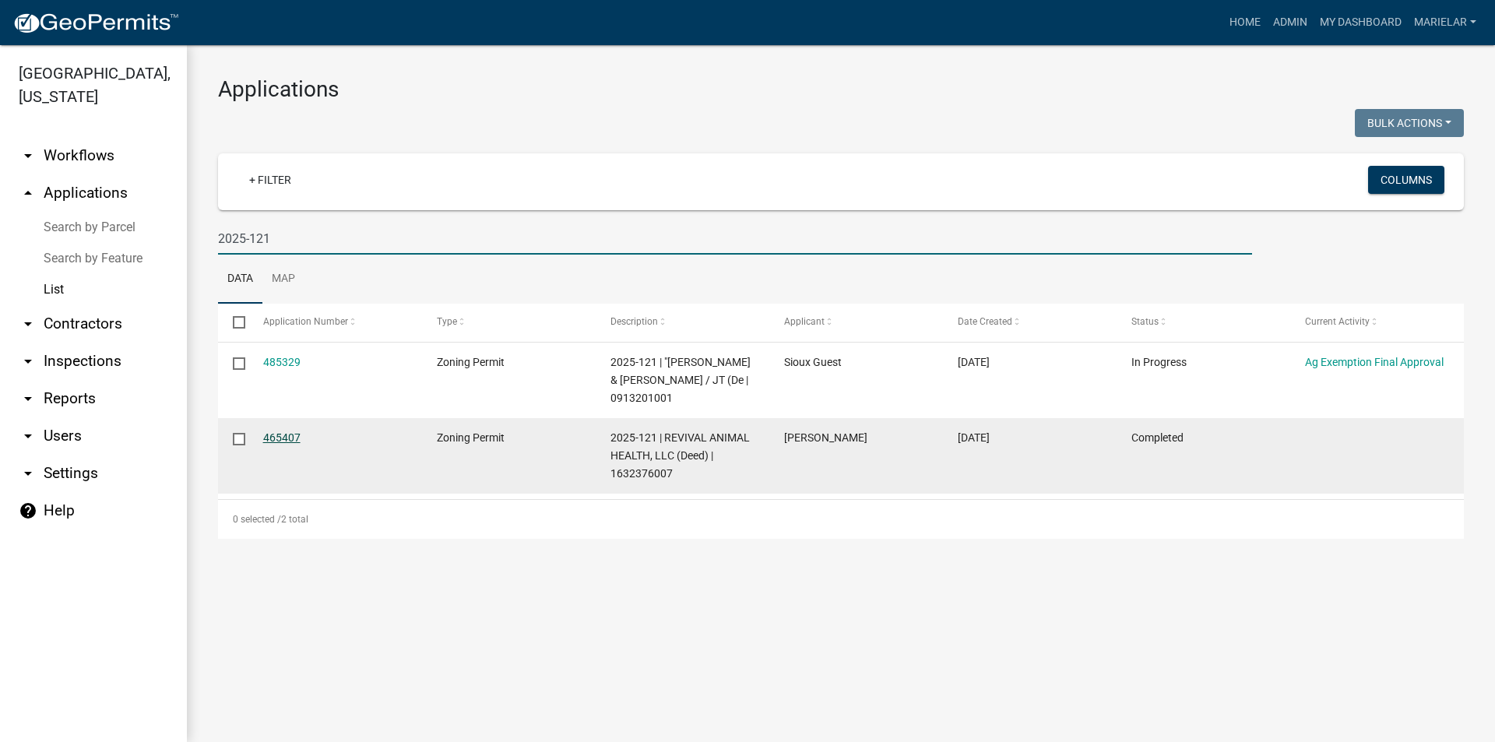
click at [274, 435] on link "465407" at bounding box center [281, 437] width 37 height 12
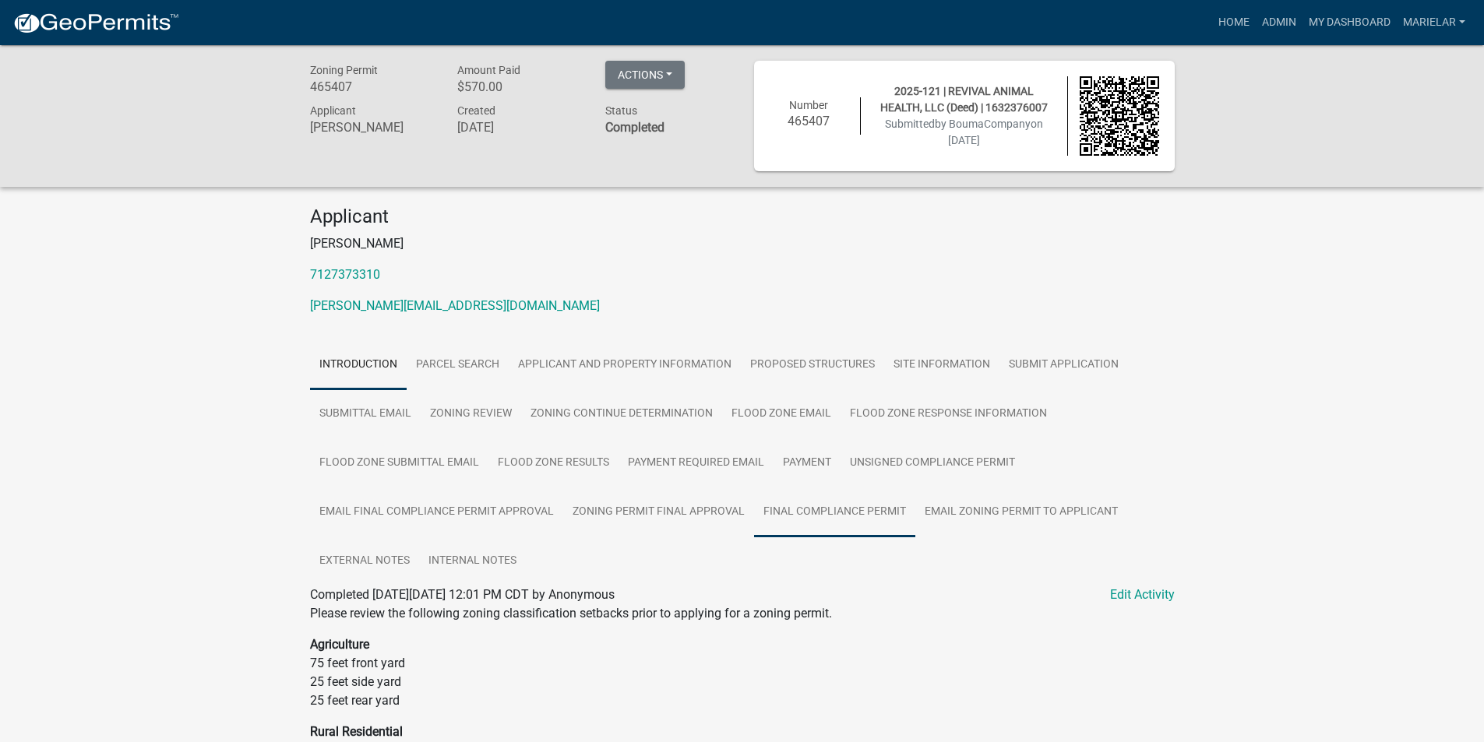
click at [863, 523] on link "Final Compliance Permit" at bounding box center [834, 513] width 161 height 50
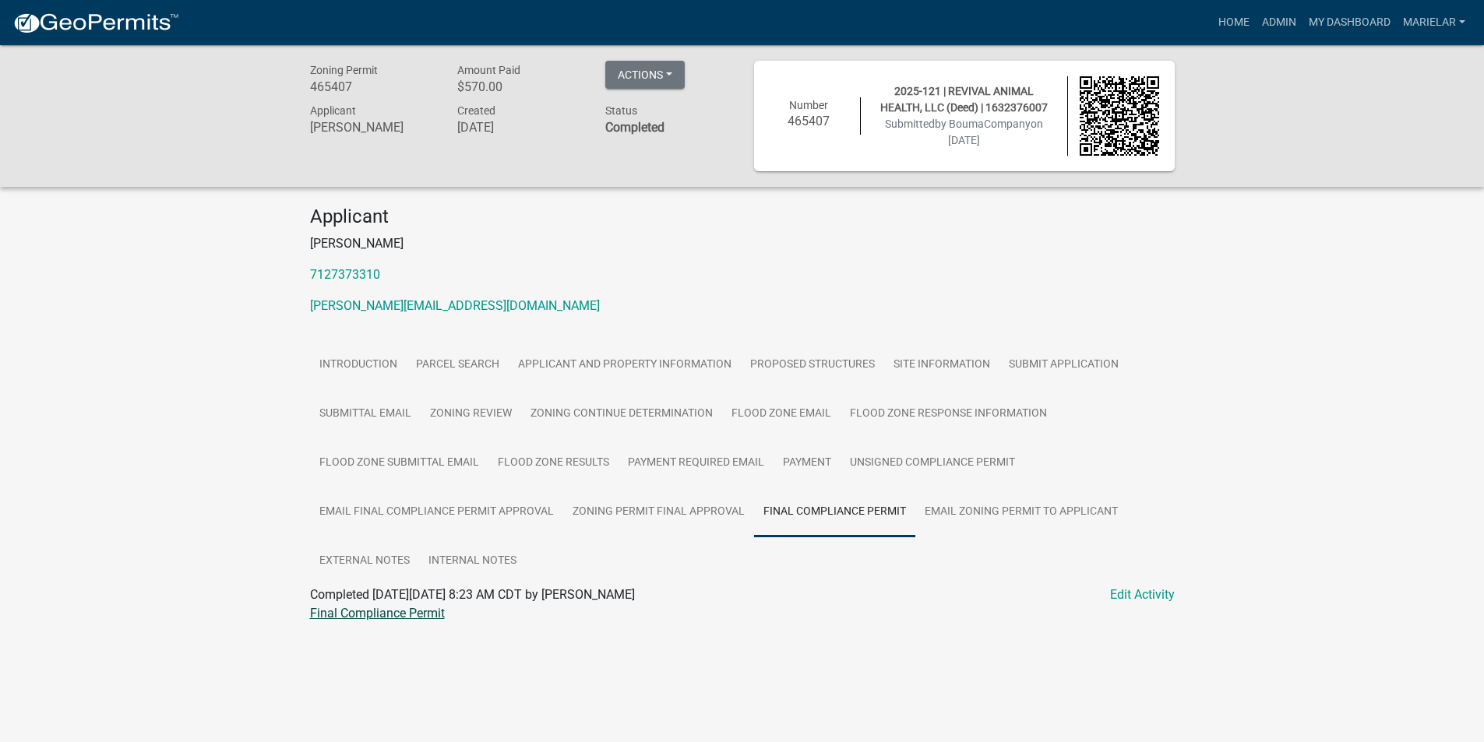
click at [398, 610] on link "Final Compliance Permit" at bounding box center [377, 613] width 135 height 15
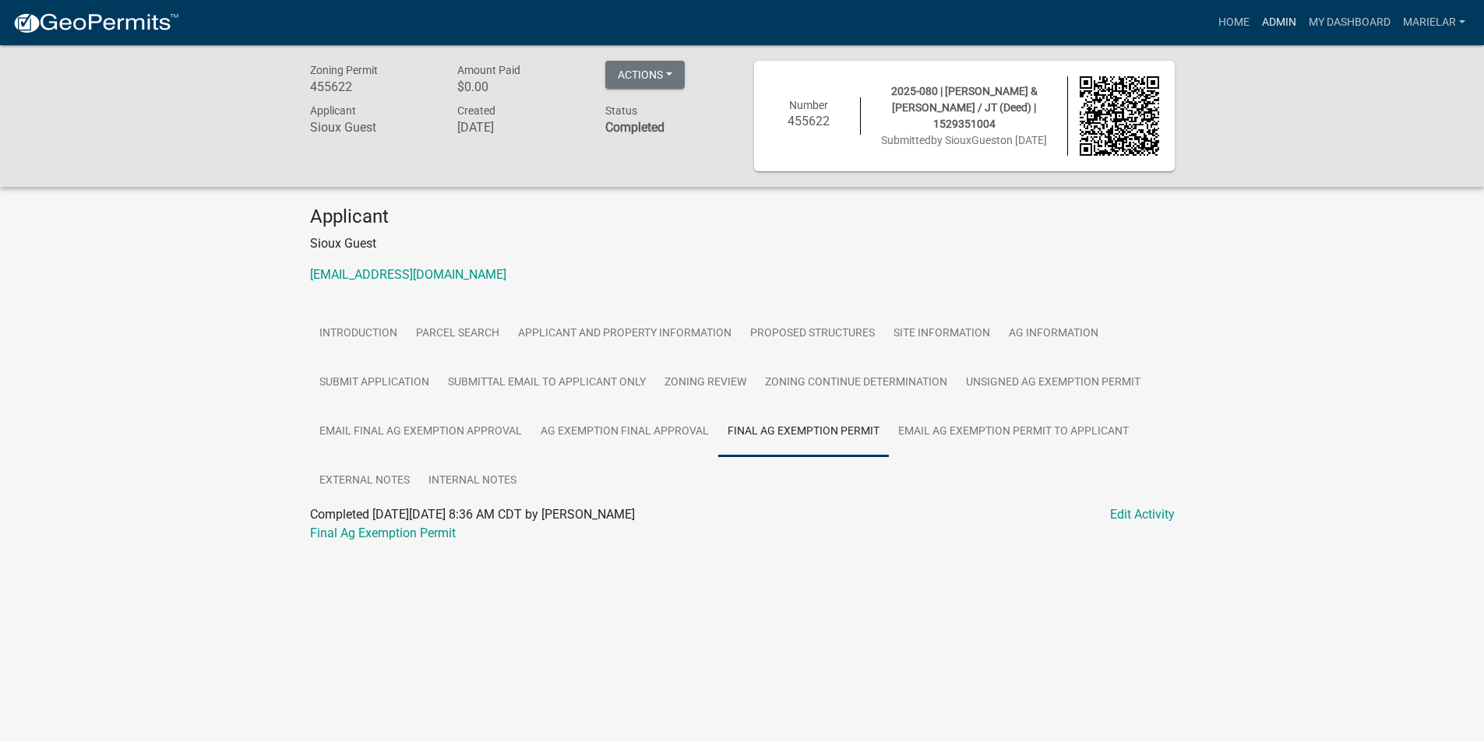
click at [1266, 20] on link "Admin" at bounding box center [1278, 23] width 47 height 30
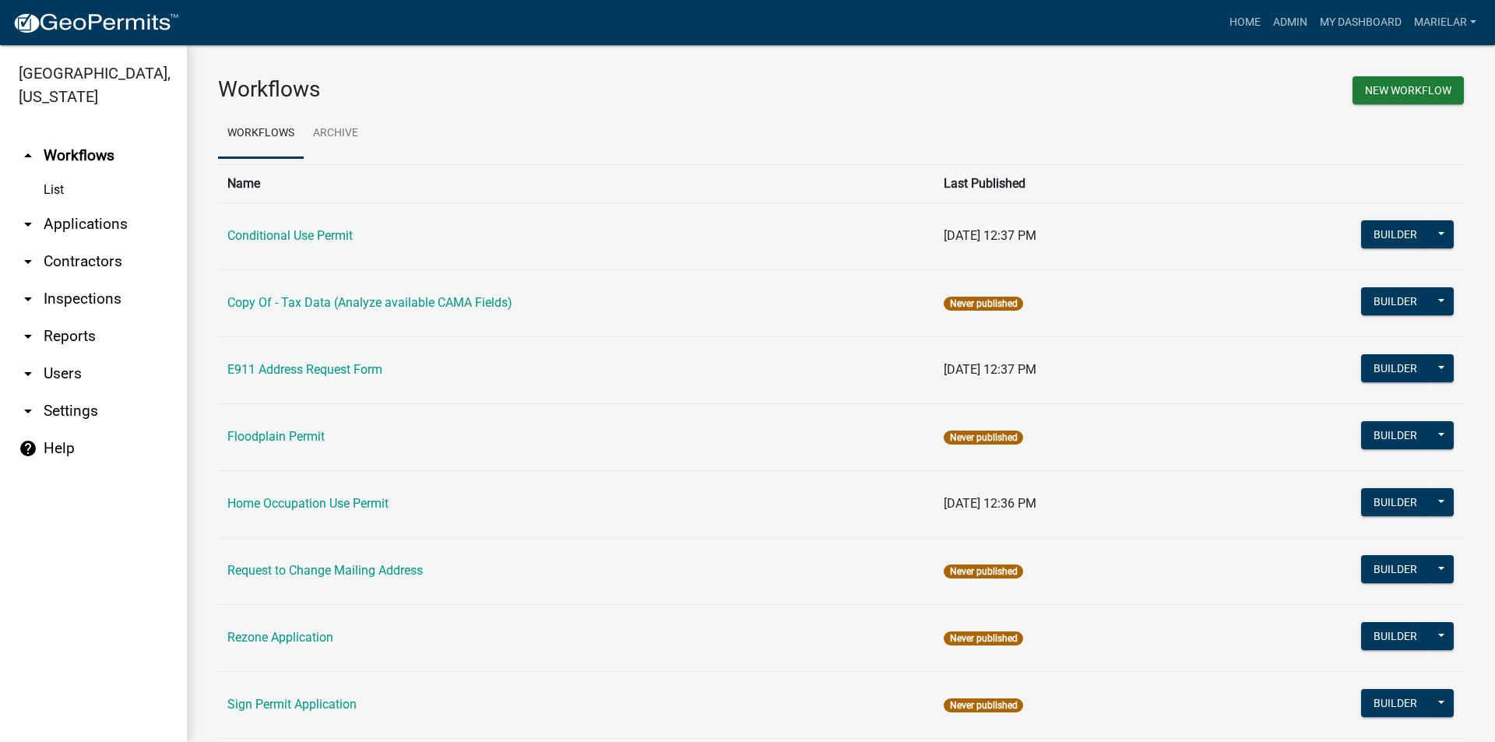
drag, startPoint x: 28, startPoint y: 201, endPoint x: 119, endPoint y: 167, distance: 97.4
click at [119, 174] on link "List" at bounding box center [93, 189] width 187 height 31
click at [29, 215] on icon "arrow_drop_down" at bounding box center [28, 224] width 19 height 19
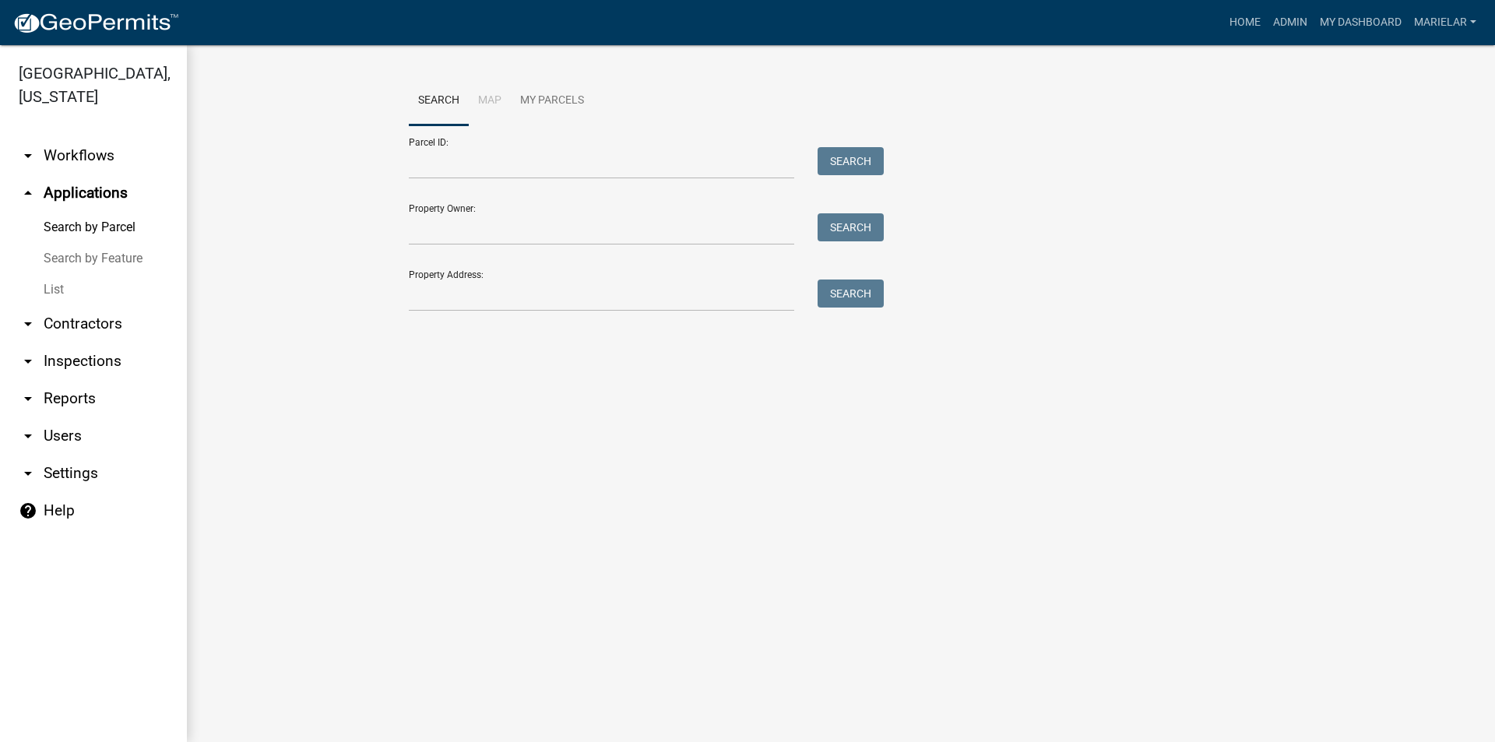
click at [51, 274] on link "List" at bounding box center [93, 289] width 187 height 31
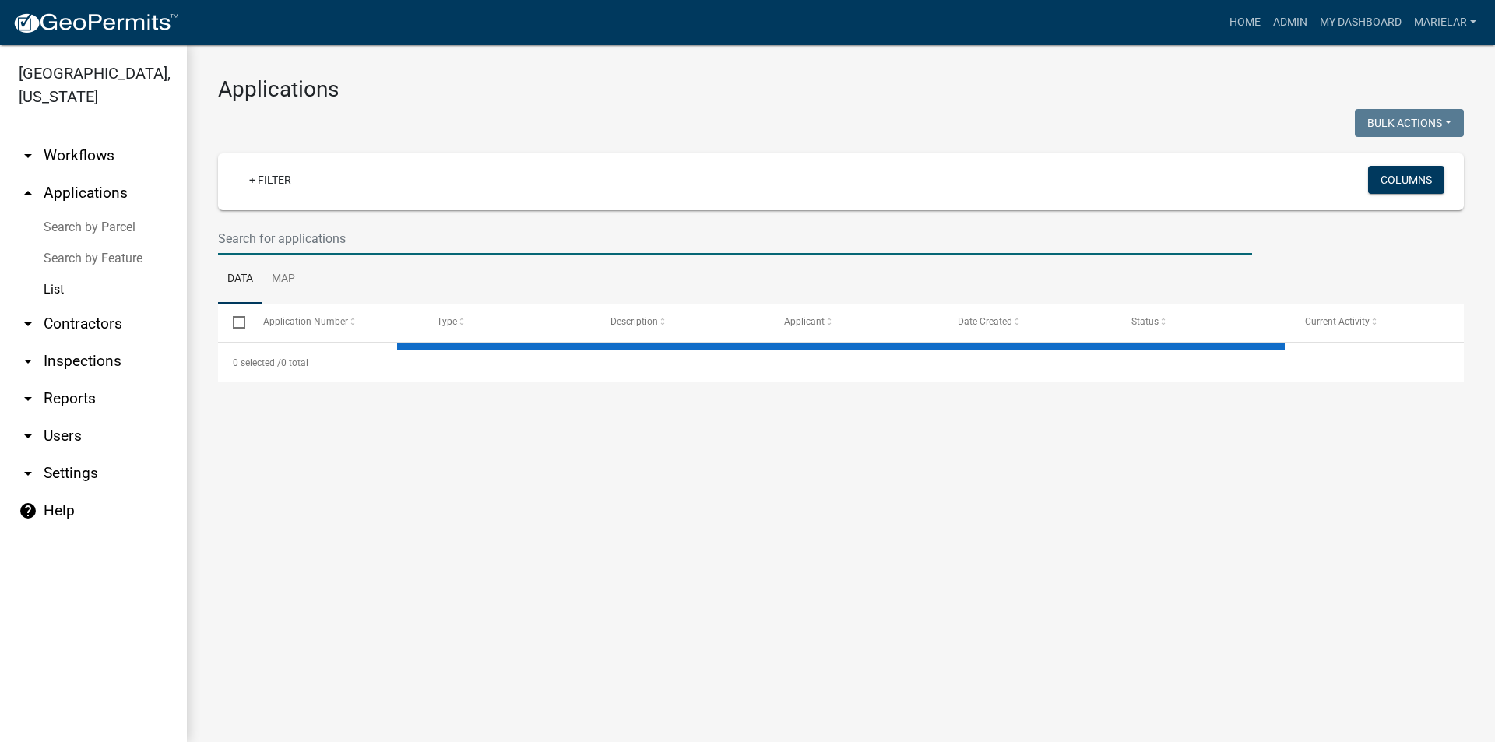
click at [246, 243] on input "text" at bounding box center [735, 239] width 1034 height 32
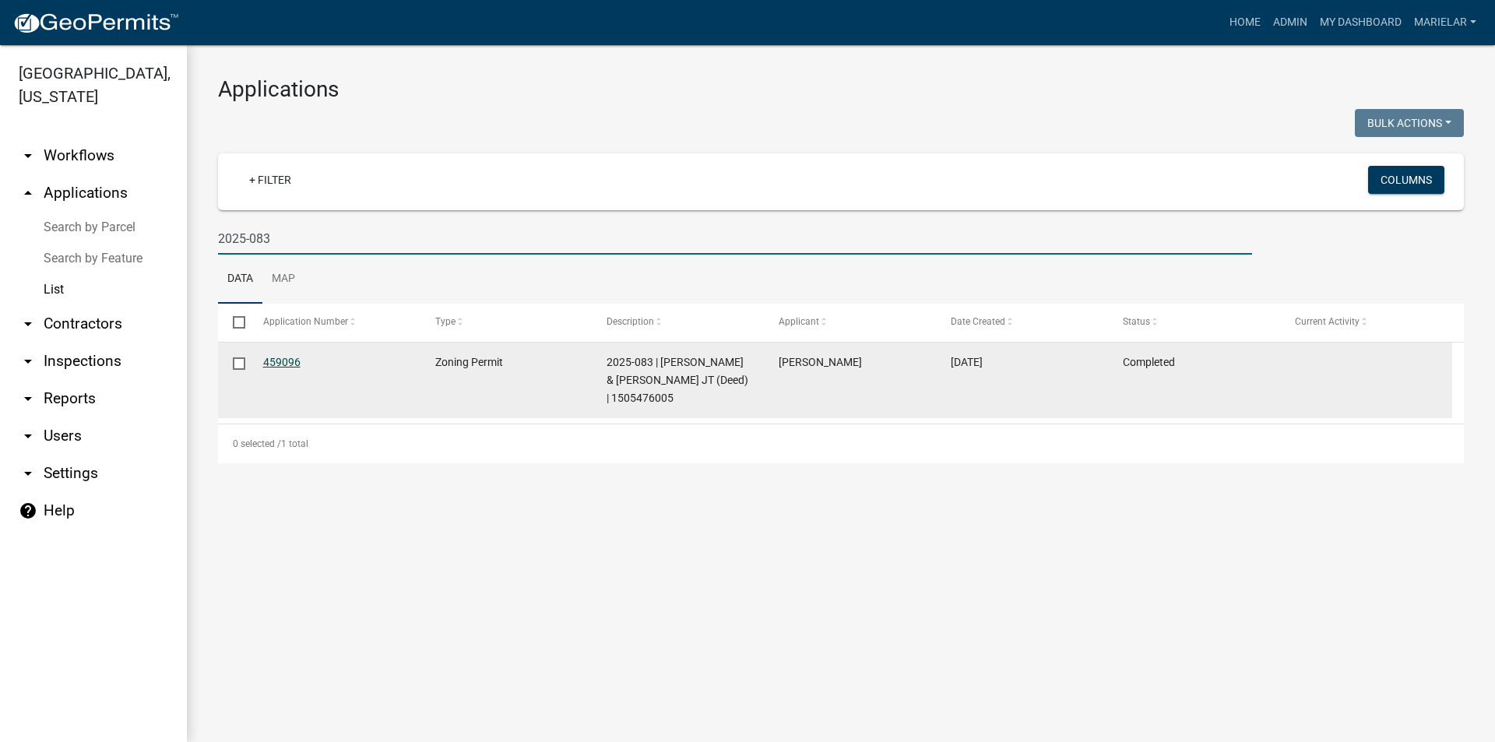
type input "2025-083"
click at [283, 362] on link "459096" at bounding box center [281, 362] width 37 height 12
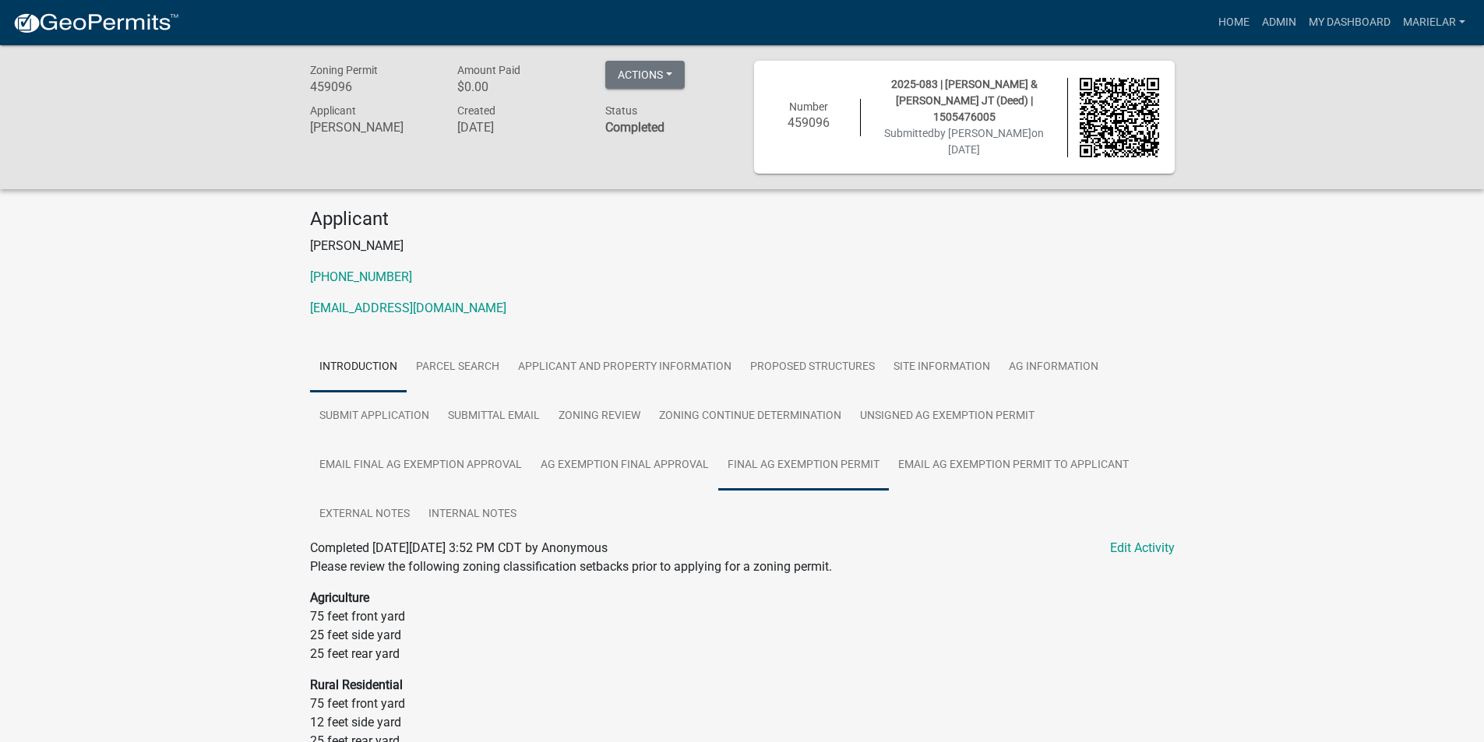
click at [835, 463] on link "Final Ag Exemption Permit" at bounding box center [803, 466] width 171 height 50
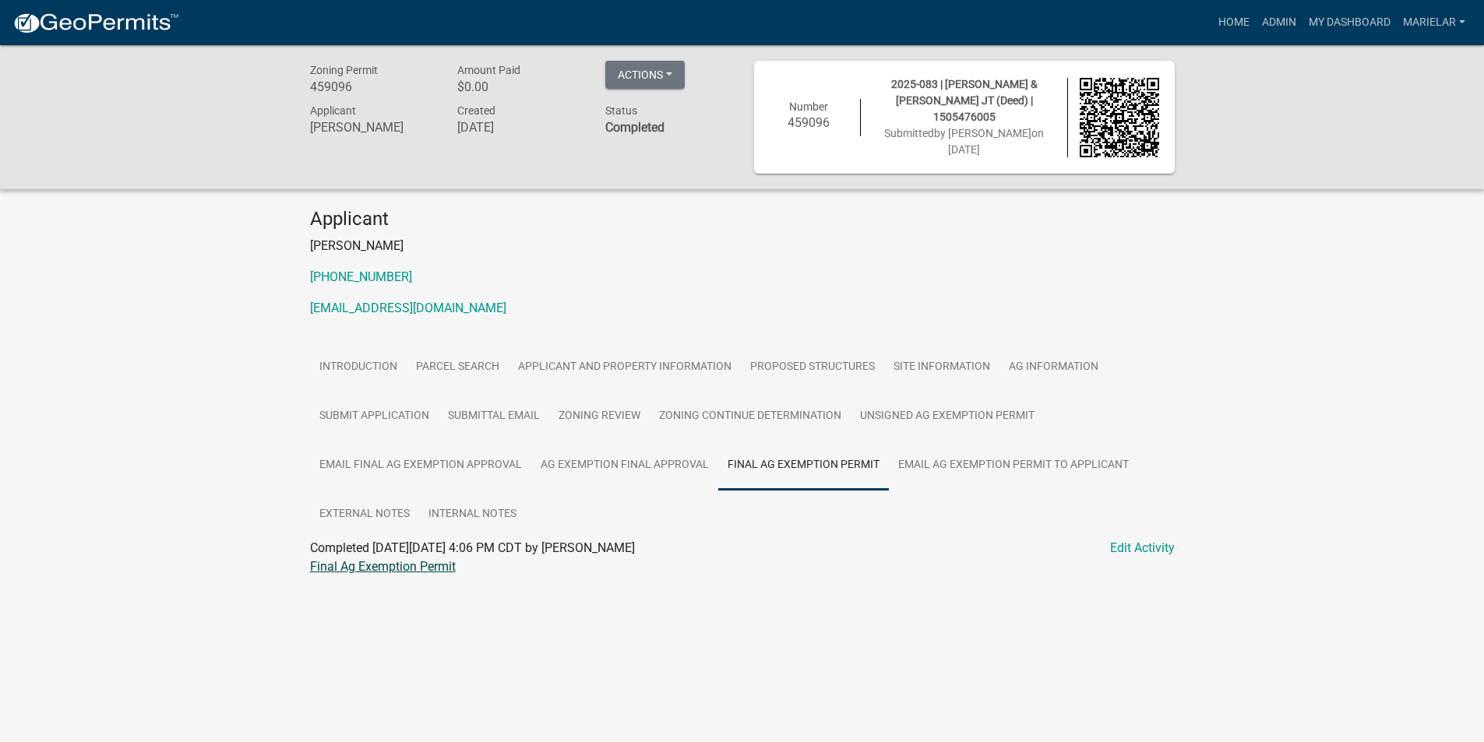
click at [379, 562] on link "Final Ag Exemption Permit" at bounding box center [383, 566] width 146 height 15
click at [1280, 22] on link "Admin" at bounding box center [1278, 23] width 47 height 30
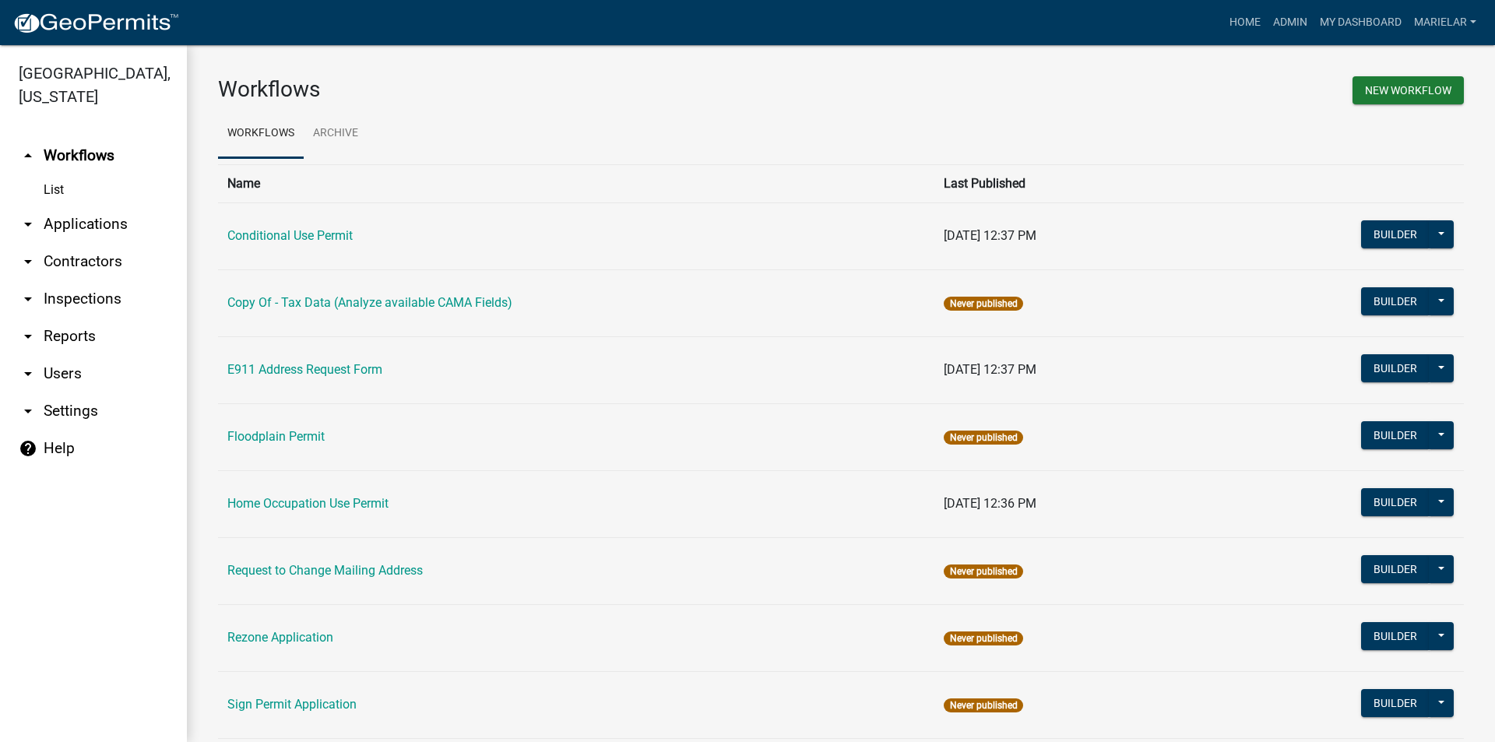
click at [26, 215] on icon "arrow_drop_down" at bounding box center [28, 224] width 19 height 19
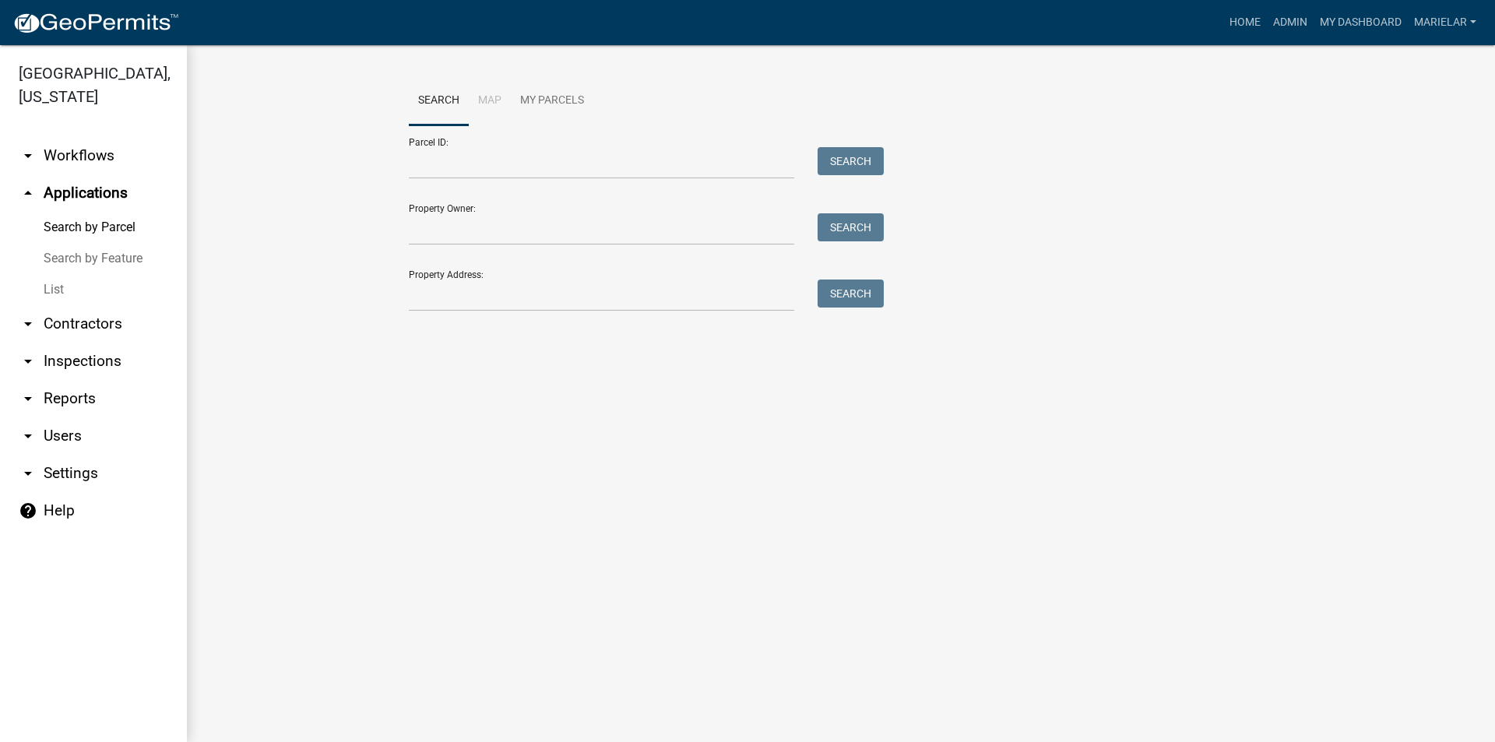
click at [58, 274] on link "List" at bounding box center [93, 289] width 187 height 31
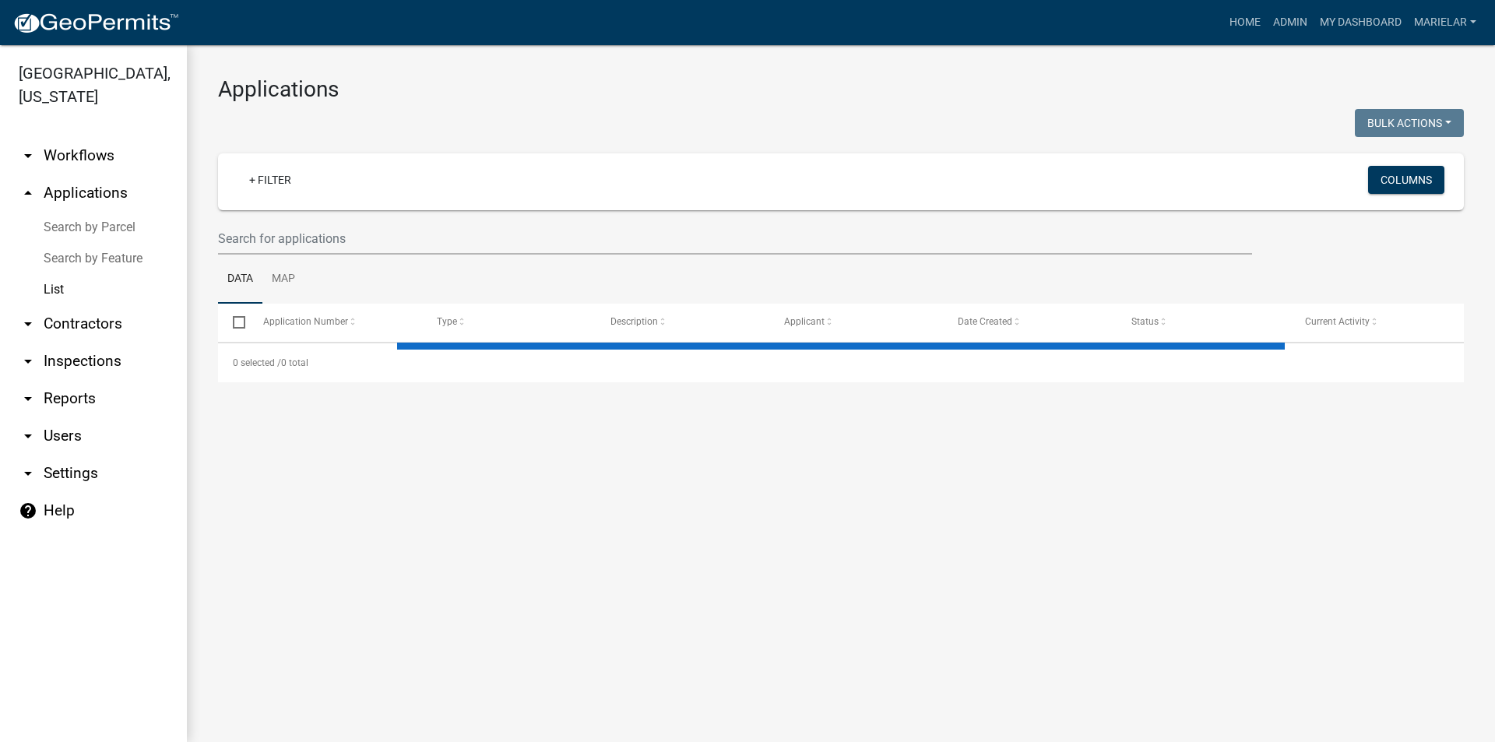
click at [58, 274] on link "List" at bounding box center [93, 289] width 187 height 31
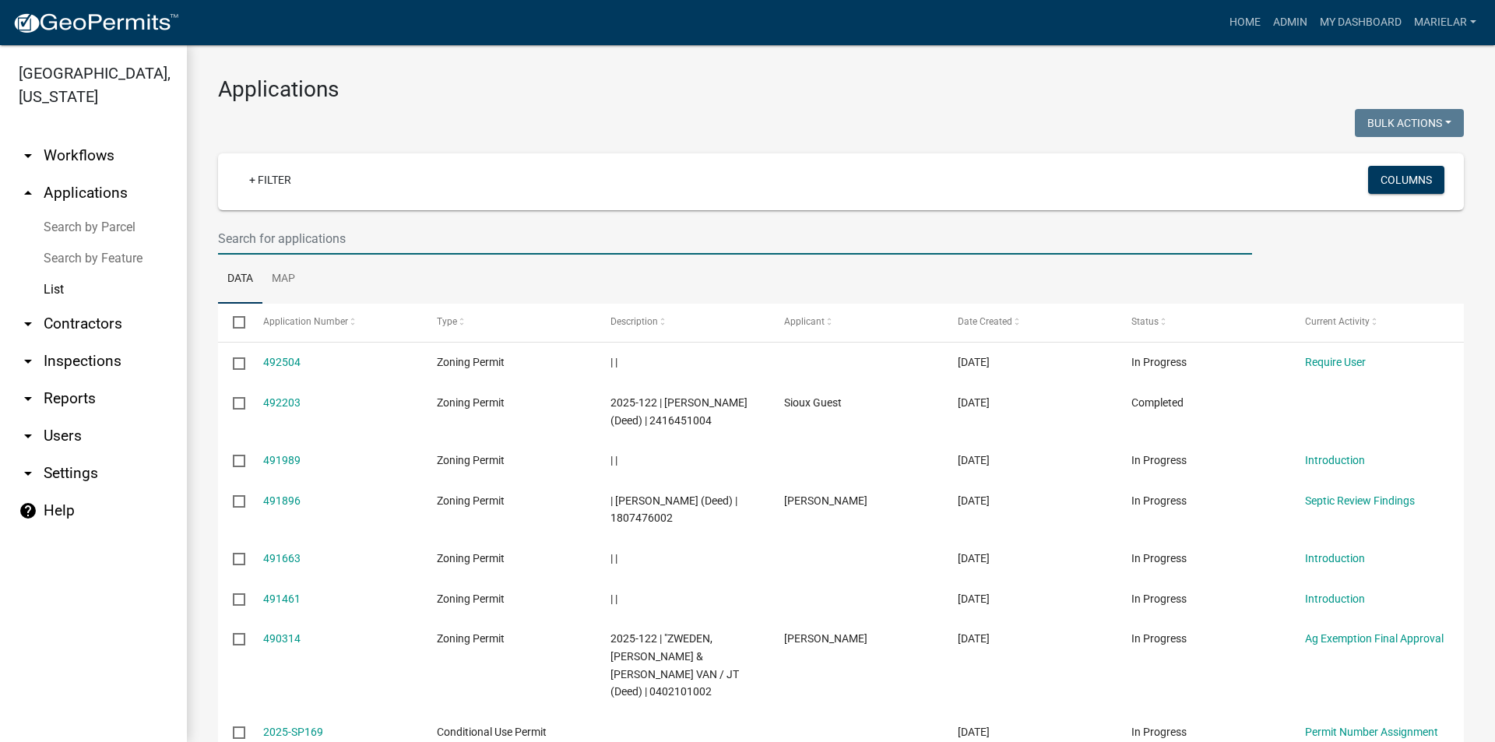
click at [273, 241] on input "text" at bounding box center [735, 239] width 1034 height 32
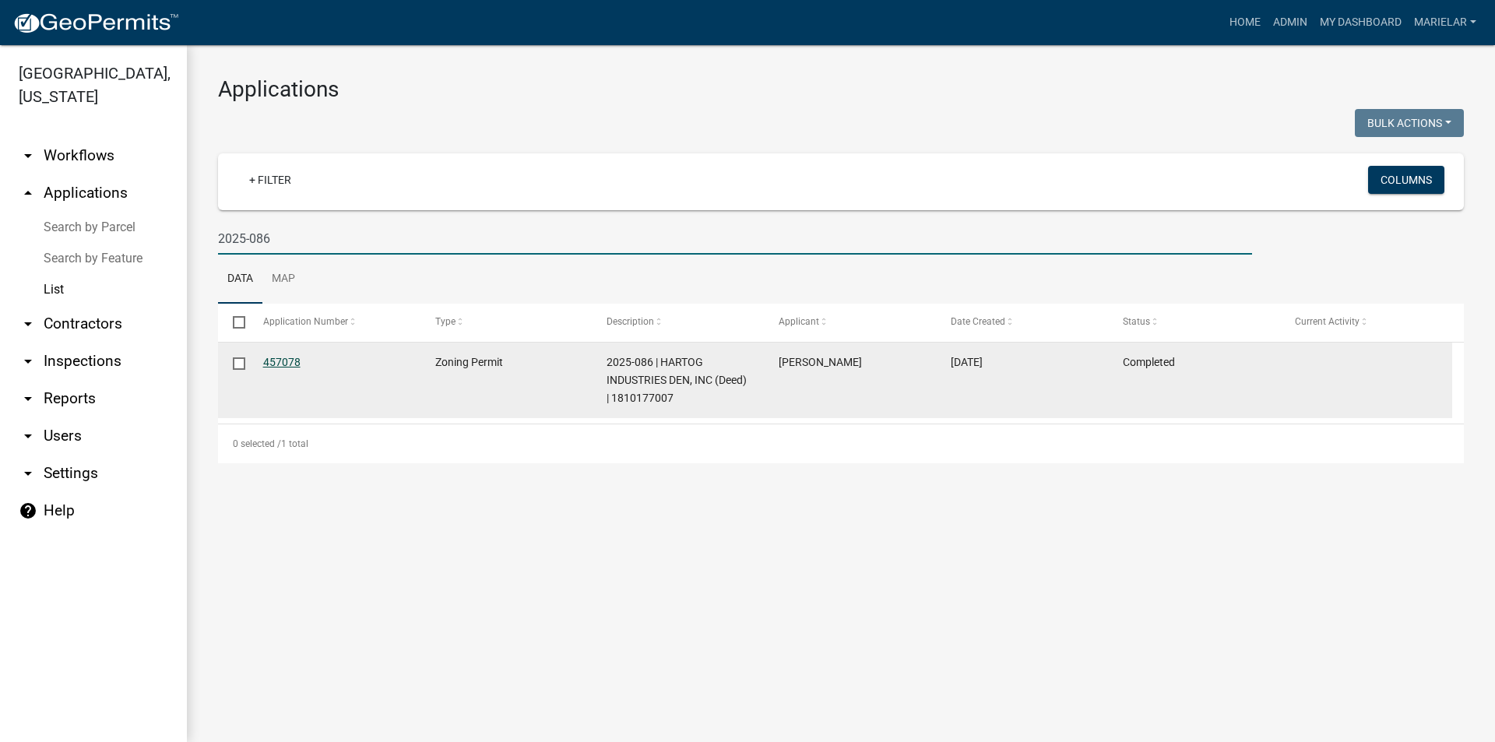
type input "2025-086"
click at [286, 364] on link "457078" at bounding box center [281, 362] width 37 height 12
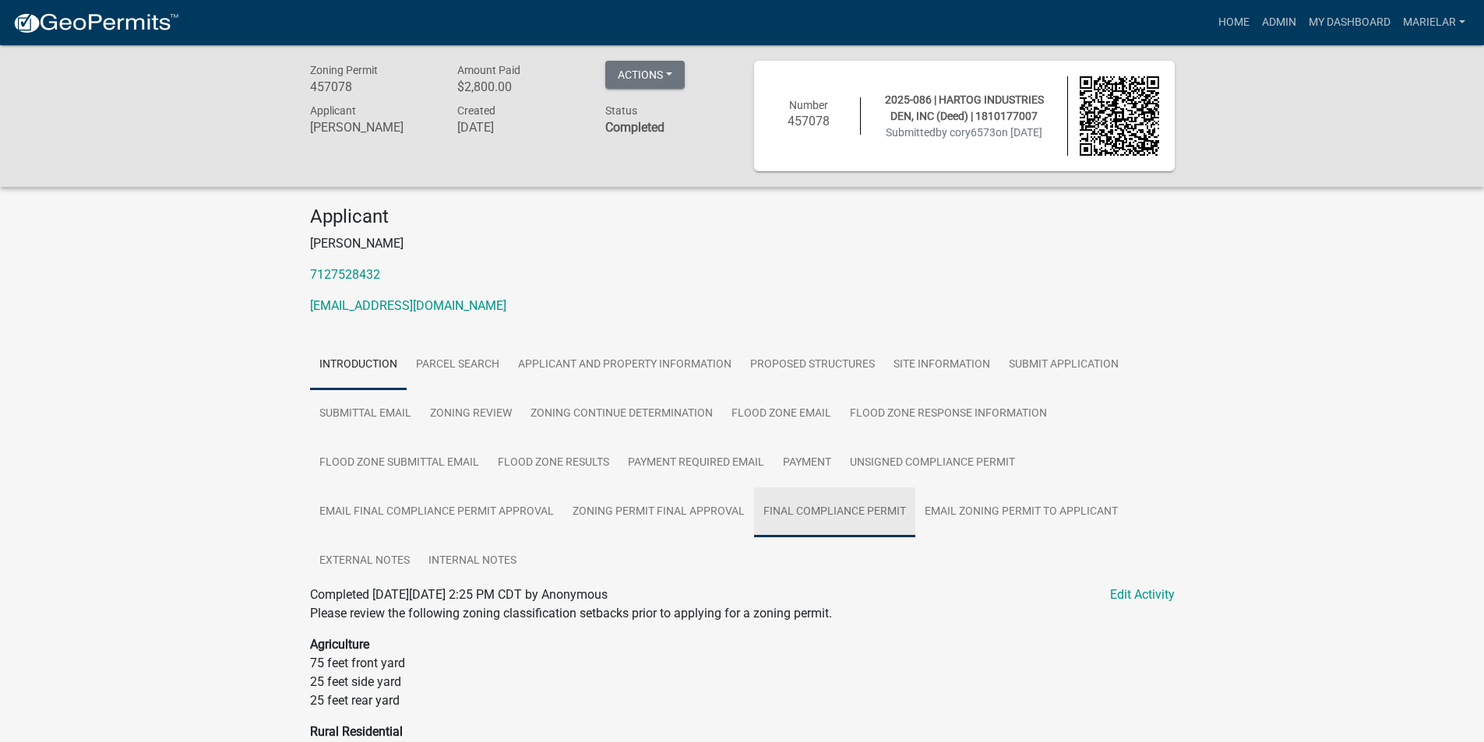
click at [833, 515] on link "Final Compliance Permit" at bounding box center [834, 513] width 161 height 50
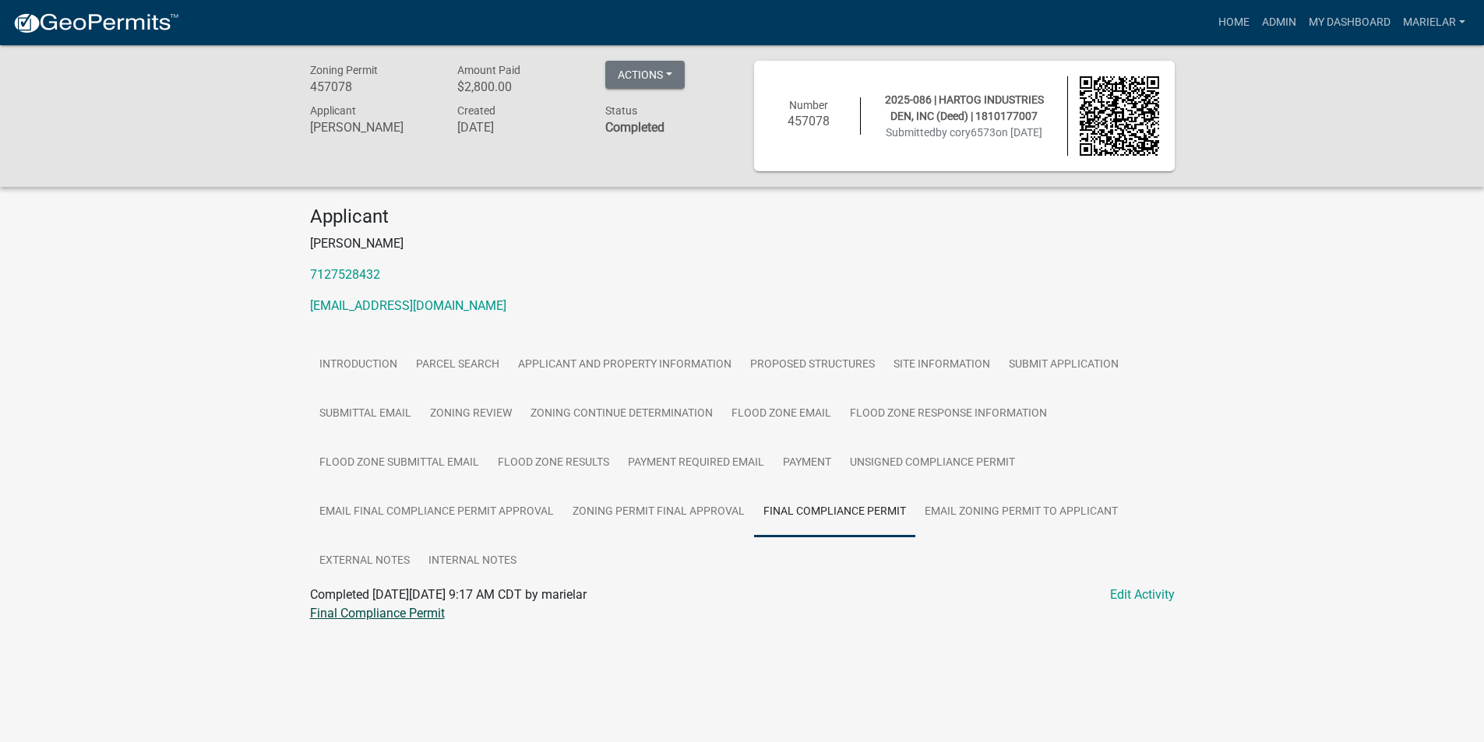
click at [386, 610] on link "Final Compliance Permit" at bounding box center [377, 613] width 135 height 15
click at [1271, 20] on link "Admin" at bounding box center [1278, 23] width 47 height 30
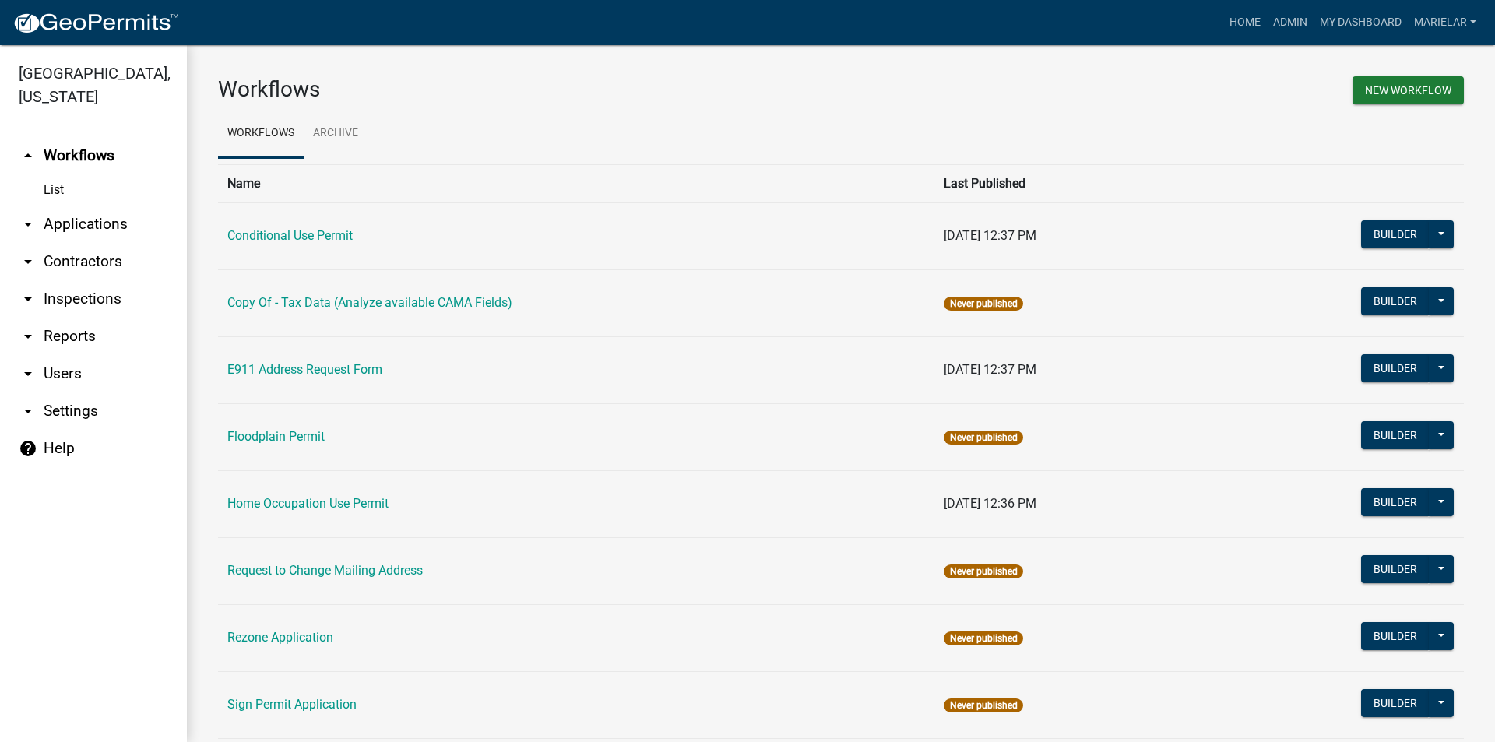
click at [37, 215] on icon "arrow_drop_down" at bounding box center [28, 224] width 19 height 19
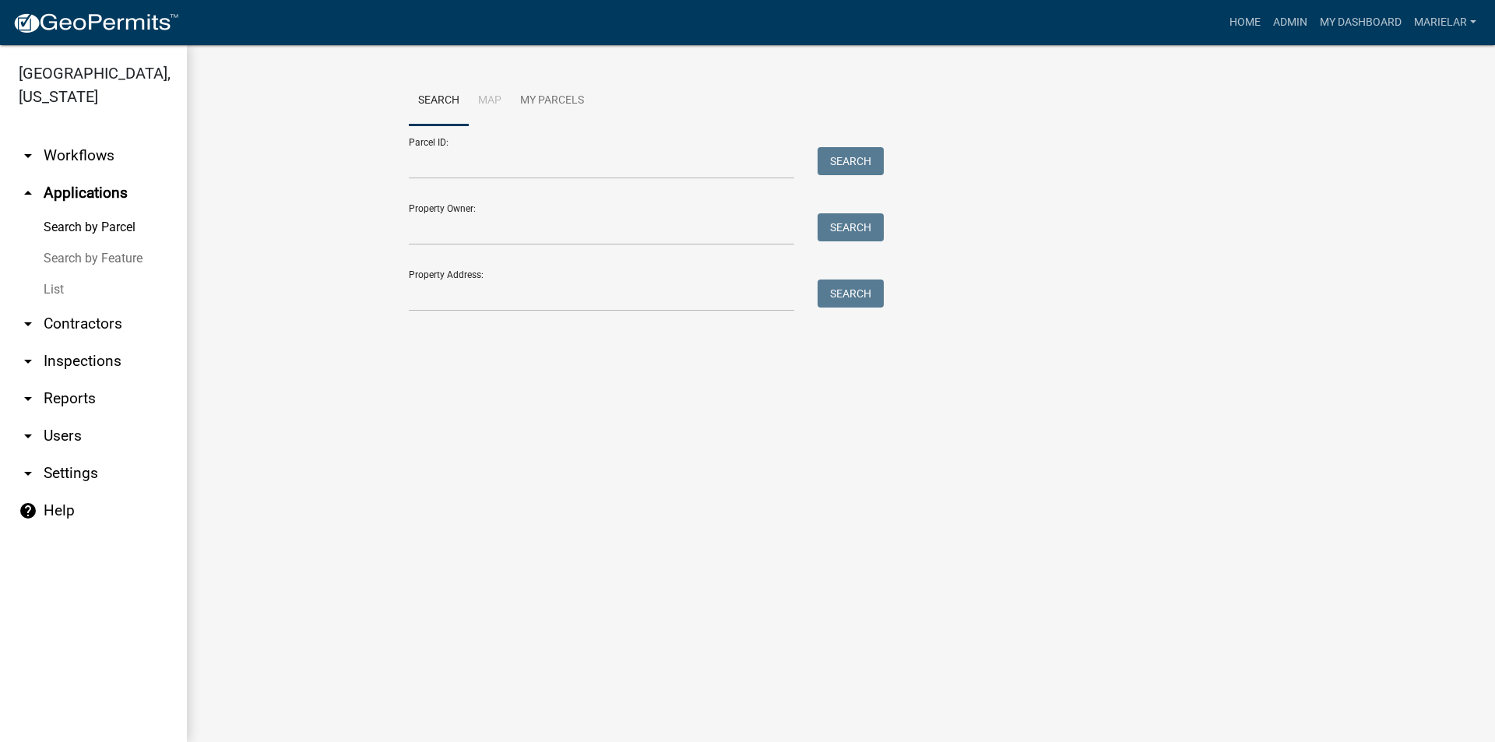
click at [58, 274] on link "List" at bounding box center [93, 289] width 187 height 31
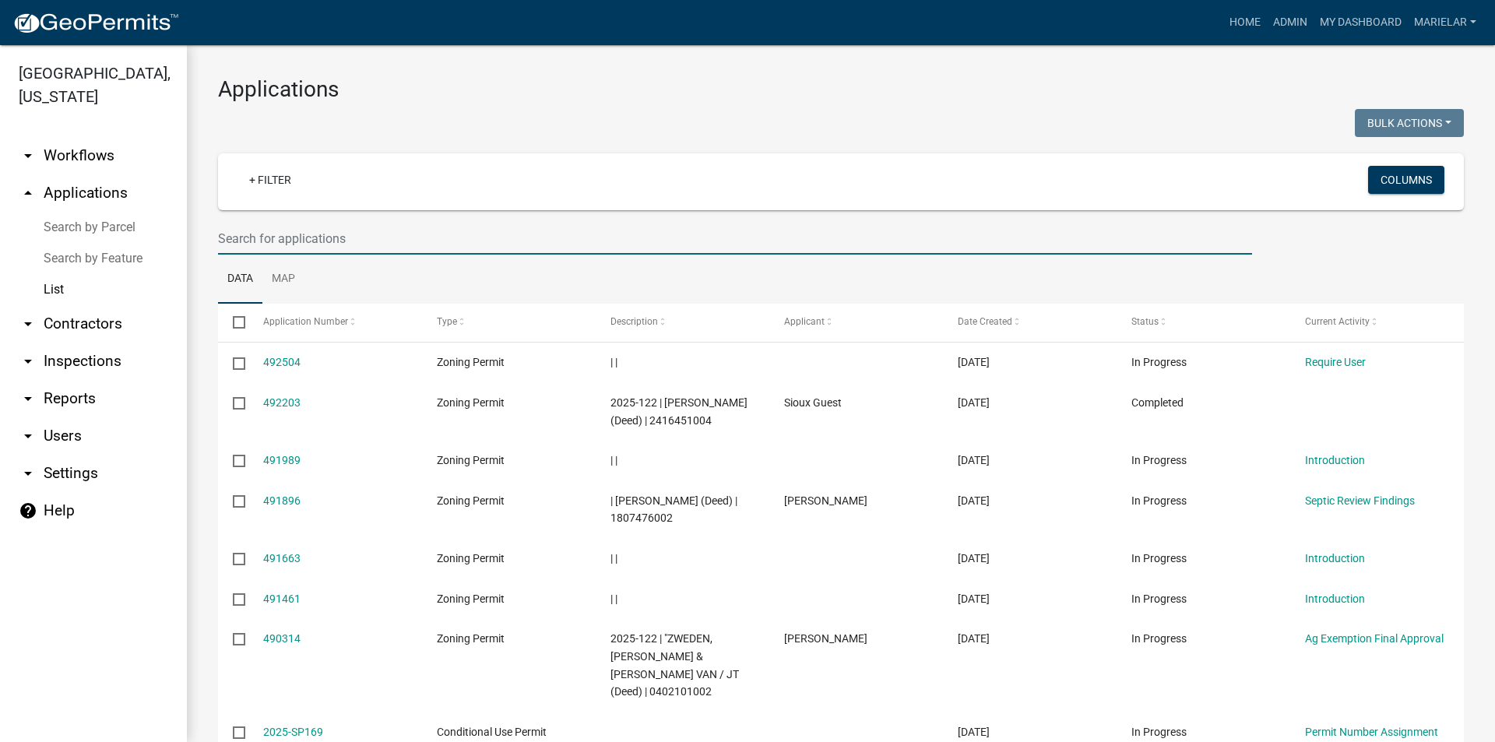
click at [385, 238] on input "text" at bounding box center [735, 239] width 1034 height 32
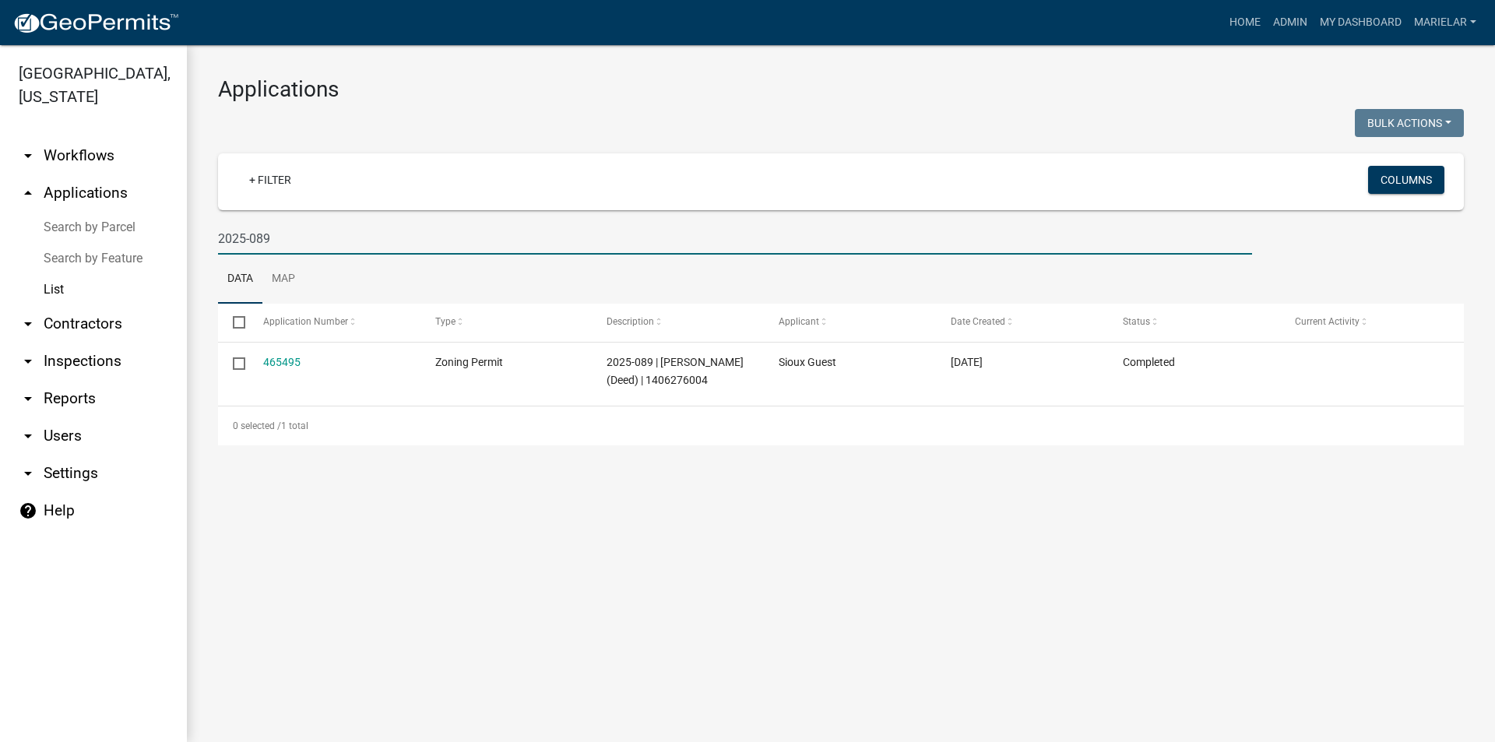
click at [305, 242] on input "2025-089" at bounding box center [735, 239] width 1034 height 32
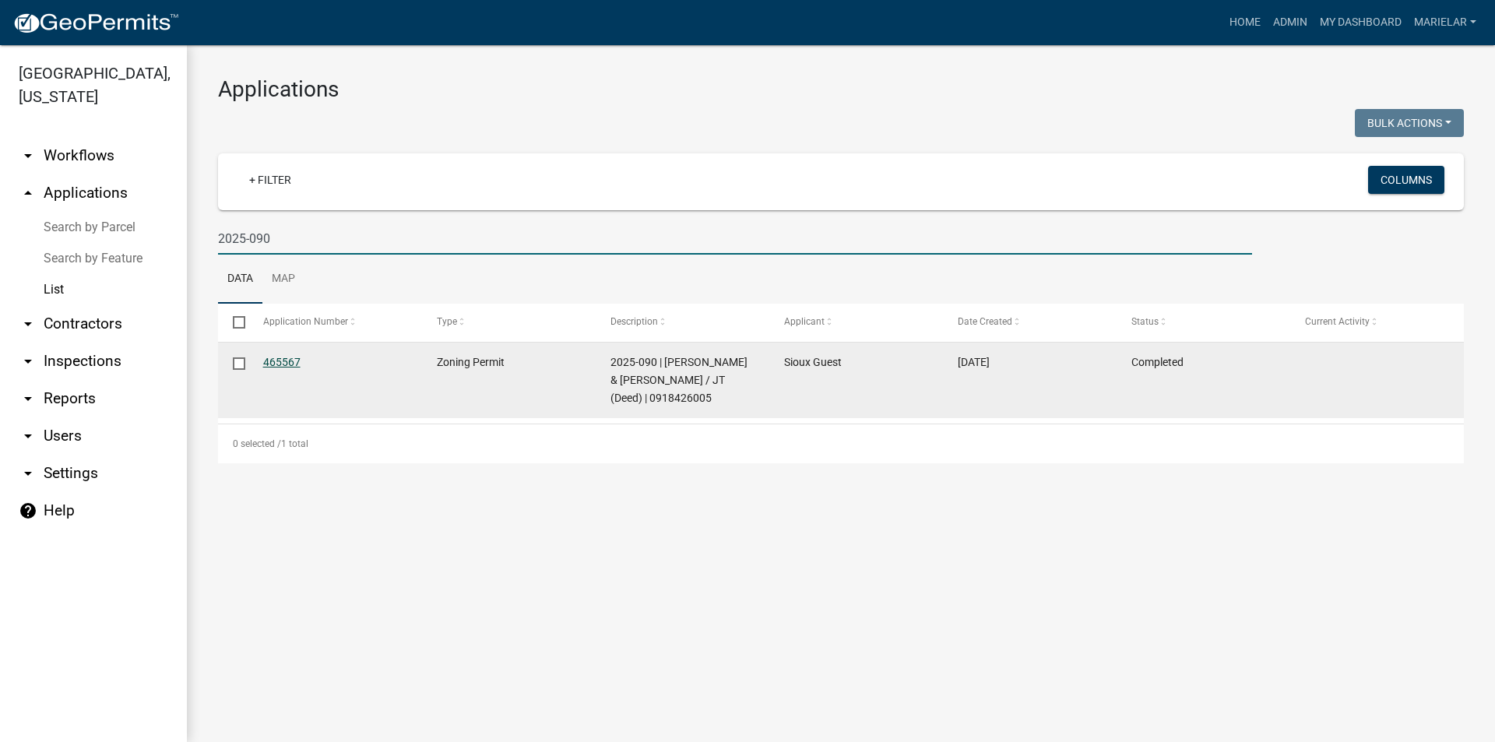
type input "2025-090"
click at [287, 362] on link "465567" at bounding box center [281, 362] width 37 height 12
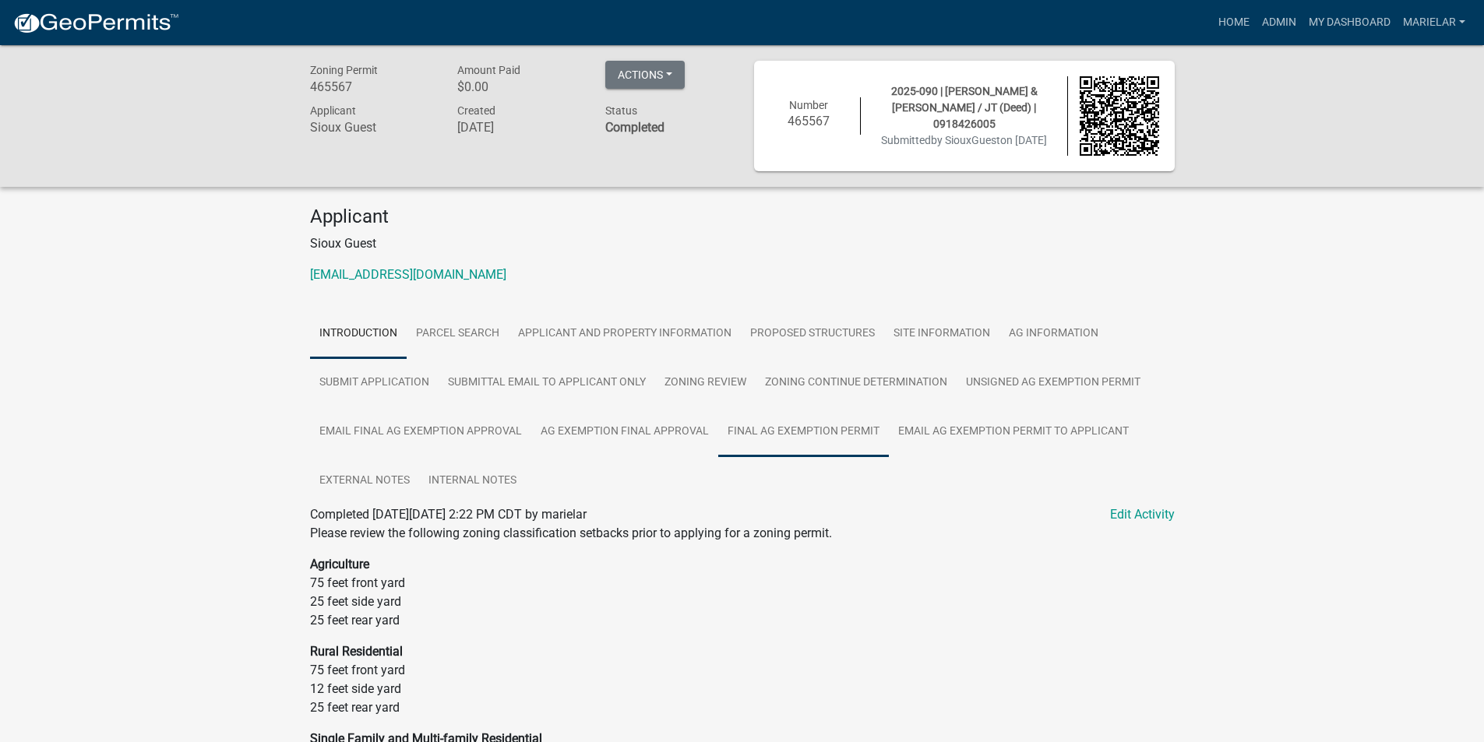
click at [822, 444] on link "Final Ag Exemption Permit" at bounding box center [803, 432] width 171 height 50
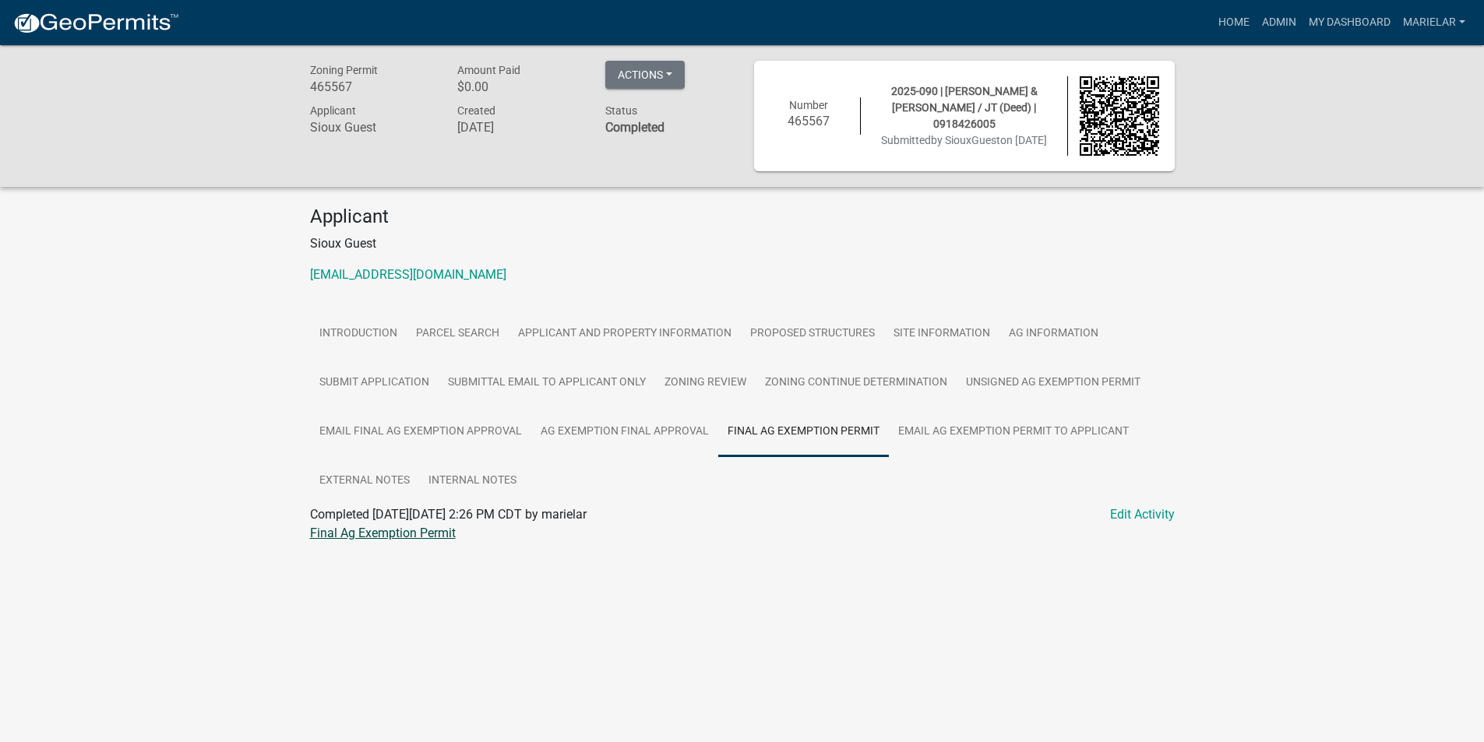
click at [373, 536] on link "Final Ag Exemption Permit" at bounding box center [383, 533] width 146 height 15
click at [1276, 24] on link "Admin" at bounding box center [1278, 23] width 47 height 30
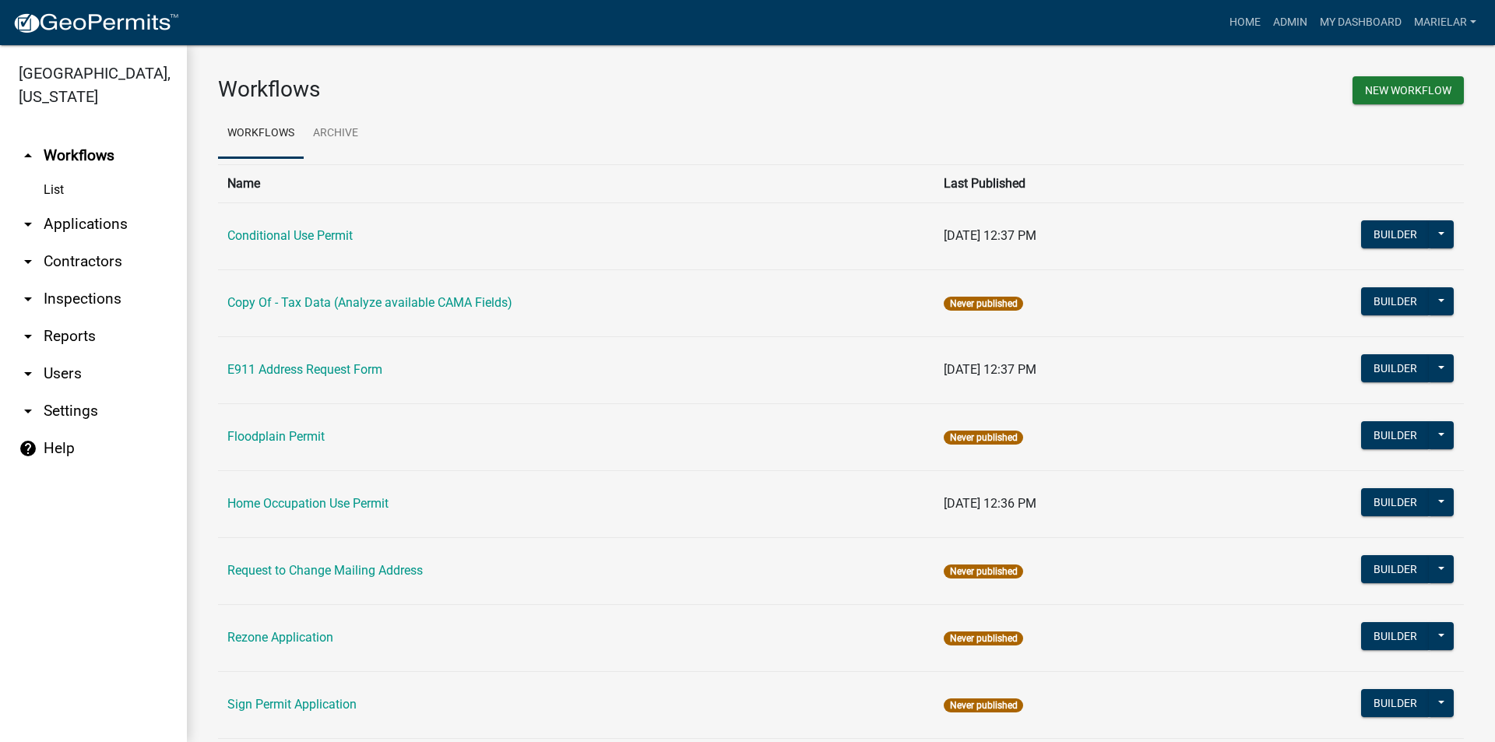
click at [29, 215] on icon "arrow_drop_down" at bounding box center [28, 224] width 19 height 19
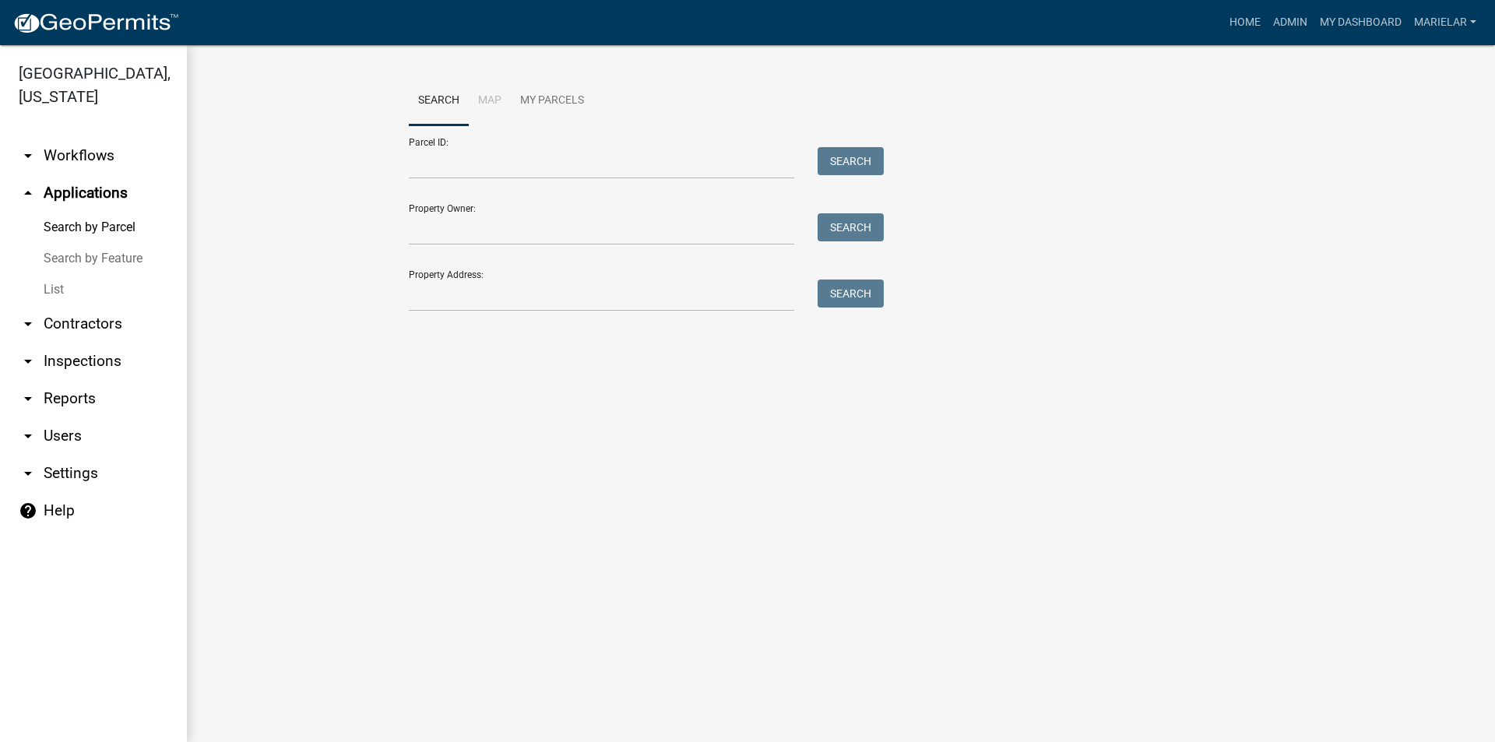
drag, startPoint x: 55, startPoint y: 262, endPoint x: 163, endPoint y: 236, distance: 110.5
click at [163, 243] on link "Search by Feature" at bounding box center [93, 258] width 187 height 31
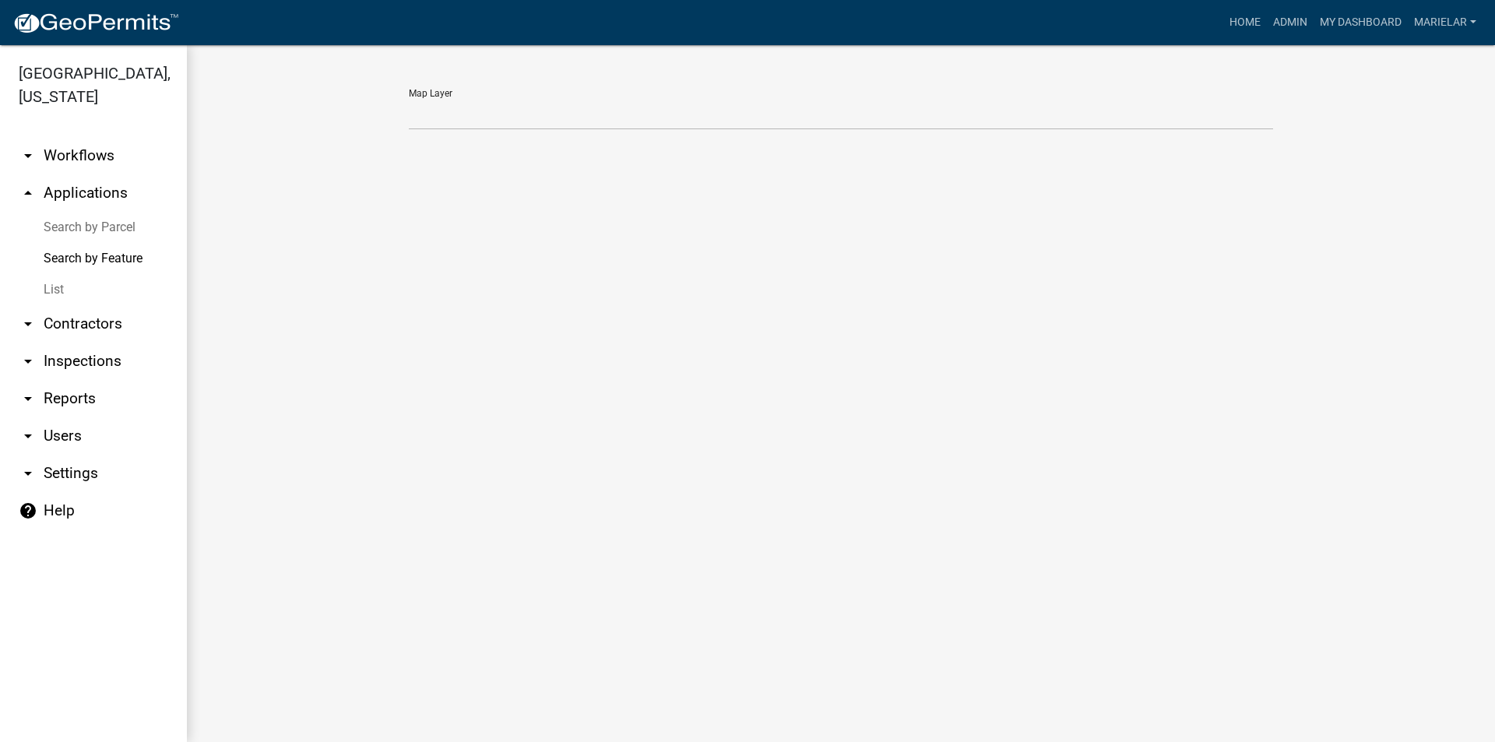
click at [52, 274] on link "List" at bounding box center [93, 289] width 187 height 31
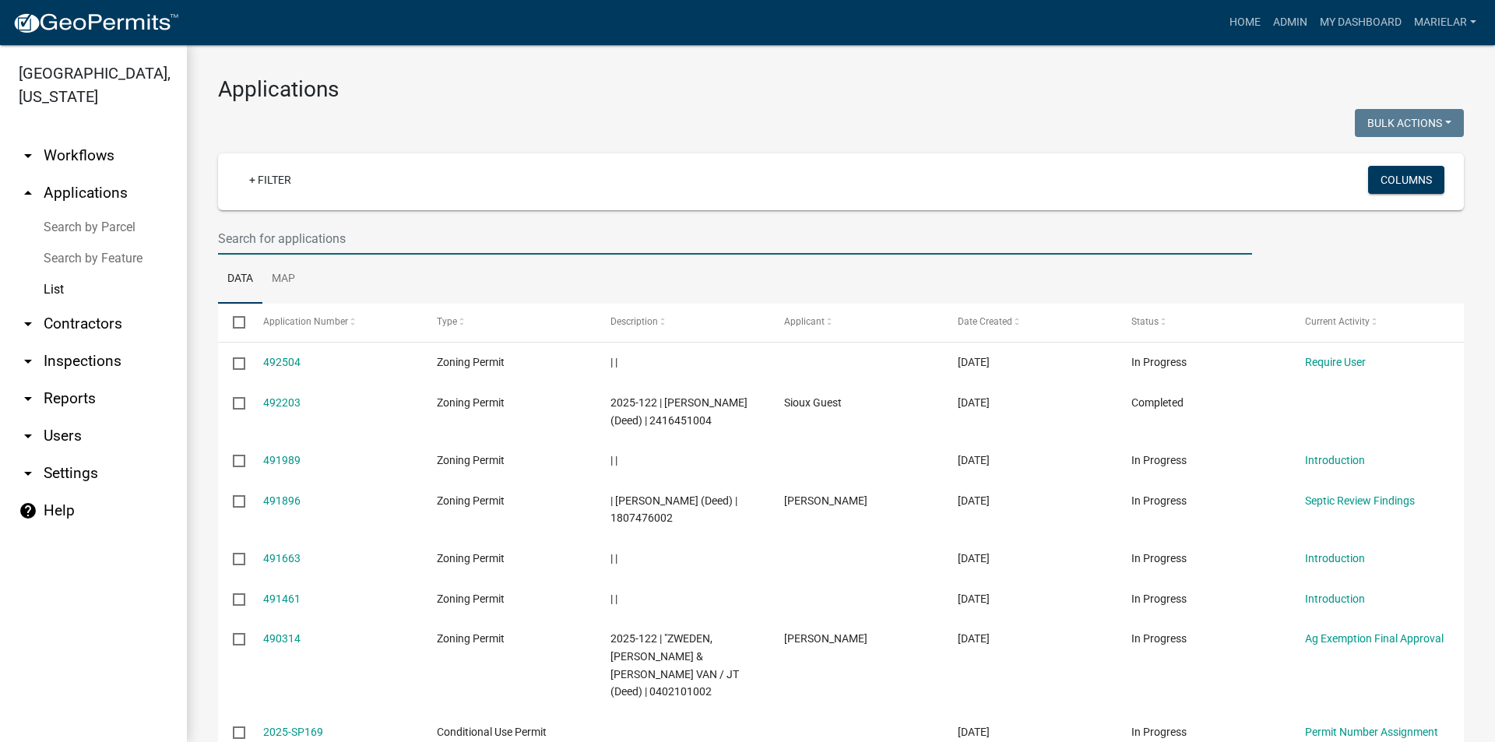
click at [318, 240] on input "text" at bounding box center [735, 239] width 1034 height 32
type input "2025-093"
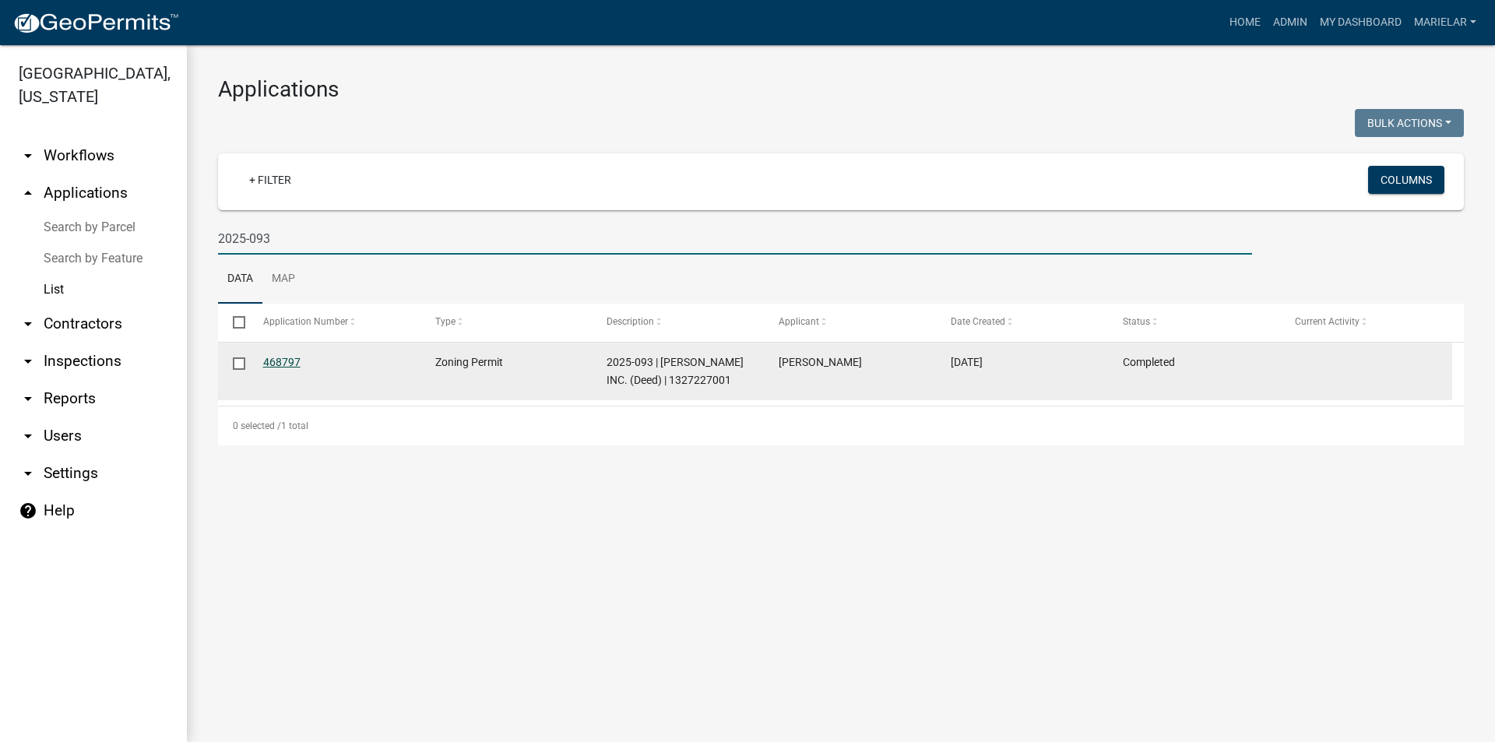
click at [276, 358] on link "468797" at bounding box center [281, 362] width 37 height 12
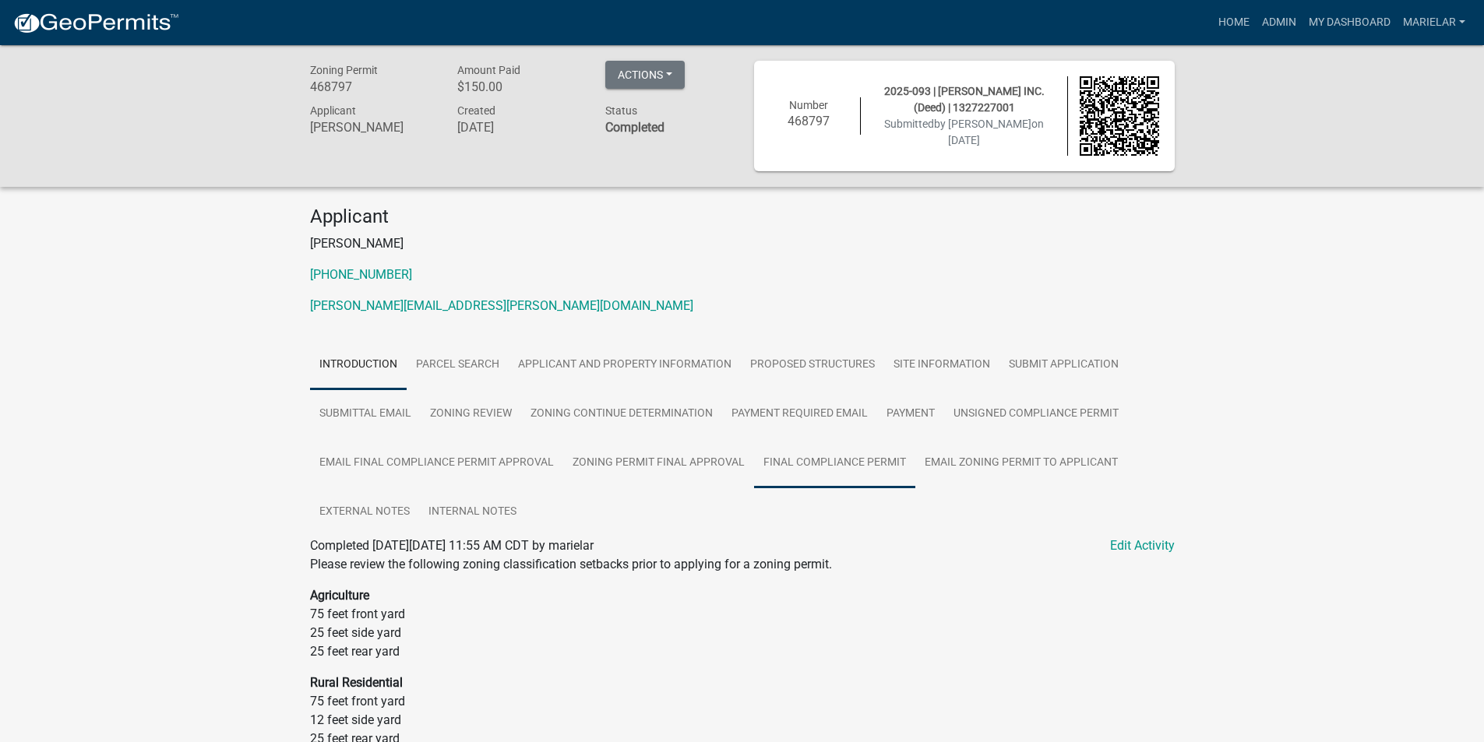
click at [836, 469] on link "Final Compliance Permit" at bounding box center [834, 463] width 161 height 50
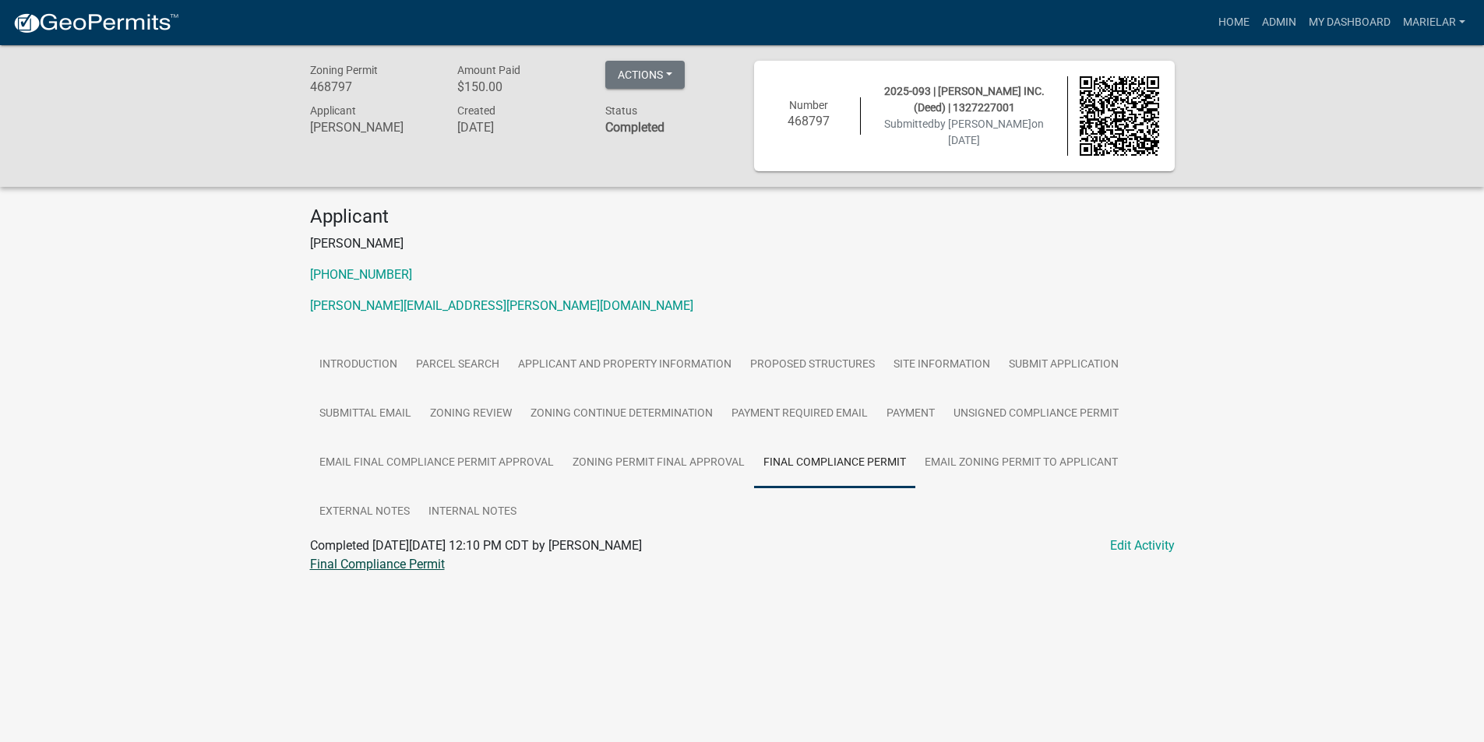
click at [357, 568] on link "Final Compliance Permit" at bounding box center [377, 564] width 135 height 15
click at [1287, 25] on link "Admin" at bounding box center [1278, 23] width 47 height 30
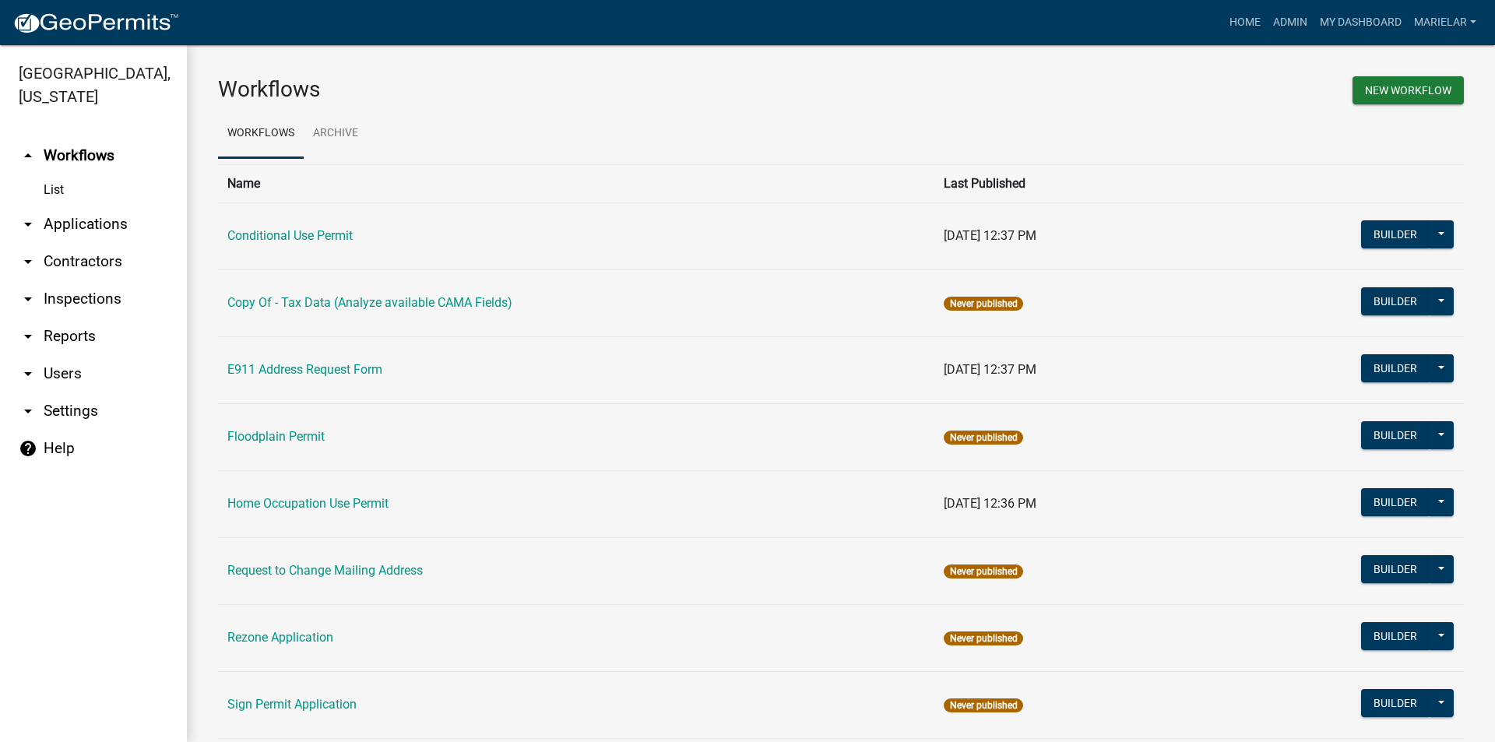
click at [35, 215] on icon "arrow_drop_down" at bounding box center [28, 224] width 19 height 19
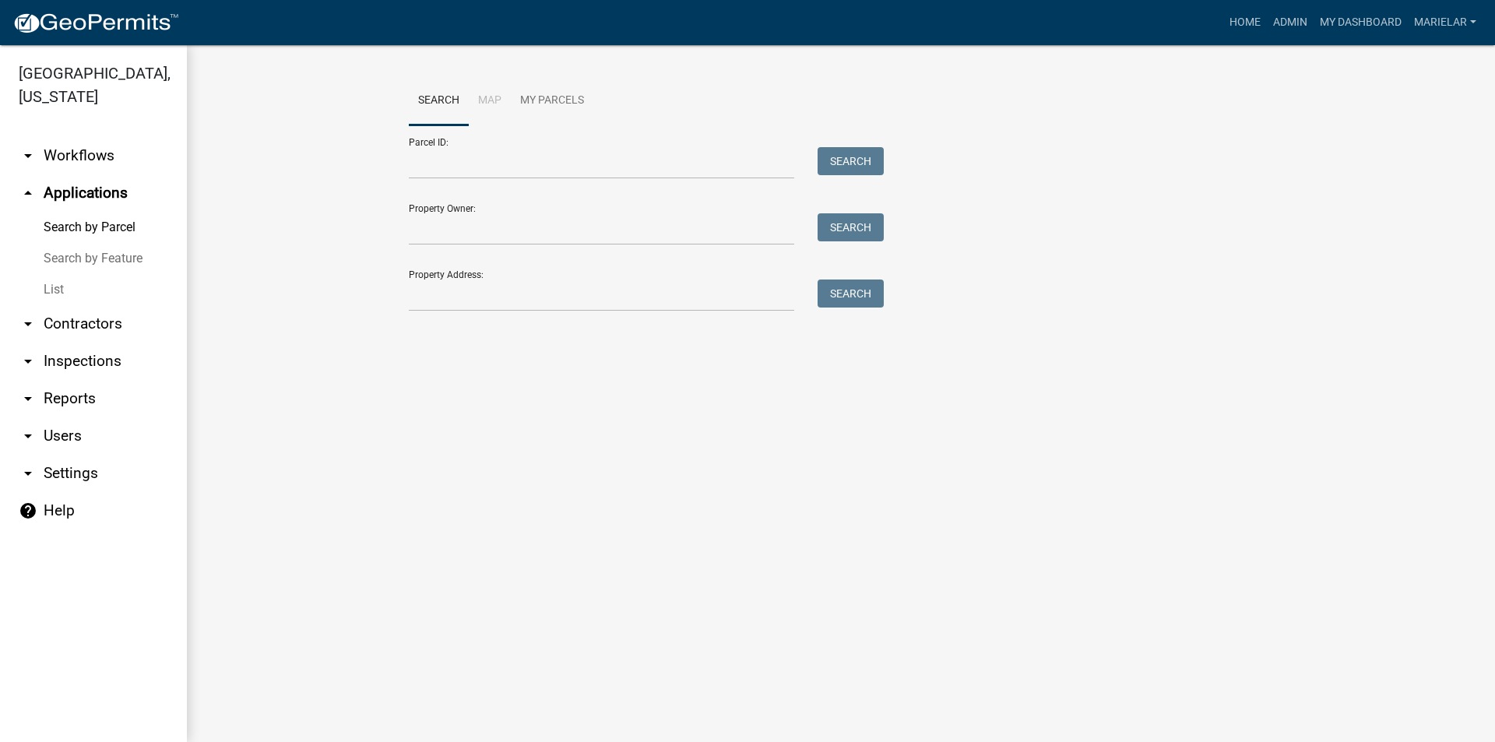
click at [62, 274] on link "List" at bounding box center [93, 289] width 187 height 31
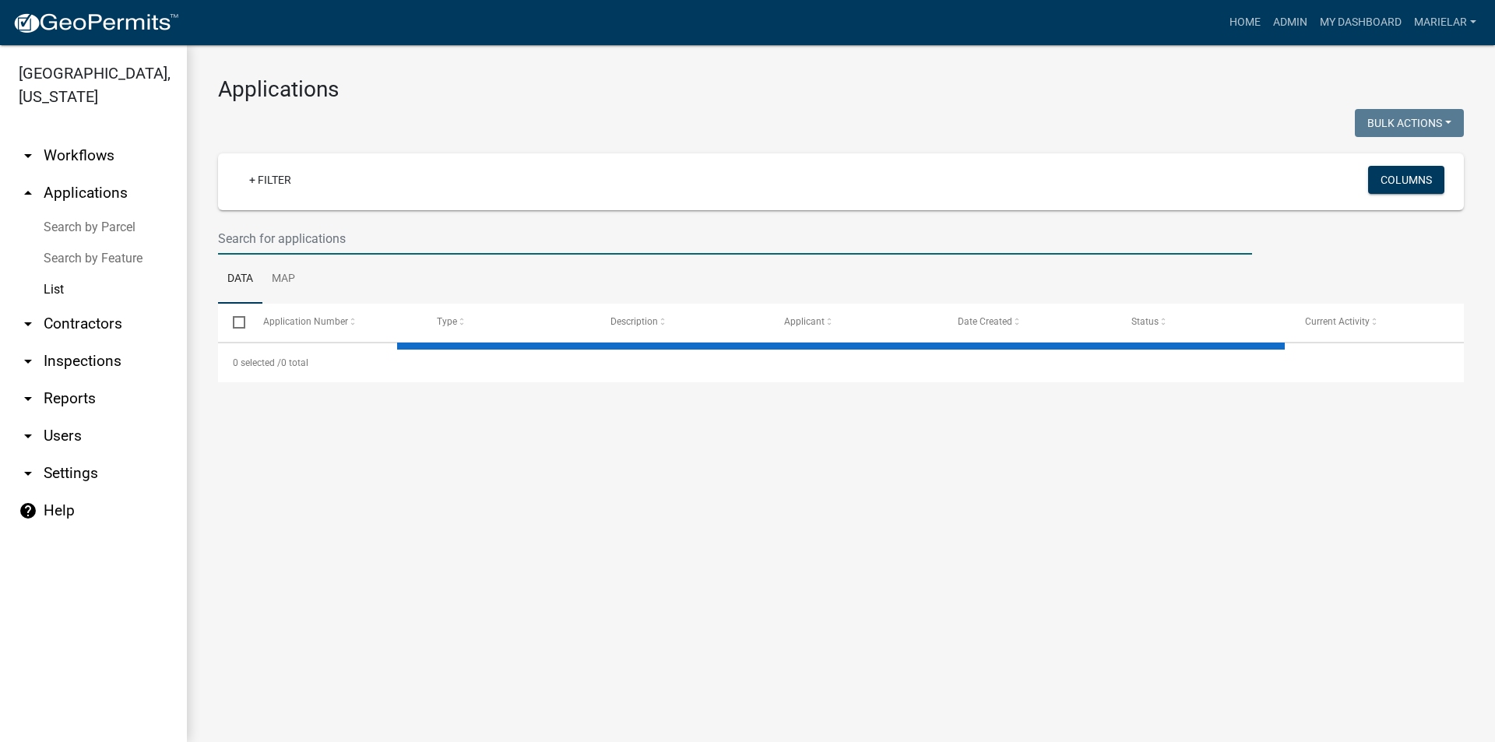
click at [272, 238] on input "text" at bounding box center [735, 239] width 1034 height 32
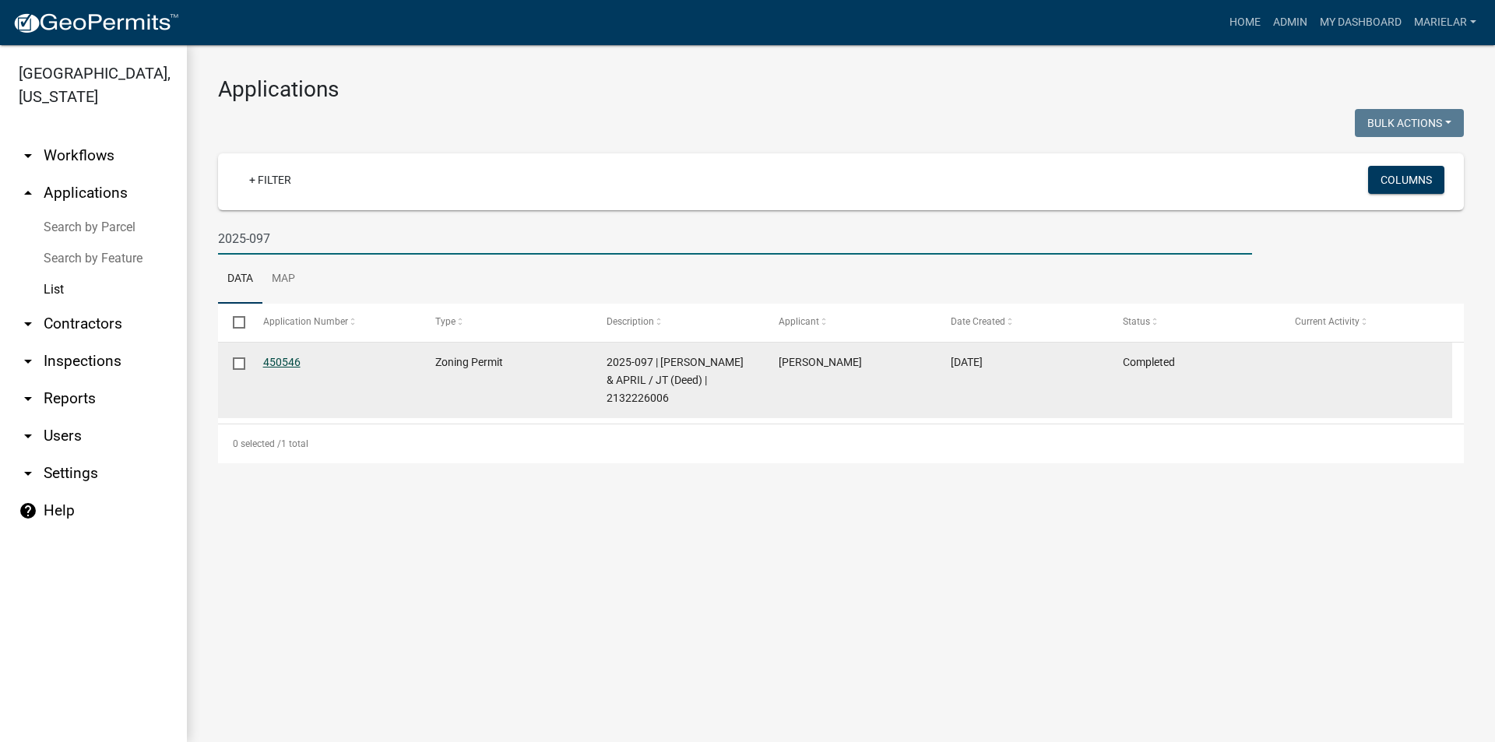
type input "2025-097"
click at [291, 364] on link "450546" at bounding box center [281, 362] width 37 height 12
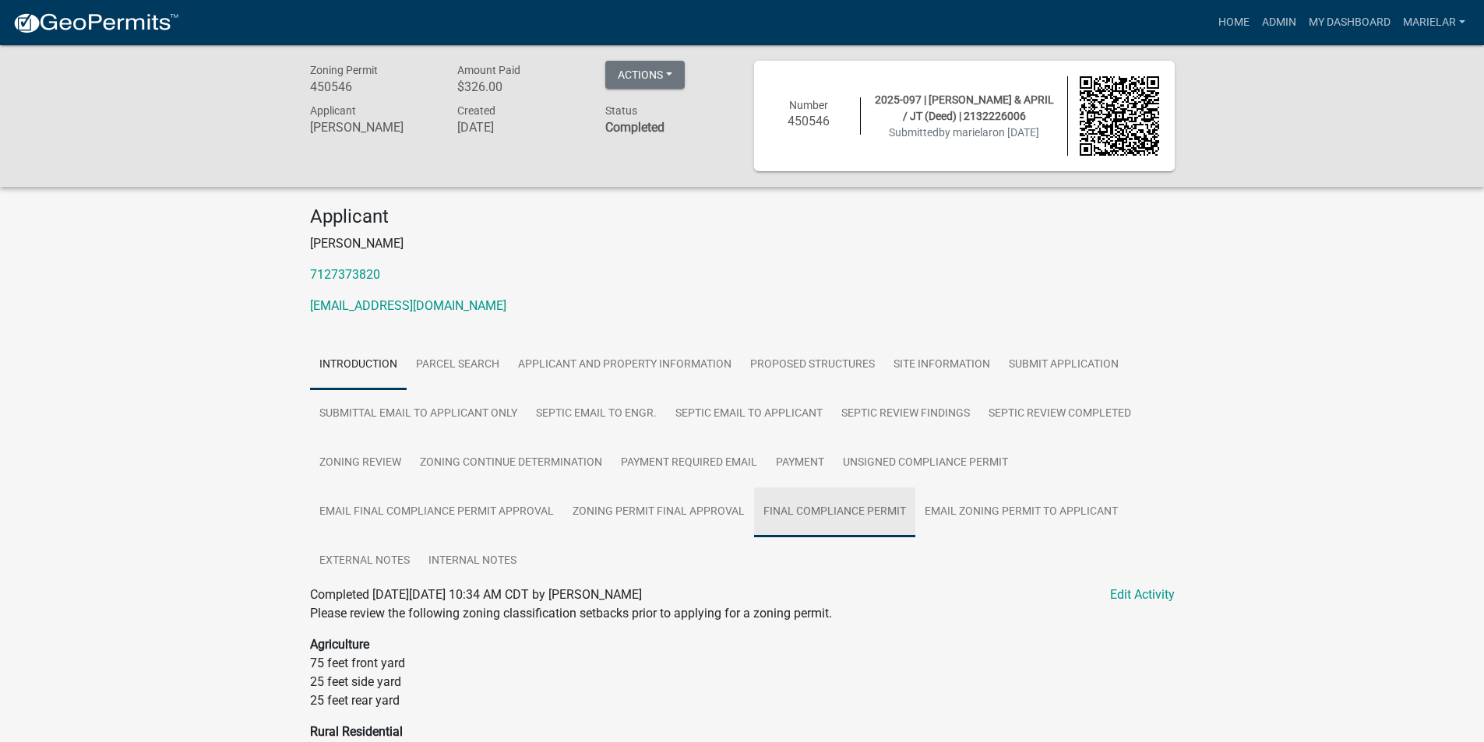
click at [818, 516] on link "Final Compliance Permit" at bounding box center [834, 513] width 161 height 50
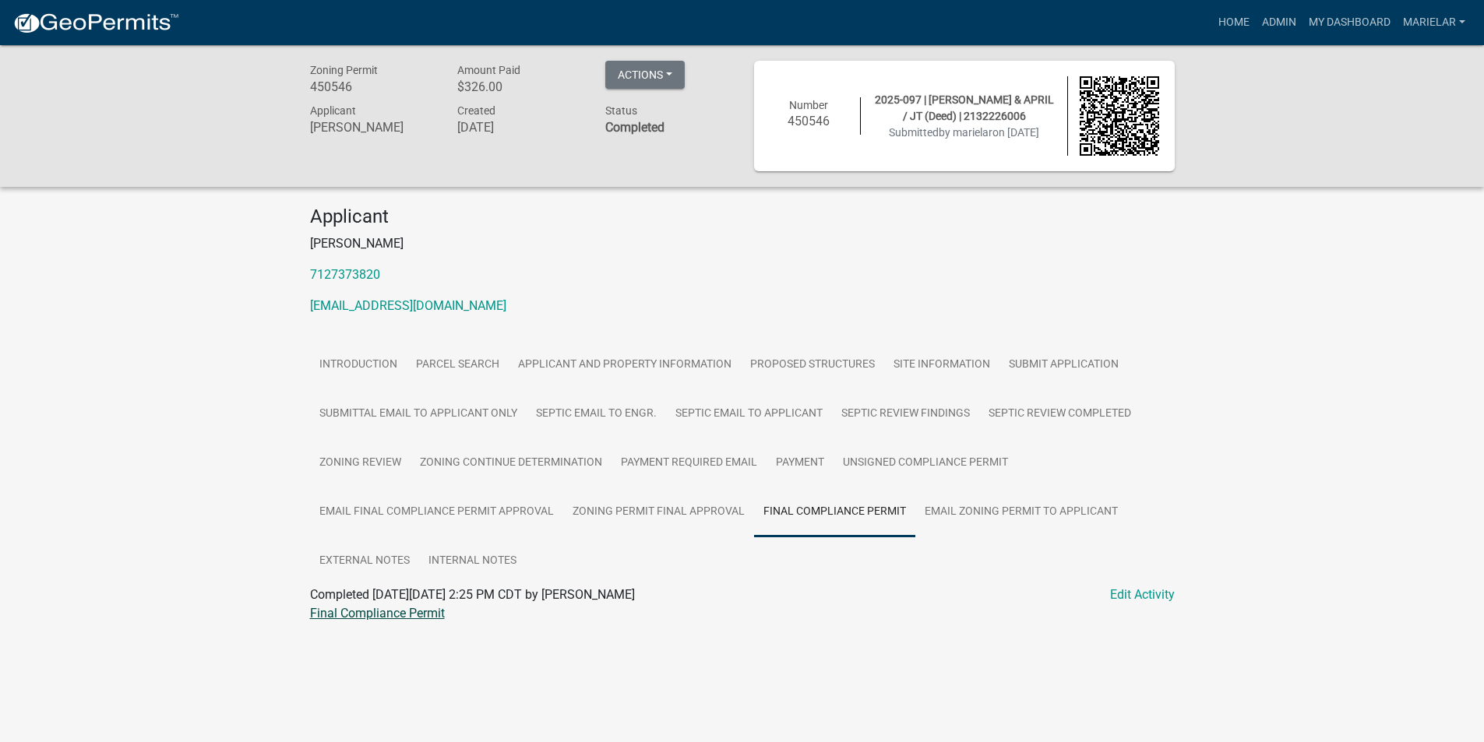
click at [374, 611] on link "Final Compliance Permit" at bounding box center [377, 613] width 135 height 15
click at [1282, 19] on link "Admin" at bounding box center [1278, 23] width 47 height 30
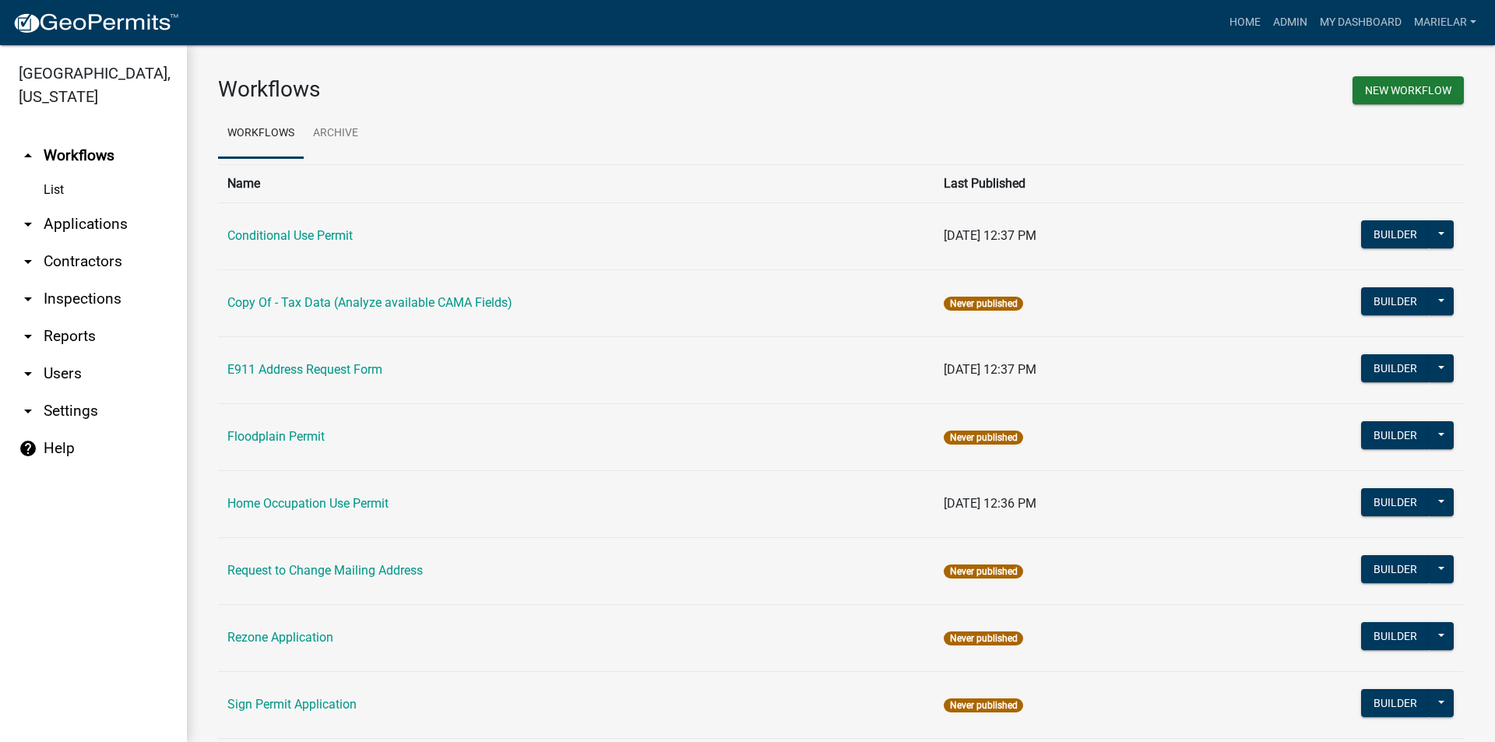
click at [29, 215] on icon "arrow_drop_down" at bounding box center [28, 224] width 19 height 19
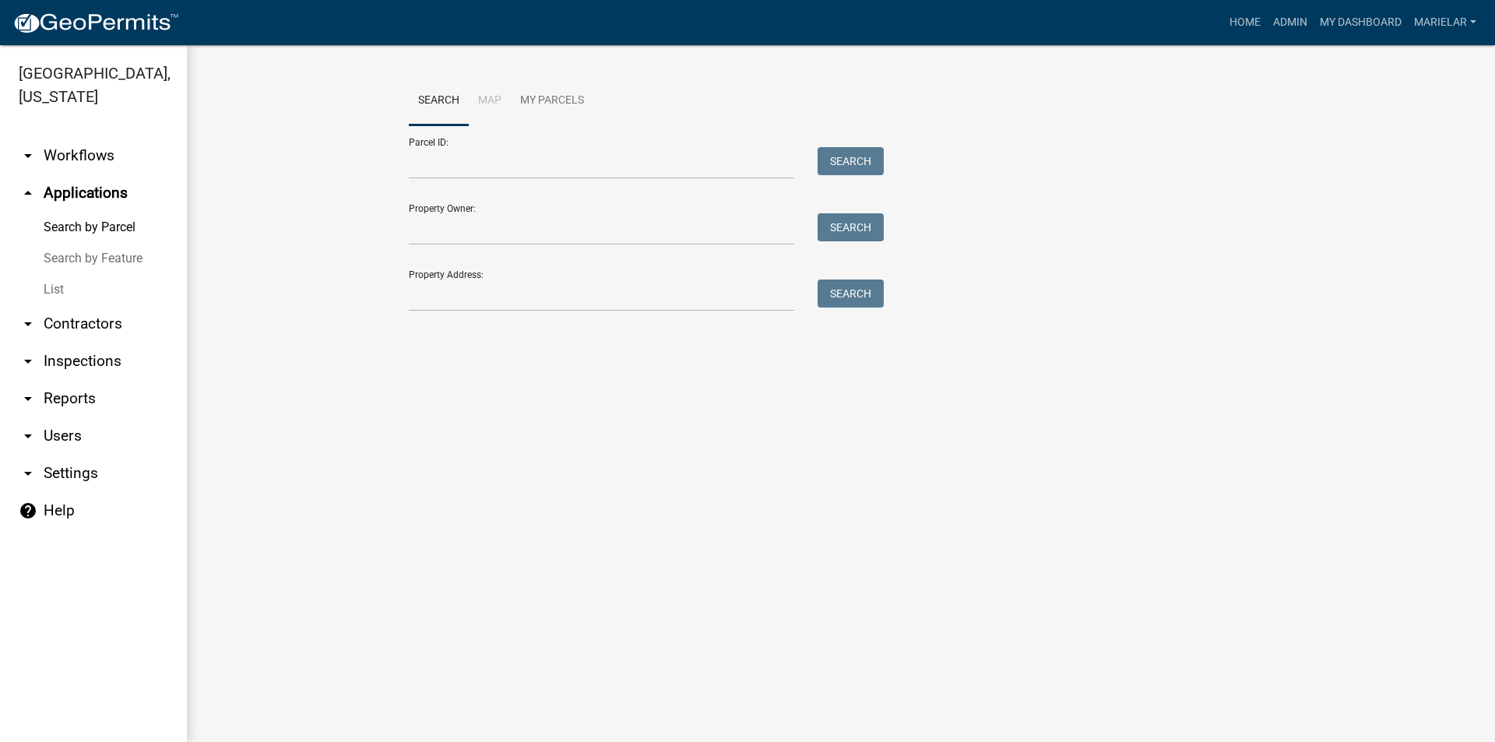
click at [53, 274] on link "List" at bounding box center [93, 289] width 187 height 31
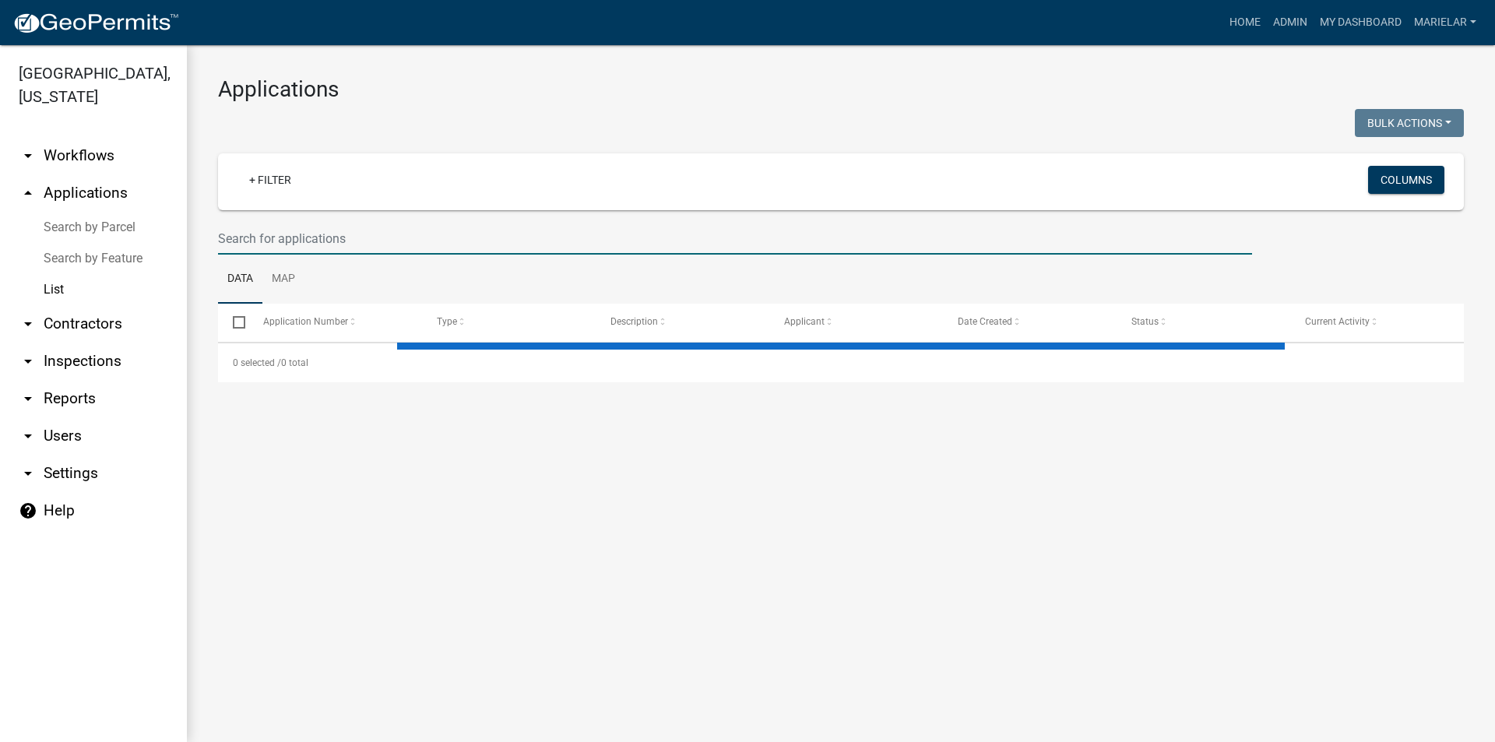
click at [339, 237] on input "text" at bounding box center [735, 239] width 1034 height 32
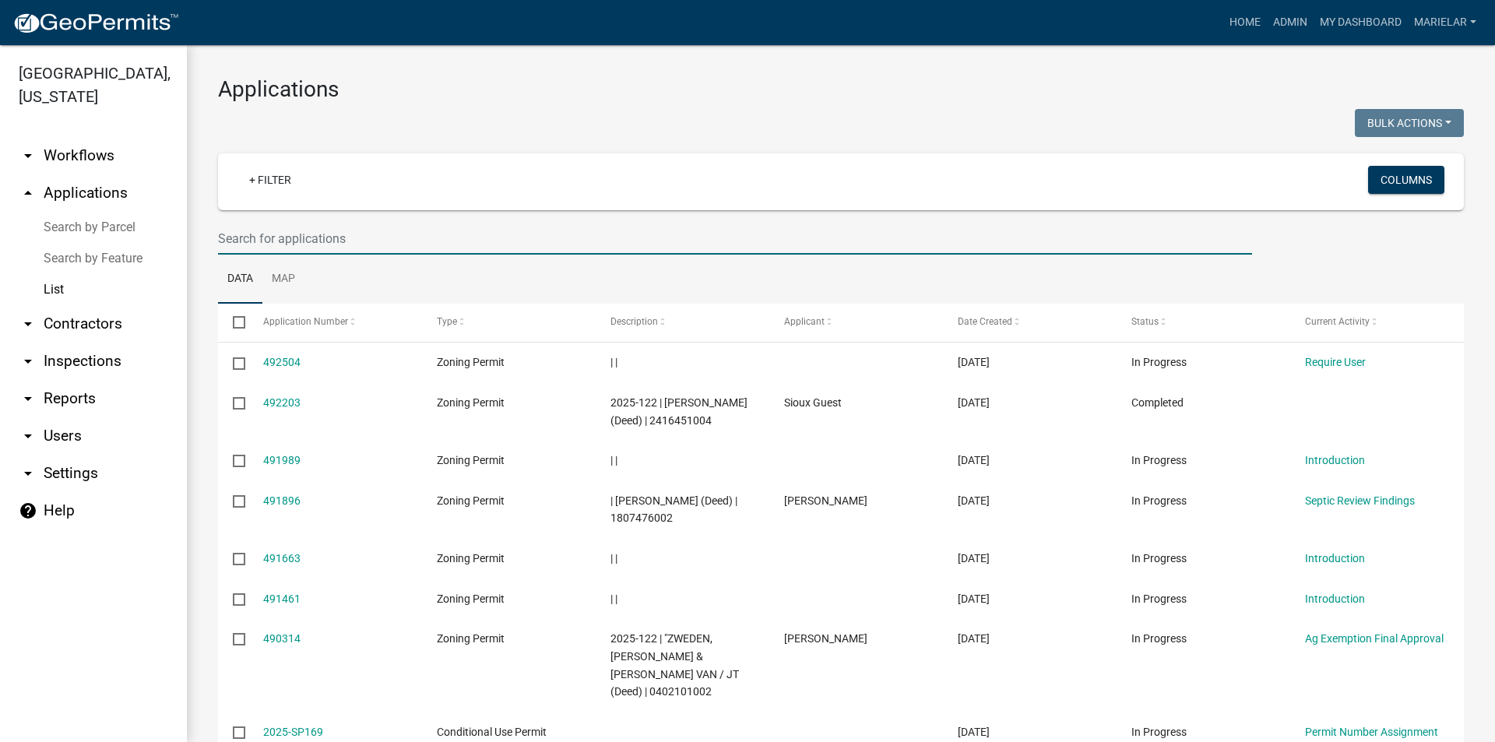
type input "0"
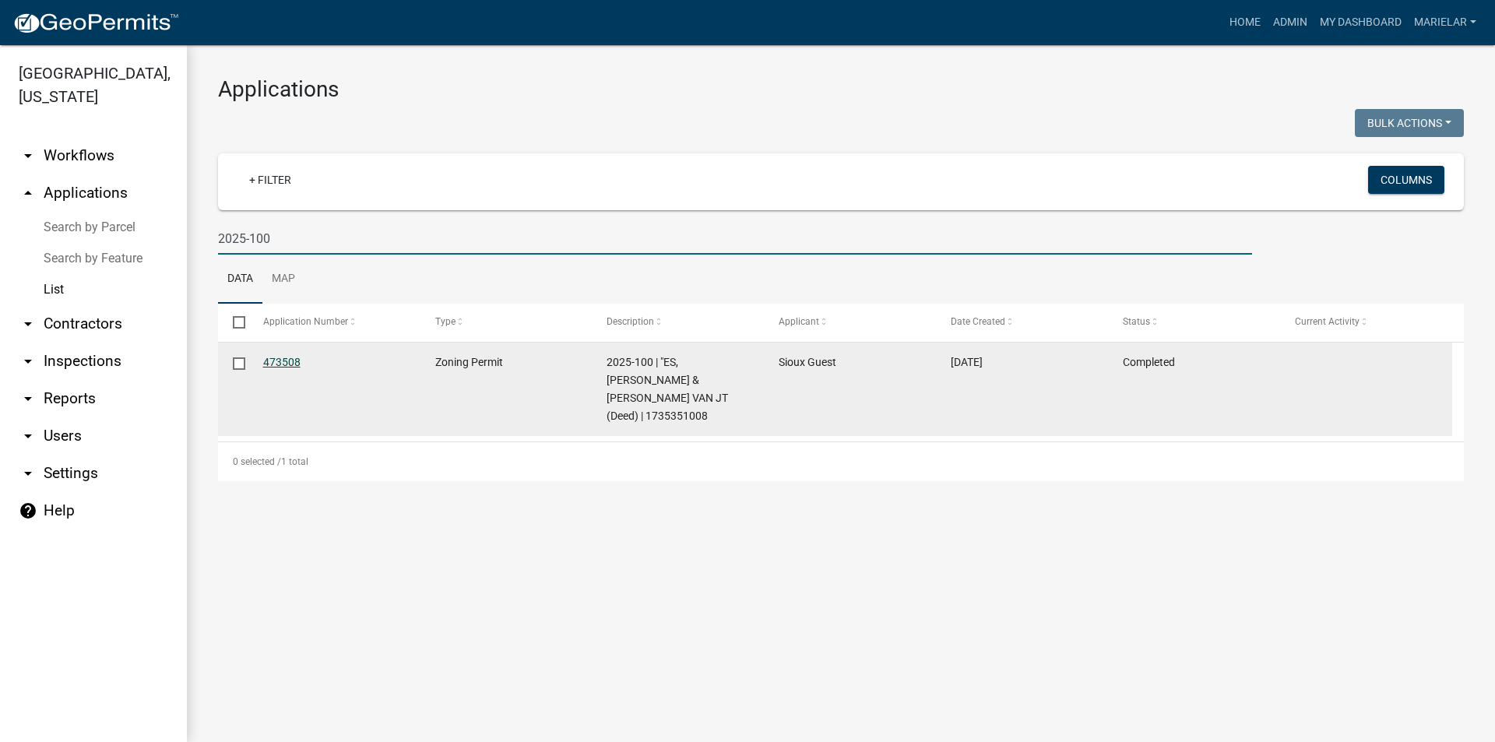
type input "2025-100"
click at [277, 363] on link "473508" at bounding box center [281, 362] width 37 height 12
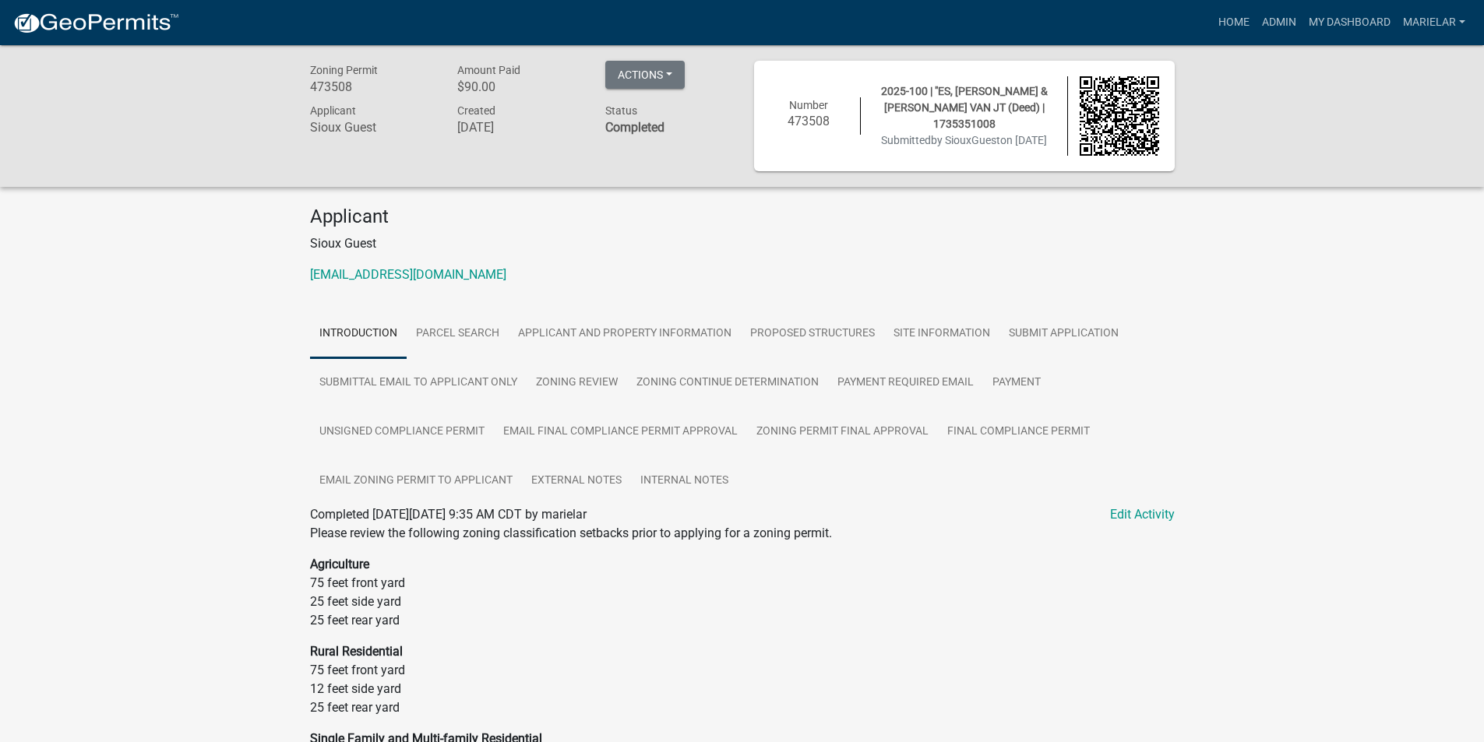
drag, startPoint x: 277, startPoint y: 363, endPoint x: 805, endPoint y: 21, distance: 628.4
click at [805, 21] on div "Home Admin My Dashboard marielar Admin Account Logout" at bounding box center [832, 23] width 1280 height 30
click at [842, 444] on link "Zoning Permit Final Approval" at bounding box center [842, 432] width 191 height 50
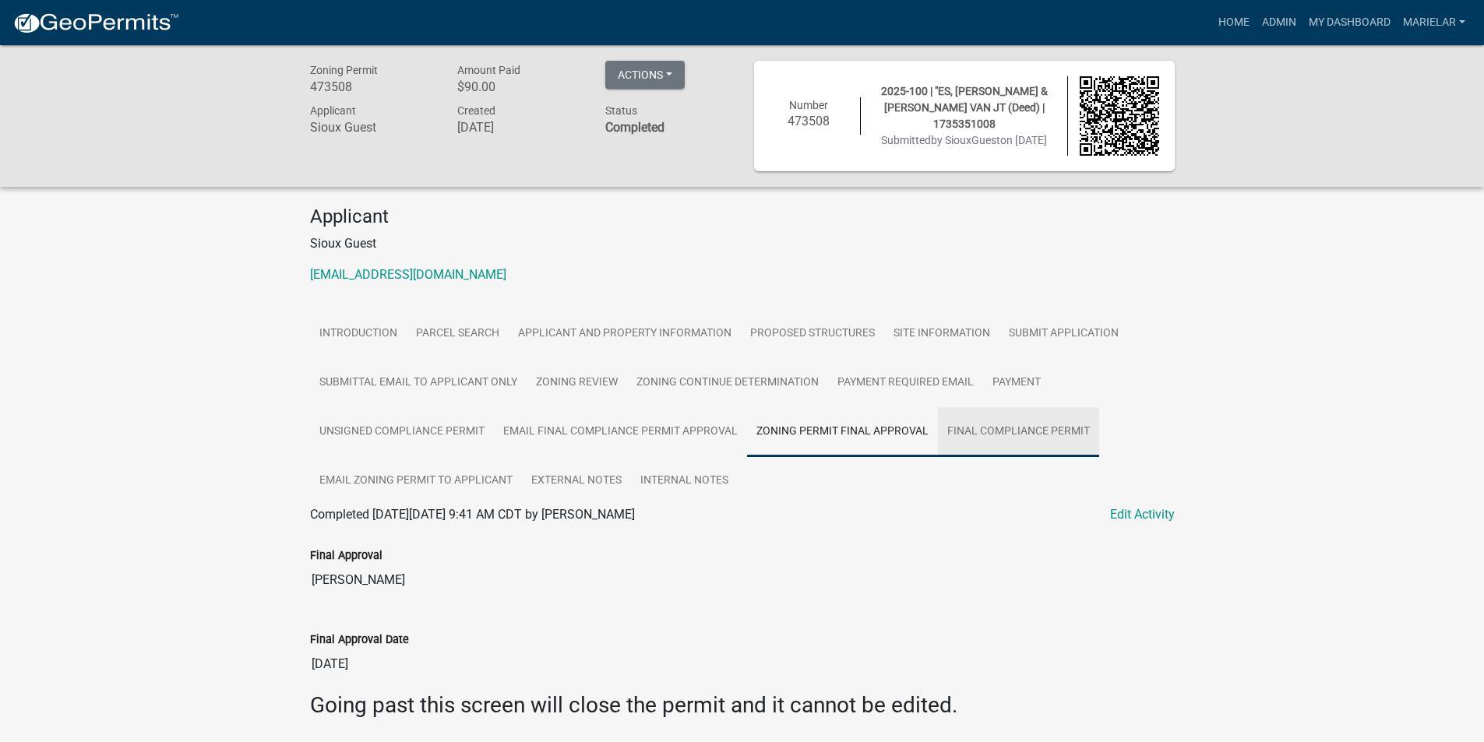
click at [1056, 417] on link "Final Compliance Permit" at bounding box center [1018, 432] width 161 height 50
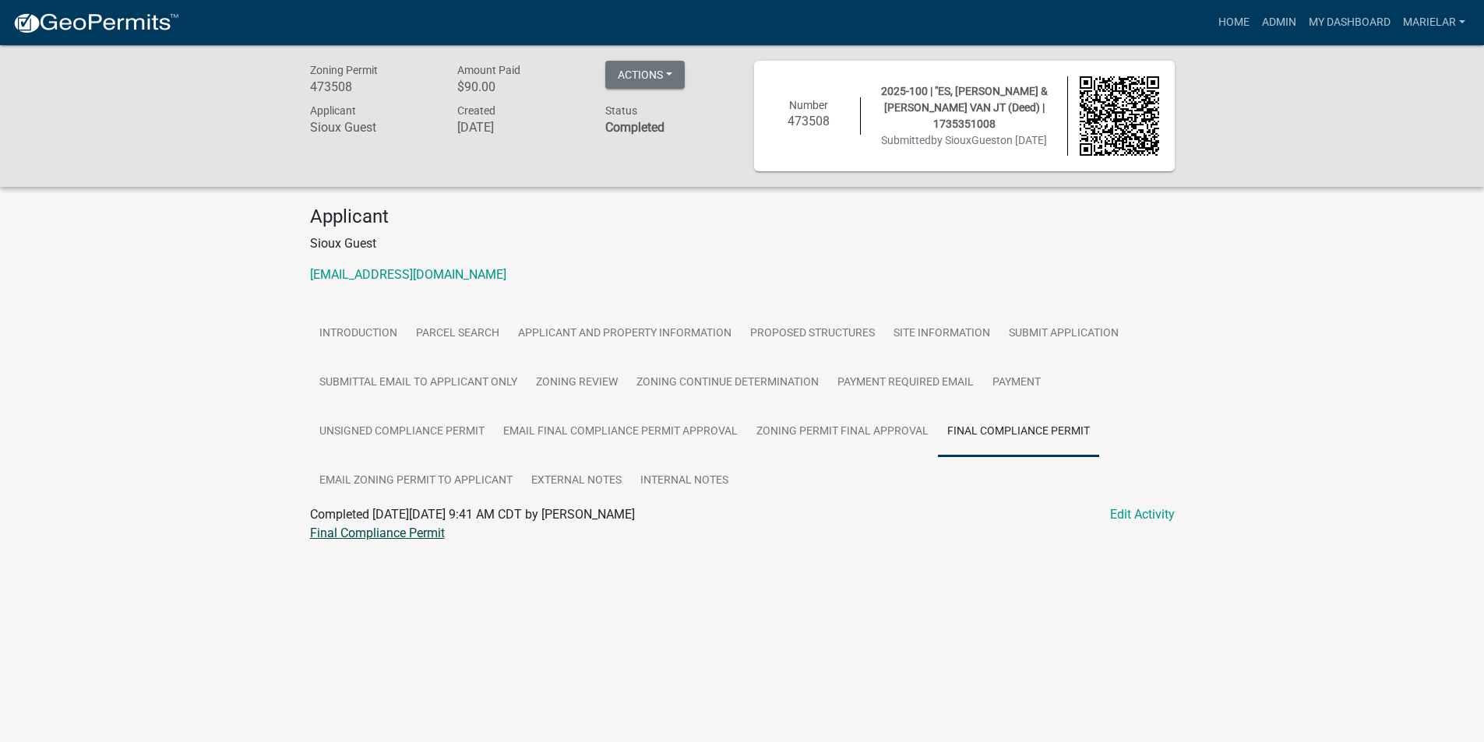
click at [394, 526] on link "Final Compliance Permit" at bounding box center [377, 533] width 135 height 15
click at [1274, 17] on link "Admin" at bounding box center [1278, 23] width 47 height 30
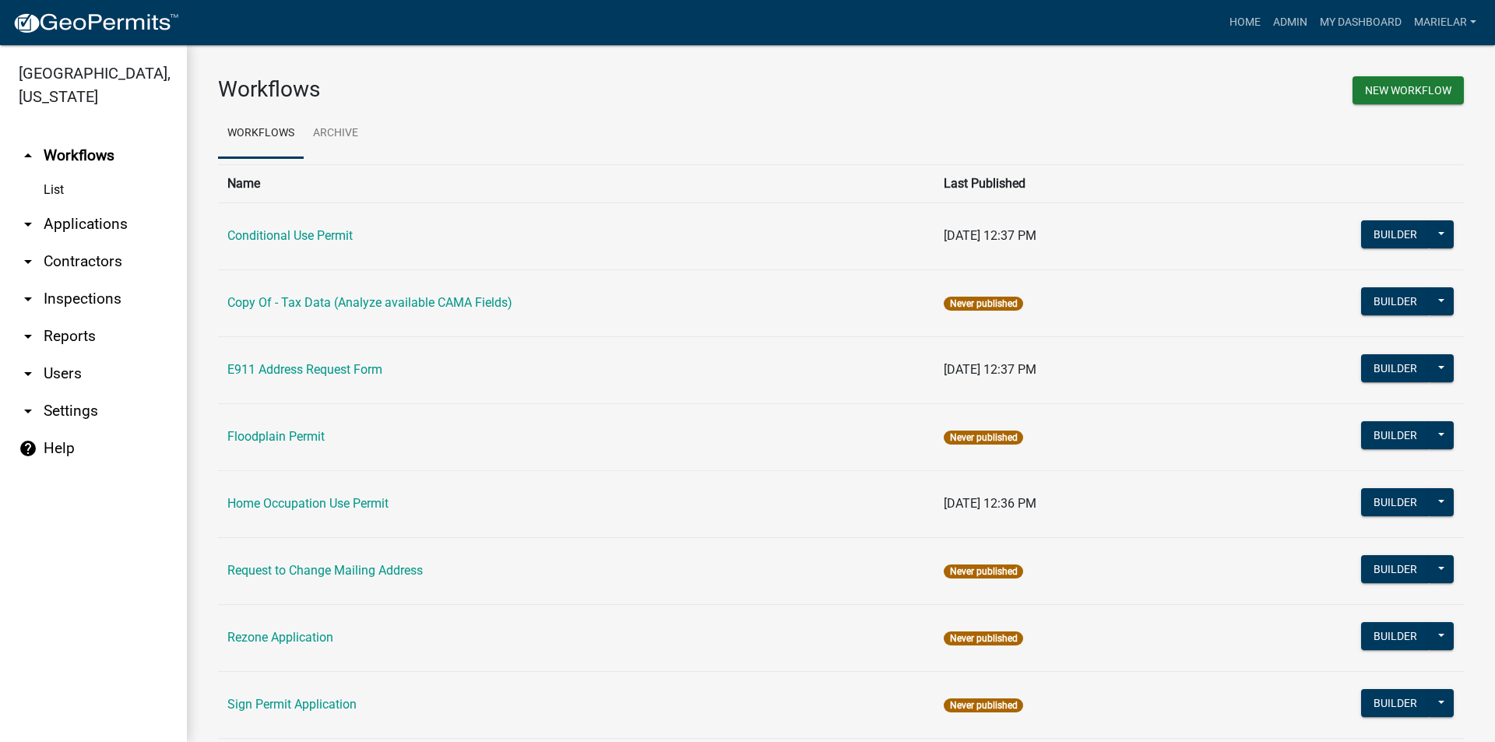
click at [32, 215] on icon "arrow_drop_down" at bounding box center [28, 224] width 19 height 19
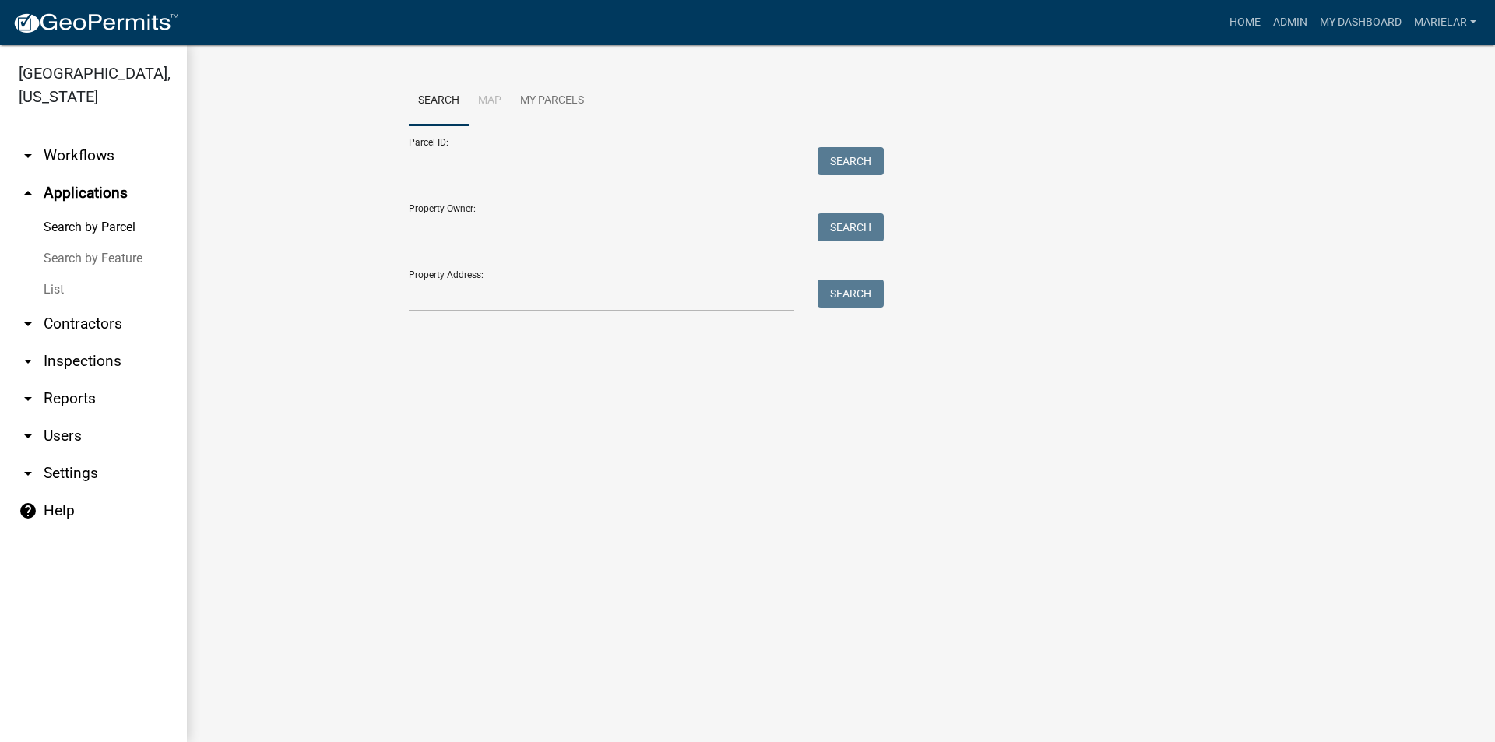
click at [51, 274] on link "List" at bounding box center [93, 289] width 187 height 31
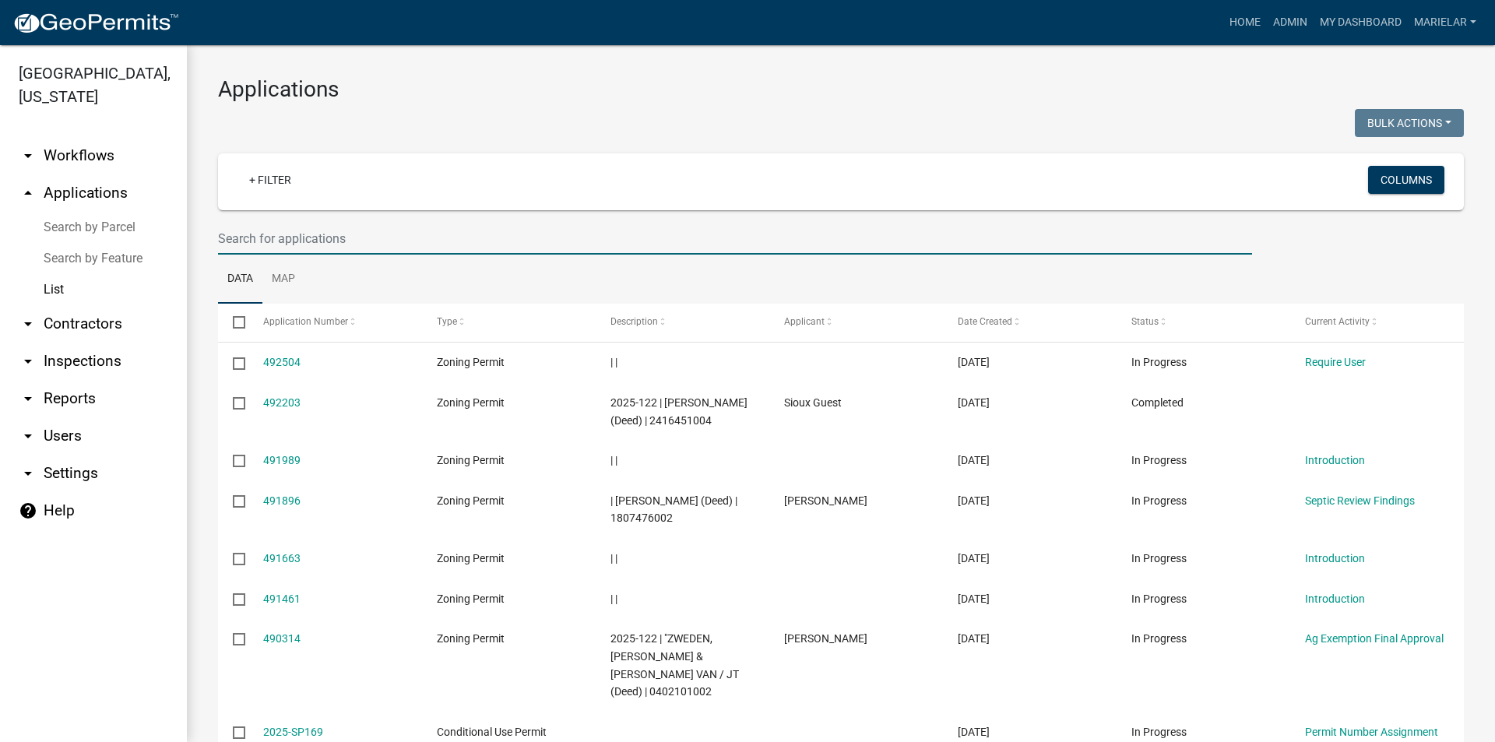
click at [311, 233] on input "text" at bounding box center [735, 239] width 1034 height 32
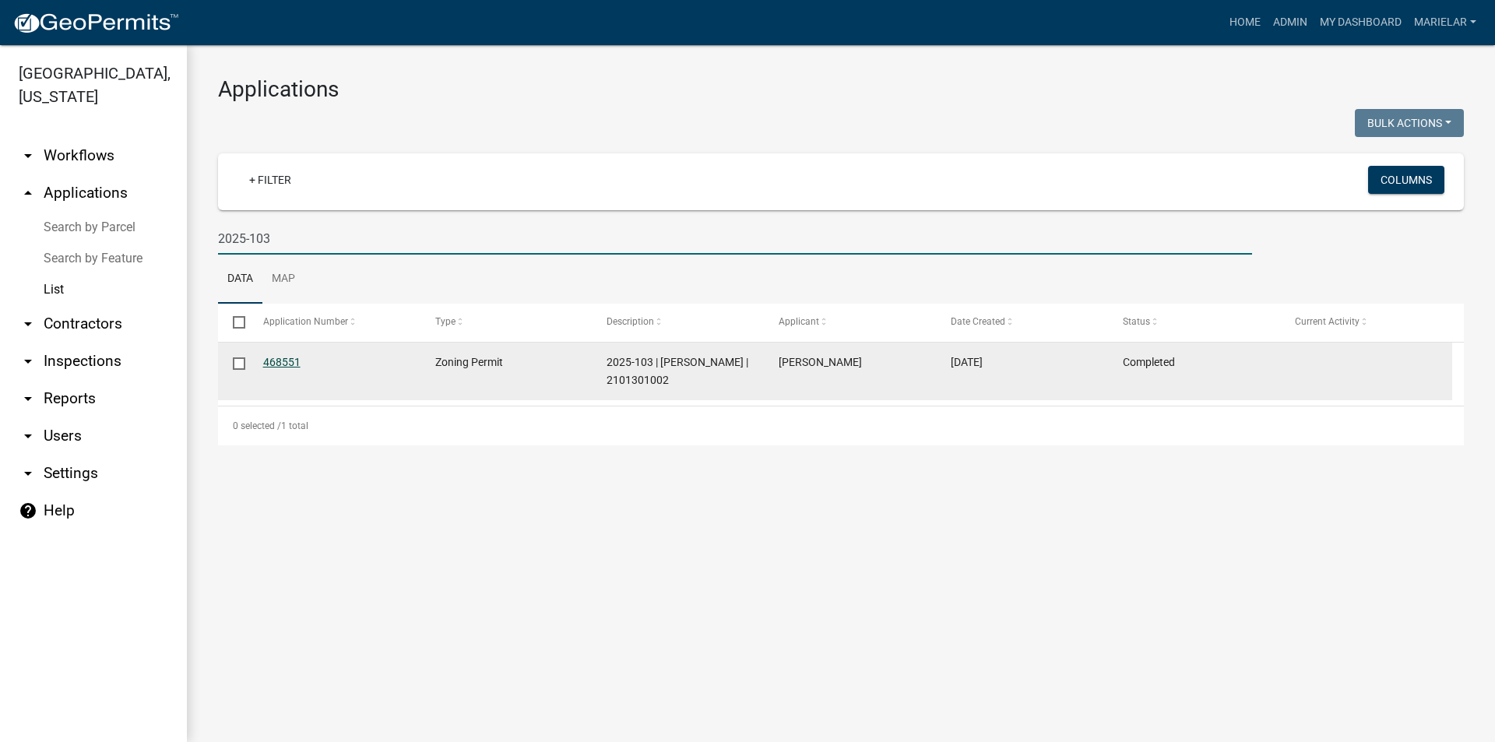
type input "2025-103"
click at [271, 365] on link "468551" at bounding box center [281, 362] width 37 height 12
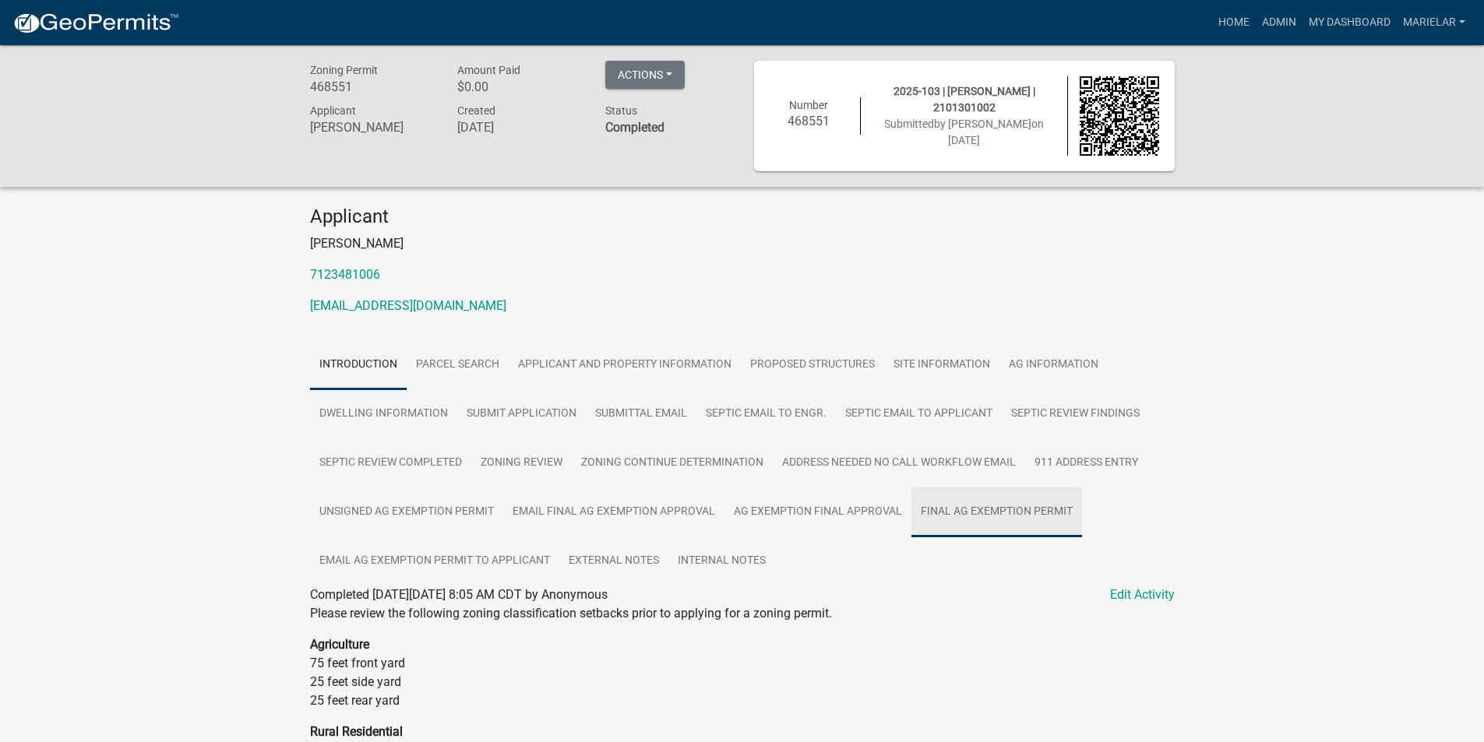
click at [984, 512] on link "Final Ag Exemption Permit" at bounding box center [996, 513] width 171 height 50
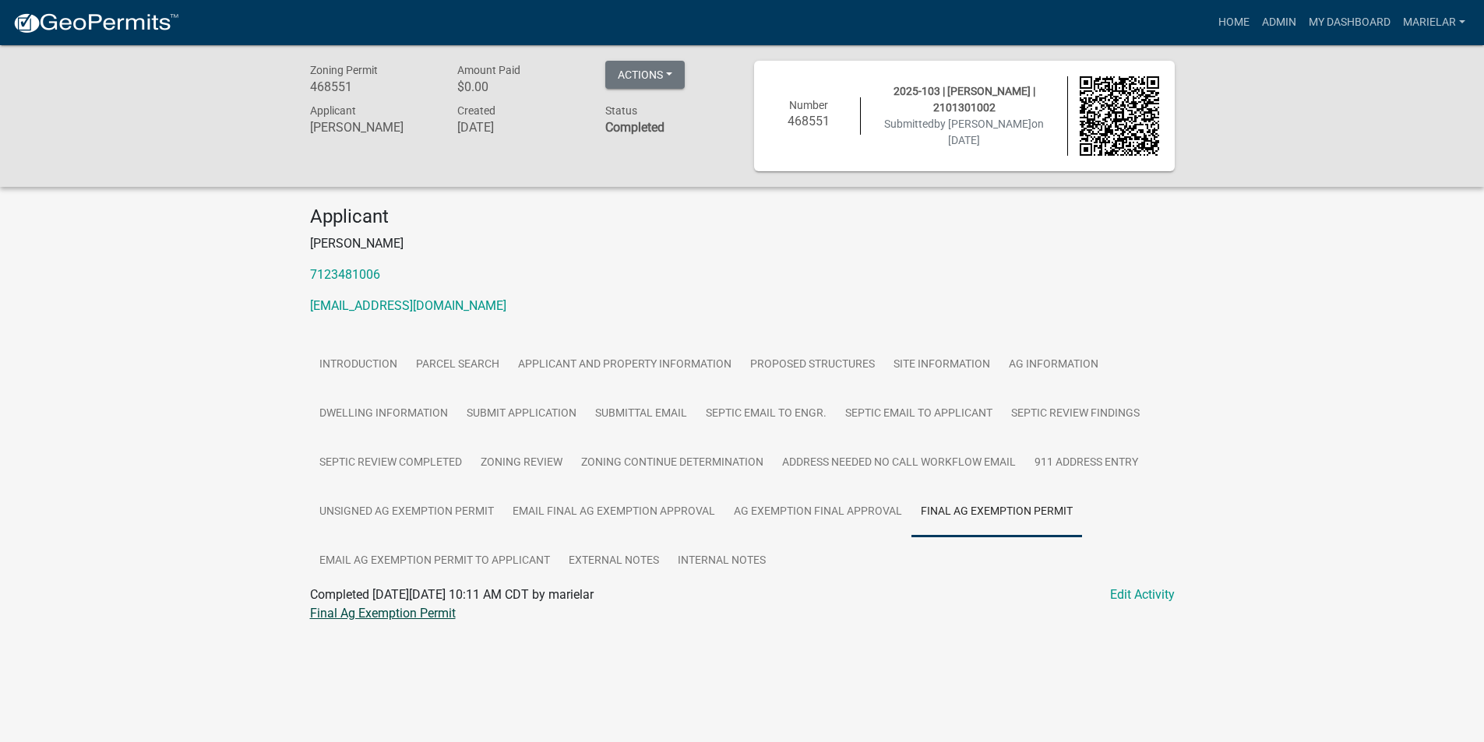
click at [395, 618] on link "Final Ag Exemption Permit" at bounding box center [383, 613] width 146 height 15
click at [1268, 19] on link "Admin" at bounding box center [1278, 23] width 47 height 30
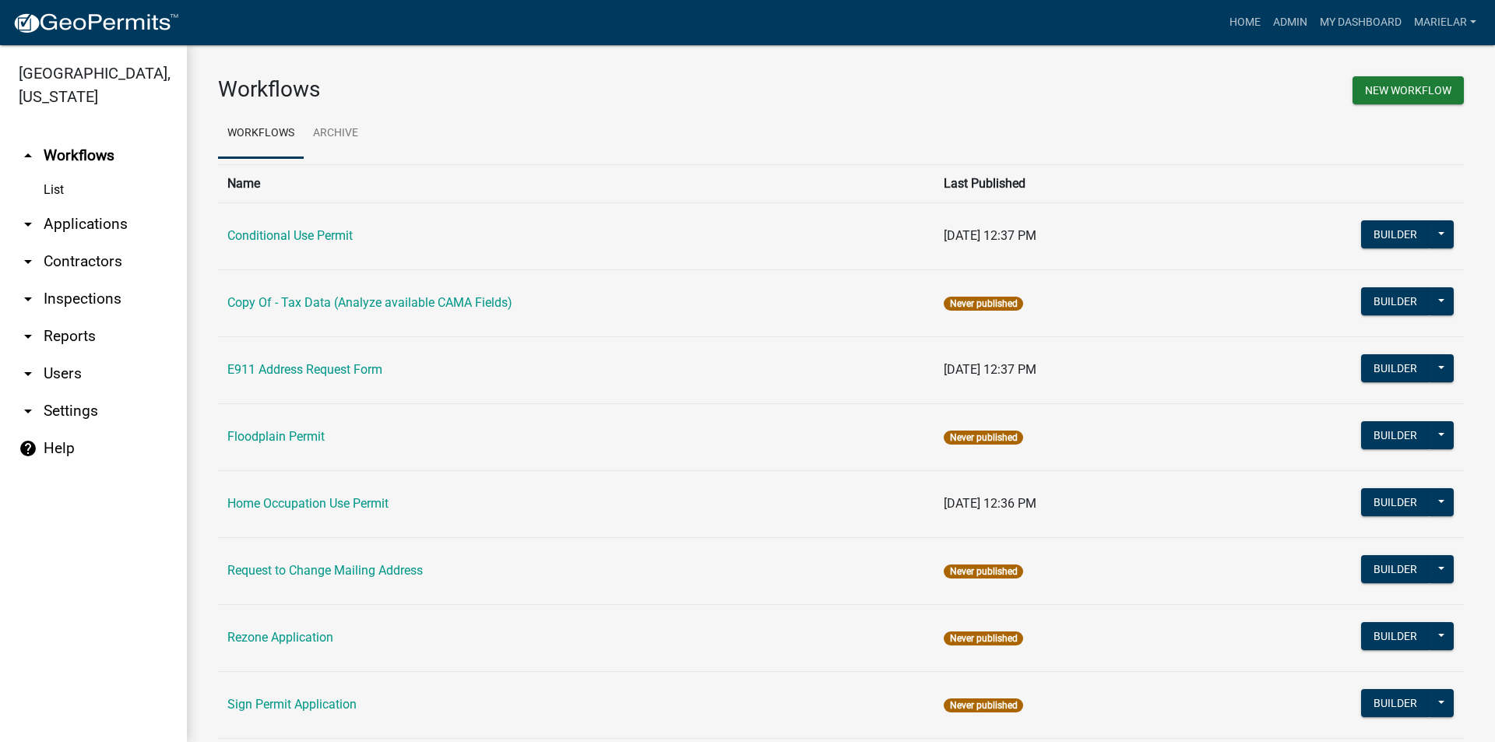
click at [30, 215] on icon "arrow_drop_down" at bounding box center [28, 224] width 19 height 19
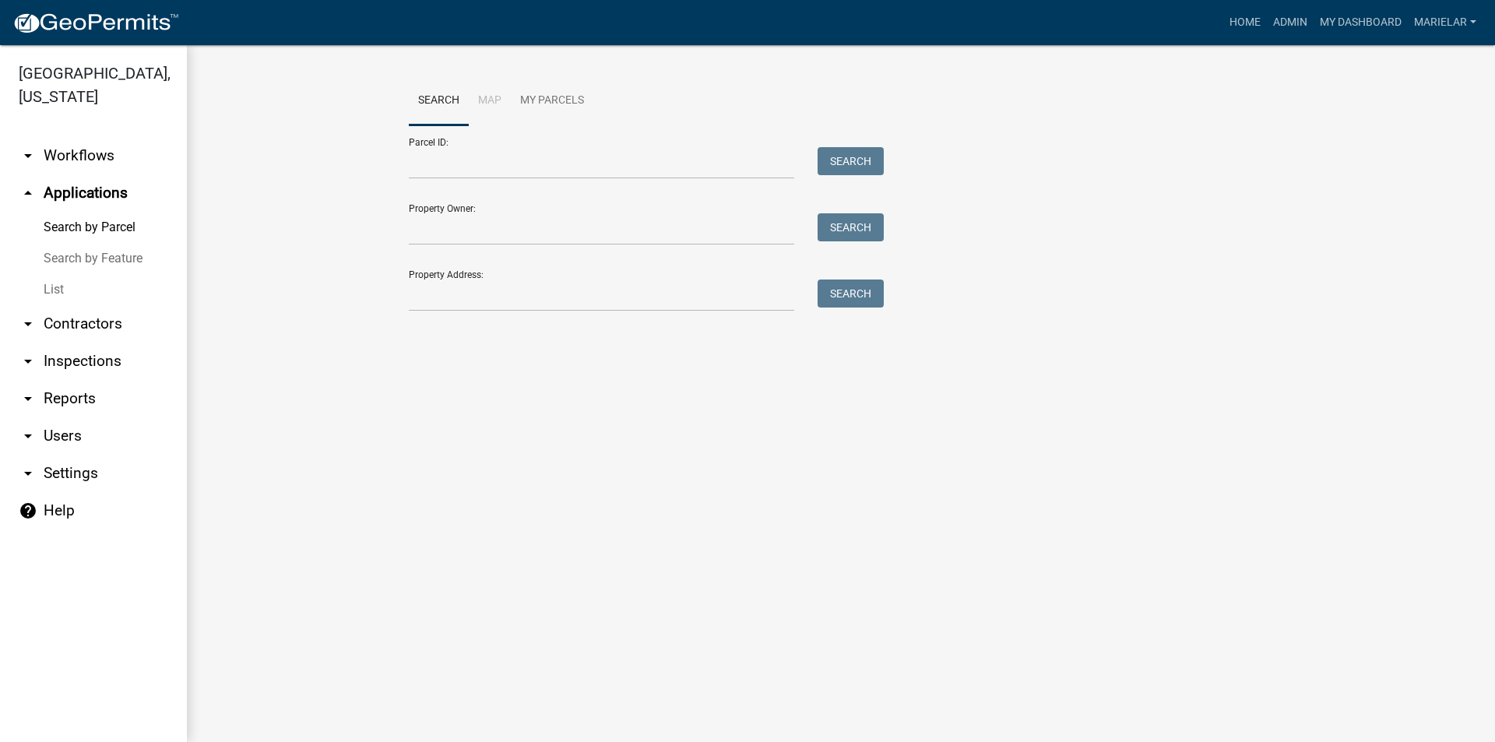
click at [60, 274] on link "List" at bounding box center [93, 289] width 187 height 31
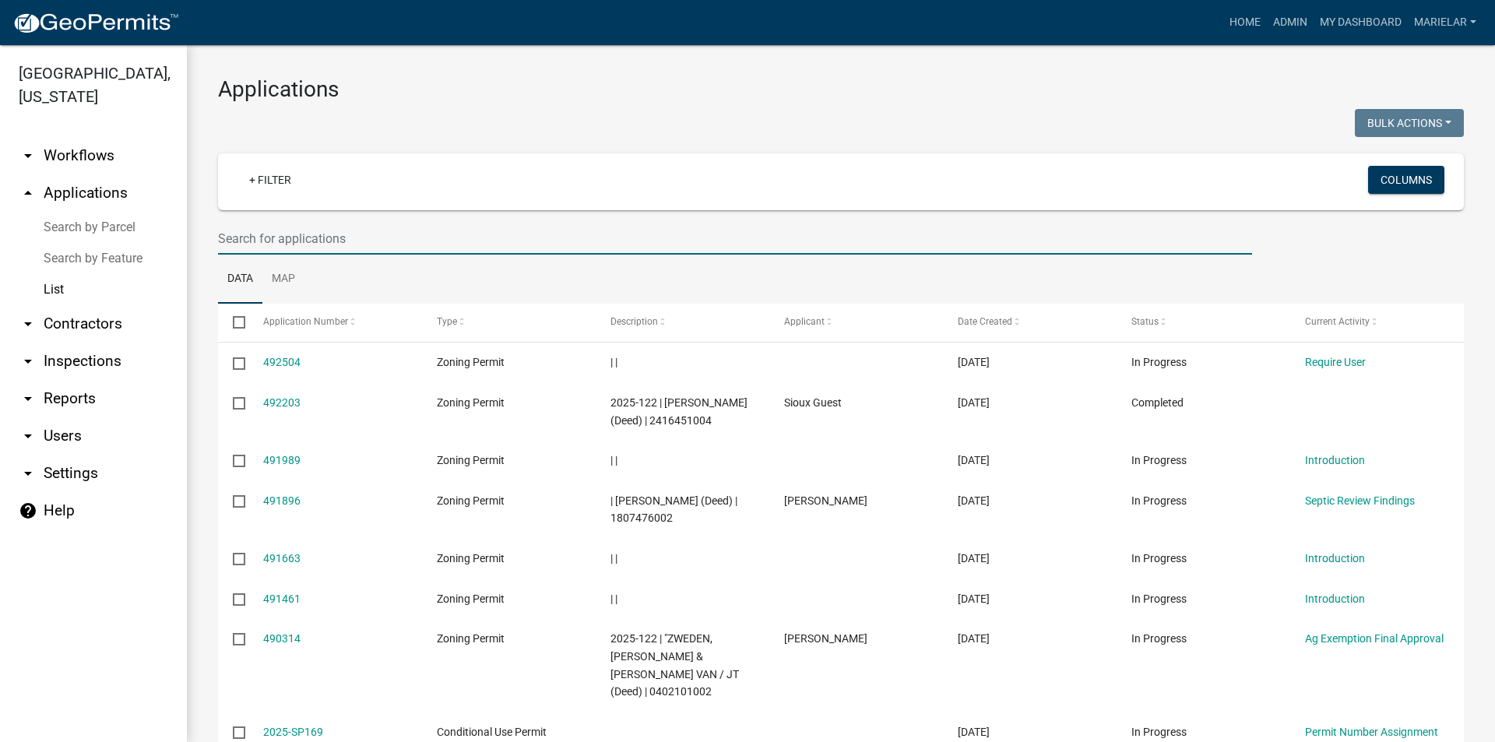
click at [316, 242] on input "text" at bounding box center [735, 239] width 1034 height 32
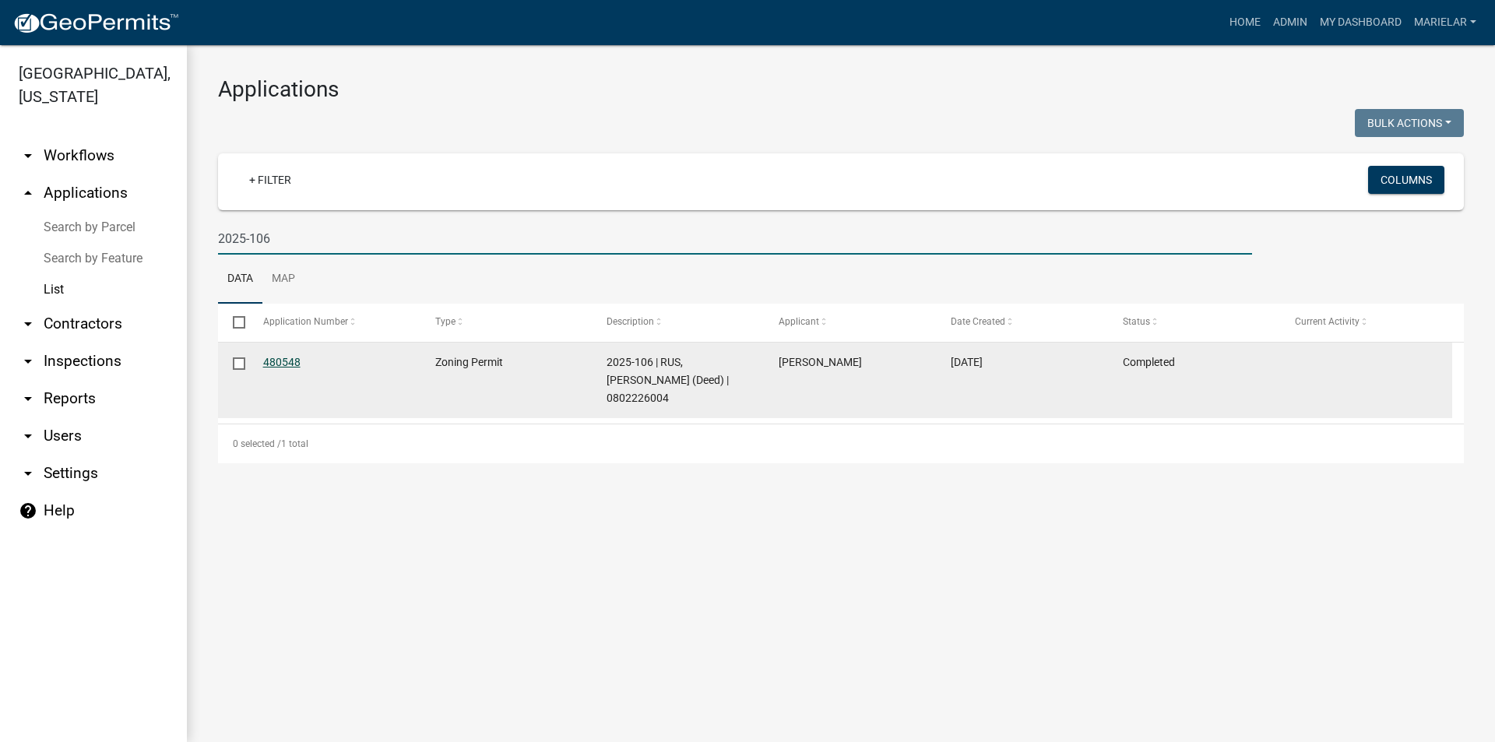
type input "2025-106"
click at [291, 357] on link "480548" at bounding box center [281, 362] width 37 height 12
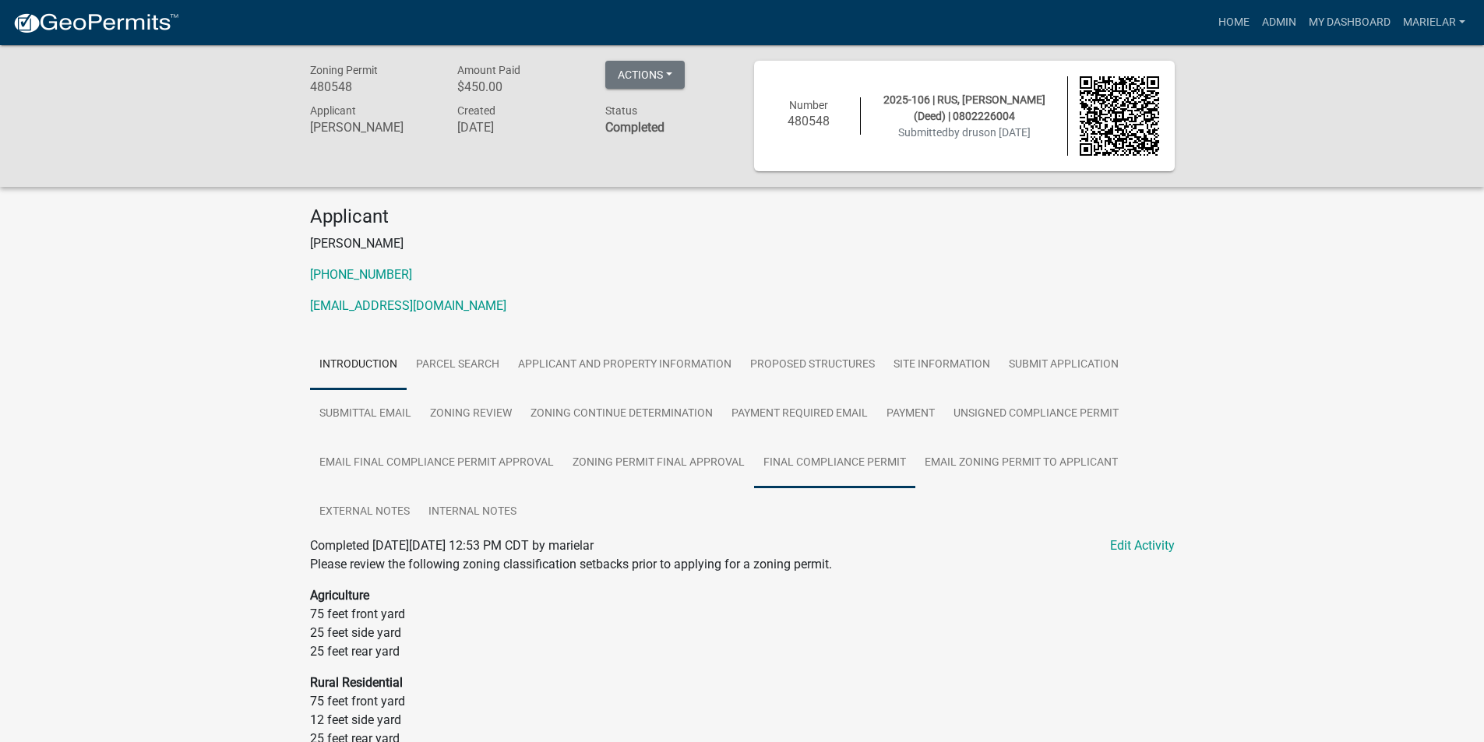
click at [806, 459] on link "Final Compliance Permit" at bounding box center [834, 463] width 161 height 50
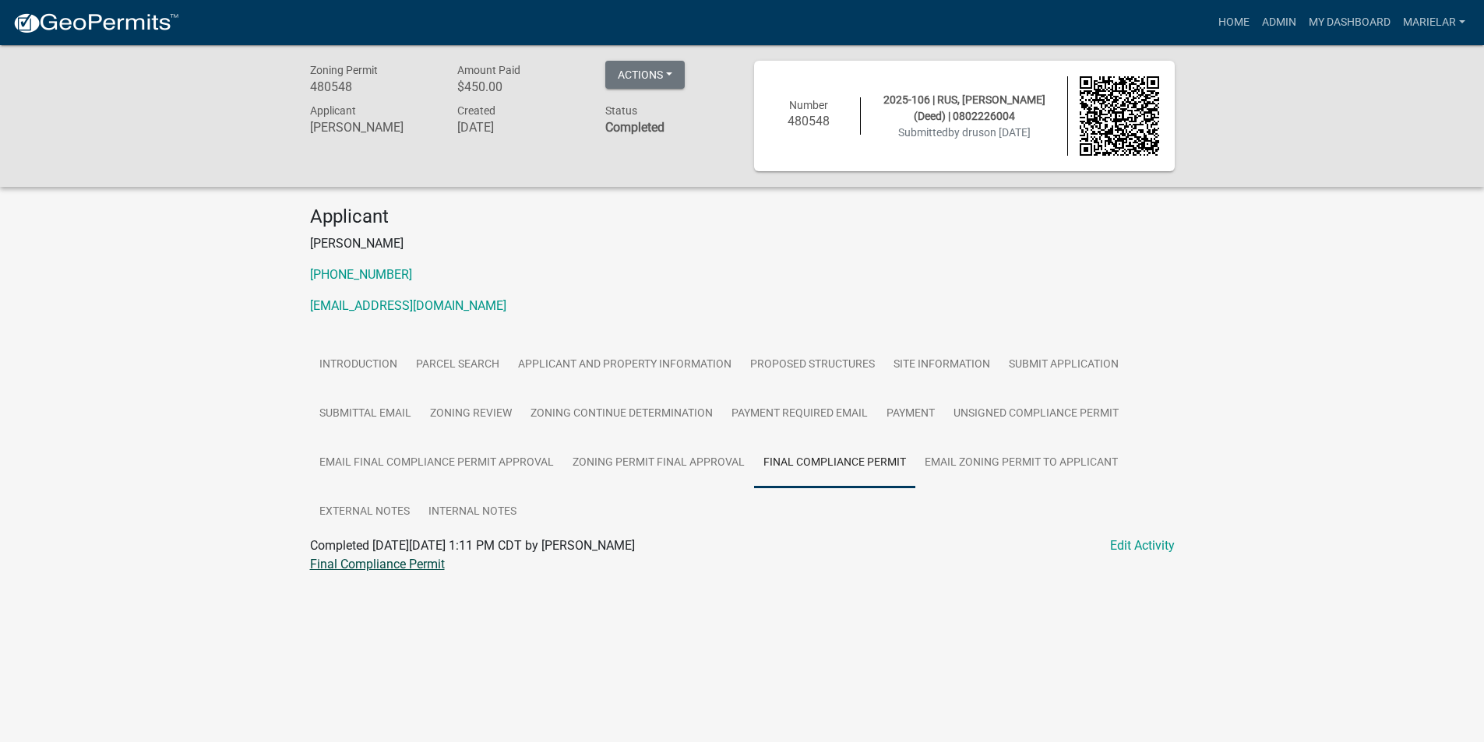
click at [389, 568] on link "Final Compliance Permit" at bounding box center [377, 564] width 135 height 15
click at [1272, 25] on link "Admin" at bounding box center [1278, 23] width 47 height 30
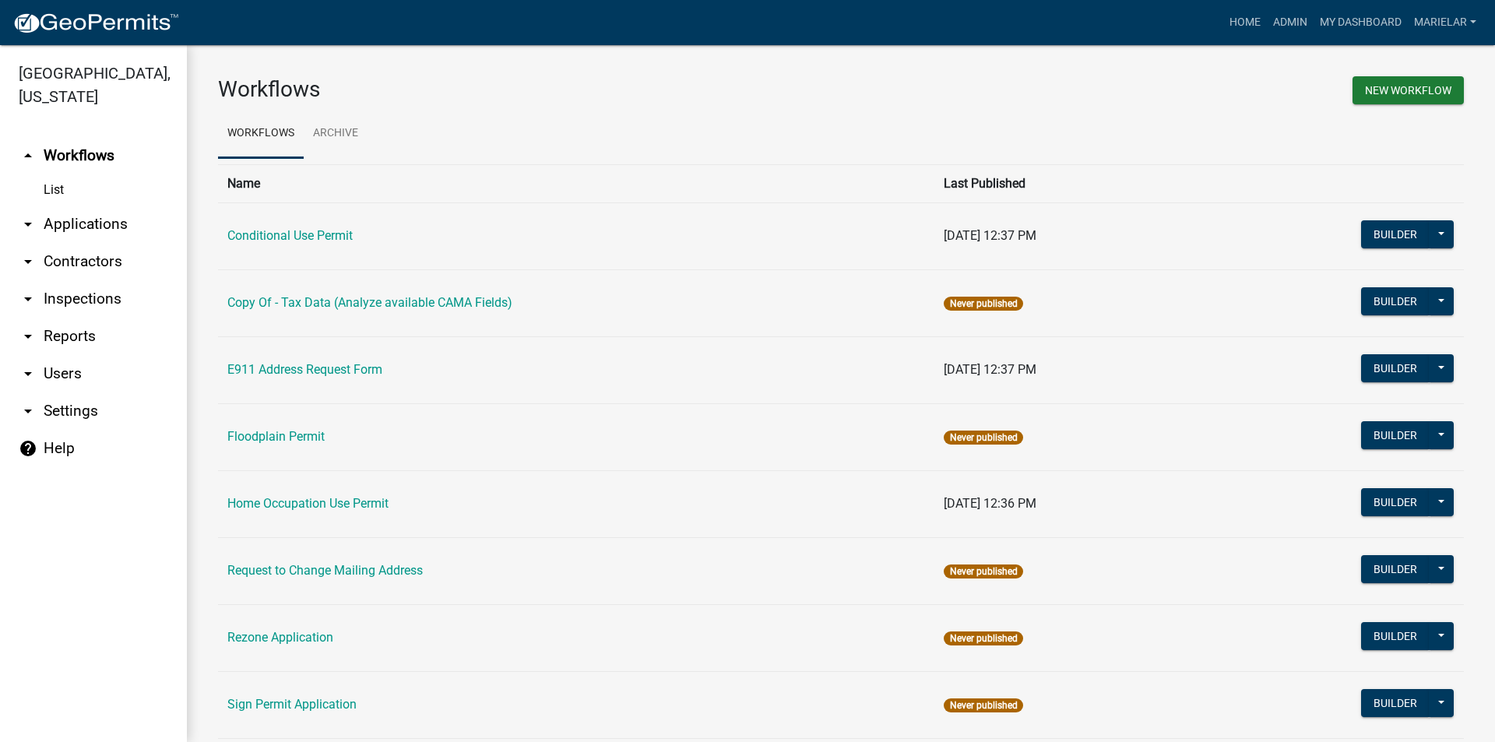
drag, startPoint x: 1272, startPoint y: 25, endPoint x: 33, endPoint y: 201, distance: 1250.8
click at [33, 215] on icon "arrow_drop_down" at bounding box center [28, 224] width 19 height 19
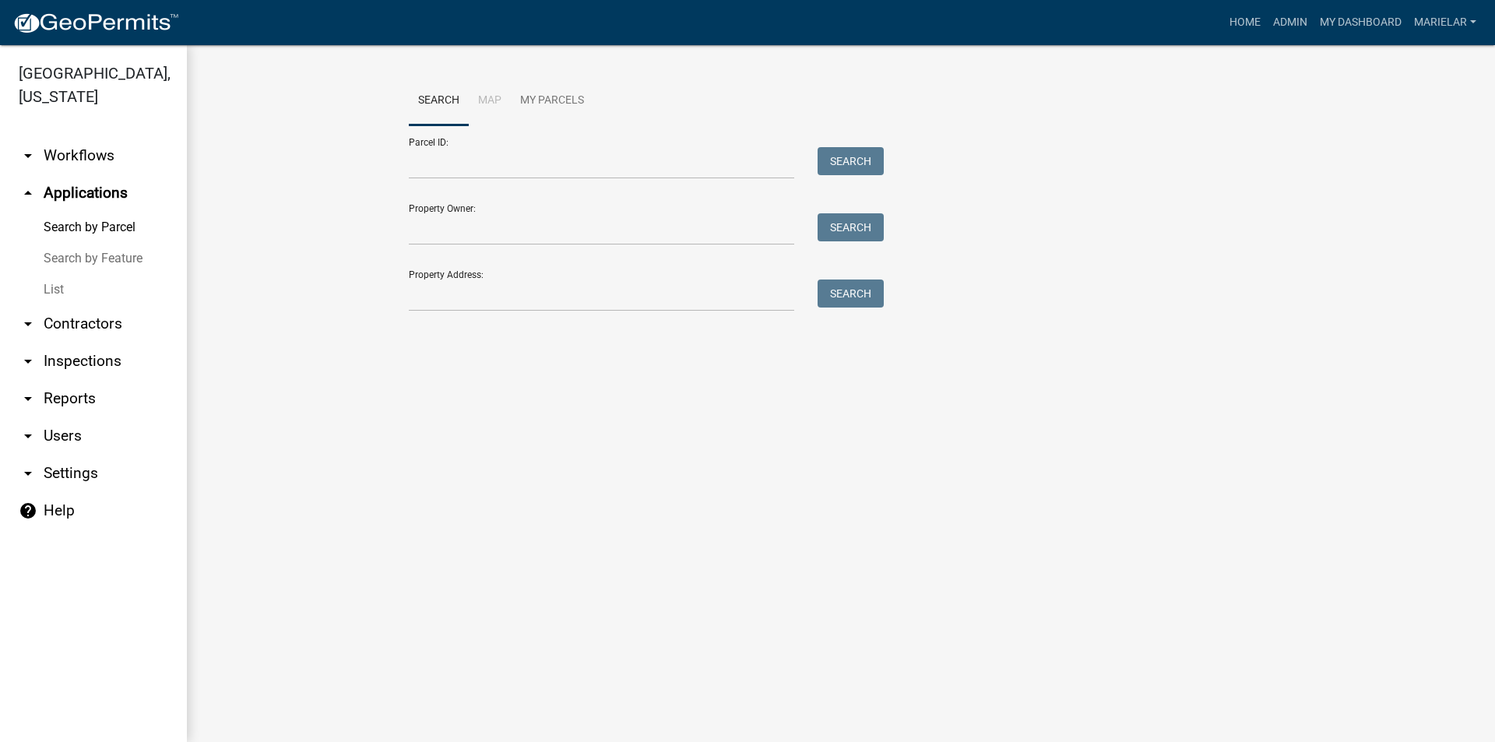
click at [64, 274] on link "List" at bounding box center [93, 289] width 187 height 31
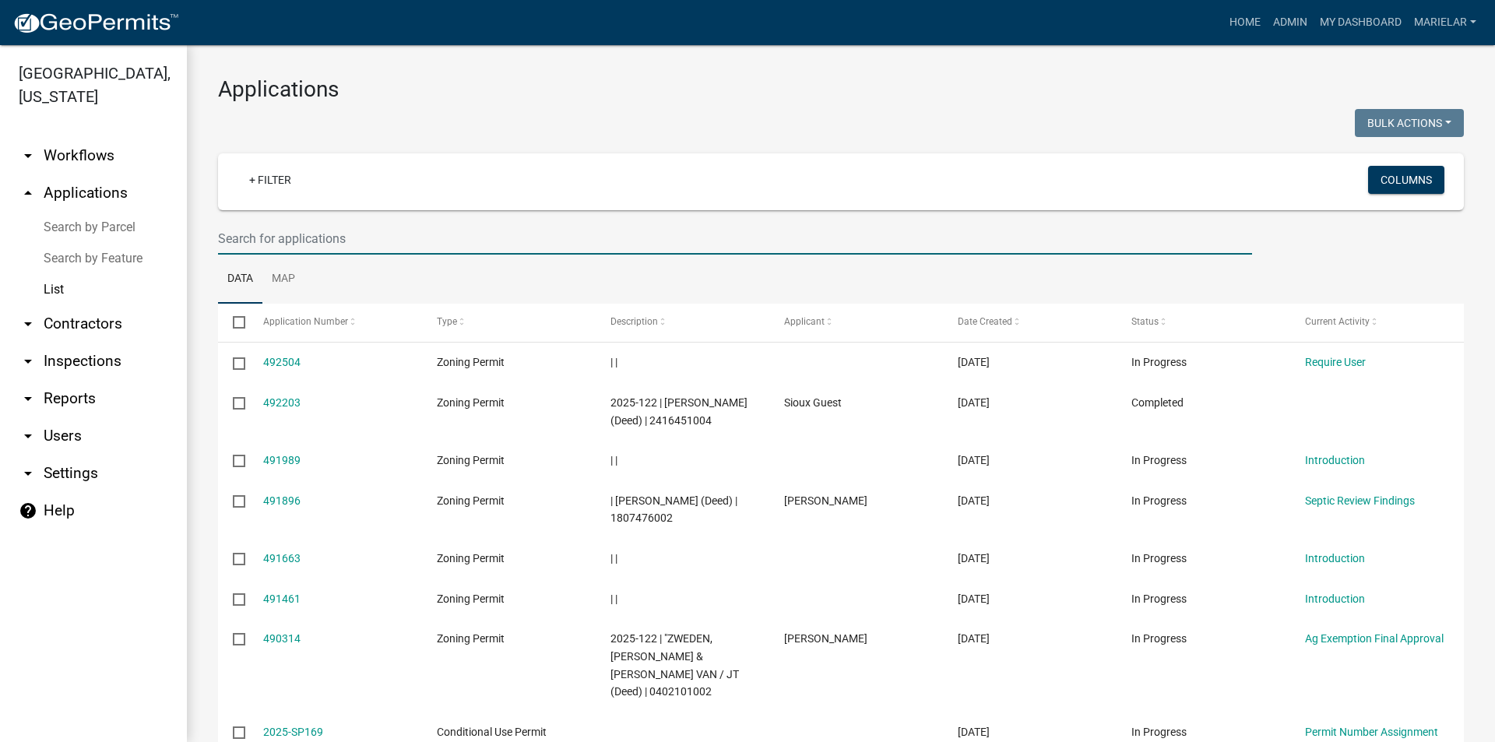
click at [281, 232] on input "text" at bounding box center [735, 239] width 1034 height 32
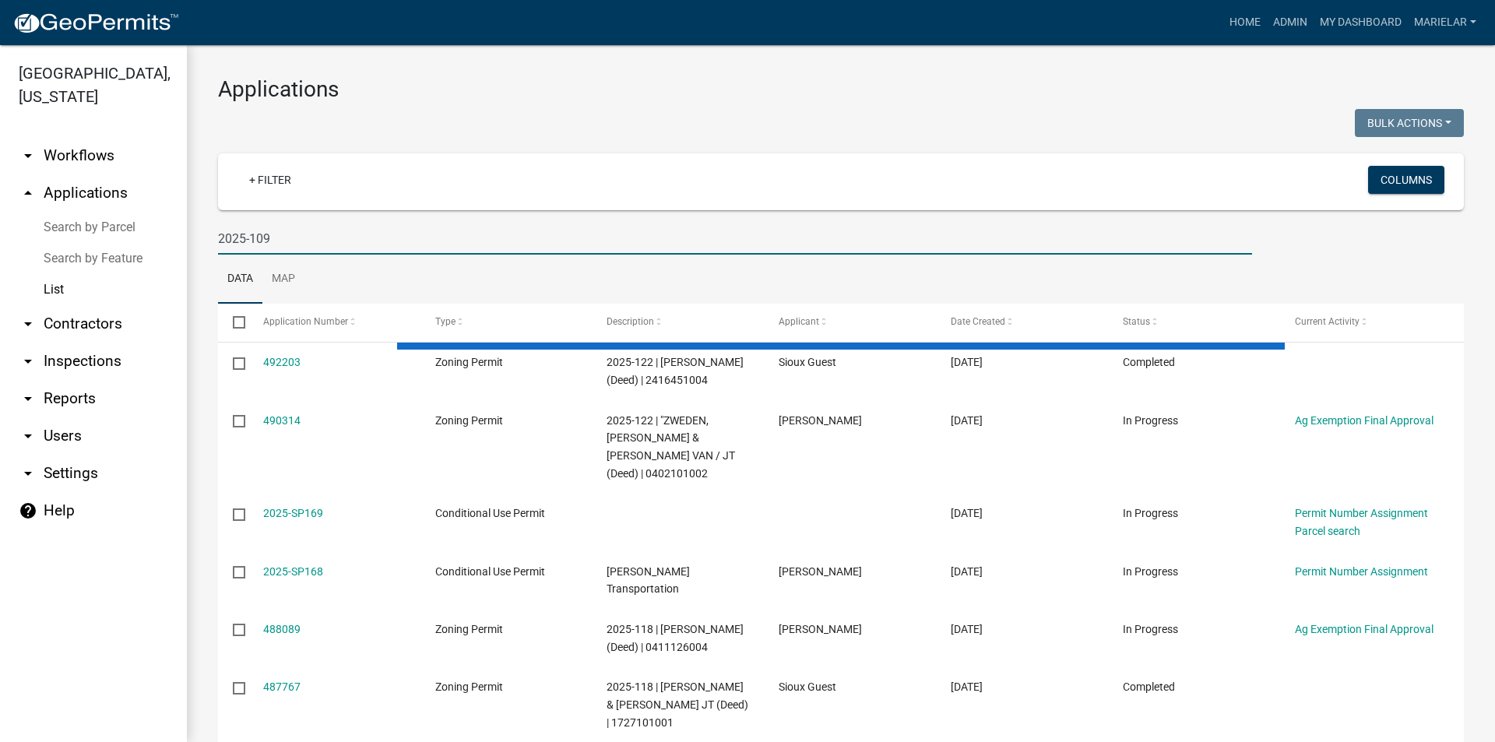
type input "2025-109"
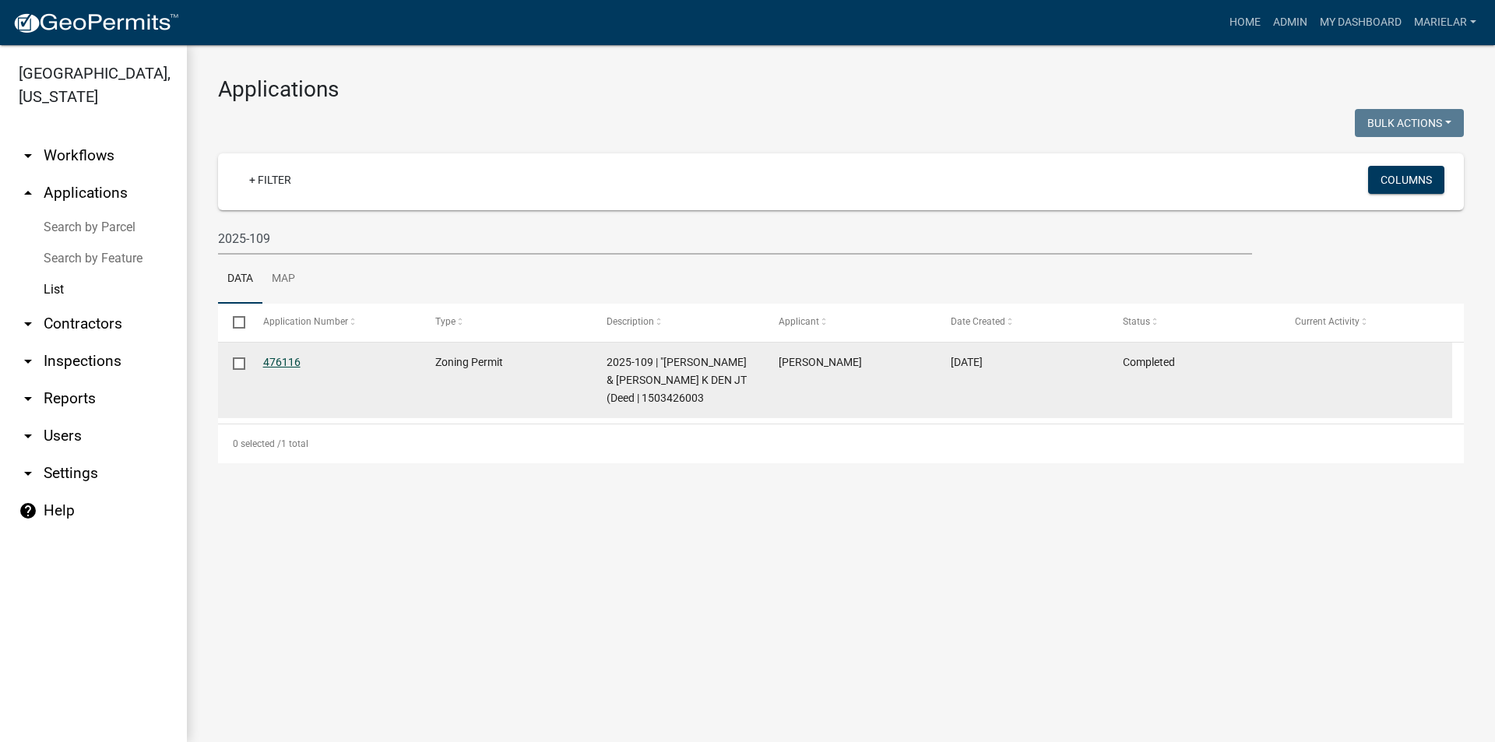
click at [283, 361] on link "476116" at bounding box center [281, 362] width 37 height 12
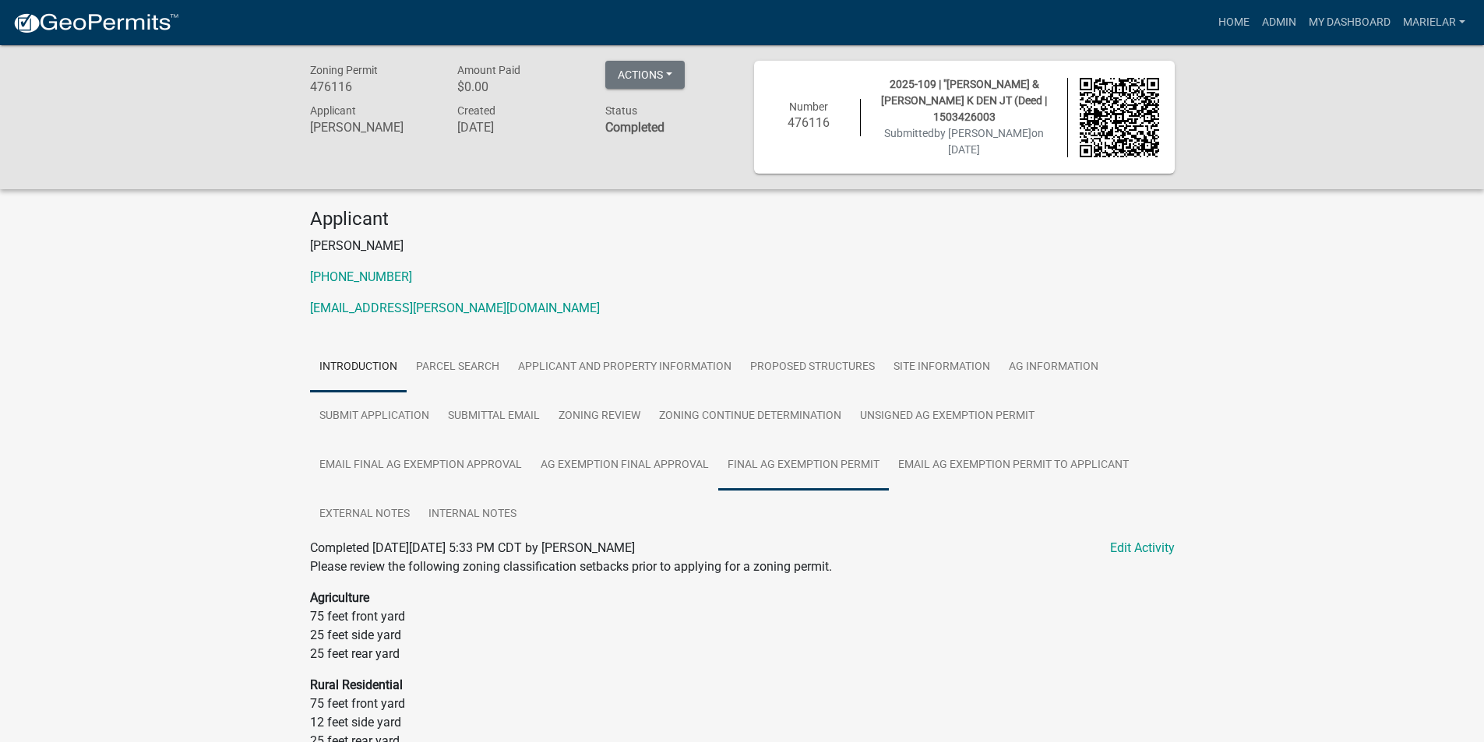
click at [820, 467] on link "Final Ag Exemption Permit" at bounding box center [803, 466] width 171 height 50
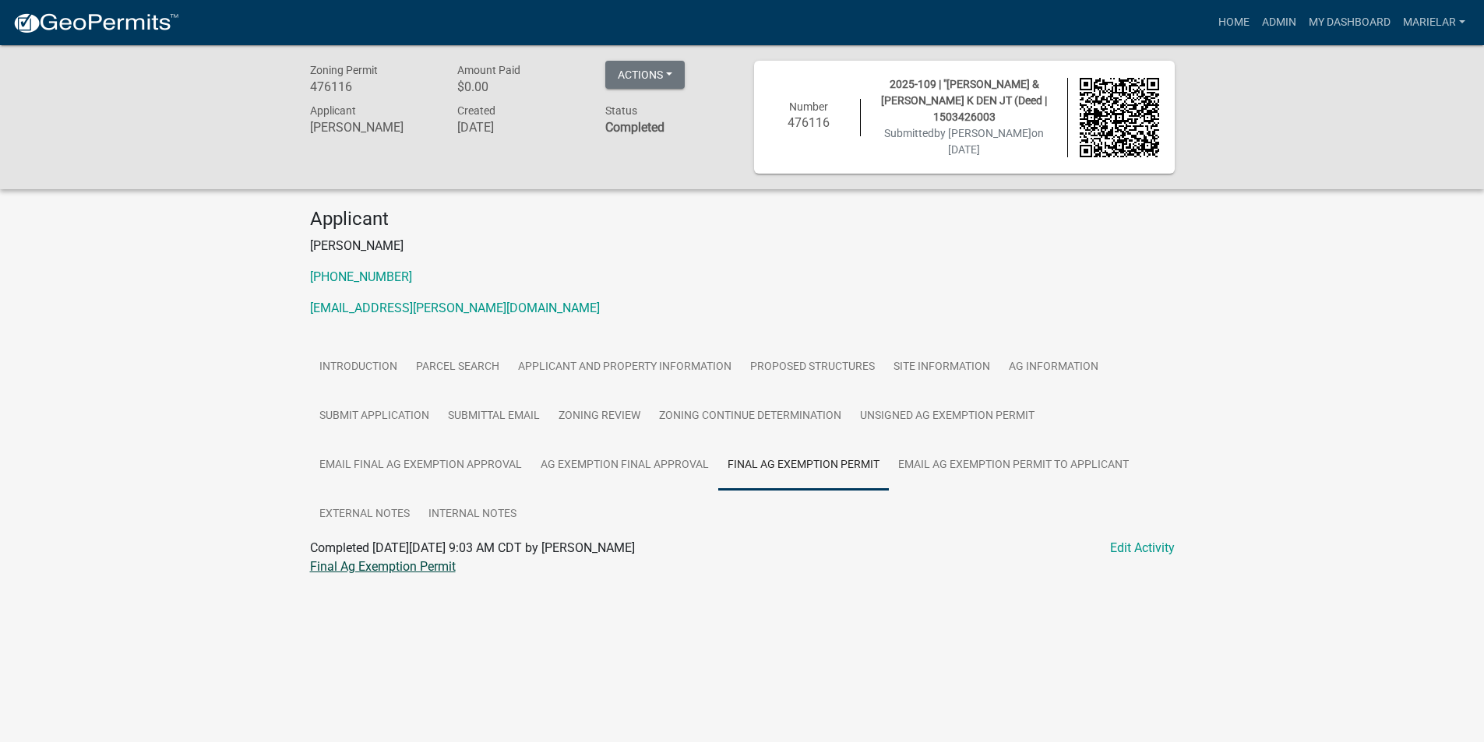
click at [410, 567] on link "Final Ag Exemption Permit" at bounding box center [383, 566] width 146 height 15
click at [1283, 14] on link "Admin" at bounding box center [1278, 23] width 47 height 30
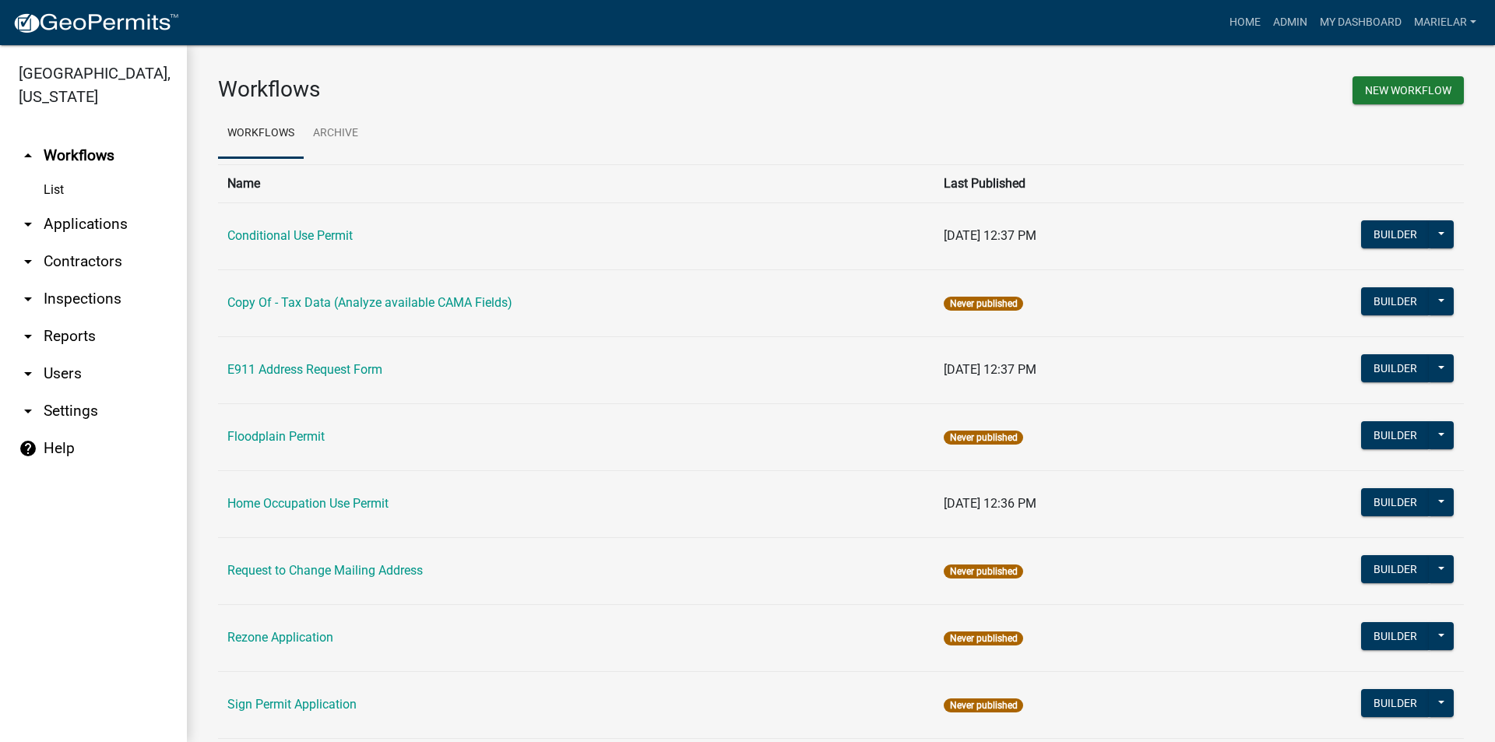
click at [26, 215] on icon "arrow_drop_down" at bounding box center [28, 224] width 19 height 19
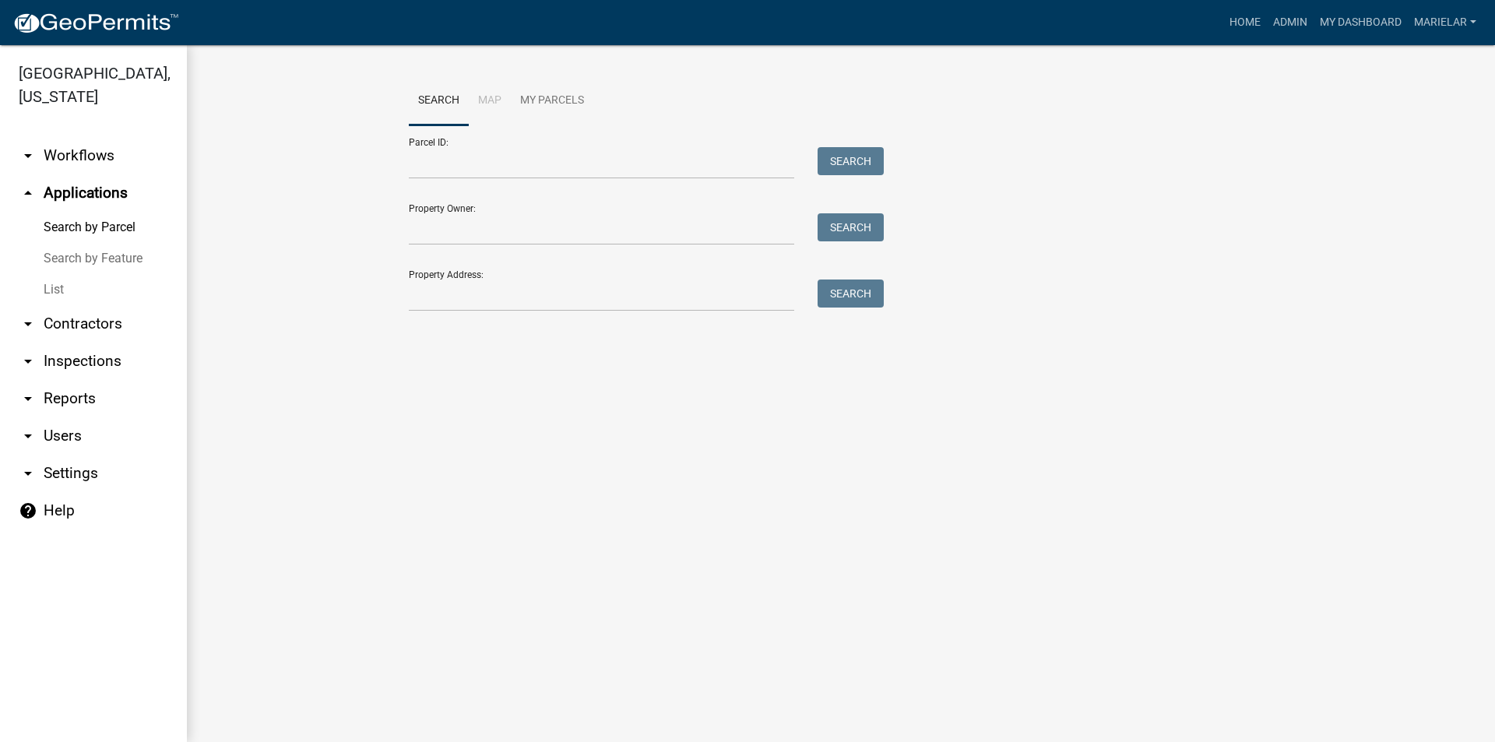
click at [51, 274] on link "List" at bounding box center [93, 289] width 187 height 31
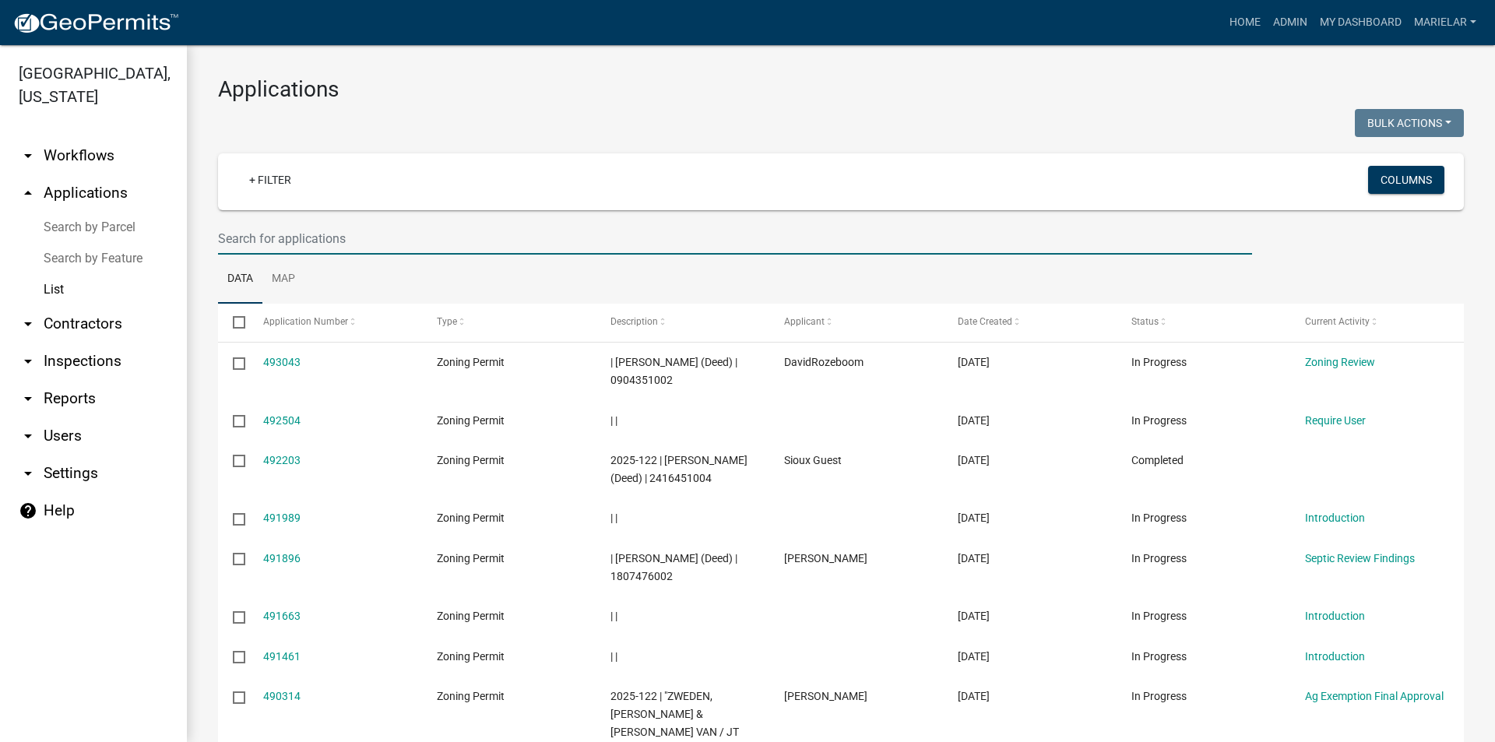
click at [286, 244] on input "text" at bounding box center [735, 239] width 1034 height 32
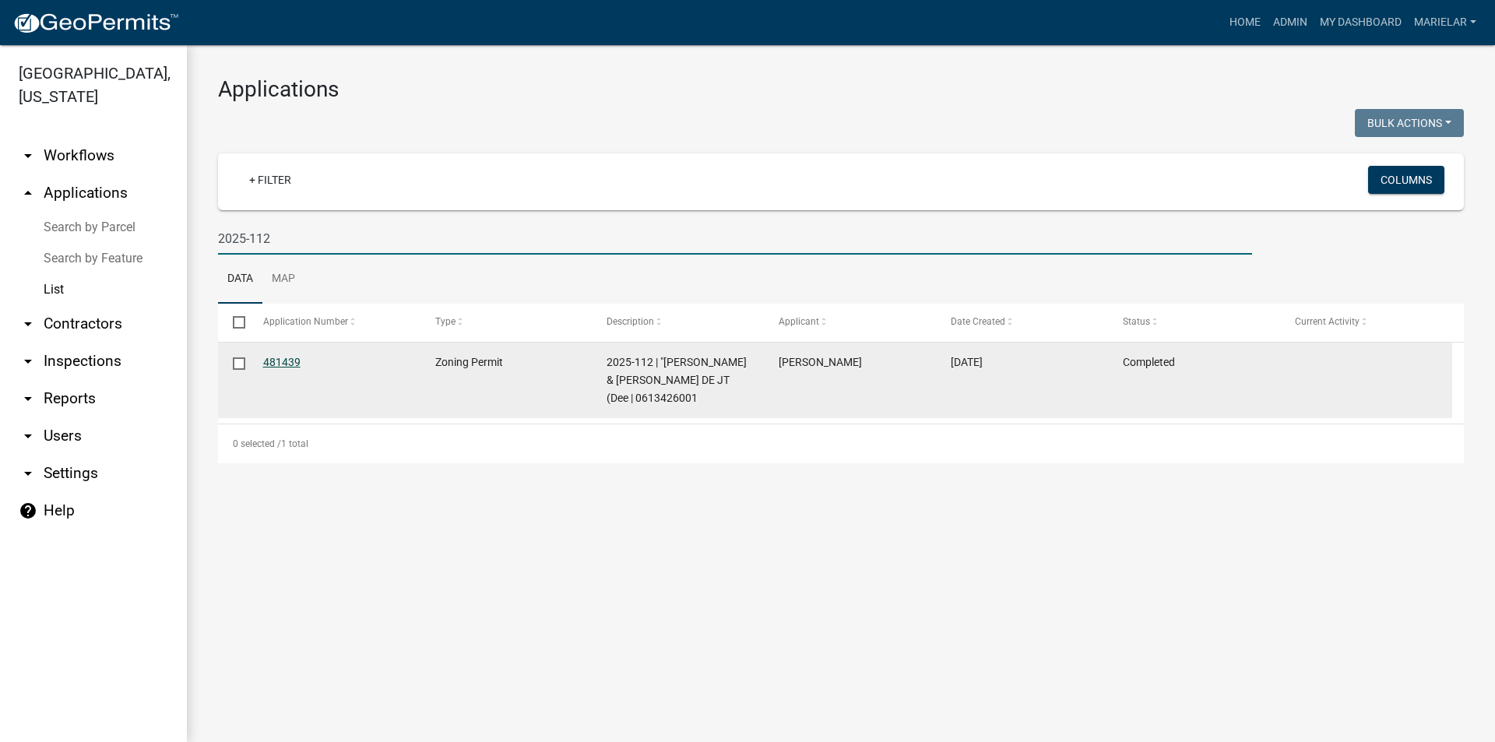
type input "2025-112"
click at [295, 368] on link "481439" at bounding box center [281, 362] width 37 height 12
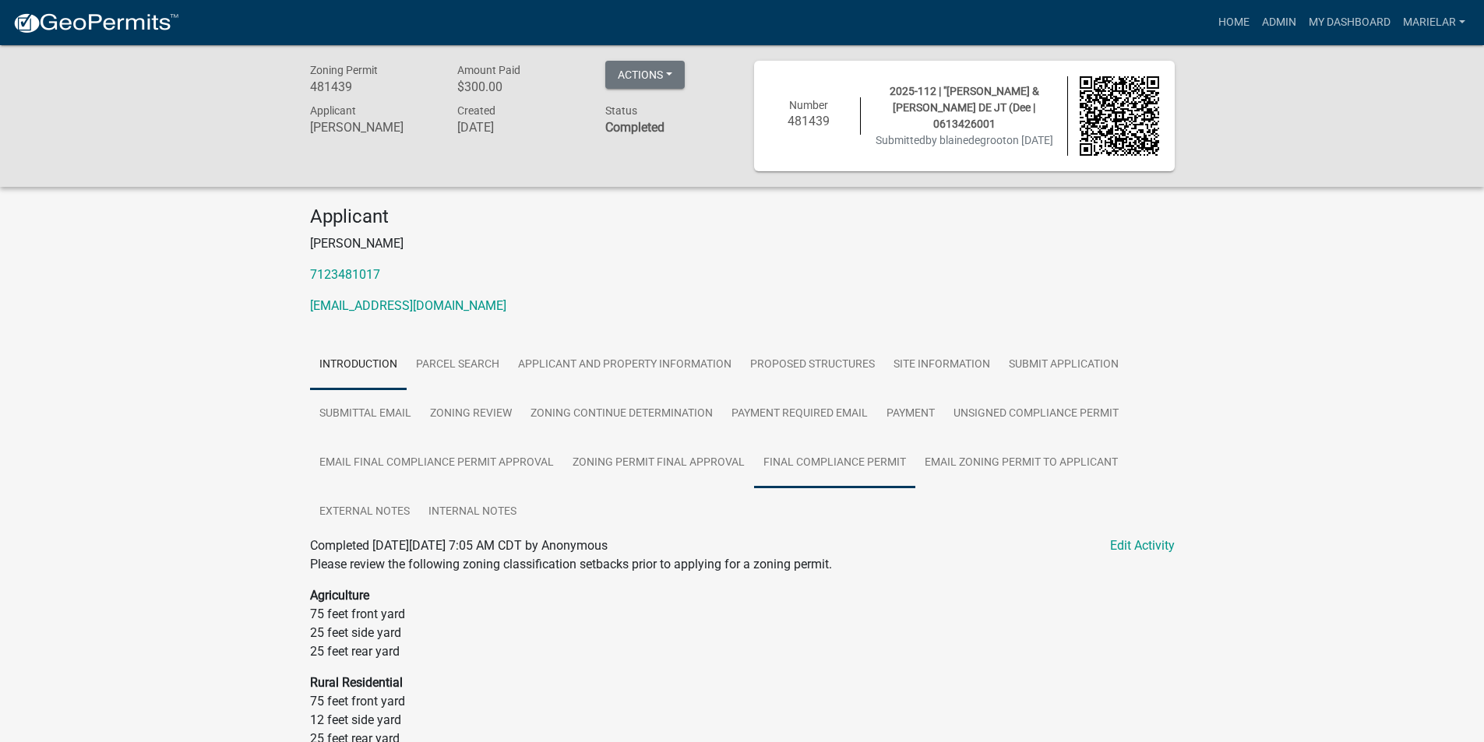
click at [834, 453] on link "Final Compliance Permit" at bounding box center [834, 463] width 161 height 50
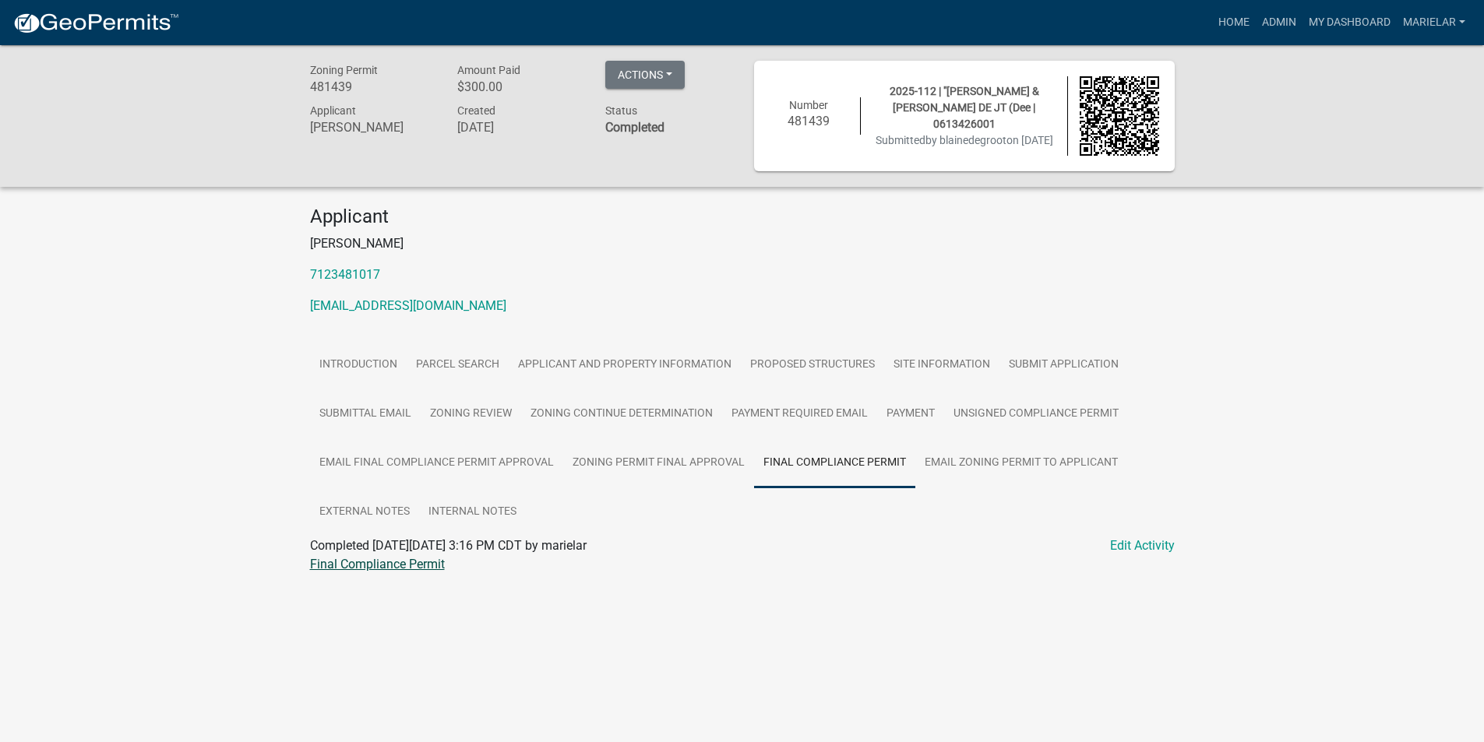
click at [382, 561] on link "Final Compliance Permit" at bounding box center [377, 564] width 135 height 15
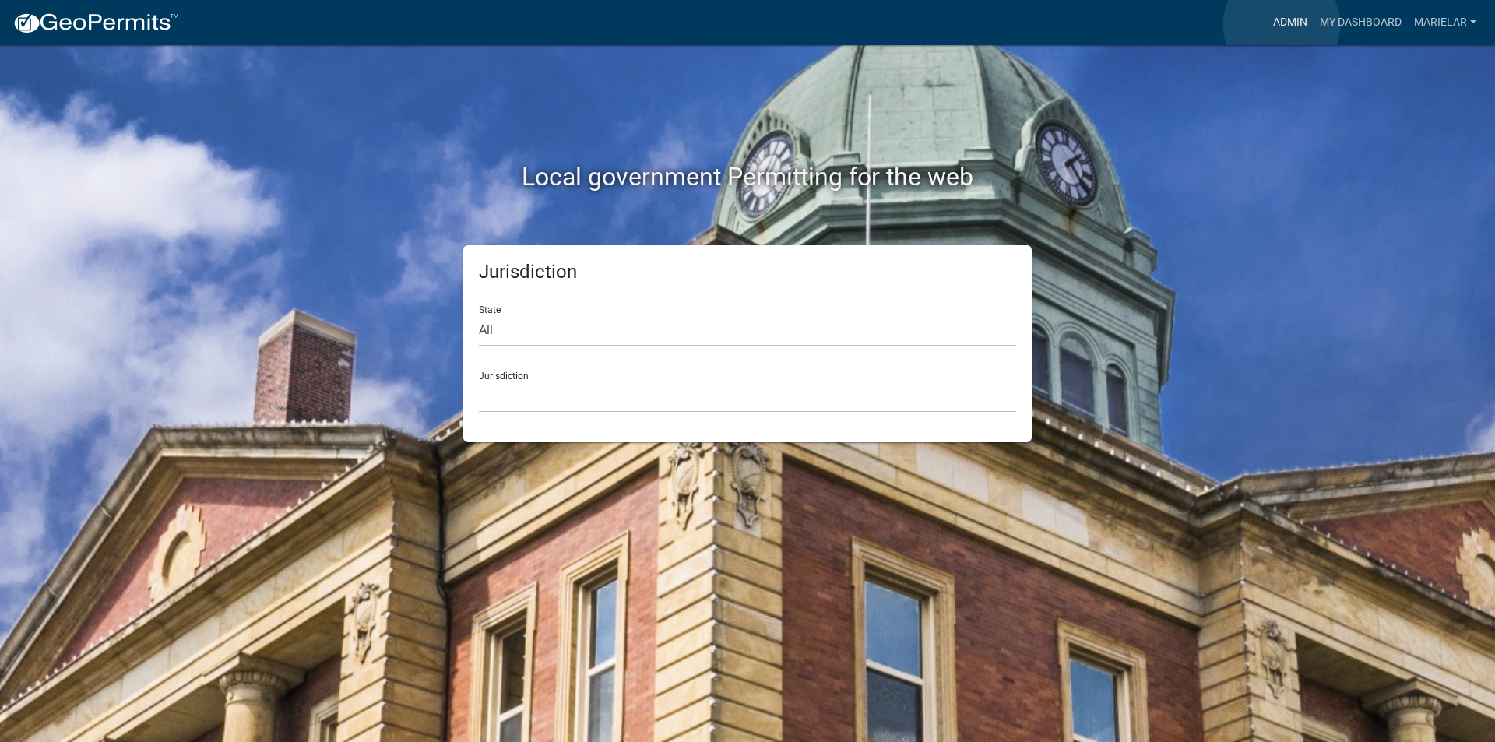
click at [1283, 25] on link "Admin" at bounding box center [1290, 23] width 47 height 30
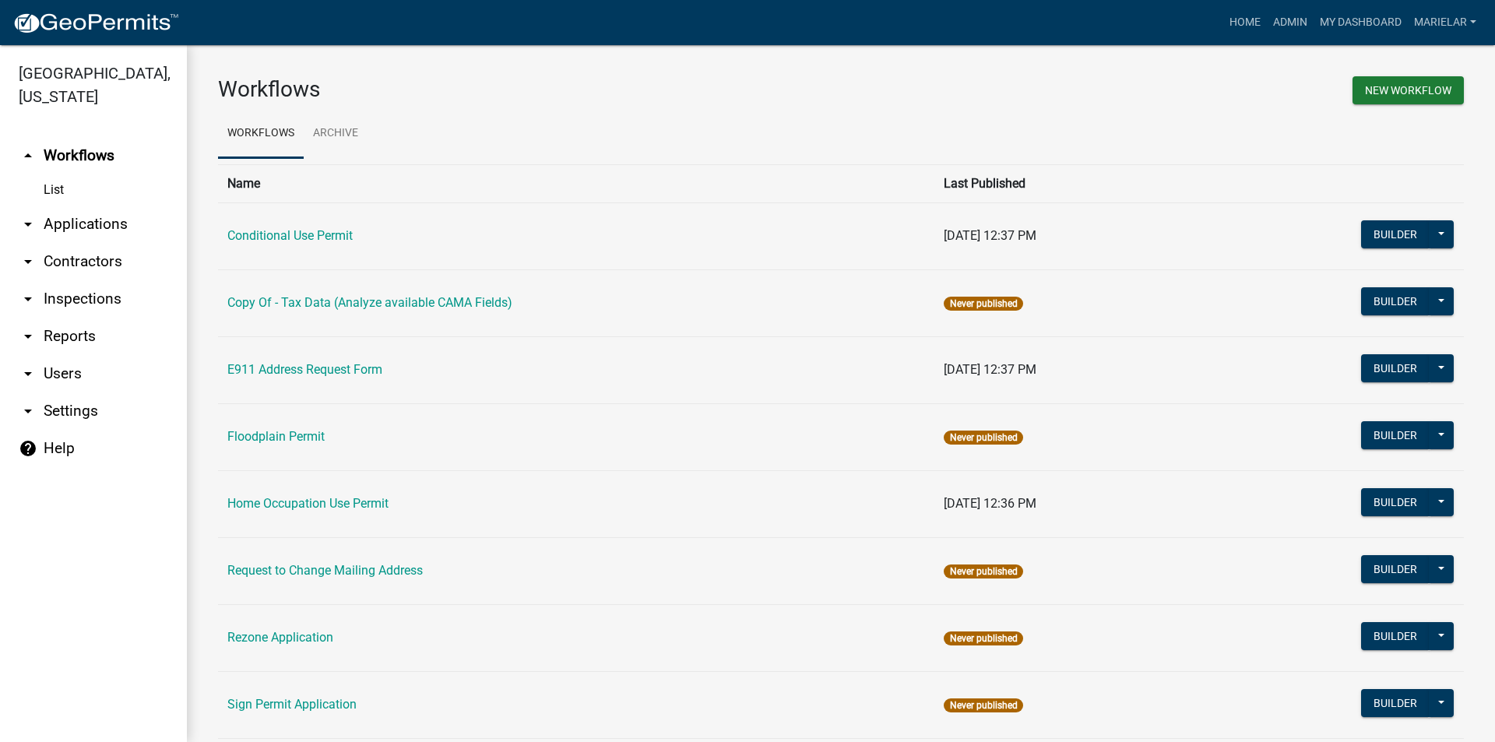
drag, startPoint x: 1283, startPoint y: 24, endPoint x: 34, endPoint y: 206, distance: 1261.6
click at [34, 215] on icon "arrow_drop_down" at bounding box center [28, 224] width 19 height 19
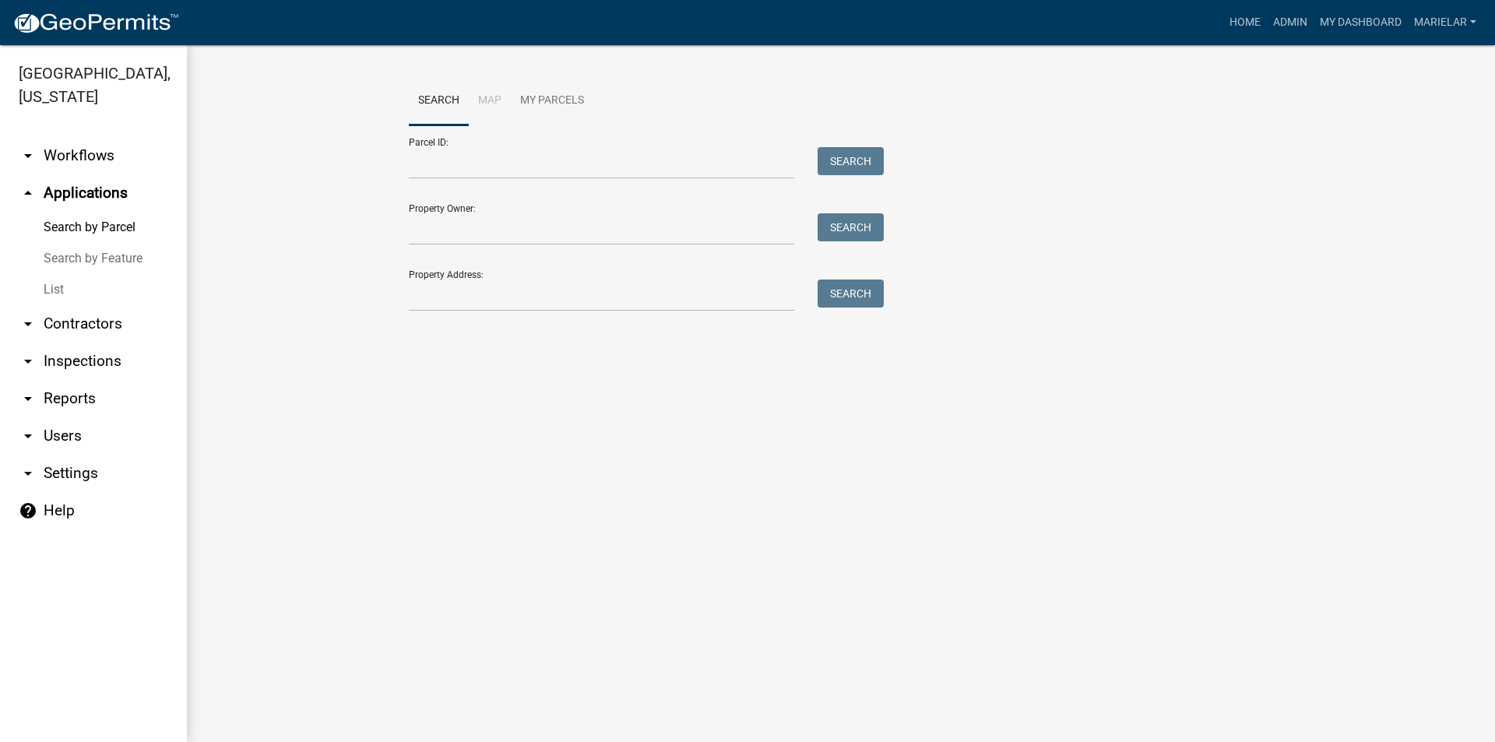
click at [57, 274] on link "List" at bounding box center [93, 289] width 187 height 31
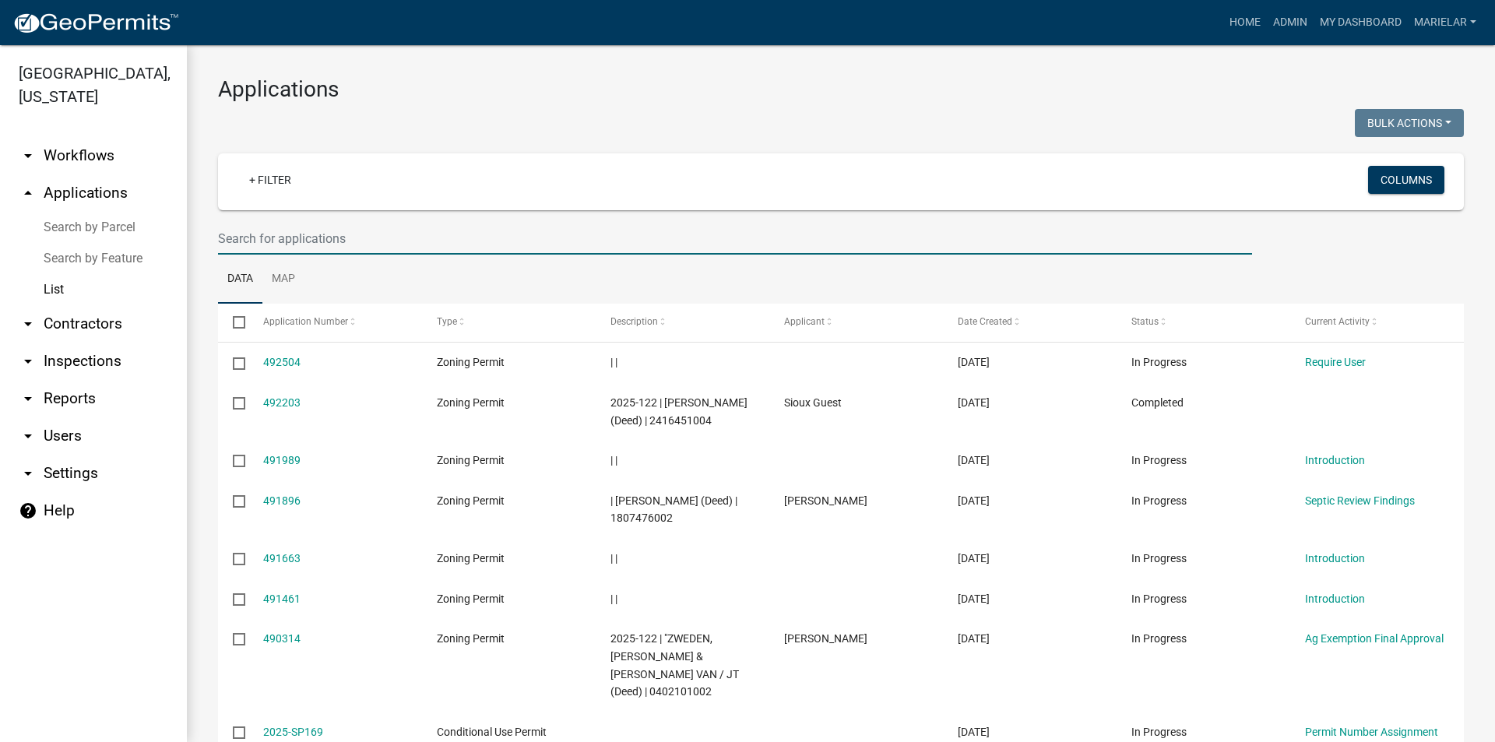
click at [345, 242] on input "text" at bounding box center [735, 239] width 1034 height 32
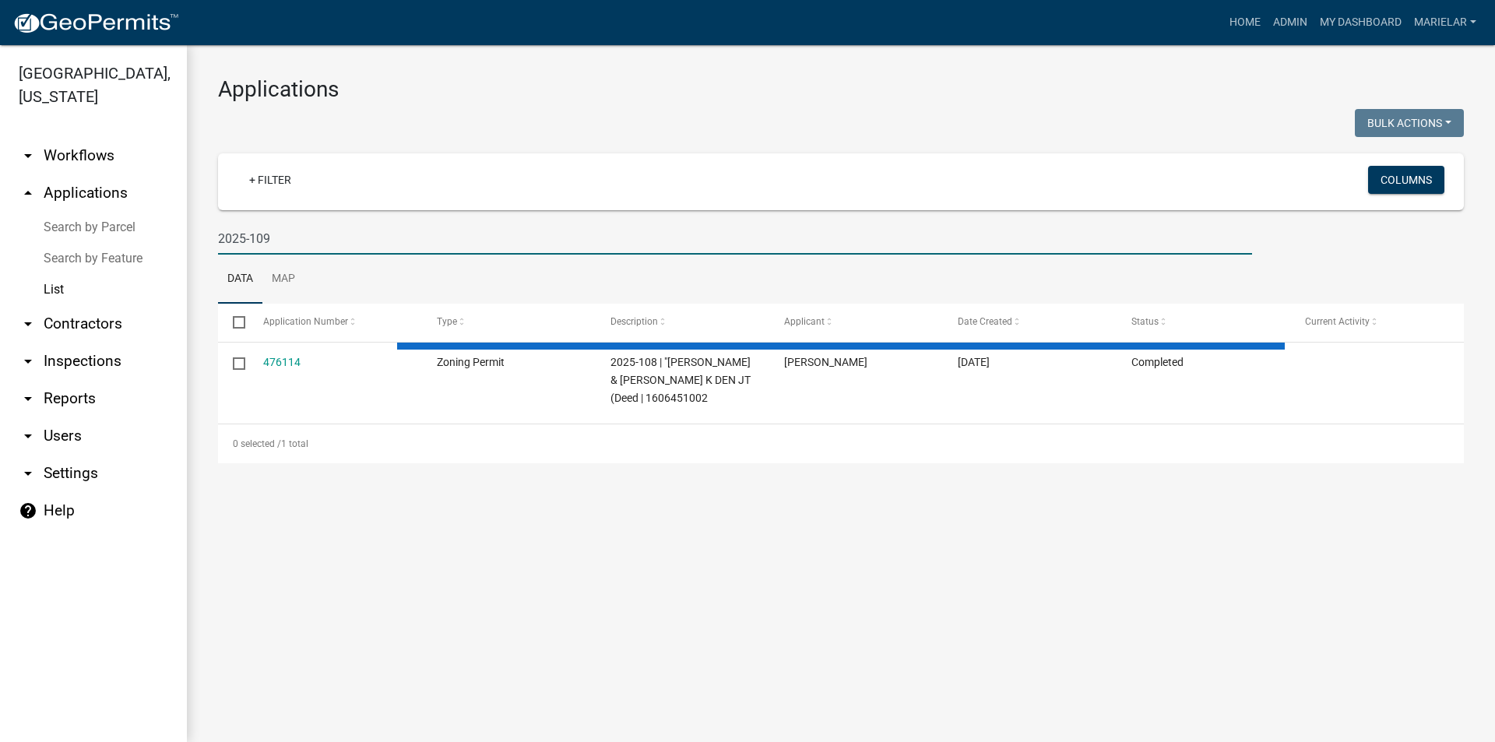
click at [331, 242] on input "2025-109" at bounding box center [735, 239] width 1034 height 32
type input "2025-109"
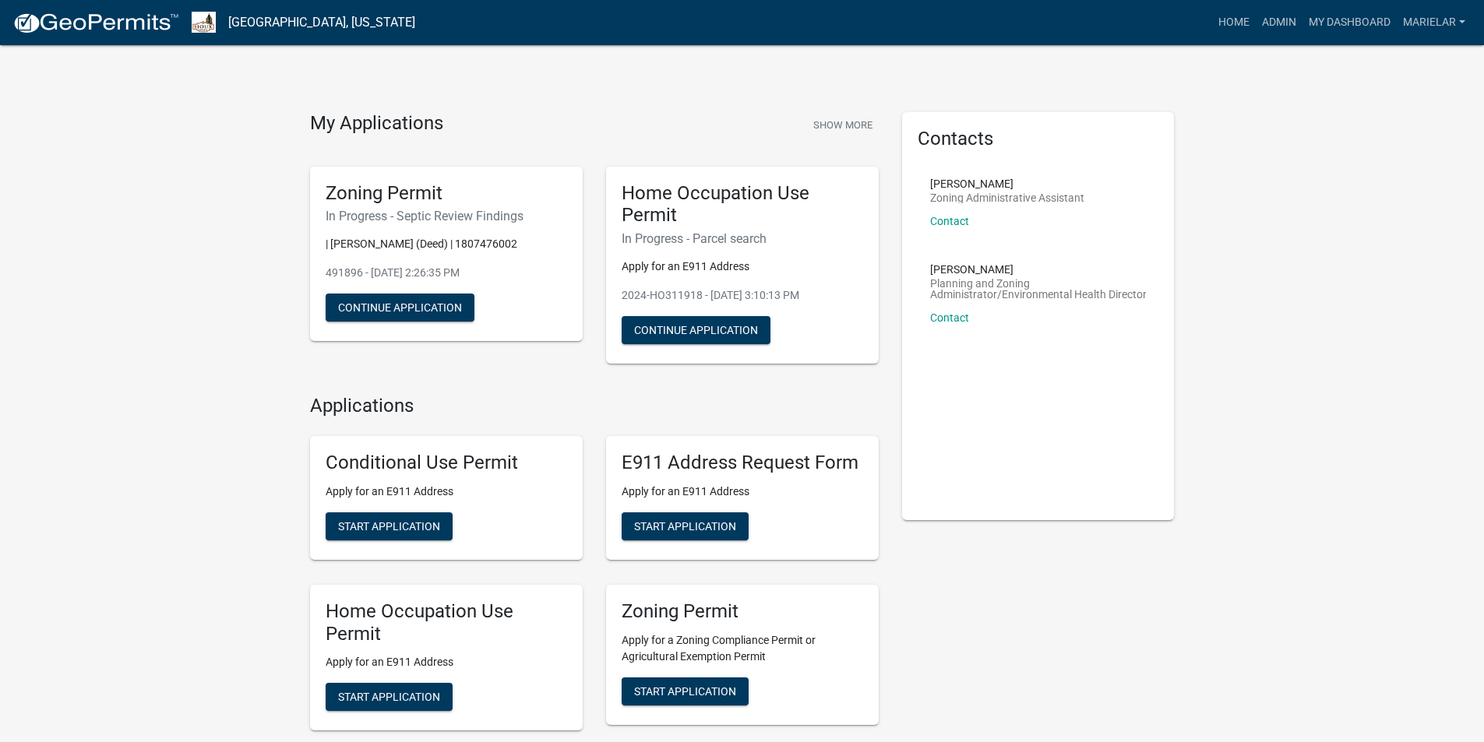
scroll to position [201, 0]
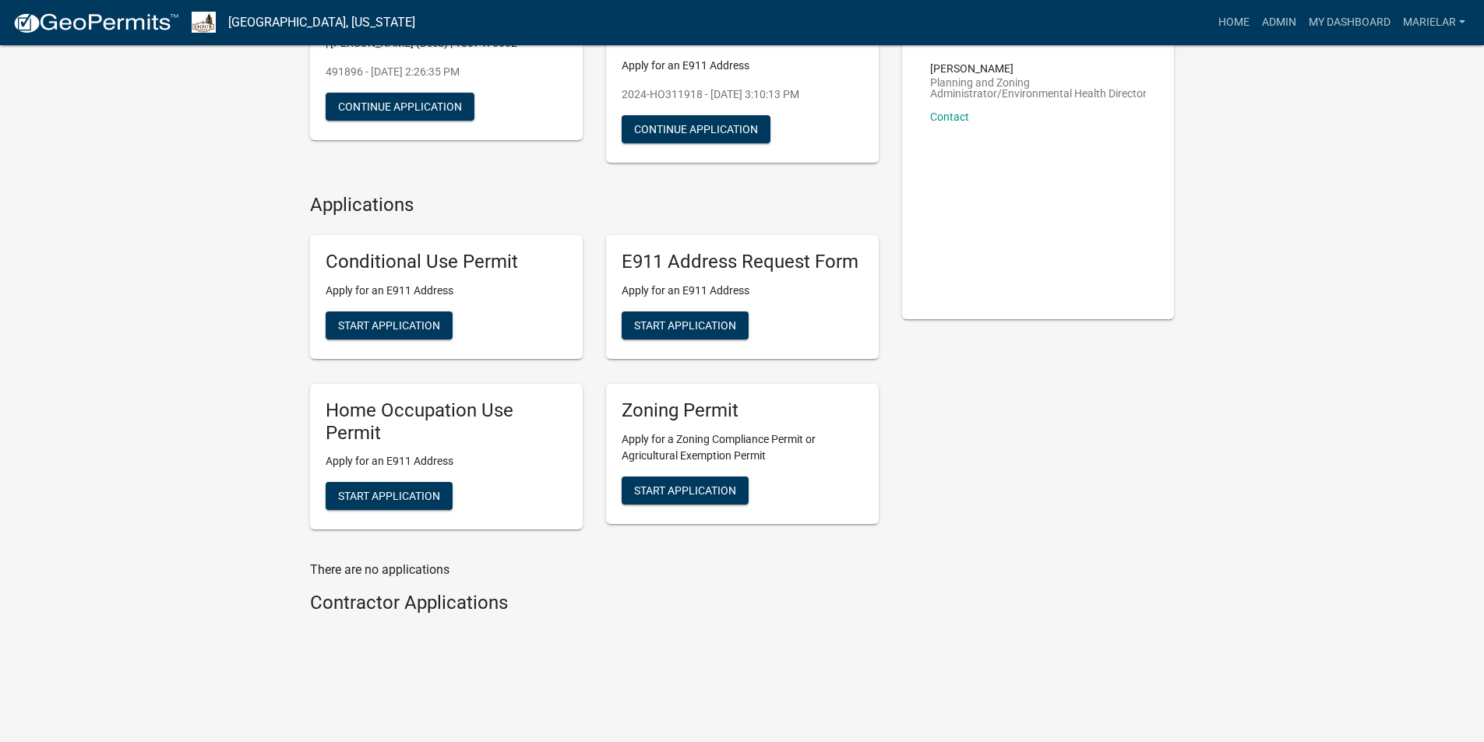
click at [595, 375] on div "Zoning Permit Apply for a Zoning Compliance Permit or Agricultural Exemption Pe…" at bounding box center [742, 457] width 296 height 171
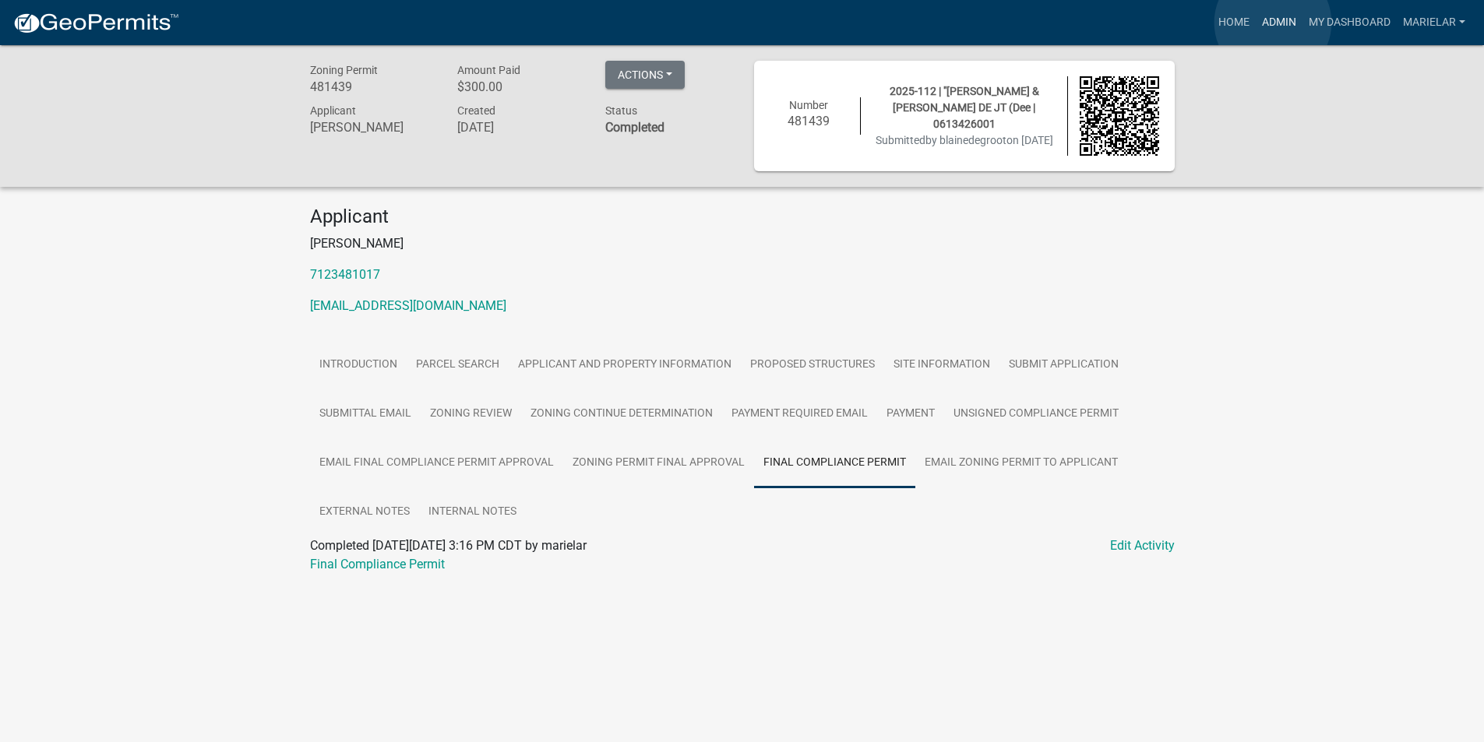
click at [1273, 23] on link "Admin" at bounding box center [1278, 23] width 47 height 30
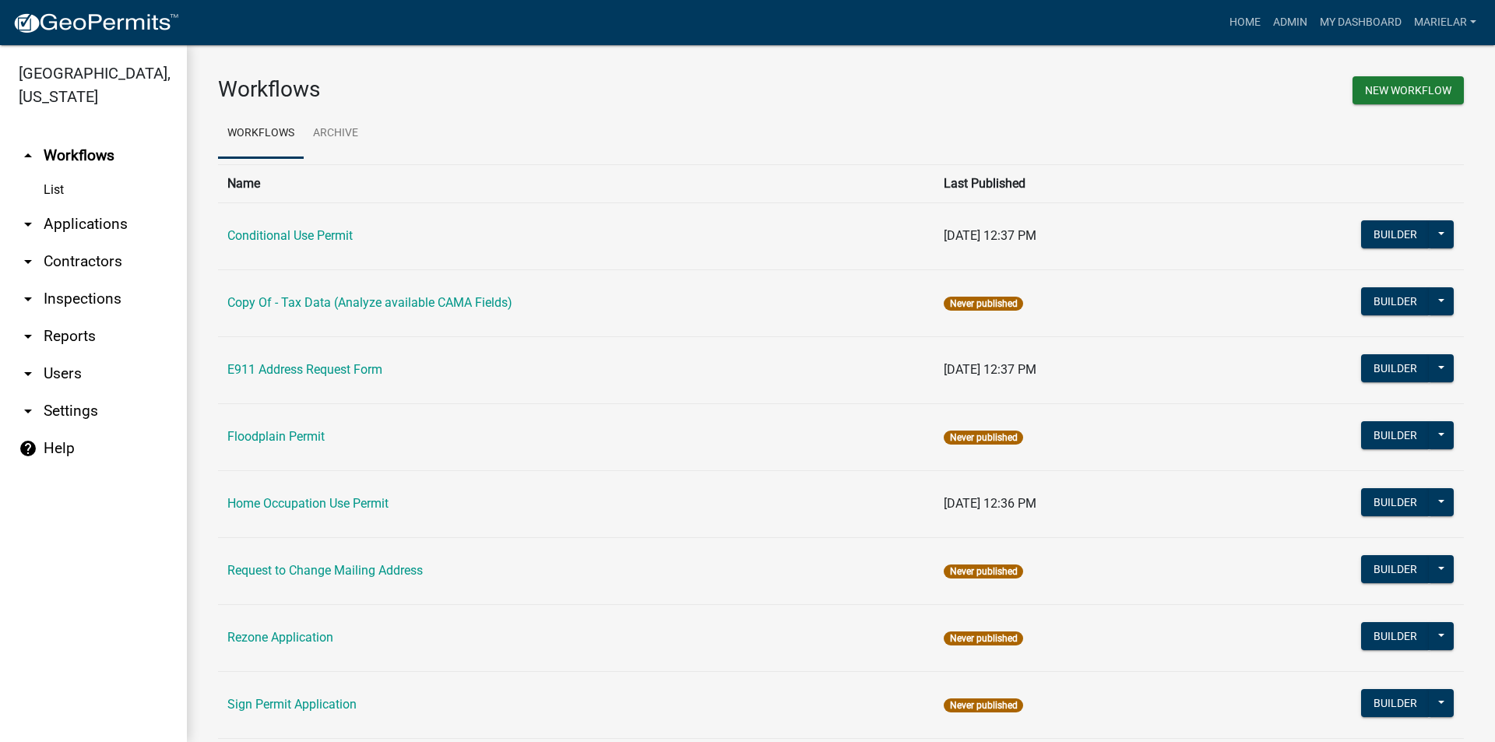
click at [30, 215] on icon "arrow_drop_down" at bounding box center [28, 224] width 19 height 19
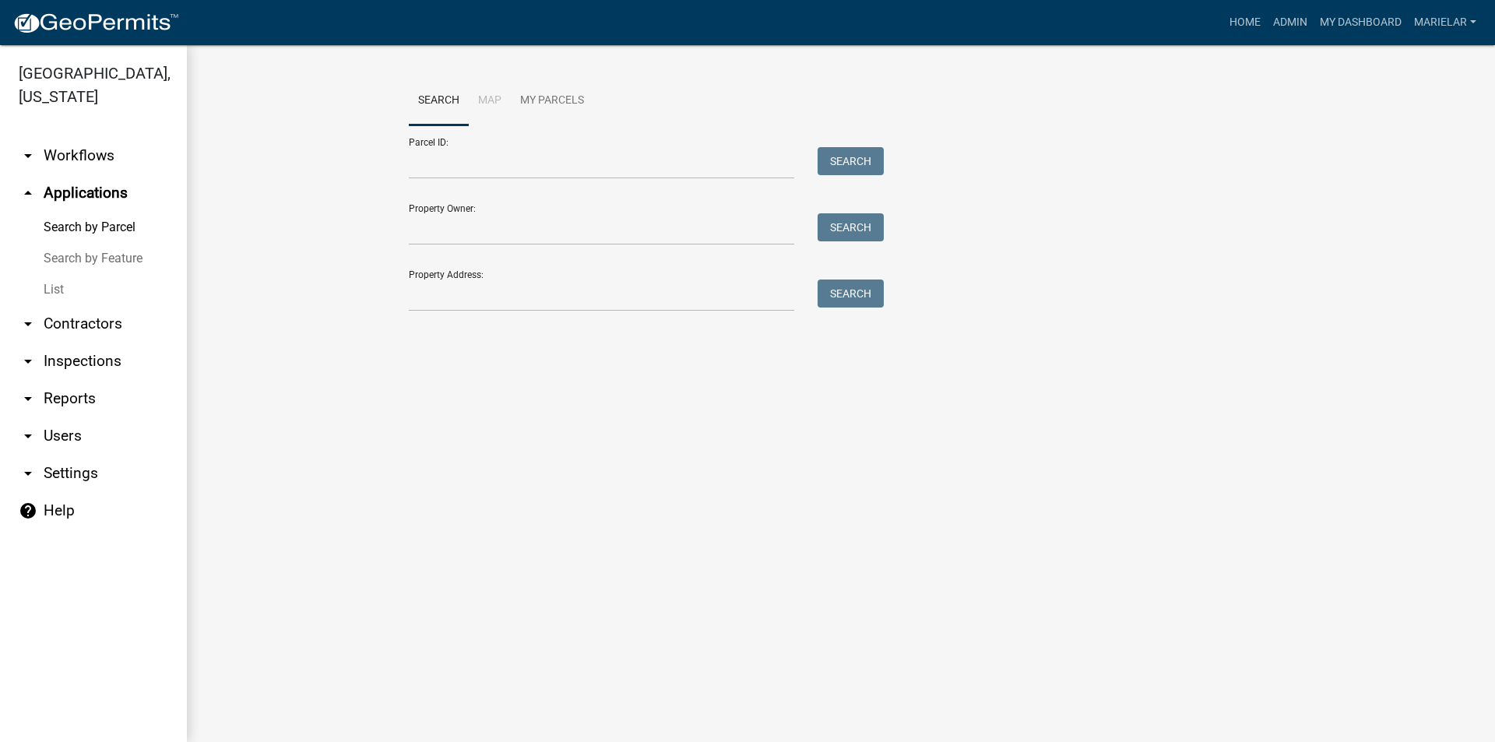
click at [47, 274] on link "List" at bounding box center [93, 289] width 187 height 31
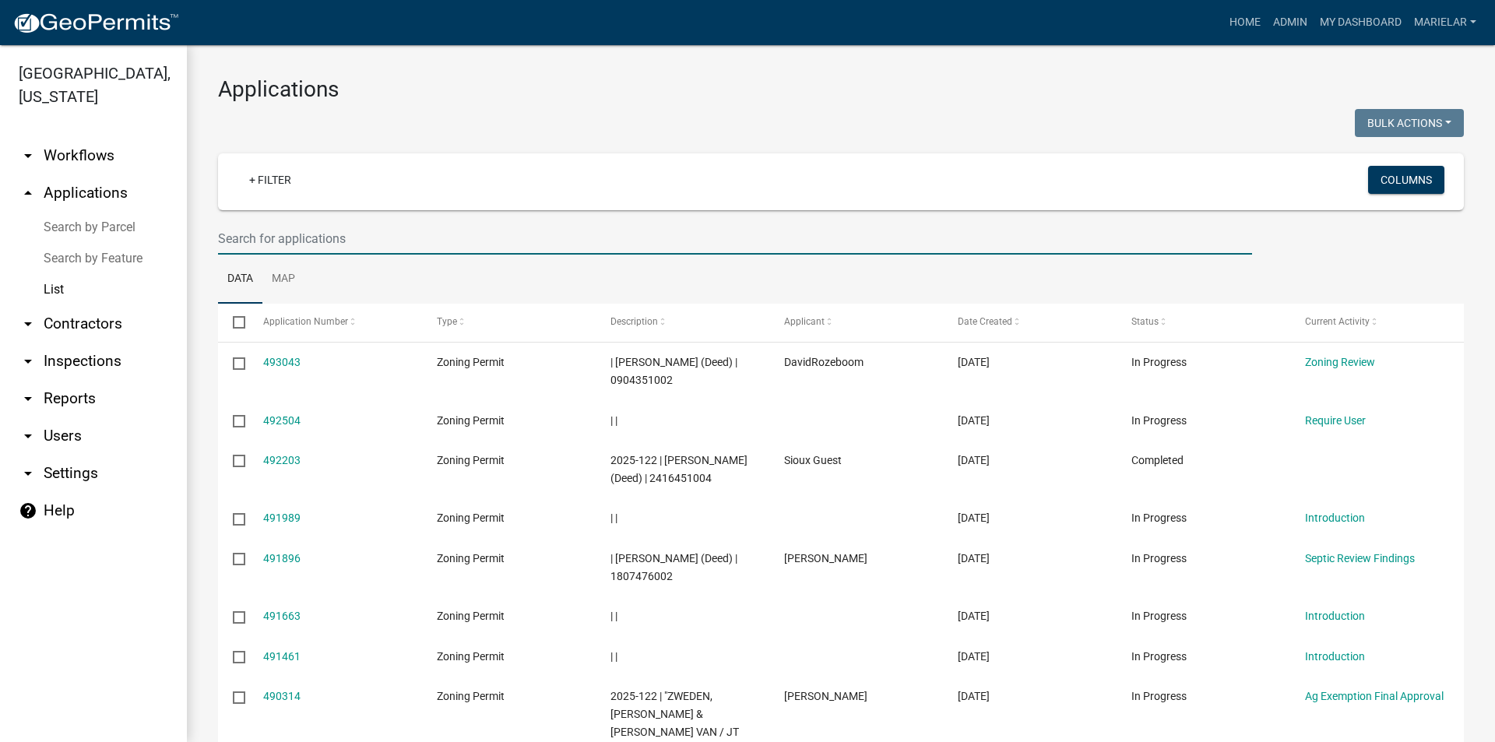
click at [283, 240] on input "text" at bounding box center [735, 239] width 1034 height 32
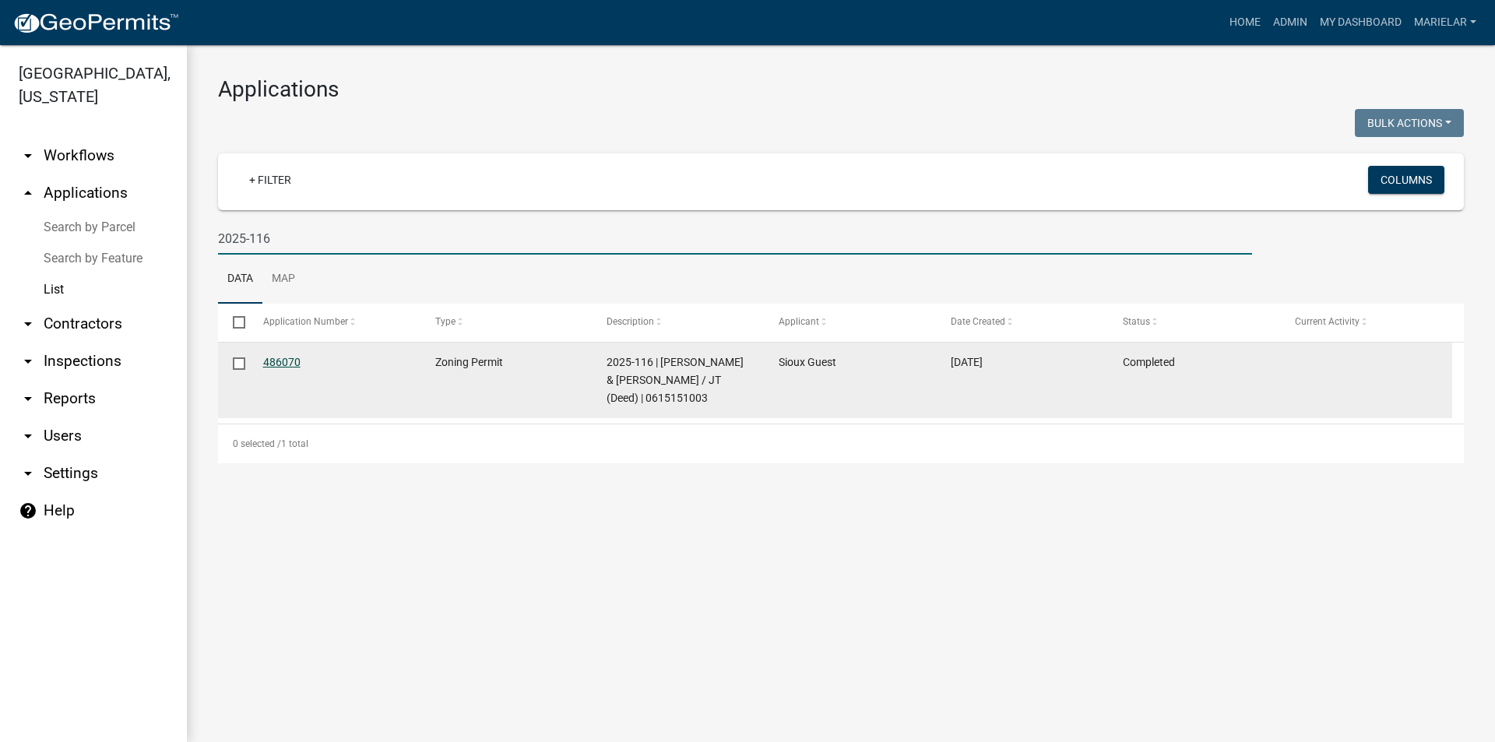
type input "2025-116"
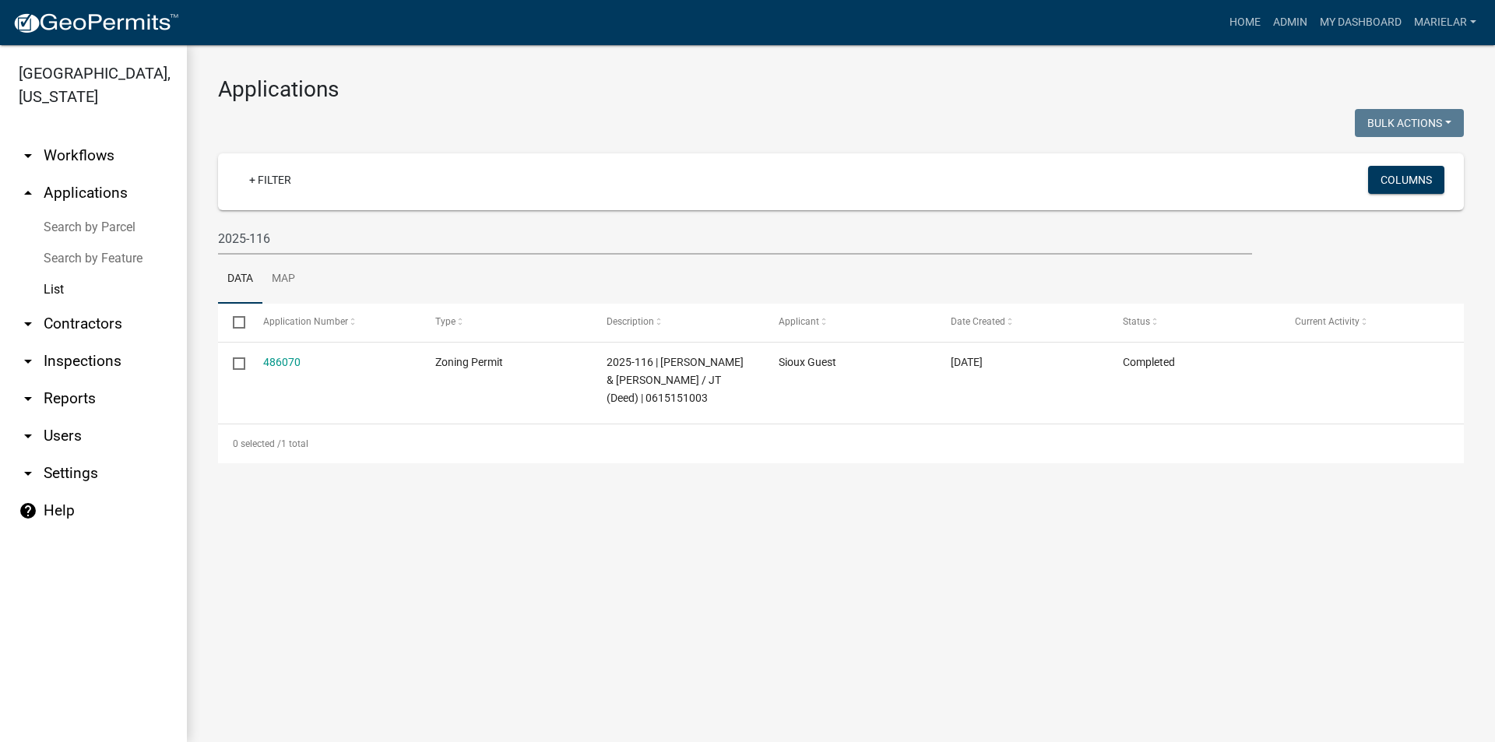
drag, startPoint x: 283, startPoint y: 358, endPoint x: 262, endPoint y: 363, distance: 20.8
click at [263, 363] on link "486070" at bounding box center [281, 362] width 37 height 12
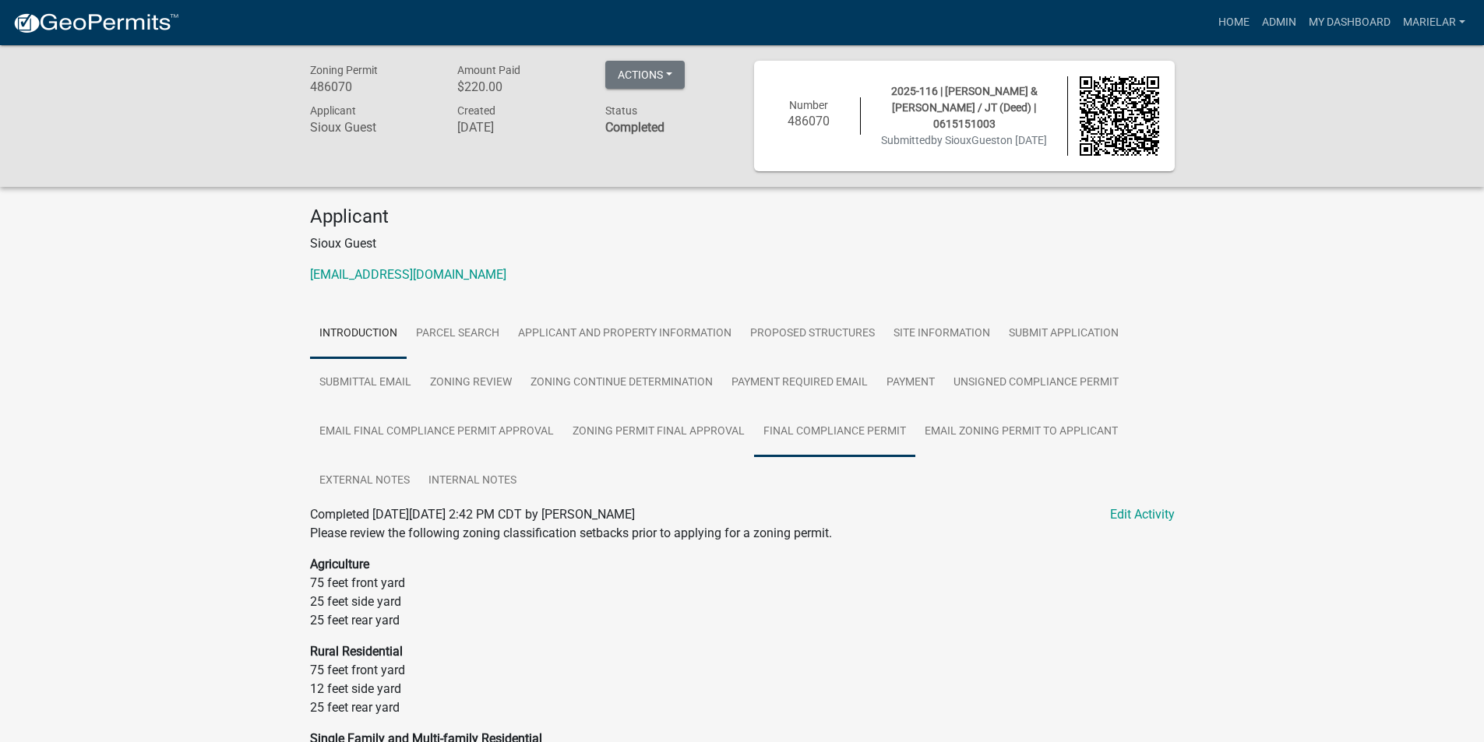
click at [840, 435] on link "Final Compliance Permit" at bounding box center [834, 432] width 161 height 50
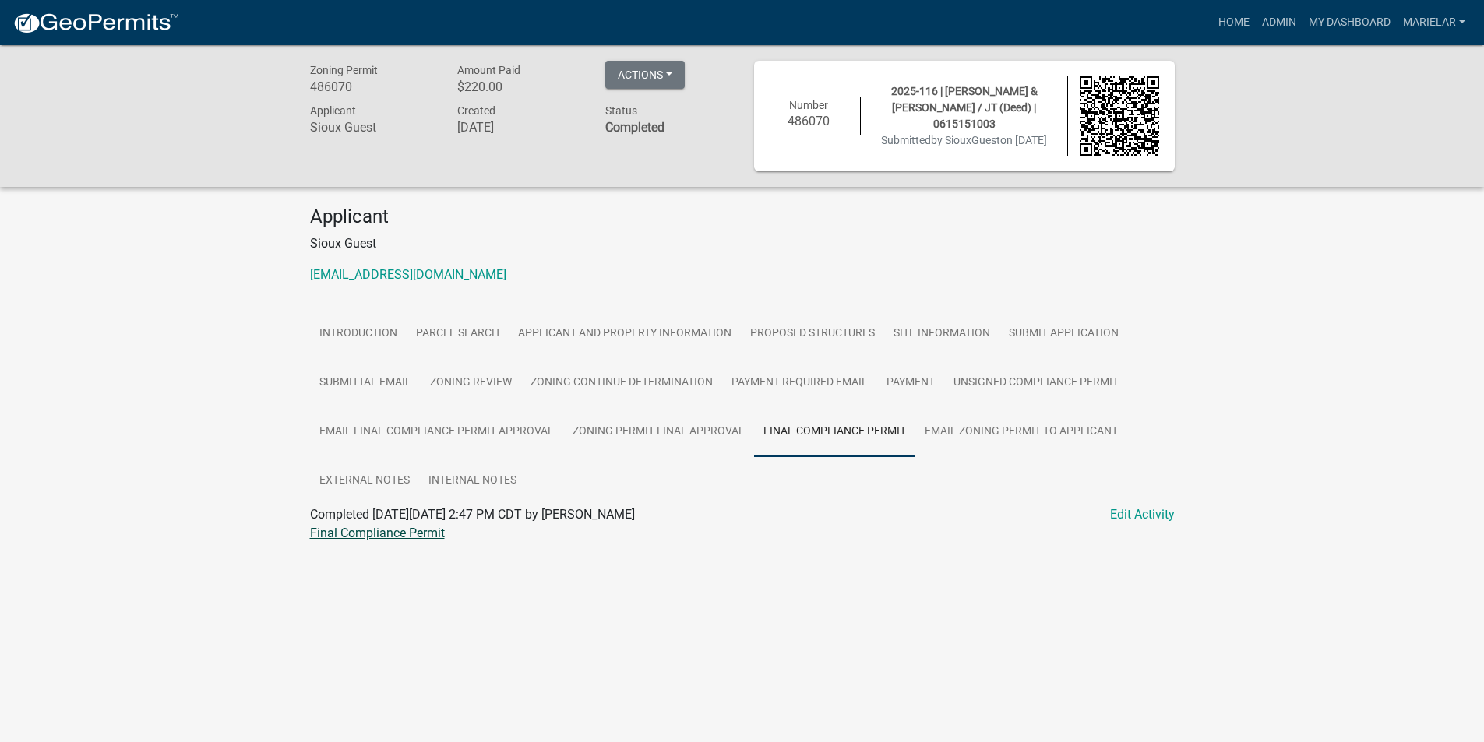
click at [409, 530] on link "Final Compliance Permit" at bounding box center [377, 533] width 135 height 15
click at [1275, 28] on link "Admin" at bounding box center [1278, 23] width 47 height 30
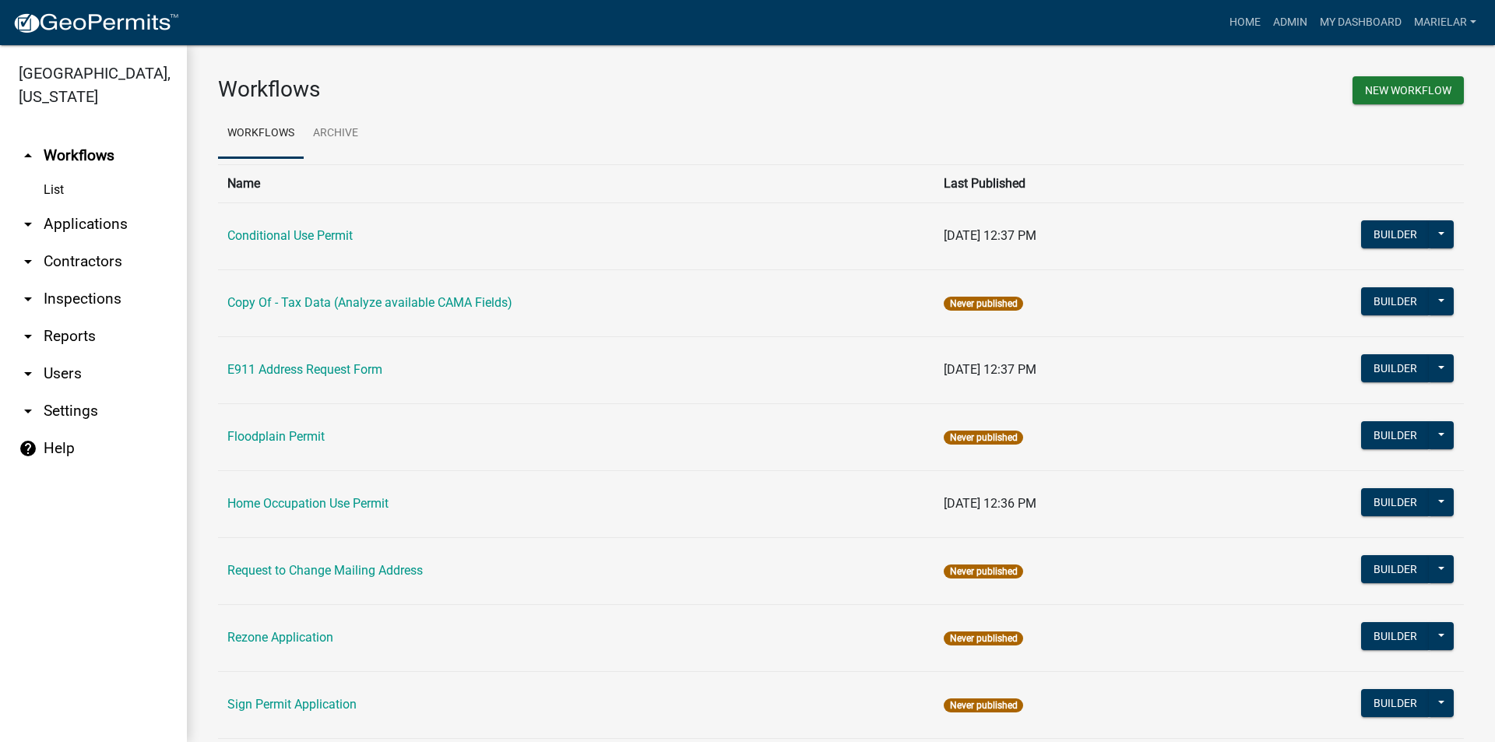
click at [28, 215] on icon "arrow_drop_down" at bounding box center [28, 224] width 19 height 19
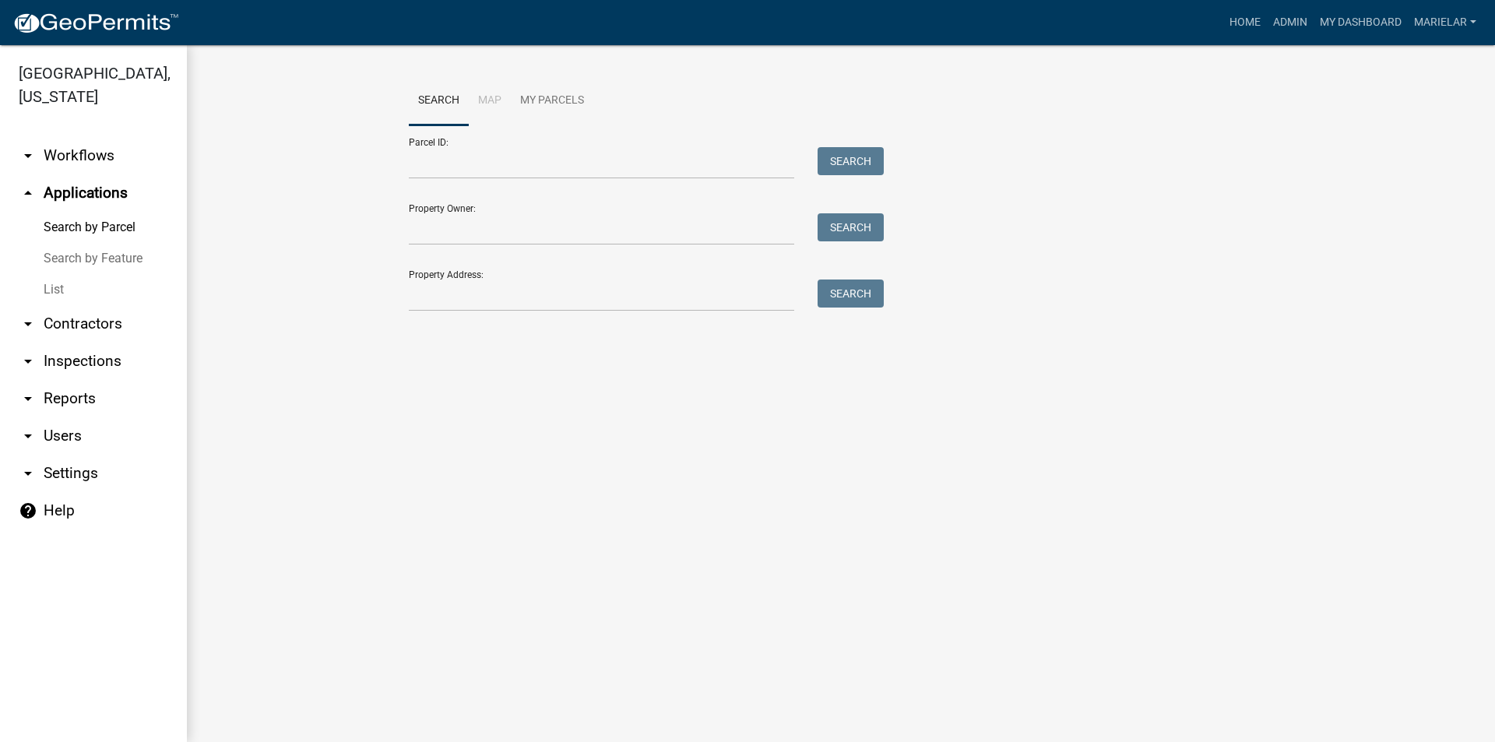
click at [58, 274] on link "List" at bounding box center [93, 289] width 187 height 31
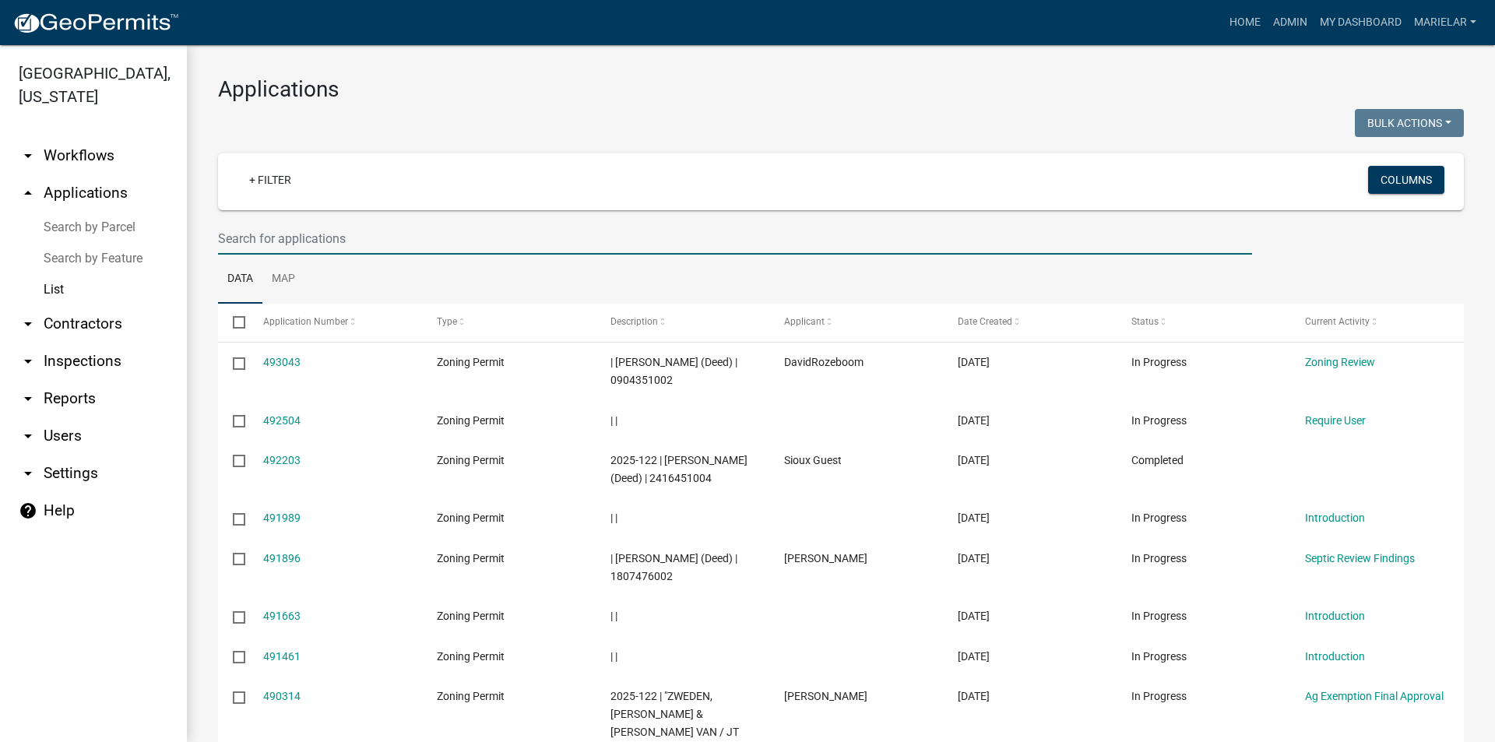
click at [381, 238] on input "text" at bounding box center [735, 239] width 1034 height 32
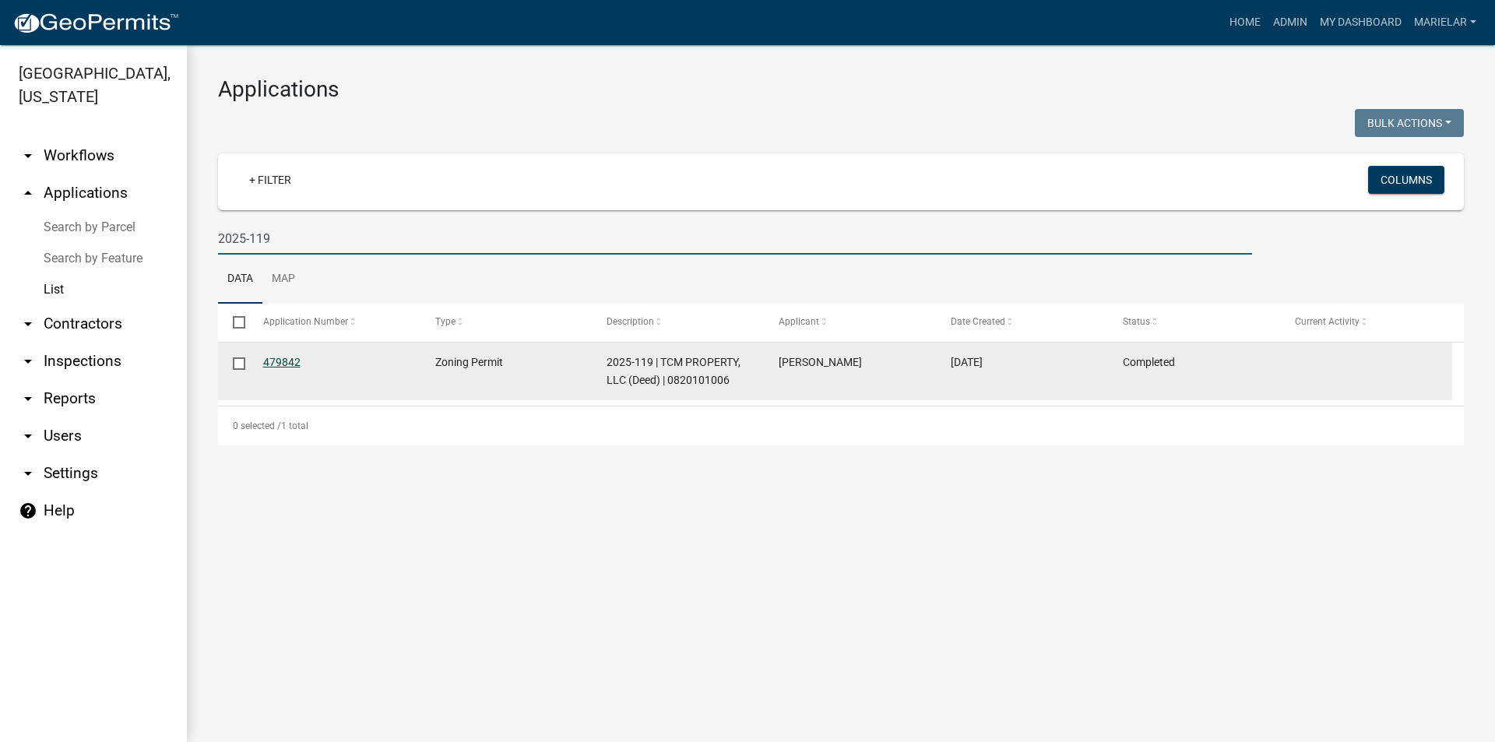
type input "2025-119"
click at [298, 363] on link "479842" at bounding box center [281, 362] width 37 height 12
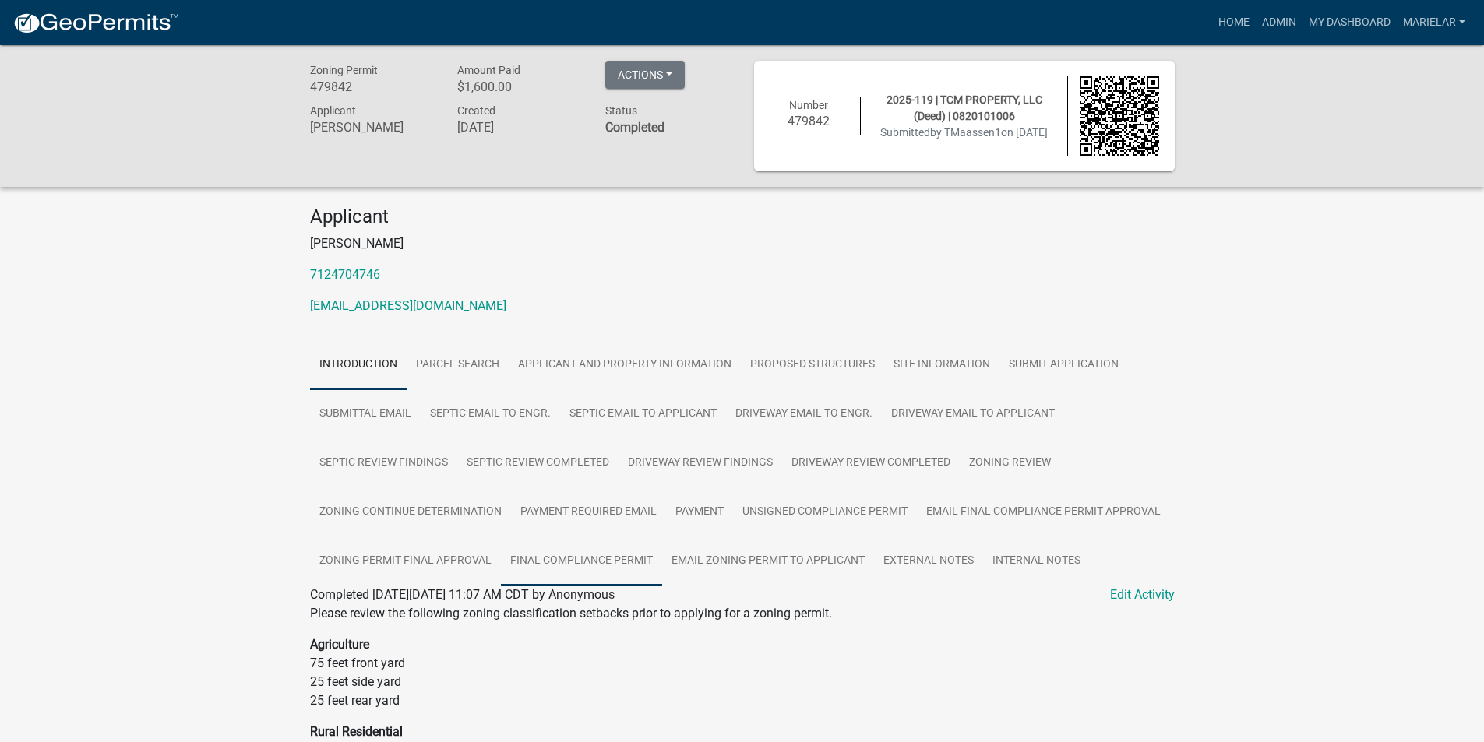
click at [573, 558] on link "Final Compliance Permit" at bounding box center [581, 562] width 161 height 50
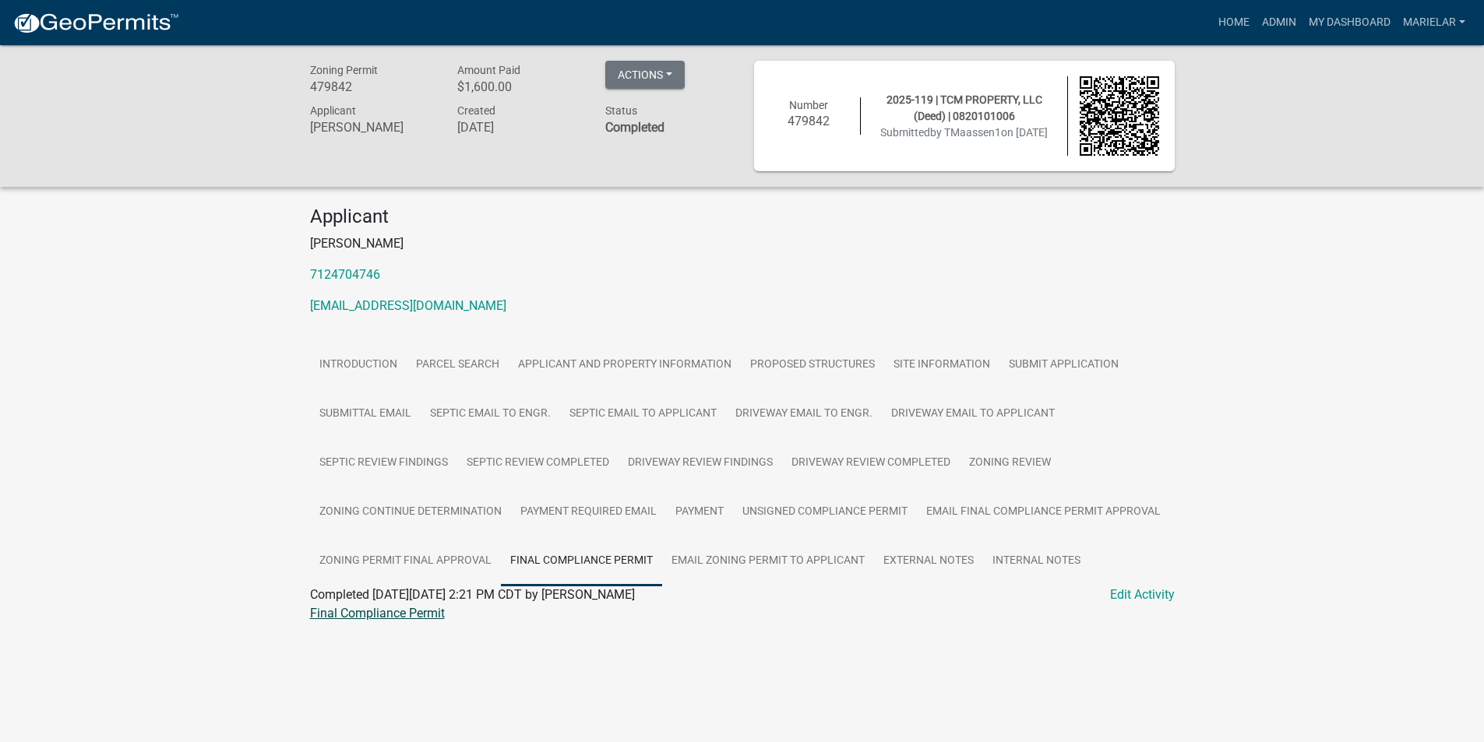
click at [403, 611] on link "Final Compliance Permit" at bounding box center [377, 613] width 135 height 15
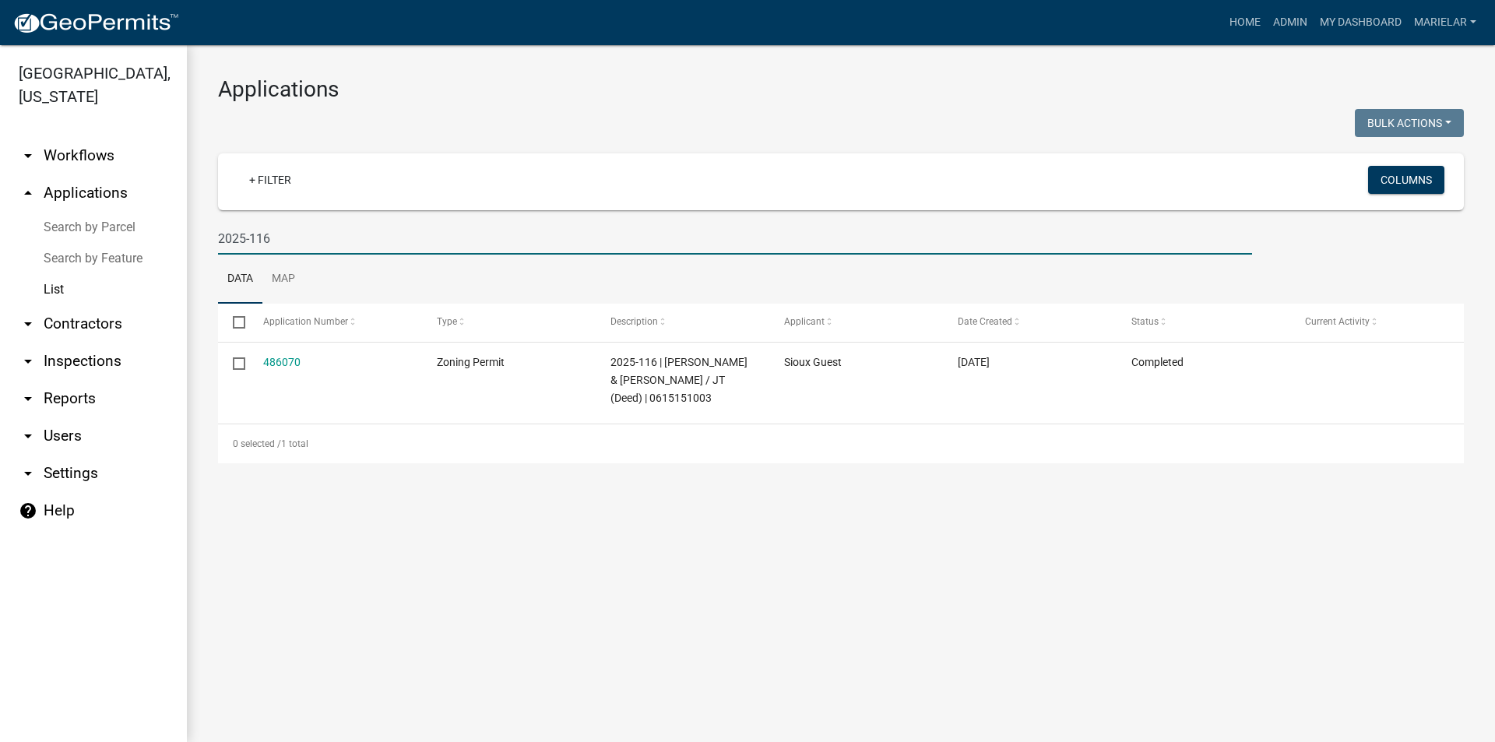
type input "2025-116"
